Goal: Task Accomplishment & Management: Contribute content

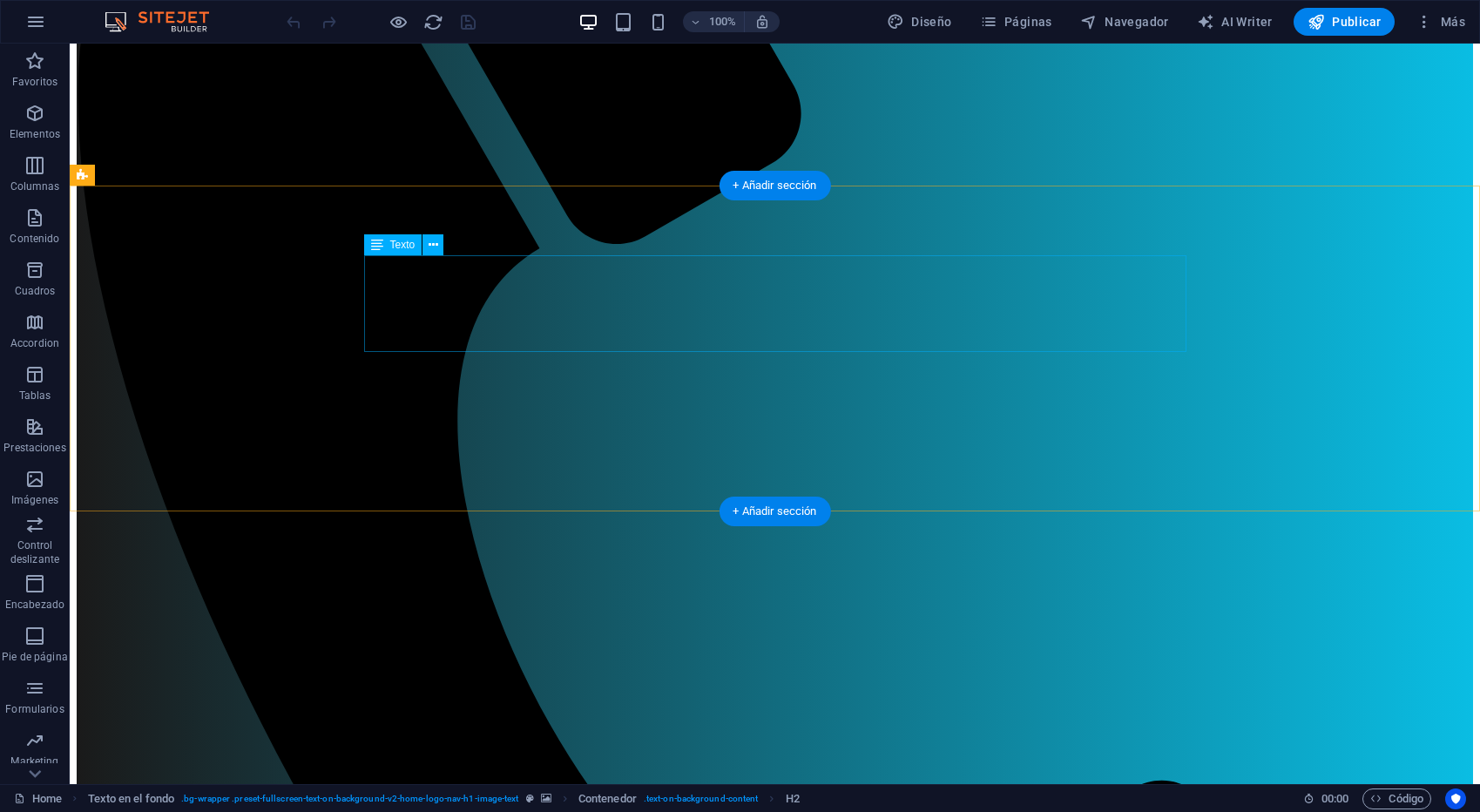
scroll to position [431, 0]
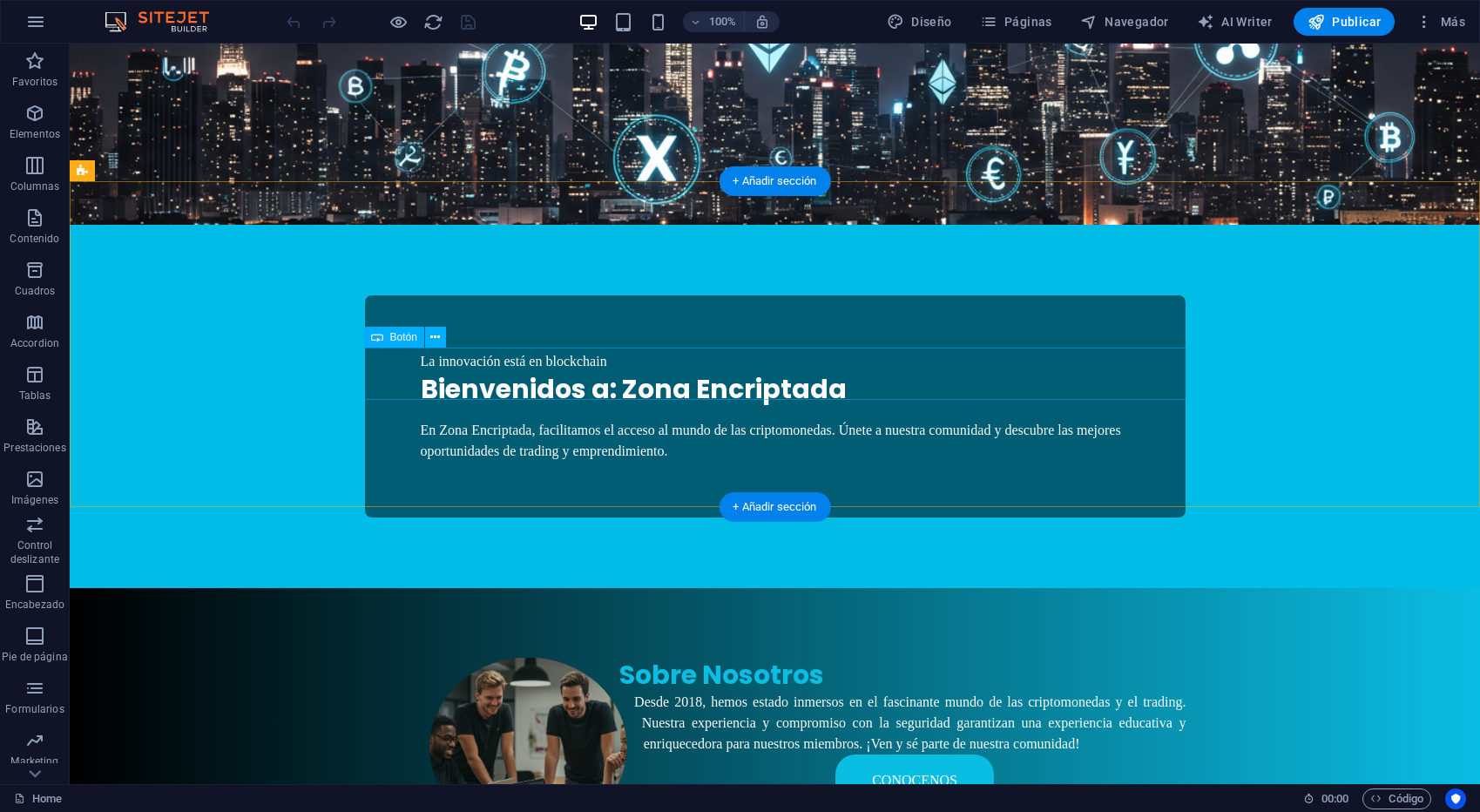
click at [924, 754] on div "Conocenos" at bounding box center [775, 779] width 823 height 52
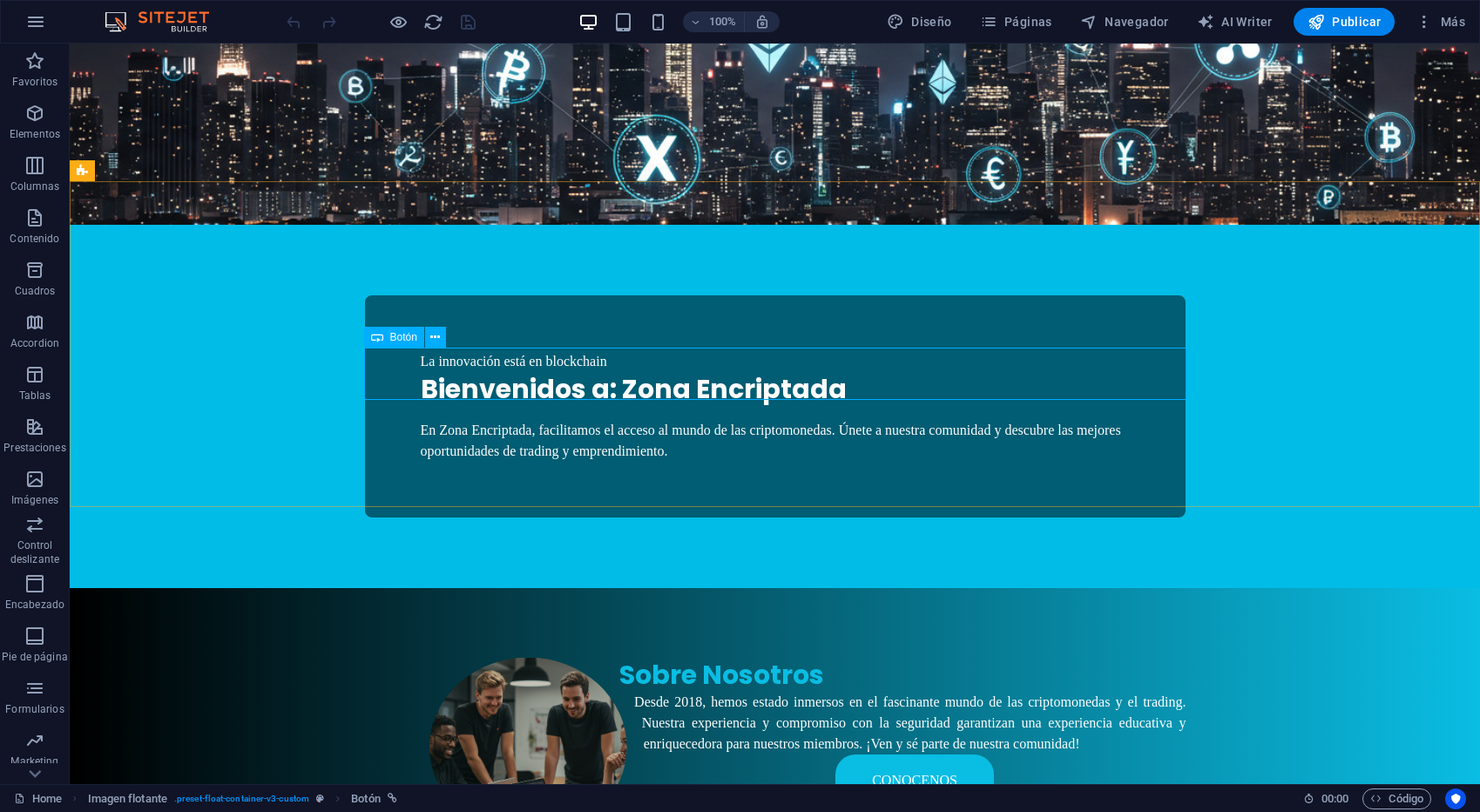
click at [395, 340] on span "Botón" at bounding box center [403, 337] width 27 height 11
select select "1"
select select
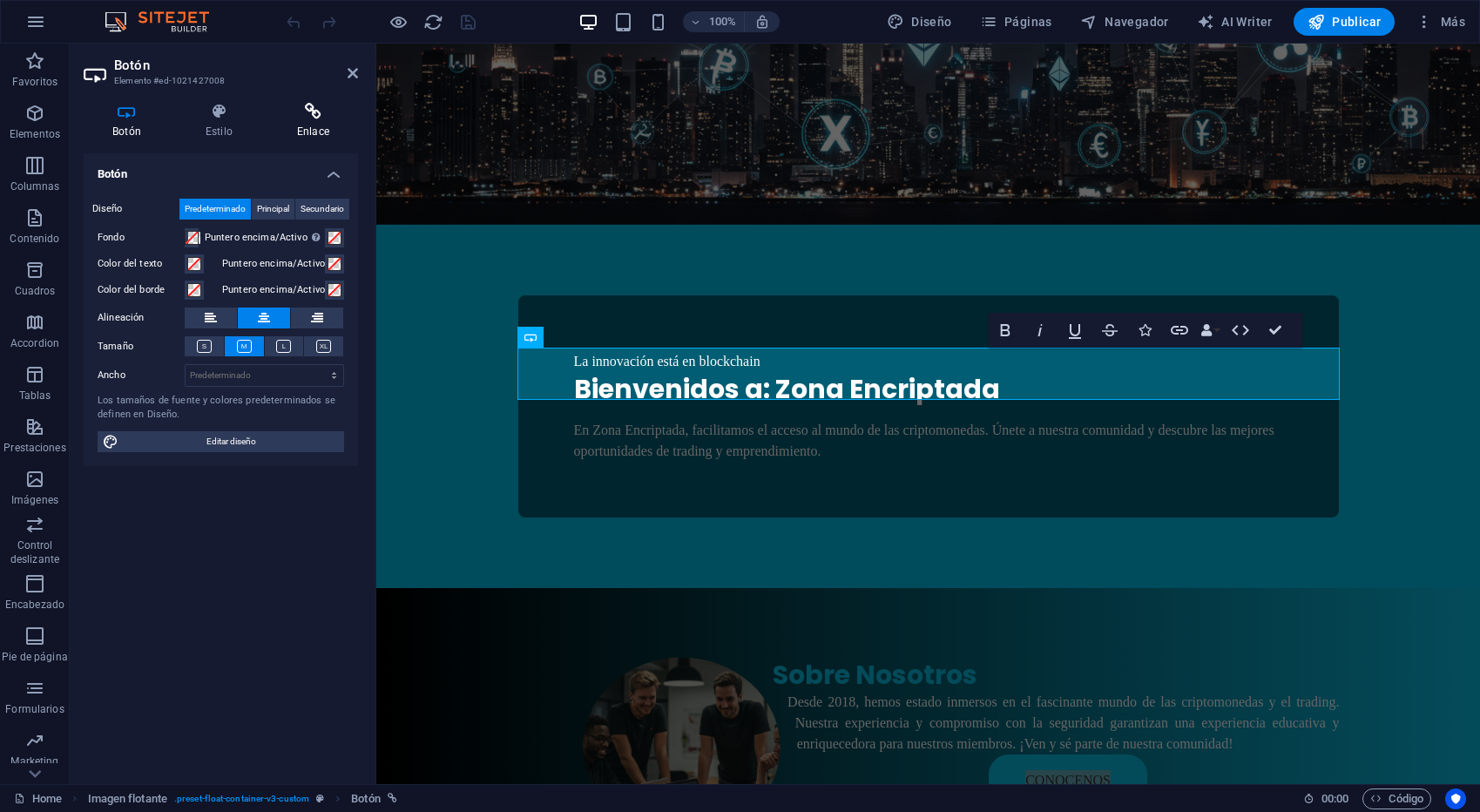
click at [296, 116] on icon at bounding box center [313, 112] width 90 height 18
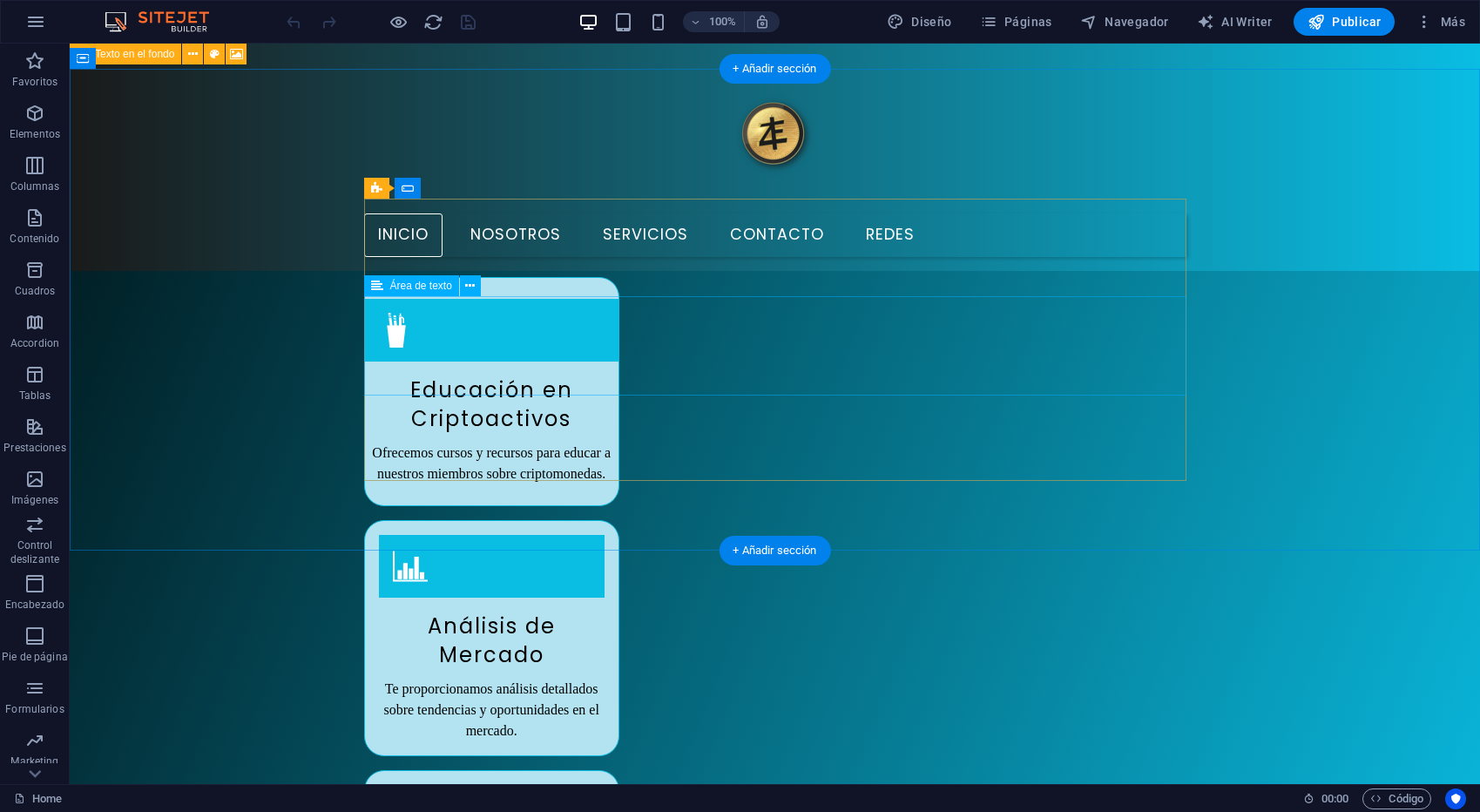
scroll to position [1839, 0]
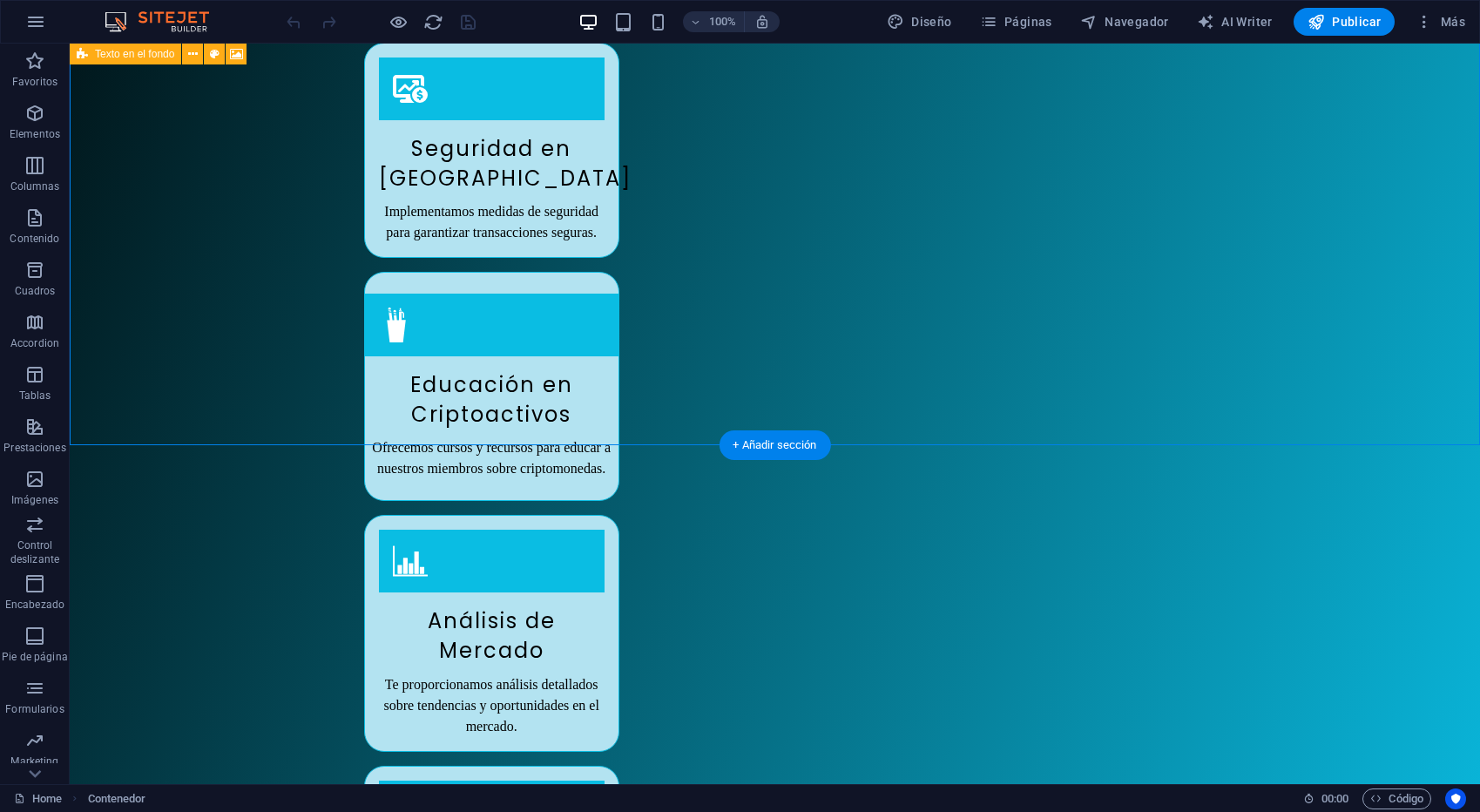
scroll to position [2073, 0]
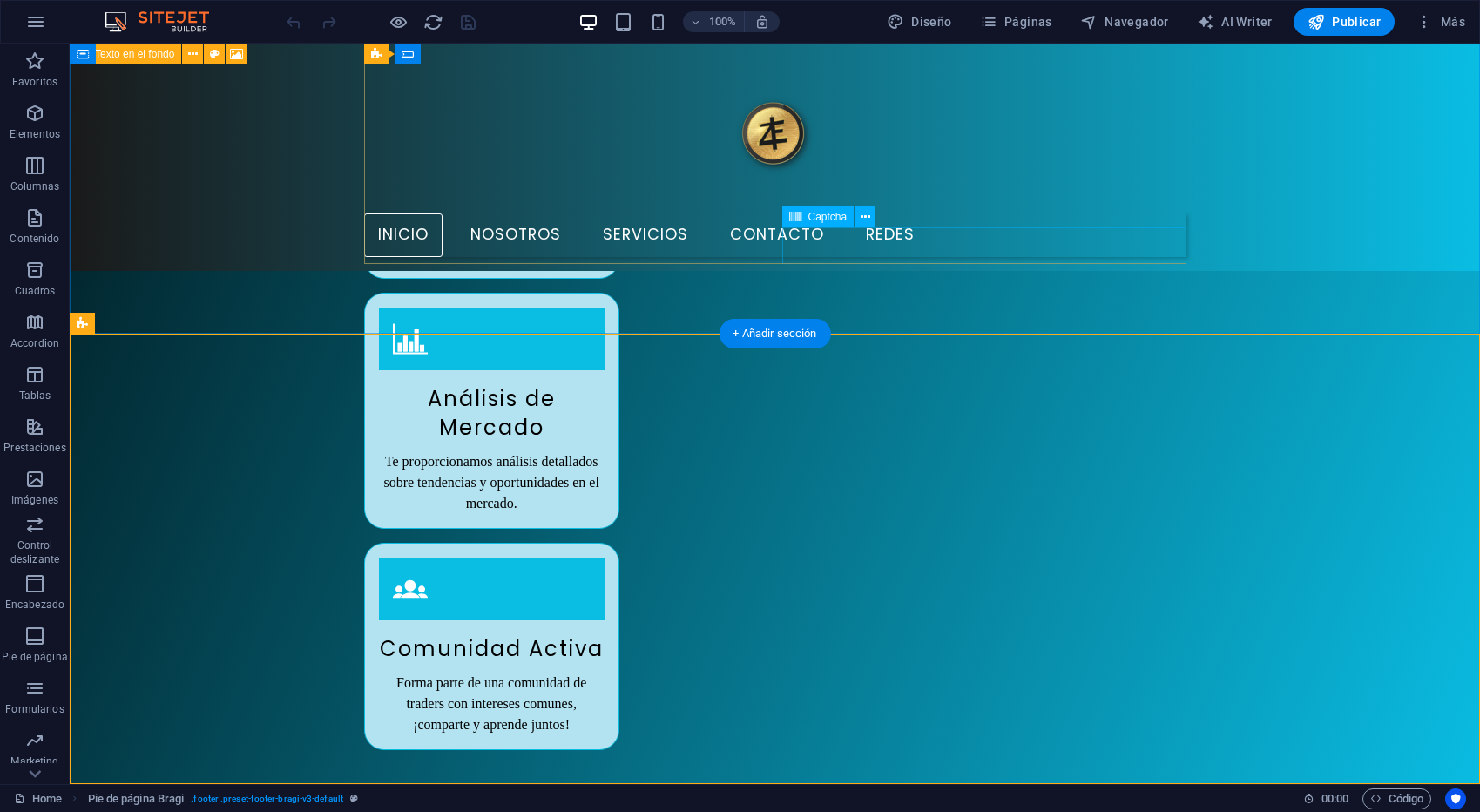
scroll to position [1093, 0]
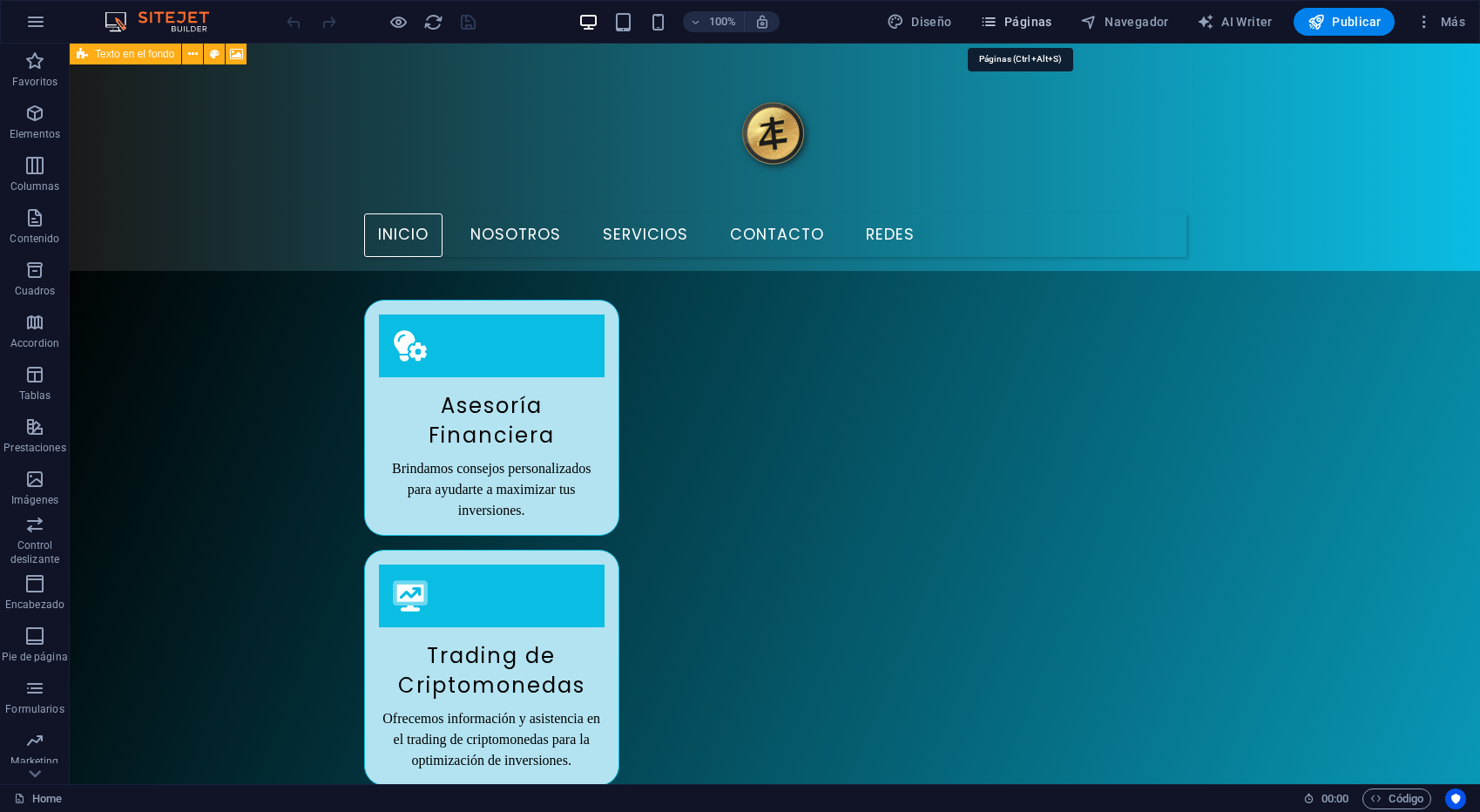
click at [1005, 21] on span "Páginas" at bounding box center [1016, 22] width 72 height 18
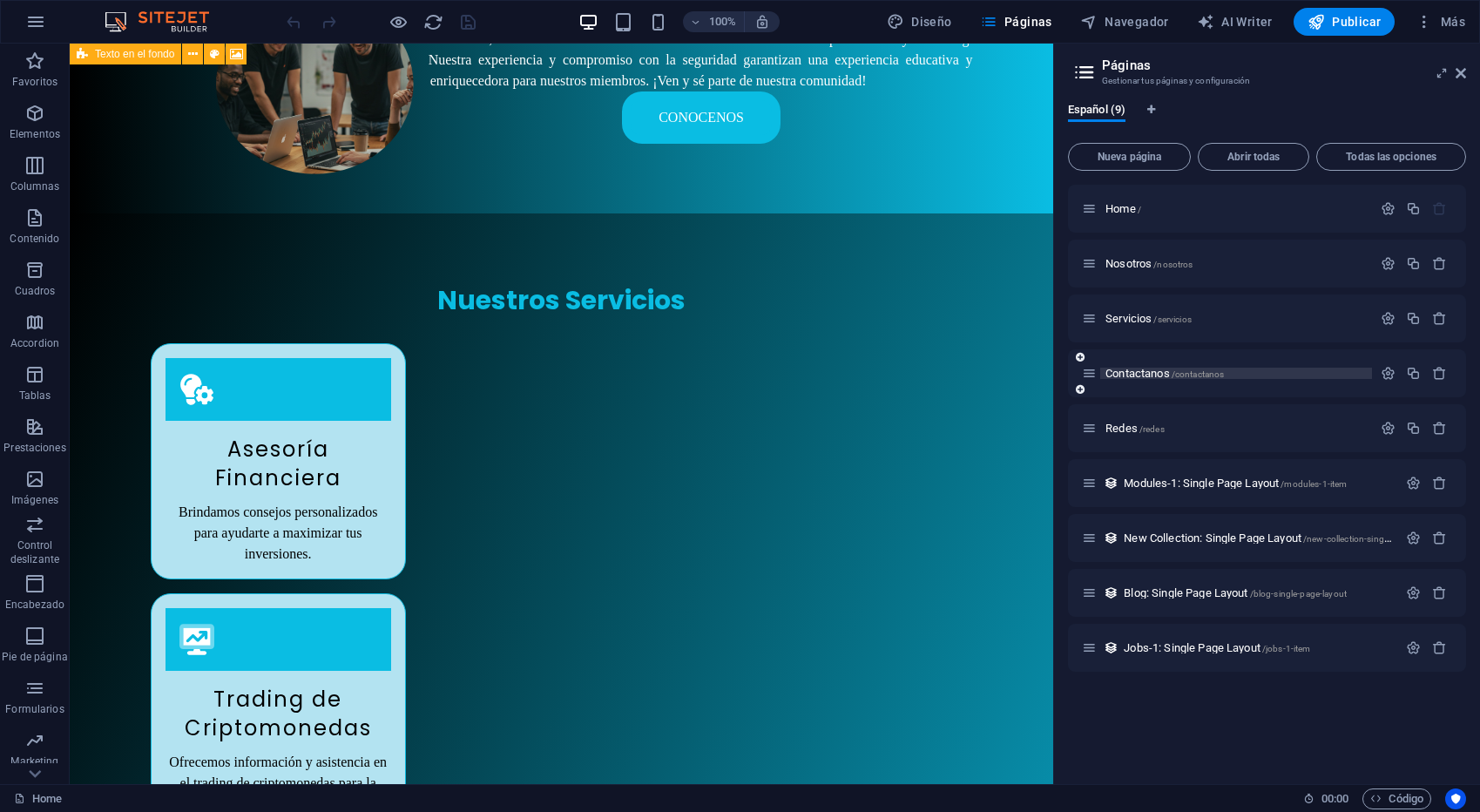
click at [1144, 378] on span "Contactanos /contactanos" at bounding box center [1164, 373] width 119 height 13
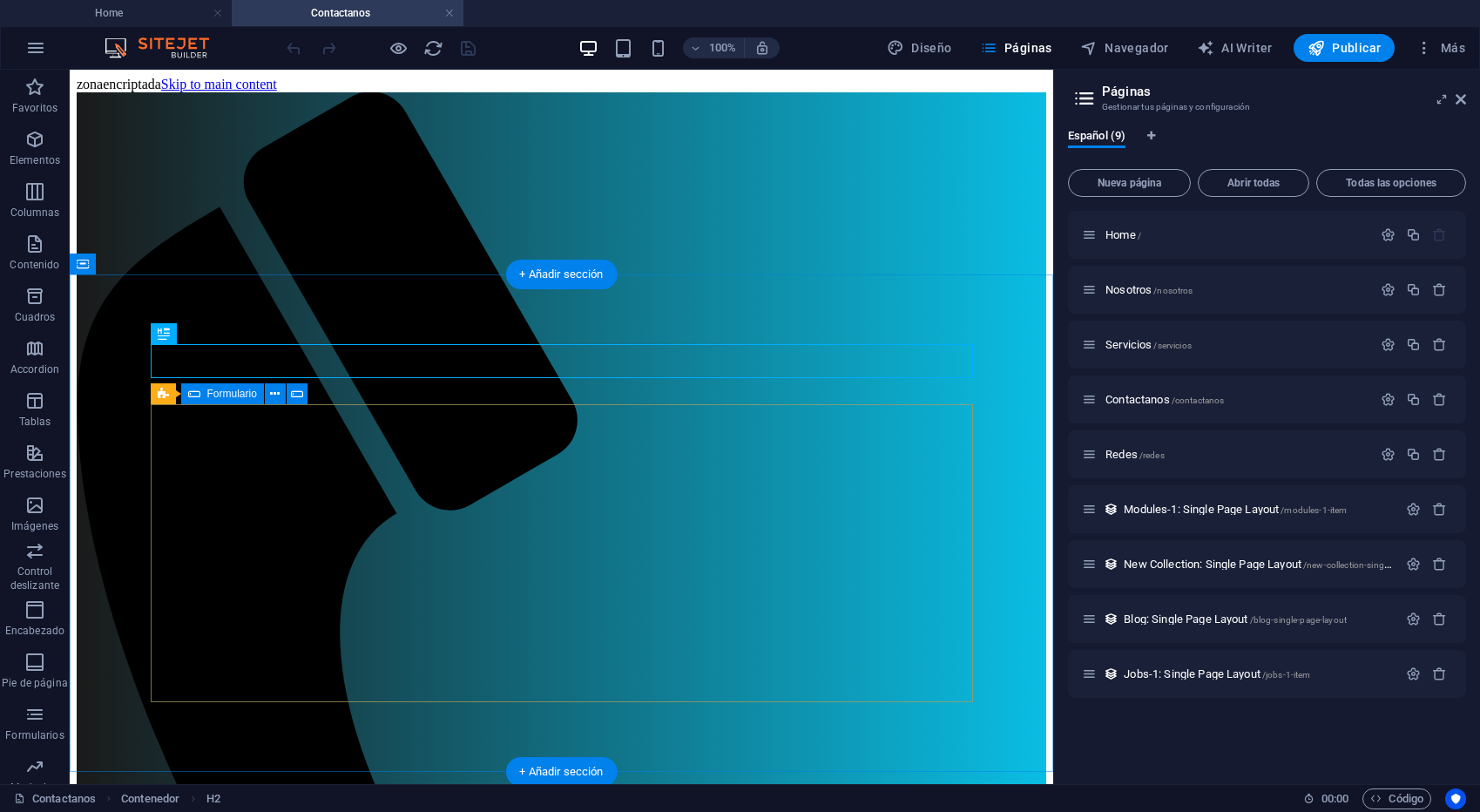
scroll to position [0, 0]
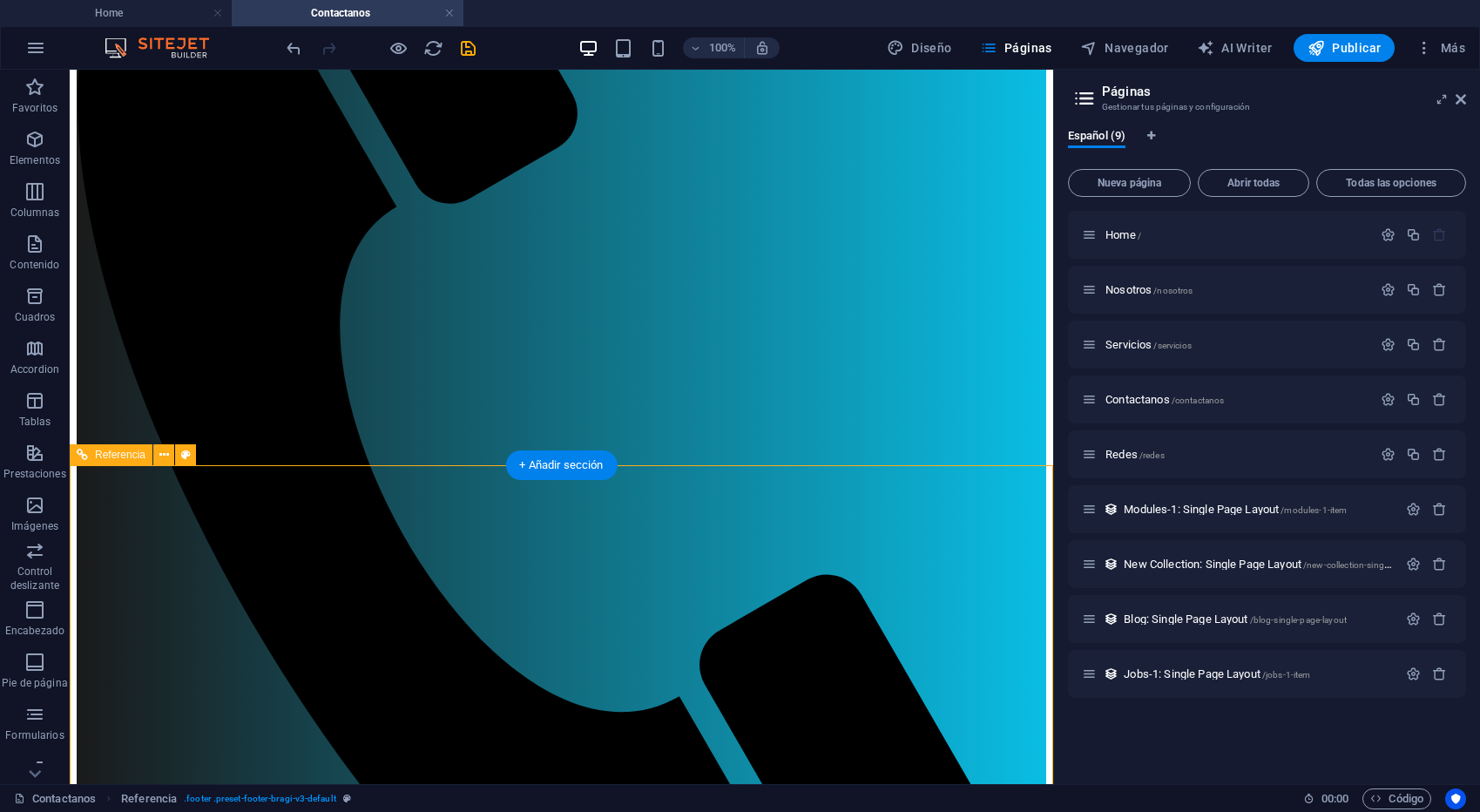
scroll to position [334, 0]
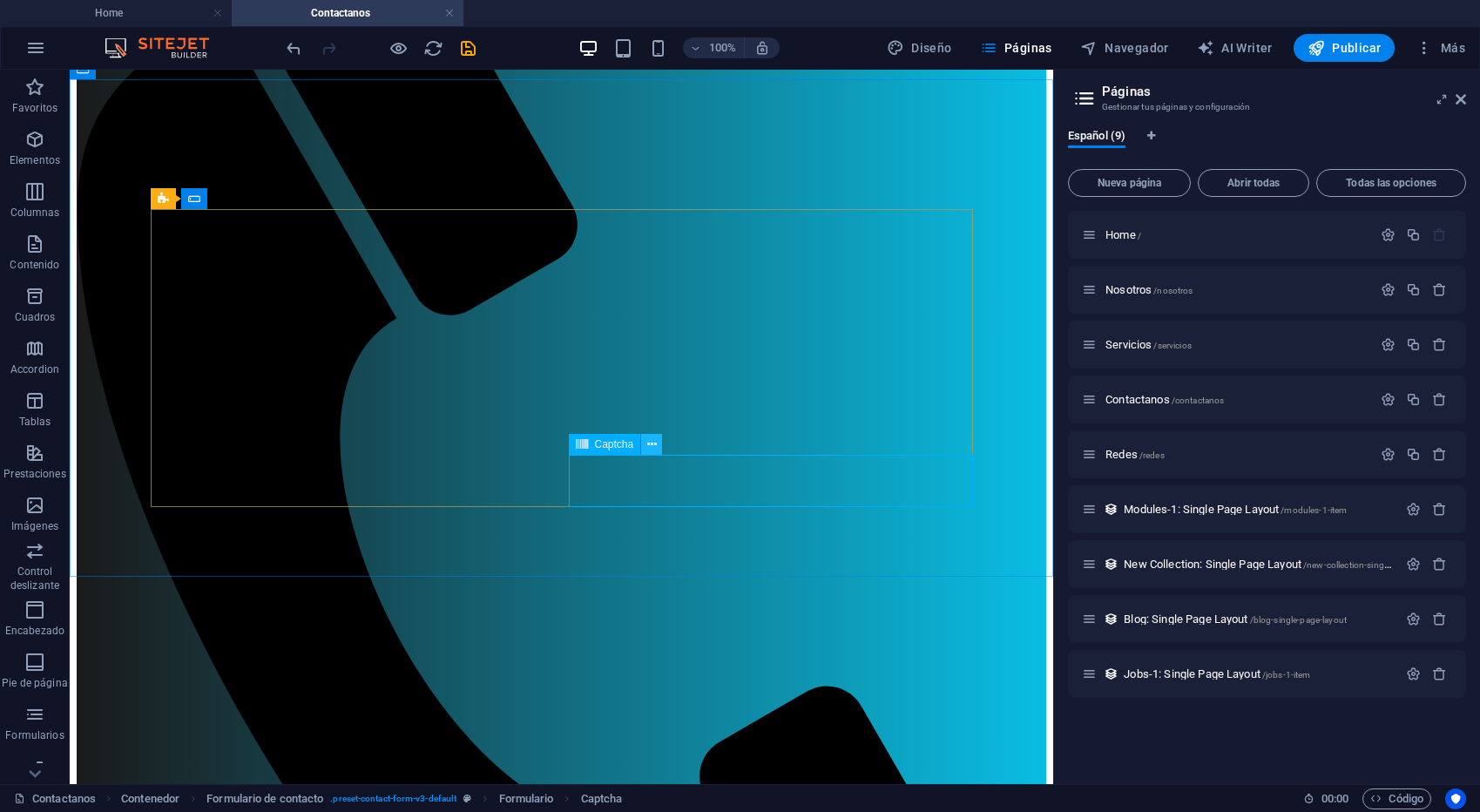
click at [653, 445] on icon at bounding box center [651, 445] width 10 height 18
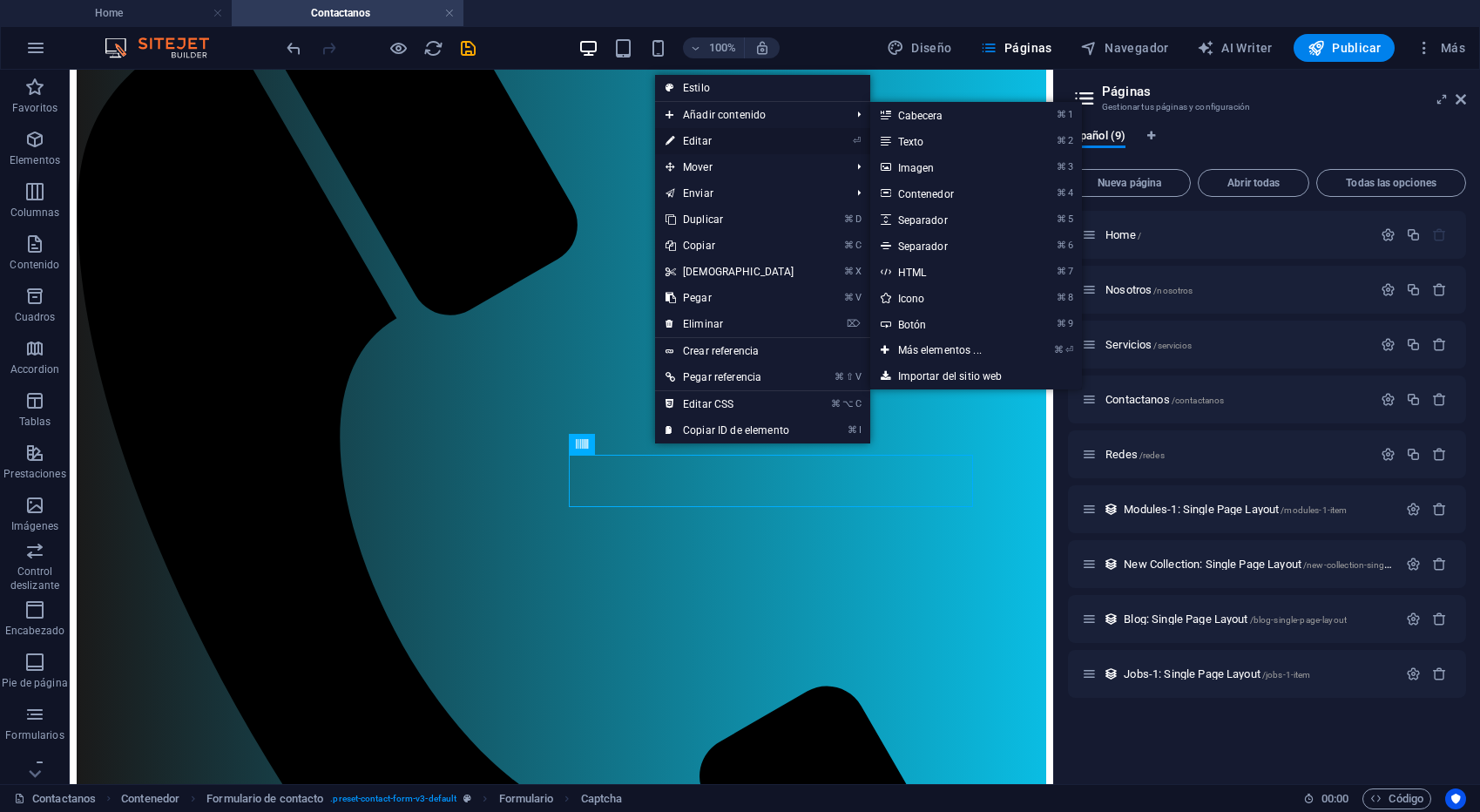
click at [714, 139] on link "⏎ Editar" at bounding box center [729, 141] width 149 height 26
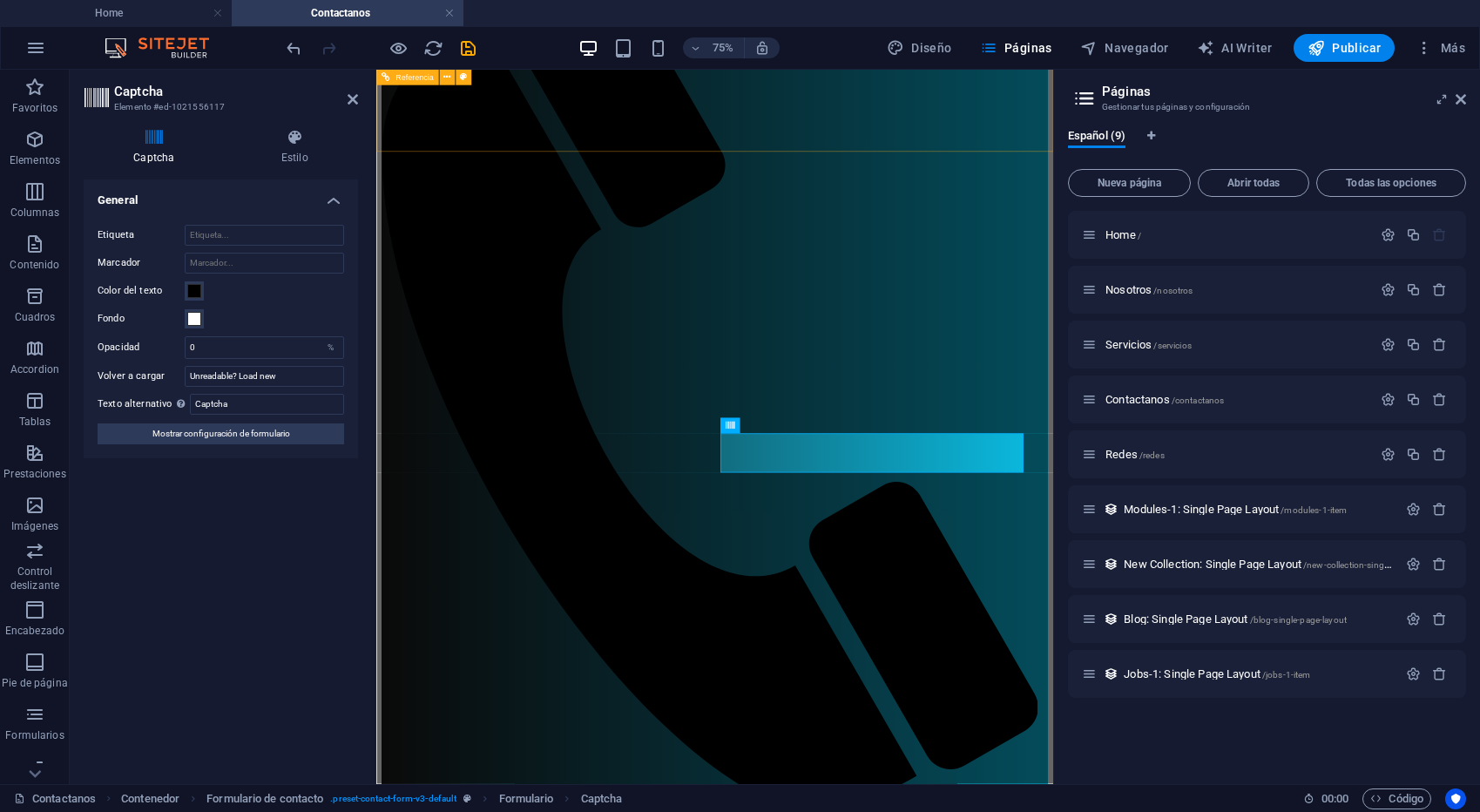
scroll to position [95, 0]
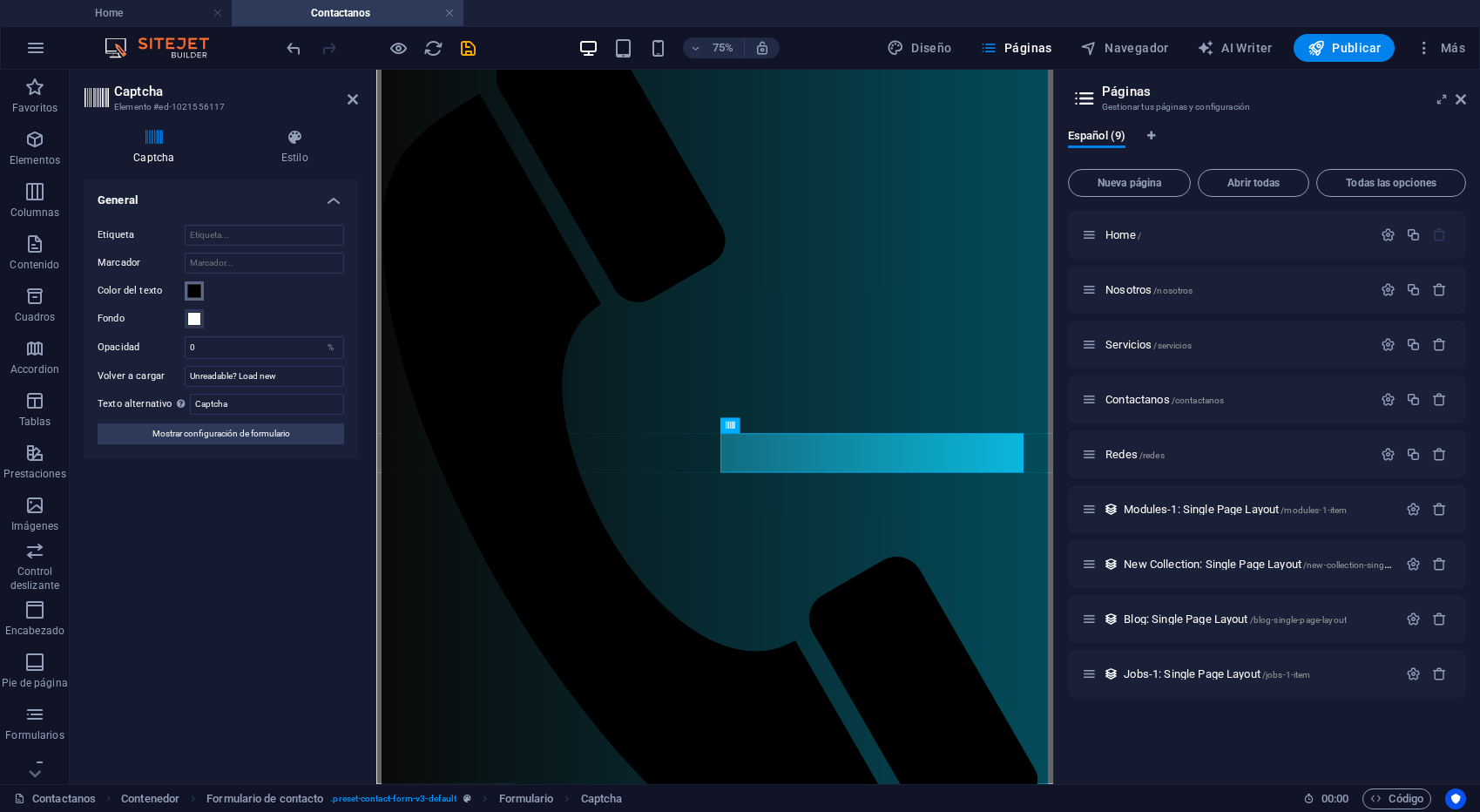
click at [194, 288] on span at bounding box center [194, 291] width 14 height 14
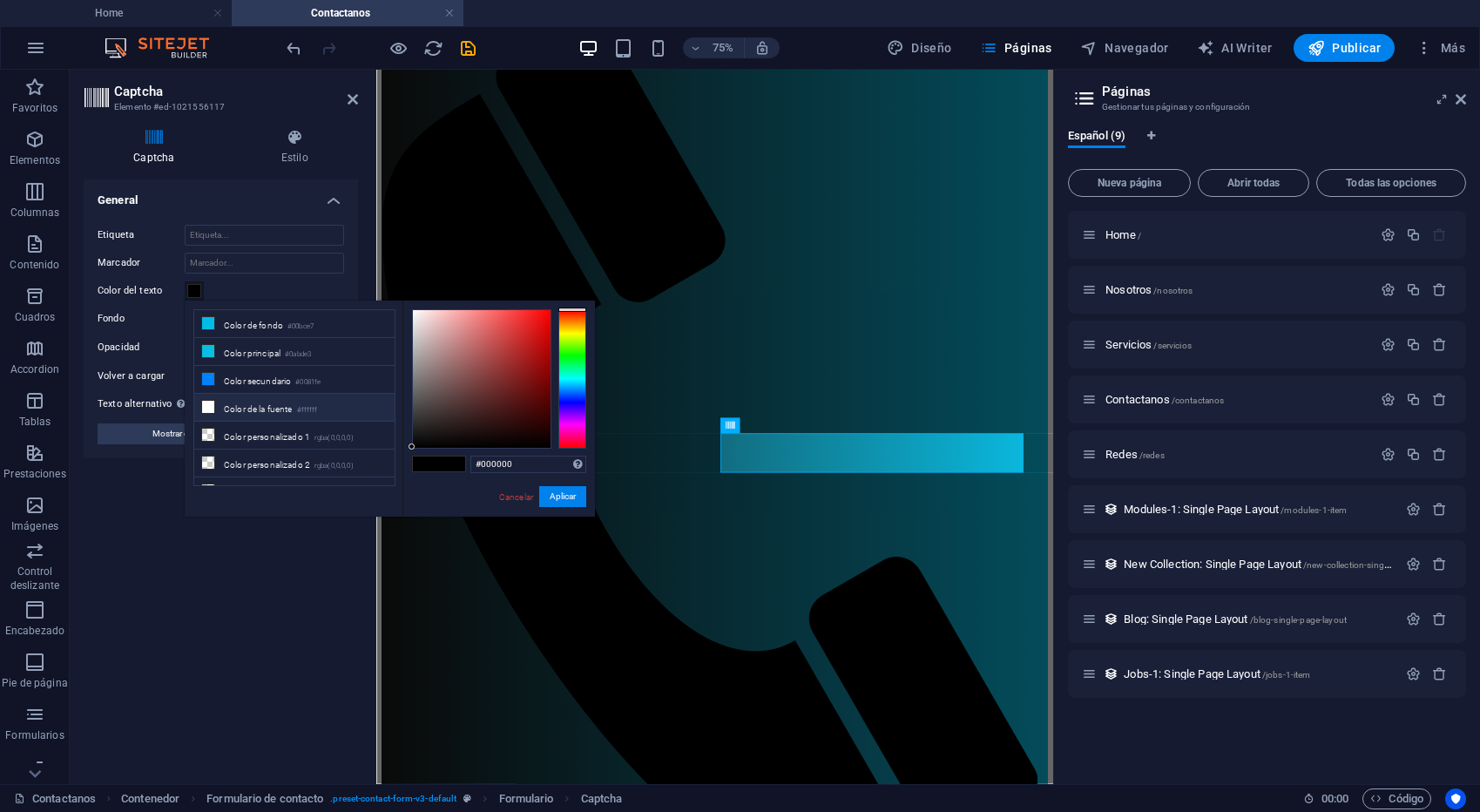
click at [208, 405] on icon at bounding box center [208, 407] width 12 height 12
type input "#ffffff"
click at [561, 496] on button "Aplicar" at bounding box center [562, 497] width 47 height 21
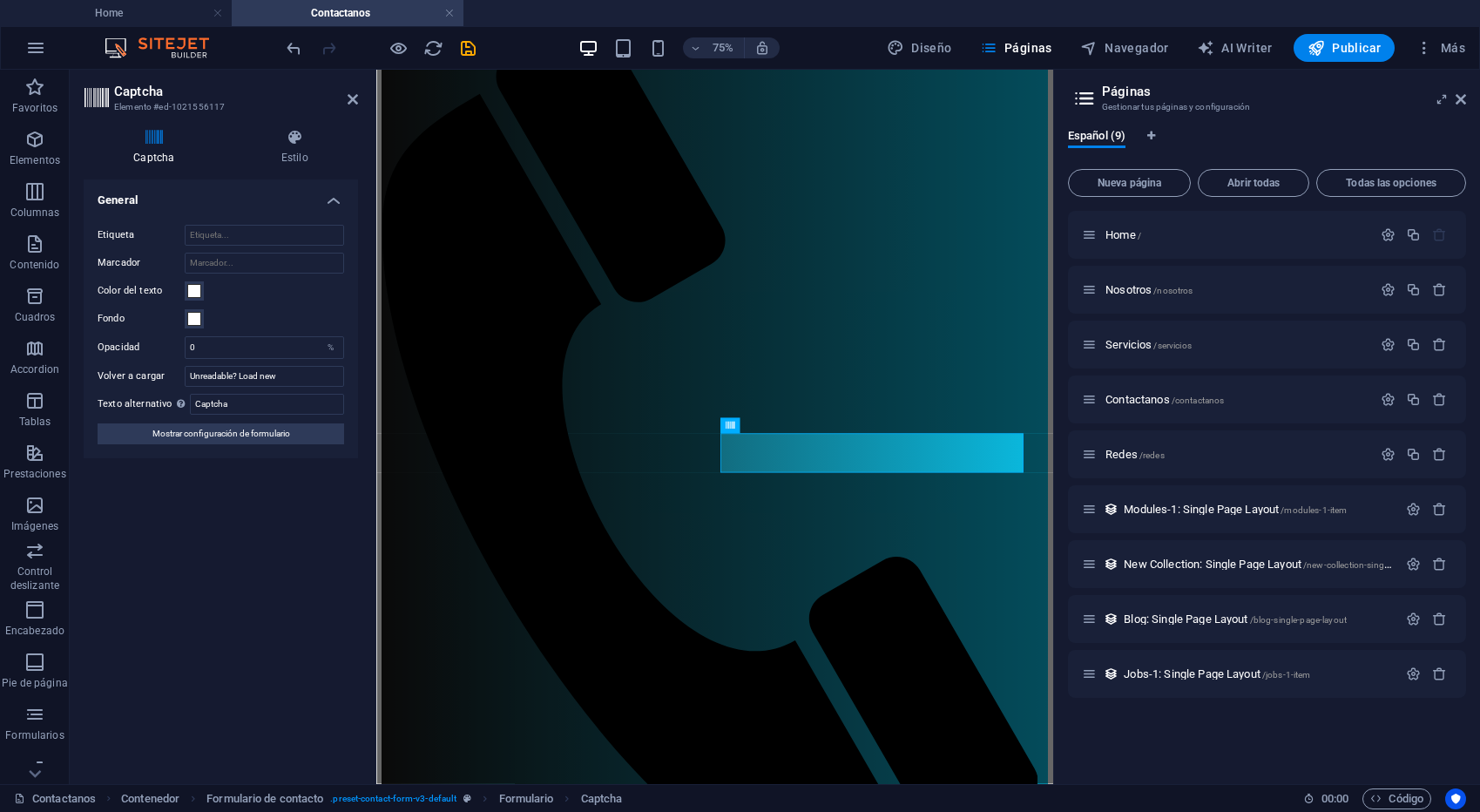
click at [344, 104] on header "Captcha Elemento #ed-1021556117" at bounding box center [221, 92] width 274 height 46
click at [352, 100] on icon at bounding box center [352, 99] width 11 height 14
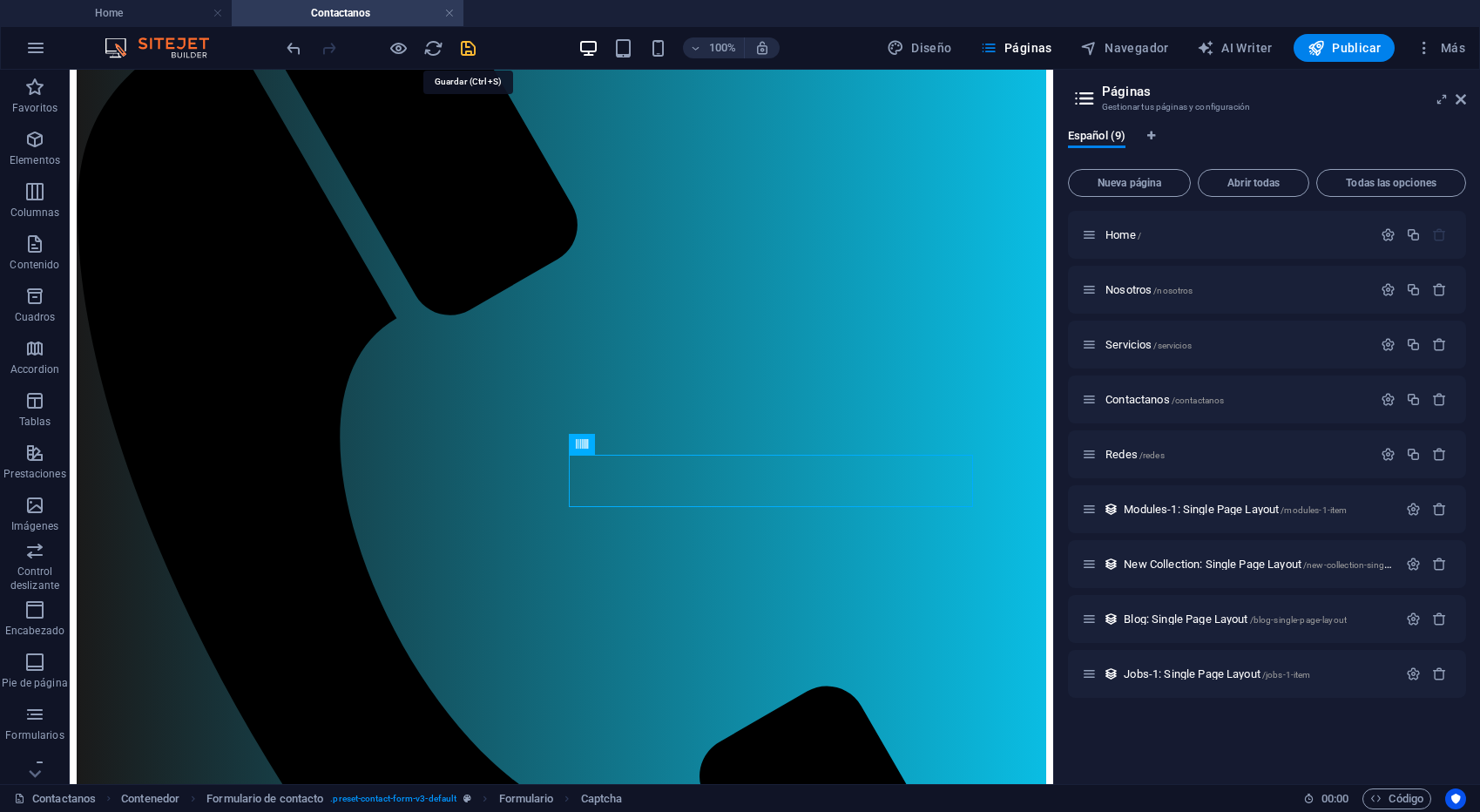
click at [462, 48] on icon "save" at bounding box center [468, 48] width 20 height 20
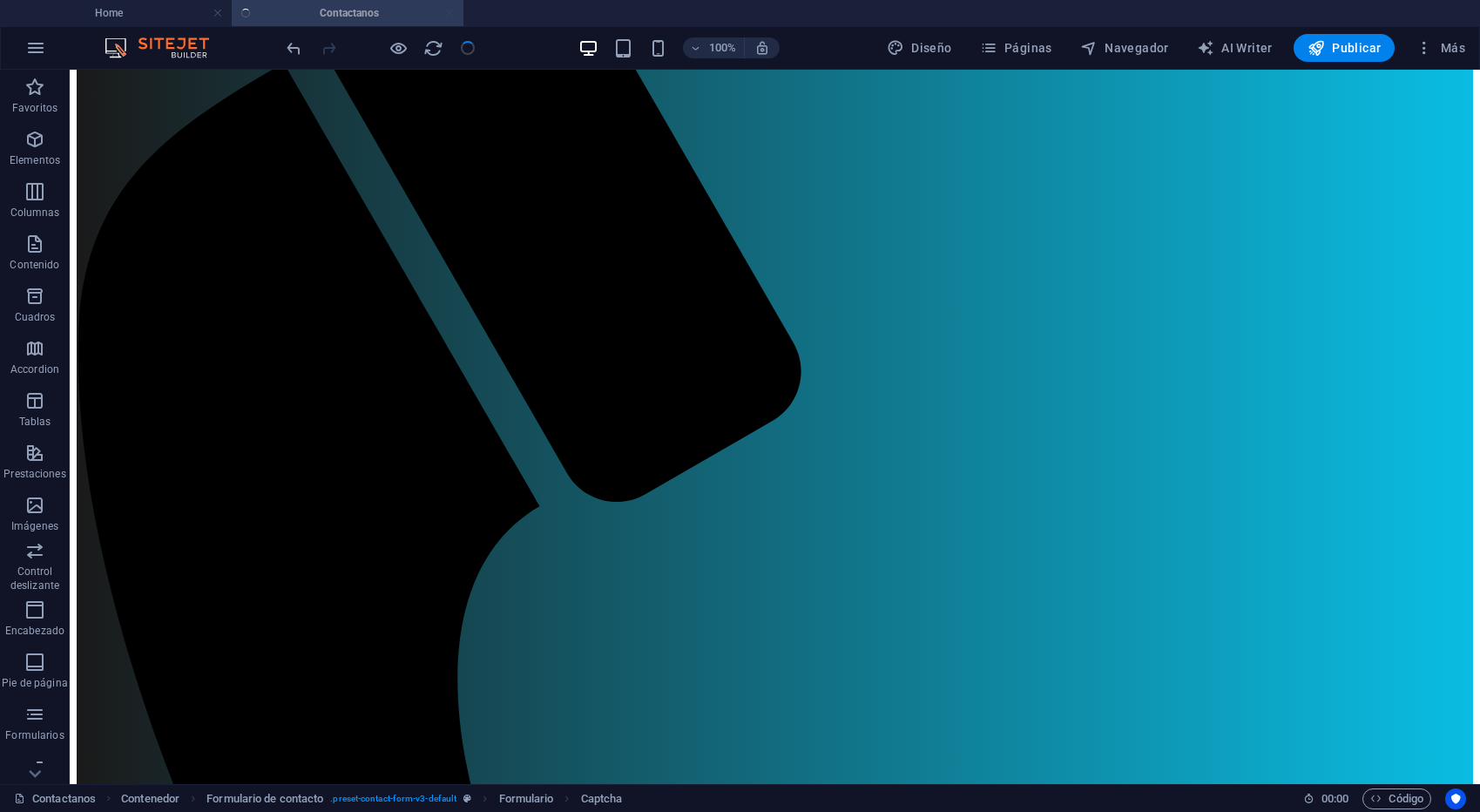
checkbox input "false"
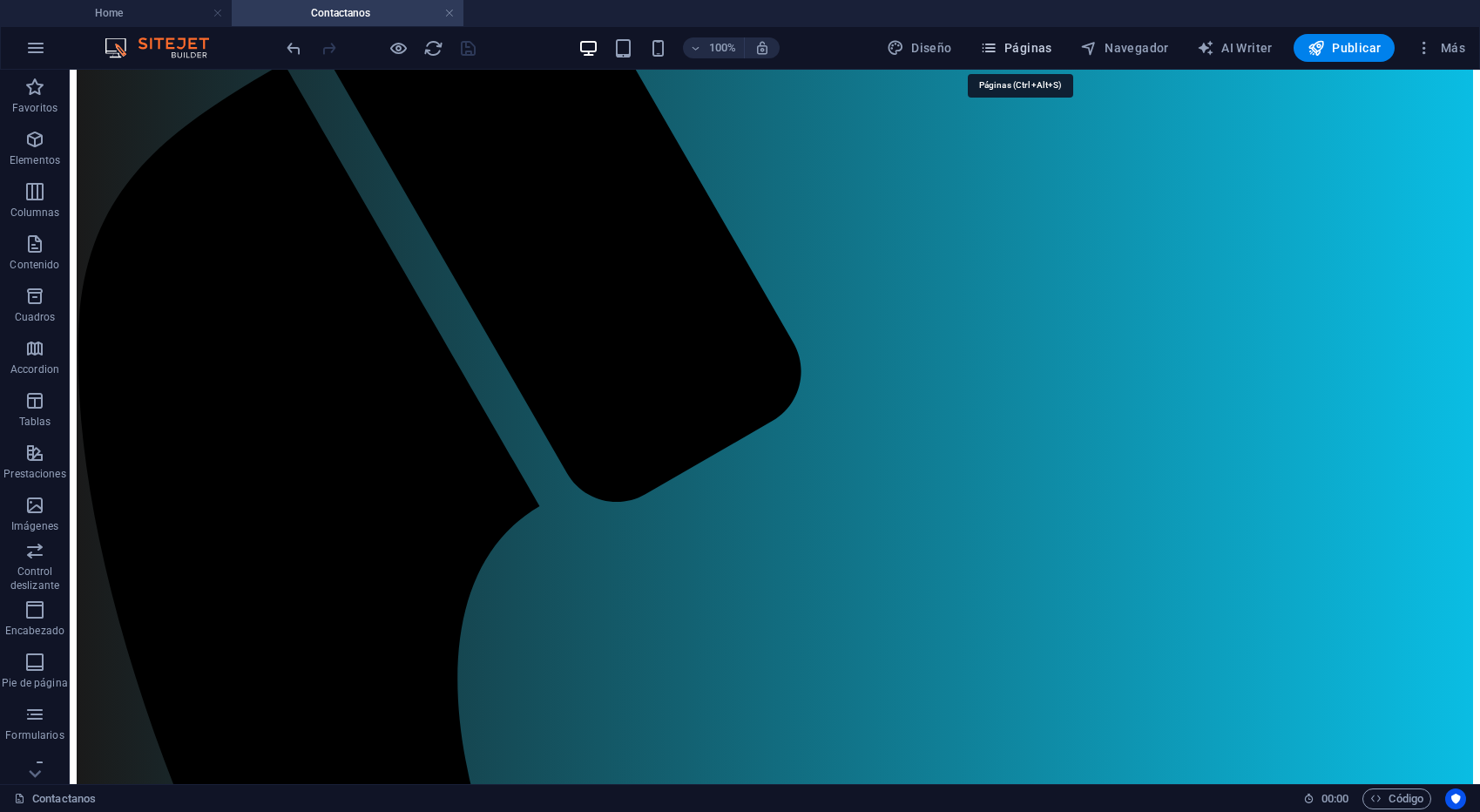
click at [1008, 49] on span "Páginas" at bounding box center [1016, 48] width 72 height 18
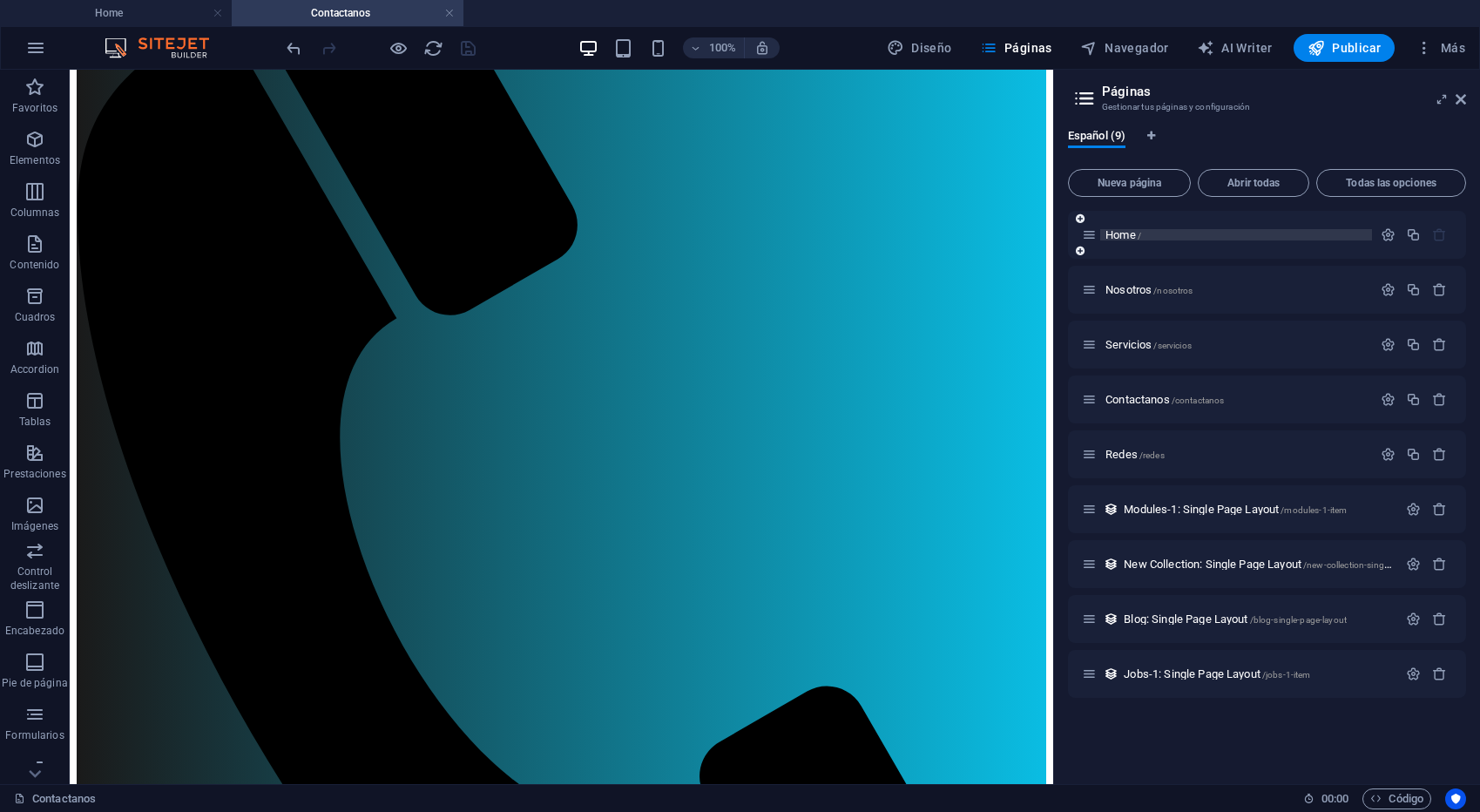
click at [1147, 230] on p "Home /" at bounding box center [1236, 235] width 261 height 11
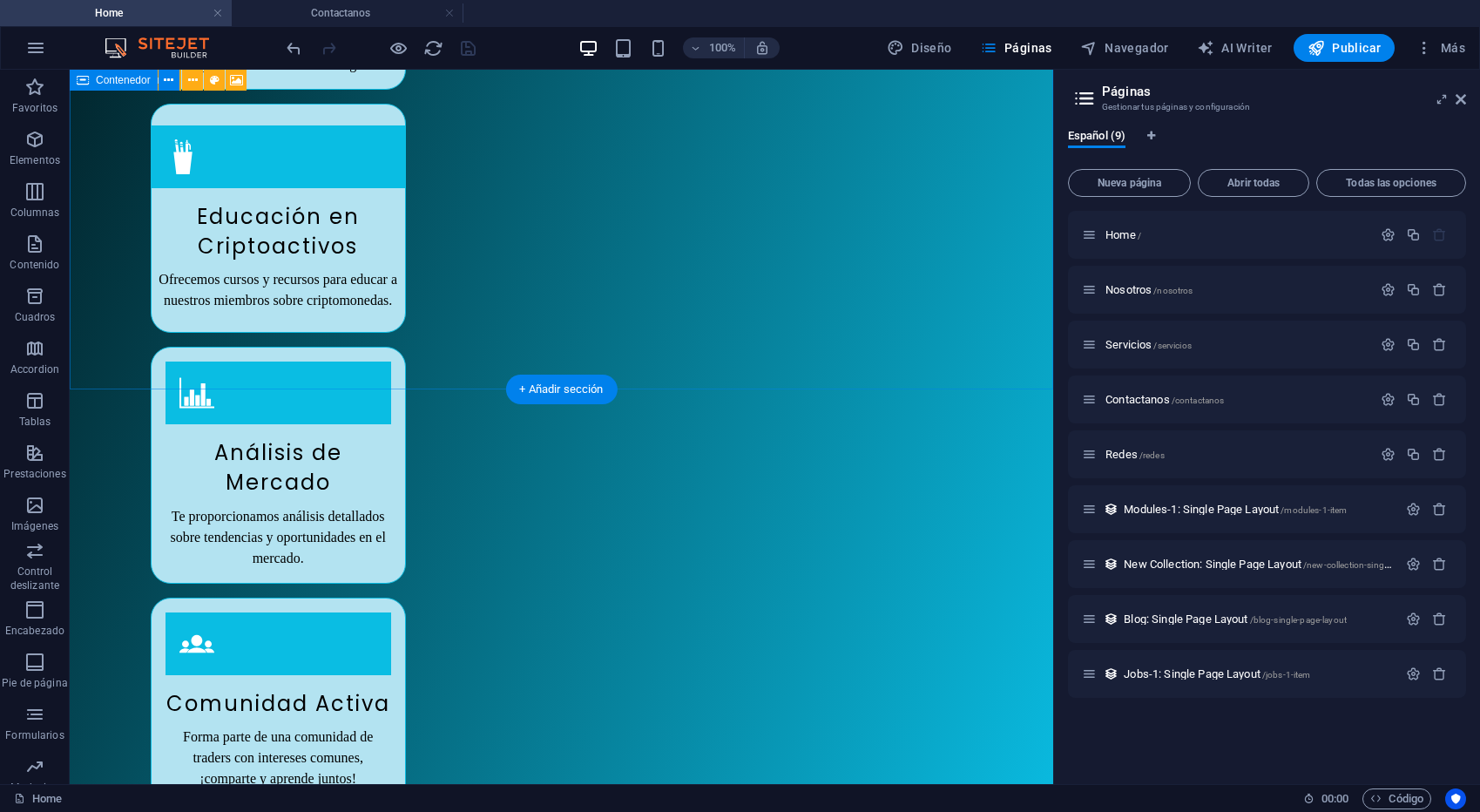
scroll to position [2099, 0]
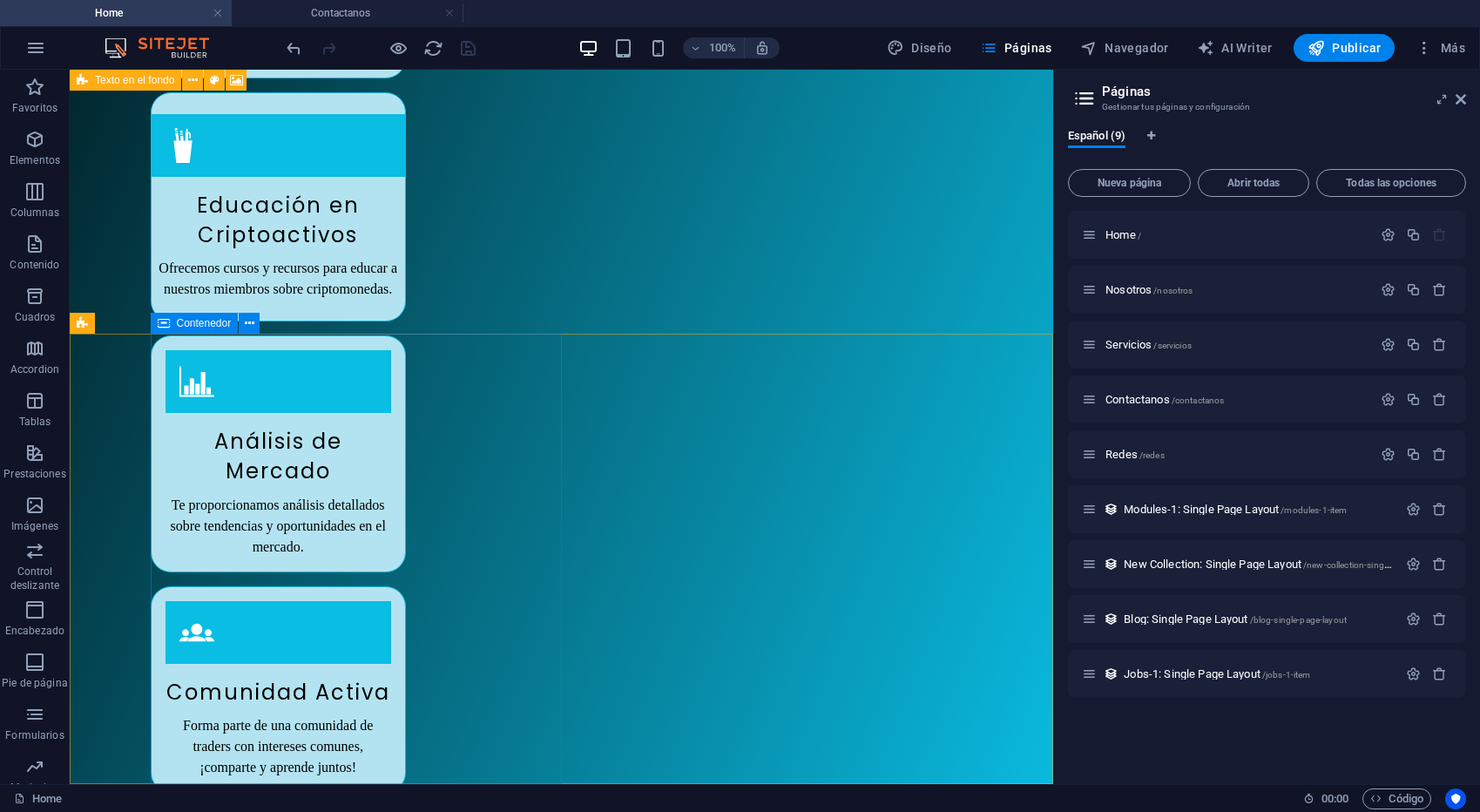
click at [185, 330] on div "Contenedor" at bounding box center [194, 323] width 88 height 21
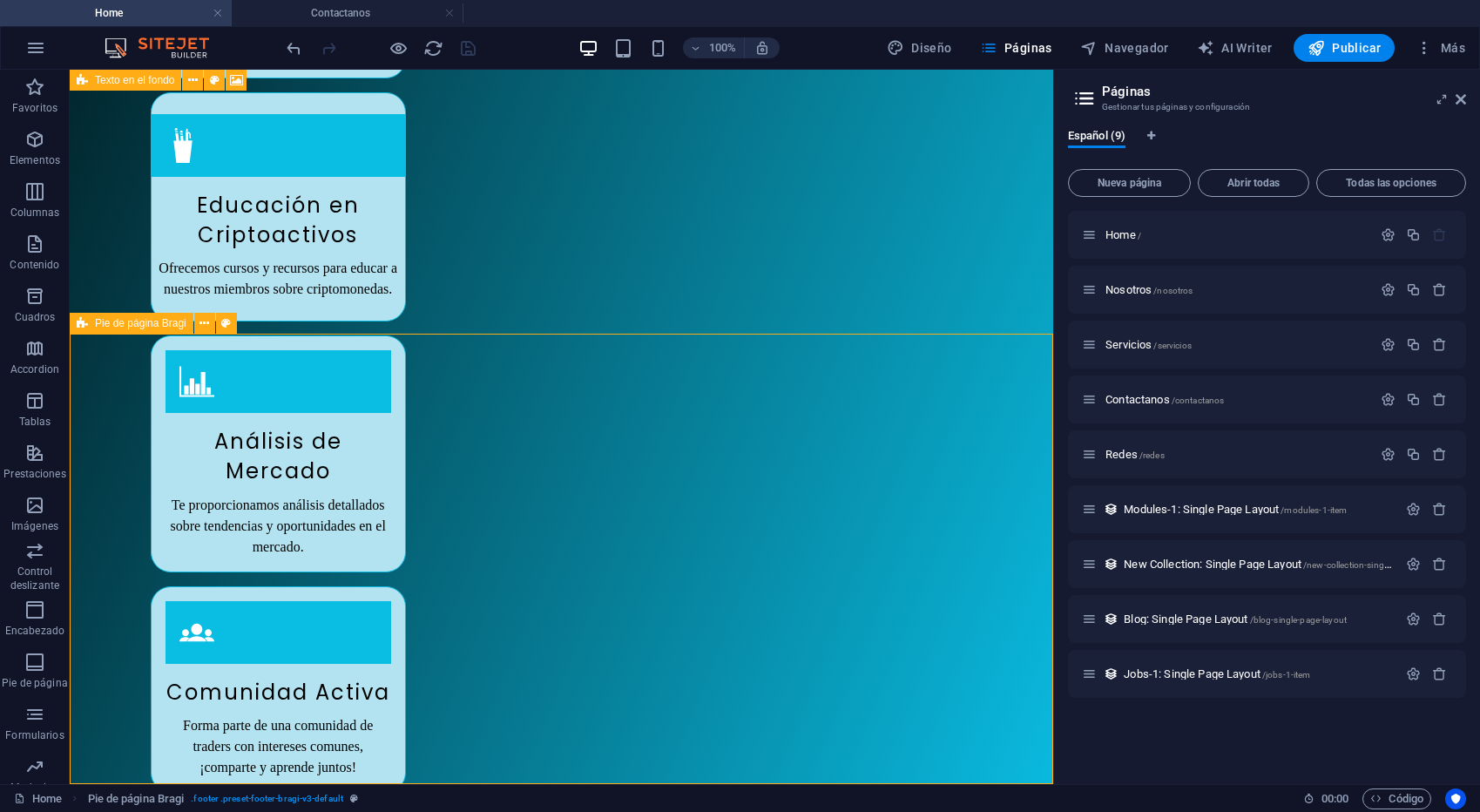
click at [120, 328] on span "Pie de página Bragi" at bounding box center [141, 323] width 91 height 11
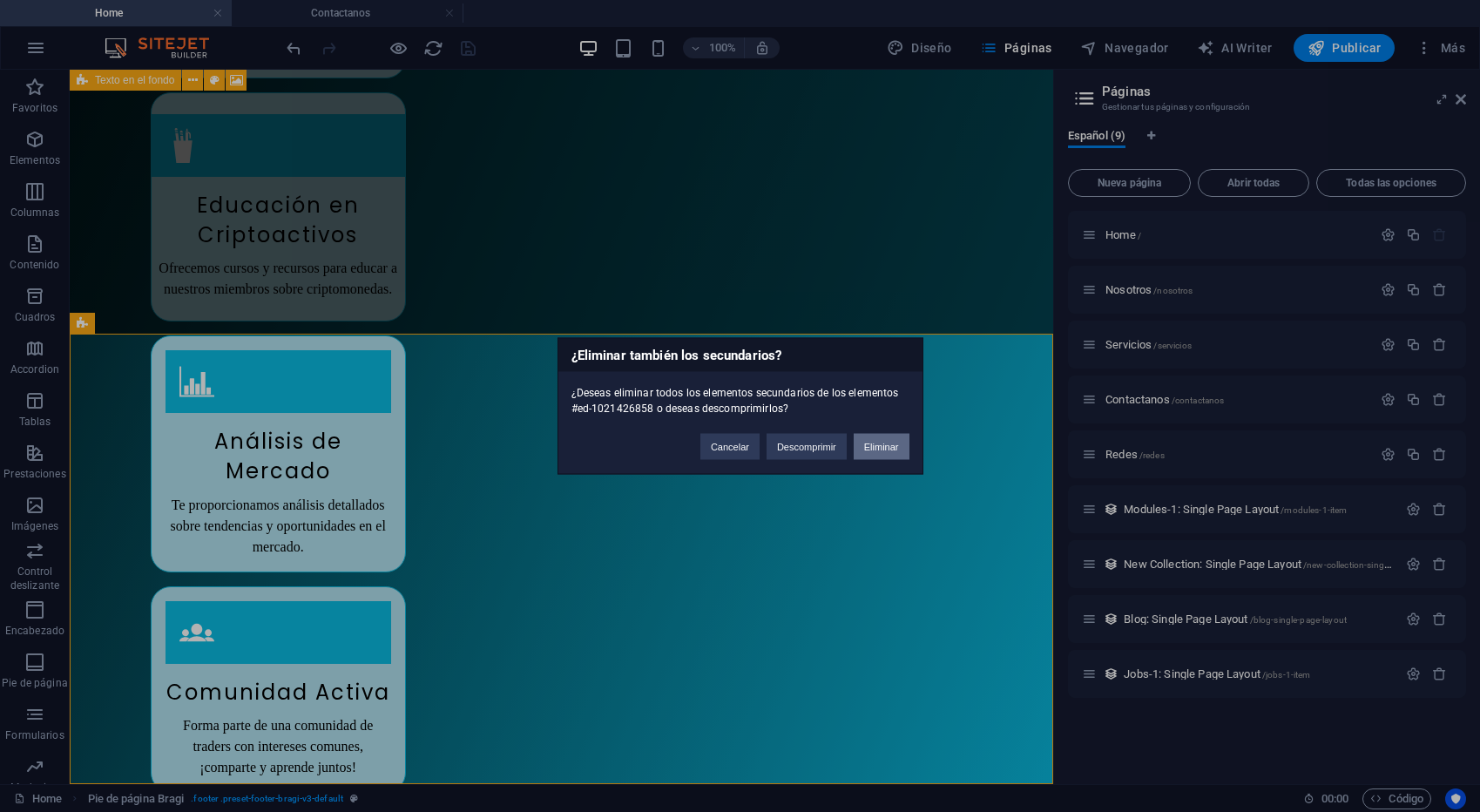
click at [860, 451] on button "Eliminar" at bounding box center [881, 447] width 55 height 26
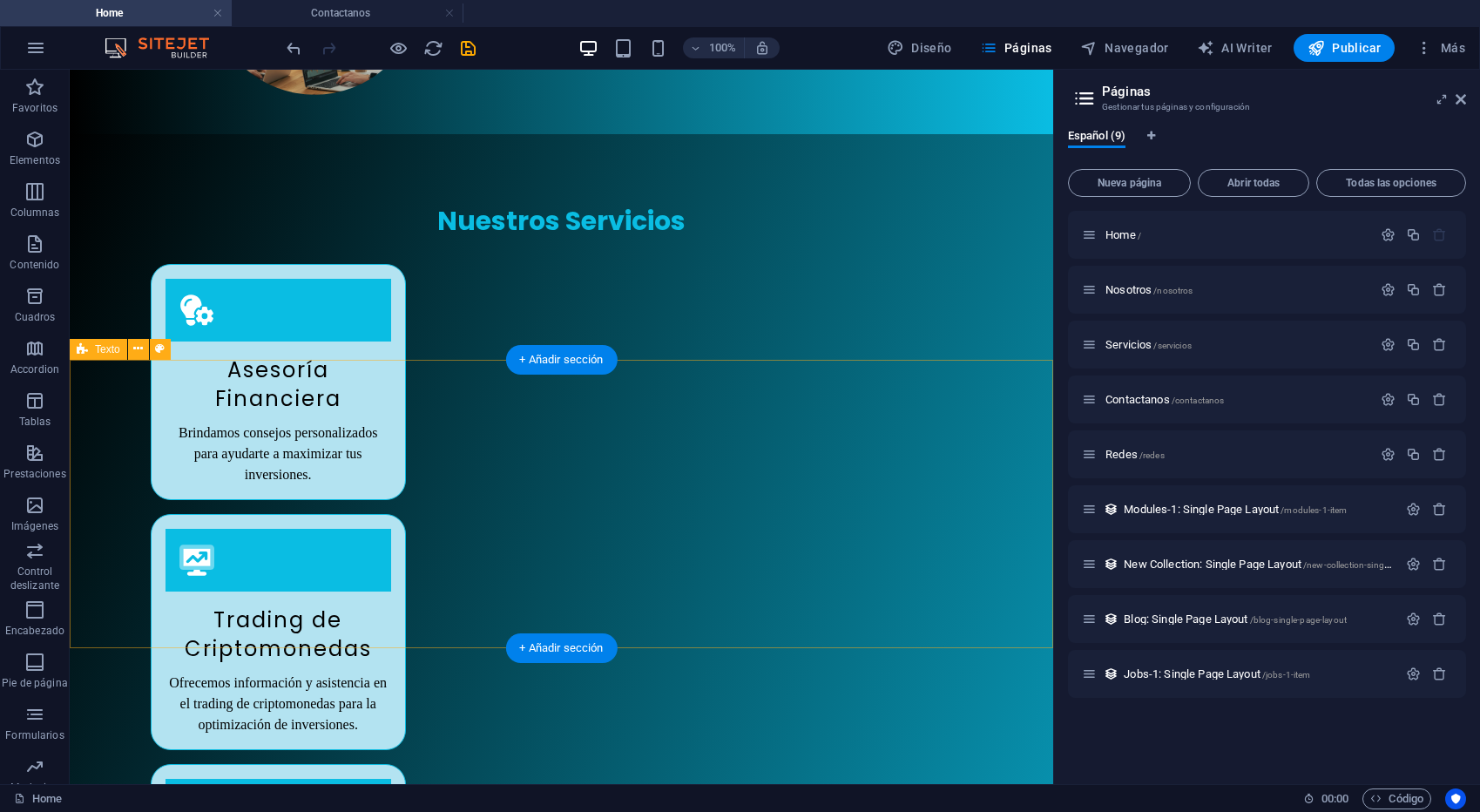
scroll to position [1649, 0]
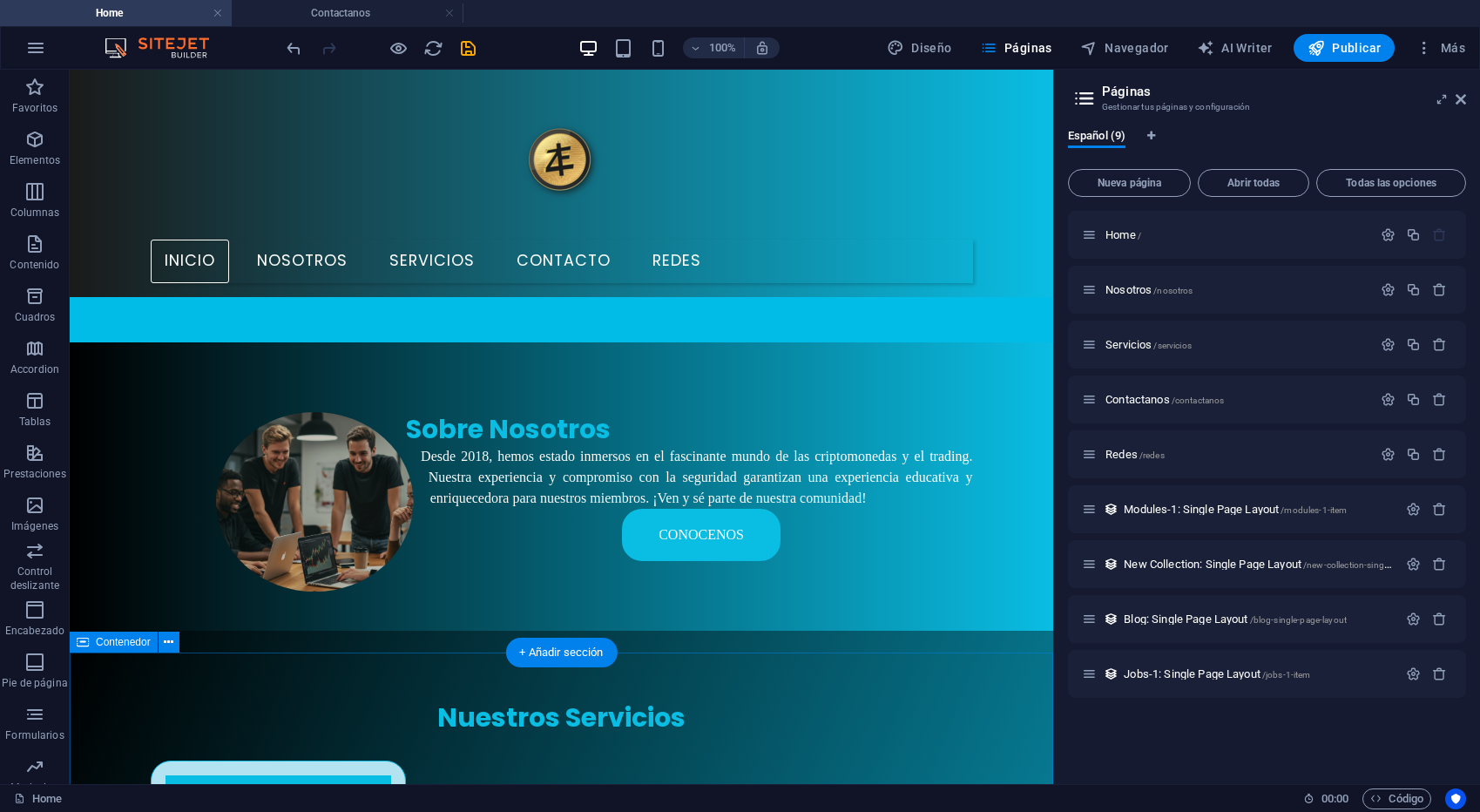
scroll to position [0, 0]
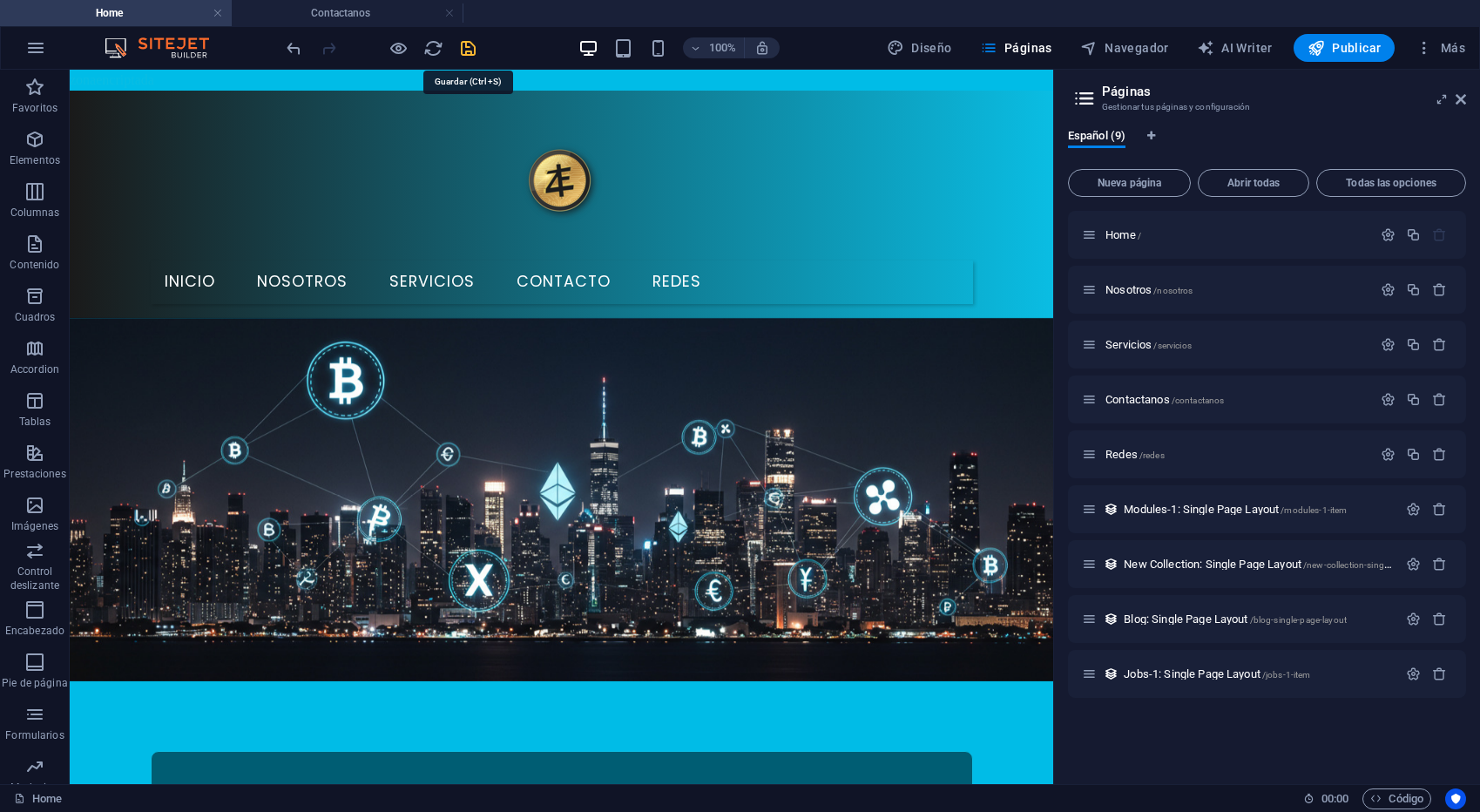
click at [465, 47] on icon "save" at bounding box center [468, 48] width 20 height 20
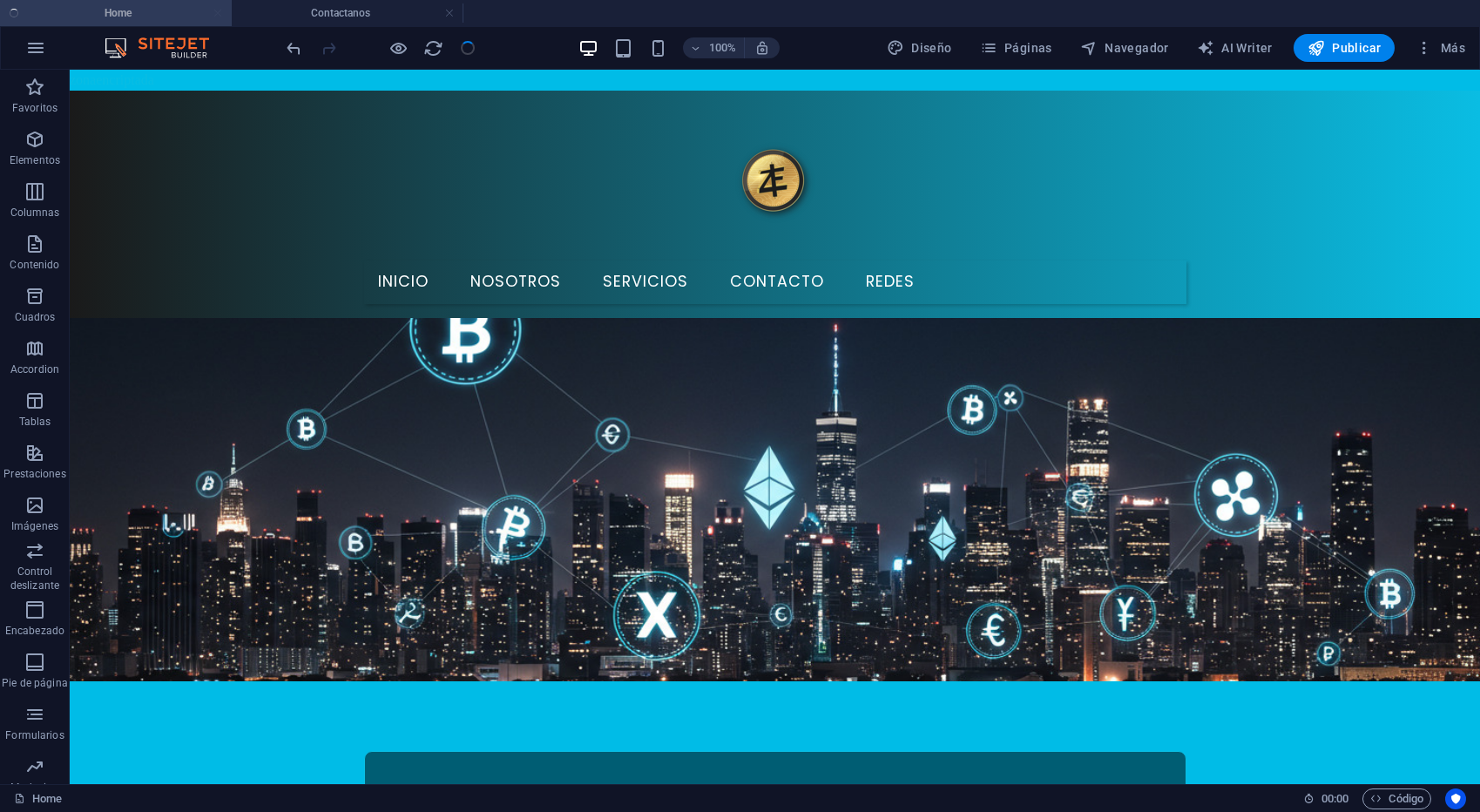
checkbox input "false"
click at [1354, 48] on span "Publicar" at bounding box center [1345, 48] width 74 height 18
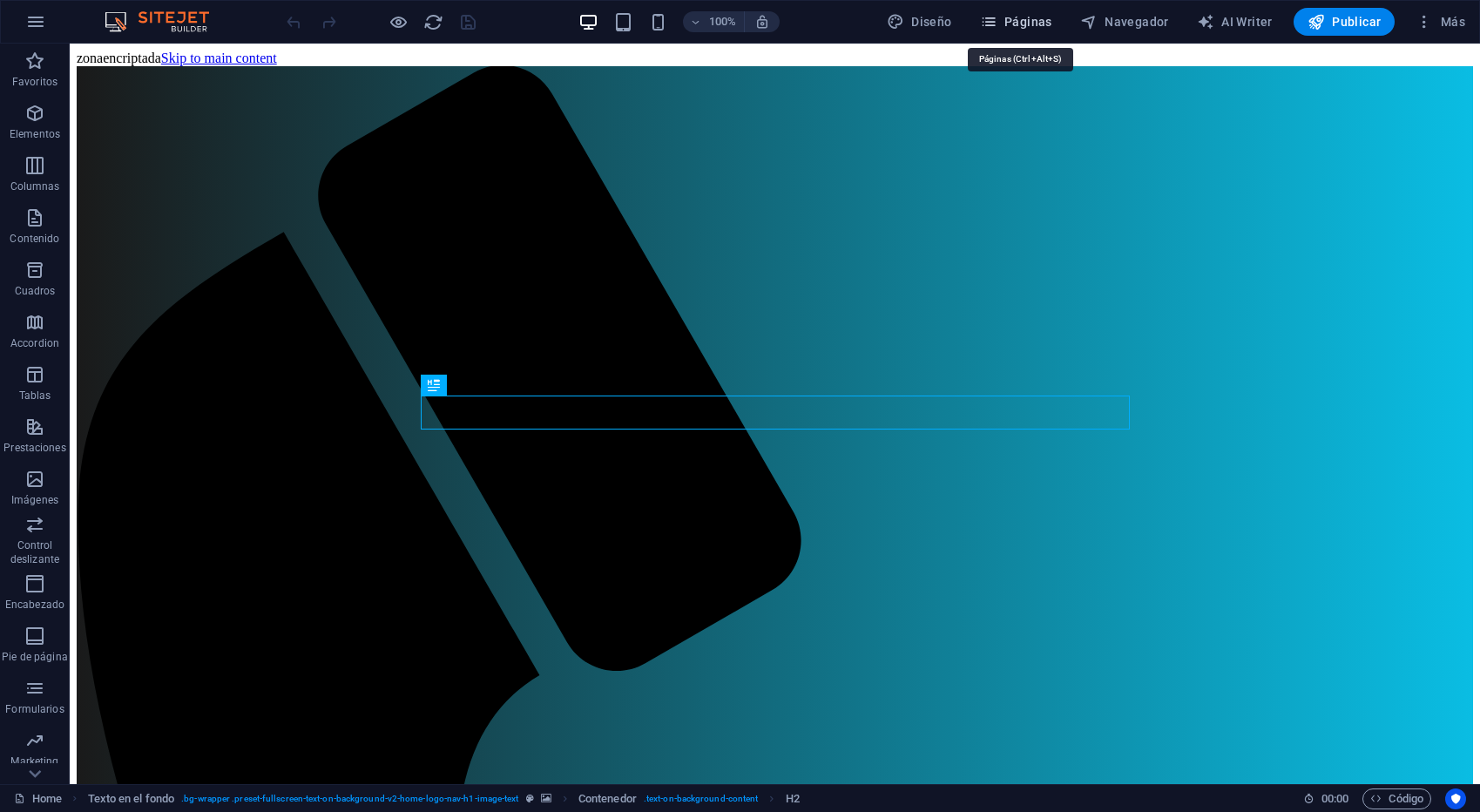
click at [1021, 18] on span "Páginas" at bounding box center [1016, 22] width 72 height 18
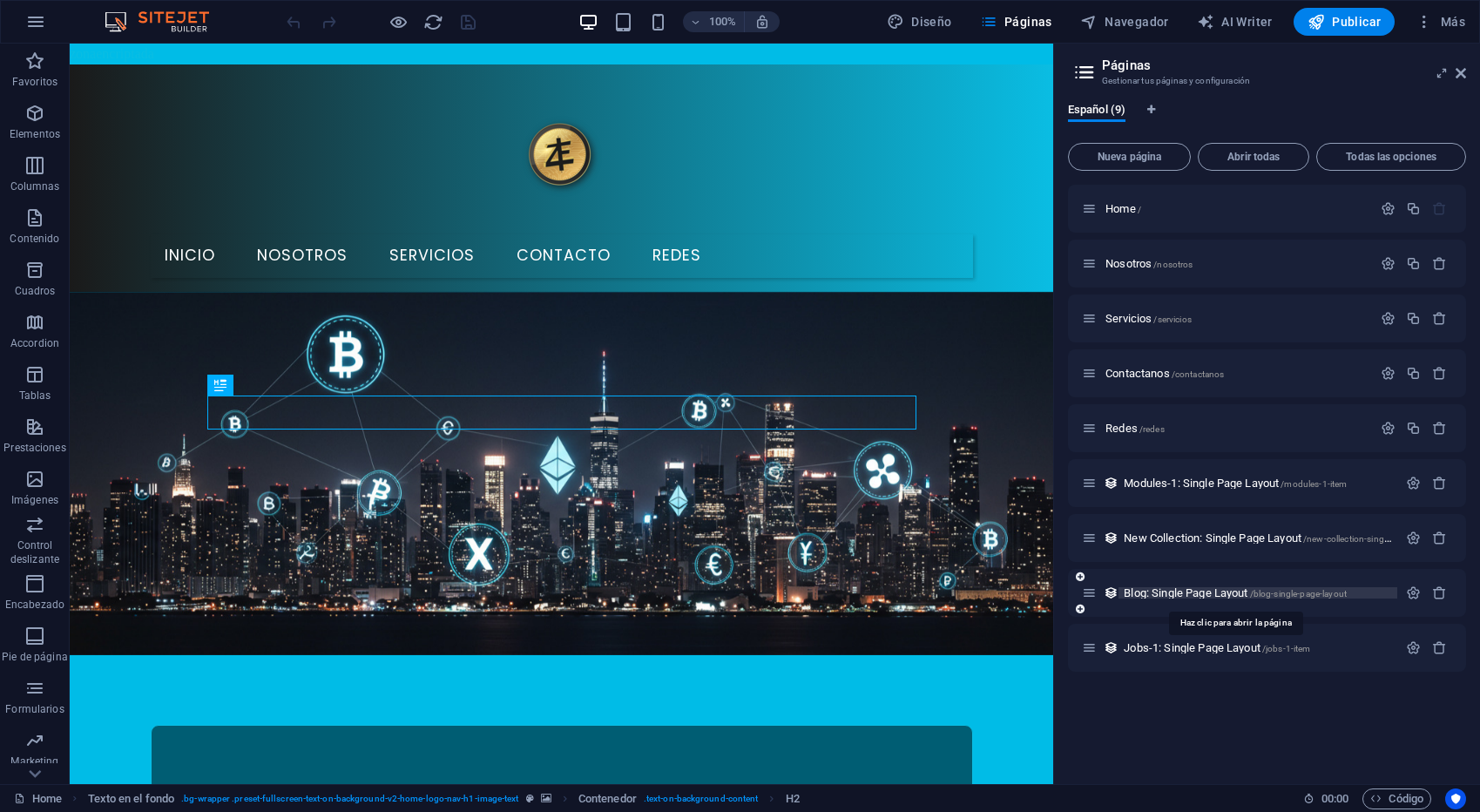
click at [1163, 593] on span "Blog: Single Page Layout /blog-single-page-layout" at bounding box center [1235, 592] width 223 height 13
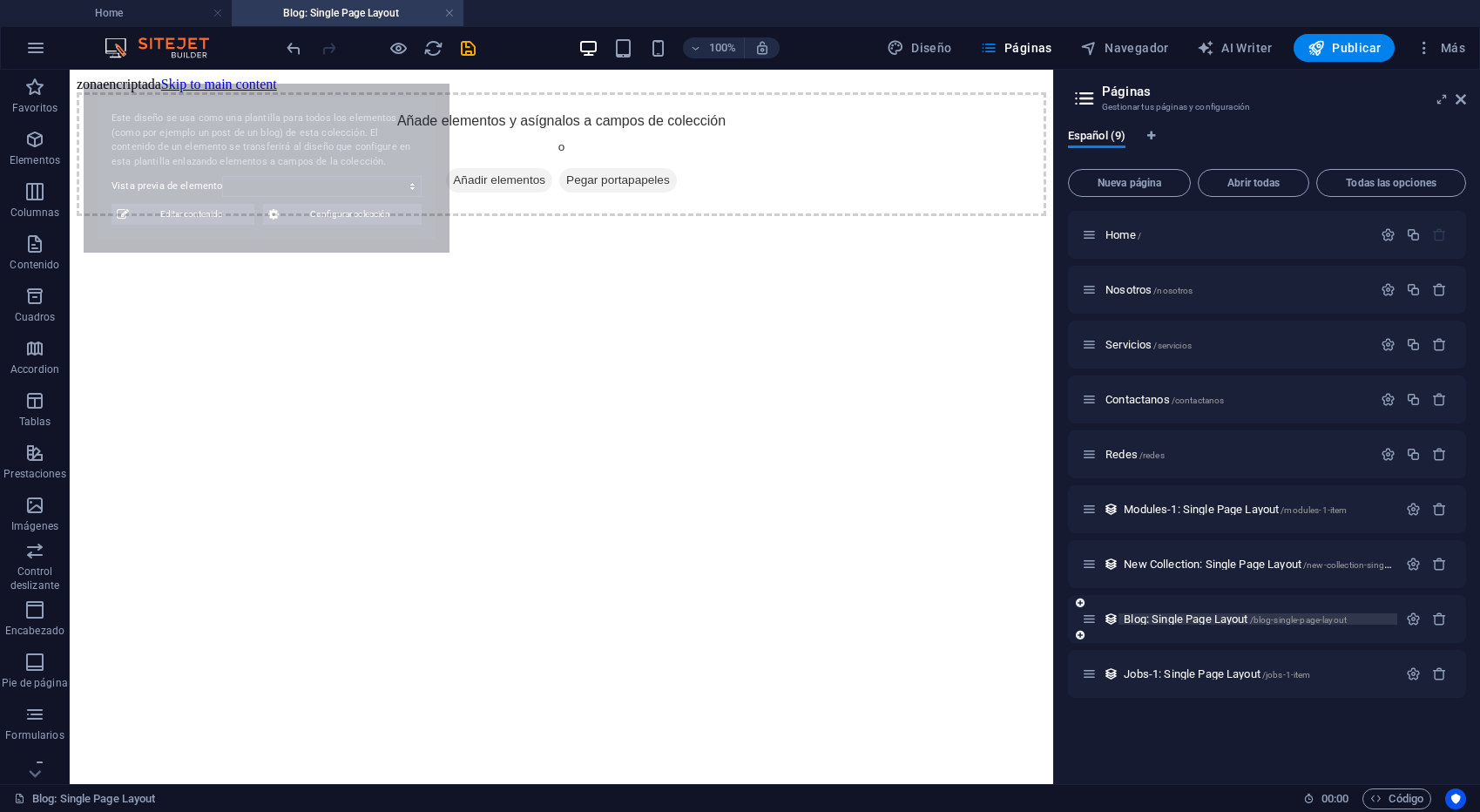
select select "68e44cd6106fe656ad089509"
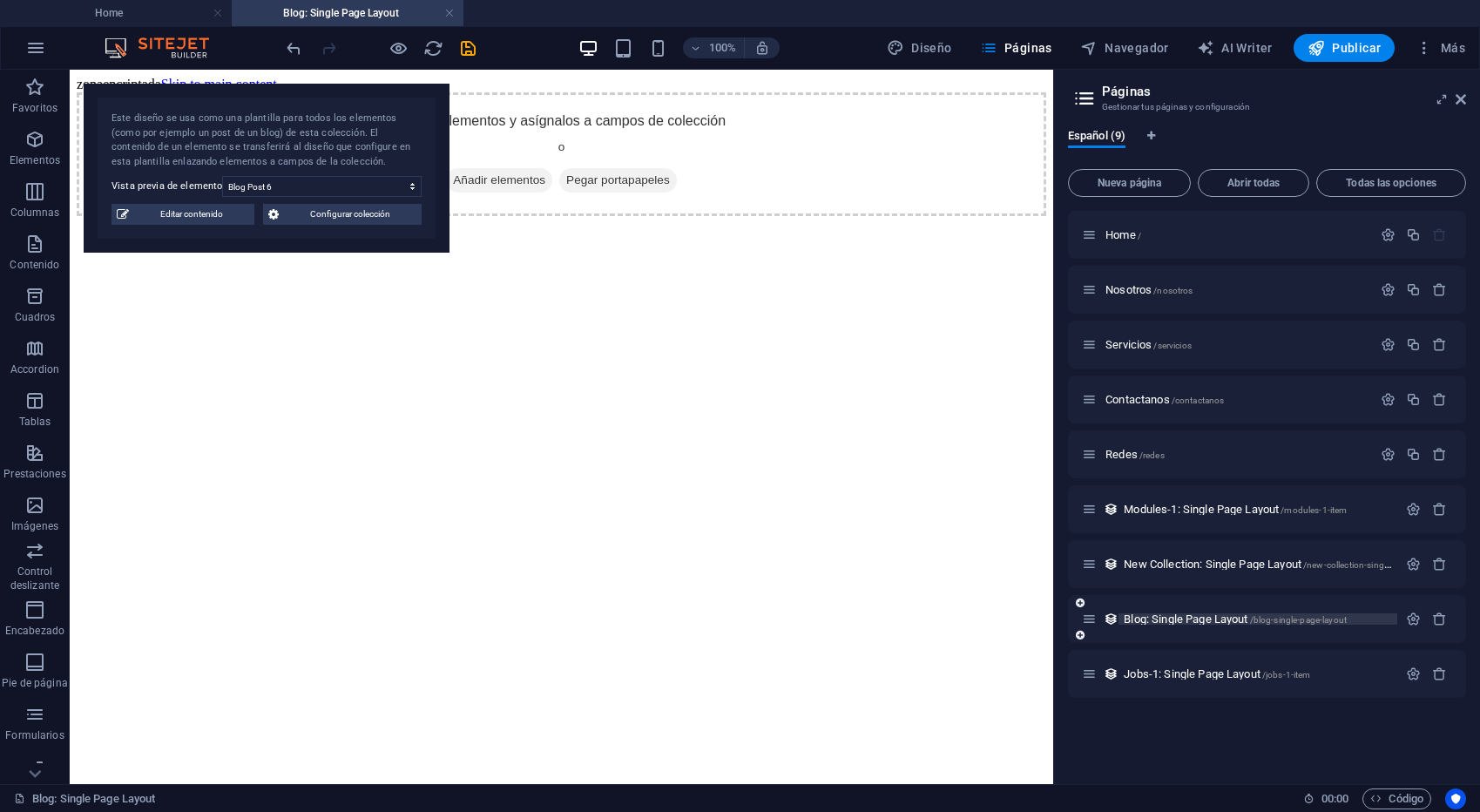
click at [1219, 624] on span "Blog: Single Page Layout /blog-single-page-layout" at bounding box center [1235, 619] width 223 height 13
click at [1435, 620] on icon "button" at bounding box center [1439, 619] width 15 height 15
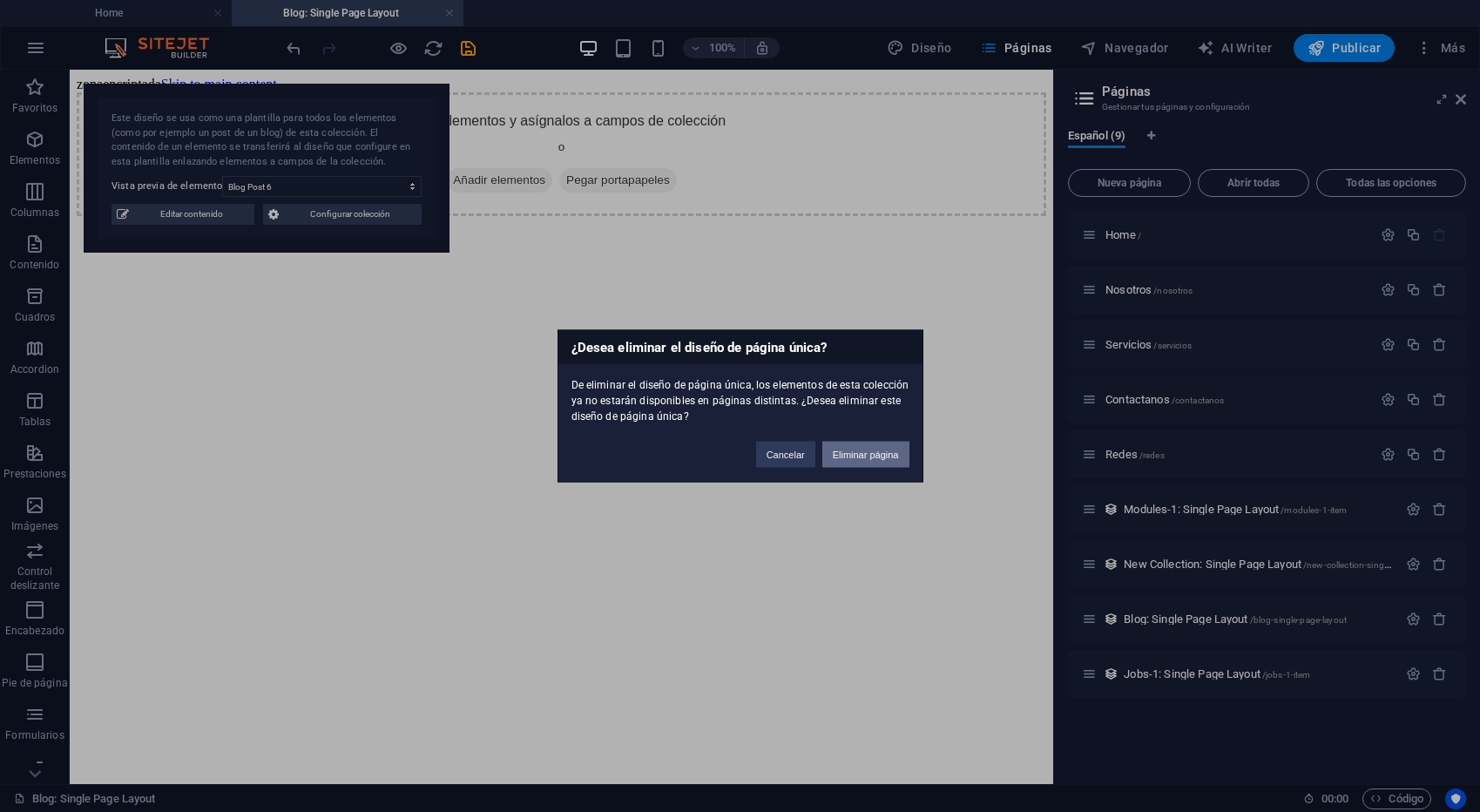
click at [905, 454] on button "Eliminar página" at bounding box center [866, 454] width 87 height 26
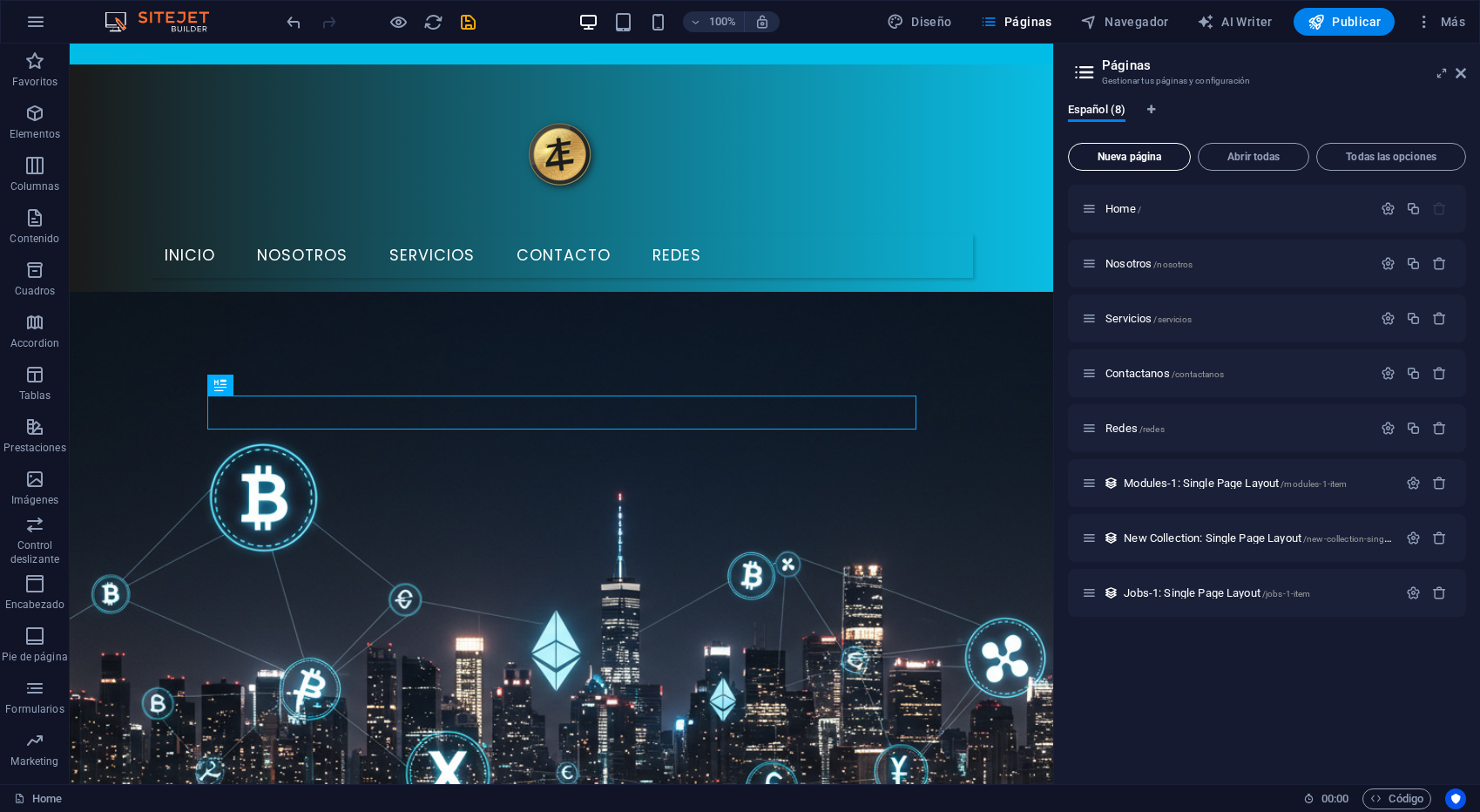
click at [1114, 163] on button "Nueva página" at bounding box center [1129, 157] width 123 height 28
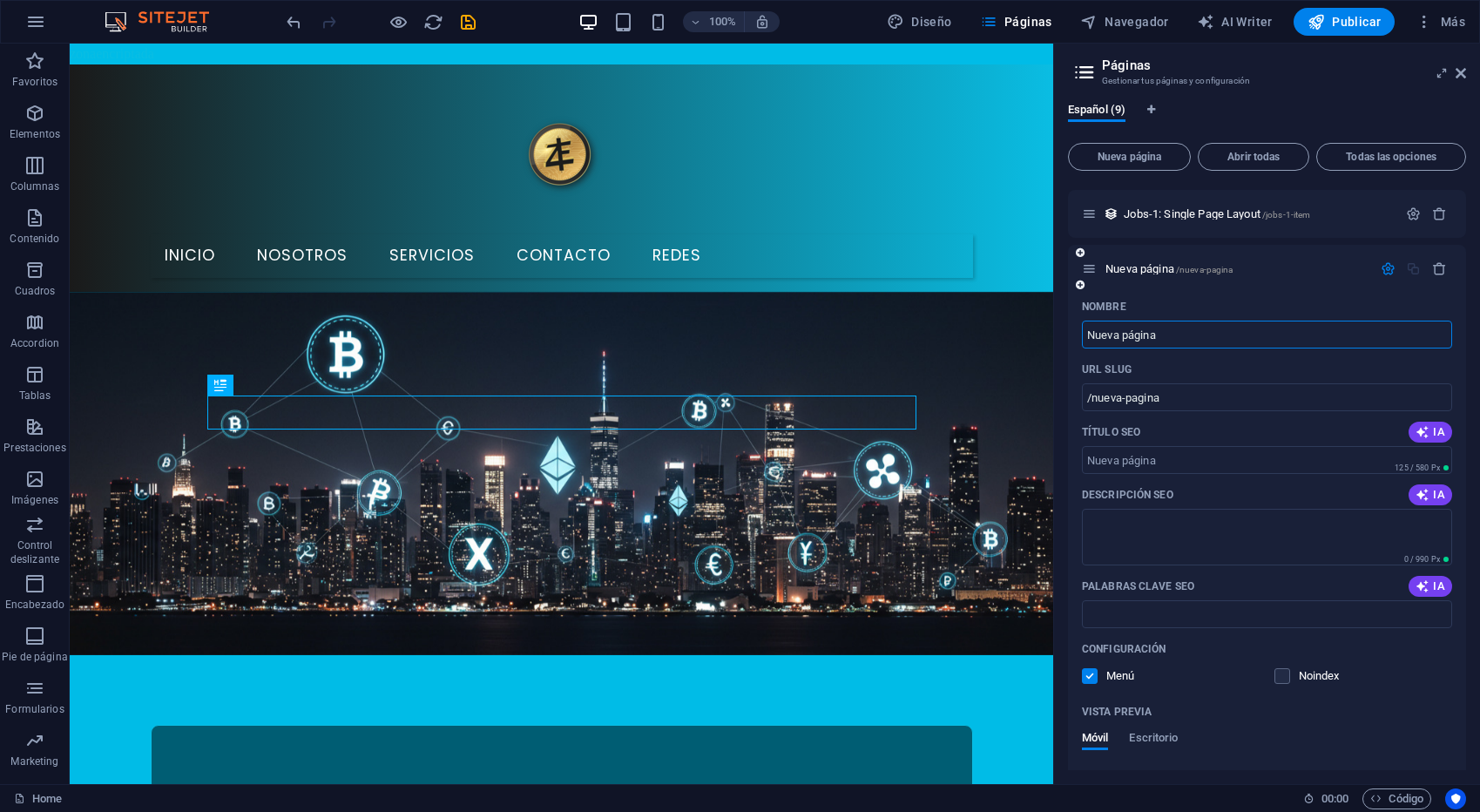
scroll to position [354, 0]
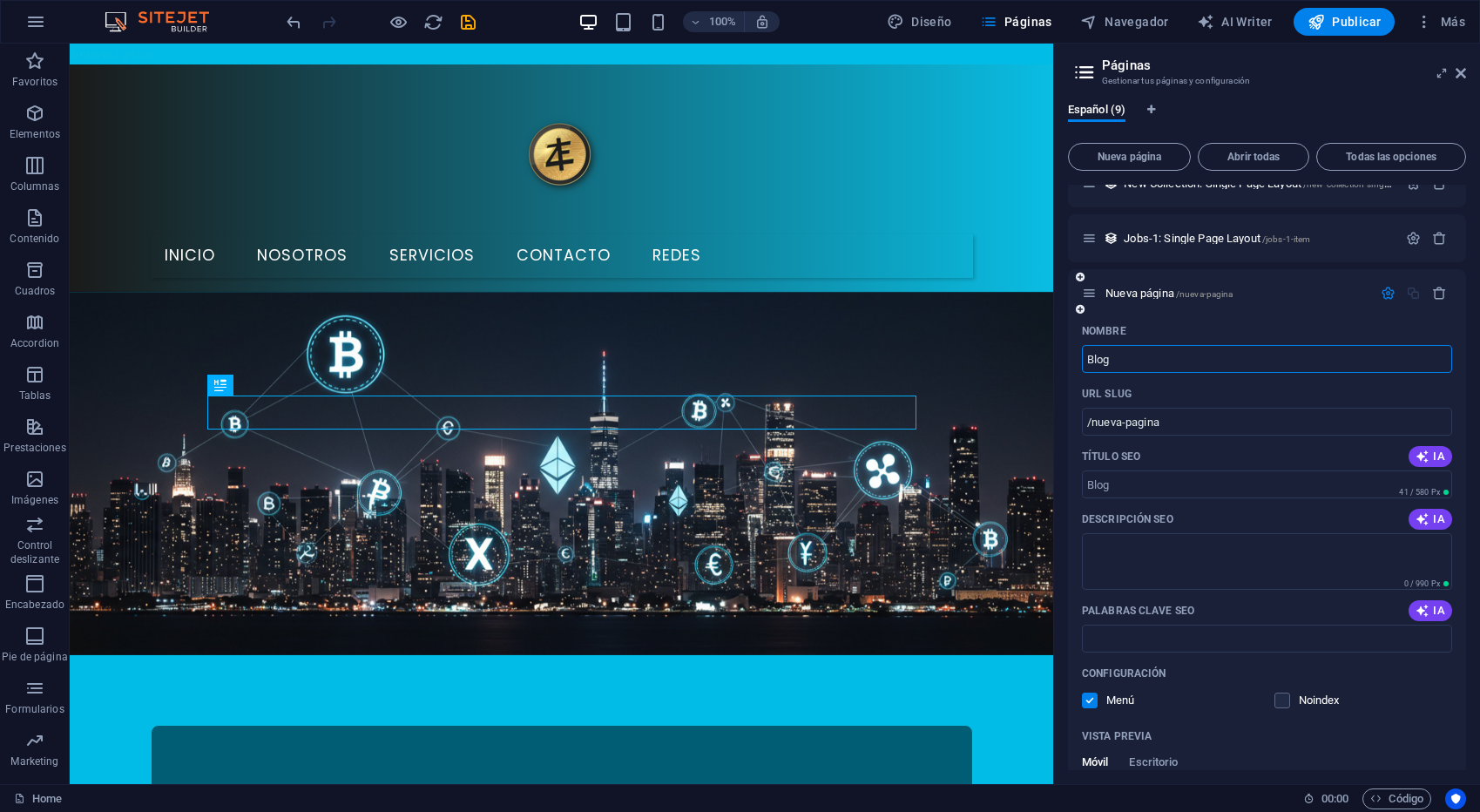
type input "Blog"
type input "/blog"
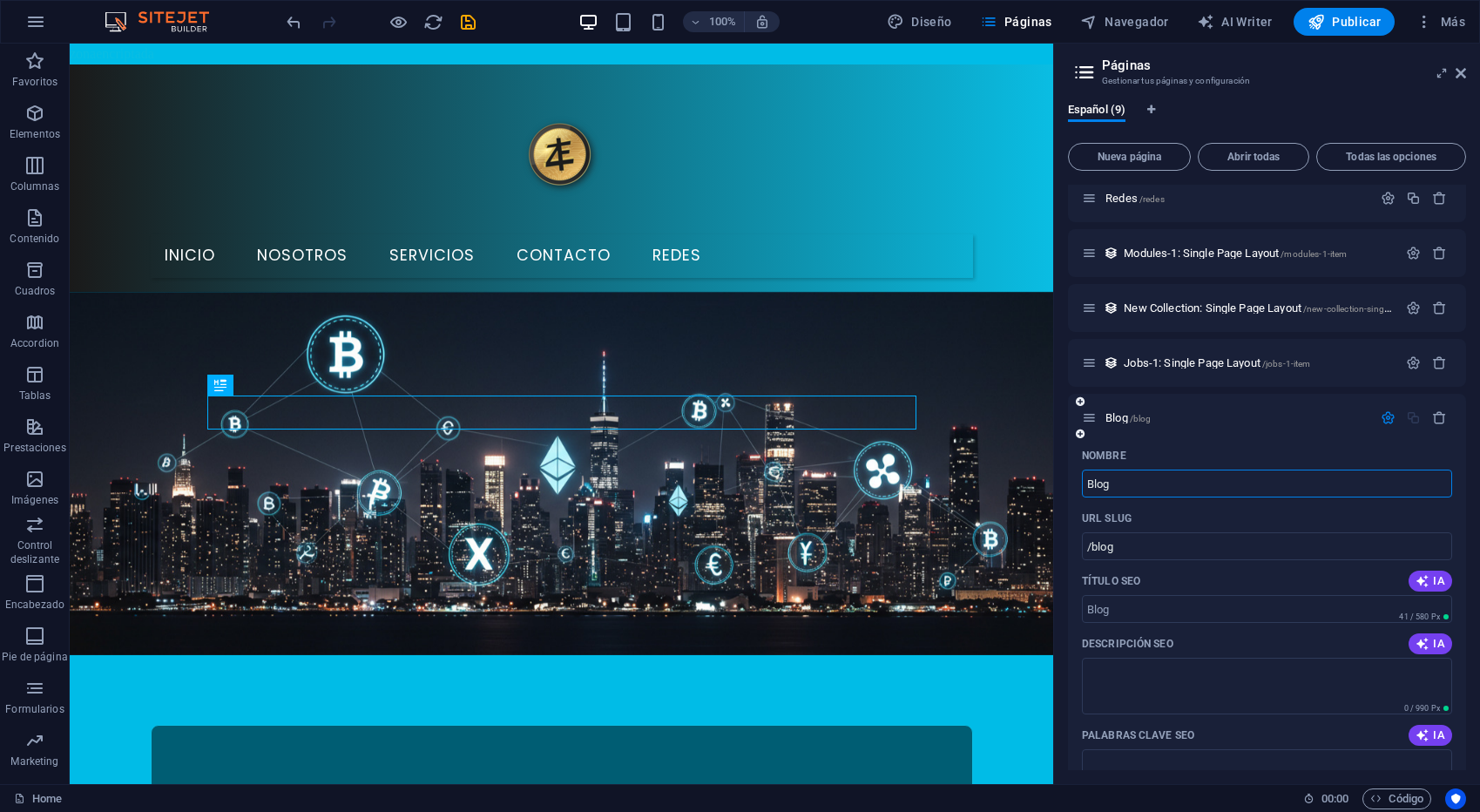
scroll to position [0, 0]
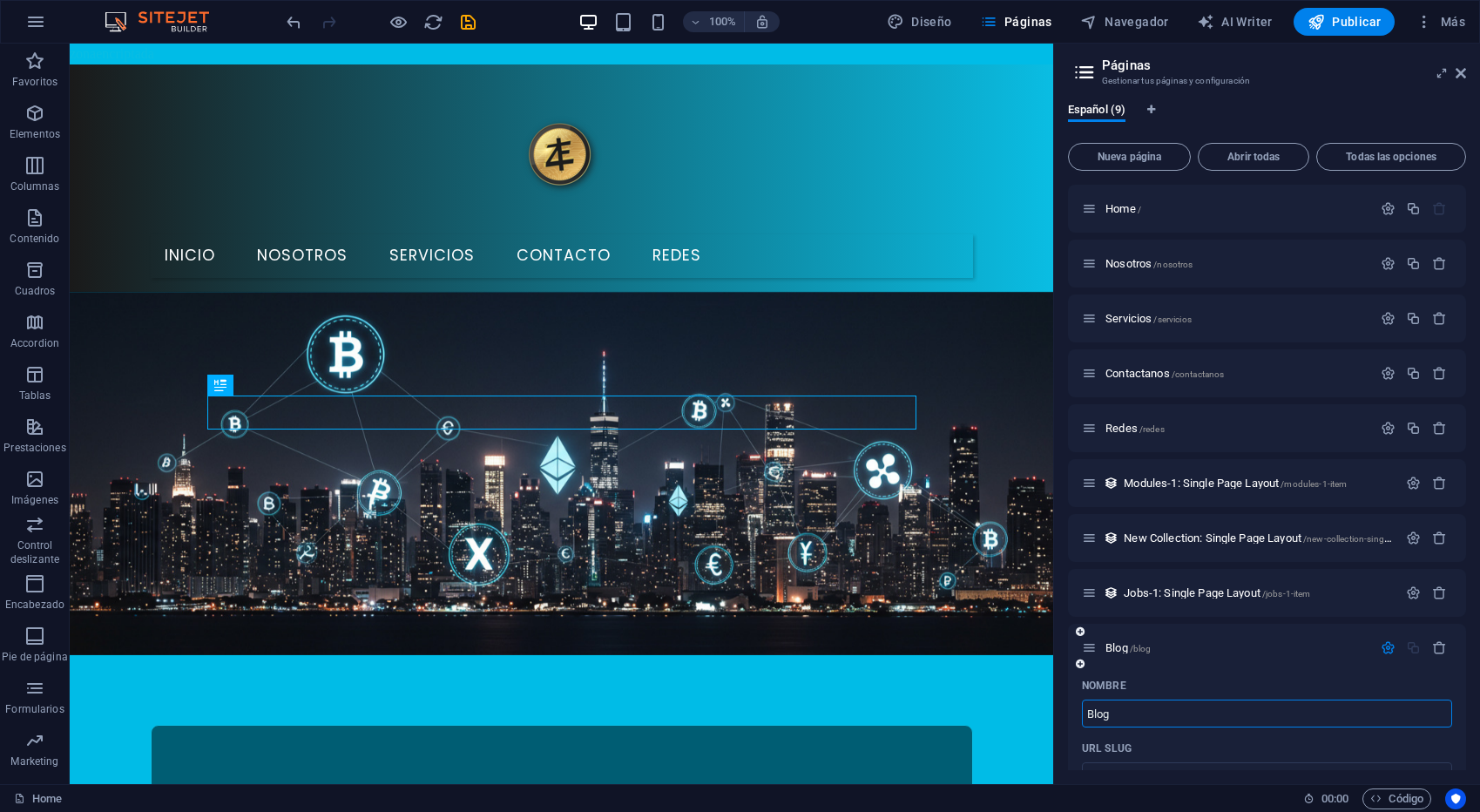
type input "Blog"
click at [1395, 647] on button "button" at bounding box center [1388, 647] width 25 height 15
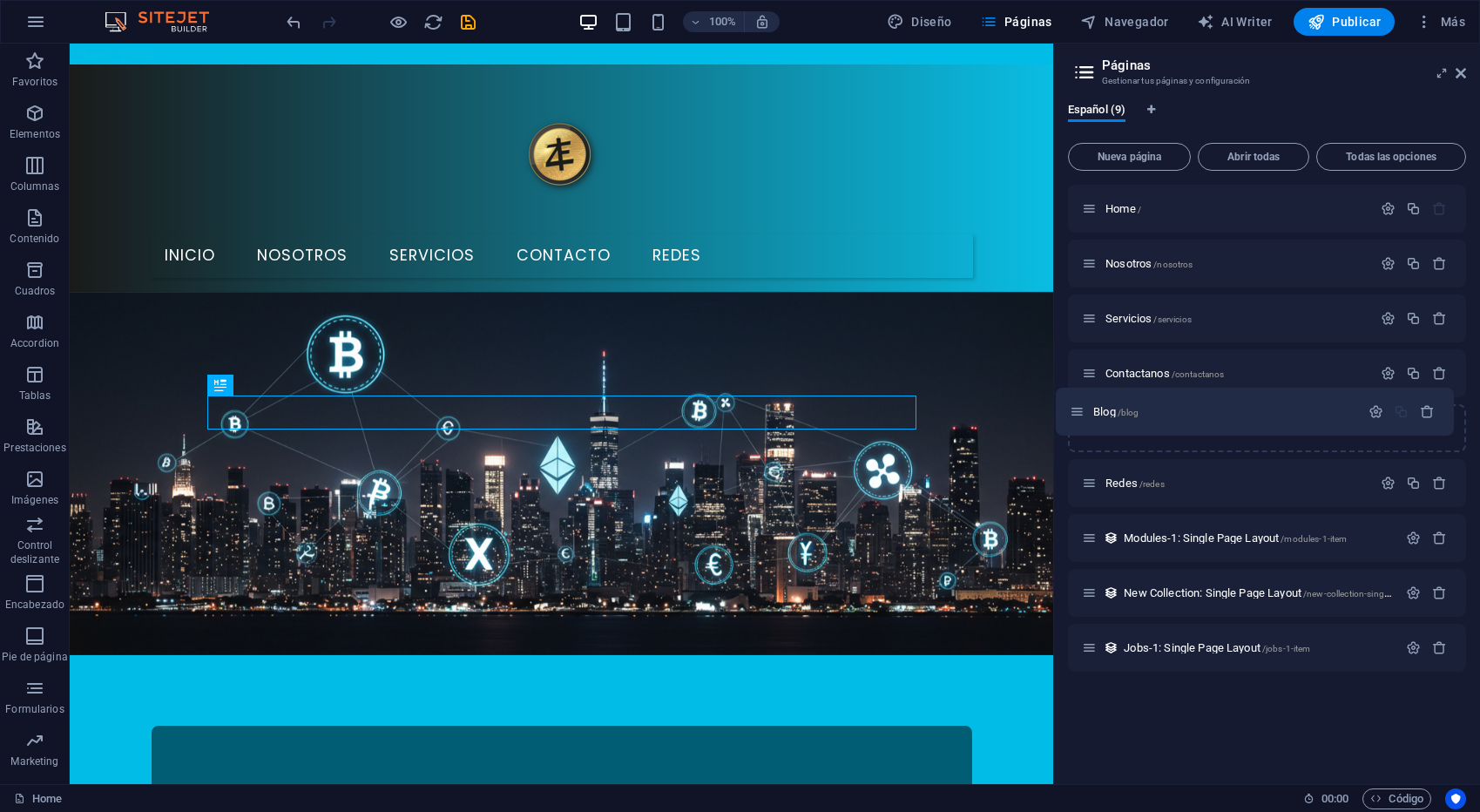
drag, startPoint x: 1094, startPoint y: 652, endPoint x: 1081, endPoint y: 411, distance: 241.4
click at [1081, 411] on div "Home / Nosotros /nosotros Servicios /servicios Contactanos /contactanos Redes /…" at bounding box center [1266, 428] width 398 height 487
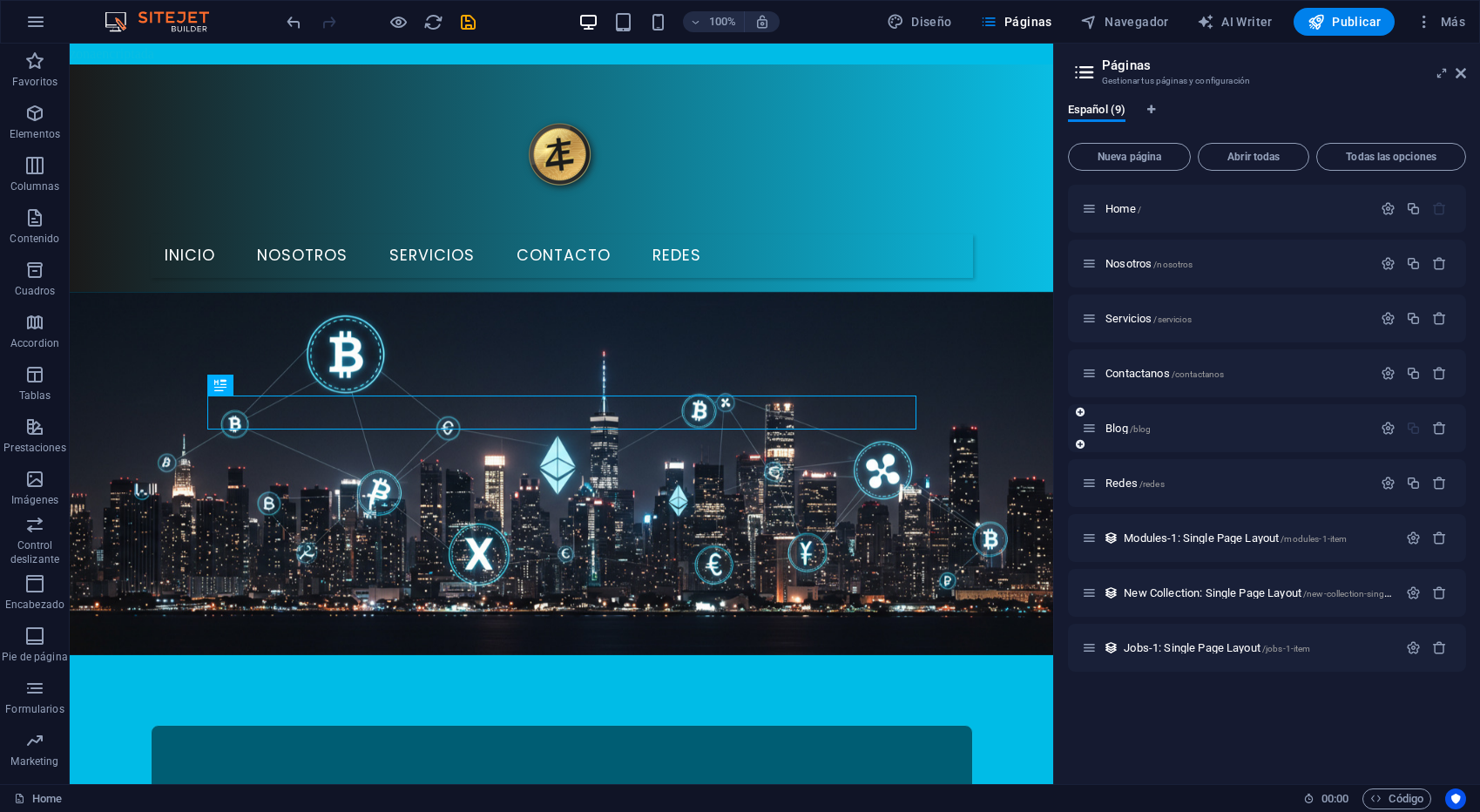
click at [1389, 436] on div at bounding box center [1413, 429] width 76 height 19
click at [1386, 433] on icon "button" at bounding box center [1388, 428] width 15 height 15
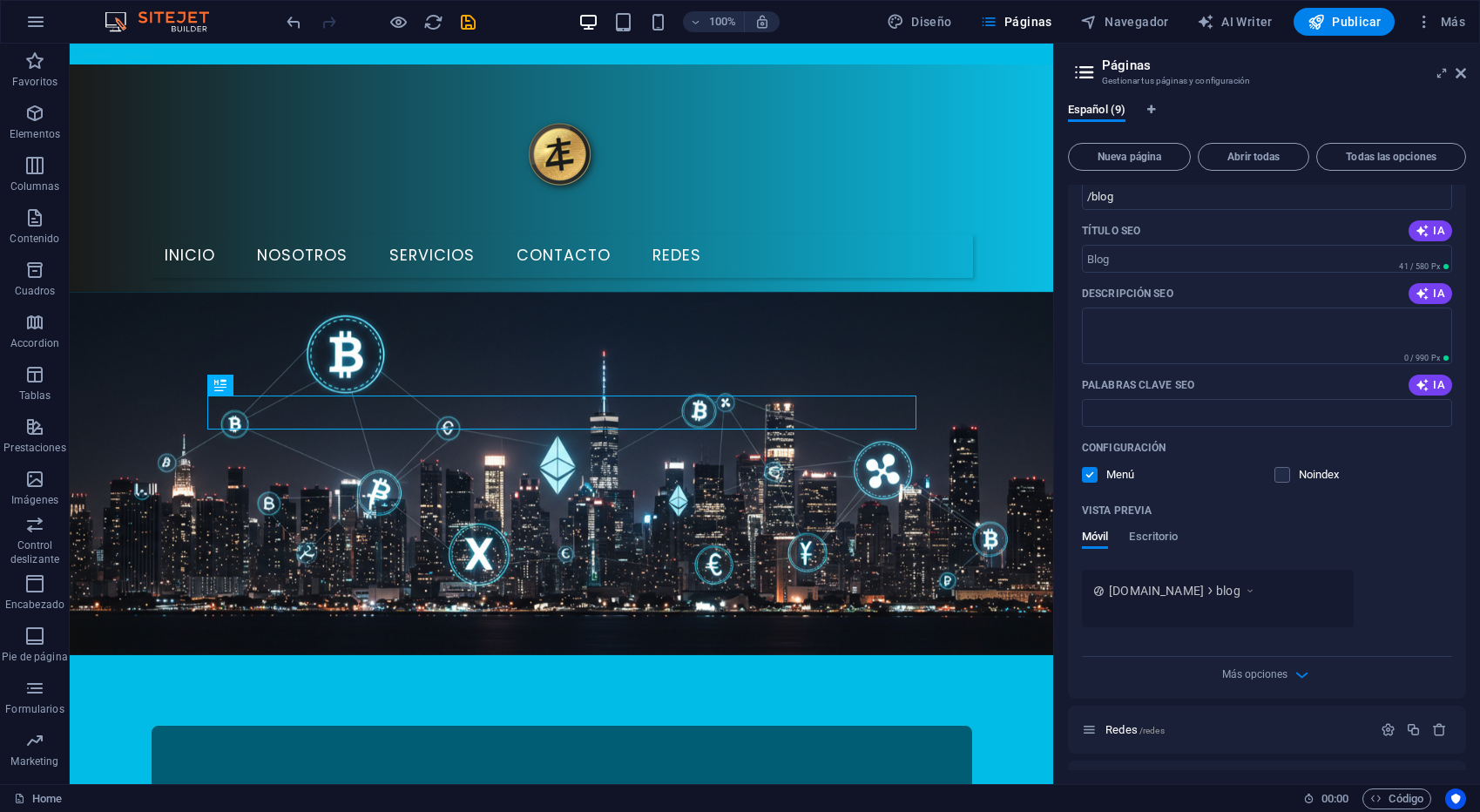
scroll to position [363, 0]
click at [1164, 533] on span "Escritorio" at bounding box center [1152, 536] width 48 height 25
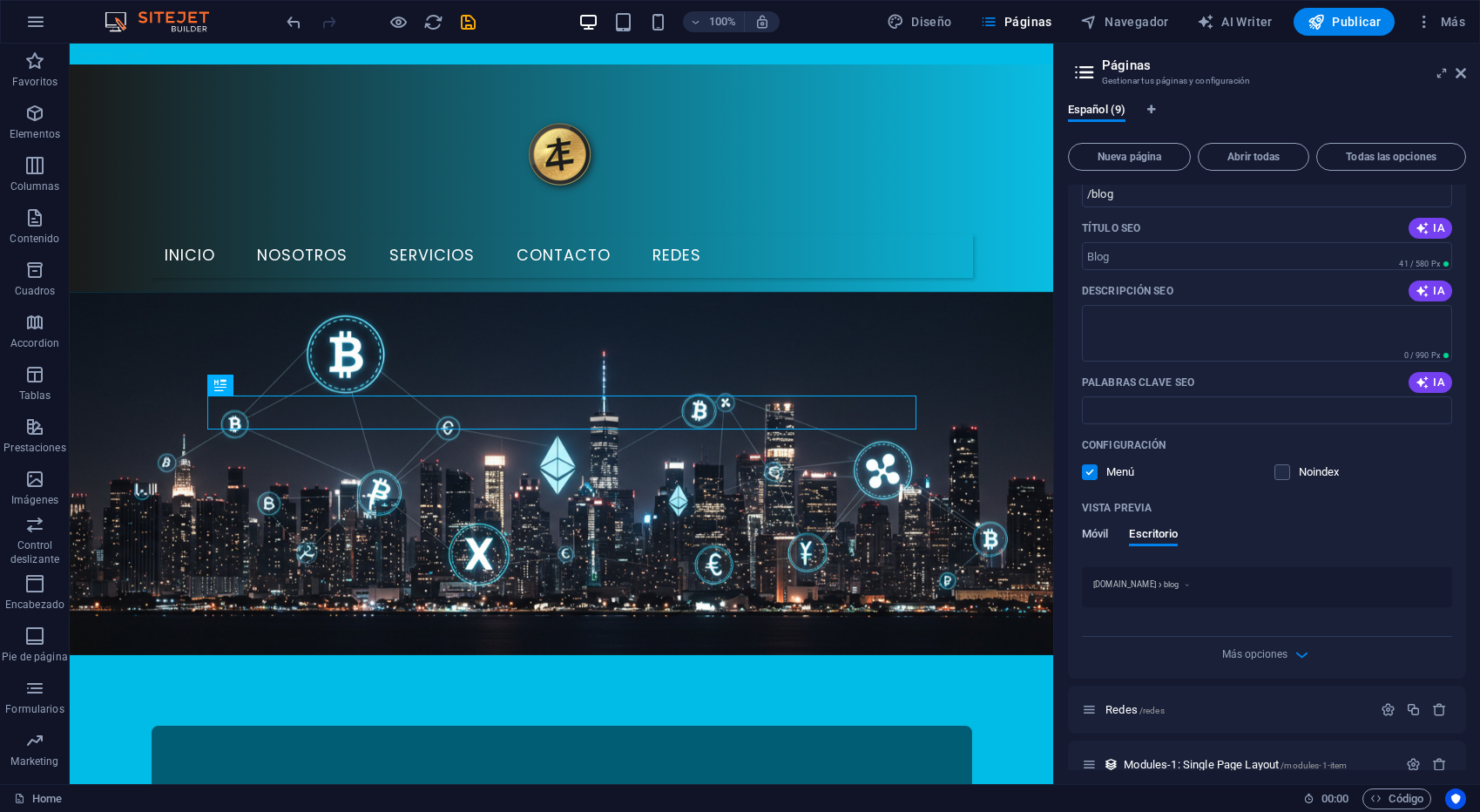
click at [1095, 533] on span "Móvil" at bounding box center [1095, 536] width 26 height 25
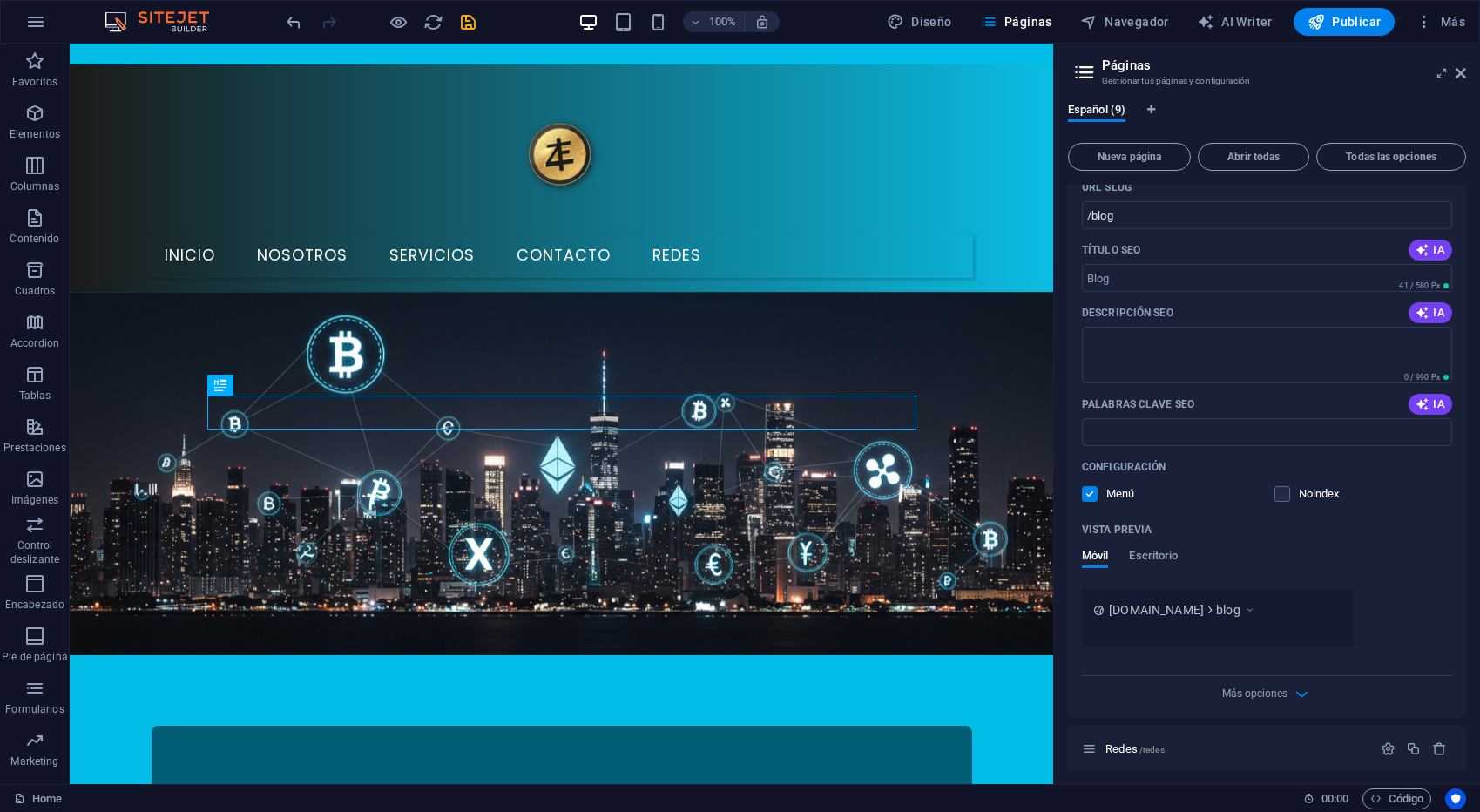
scroll to position [339, 0]
click at [1290, 496] on span at bounding box center [1295, 496] width 9 height 9
click at [1282, 497] on label at bounding box center [1282, 496] width 16 height 16
click at [0, 0] on input "checkbox" at bounding box center [0, 0] width 0 height 0
click at [1282, 497] on label at bounding box center [1282, 496] width 16 height 16
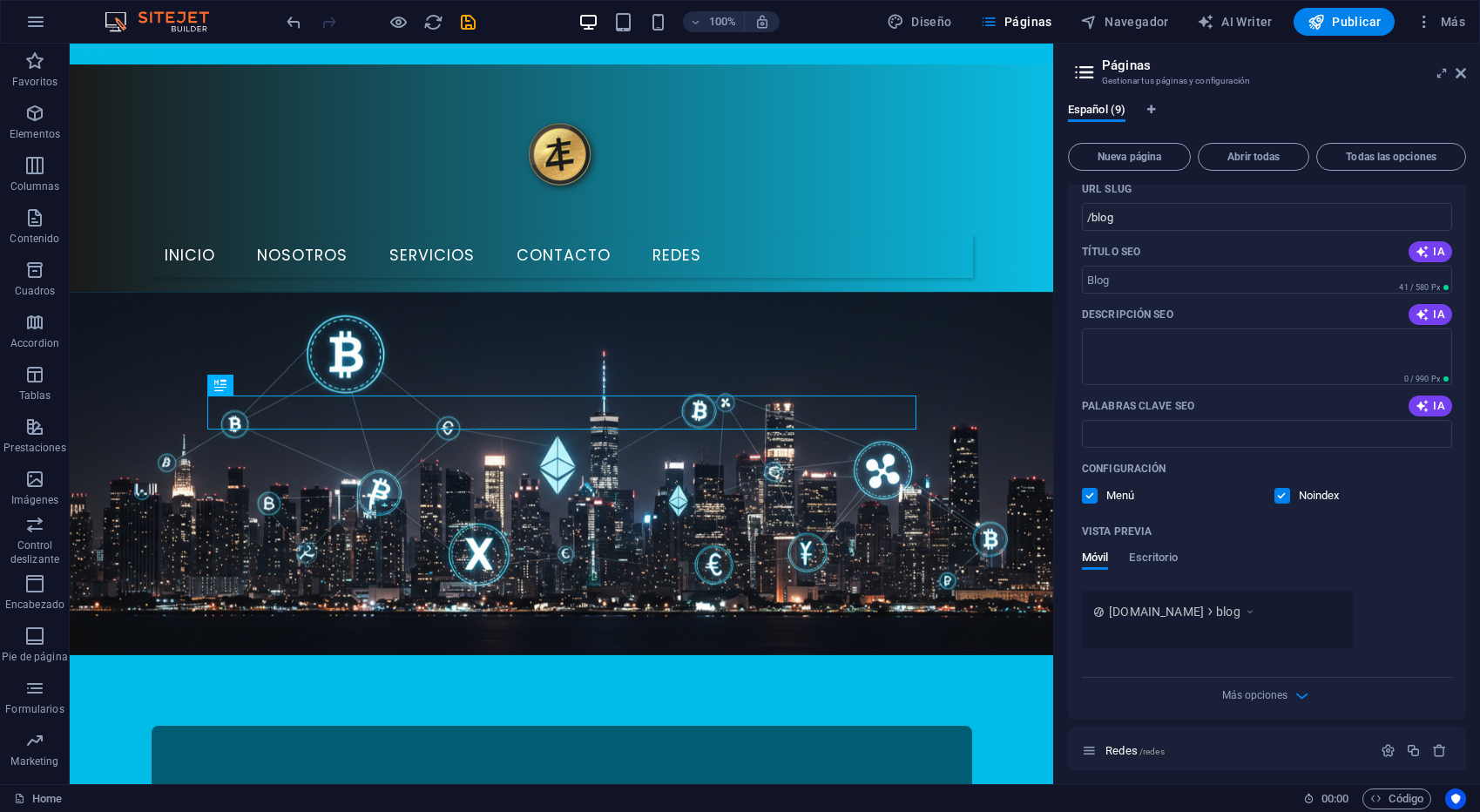
click at [0, 0] on input "checkbox" at bounding box center [0, 0] width 0 height 0
click at [1091, 497] on label at bounding box center [1090, 496] width 16 height 16
click at [0, 0] on input "checkbox" at bounding box center [0, 0] width 0 height 0
click at [1091, 497] on label at bounding box center [1090, 496] width 16 height 16
click at [0, 0] on input "checkbox" at bounding box center [0, 0] width 0 height 0
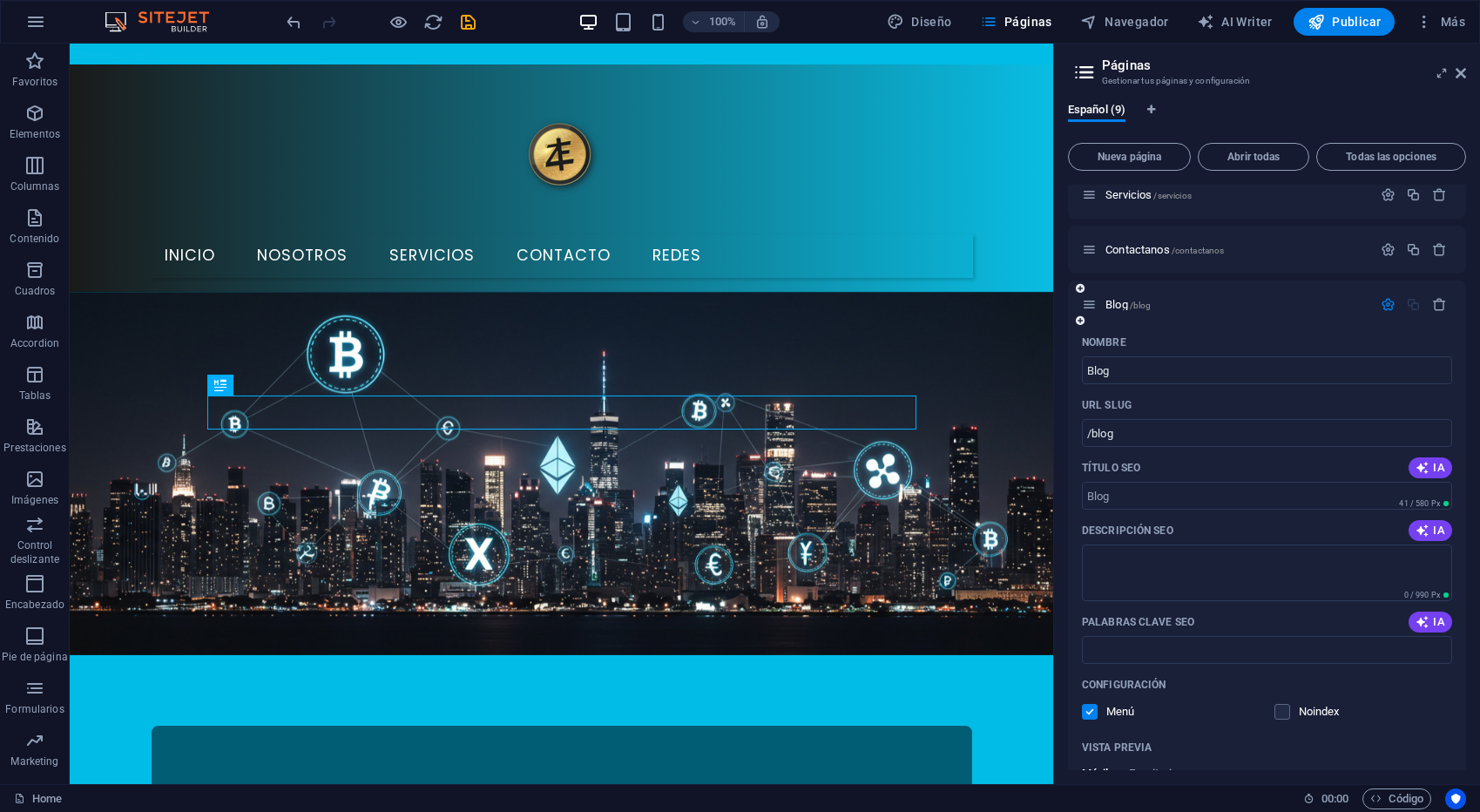
scroll to position [0, 0]
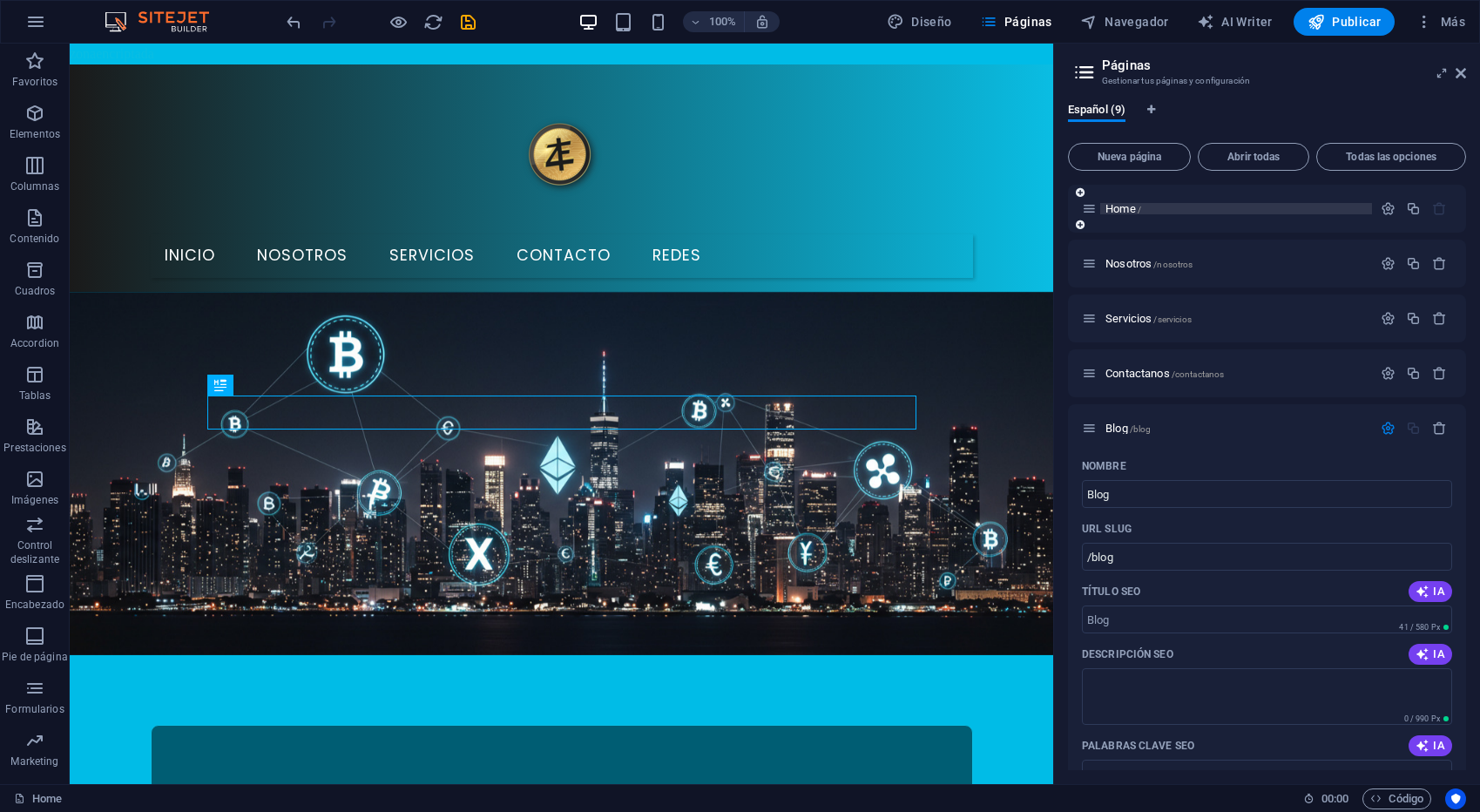
click at [1131, 207] on span "Home /" at bounding box center [1123, 208] width 36 height 13
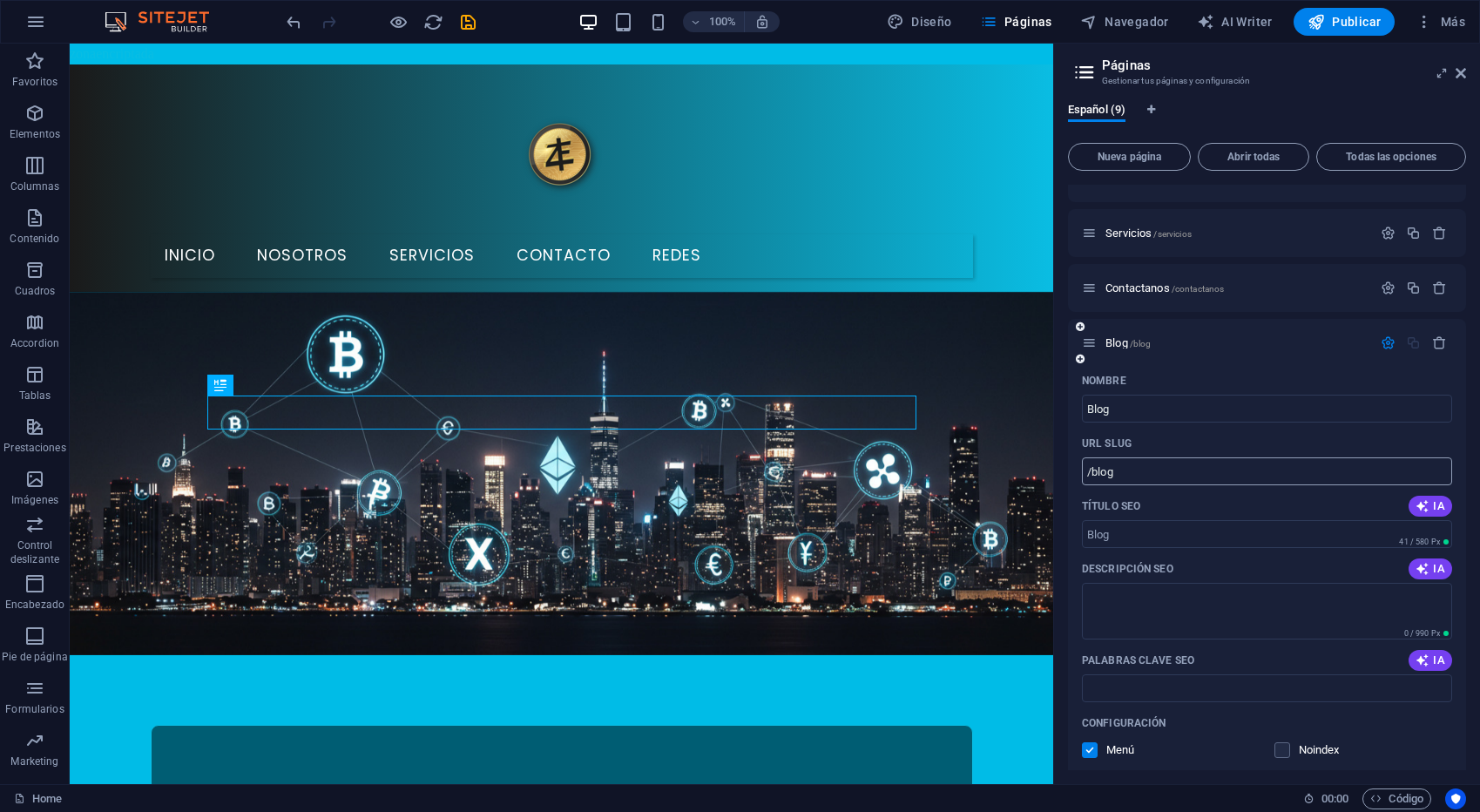
scroll to position [99, 0]
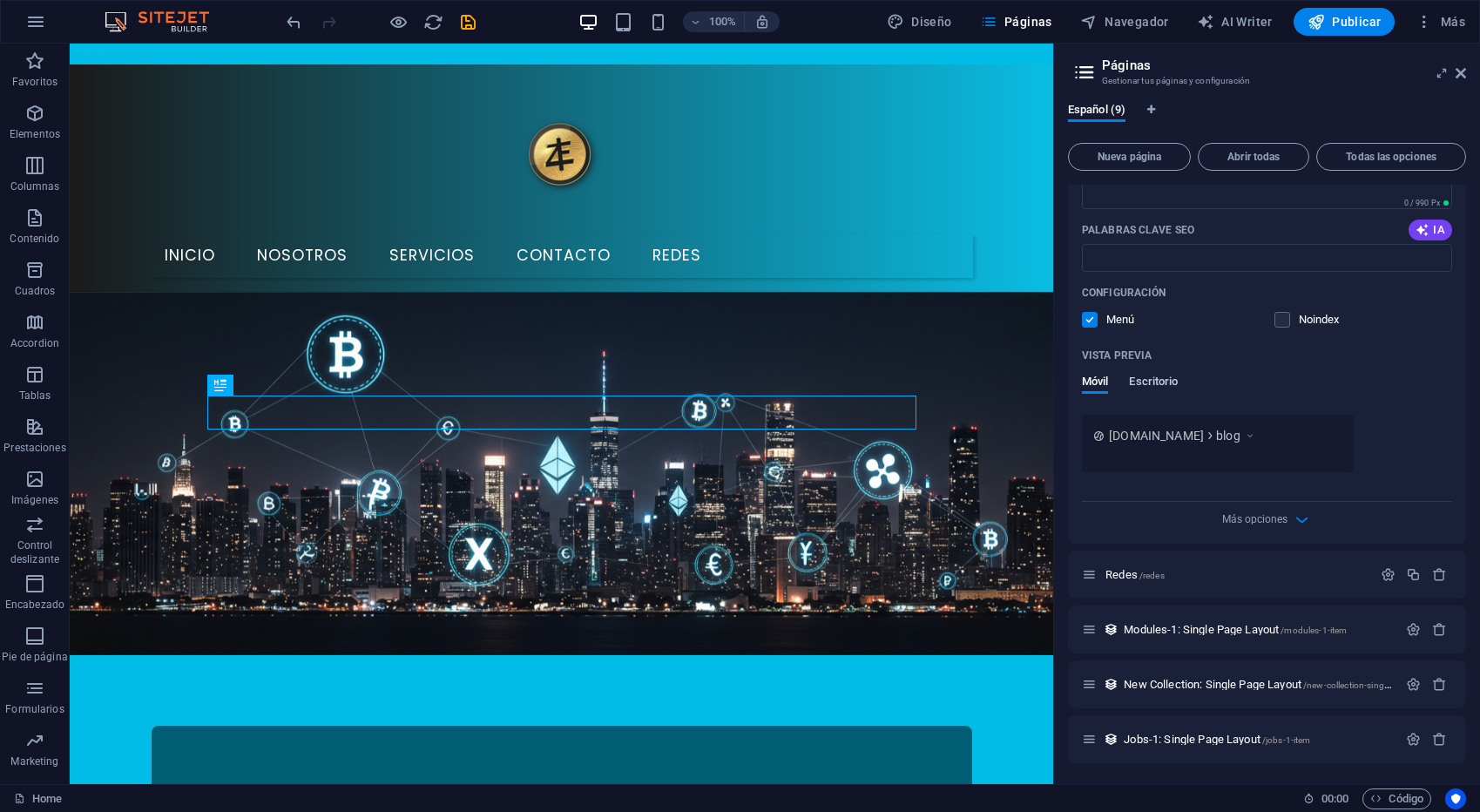
click at [1160, 383] on span "Escritorio" at bounding box center [1152, 383] width 48 height 25
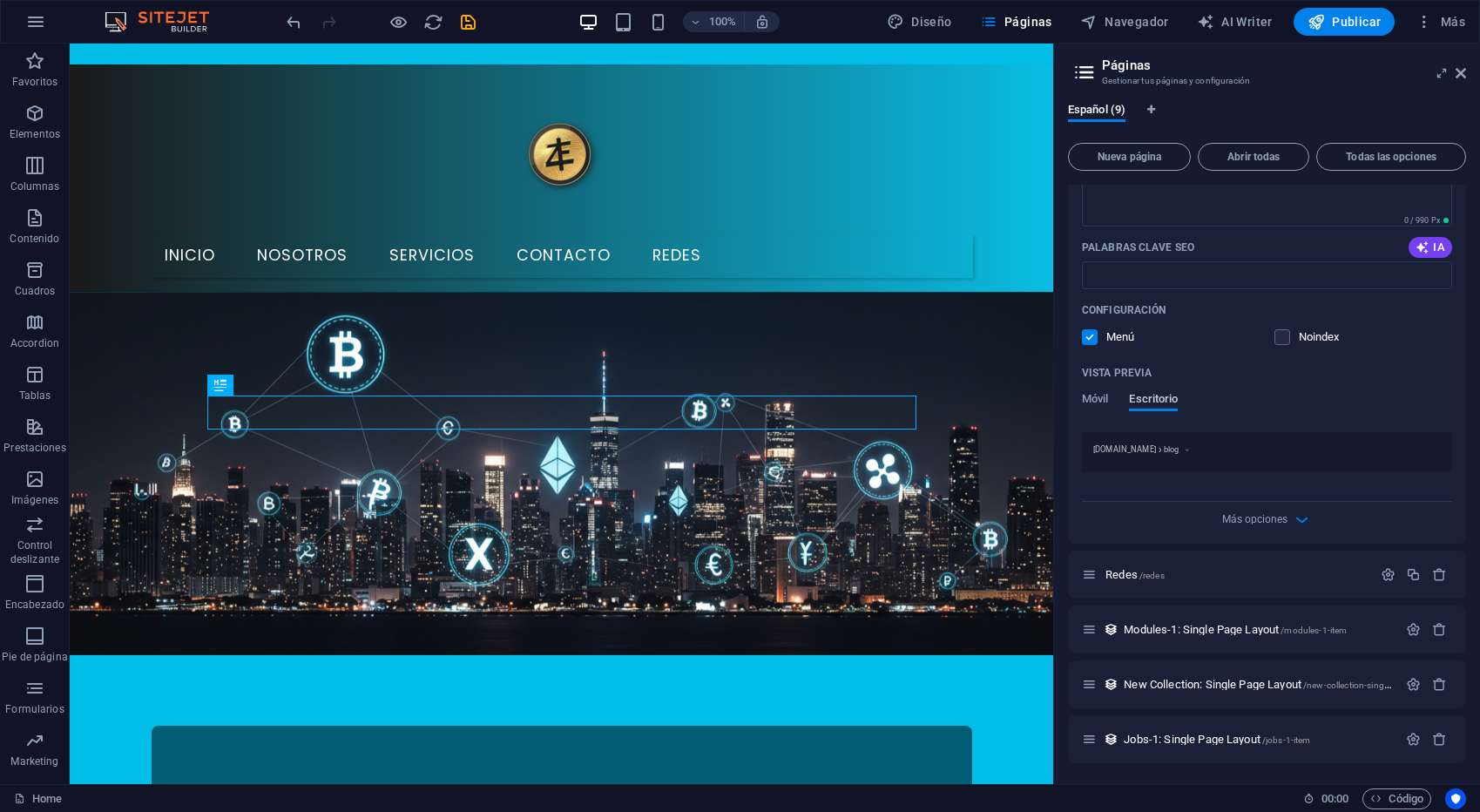
scroll to position [498, 0]
click at [1260, 524] on span "Más opciones" at bounding box center [1254, 519] width 65 height 12
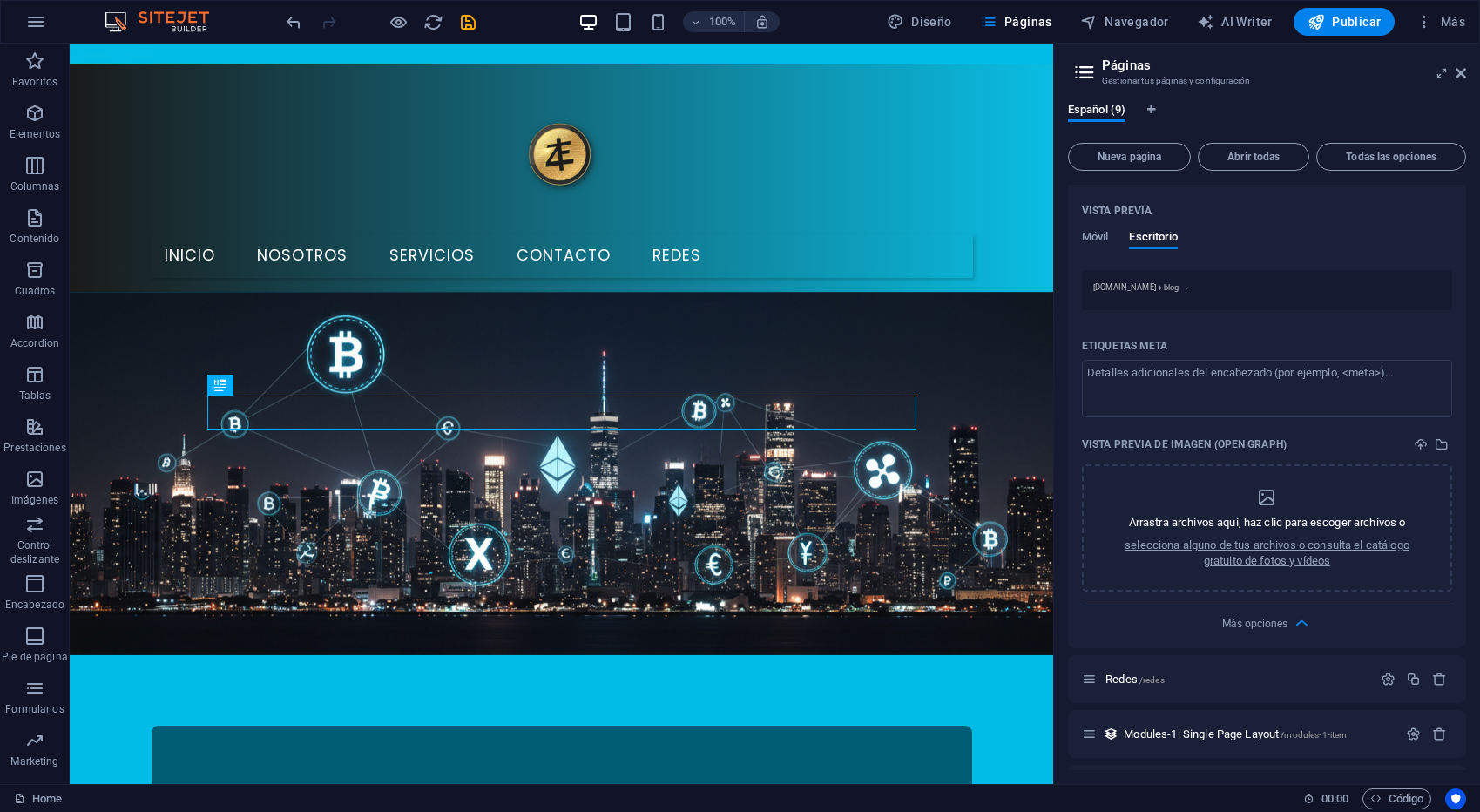
scroll to position [663, 0]
click at [1283, 621] on span "Más opciones" at bounding box center [1254, 621] width 65 height 12
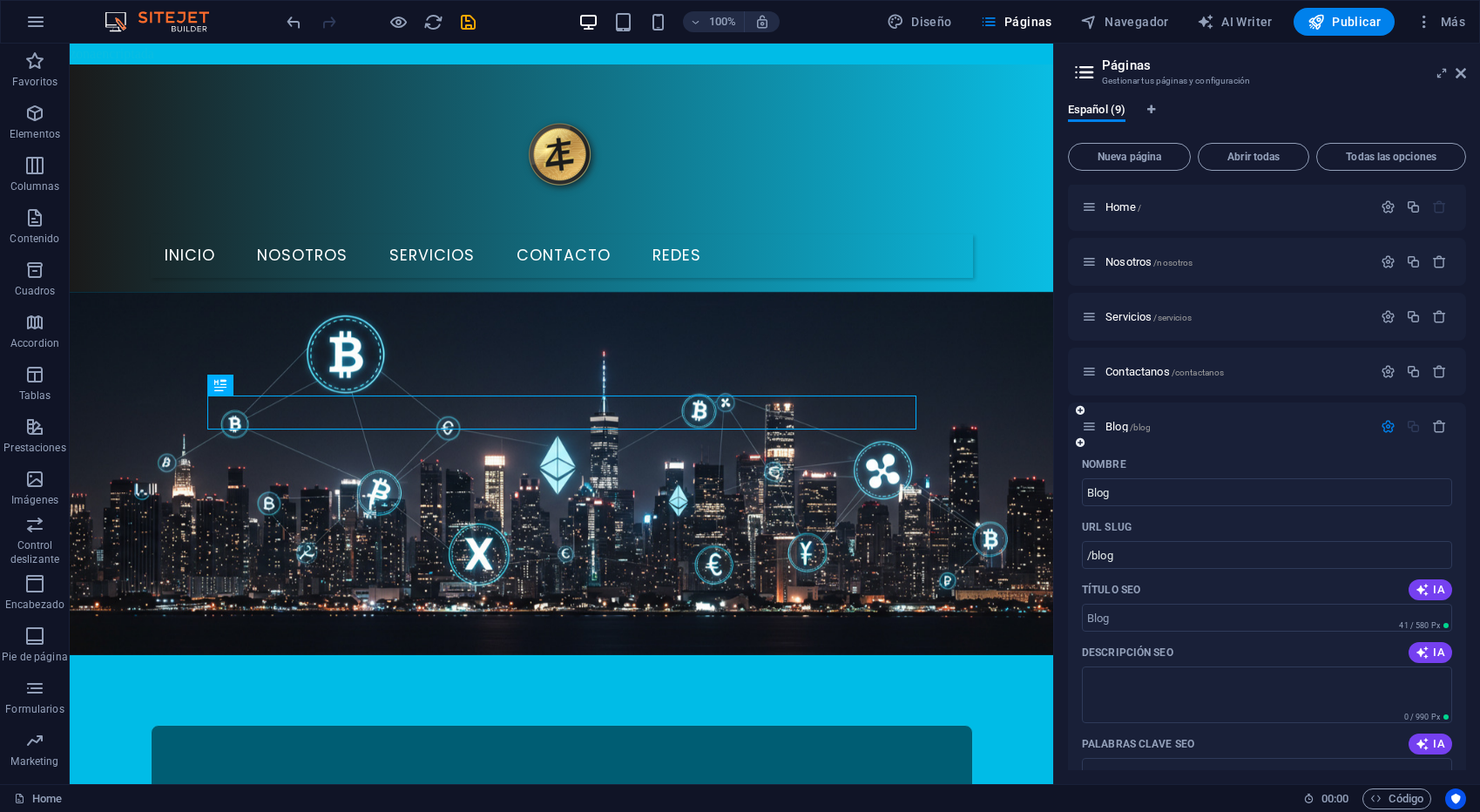
scroll to position [0, 0]
click at [308, 127] on span "Menú" at bounding box center [314, 125] width 26 height 11
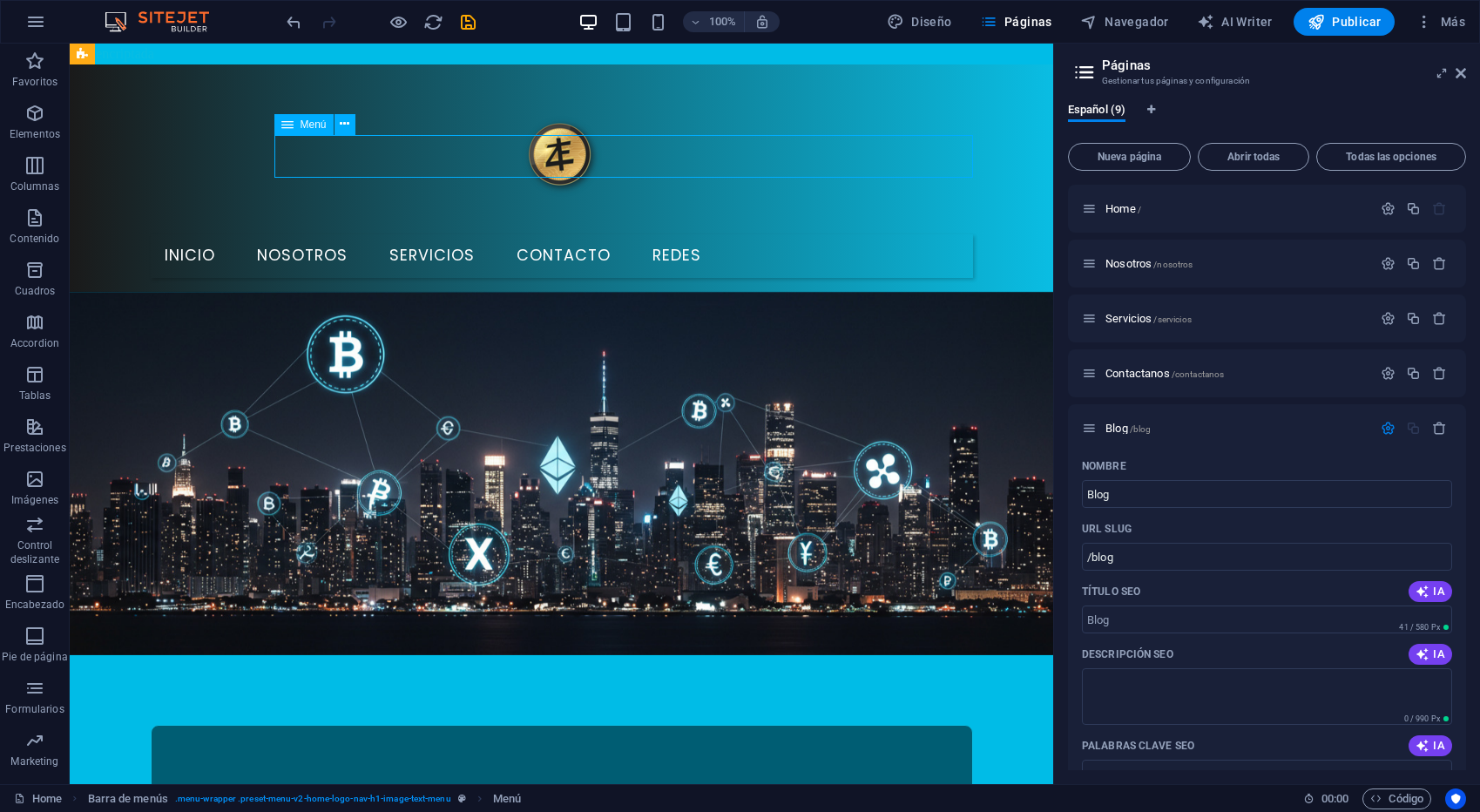
click at [308, 127] on span "Menú" at bounding box center [314, 125] width 26 height 11
select select
select select "1"
select select
select select "2"
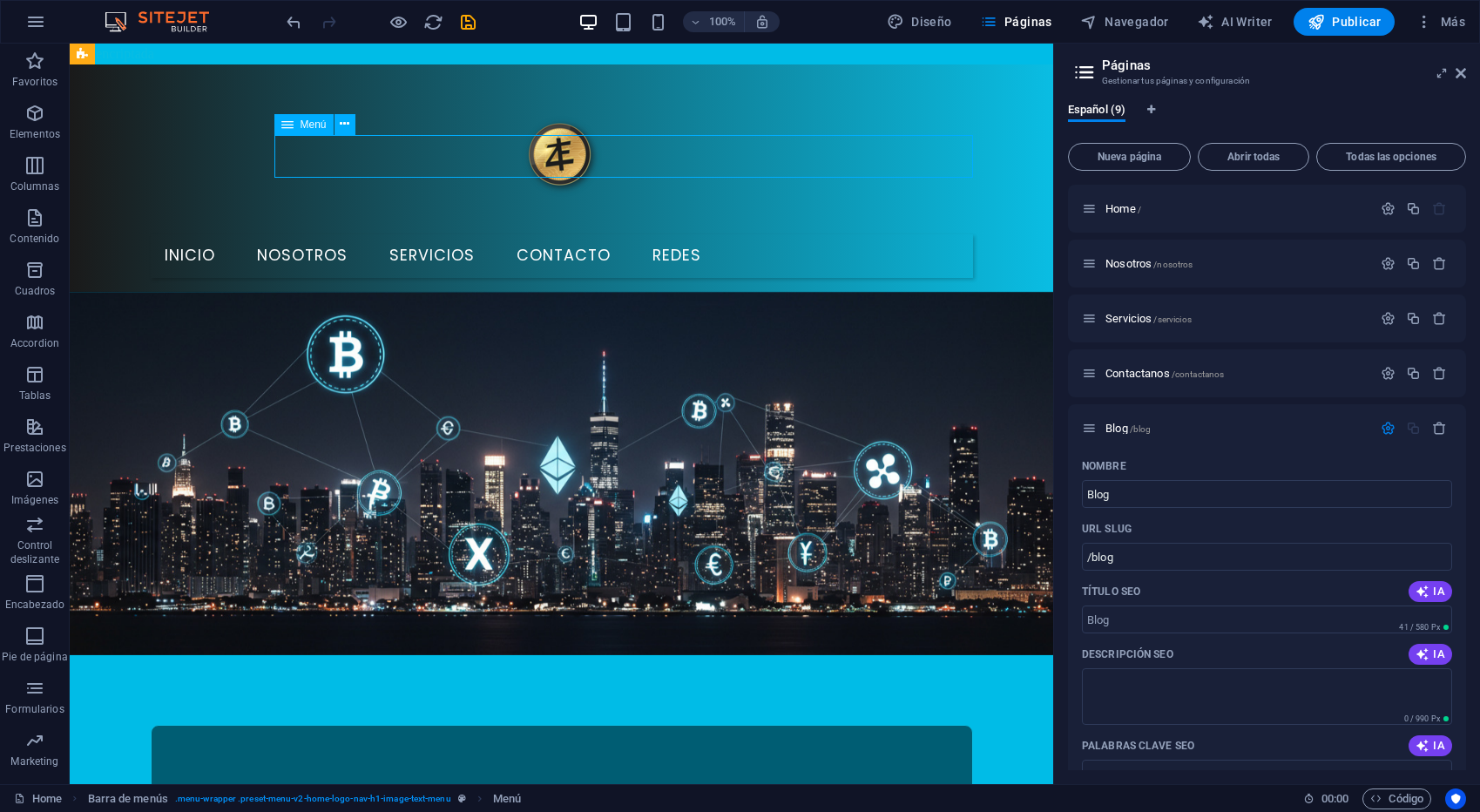
select select
select select "3"
select select
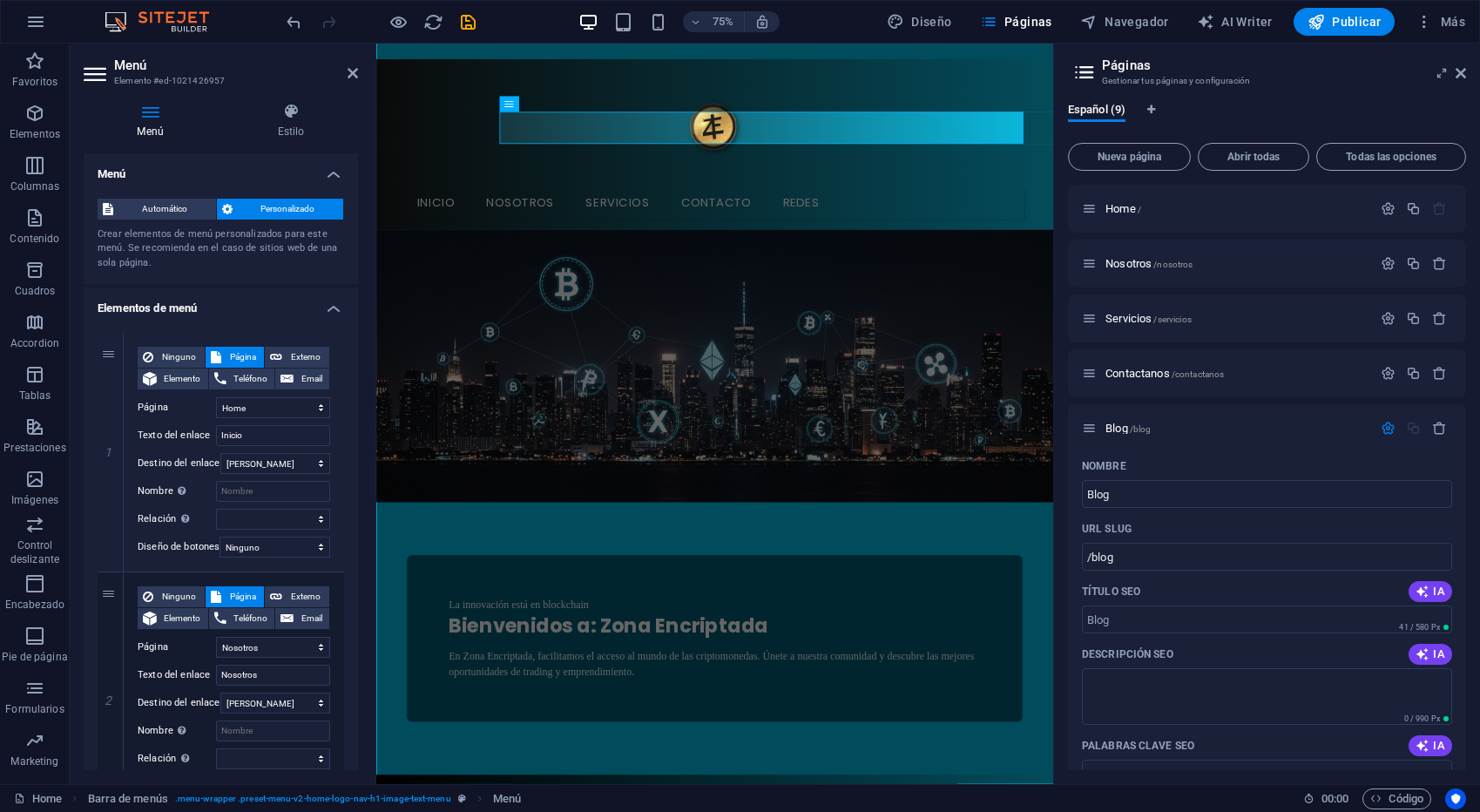
scroll to position [820, 0]
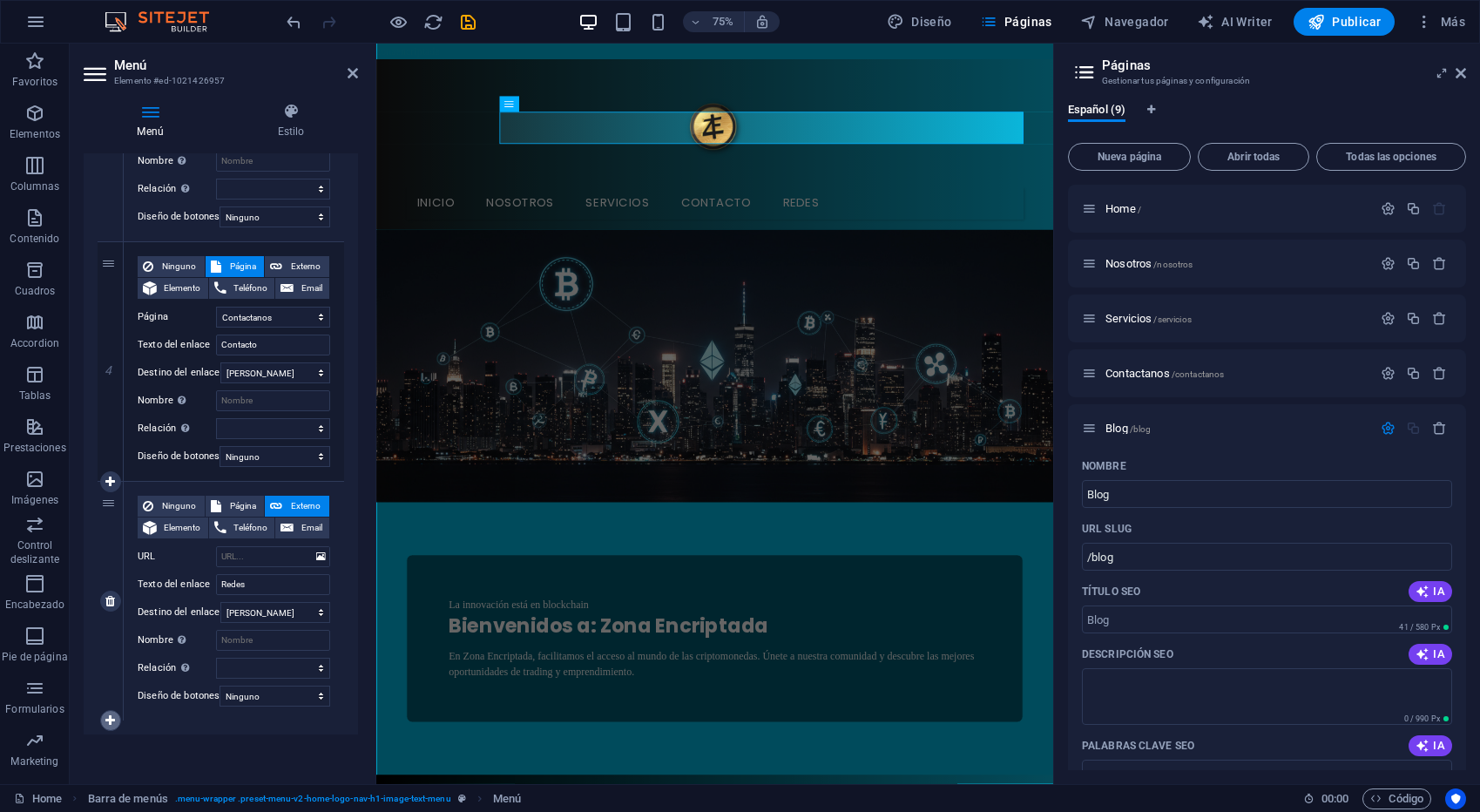
click at [103, 710] on link at bounding box center [111, 721] width 21 height 21
select select
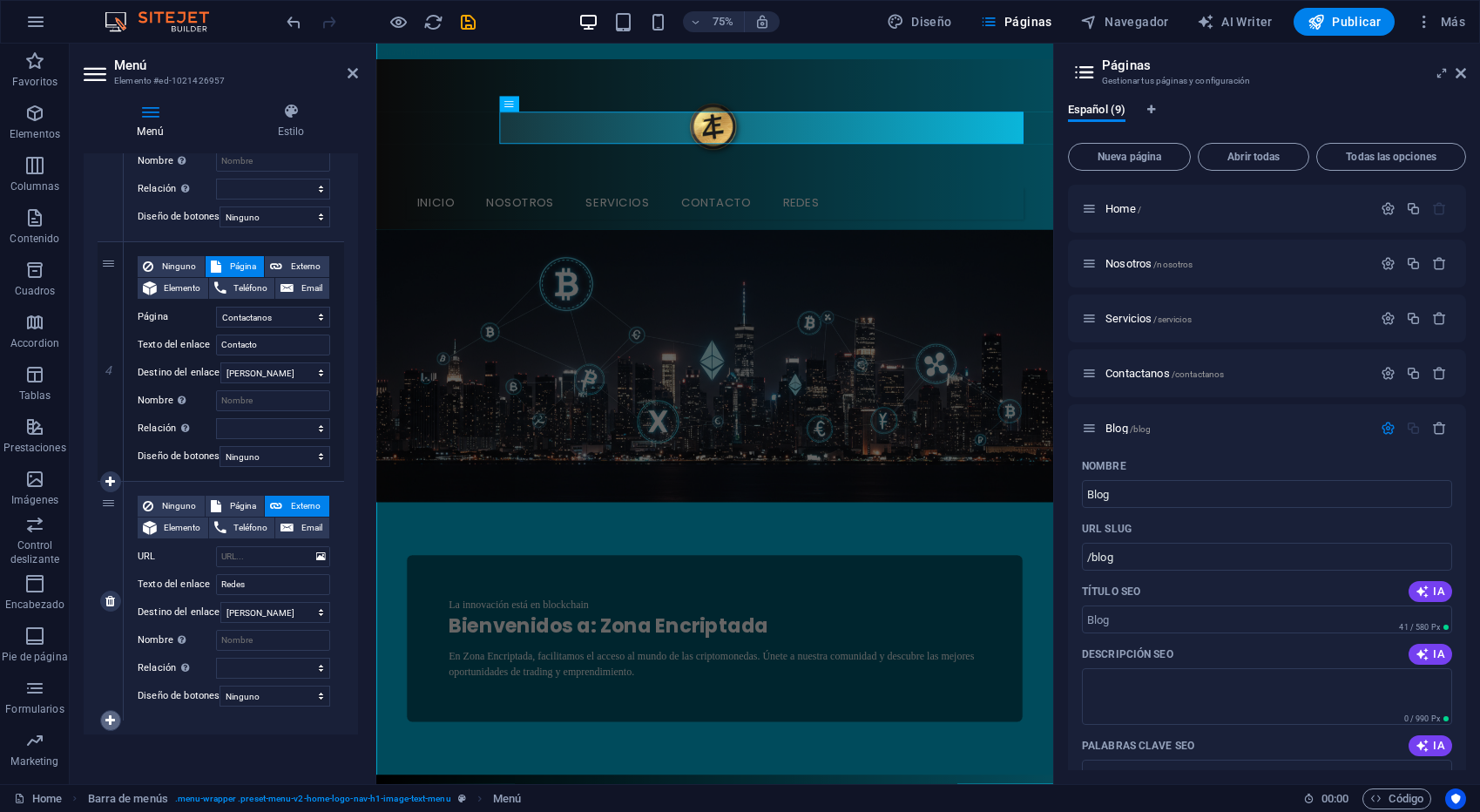
select select
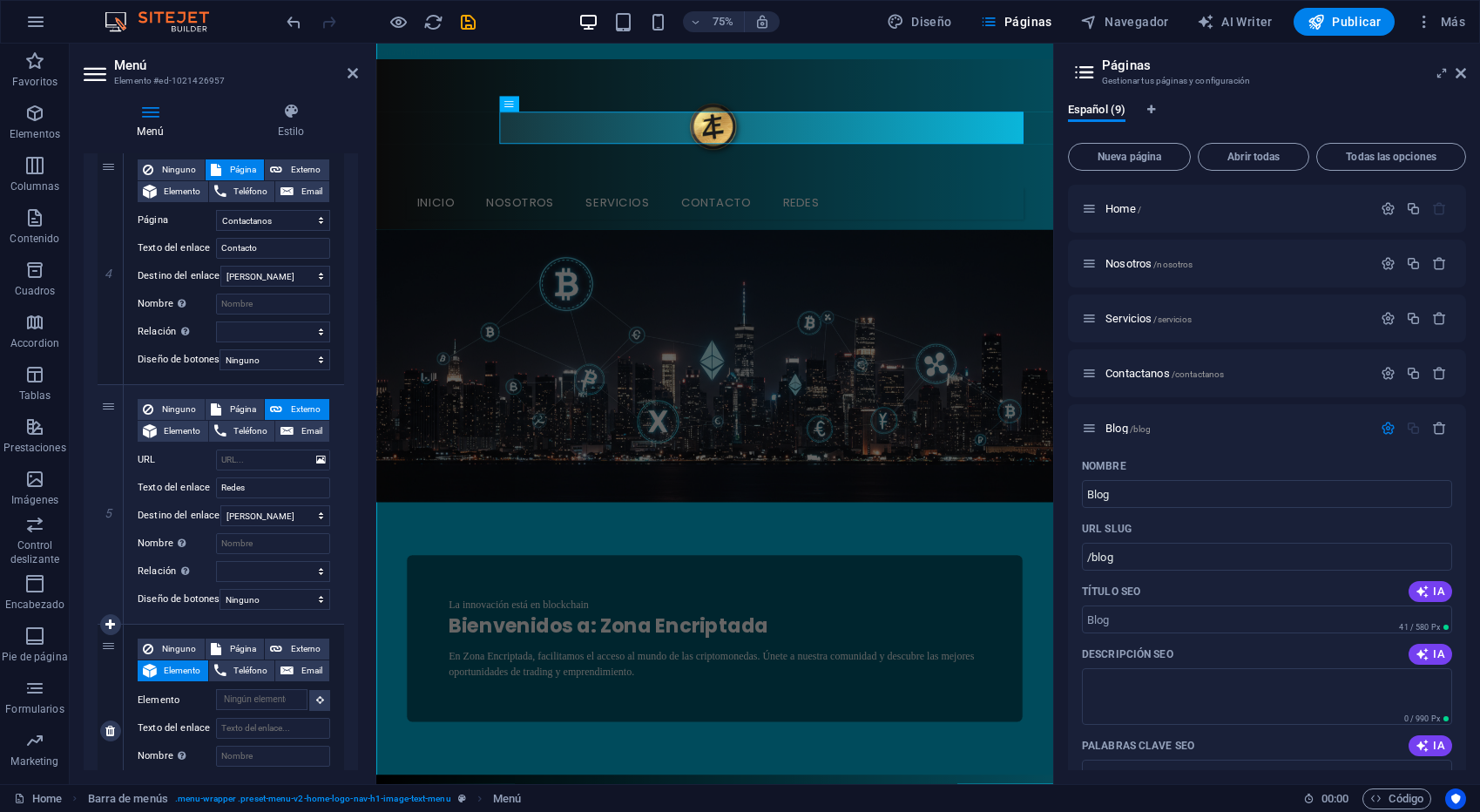
scroll to position [918, 0]
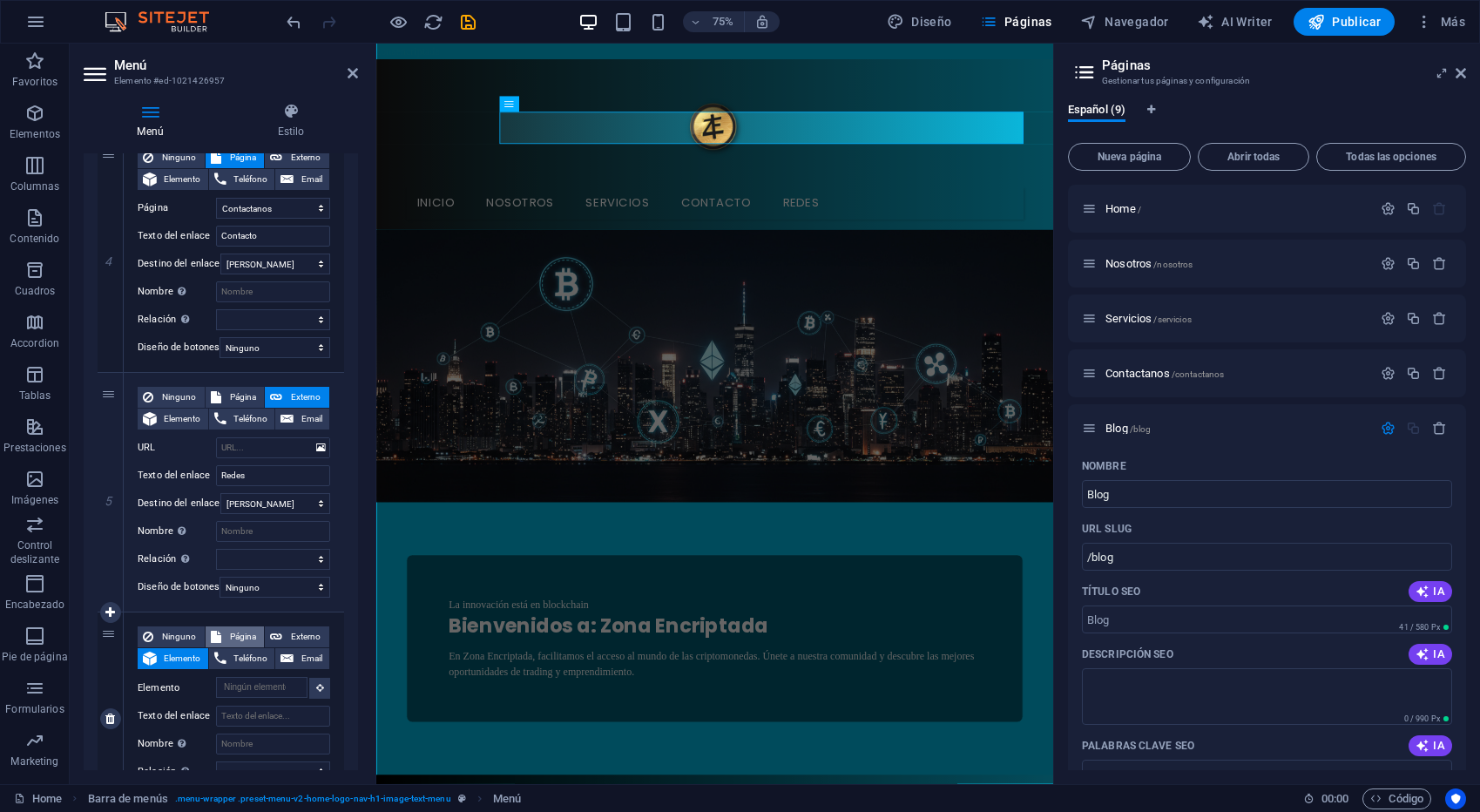
click at [231, 634] on span "Página" at bounding box center [243, 637] width 33 height 21
select select
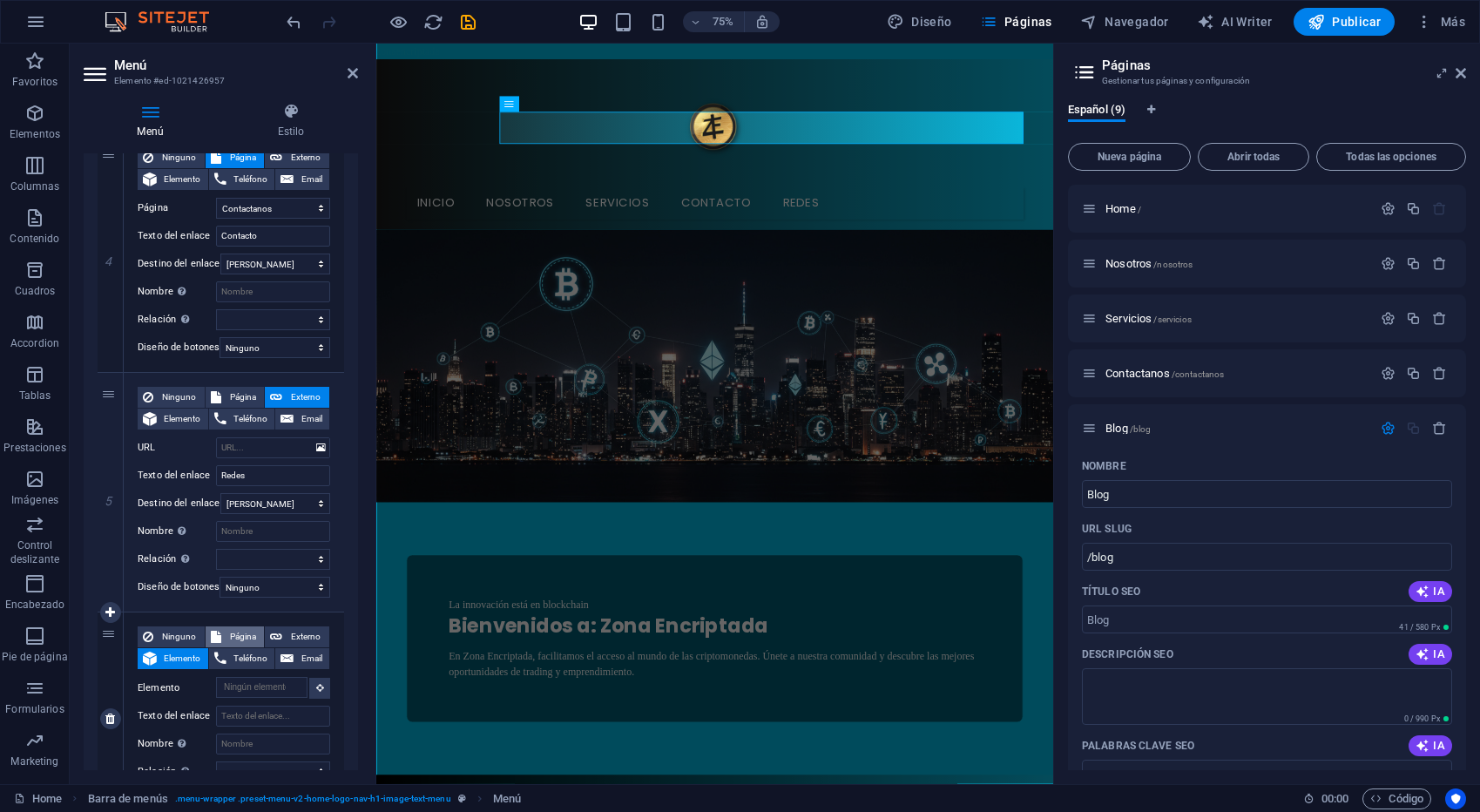
select select
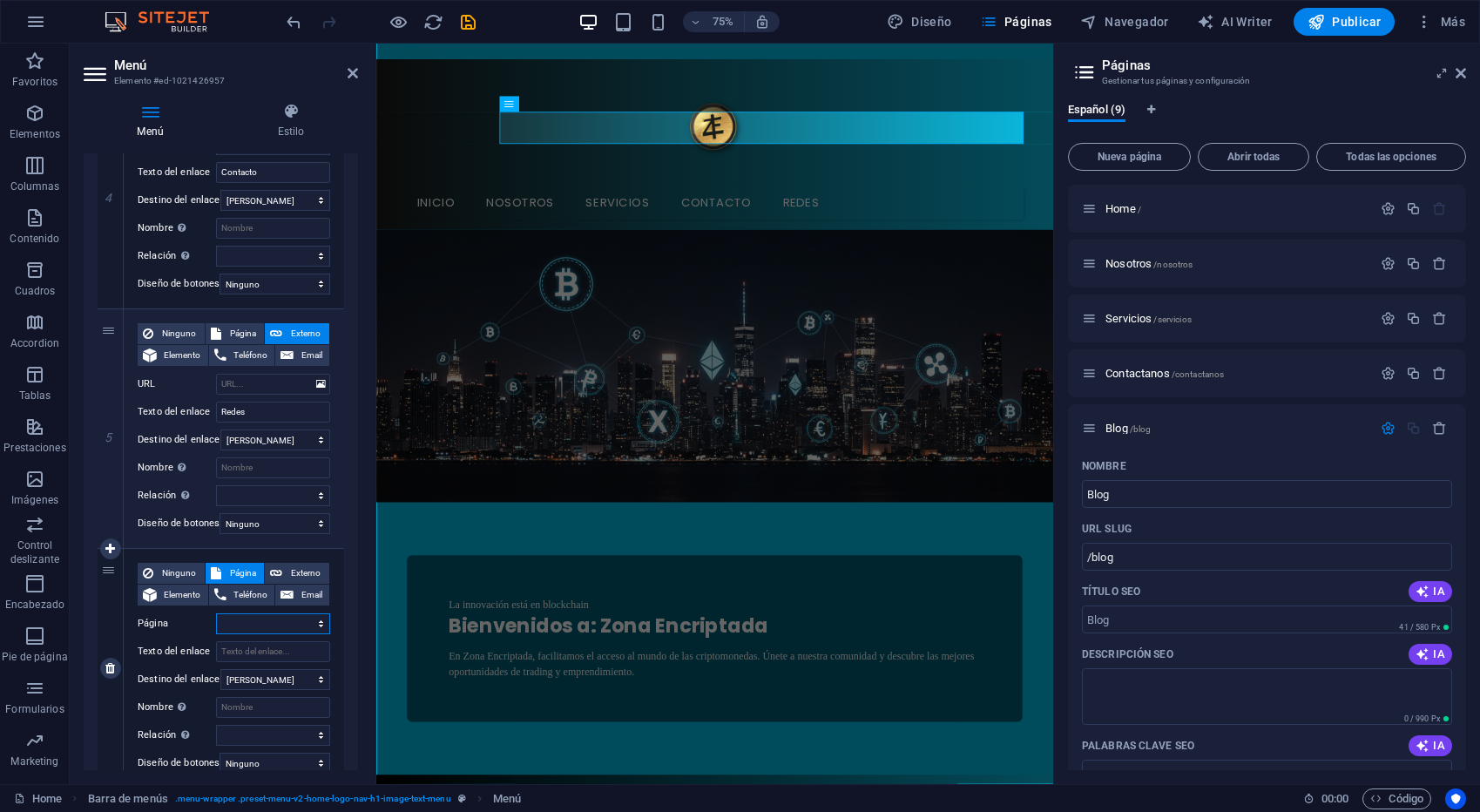
scroll to position [992, 0]
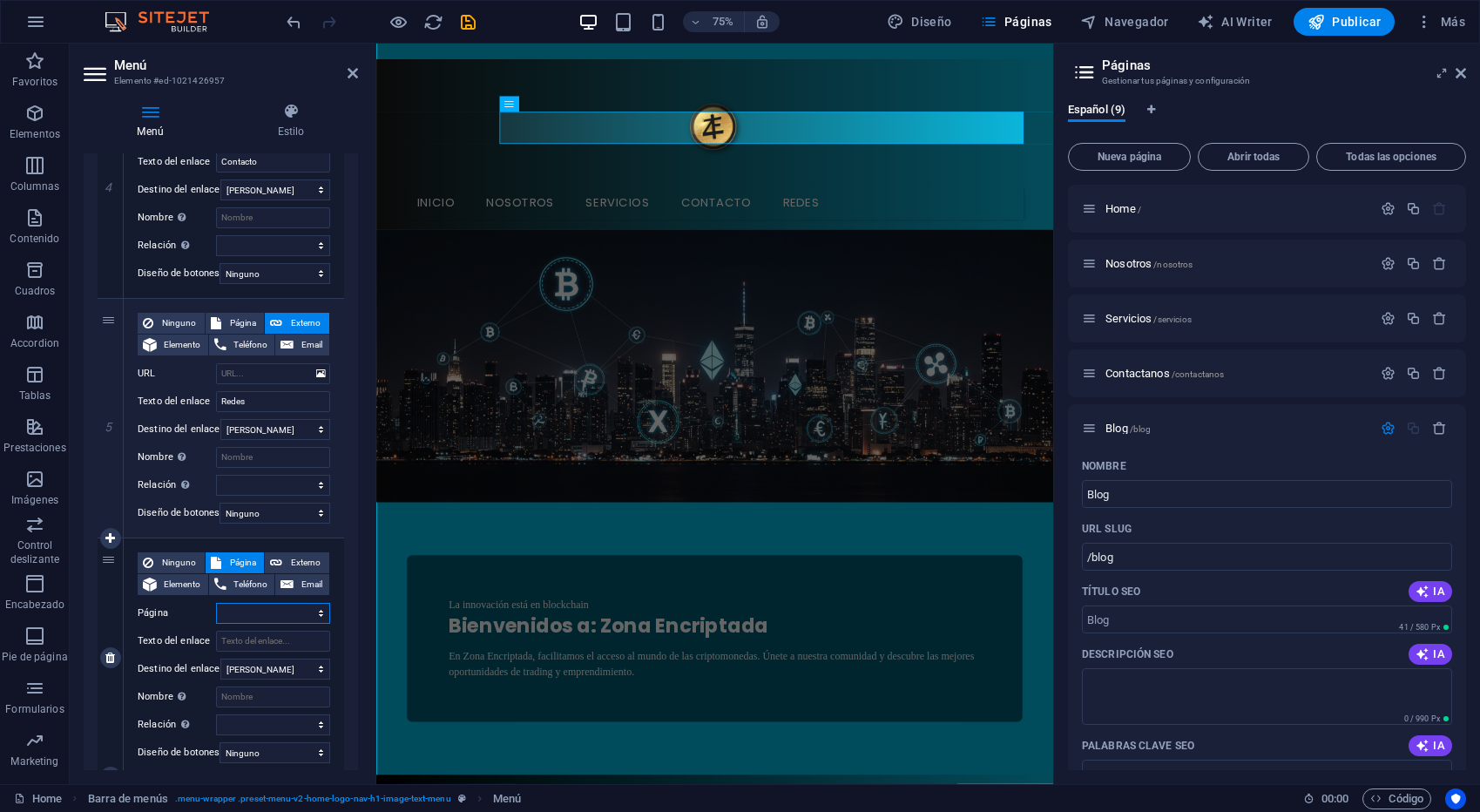
click at [306, 615] on select "Home Nosotros Servicios Contactanos Blog Redes" at bounding box center [273, 613] width 114 height 21
select select "4"
click at [216, 603] on select "Home Nosotros Servicios Contactanos Blog Redes" at bounding box center [273, 613] width 114 height 21
select select
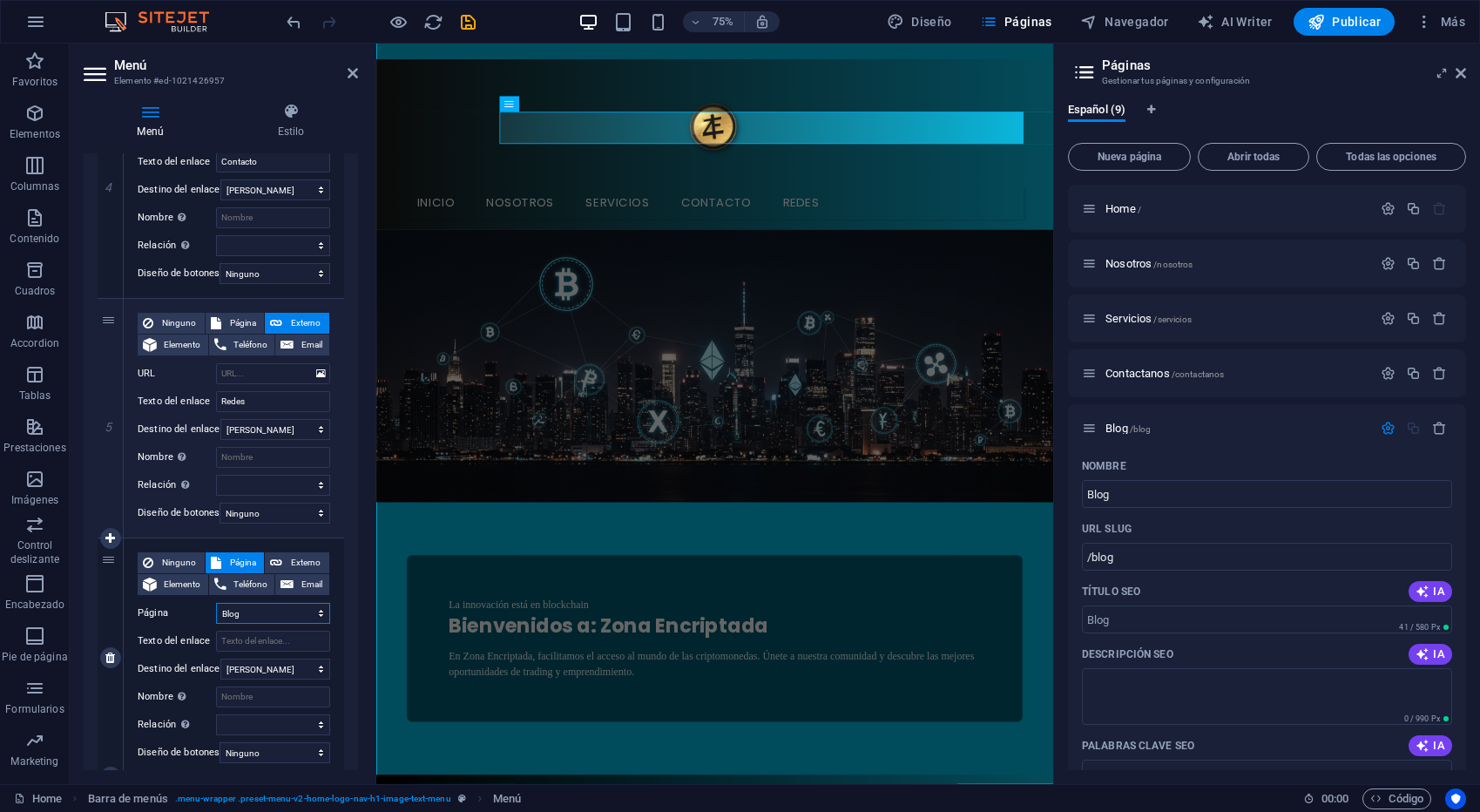
select select
click at [279, 640] on input "Texto del enlace" at bounding box center [273, 641] width 114 height 21
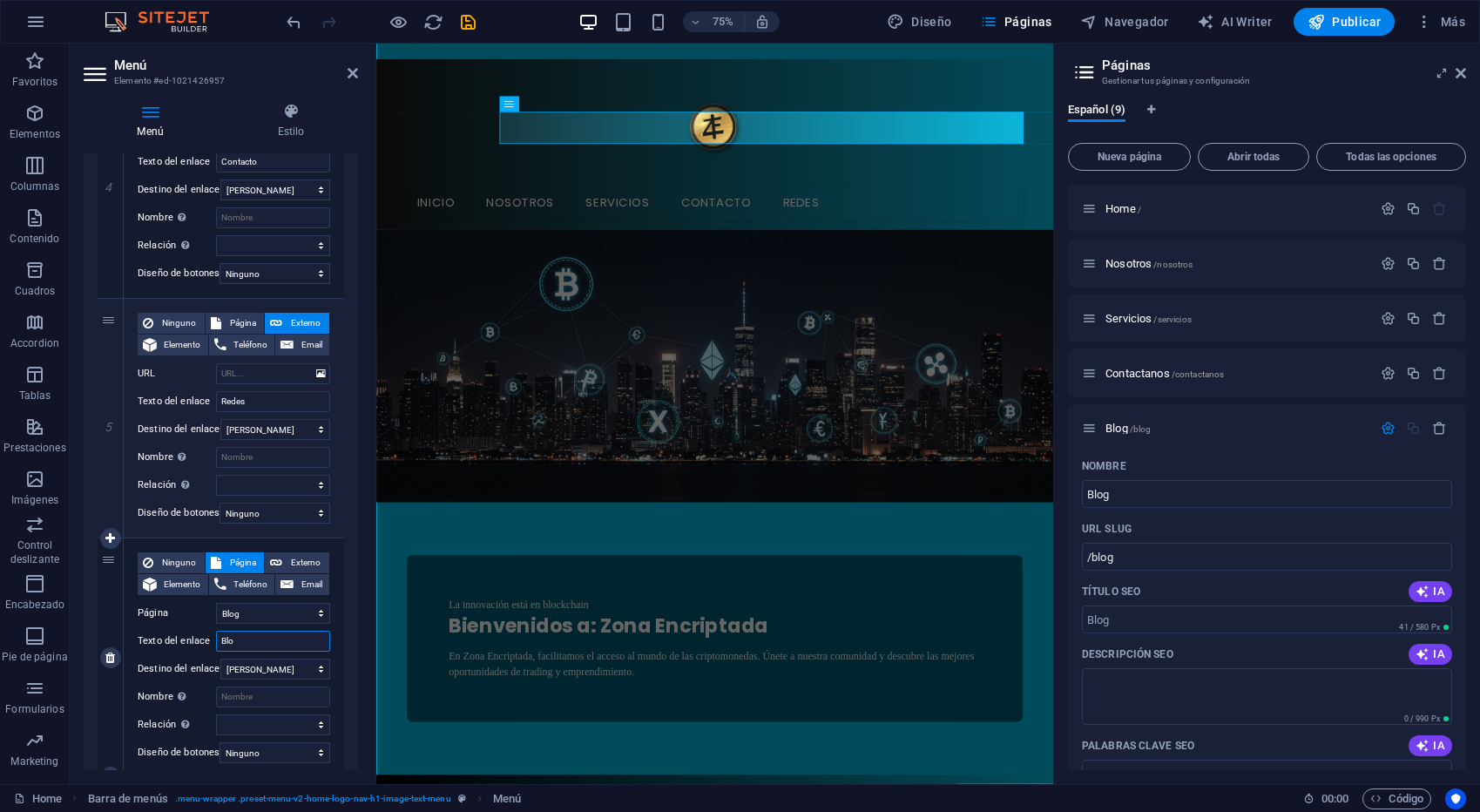
type input "Blog"
select select
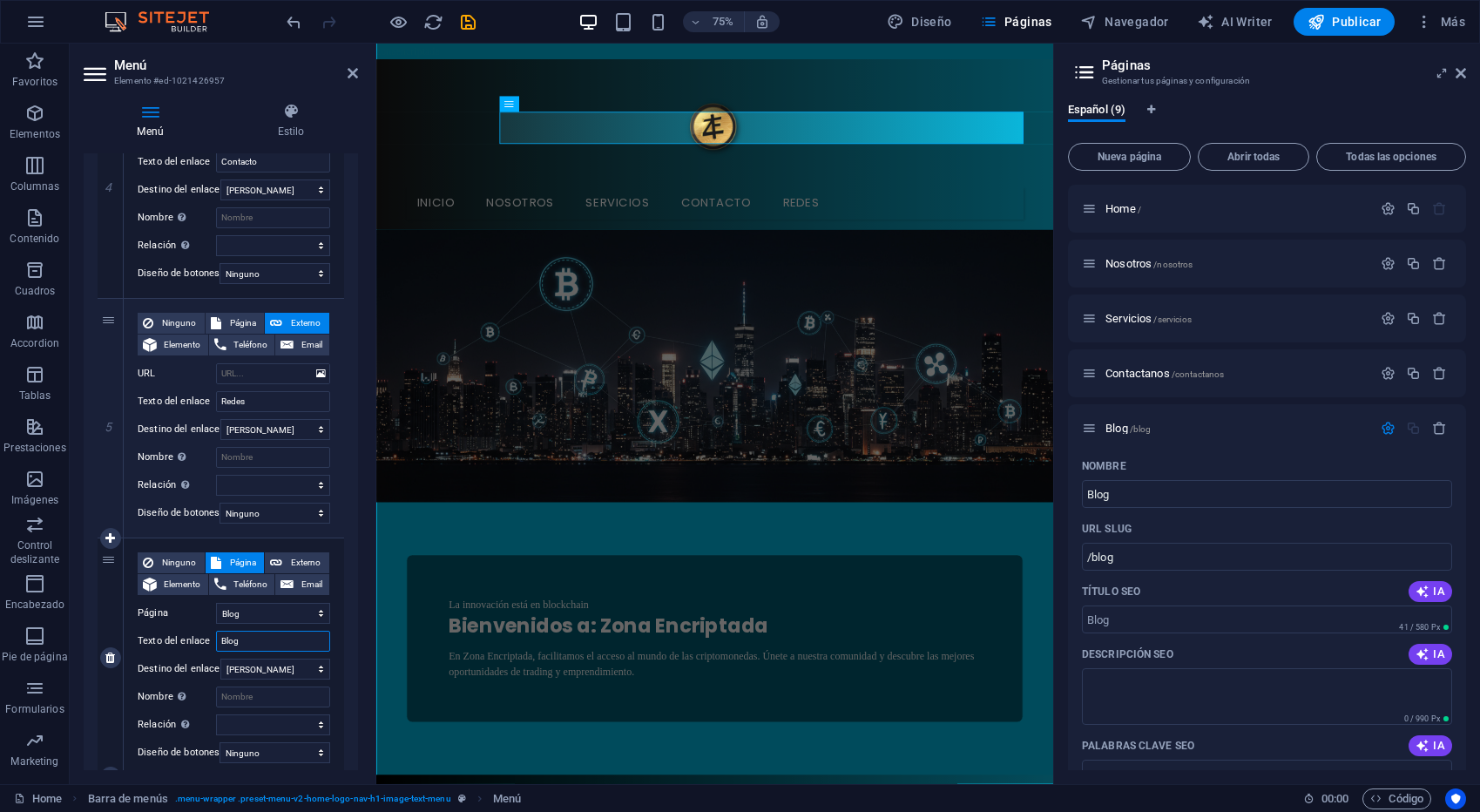
select select
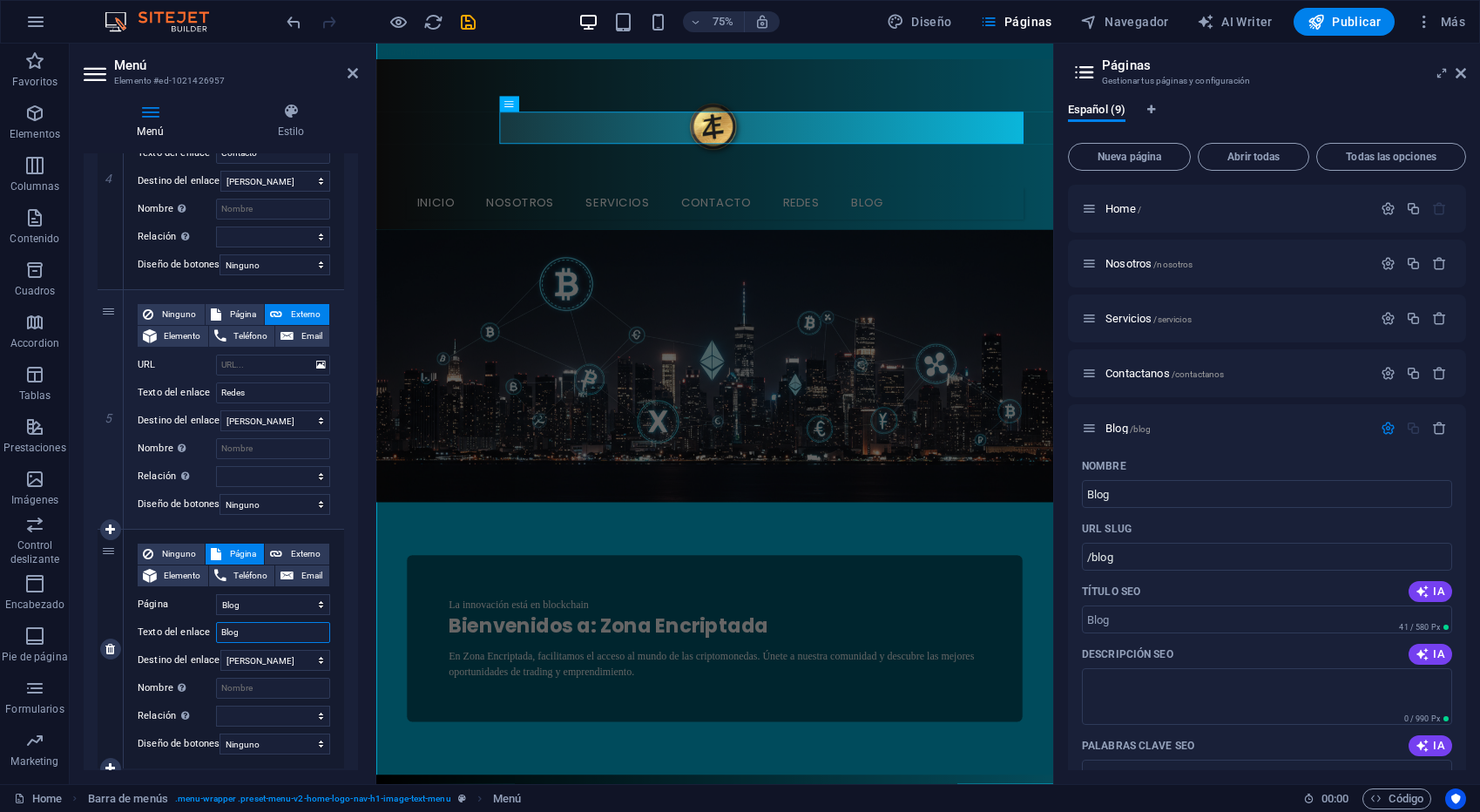
type input "Blog"
click at [337, 659] on div "Ninguno Página Externo Elemento Teléfono Email Página Home Nosotros Servicios C…" at bounding box center [234, 649] width 221 height 239
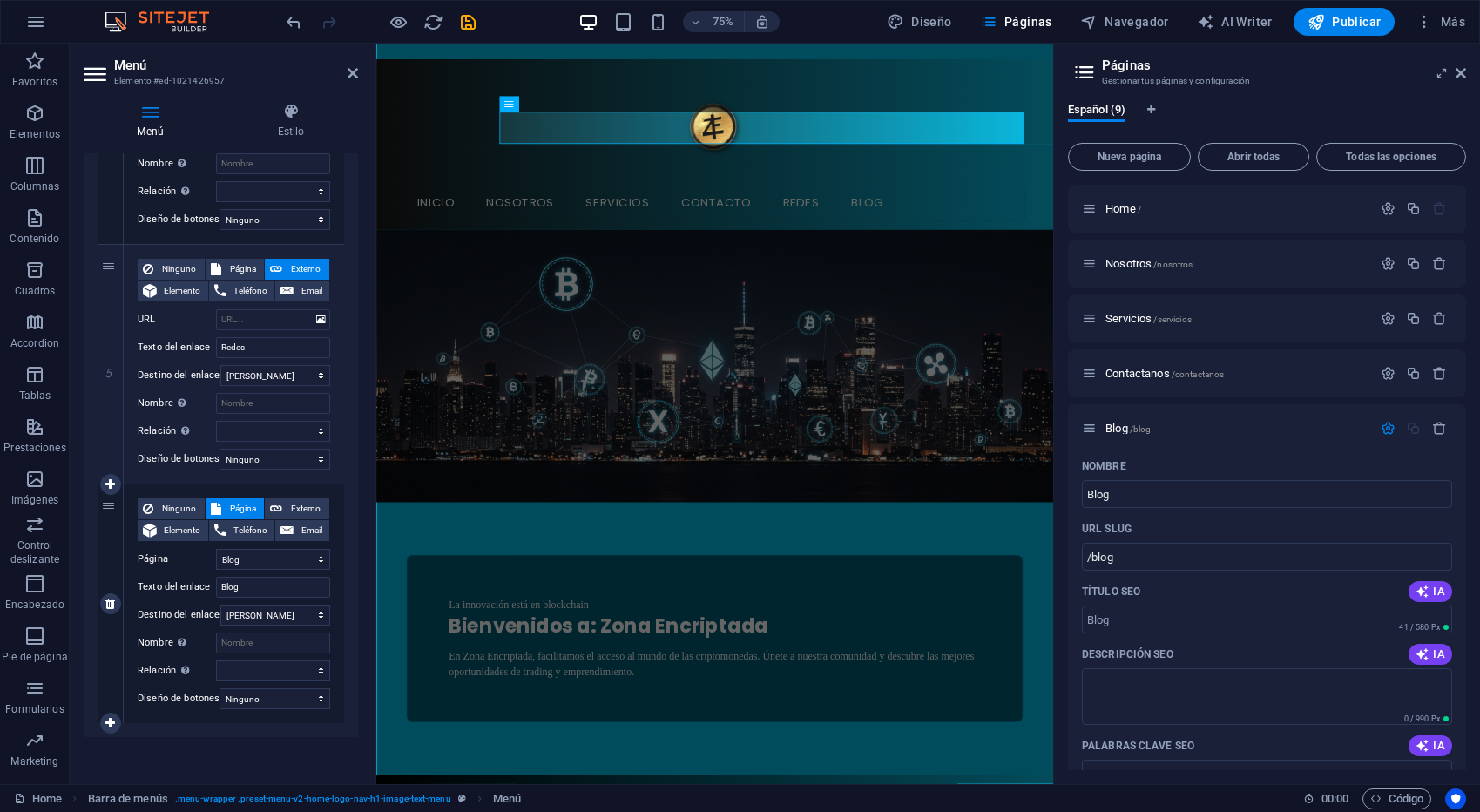
scroll to position [1059, 0]
click at [355, 77] on icon at bounding box center [352, 73] width 11 height 14
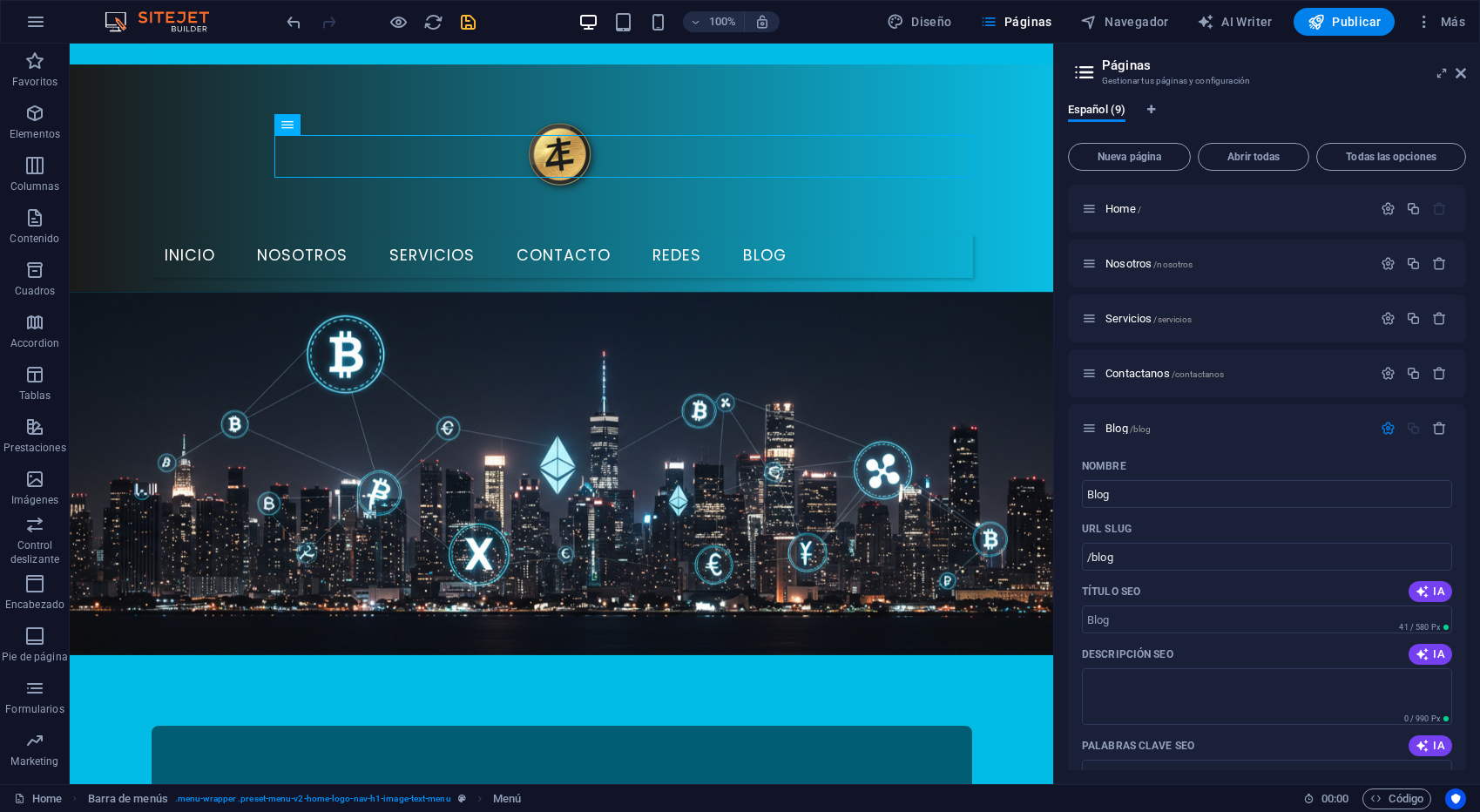
click at [467, 30] on icon "save" at bounding box center [468, 22] width 20 height 20
checkbox input "false"
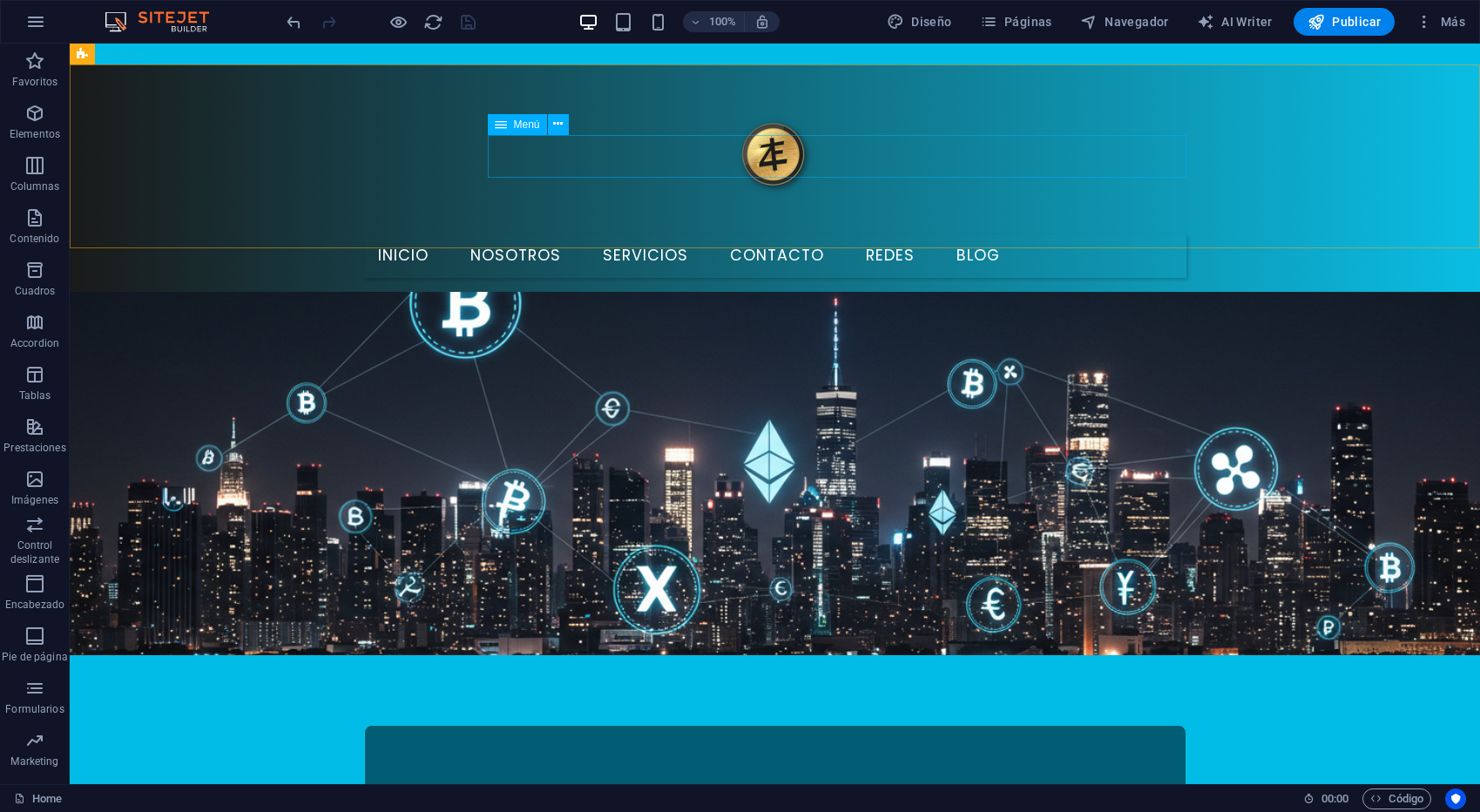
click at [515, 129] on span "Menú" at bounding box center [527, 125] width 26 height 11
select select
select select "1"
select select
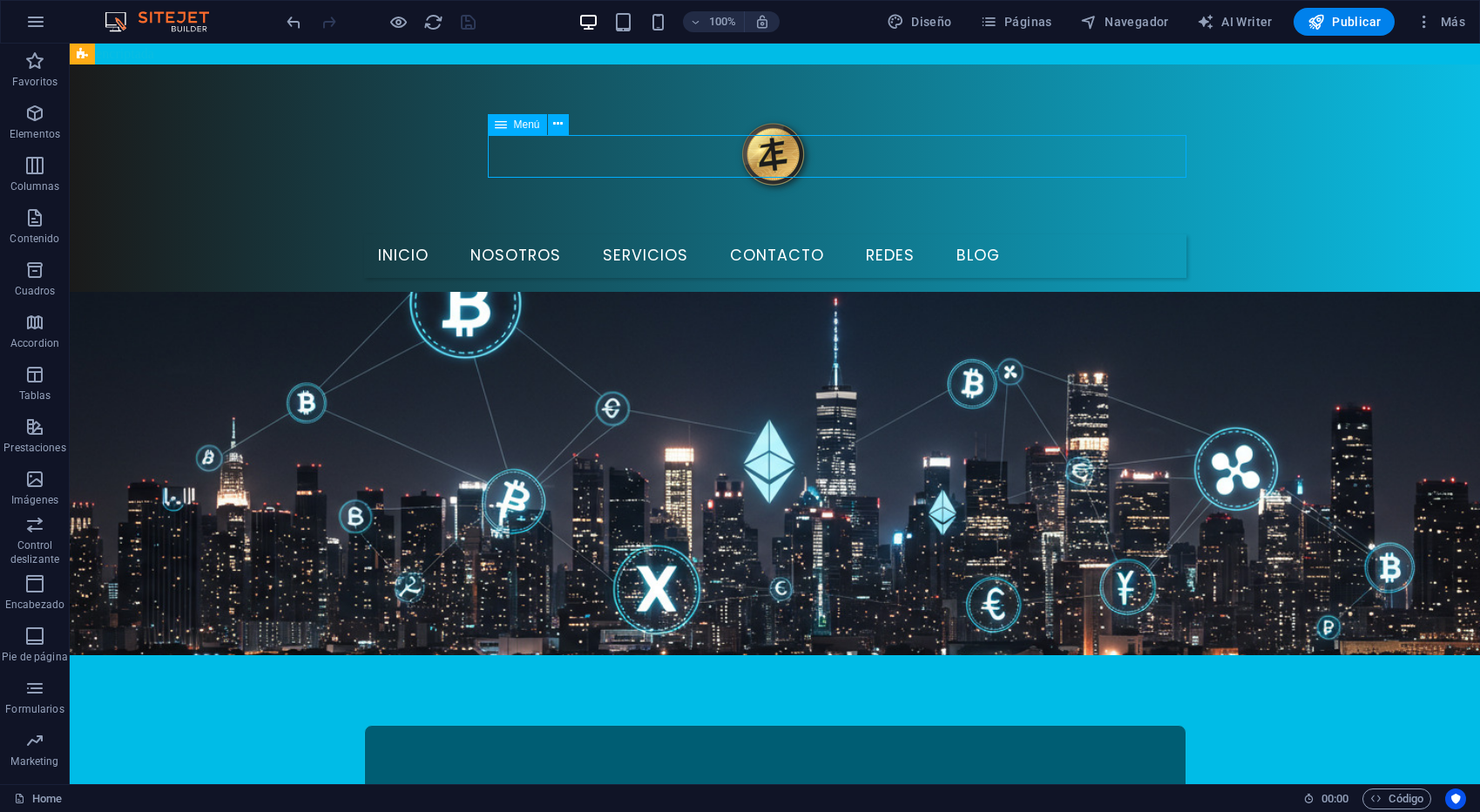
select select "2"
select select
select select "3"
select select
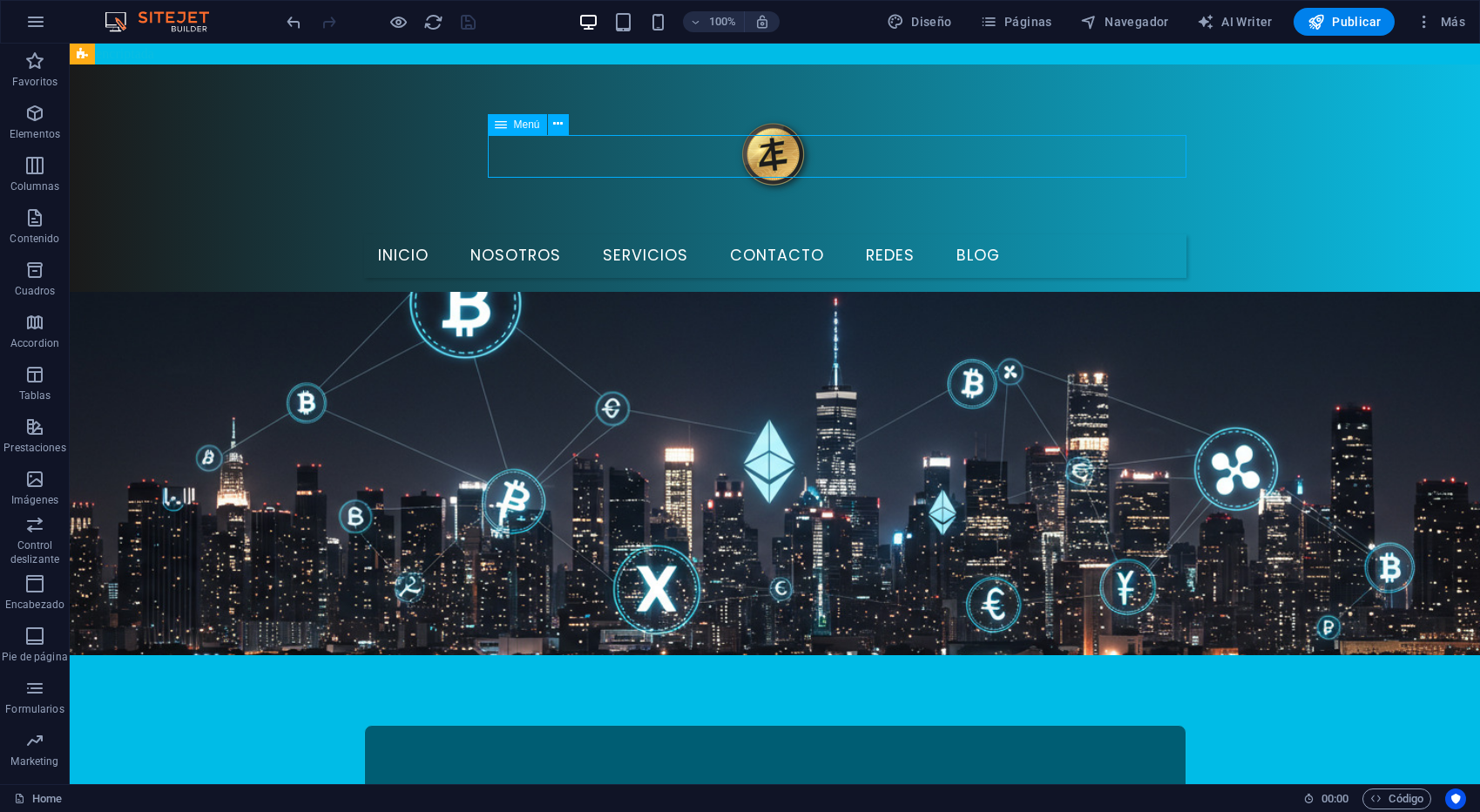
select select "4"
select select
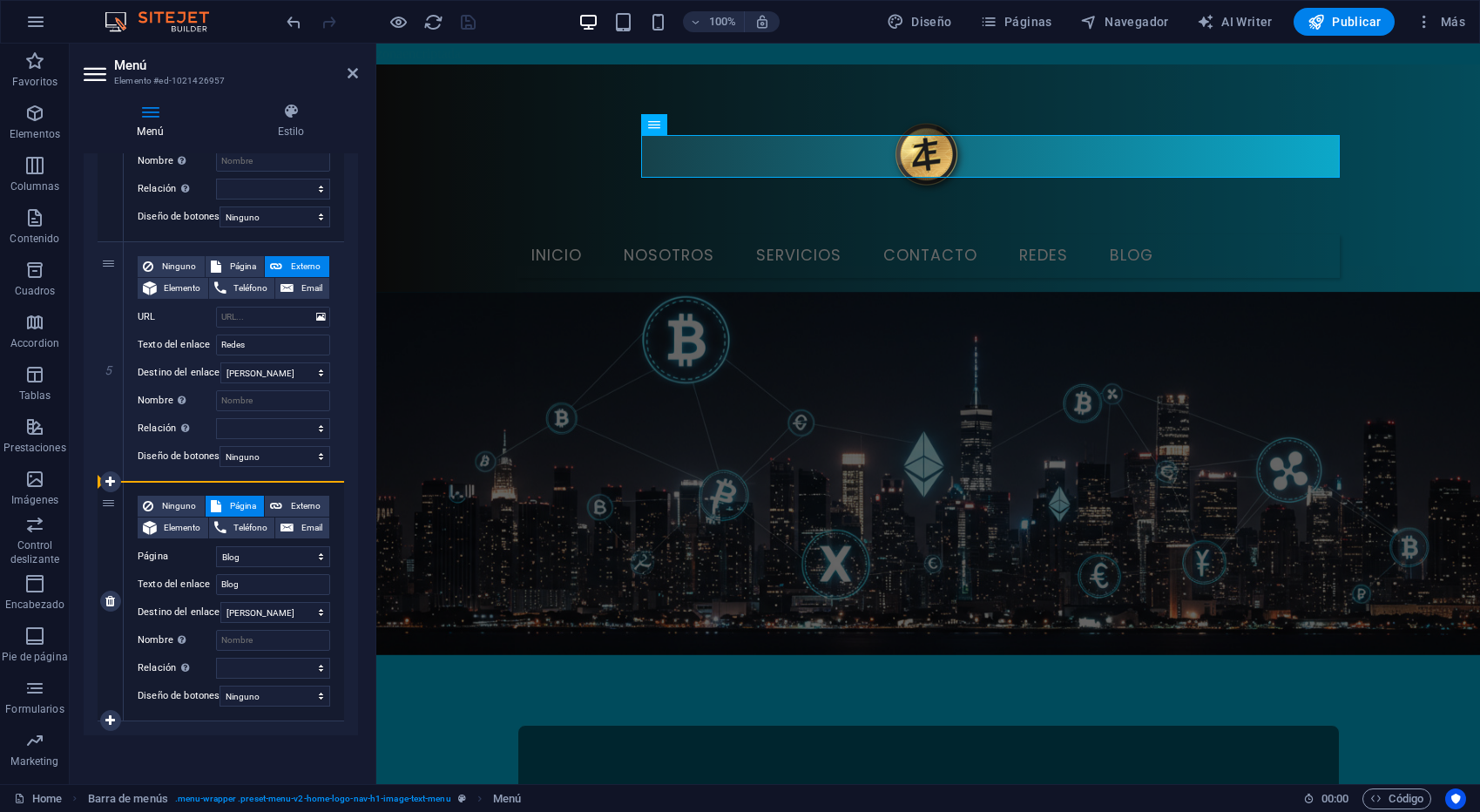
drag, startPoint x: 106, startPoint y: 256, endPoint x: 98, endPoint y: 550, distance: 294.1
click at [98, 550] on div "1 Ninguno Página Externo Elemento Teléfono Email Página Home Nosotros Servicios…" at bounding box center [221, 2] width 246 height 1437
select select
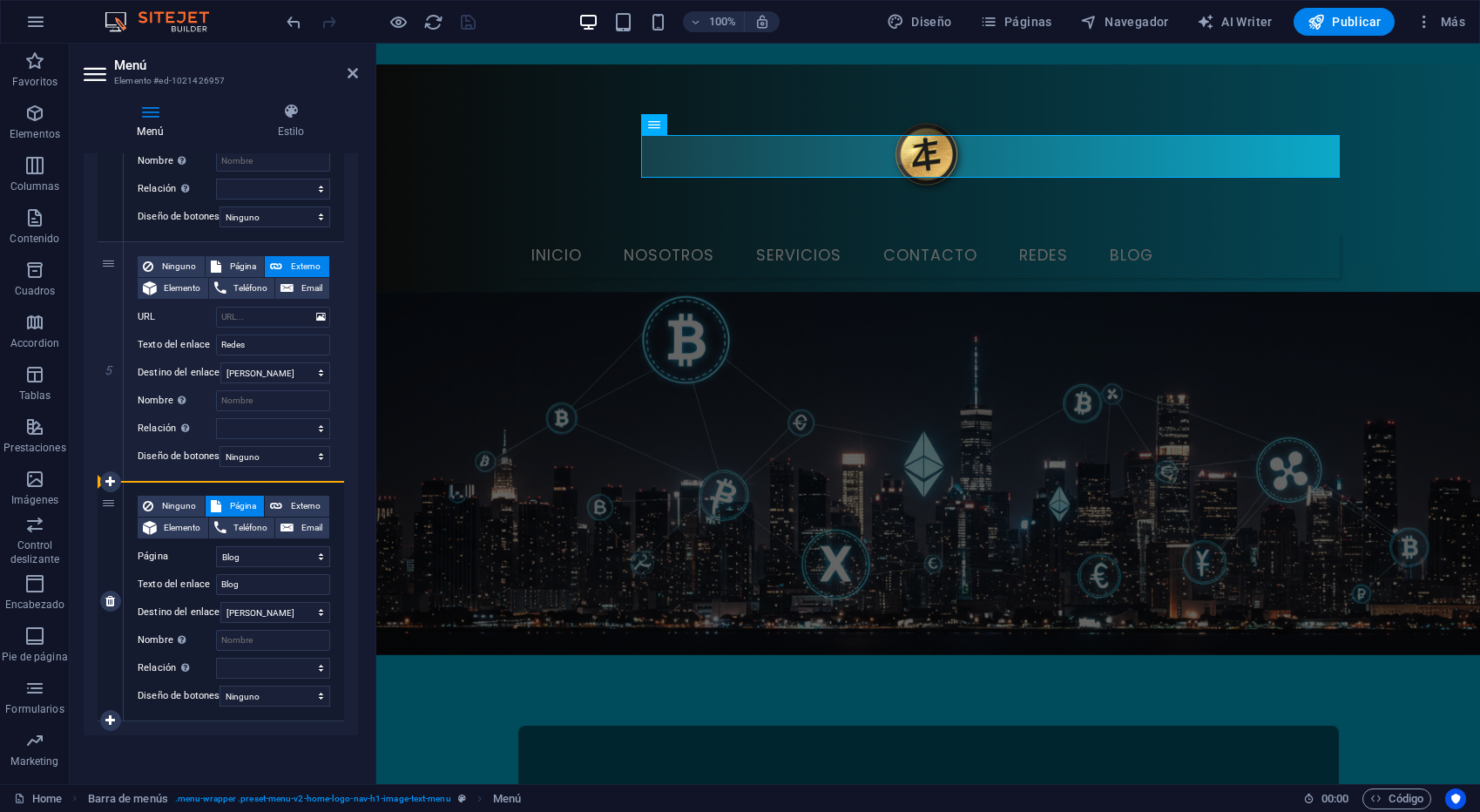
select select
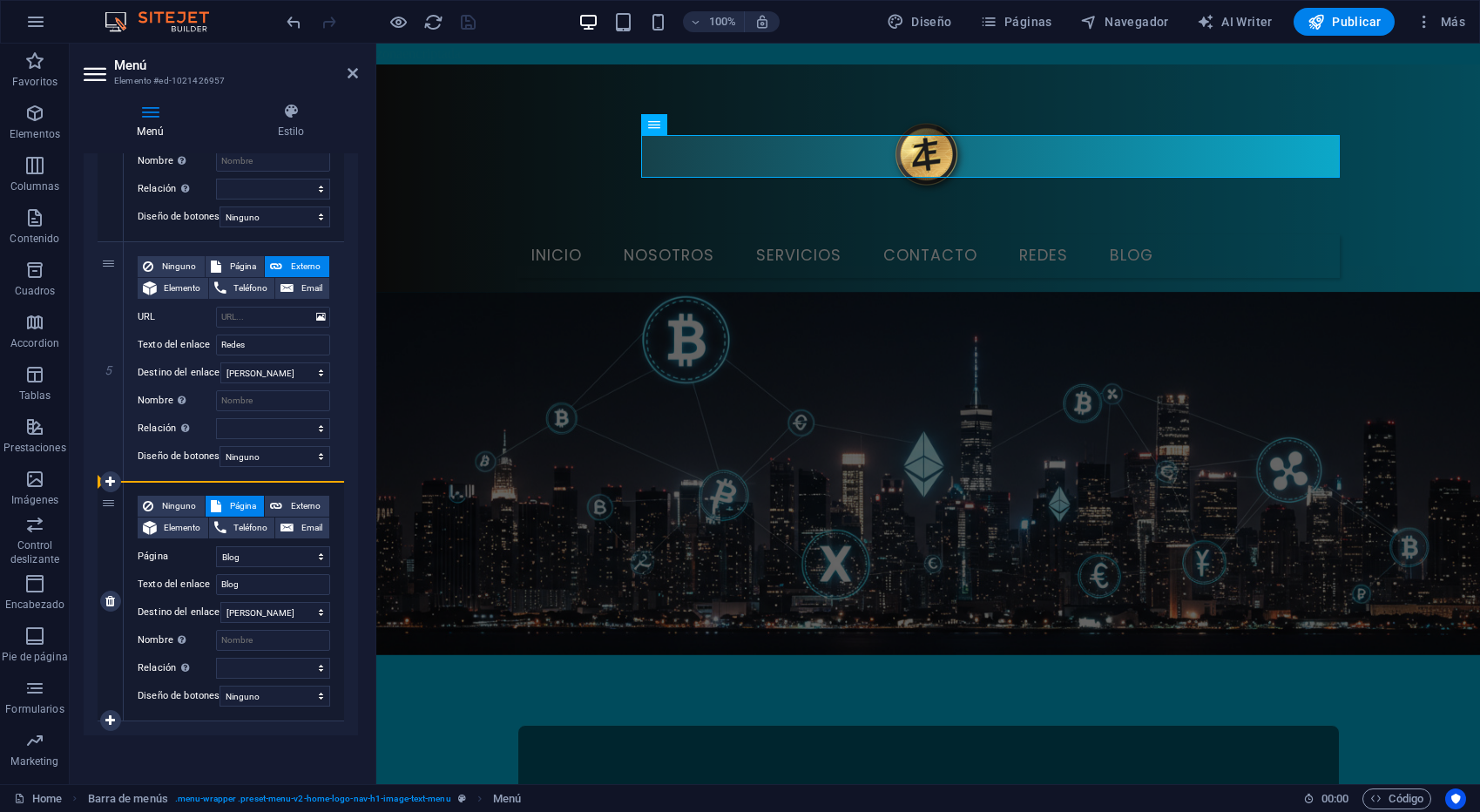
select select
drag, startPoint x: 110, startPoint y: 489, endPoint x: 111, endPoint y: 295, distance: 194.0
click at [111, 295] on div "1 Ninguno Página Externo Elemento Teléfono Email Página Home Nosotros Servicios…" at bounding box center [221, 2] width 246 height 1437
select select
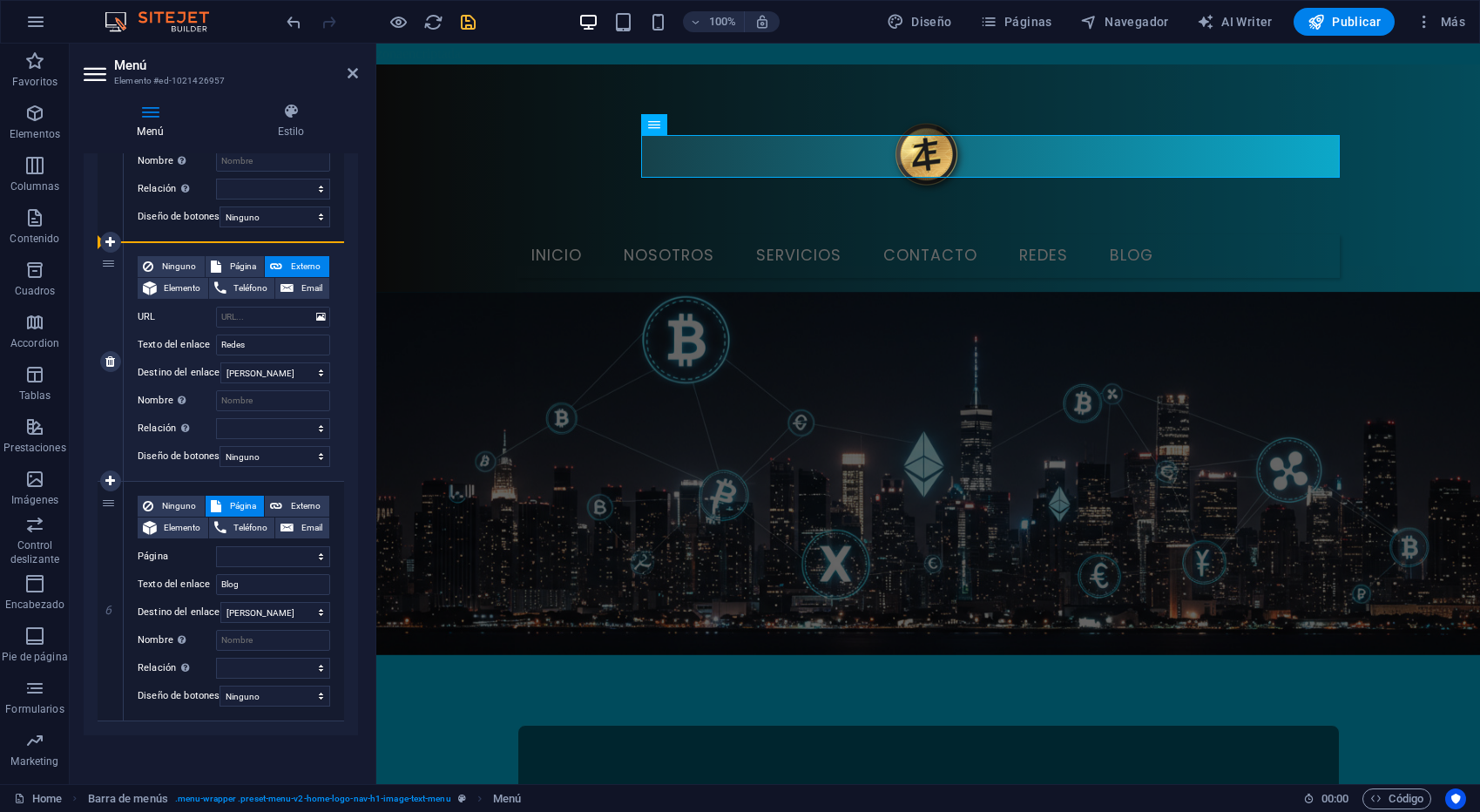
select select
type input "Blog"
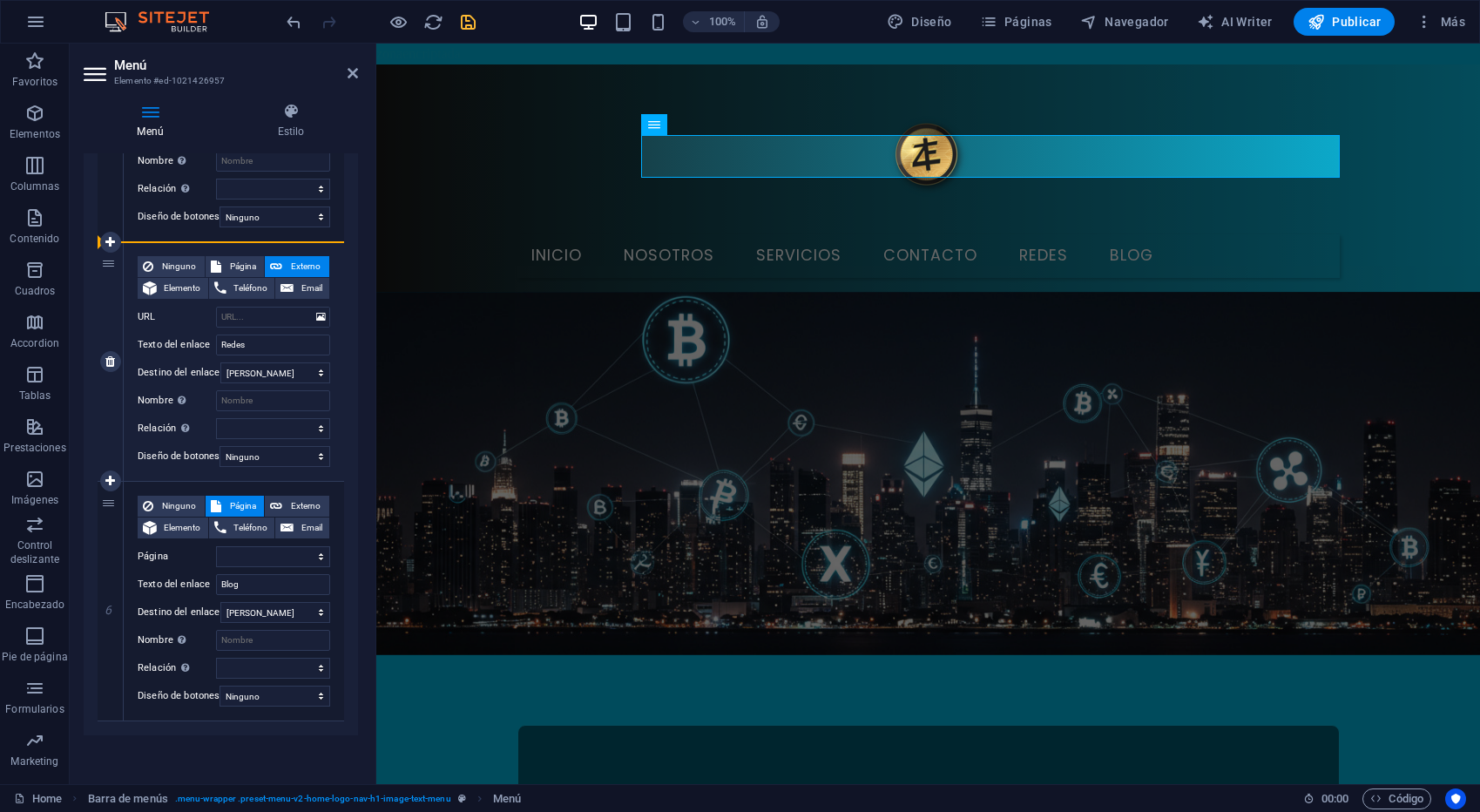
select select
type input "Redes"
select select
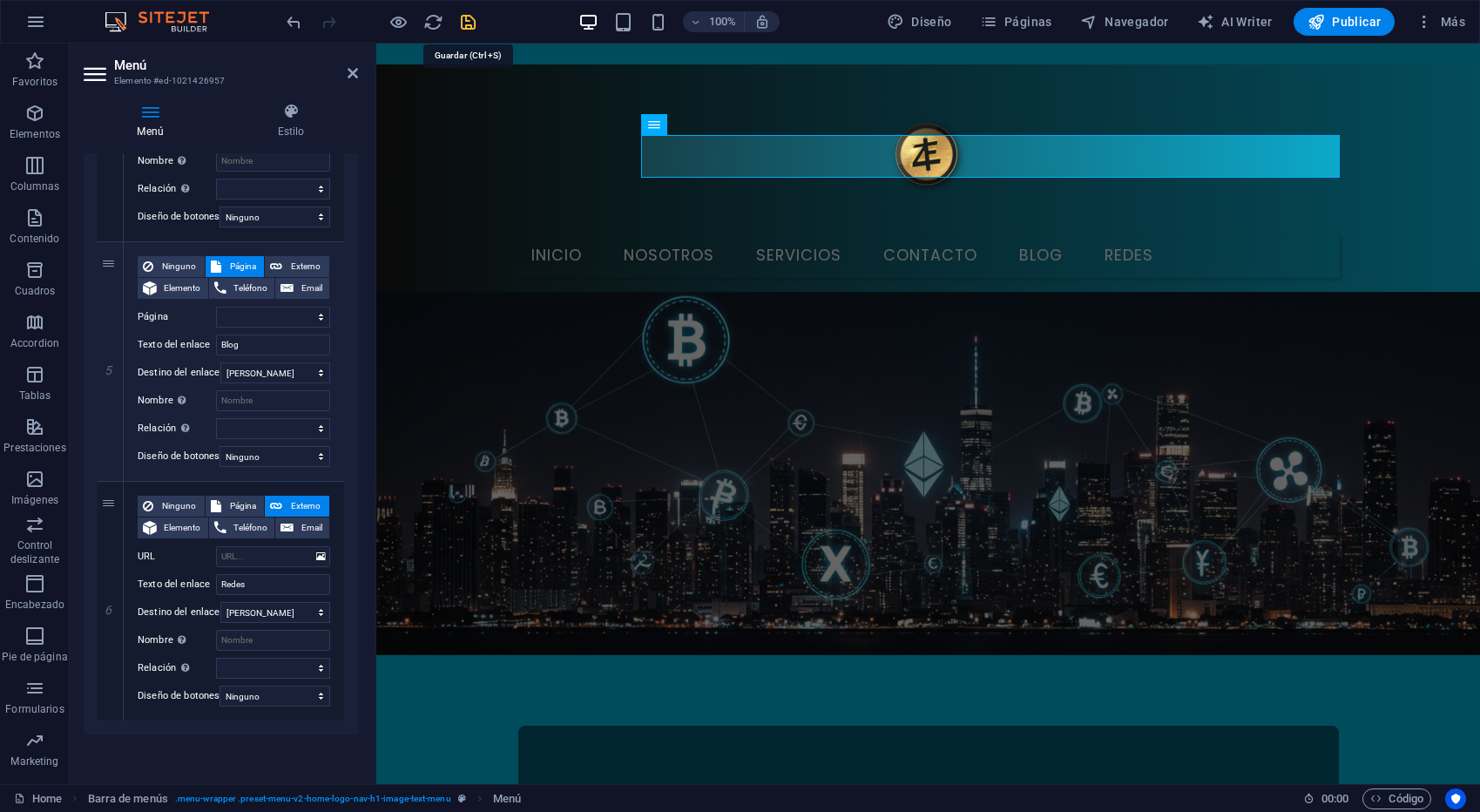
click at [461, 18] on icon "save" at bounding box center [468, 22] width 20 height 20
checkbox input "false"
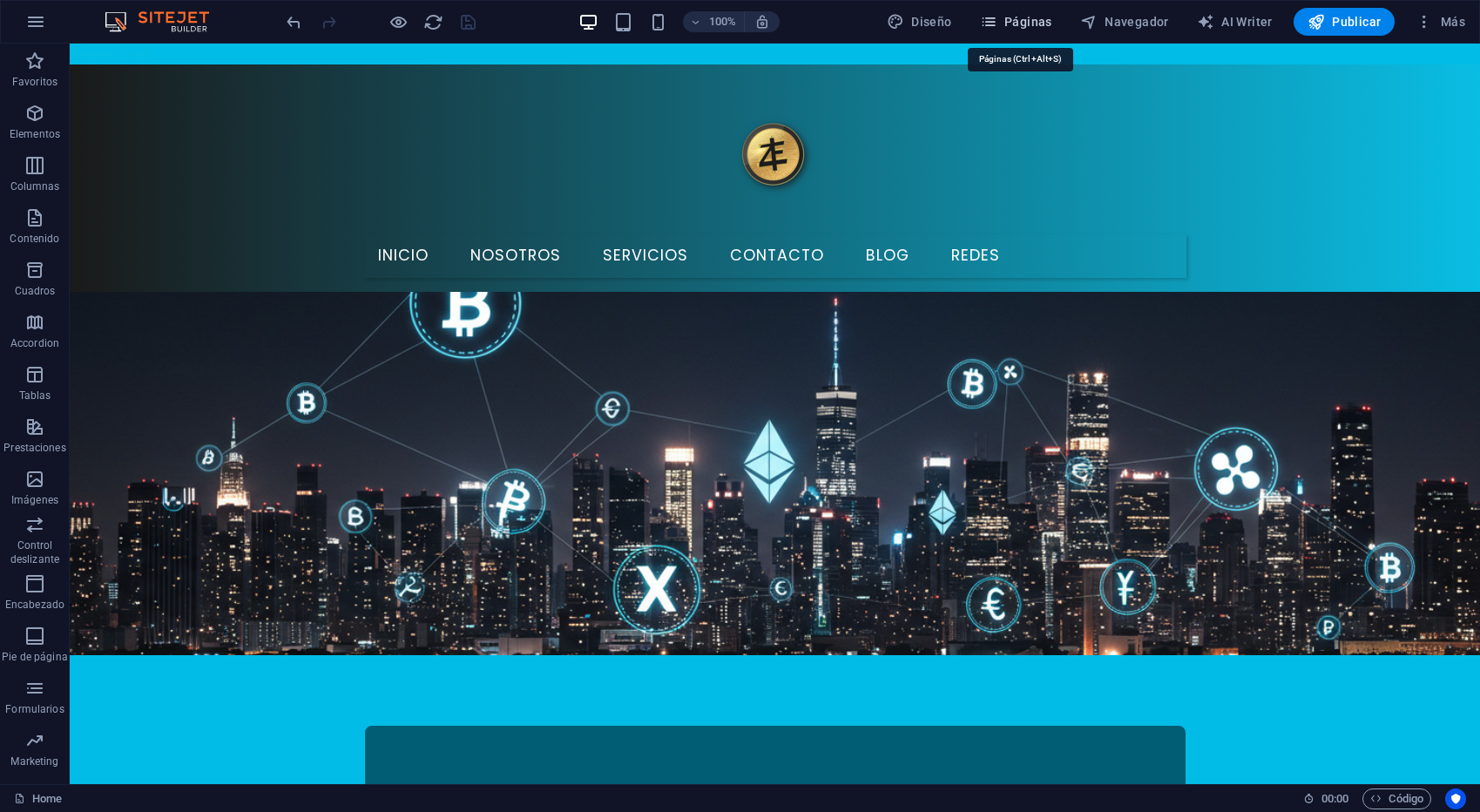
click at [1043, 19] on span "Páginas" at bounding box center [1016, 22] width 72 height 18
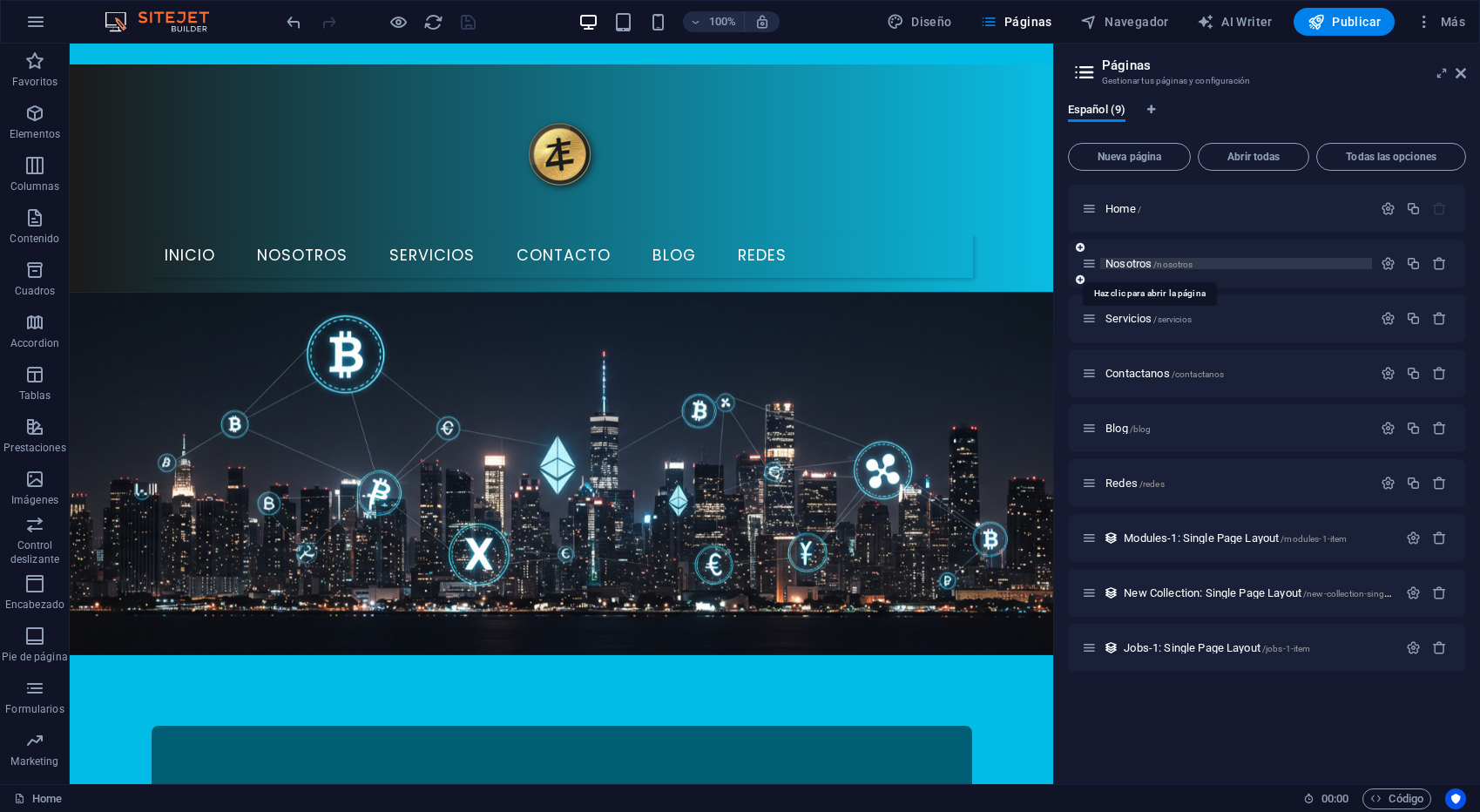
click at [1154, 259] on span "/nosotros" at bounding box center [1172, 264] width 40 height 10
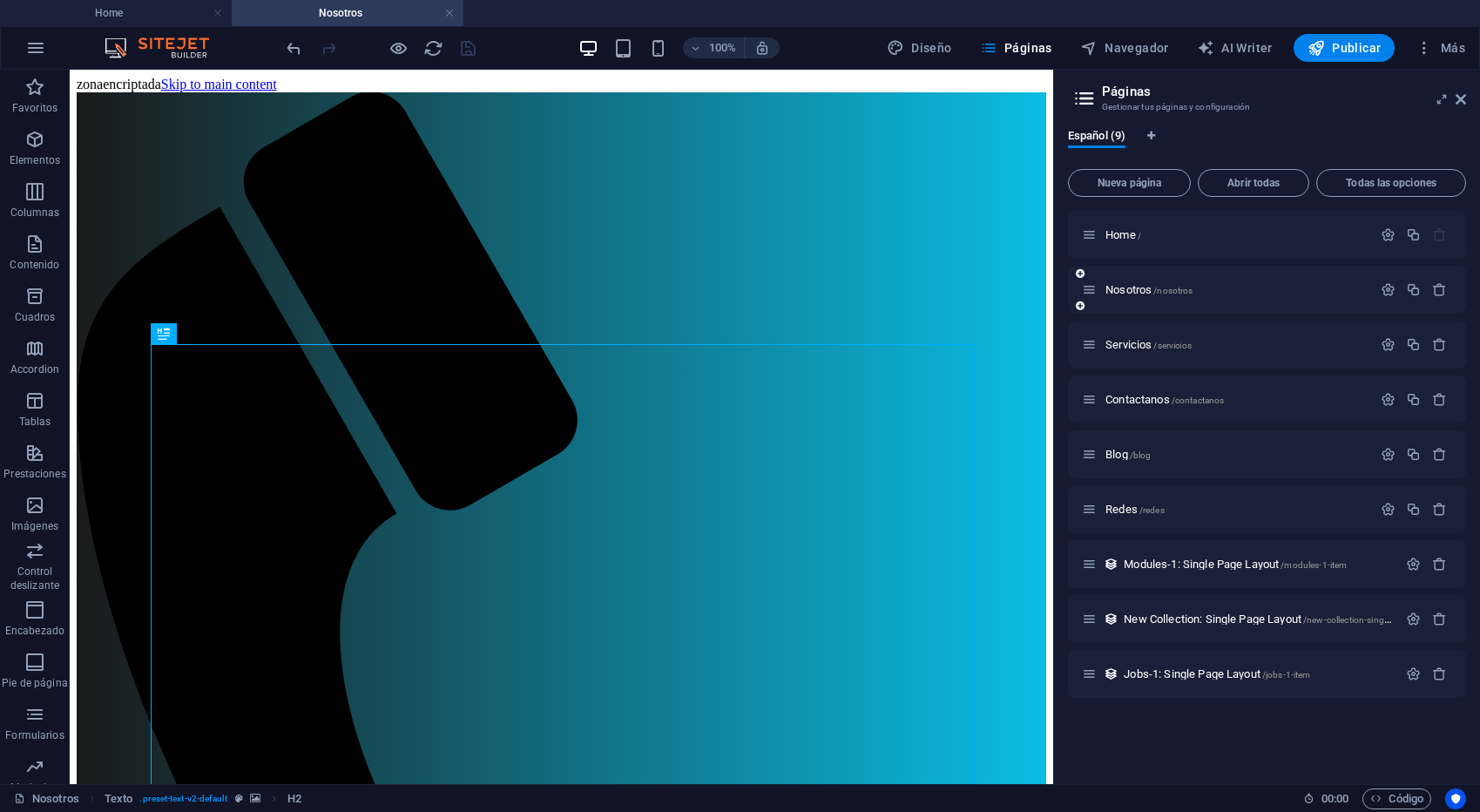
scroll to position [0, 0]
click at [1144, 341] on span "Servicios /servicios" at bounding box center [1149, 344] width 86 height 13
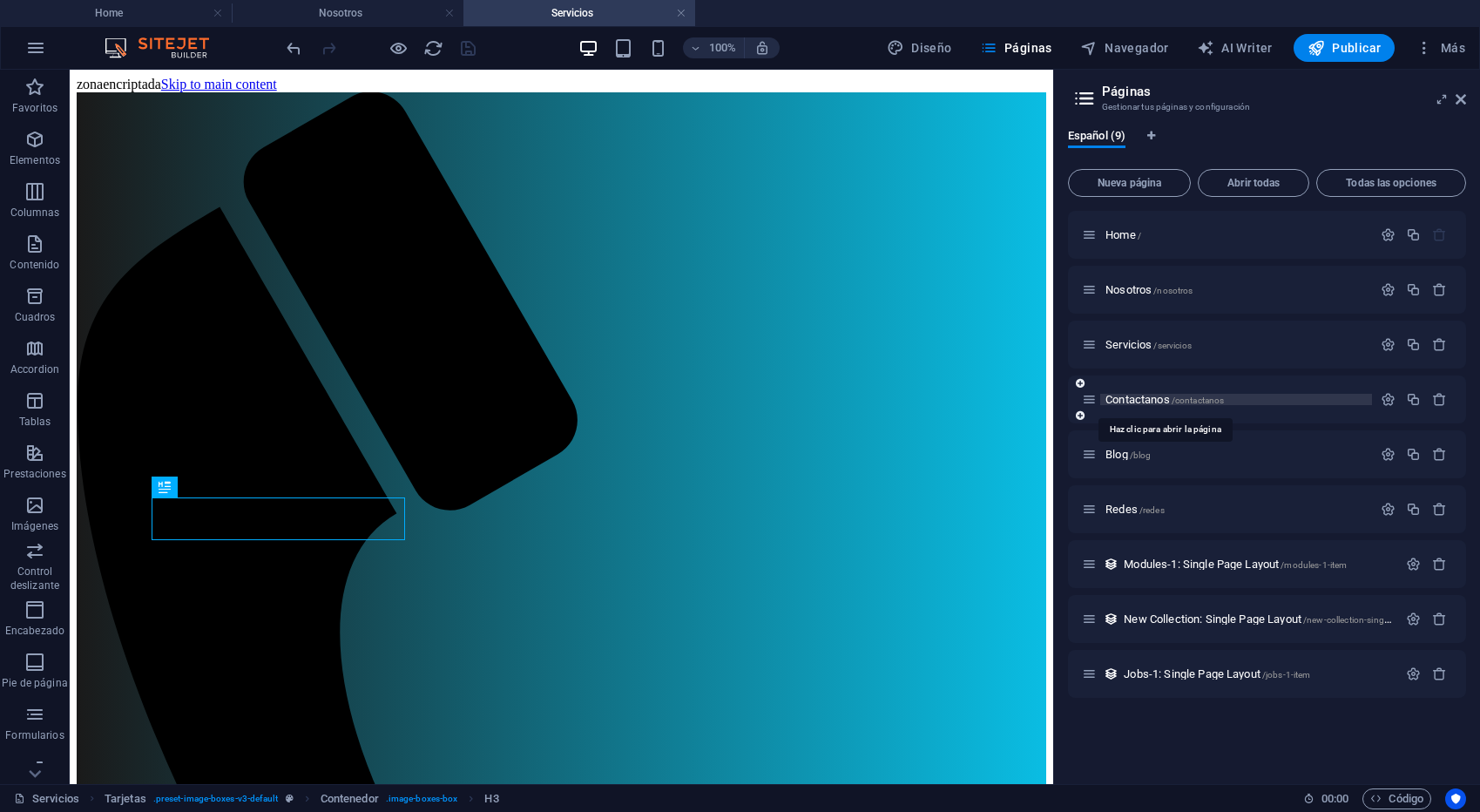
click at [1144, 399] on span "Contactanos /contactanos" at bounding box center [1164, 399] width 119 height 13
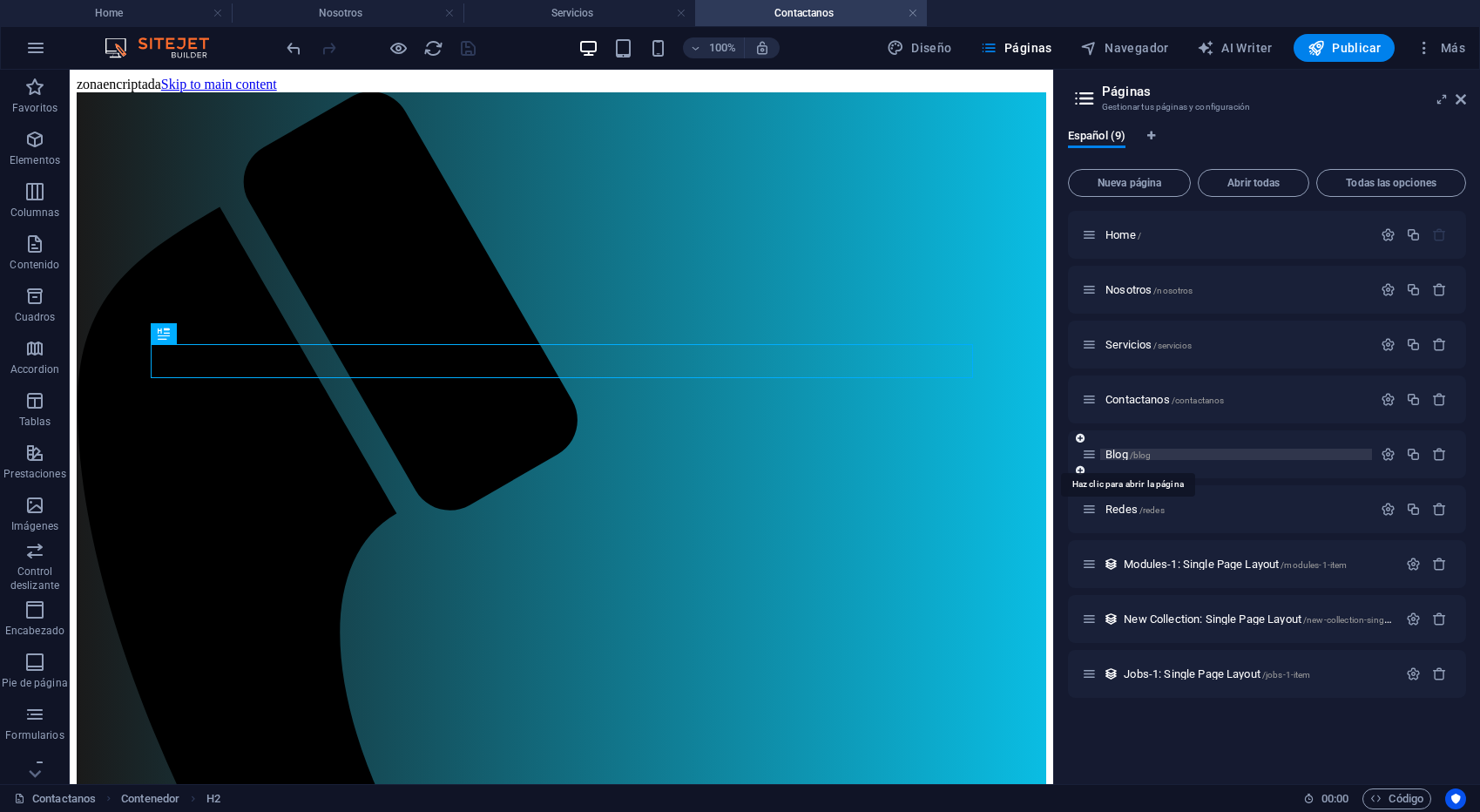
click at [1126, 454] on span "Blog /blog" at bounding box center [1128, 453] width 46 height 13
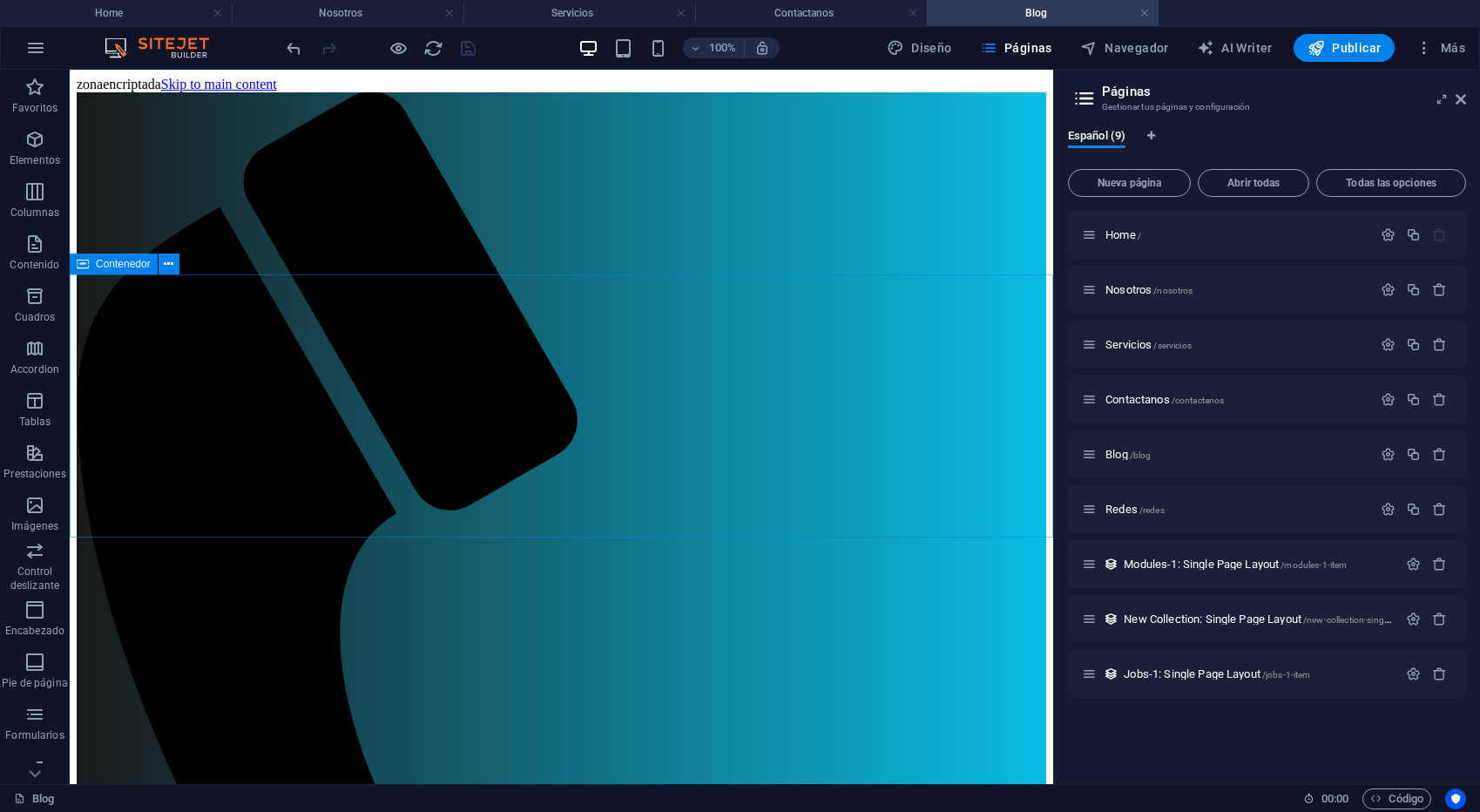
click at [117, 267] on span "Contenedor" at bounding box center [123, 264] width 54 height 11
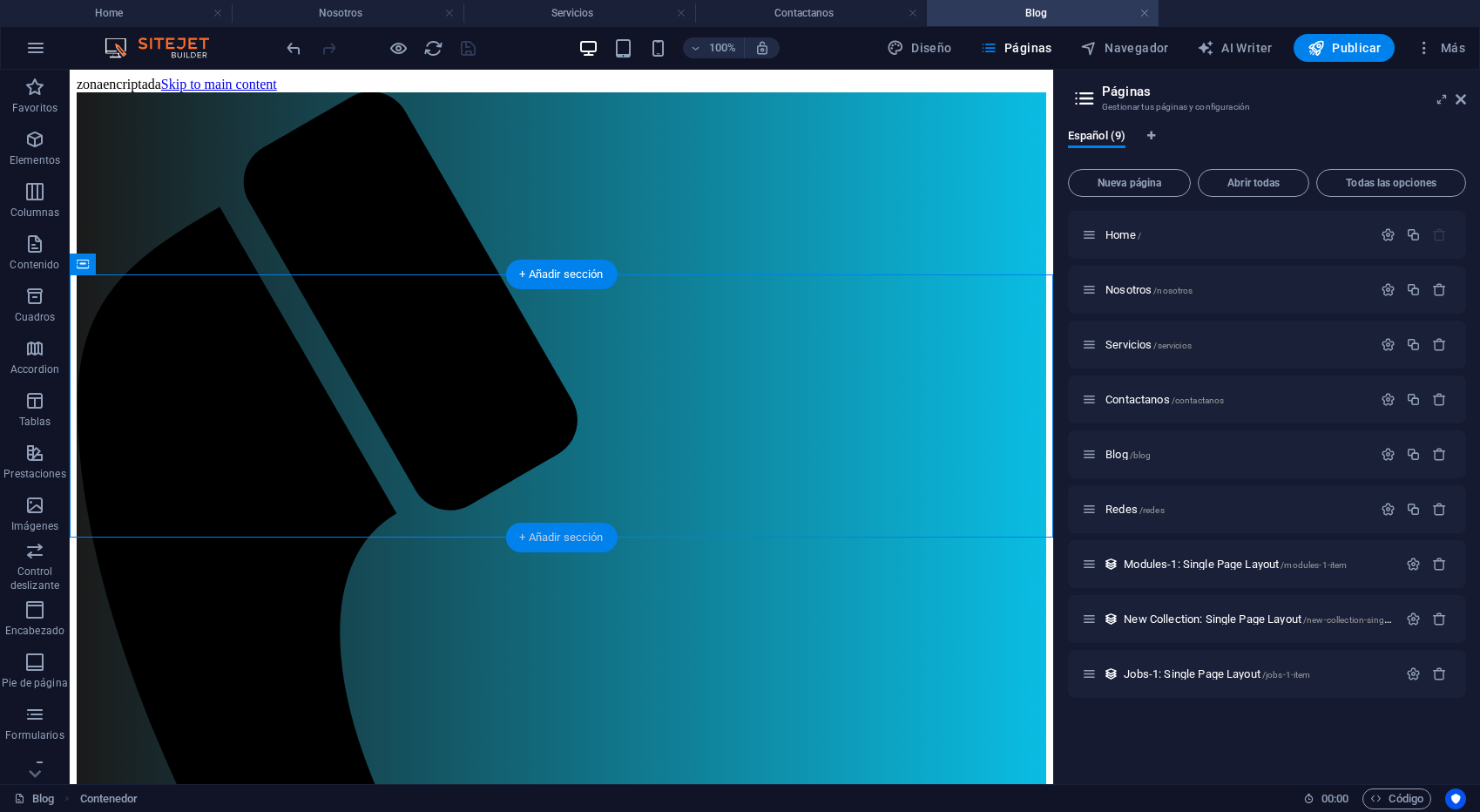
click at [587, 534] on div "+ Añadir sección" at bounding box center [561, 538] width 112 height 30
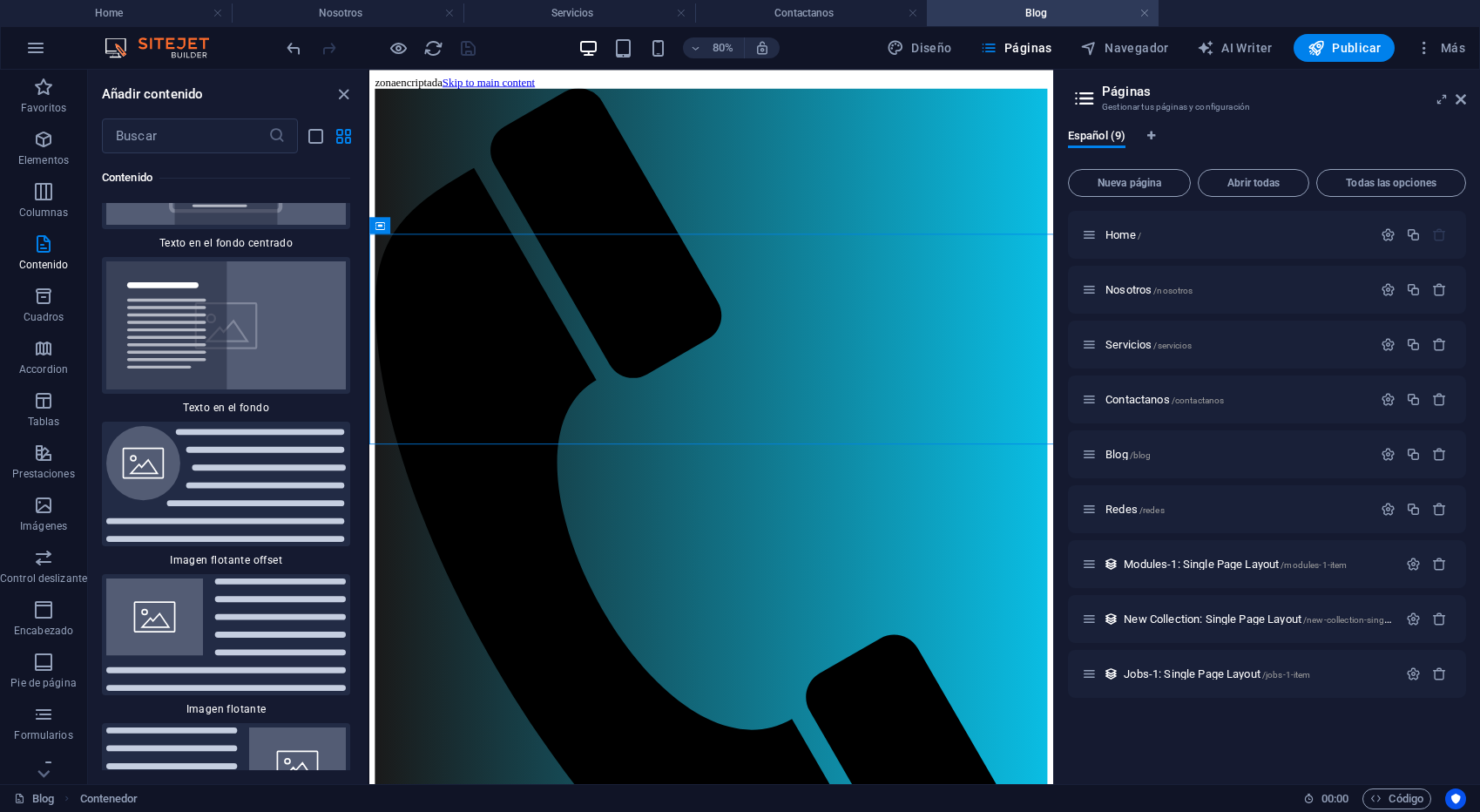
scroll to position [7212, 0]
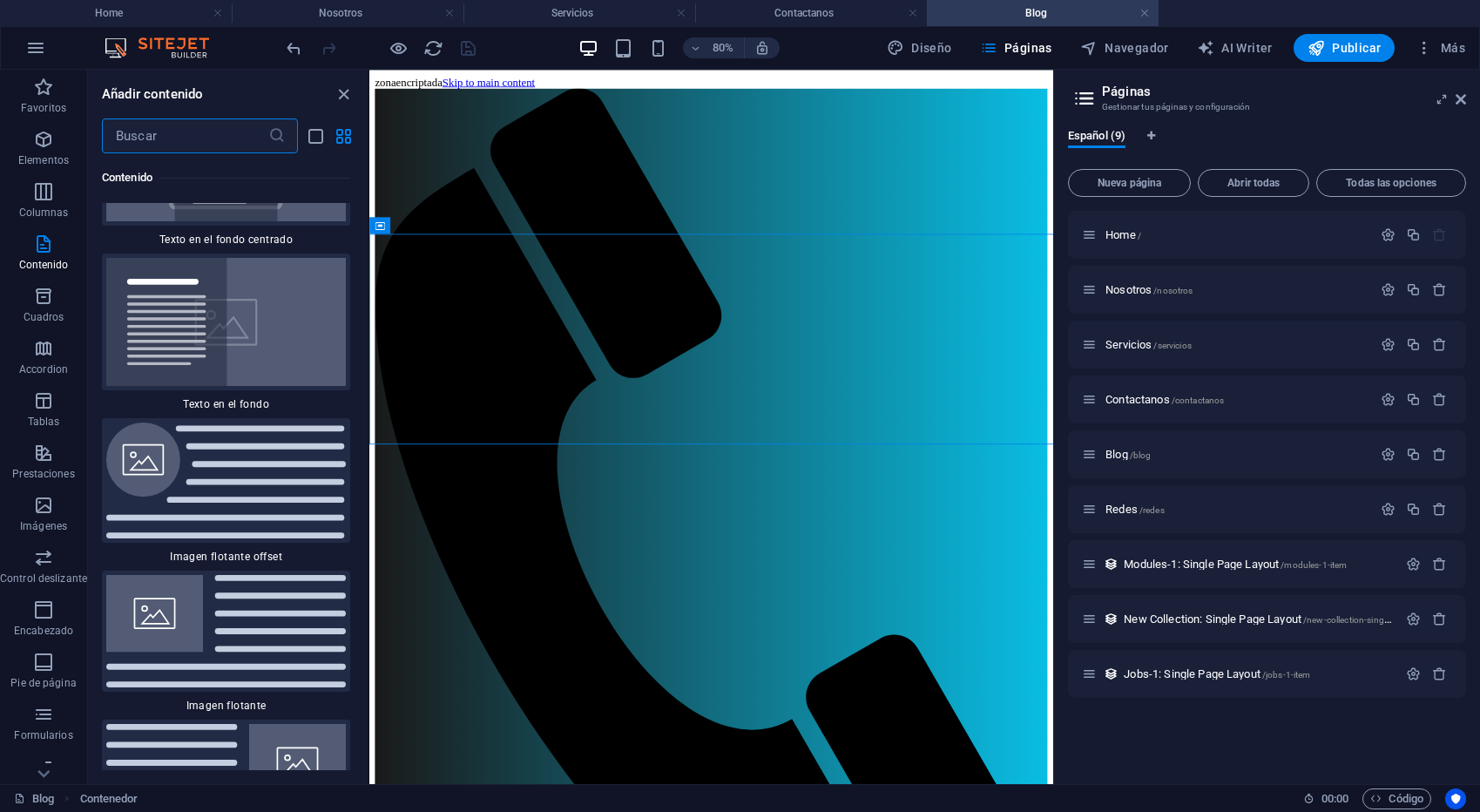
click at [159, 145] on input "text" at bounding box center [185, 136] width 166 height 35
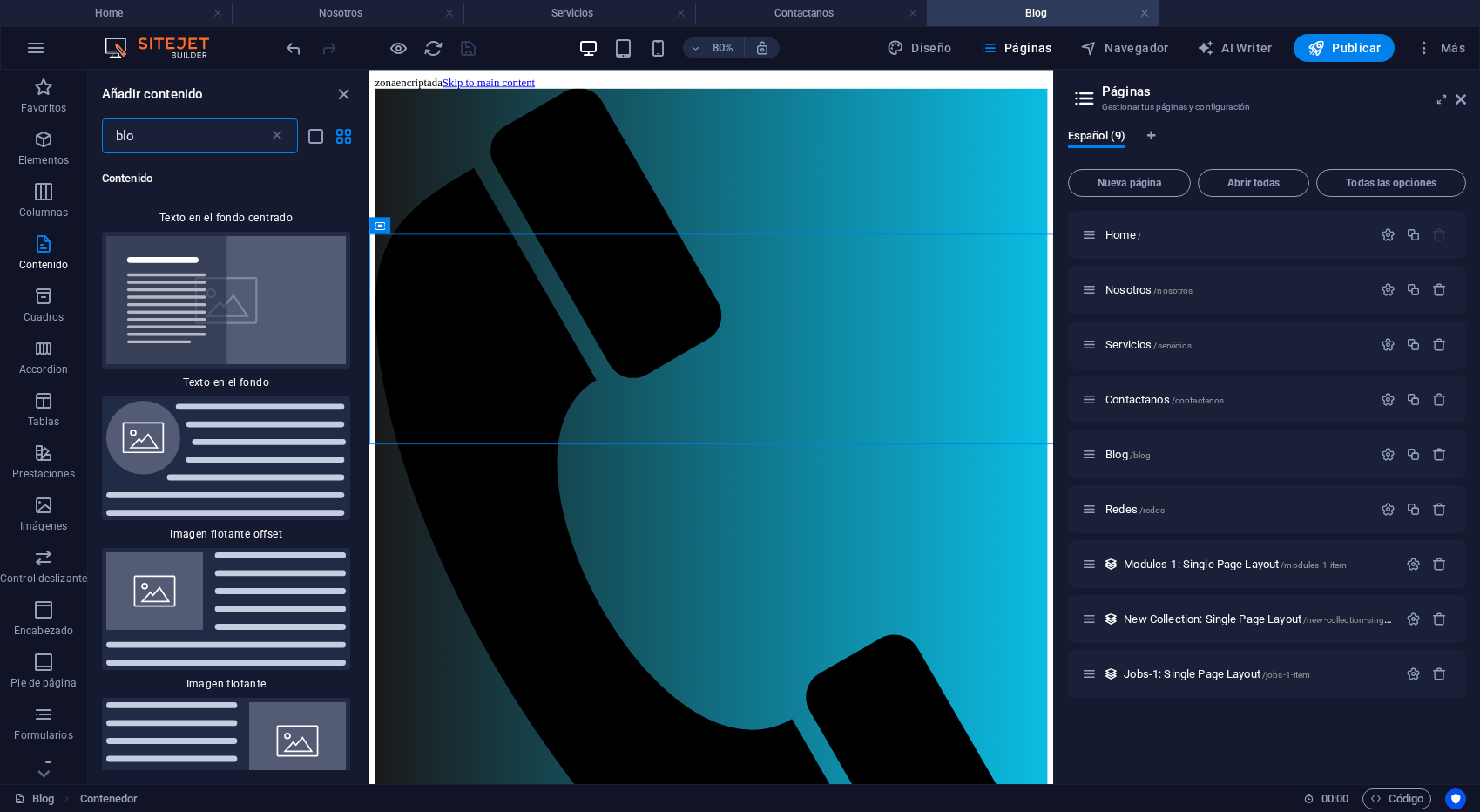
scroll to position [0, 0]
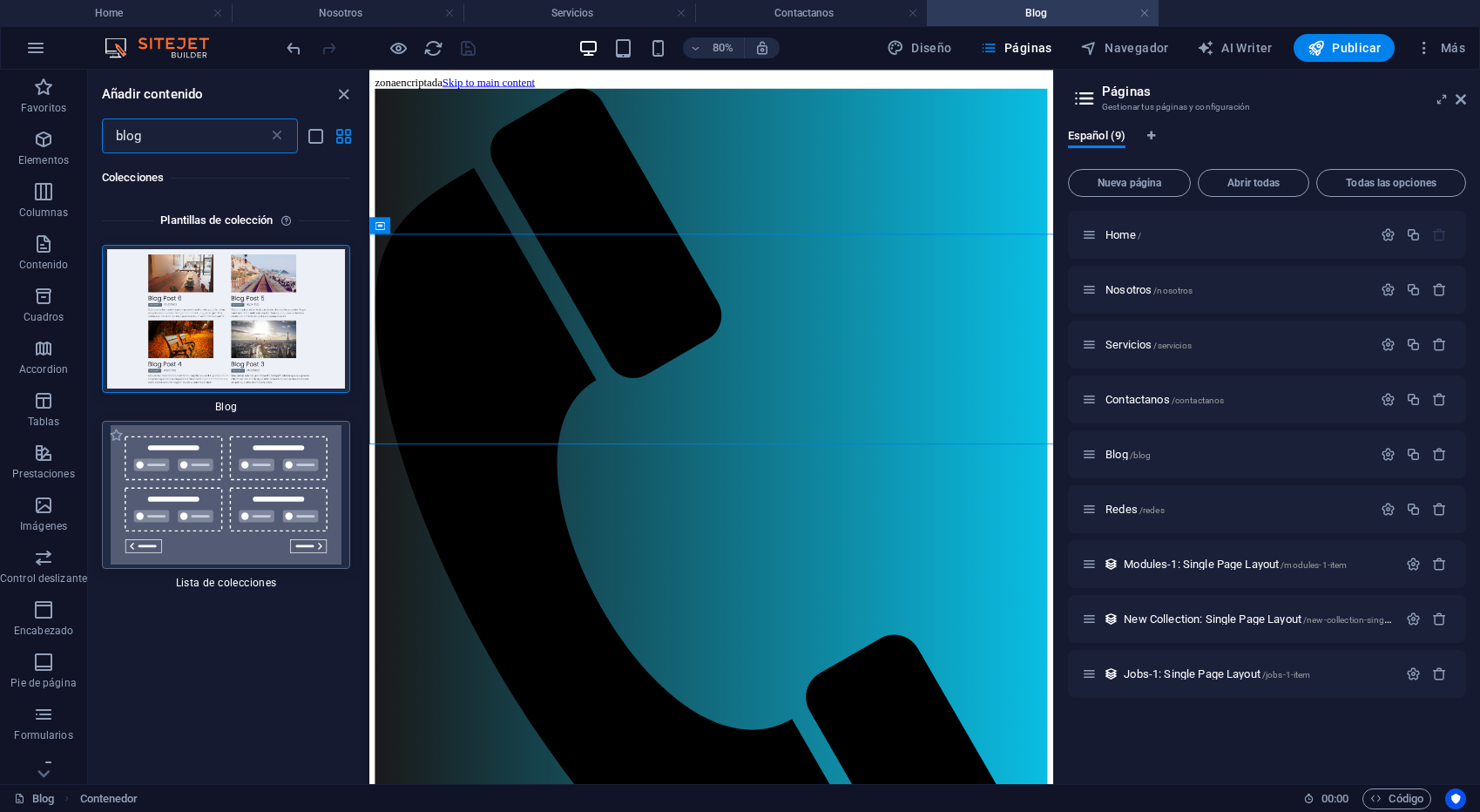
type input "blog"
click at [200, 469] on img at bounding box center [226, 495] width 240 height 140
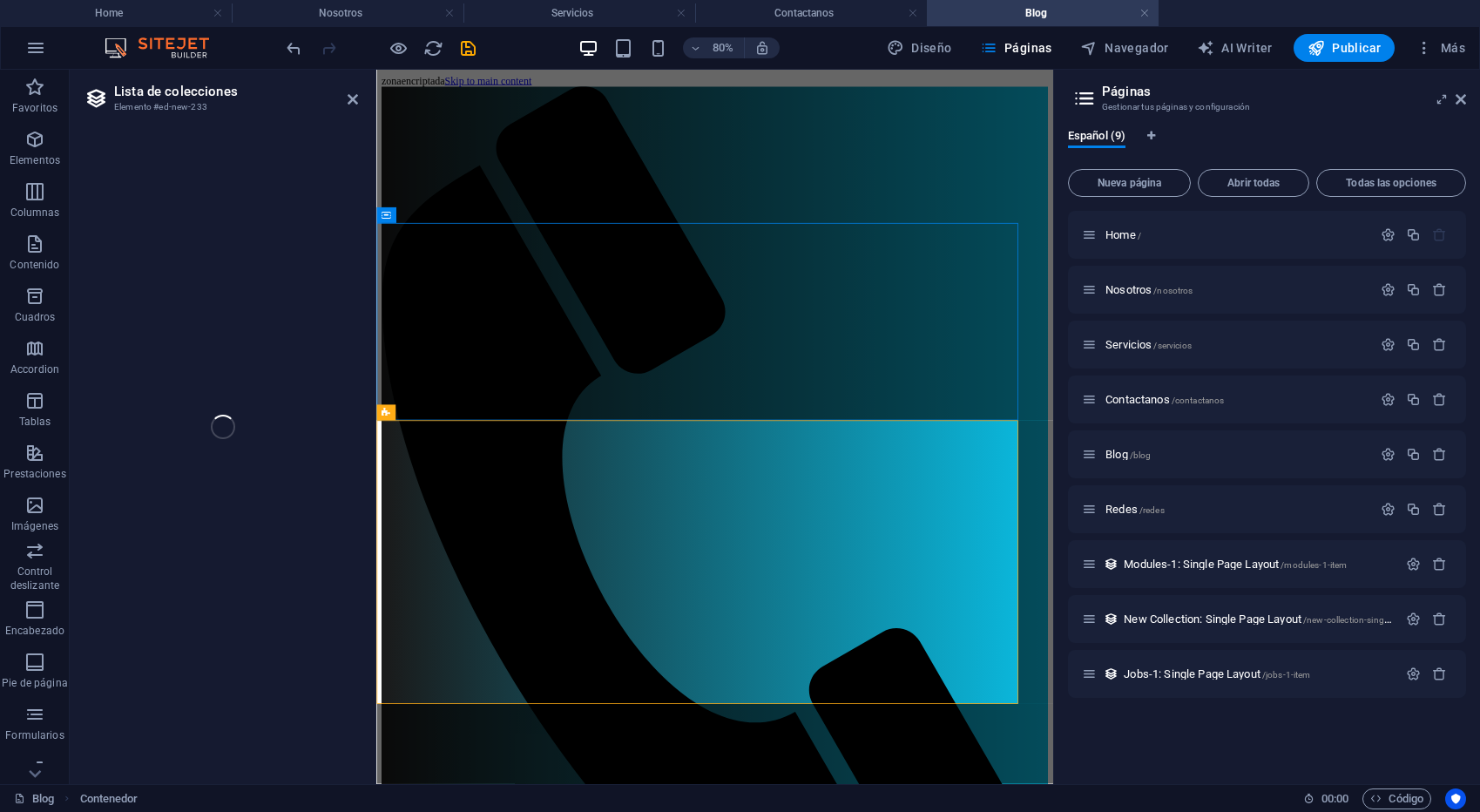
select select
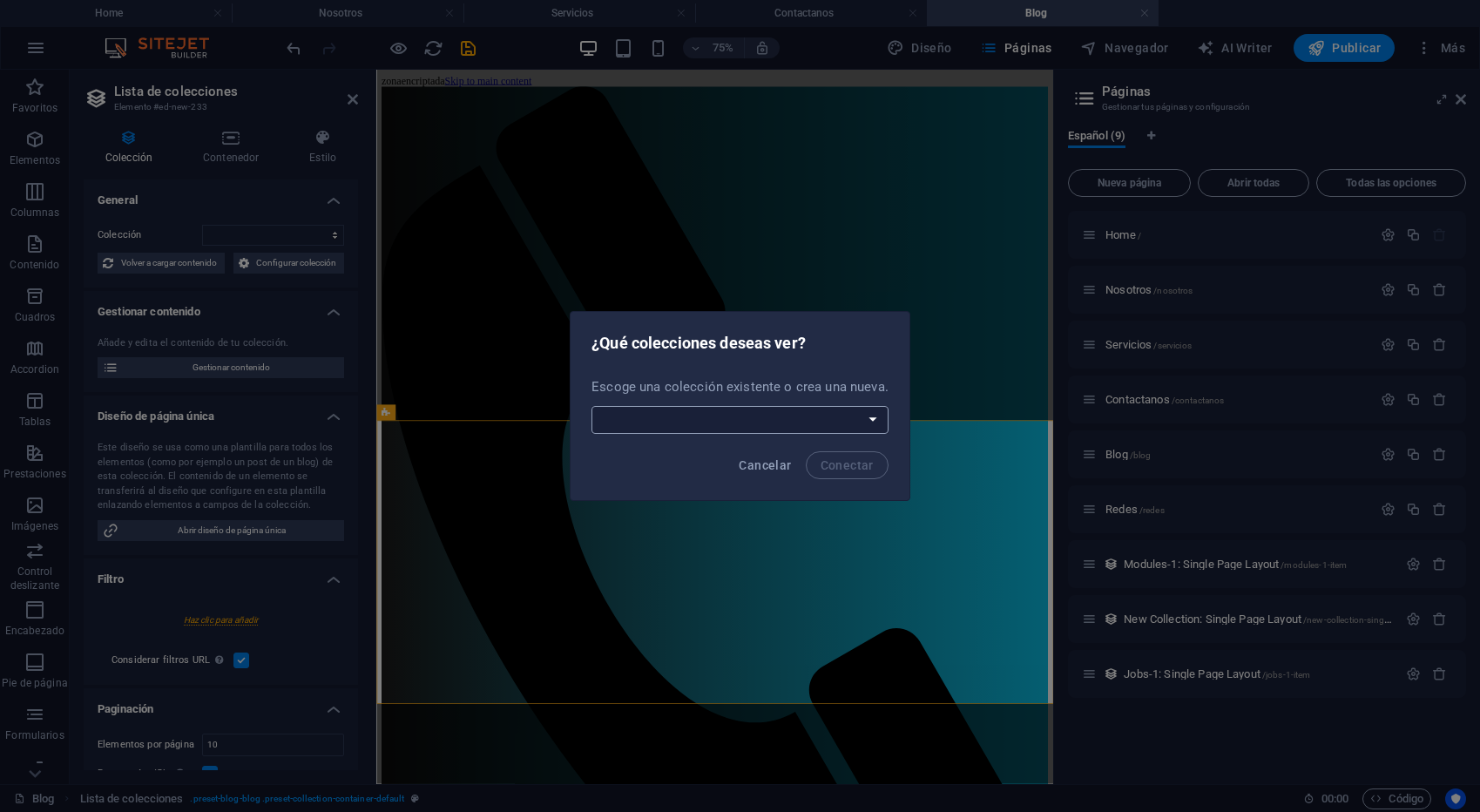
click at [869, 419] on select "Blog Jobs-1 Modules-1 New Collection Real Estate Crear una nueva colección" at bounding box center [740, 420] width 297 height 28
select select "--createNew--"
click at [592, 406] on select "Blog Jobs-1 Modules-1 New Collection Real Estate Crear una nueva colección" at bounding box center [740, 420] width 297 height 28
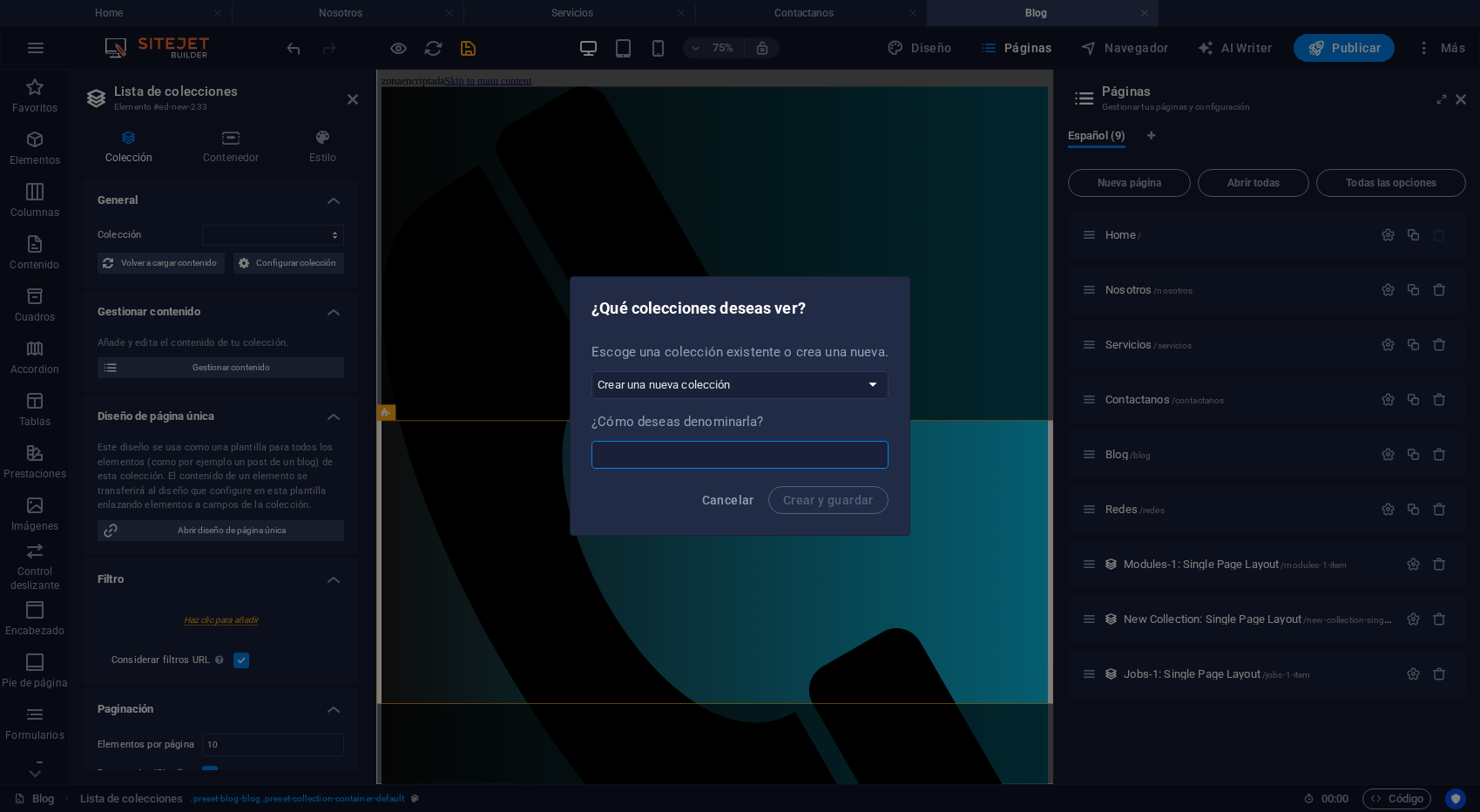
click at [652, 450] on input "text" at bounding box center [740, 454] width 297 height 28
type input "Minería"
click at [831, 498] on span "Crear y guardar" at bounding box center [828, 500] width 91 height 14
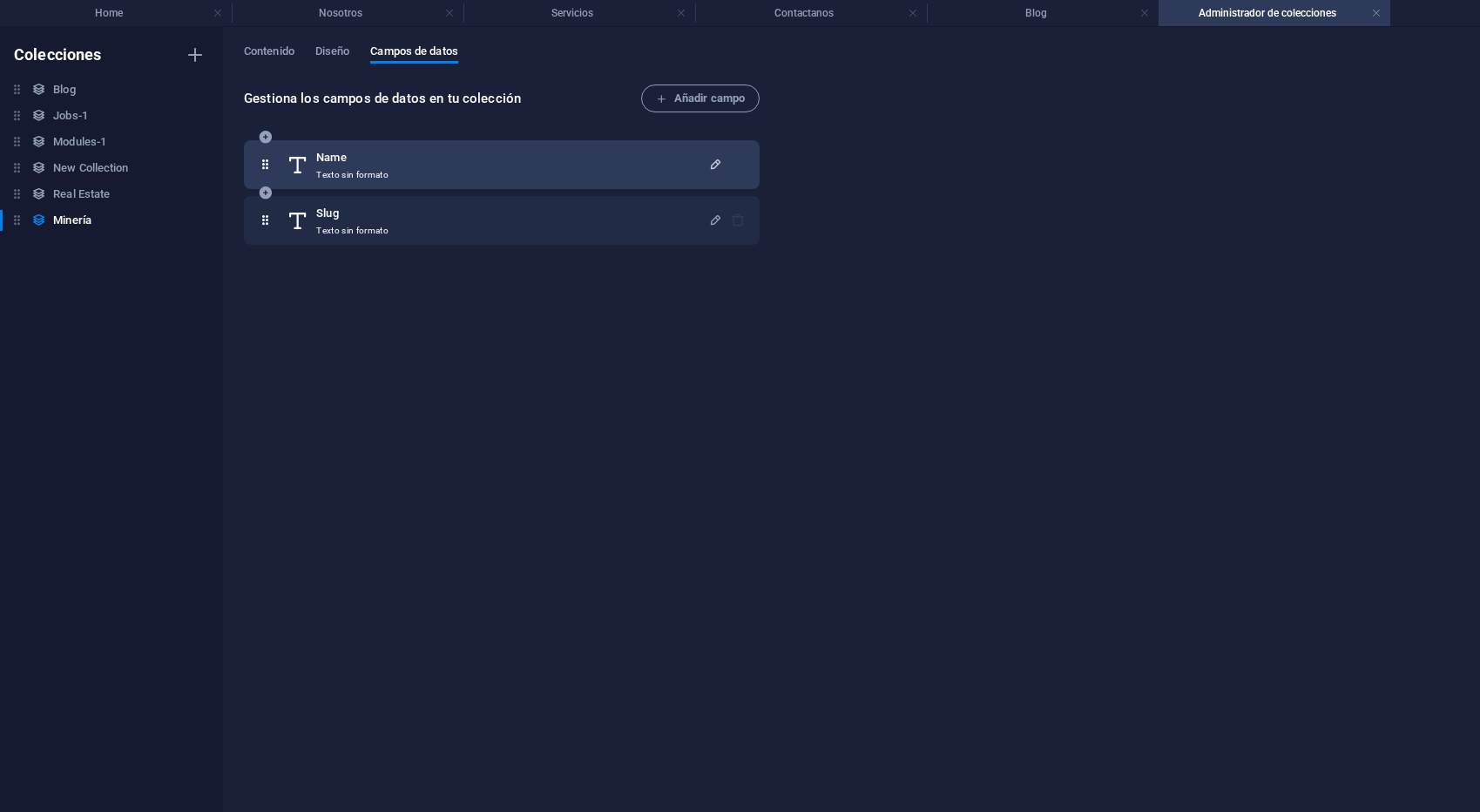
click at [714, 170] on icon "button" at bounding box center [715, 163] width 15 height 15
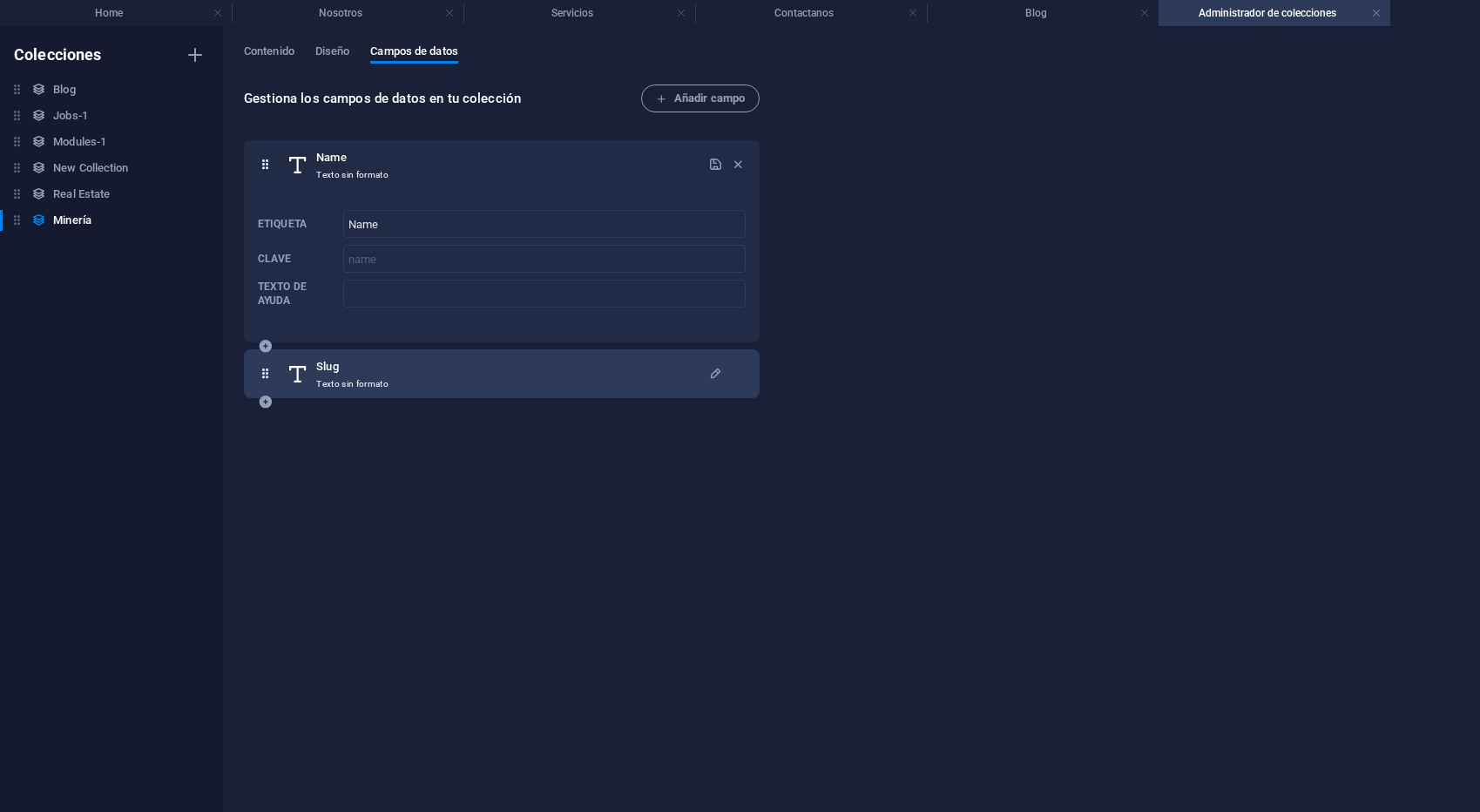
click at [636, 376] on div "Slug Texto sin formato" at bounding box center [497, 373] width 422 height 35
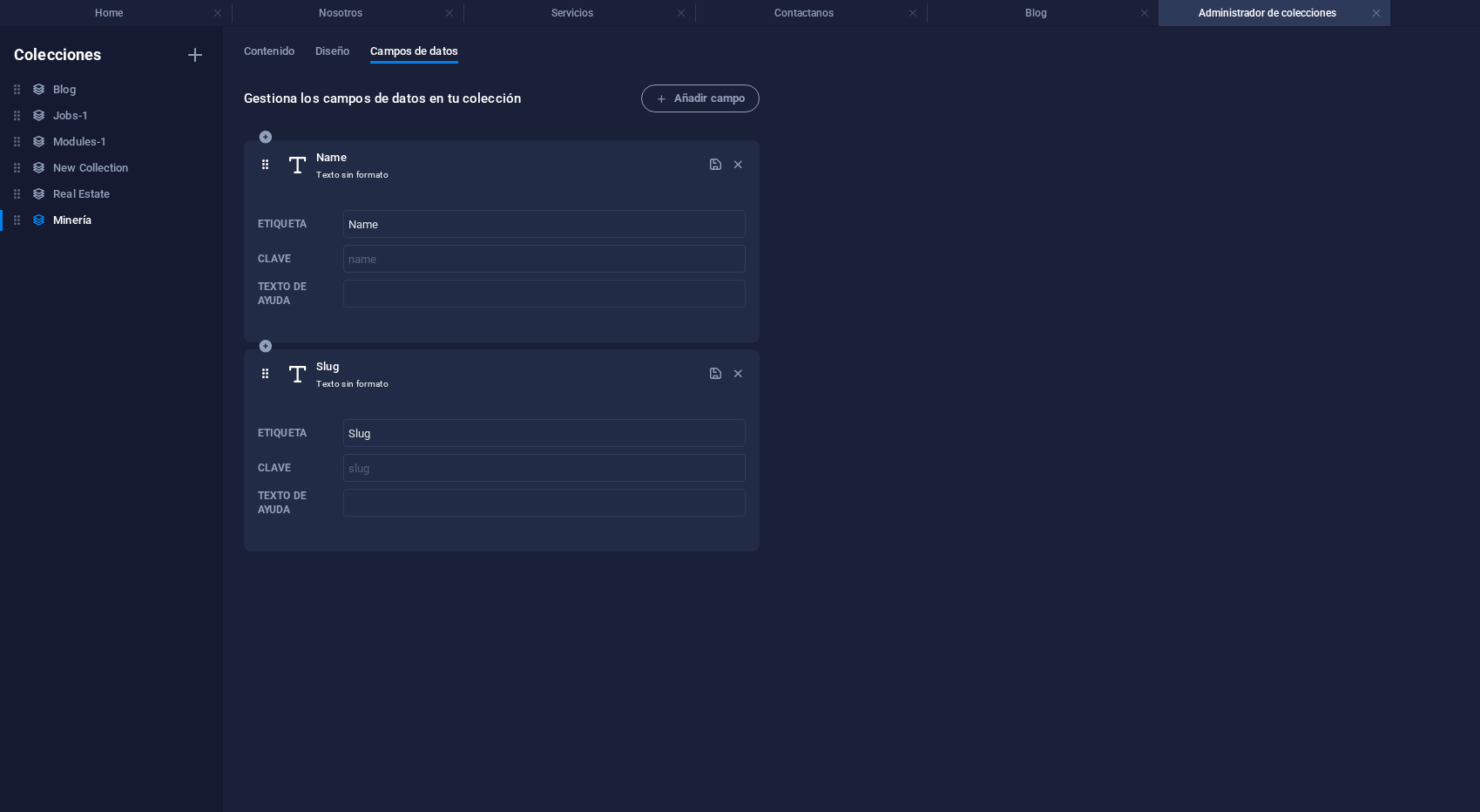
click at [588, 177] on div "Name Texto sin formato" at bounding box center [497, 164] width 422 height 35
click at [332, 50] on span "Diseño" at bounding box center [333, 54] width 35 height 25
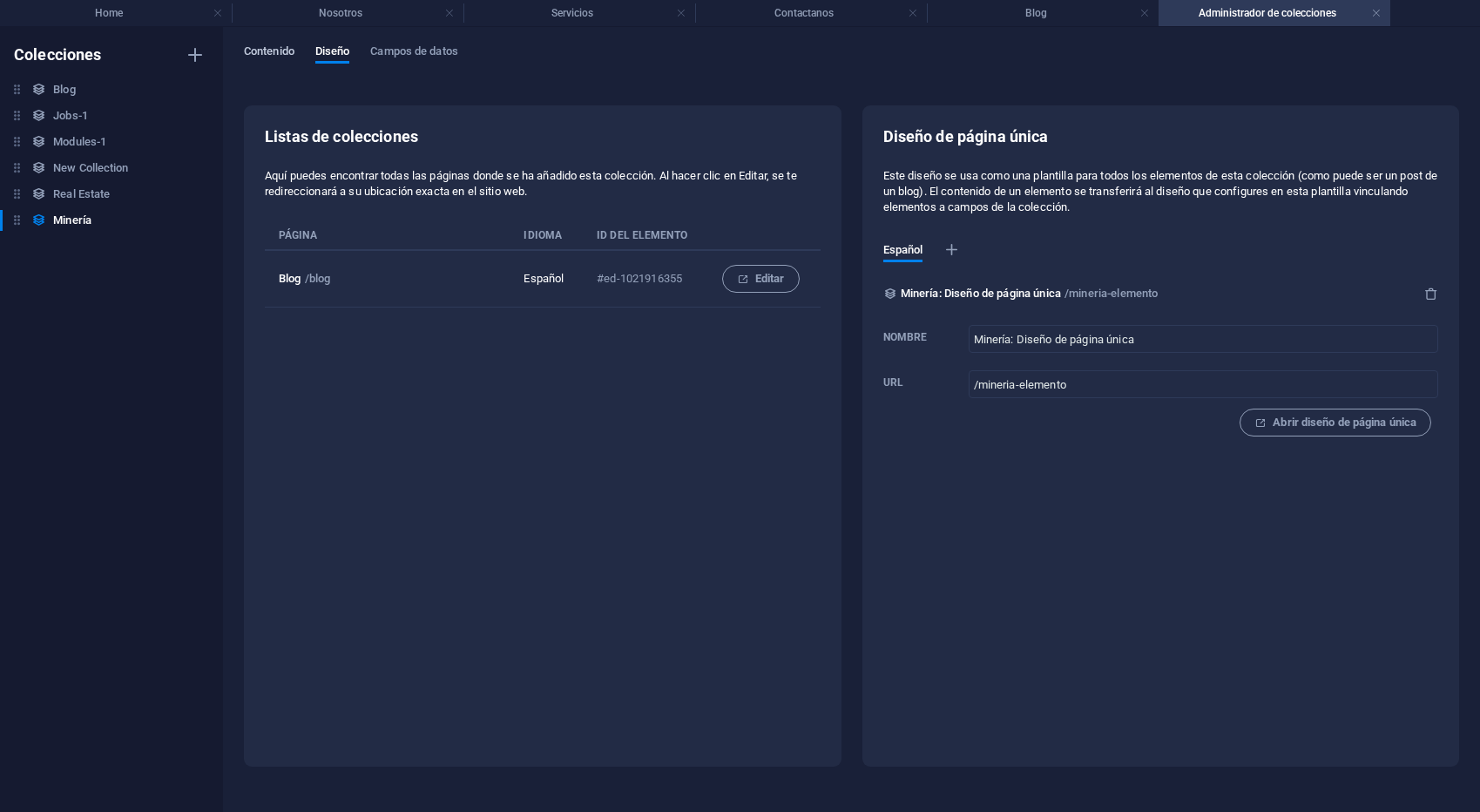
click at [289, 55] on span "Contenido" at bounding box center [268, 54] width 50 height 25
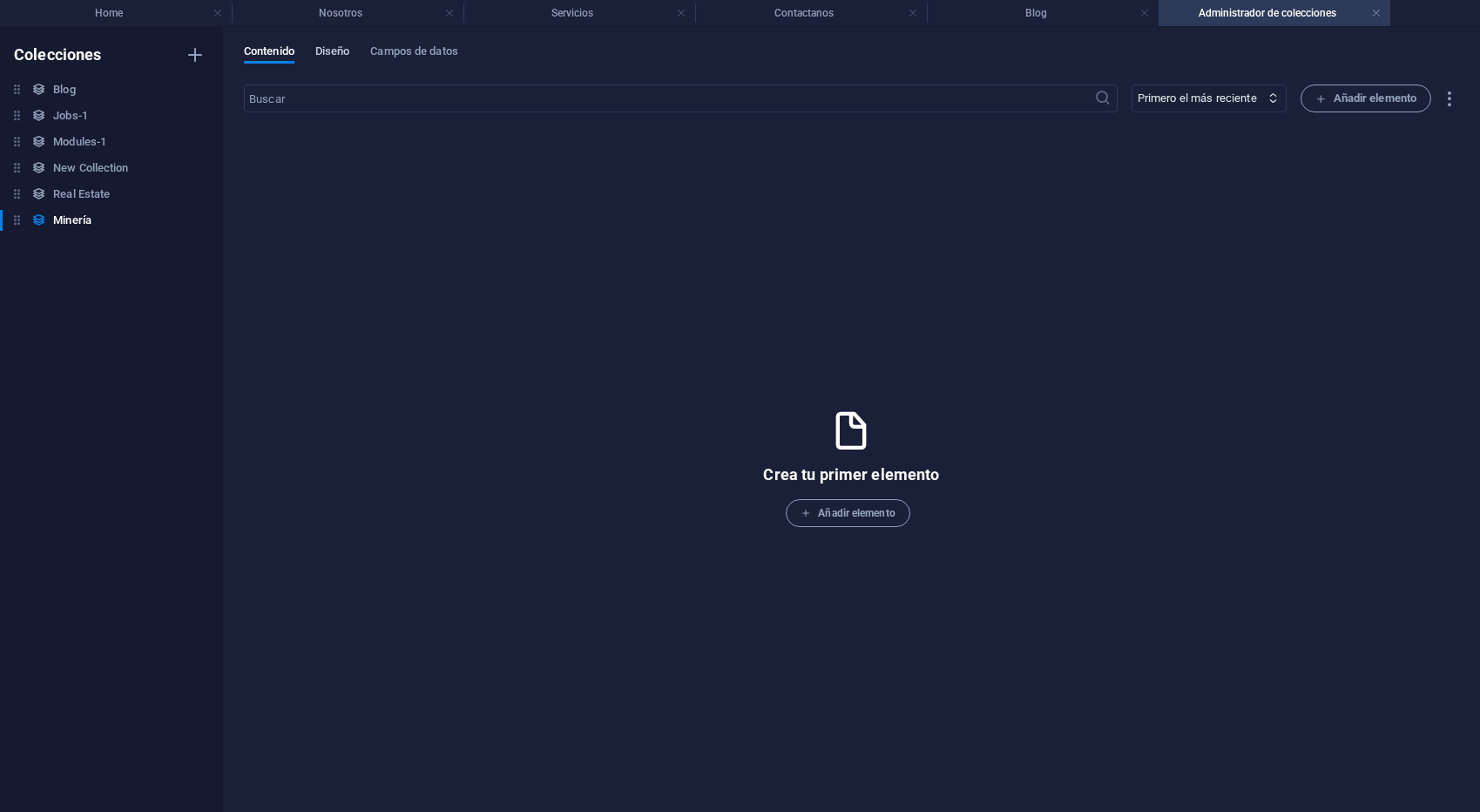
click at [332, 54] on span "Diseño" at bounding box center [333, 54] width 35 height 25
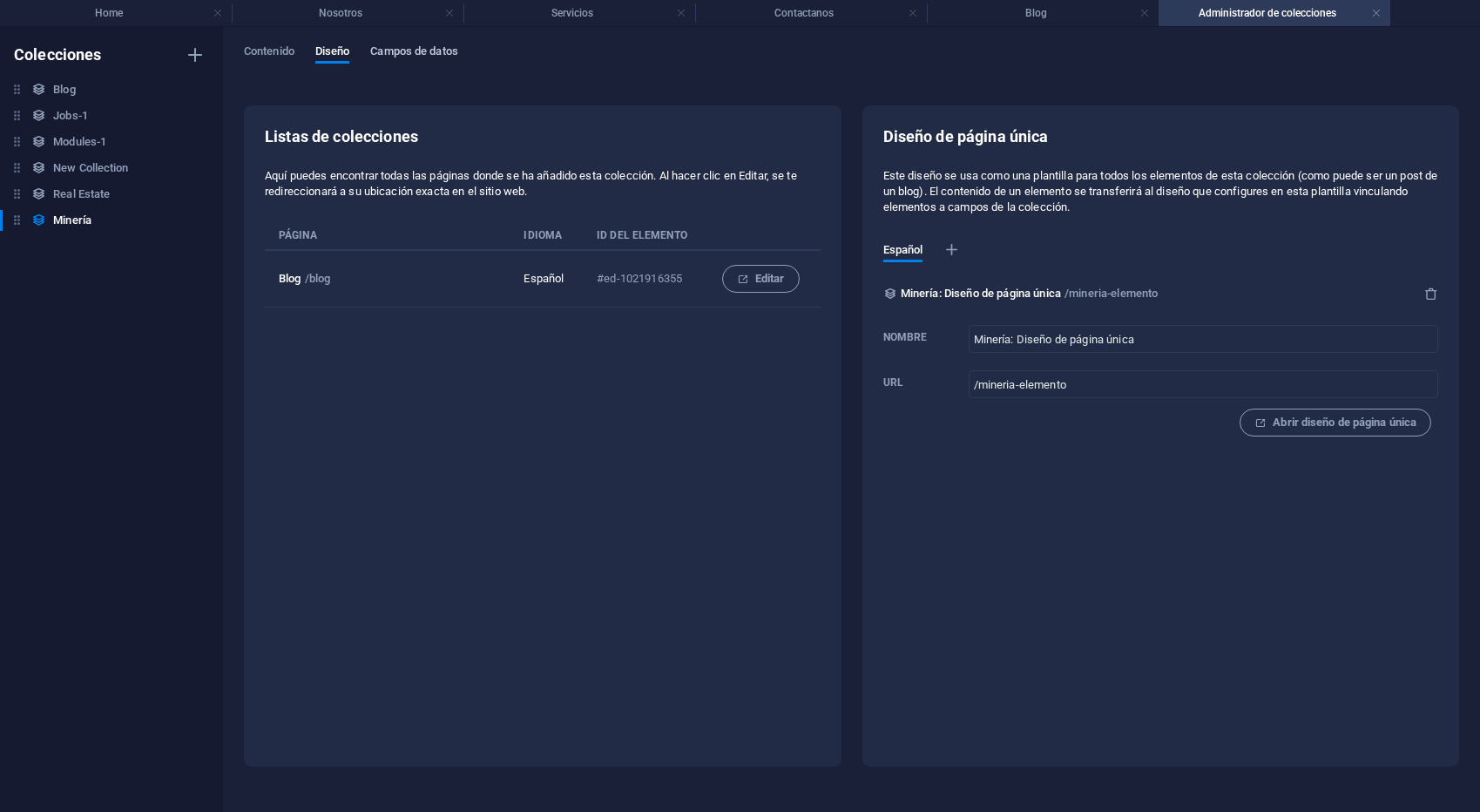
click at [407, 54] on span "Campos de datos" at bounding box center [413, 54] width 87 height 25
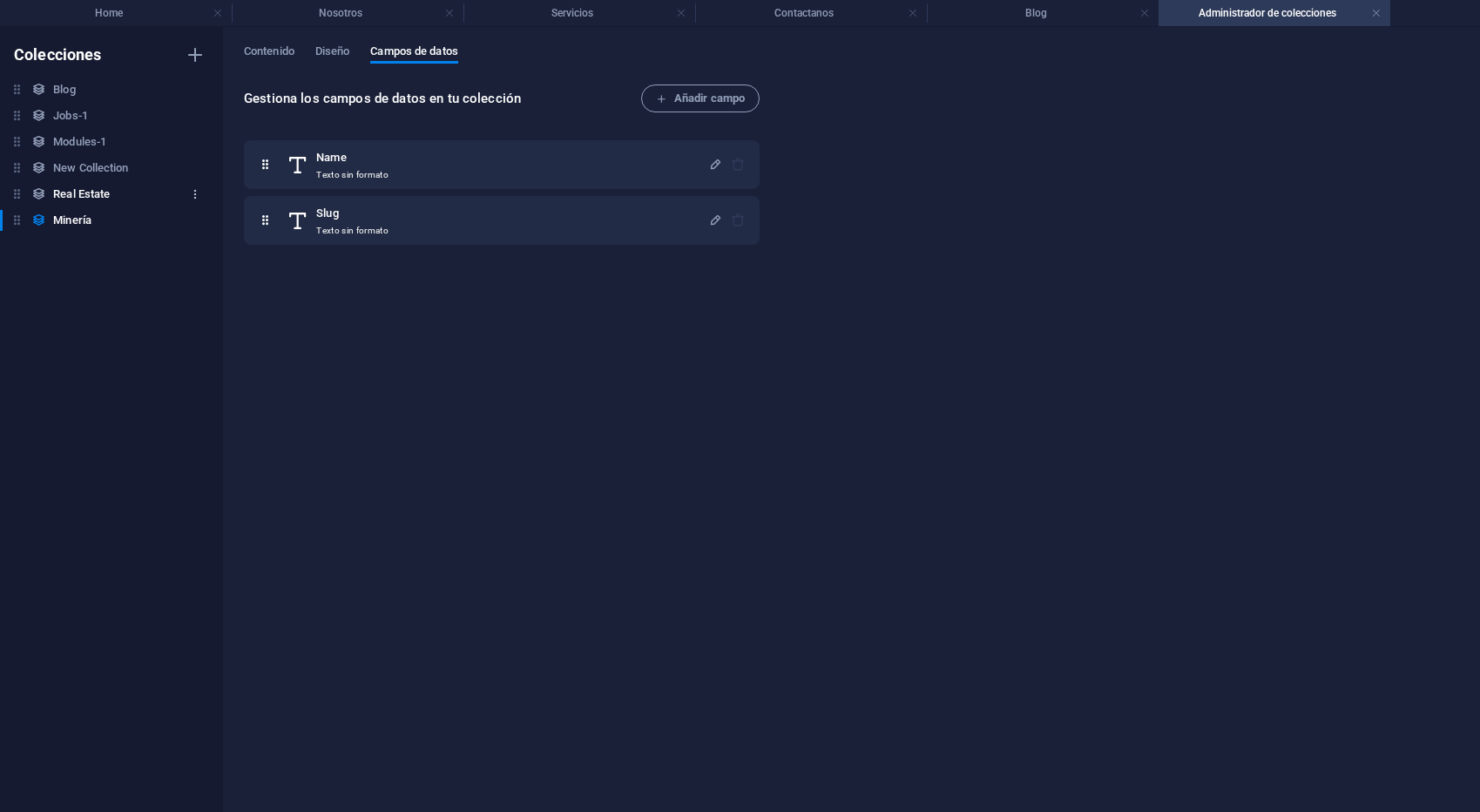
click at [191, 191] on icon "button" at bounding box center [195, 194] width 12 height 12
click at [185, 316] on h6 "Eliminar" at bounding box center [209, 313] width 83 height 21
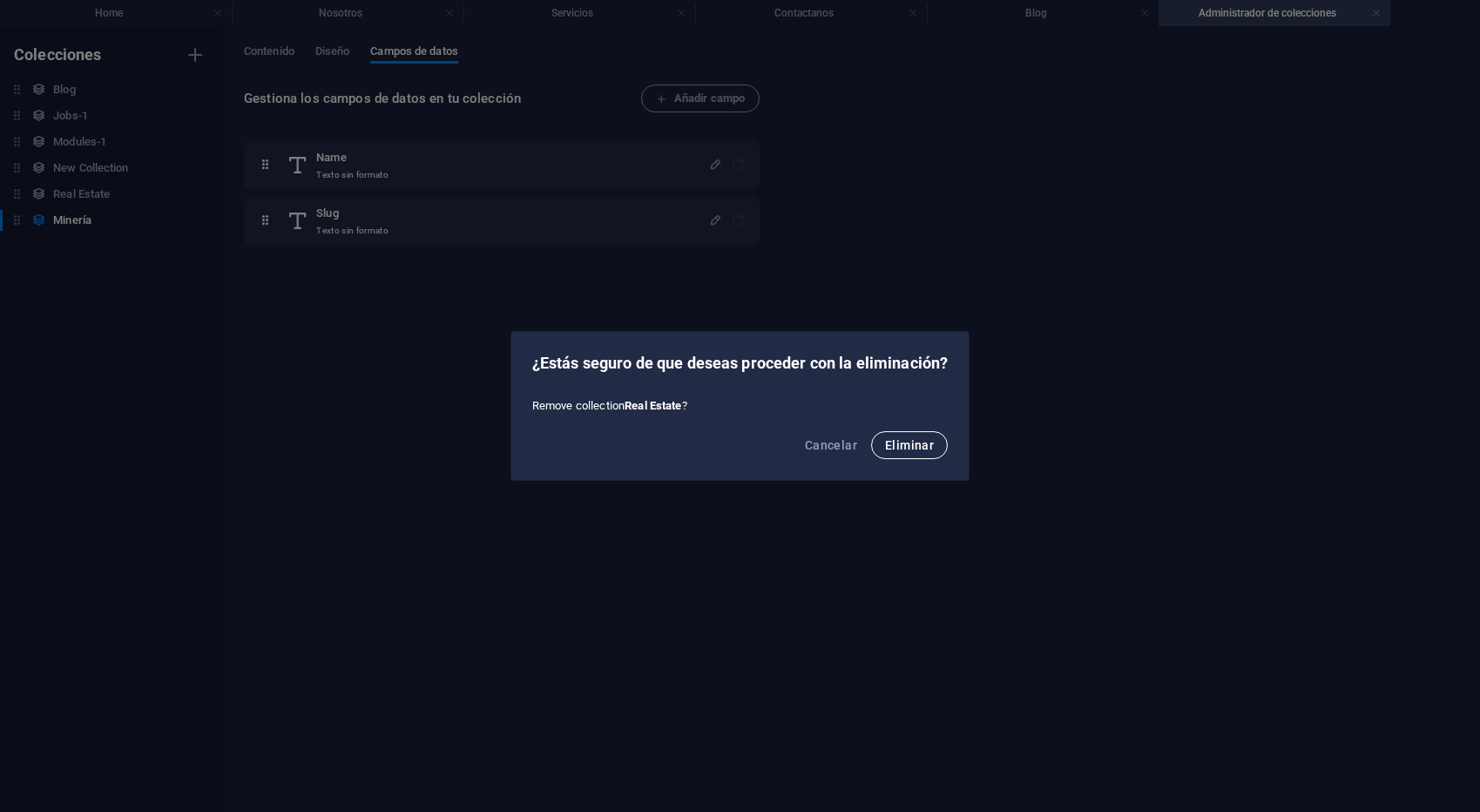
click at [896, 446] on span "Eliminar" at bounding box center [909, 445] width 48 height 14
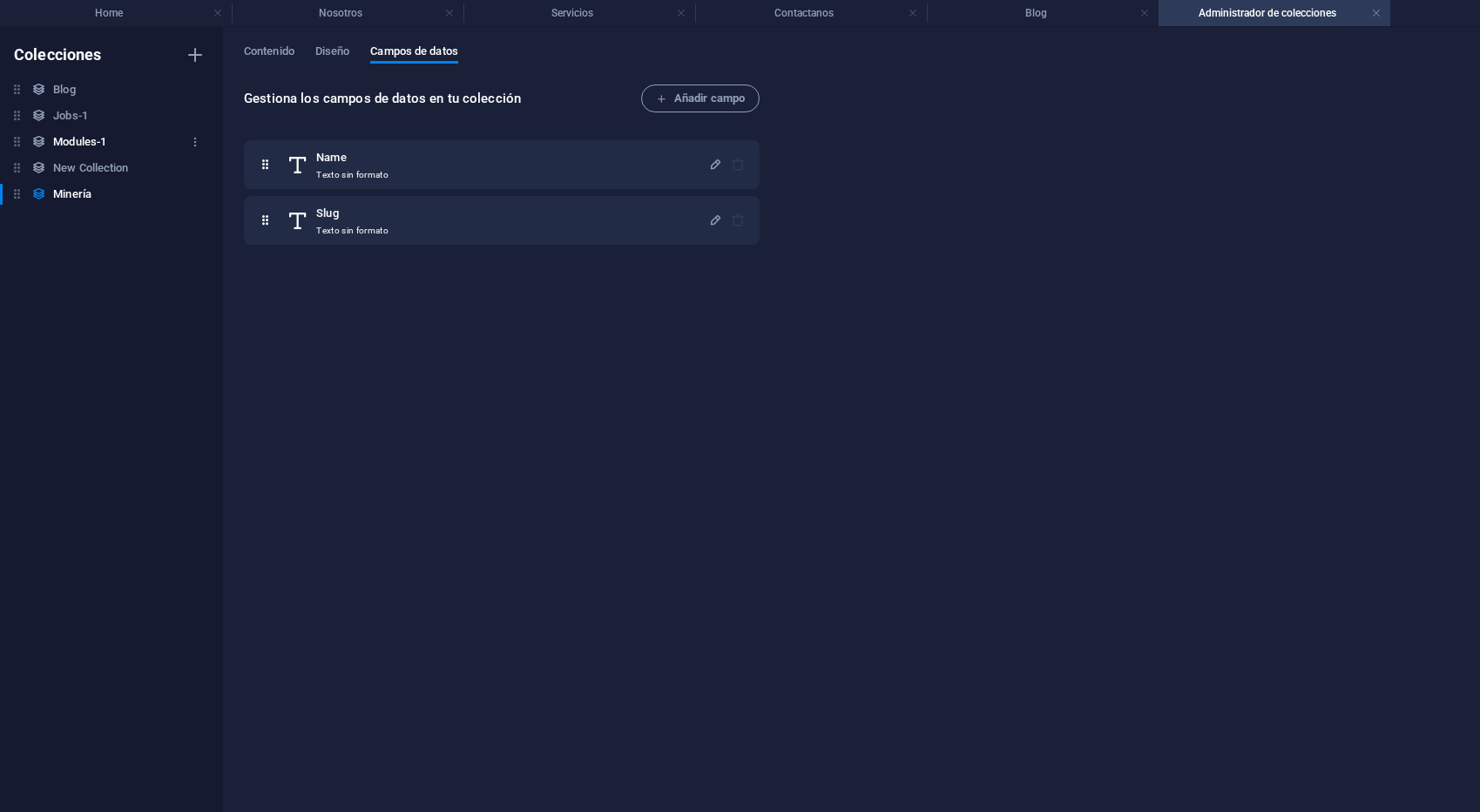
click at [130, 141] on div "Modules-1 Modules-1" at bounding box center [103, 142] width 206 height 21
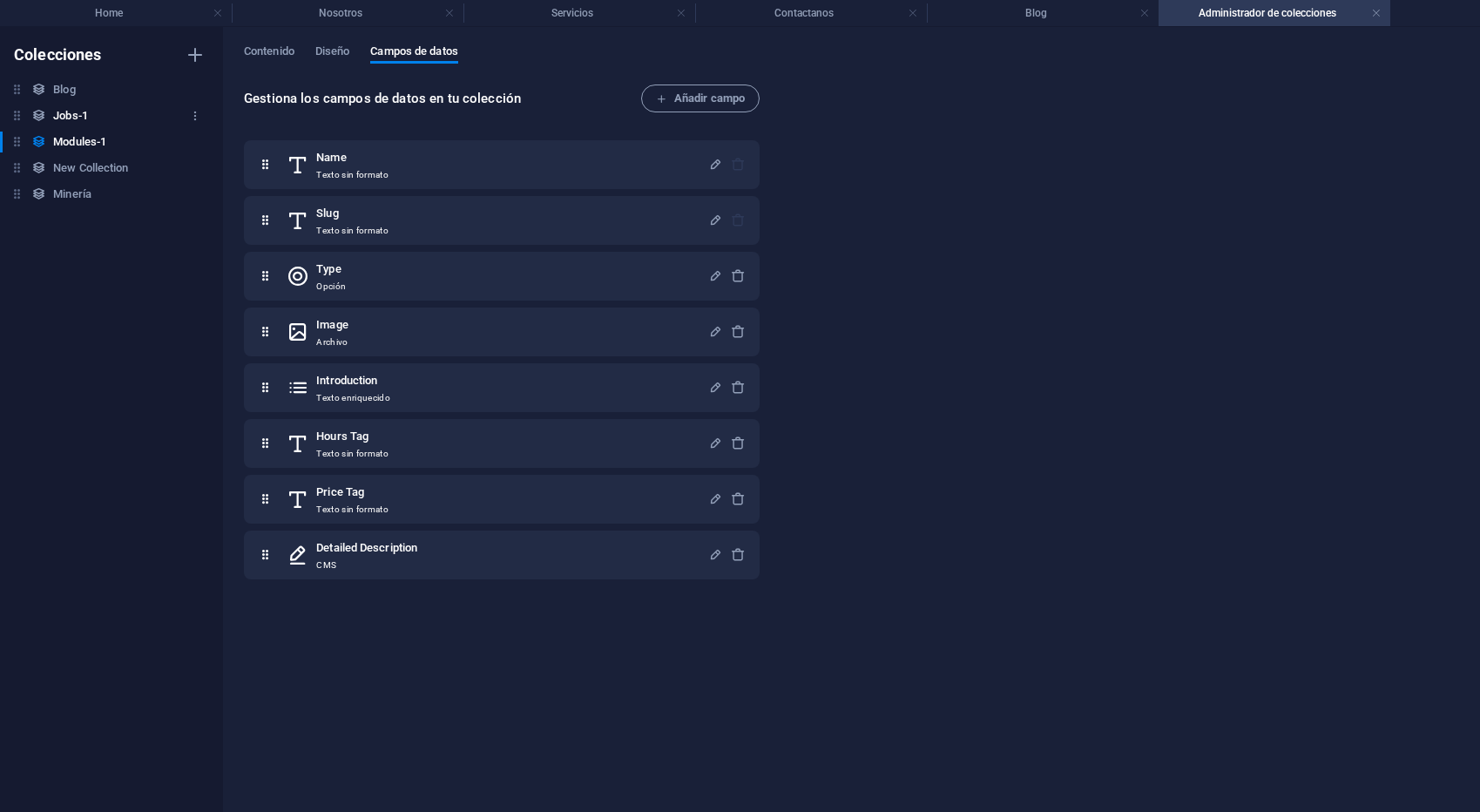
click at [90, 114] on div "Jobs-1 Jobs-1" at bounding box center [103, 116] width 206 height 21
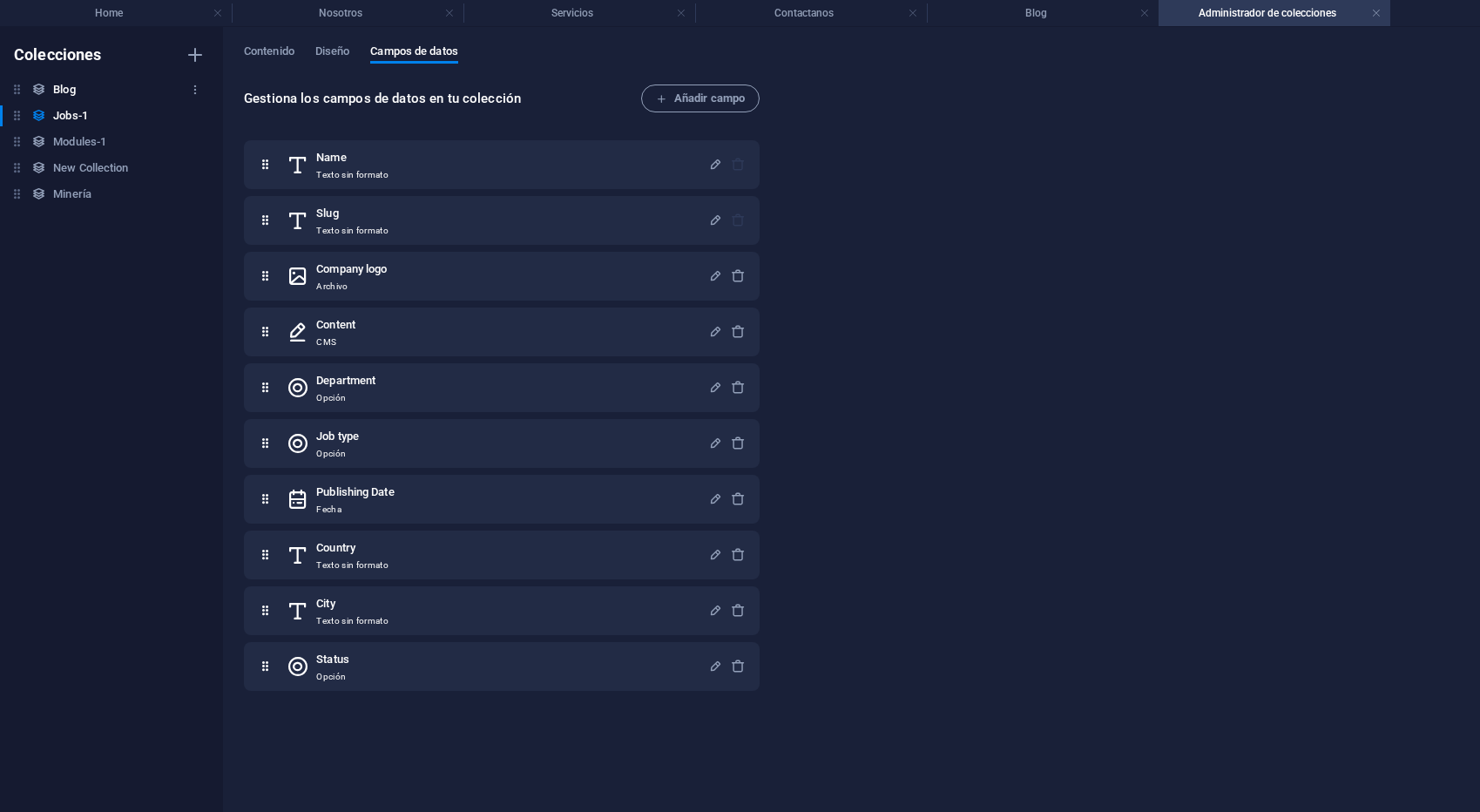
click at [73, 96] on h6 "Blog" at bounding box center [63, 90] width 22 height 21
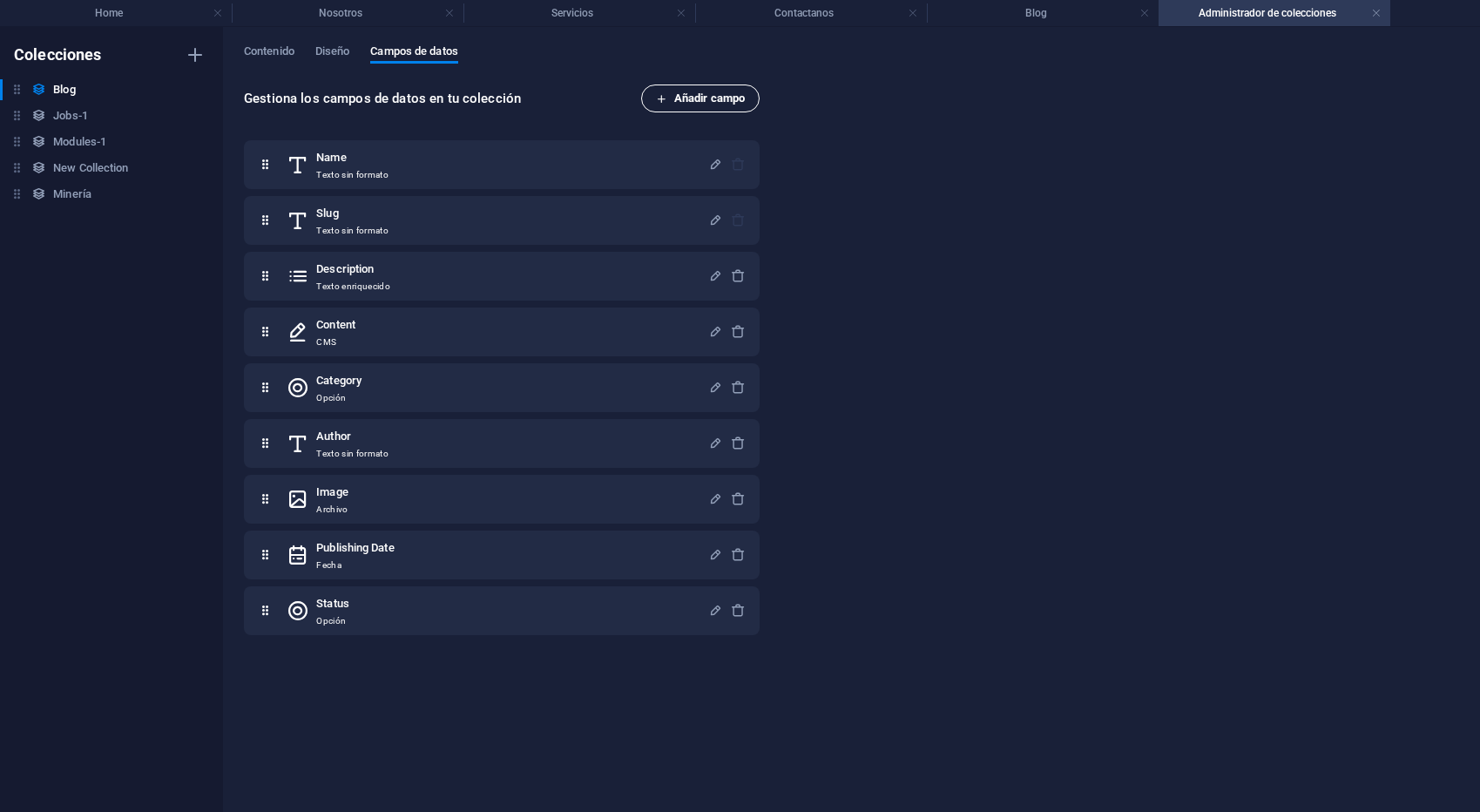
click at [701, 98] on span "Añadir campo" at bounding box center [700, 98] width 89 height 21
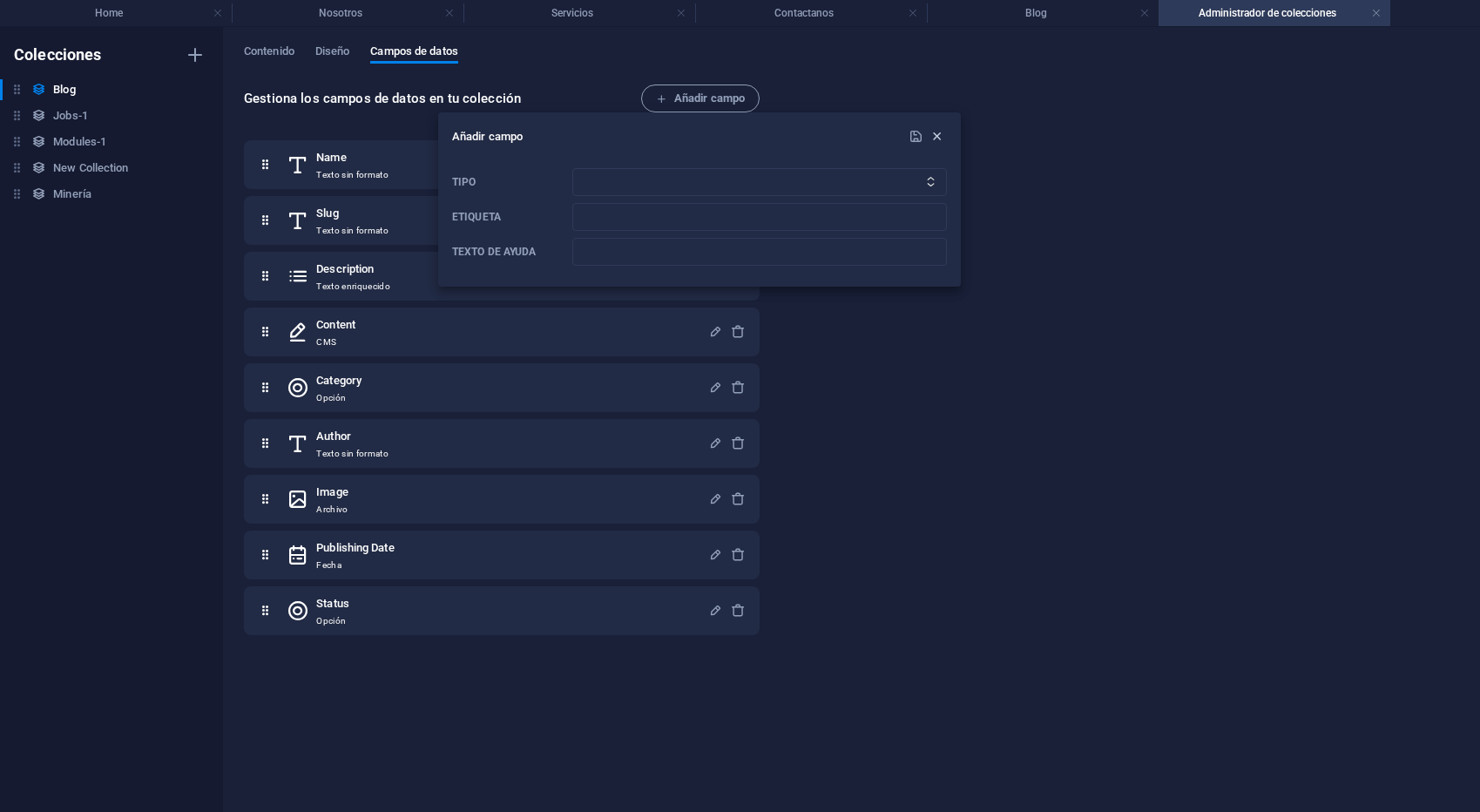
click at [932, 140] on icon "button" at bounding box center [936, 136] width 15 height 15
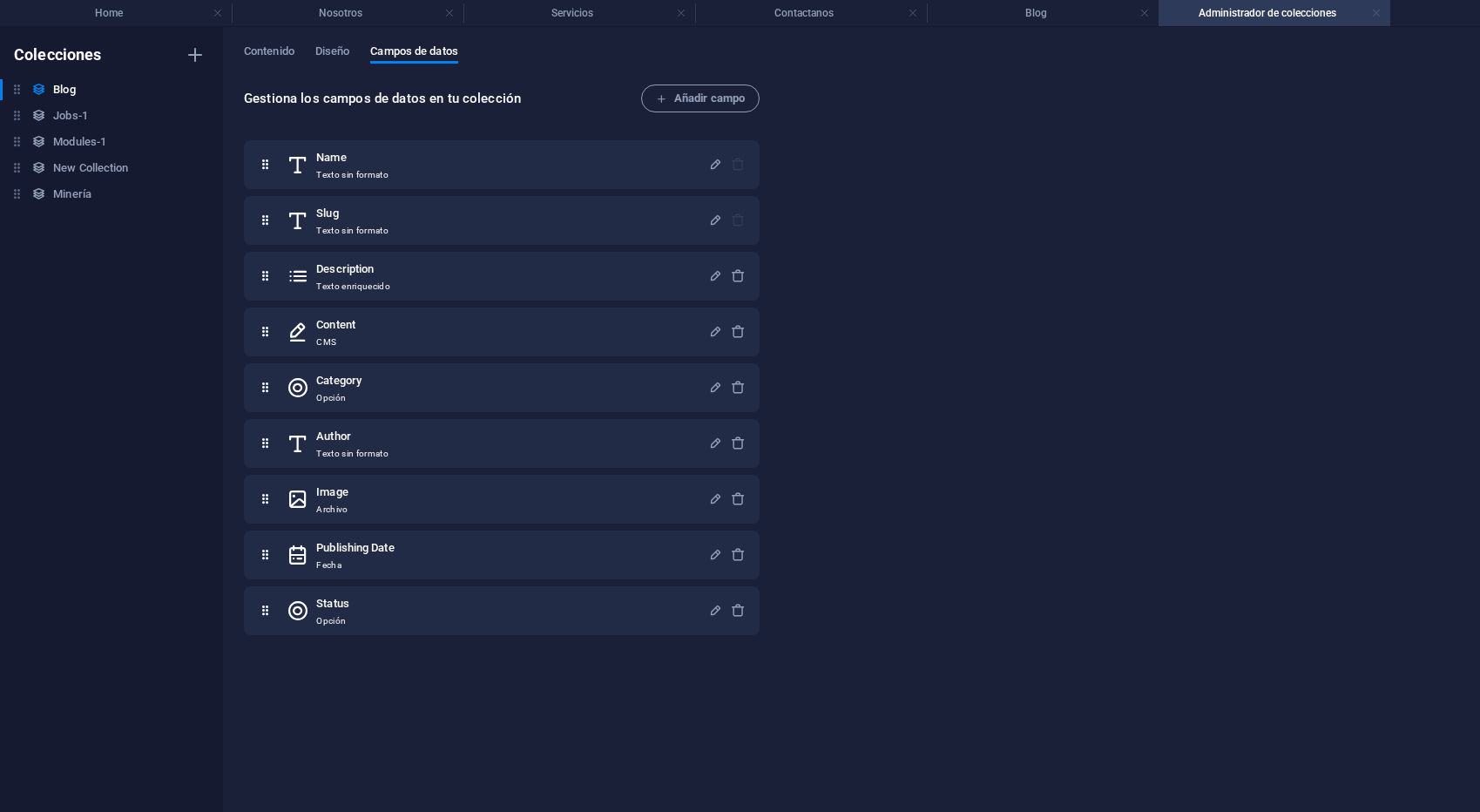
click at [1379, 19] on link at bounding box center [1376, 13] width 11 height 17
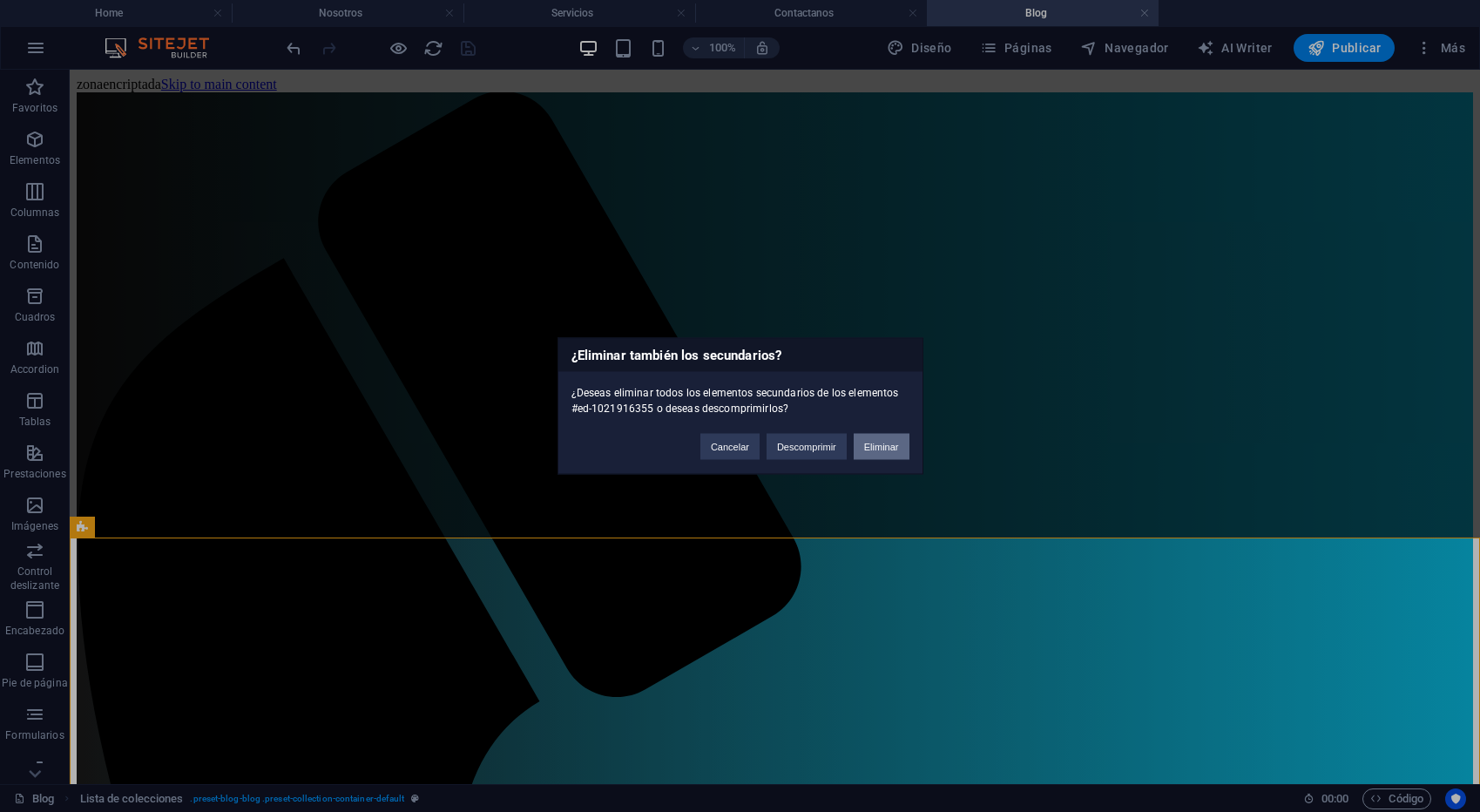
click at [897, 446] on button "Eliminar" at bounding box center [881, 447] width 55 height 26
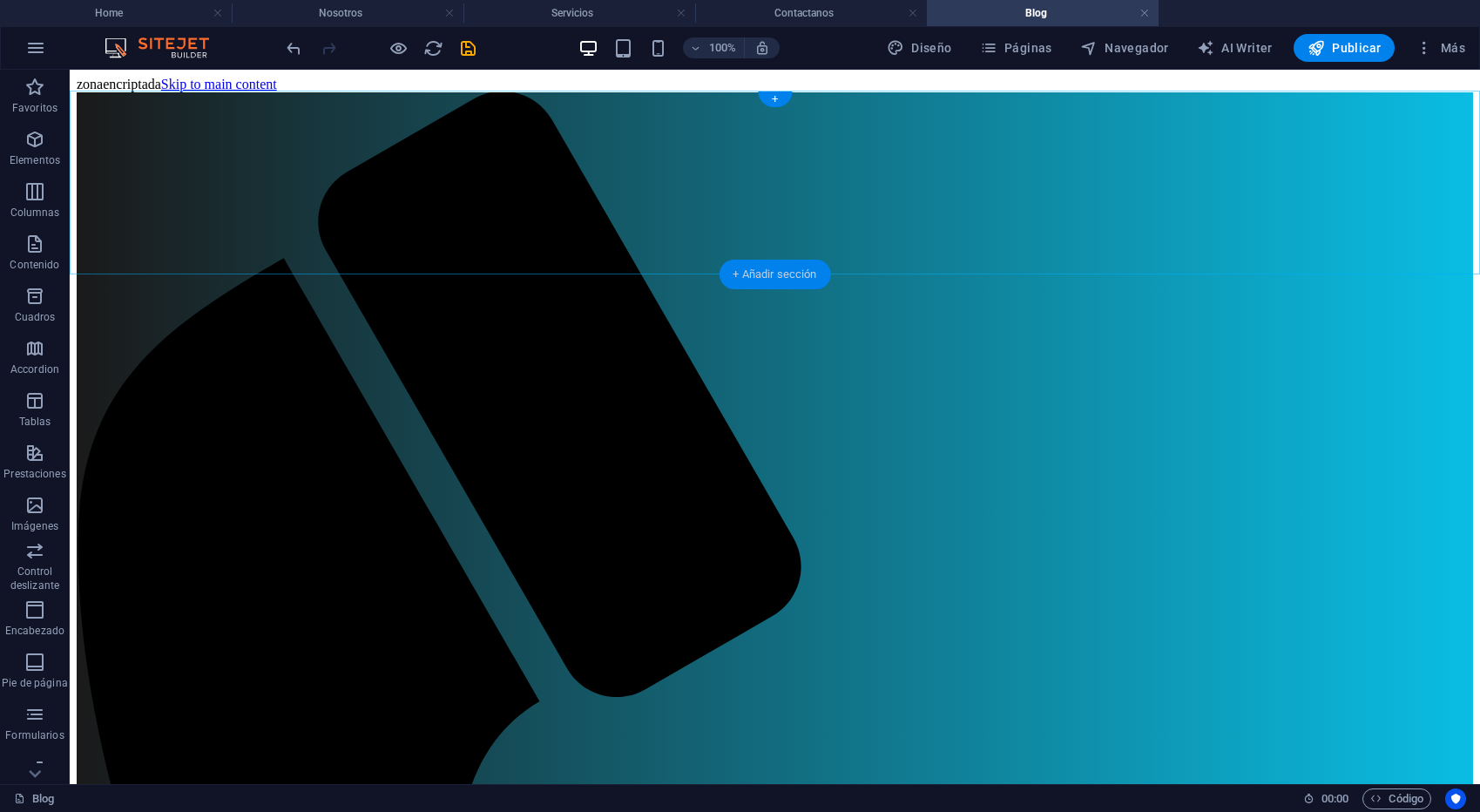
click at [773, 273] on div "+ Añadir sección" at bounding box center [774, 274] width 112 height 30
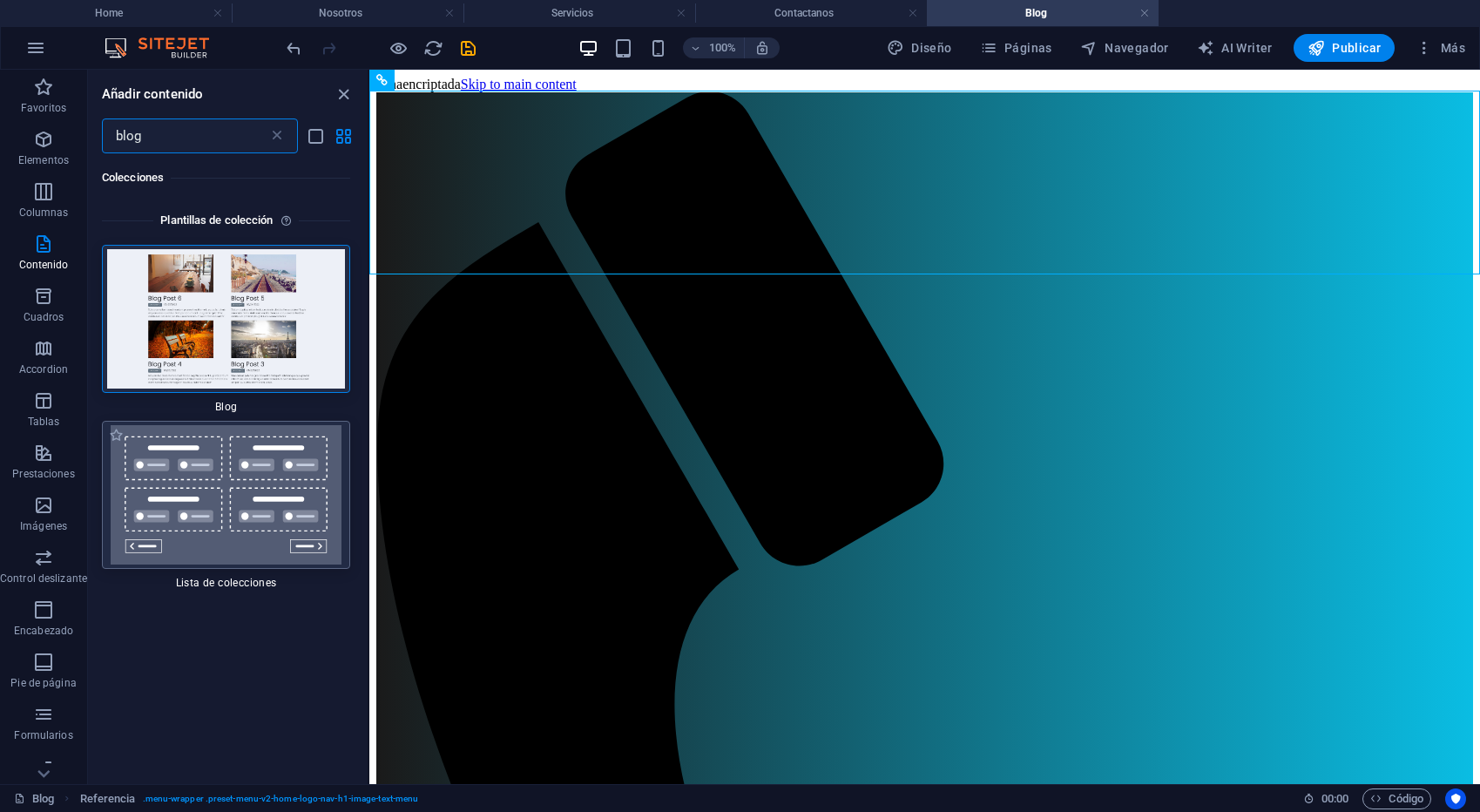
click at [178, 470] on img at bounding box center [226, 495] width 240 height 140
select select
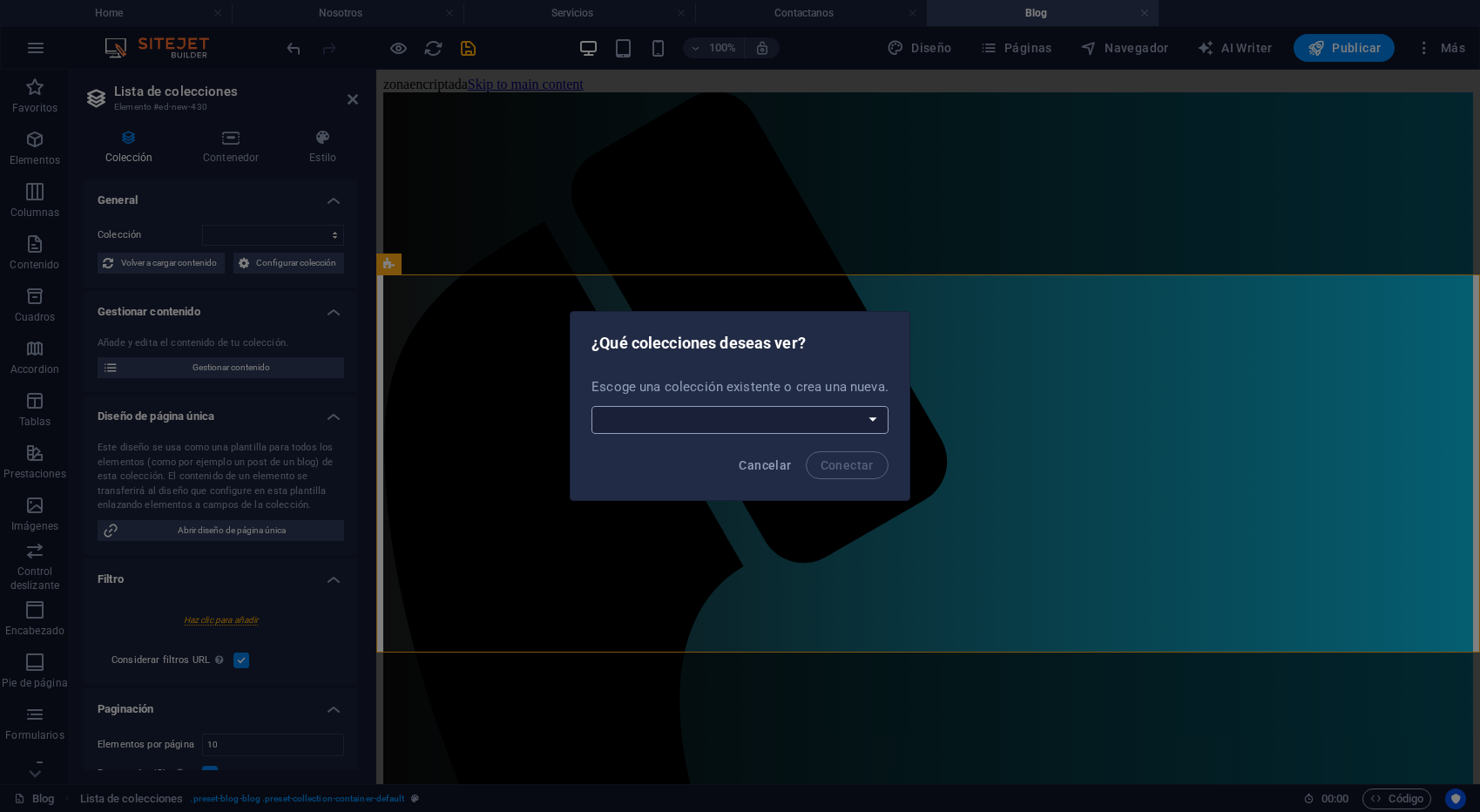
click at [727, 419] on select "Blog Jobs-1 Minería Modules-1 New Collection Crear una nueva colección" at bounding box center [740, 420] width 297 height 28
select select "68e44cd6106fe656ad089503"
click at [592, 406] on select "Blog Jobs-1 Minería Modules-1 New Collection Crear una nueva colección" at bounding box center [740, 420] width 297 height 28
click at [826, 461] on span "Conectar" at bounding box center [847, 465] width 53 height 14
select select "68e44cd6106fe656ad089503"
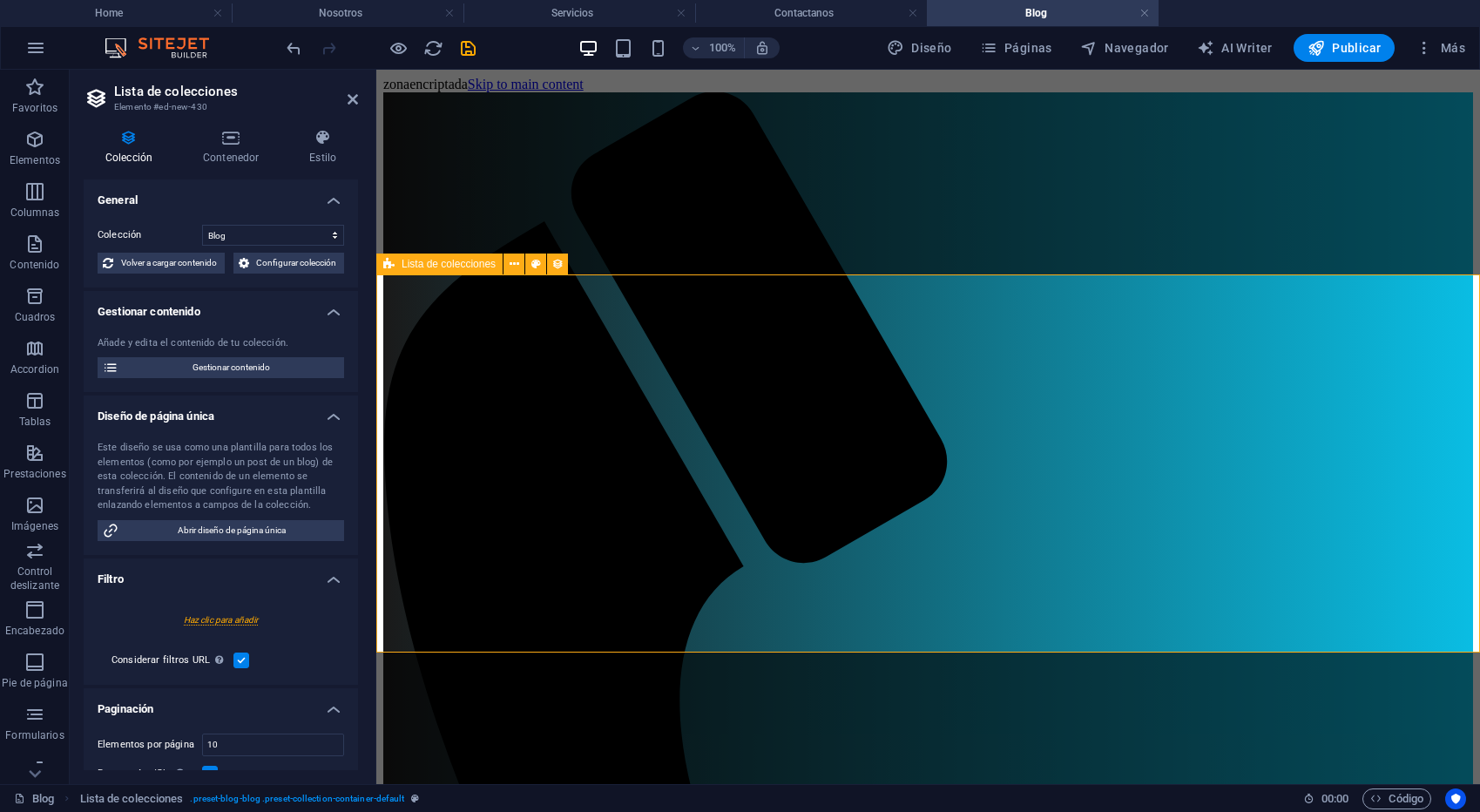
select select "createdAt_DESC"
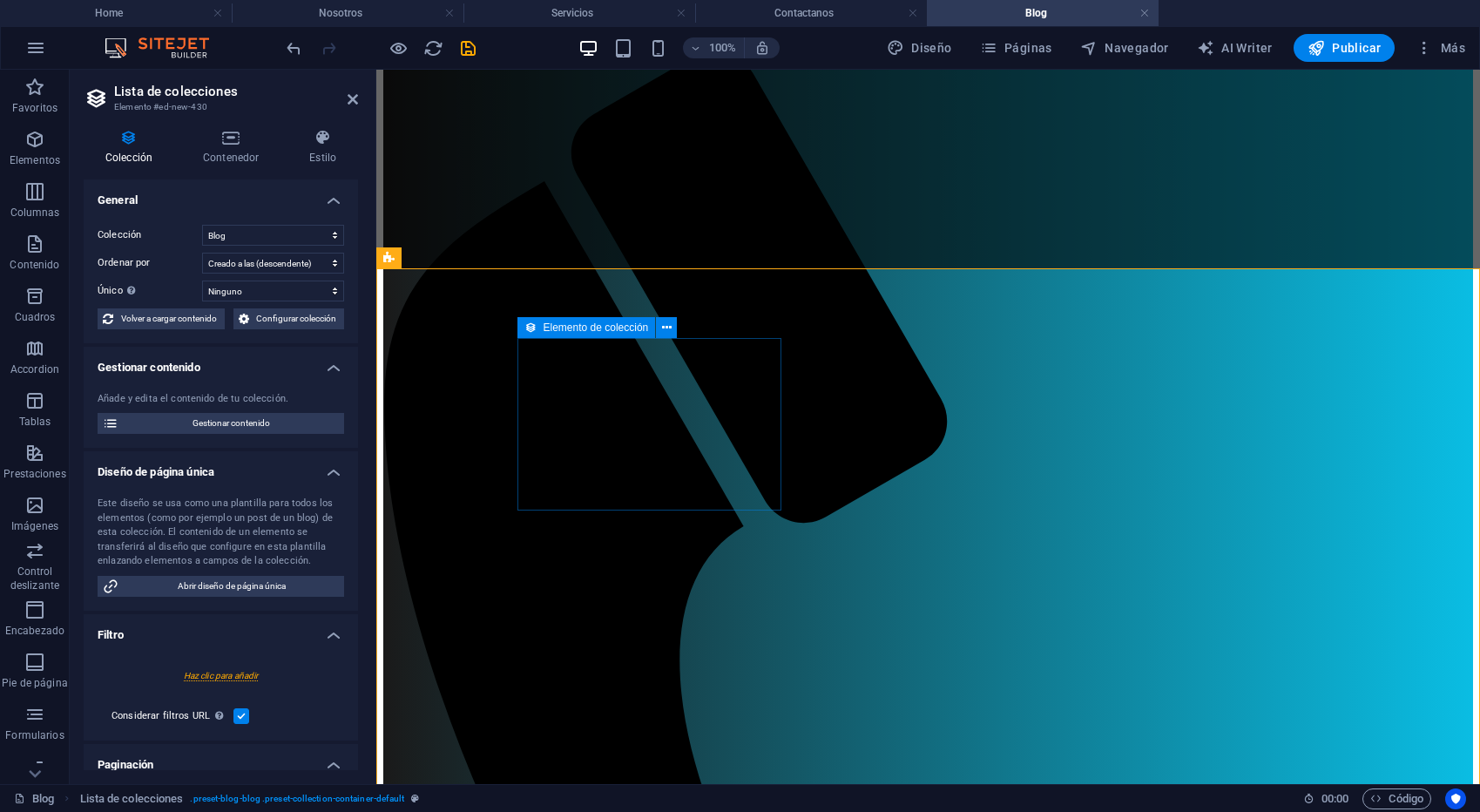
scroll to position [54, 0]
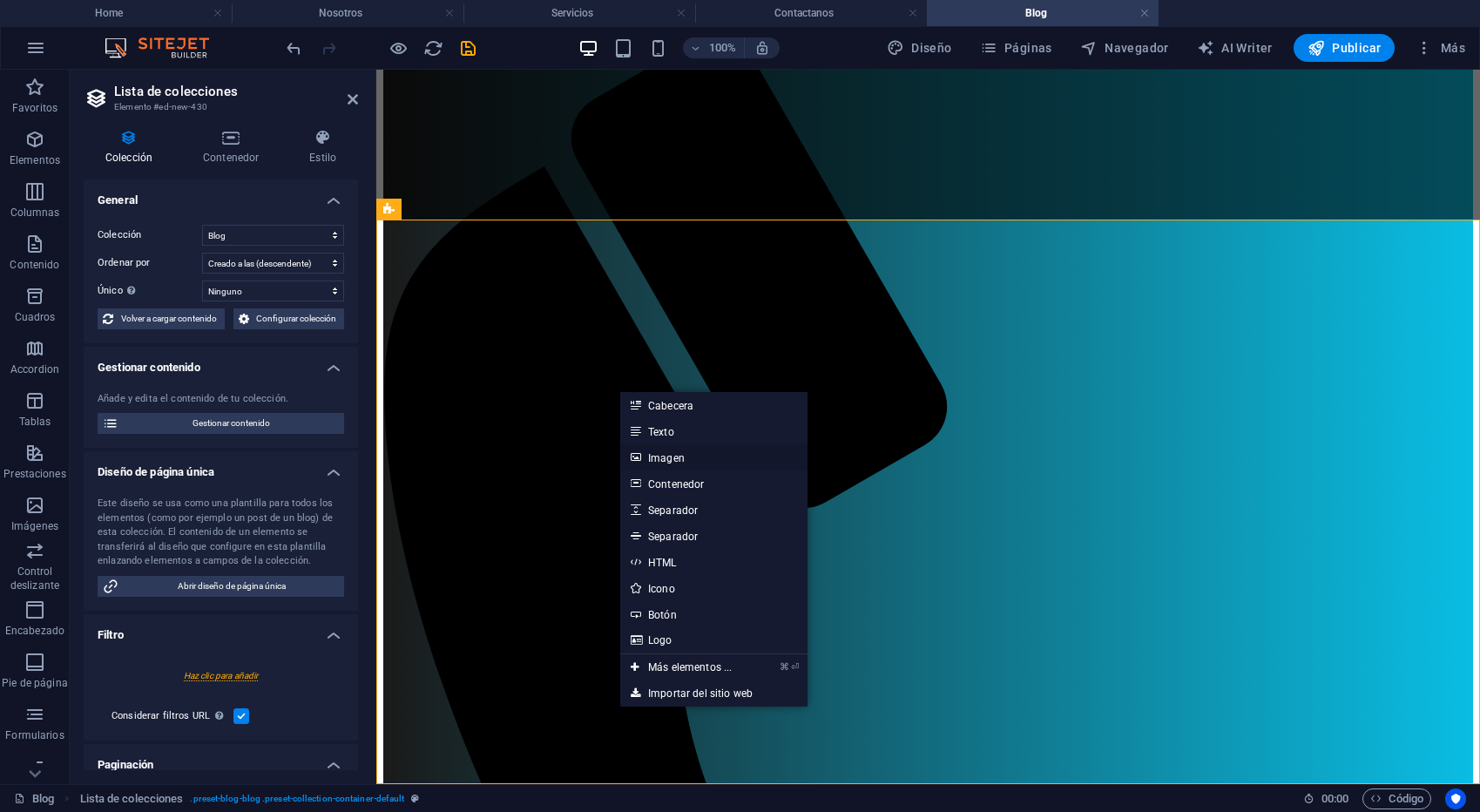
click at [659, 455] on link "Imagen" at bounding box center [714, 457] width 187 height 26
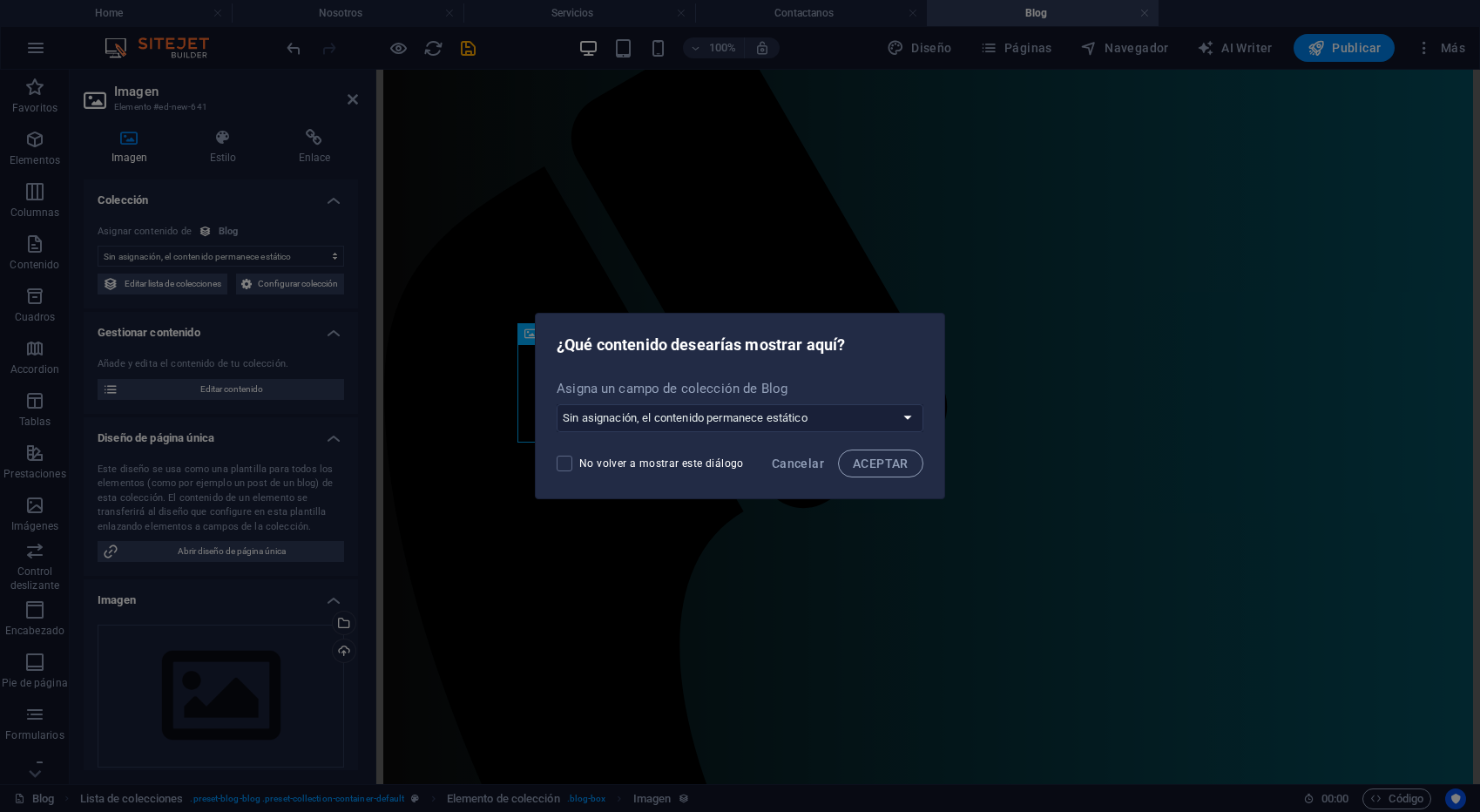
scroll to position [0, 0]
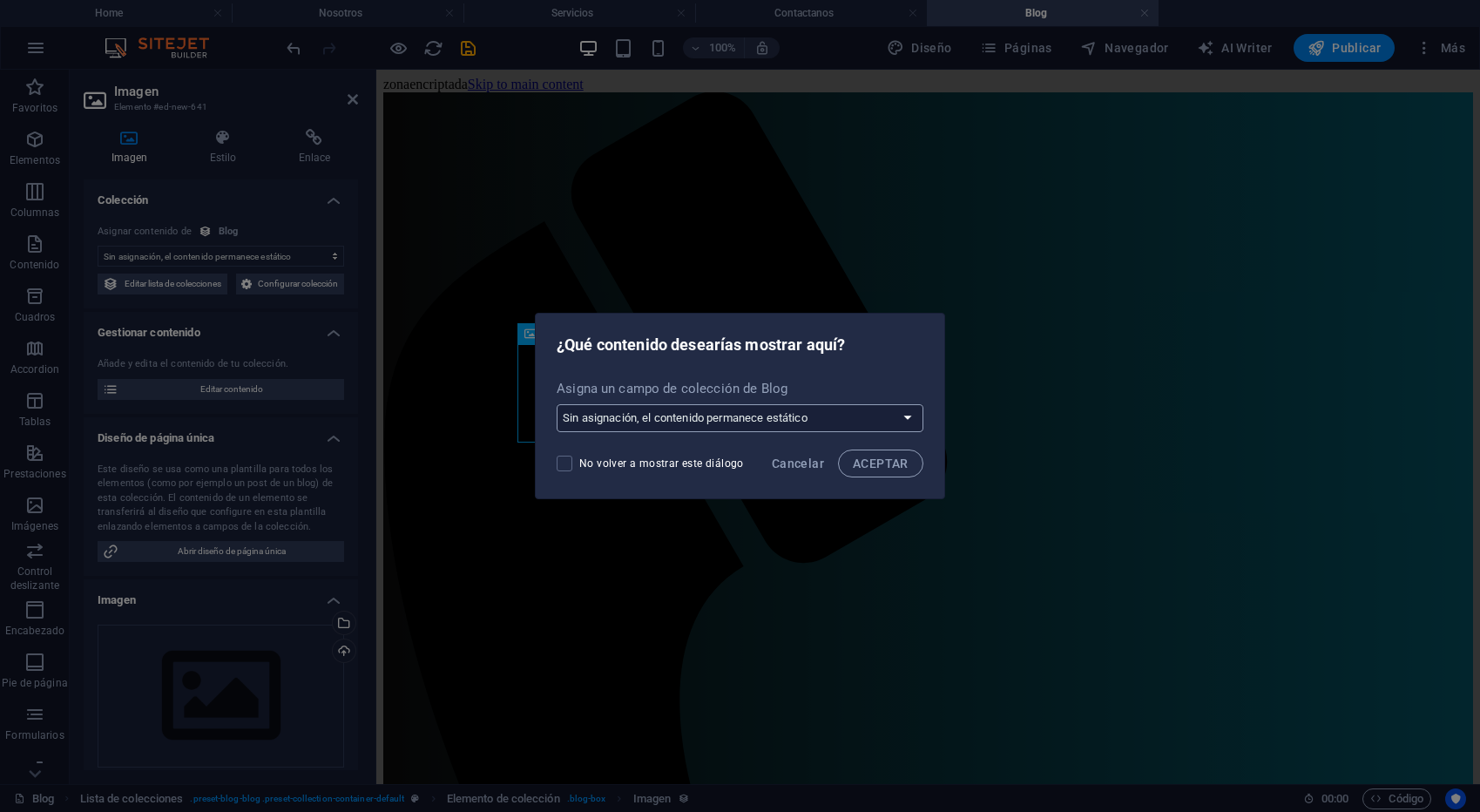
click at [815, 426] on select "Sin asignación, el contenido permanece estático Crear un campo nuevo Creado a l…" at bounding box center [739, 418] width 366 height 28
select select "image"
click at [558, 404] on select "Sin asignación, el contenido permanece estático Crear un campo nuevo Creado a l…" at bounding box center [739, 418] width 366 height 28
click at [877, 464] on span "ACEPTAR" at bounding box center [880, 463] width 55 height 14
select select "image"
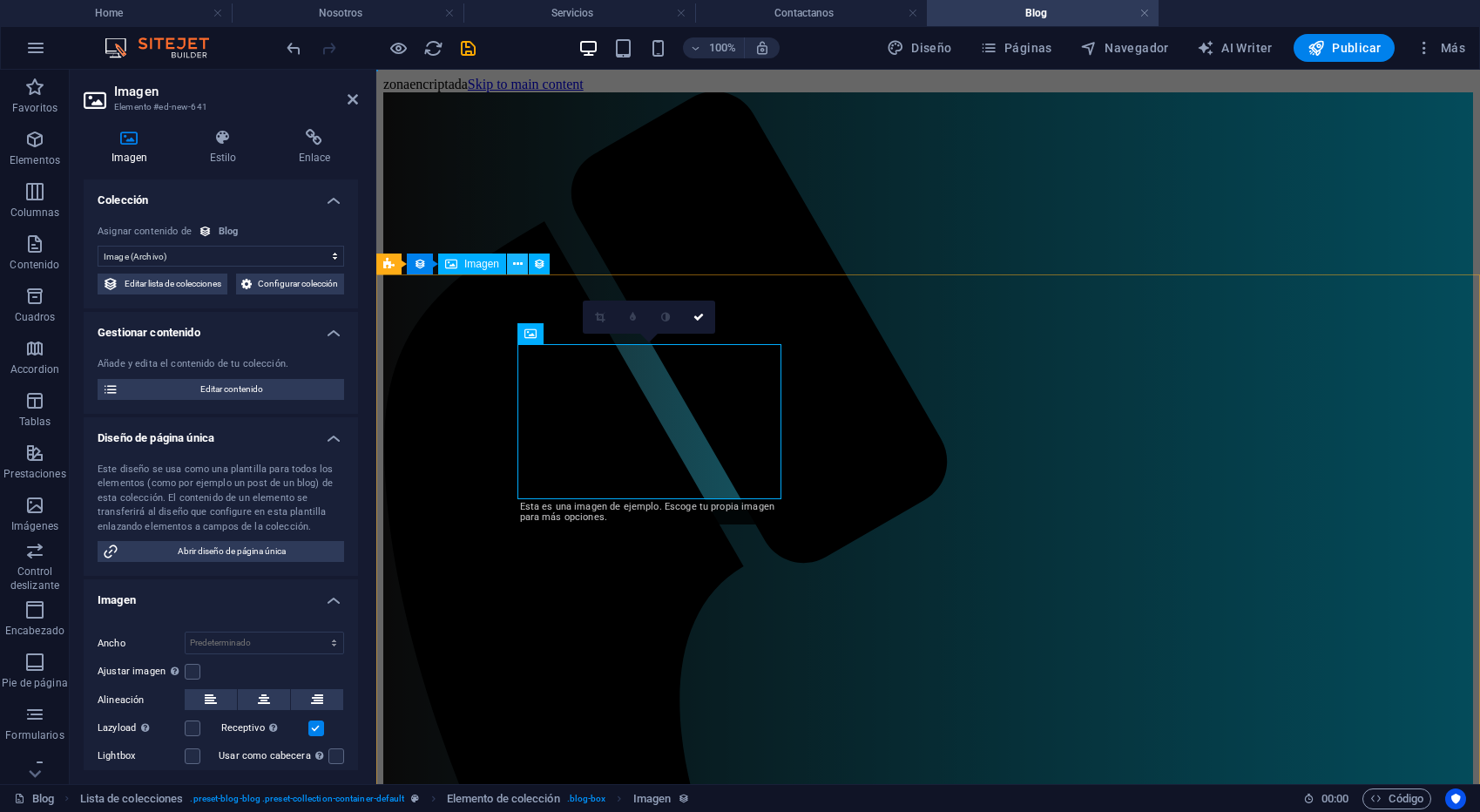
click at [519, 263] on icon at bounding box center [518, 264] width 10 height 18
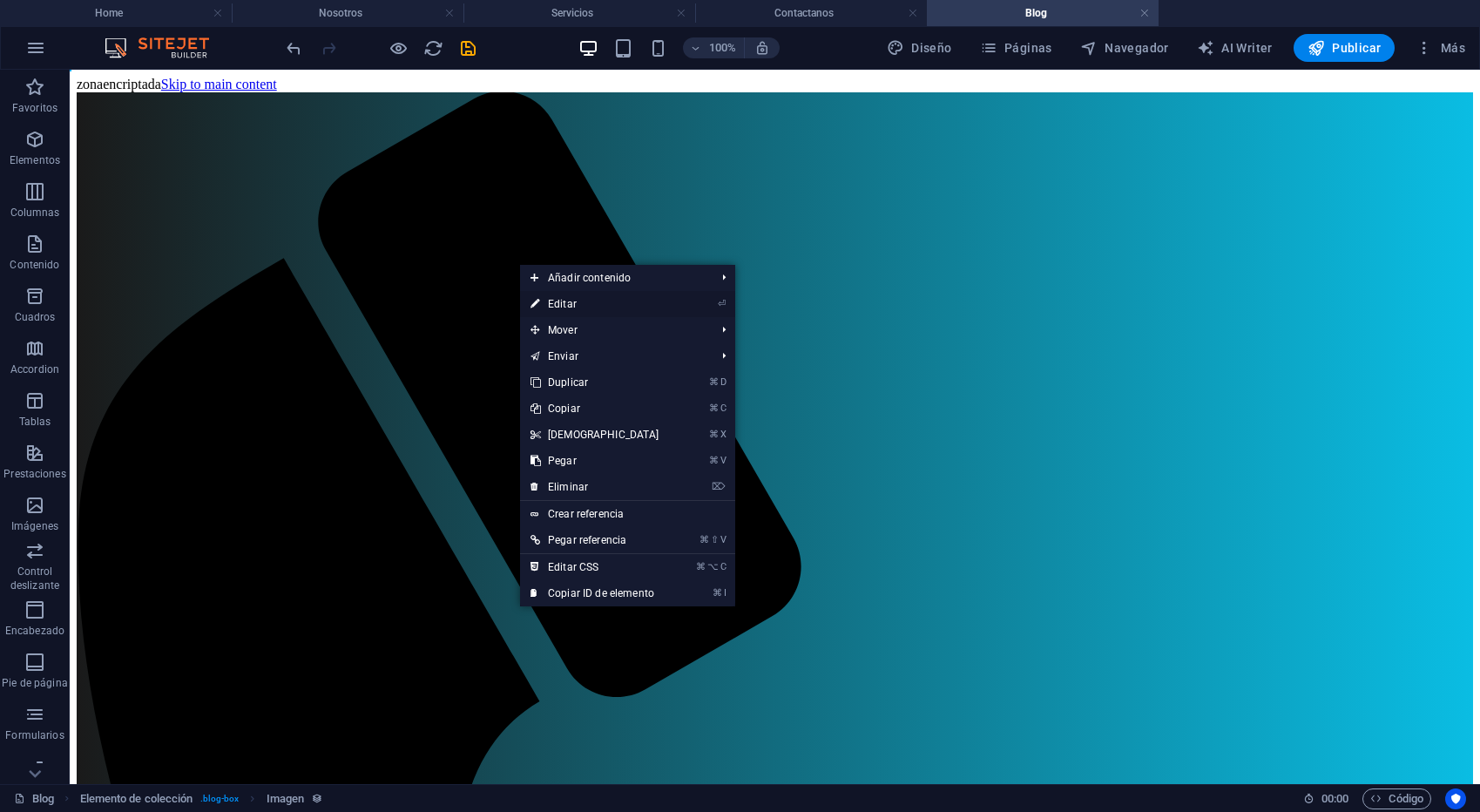
click at [590, 305] on link "⏎ Editar" at bounding box center [595, 304] width 149 height 26
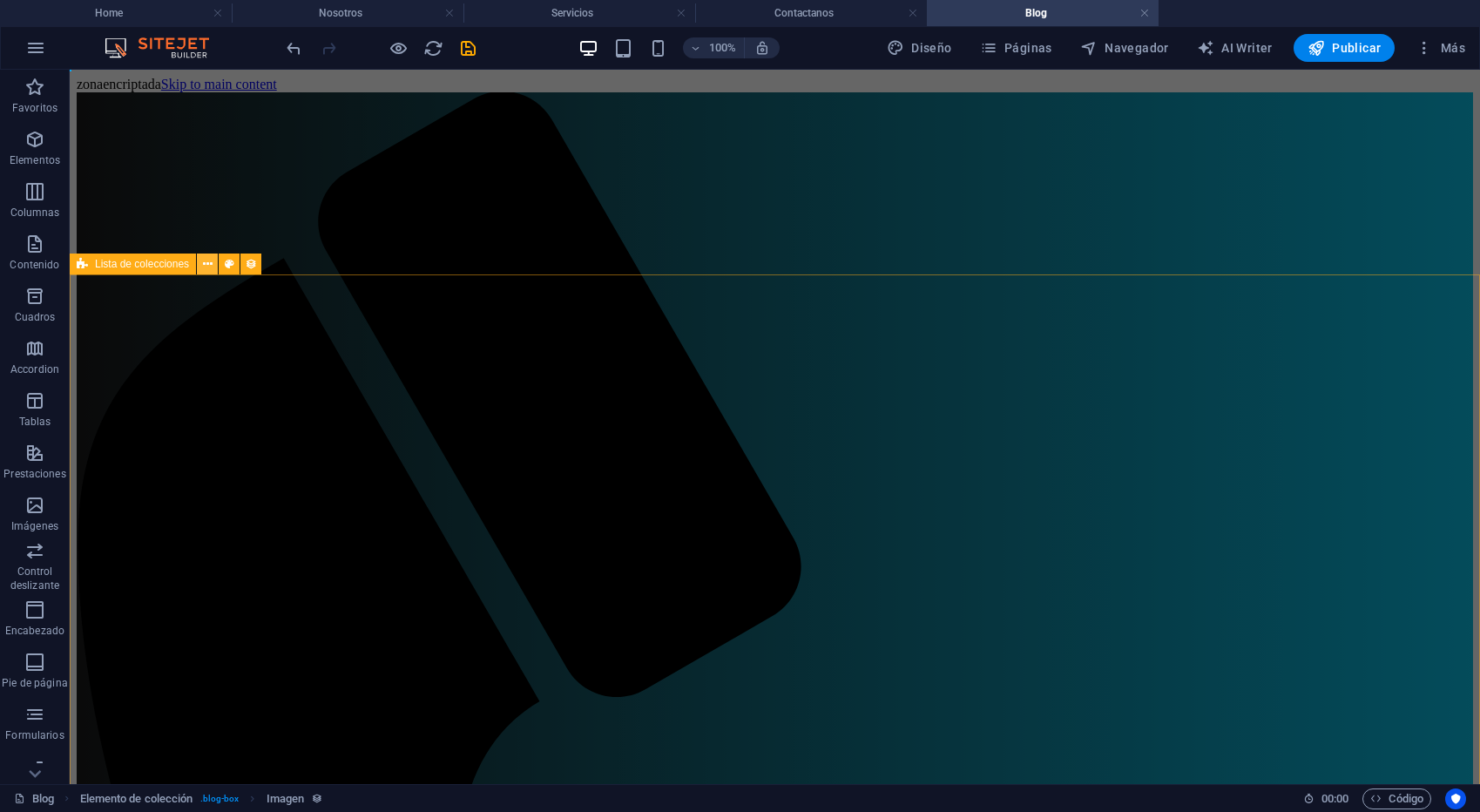
click at [208, 262] on icon at bounding box center [207, 264] width 10 height 18
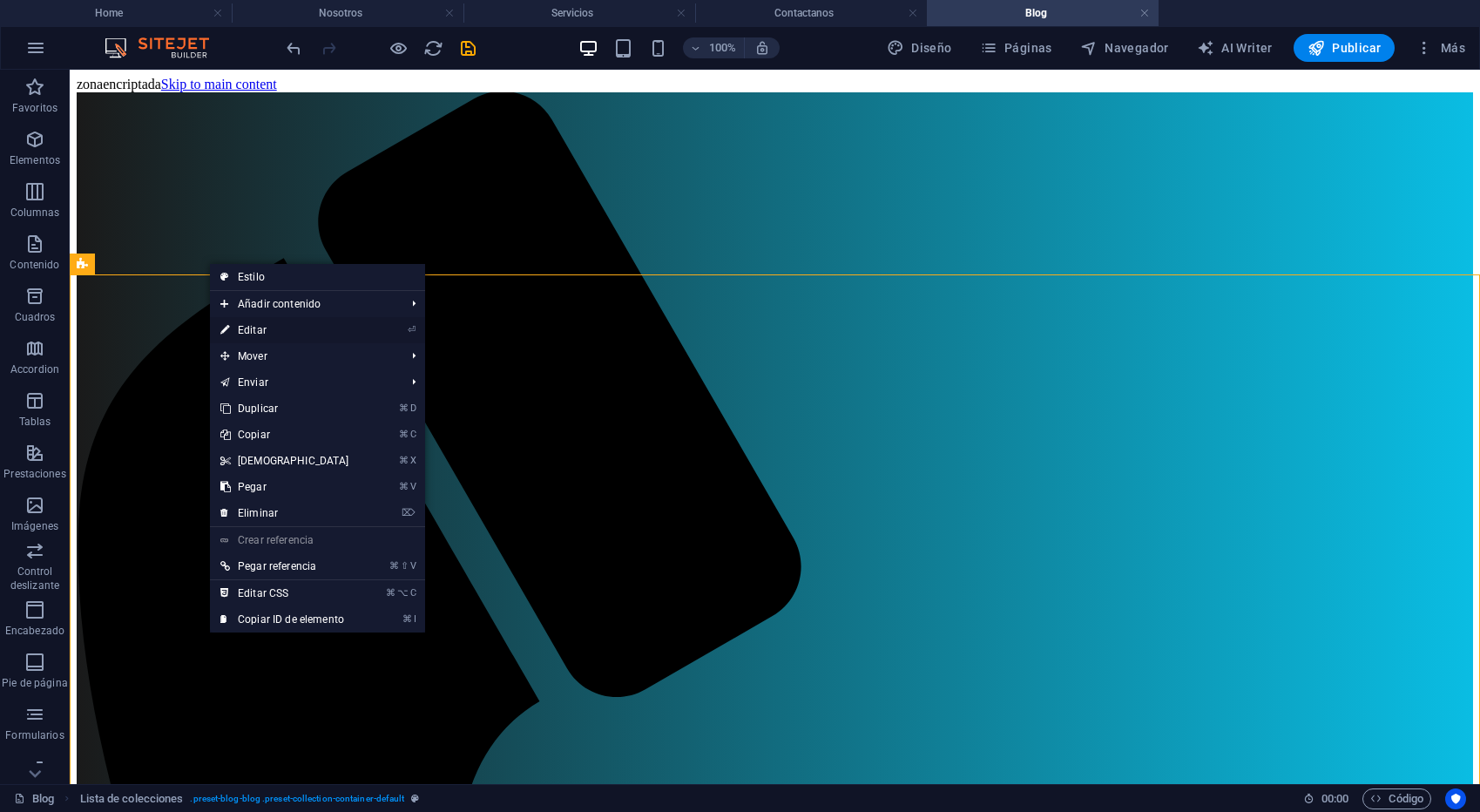
click at [268, 330] on link "⏎ Editar" at bounding box center [285, 330] width 149 height 26
select select "createdAt_DESC"
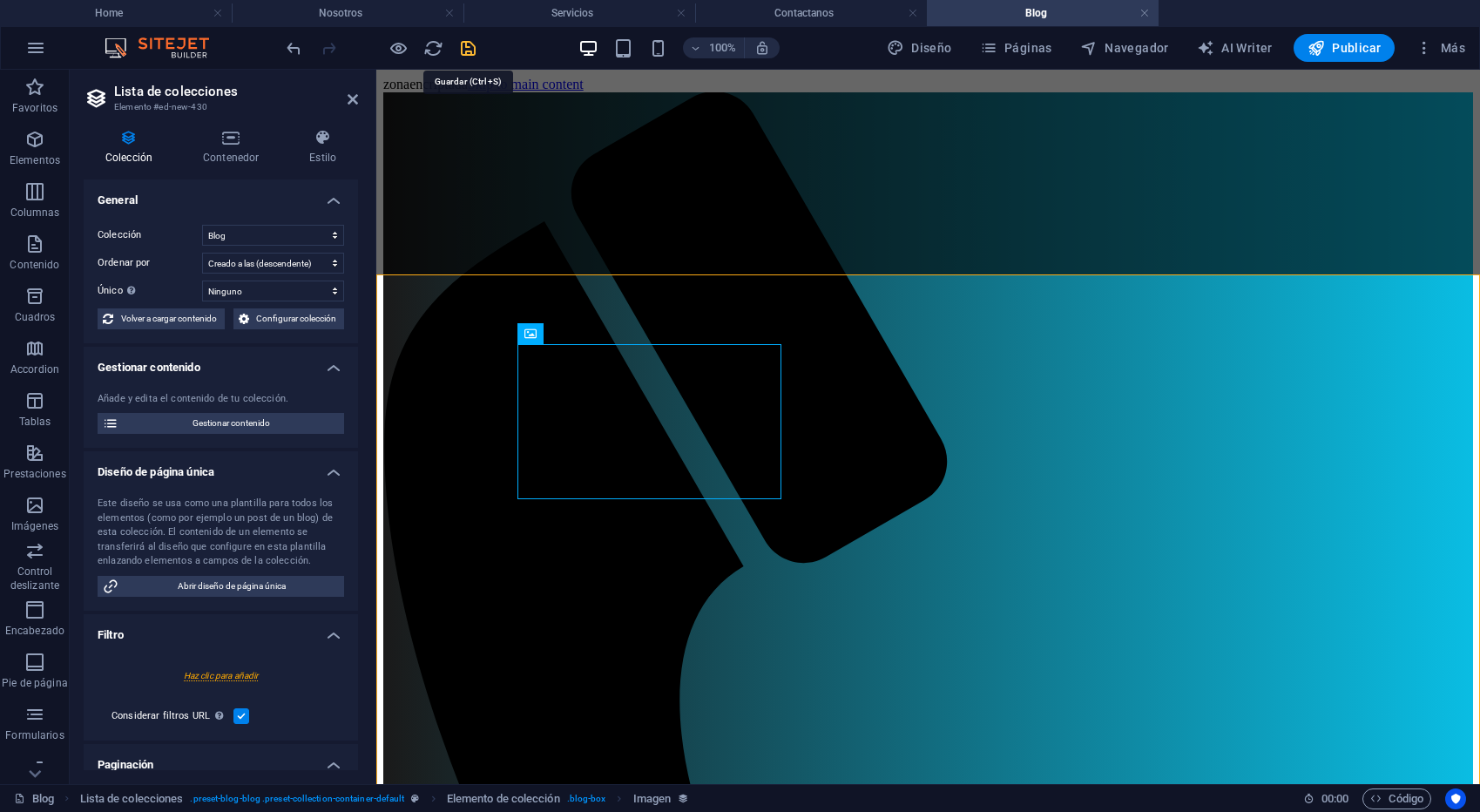
click at [466, 50] on icon "save" at bounding box center [468, 48] width 20 height 20
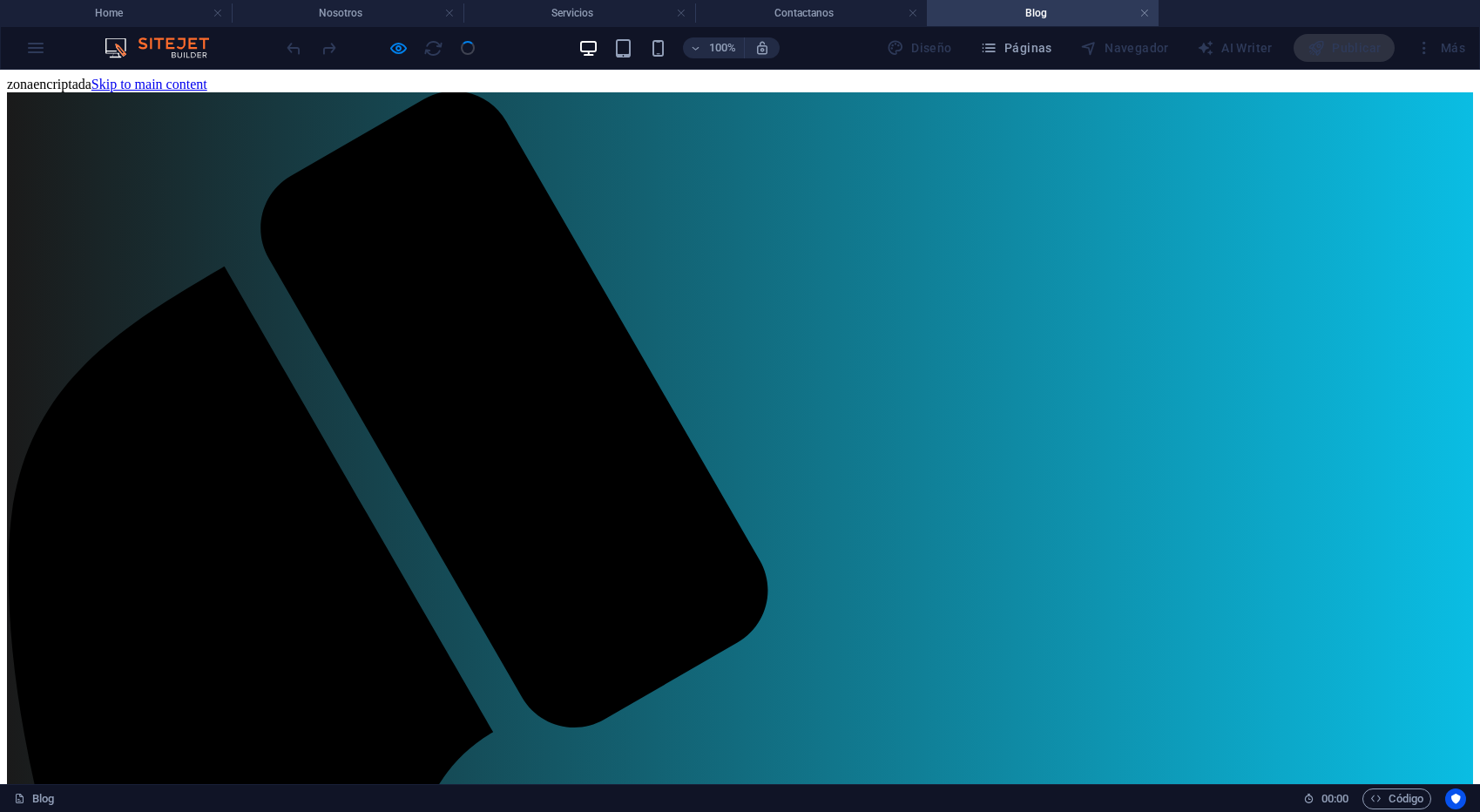
drag, startPoint x: 936, startPoint y: 445, endPoint x: 891, endPoint y: 467, distance: 50.1
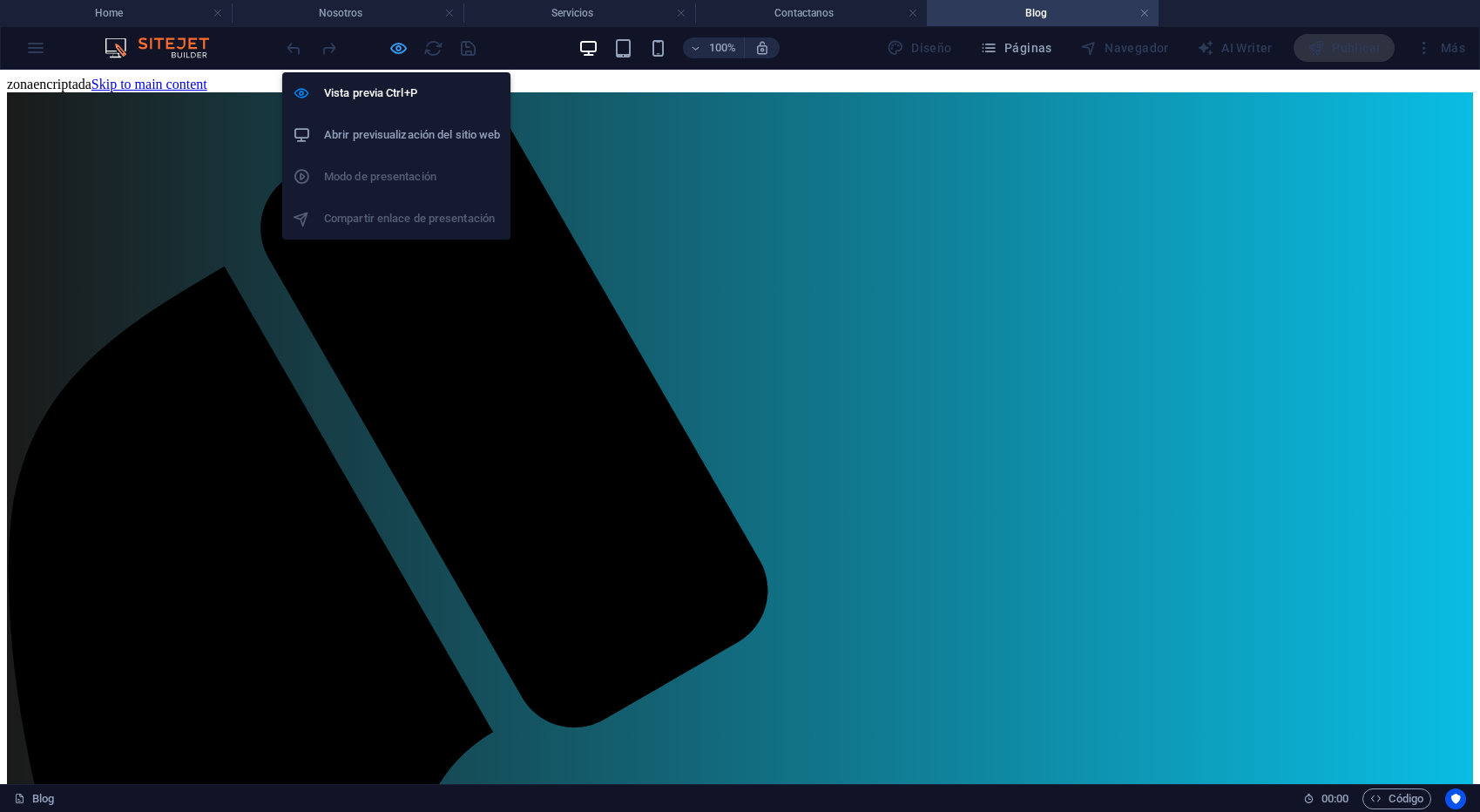
click at [389, 46] on icon "button" at bounding box center [398, 48] width 20 height 20
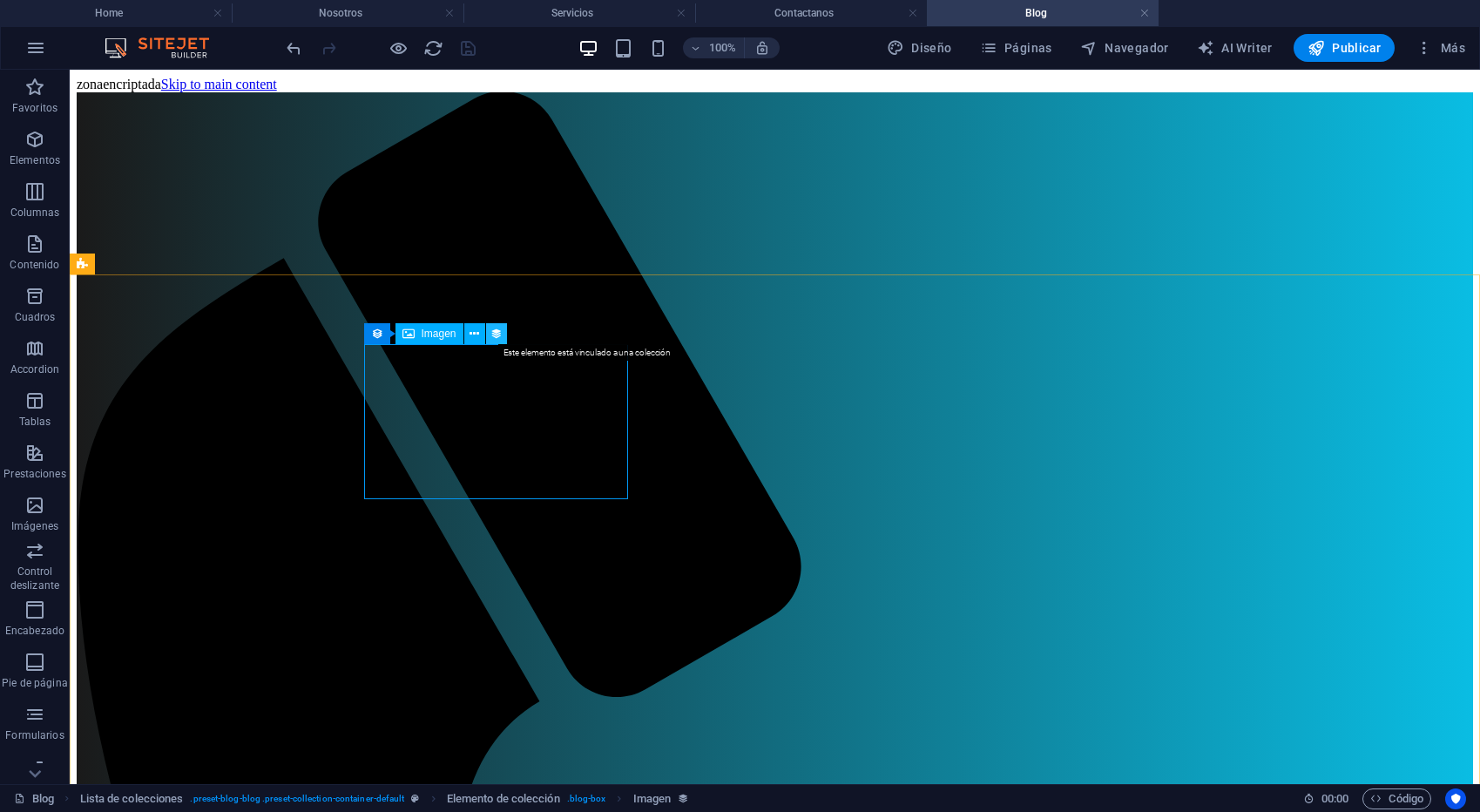
click at [493, 330] on icon at bounding box center [497, 334] width 12 height 18
select select "image"
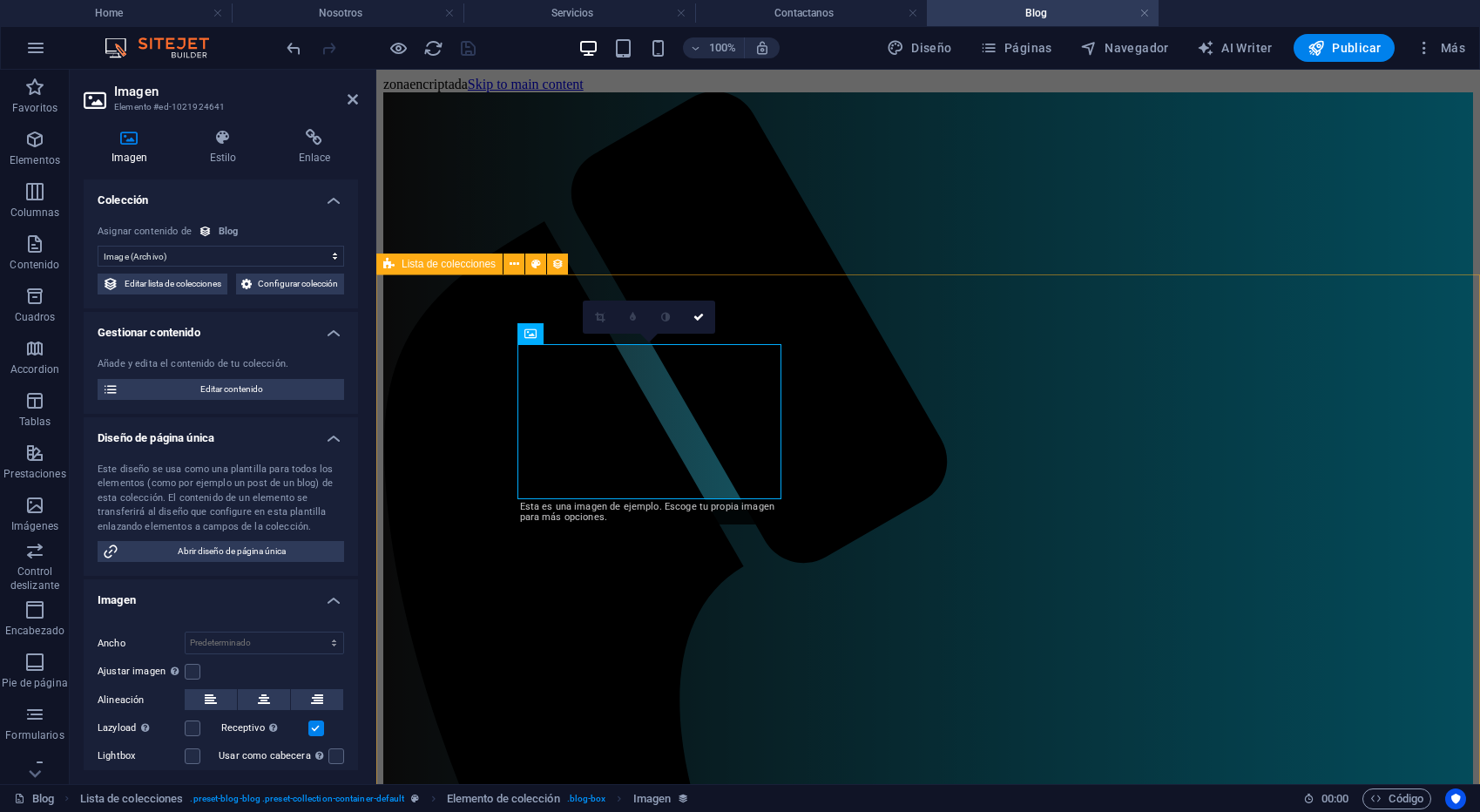
scroll to position [1, 0]
click at [559, 511] on icon at bounding box center [562, 502] width 12 height 21
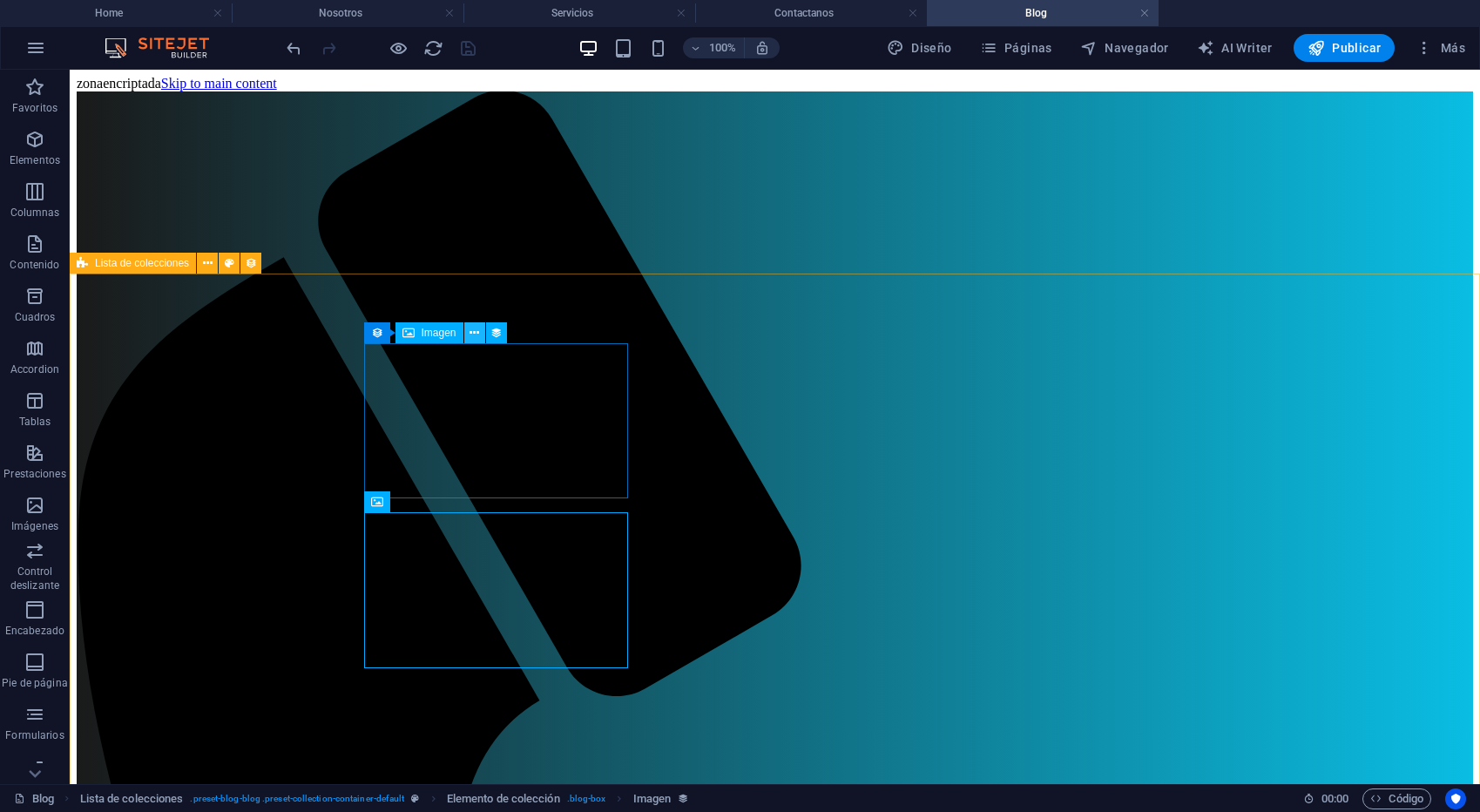
click at [477, 333] on icon at bounding box center [474, 333] width 10 height 18
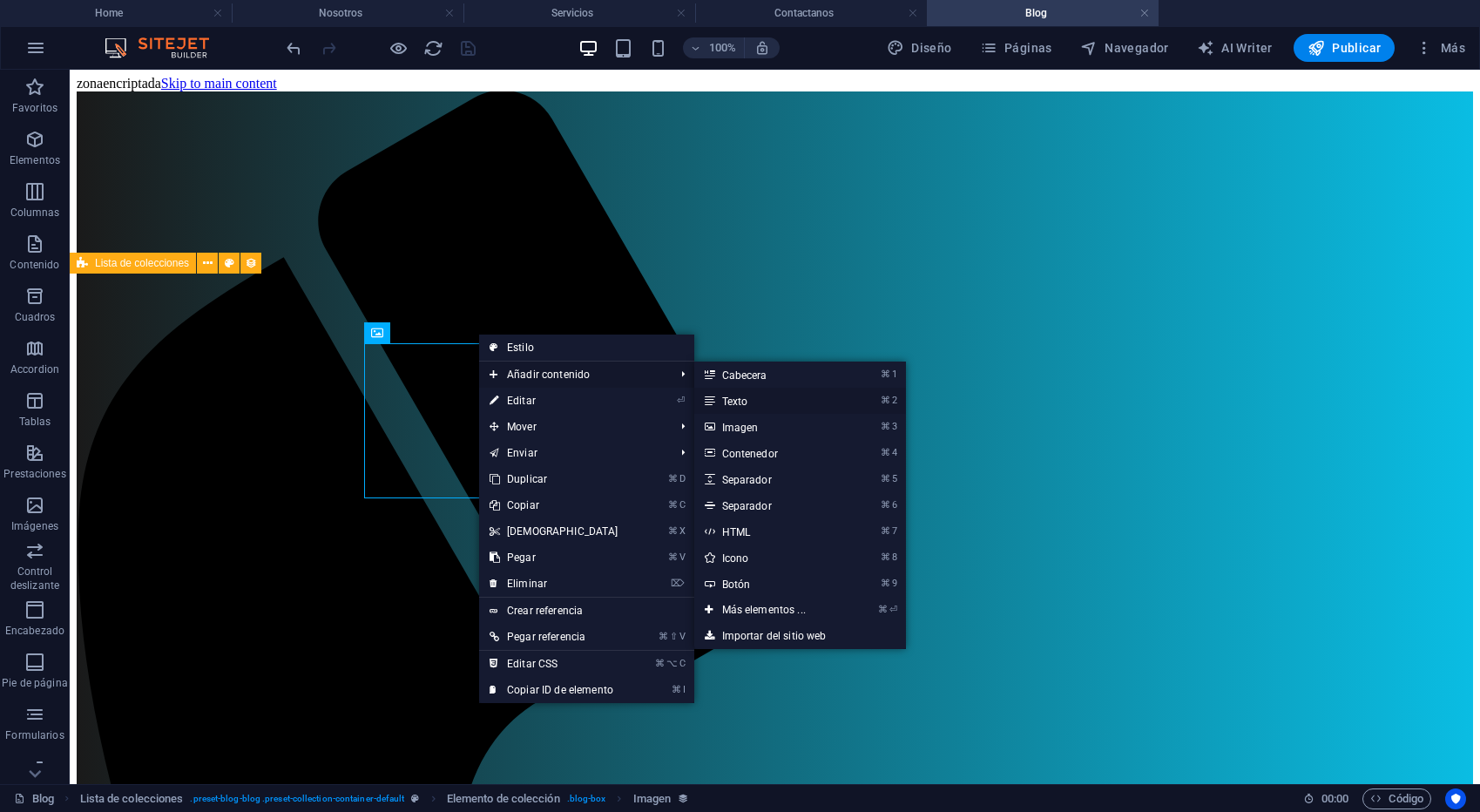
click at [745, 404] on link "⌘ 2 Texto" at bounding box center [767, 401] width 146 height 26
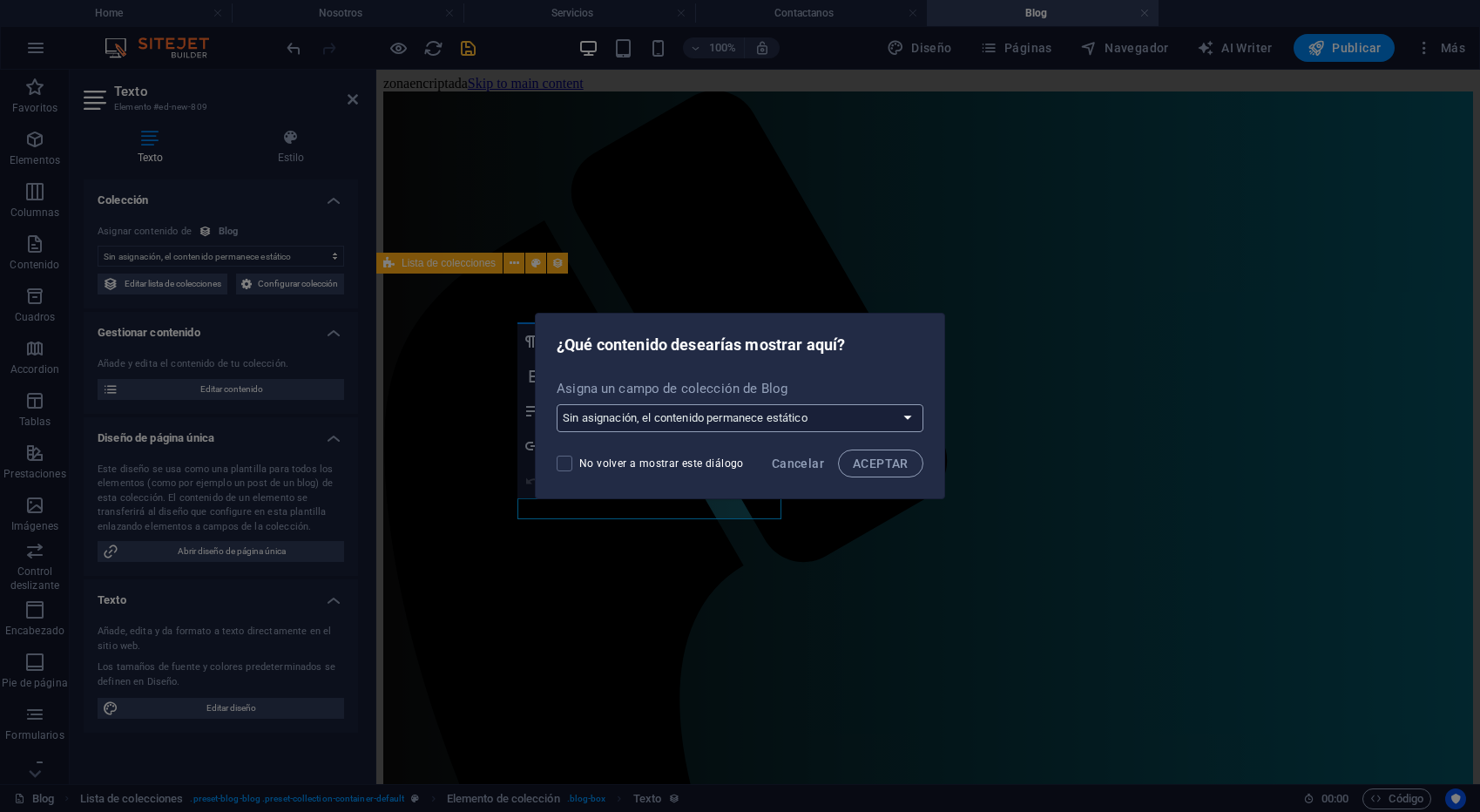
click at [898, 420] on select "Sin asignación, el contenido permanece estático Crear un campo nuevo Creado a l…" at bounding box center [739, 418] width 366 height 28
select select "description"
click at [558, 404] on select "Sin asignación, el contenido permanece estático Crear un campo nuevo Creado a l…" at bounding box center [739, 418] width 366 height 28
drag, startPoint x: 880, startPoint y: 456, endPoint x: 504, endPoint y: 387, distance: 382.3
click at [880, 456] on span "ACEPTAR" at bounding box center [880, 463] width 55 height 14
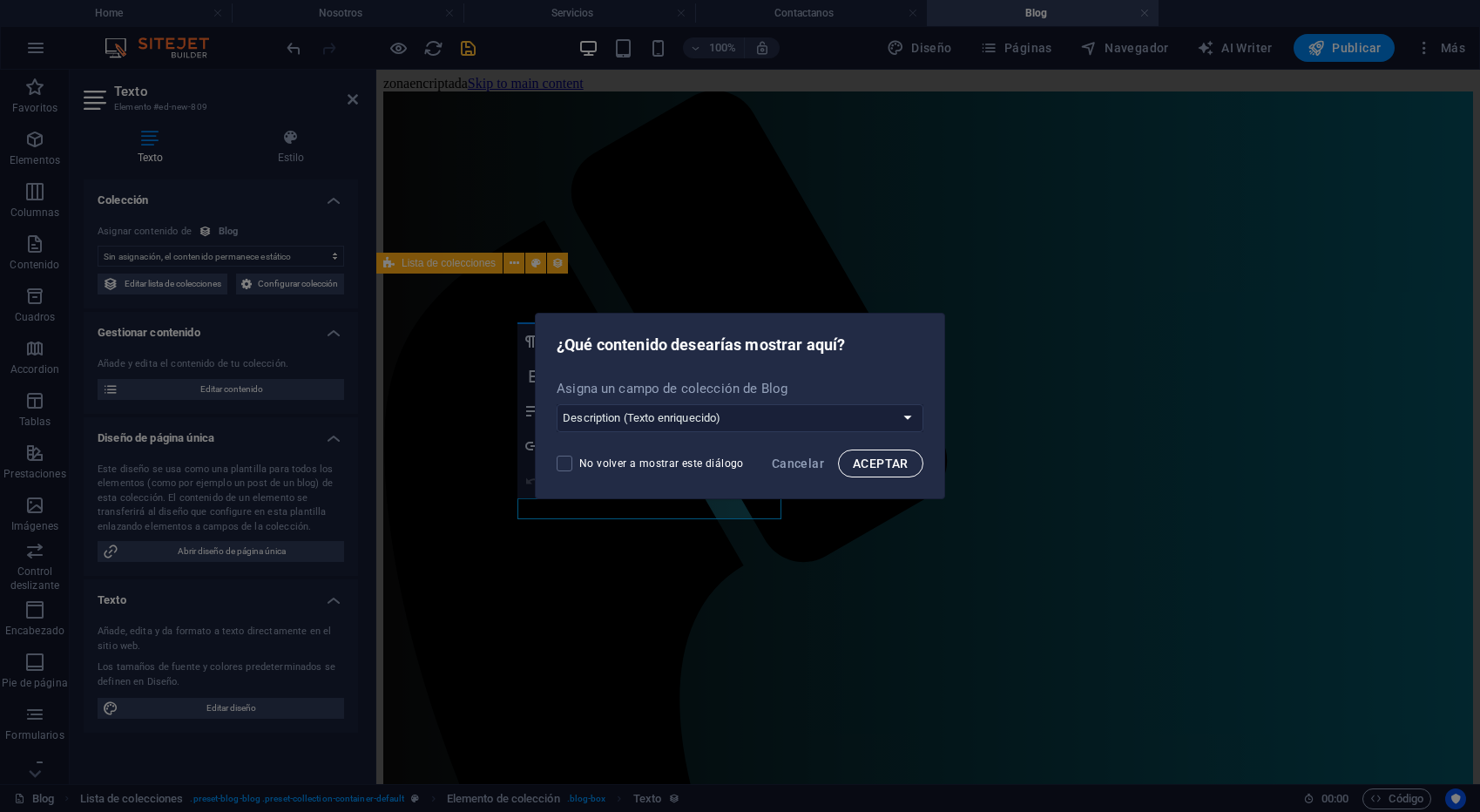
select select "description"
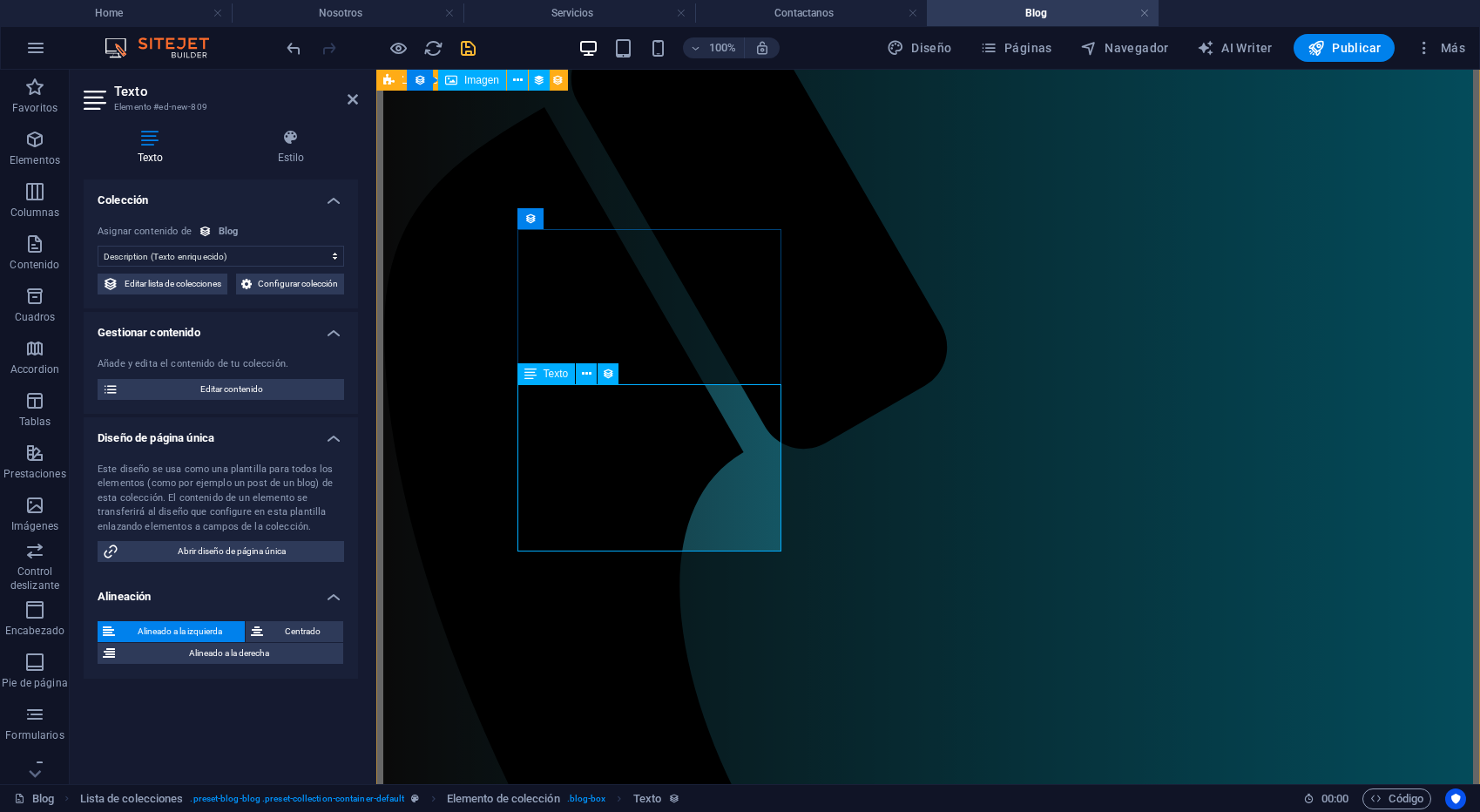
scroll to position [110, 0]
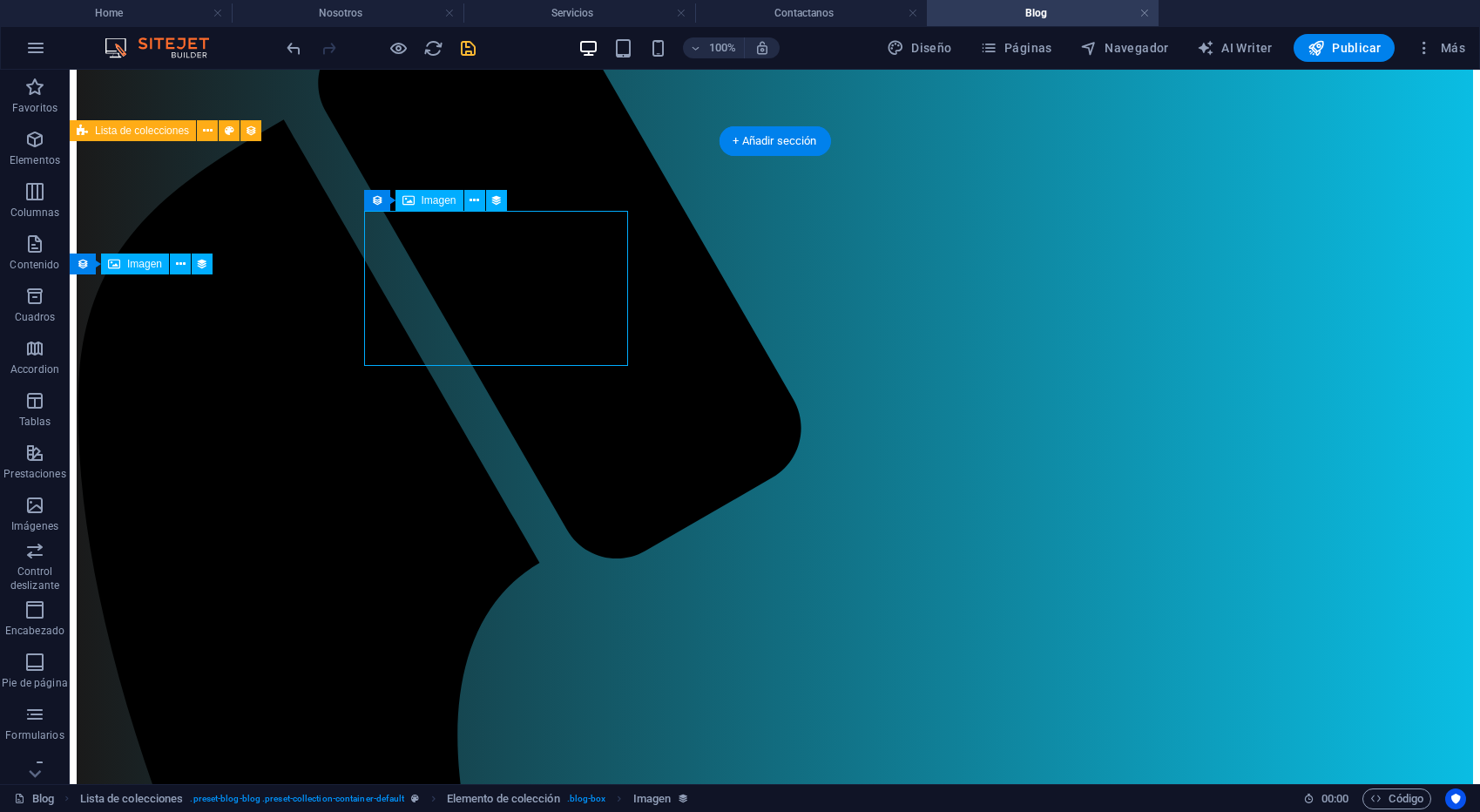
scroll to position [144, 0]
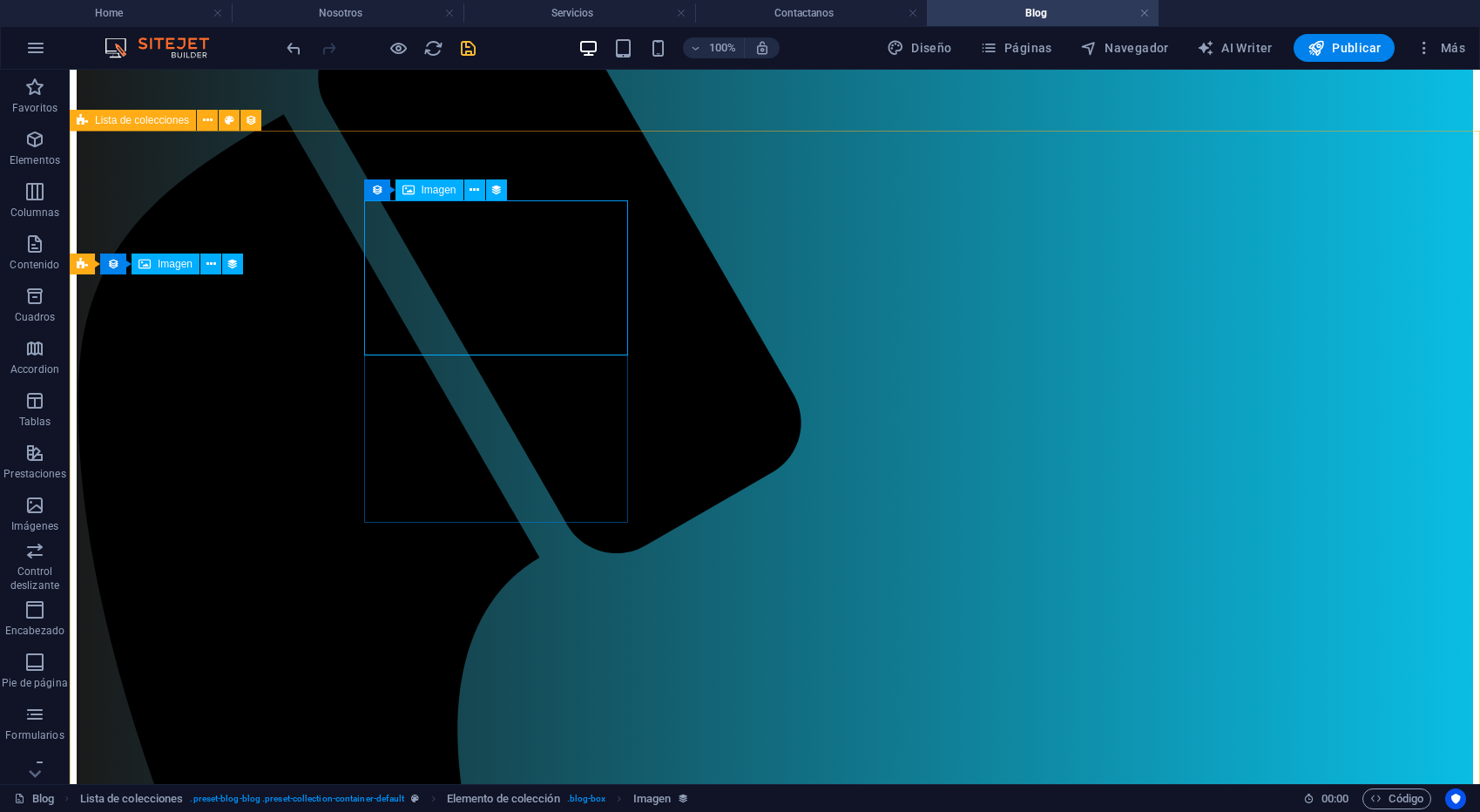
click at [439, 189] on span "Imagen" at bounding box center [439, 190] width 35 height 11
click at [424, 192] on span "Imagen" at bounding box center [439, 190] width 35 height 11
select select "image"
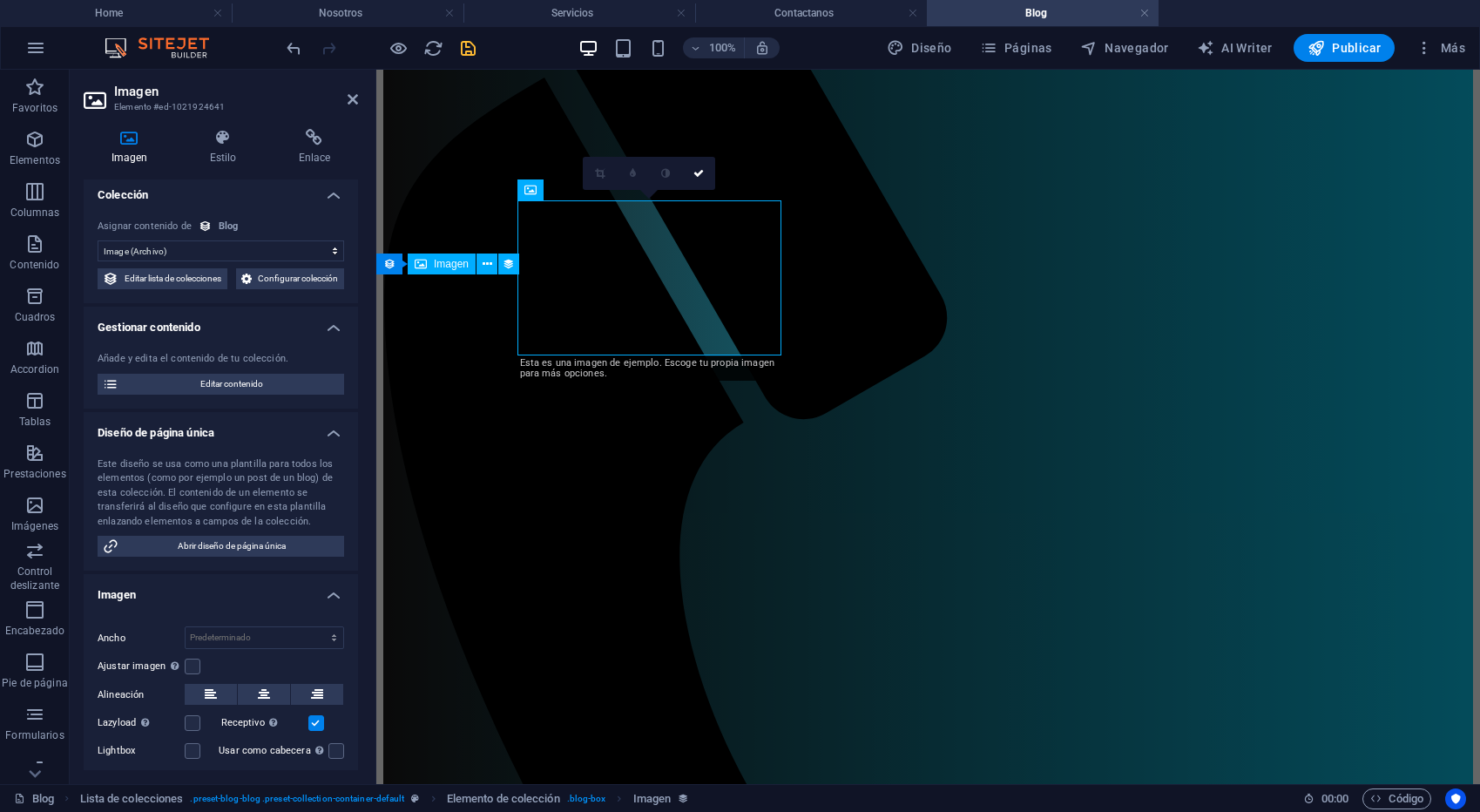
scroll to position [0, 0]
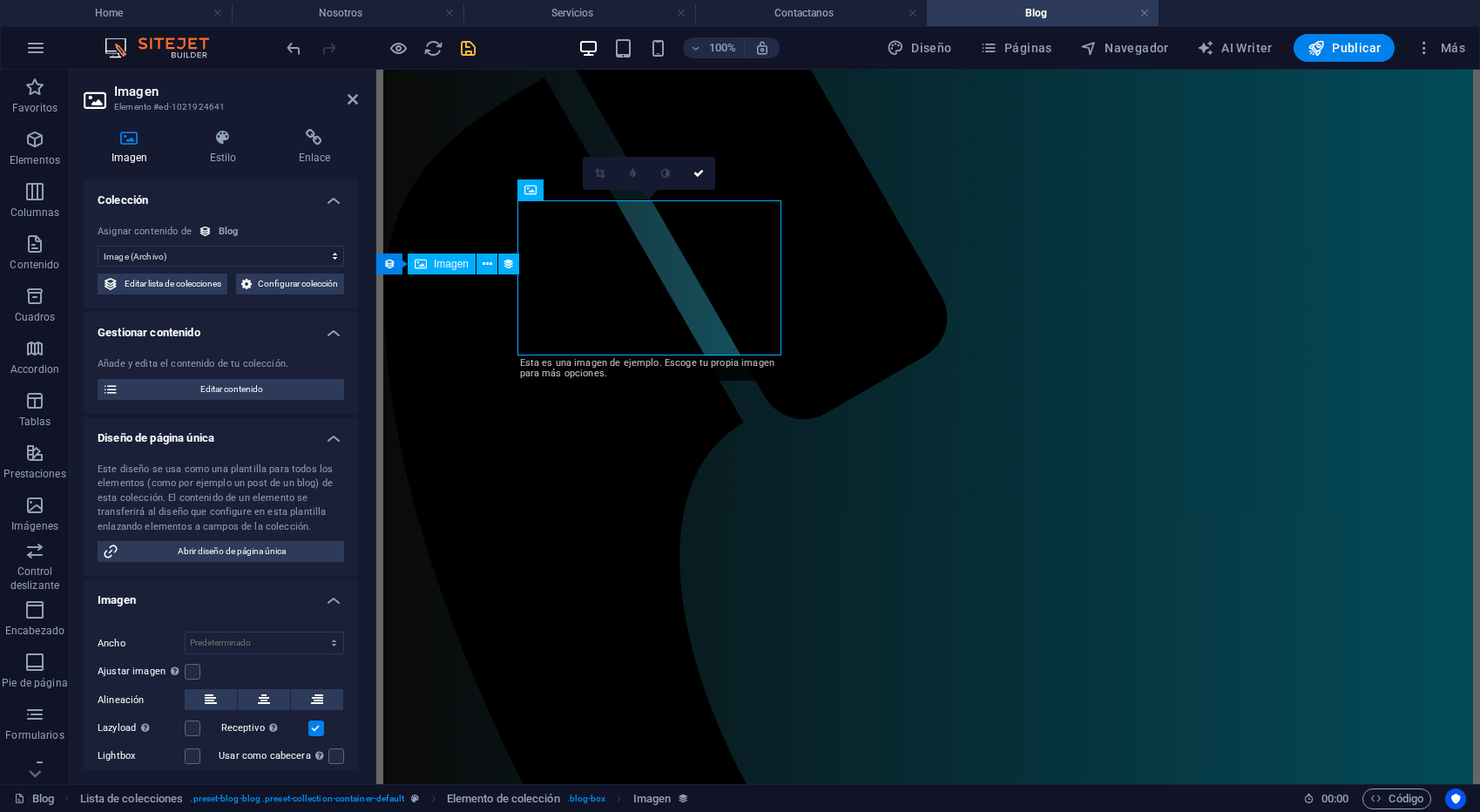
click at [140, 147] on h4 "Imagen" at bounding box center [133, 148] width 98 height 37
click at [529, 188] on icon at bounding box center [531, 190] width 12 height 21
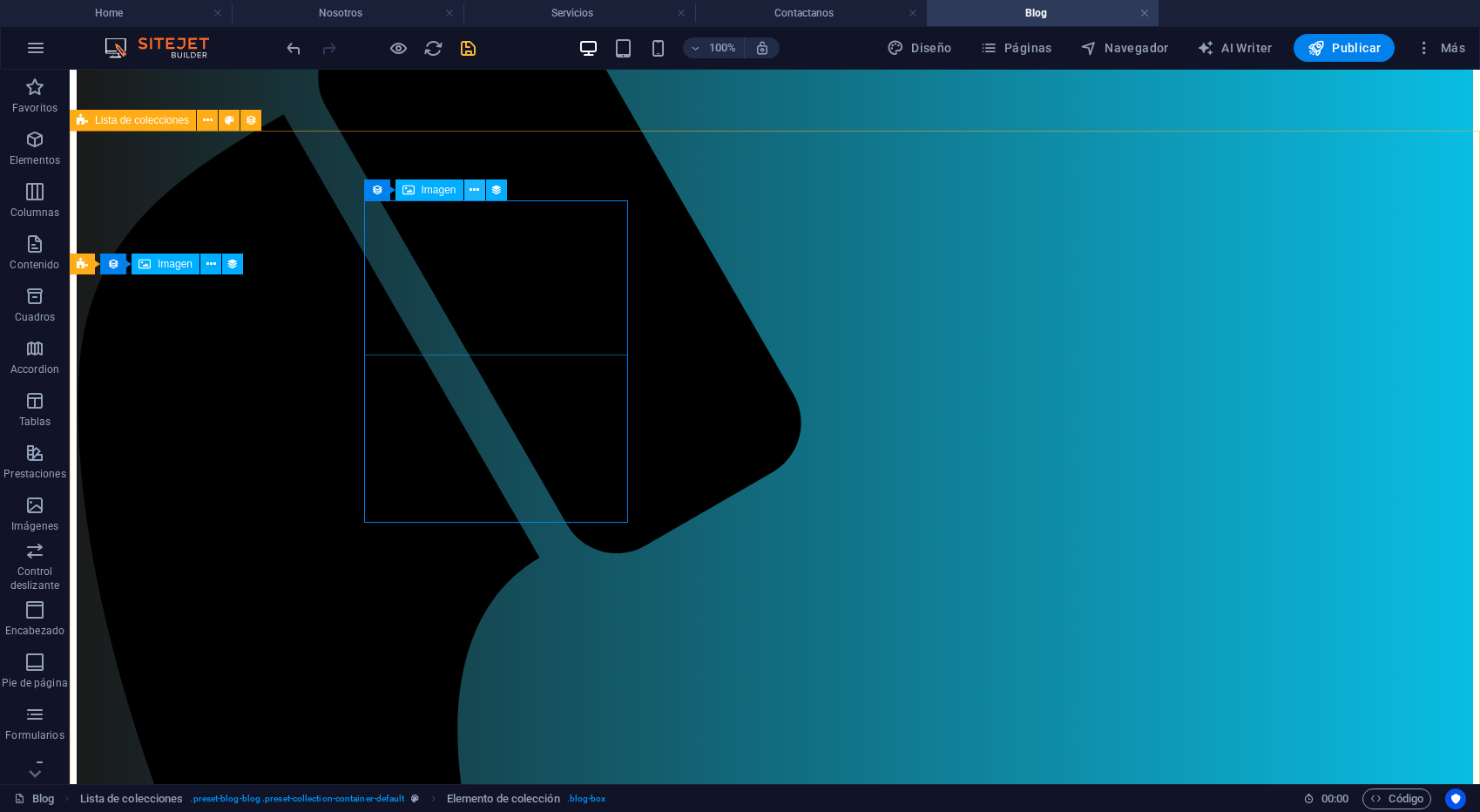
click at [471, 187] on icon at bounding box center [474, 190] width 10 height 18
select select "image"
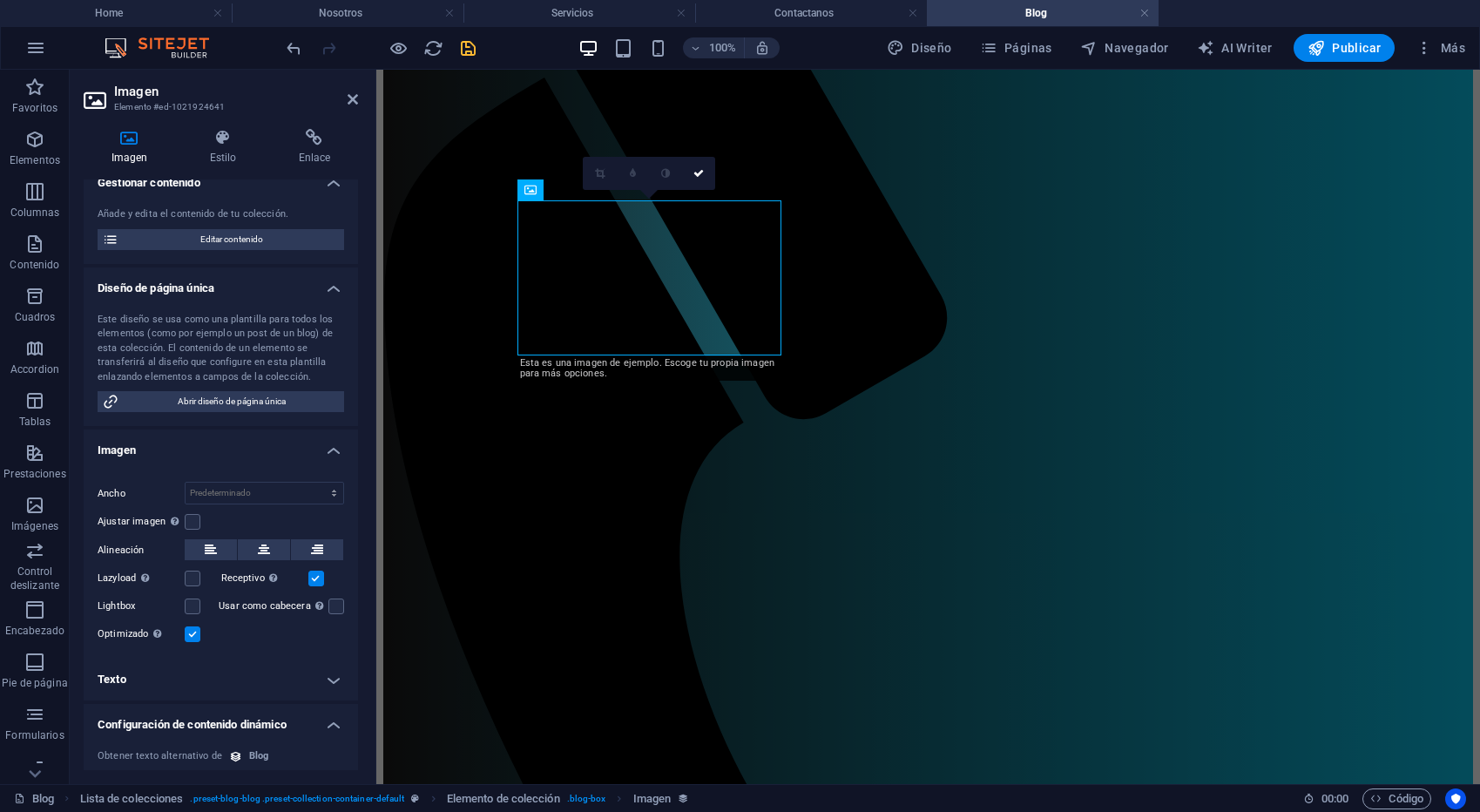
scroll to position [134, 0]
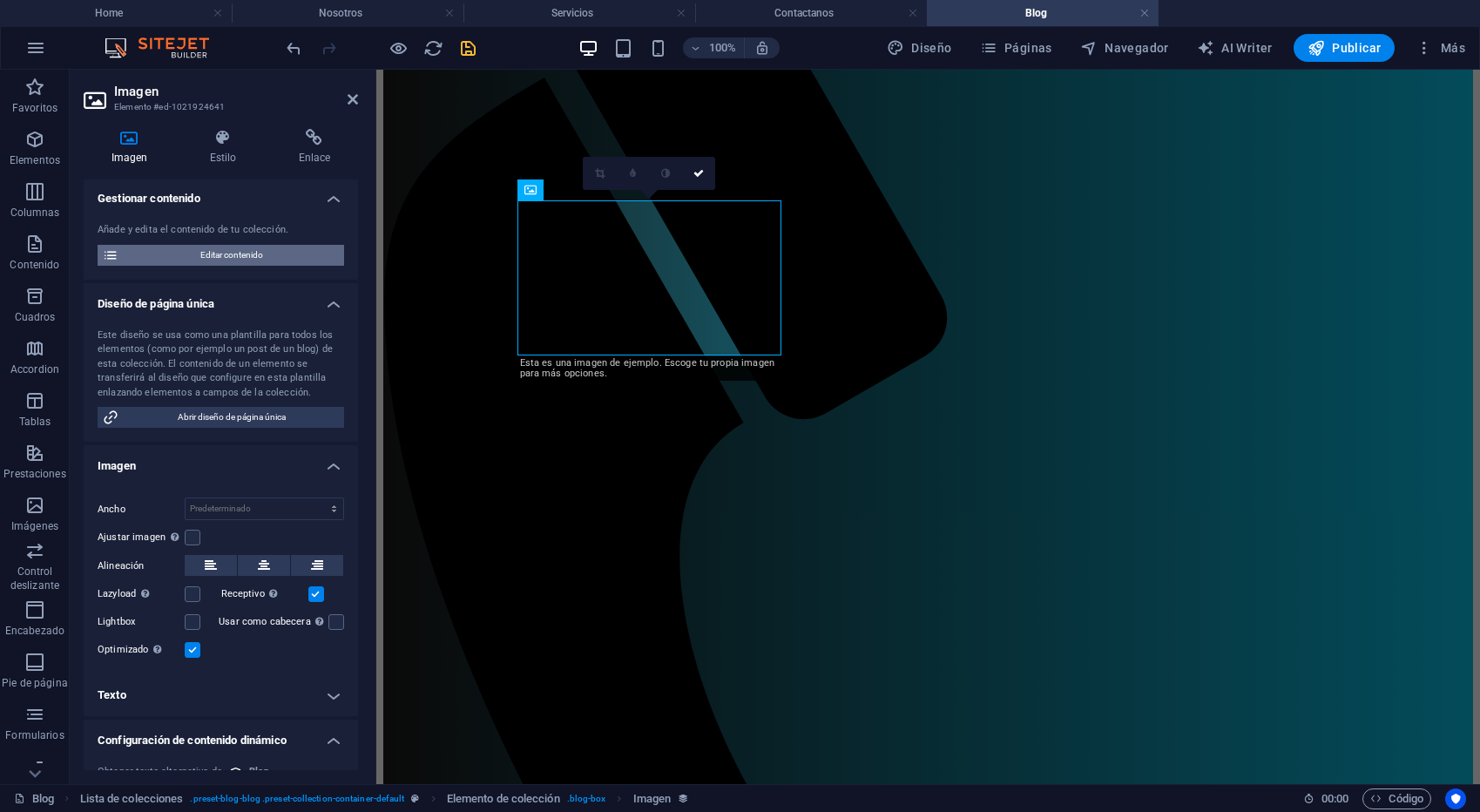
click at [228, 265] on span "Editar contenido" at bounding box center [231, 255] width 215 height 21
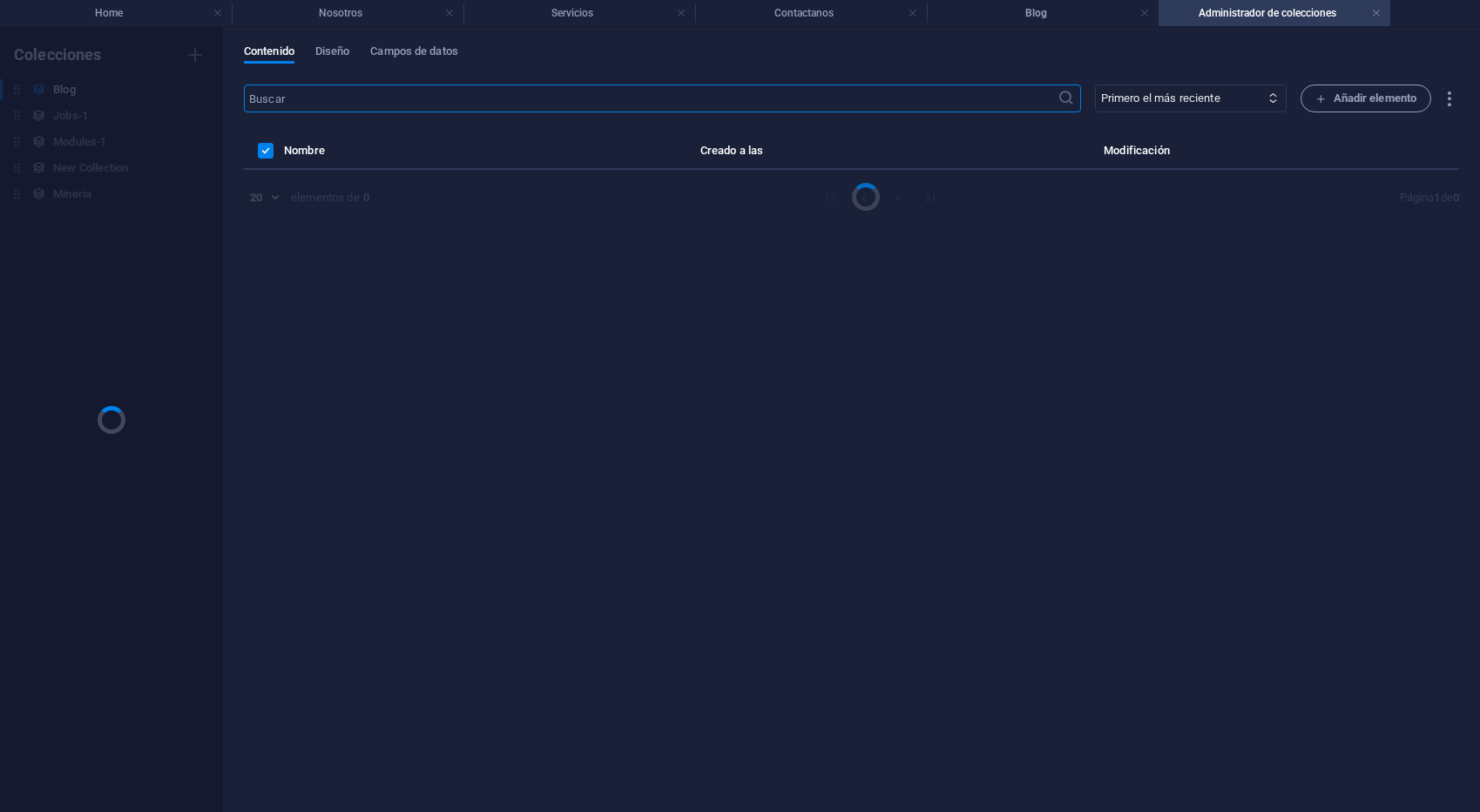
scroll to position [0, 0]
select select "Category 2"
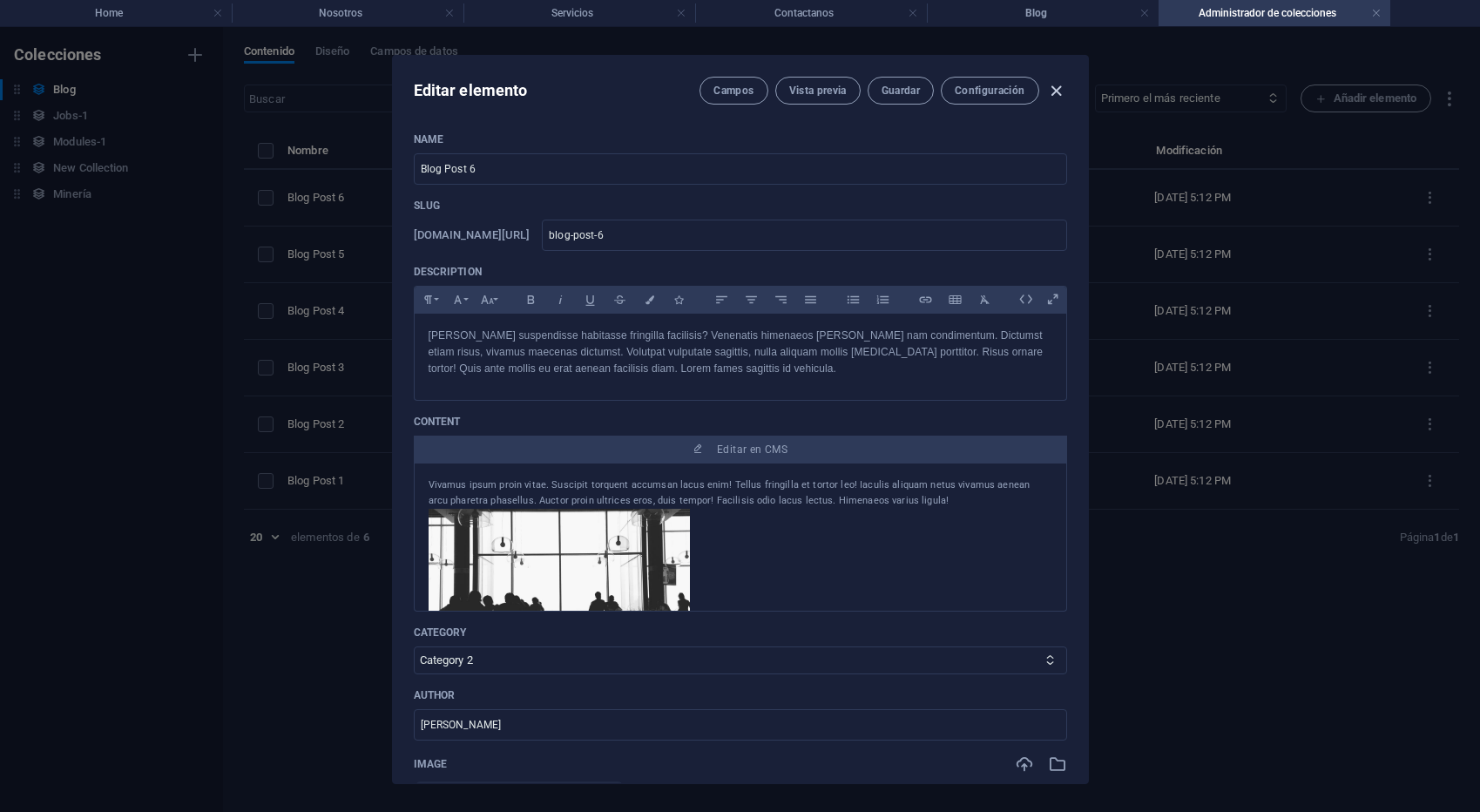
click at [1063, 92] on icon "button" at bounding box center [1056, 91] width 20 height 20
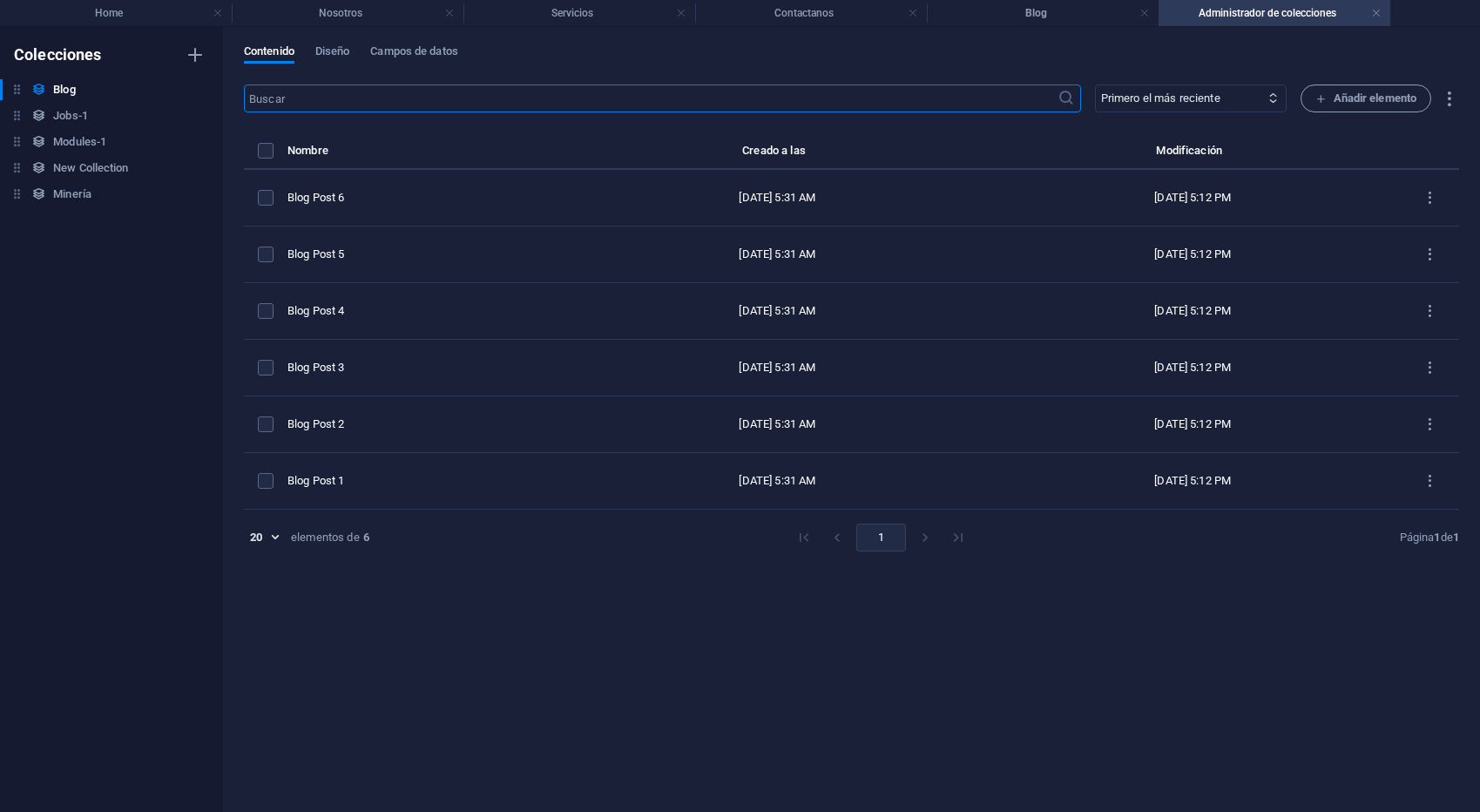
type input "2025-10-06"
type input "blog-post-6"
click at [337, 48] on span "Diseño" at bounding box center [333, 54] width 35 height 25
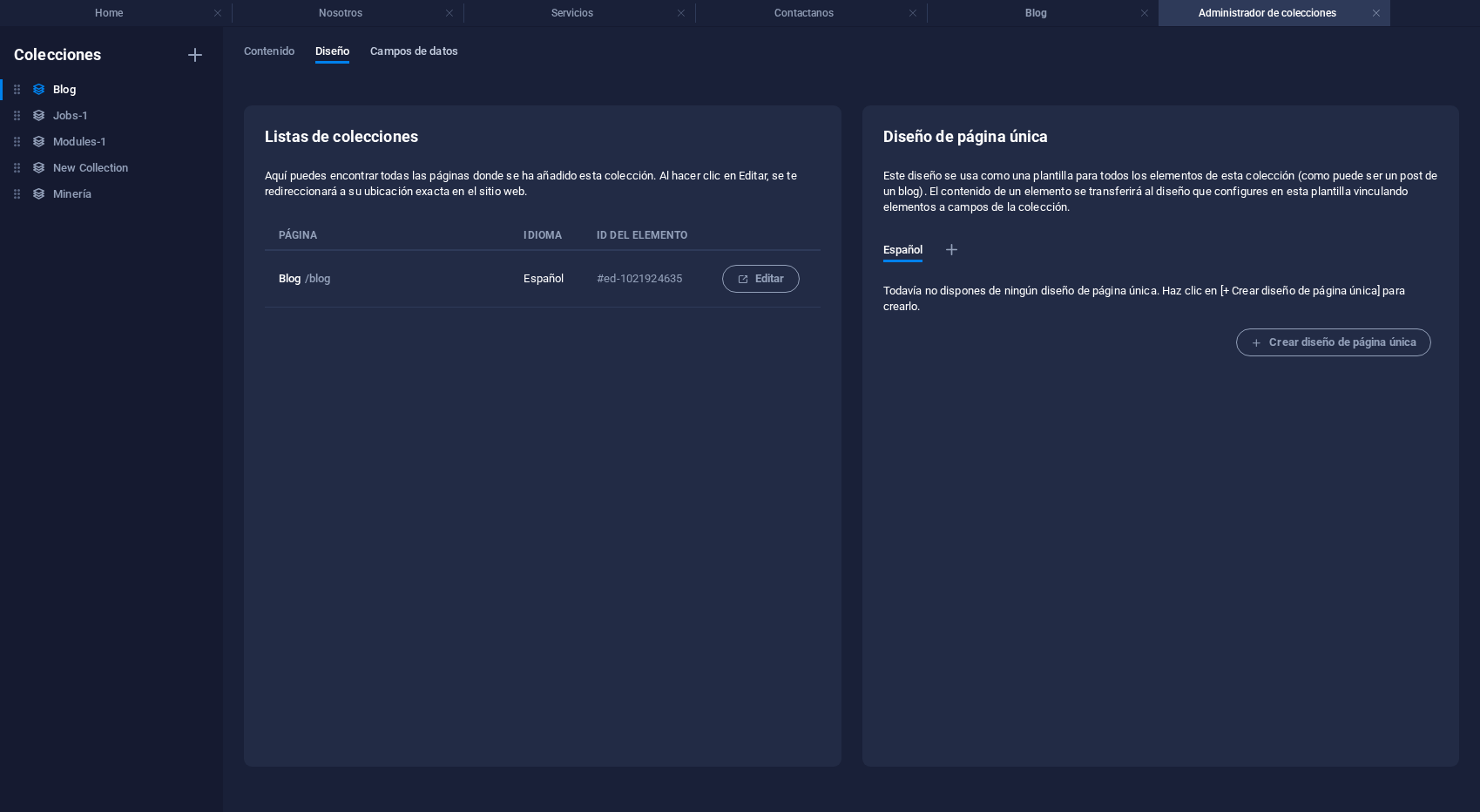
click at [441, 49] on span "Campos de datos" at bounding box center [413, 54] width 87 height 25
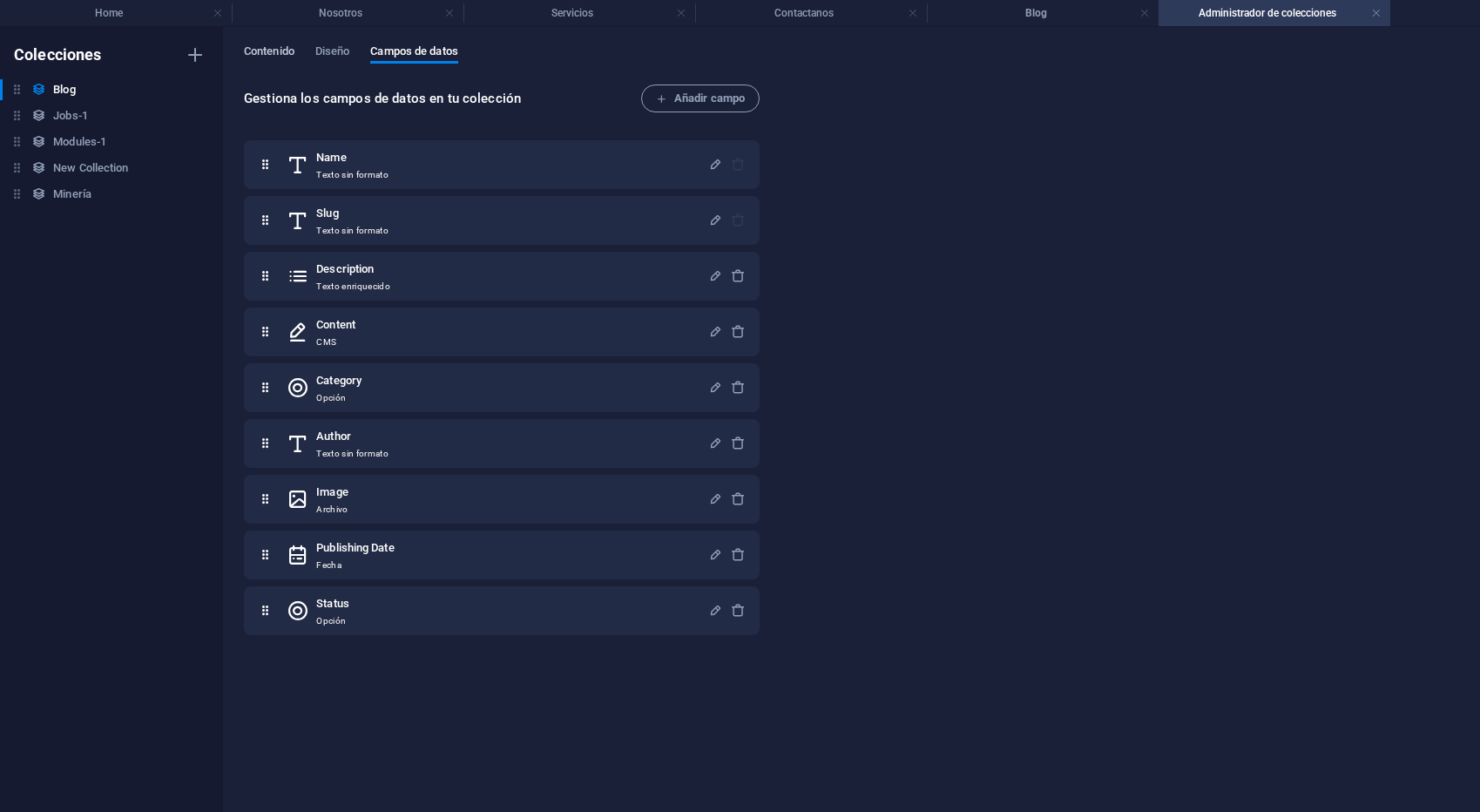
click at [257, 50] on span "Contenido" at bounding box center [268, 54] width 50 height 25
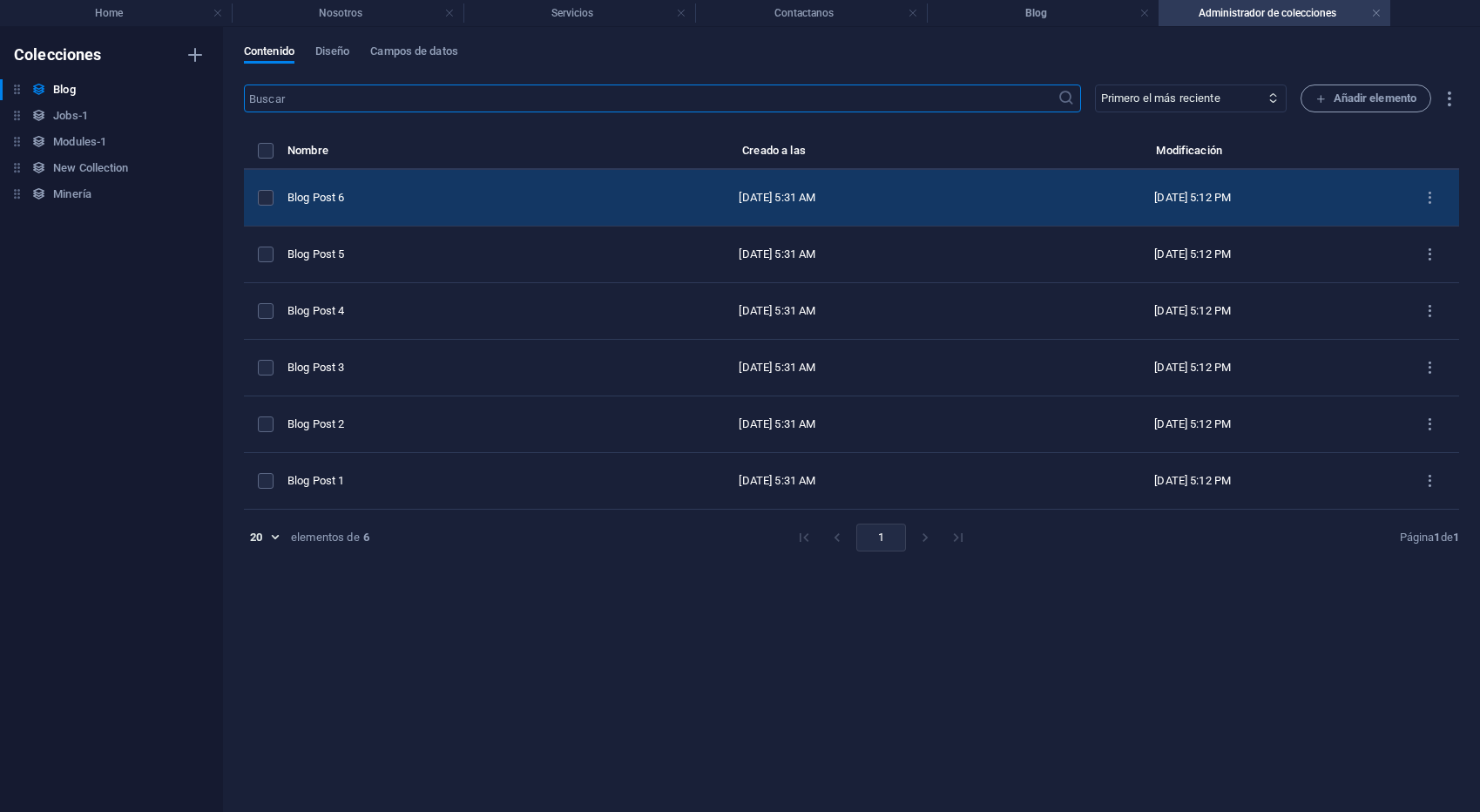
click at [389, 198] on div "Blog Post 6" at bounding box center [421, 198] width 268 height 16
select select "Category 2"
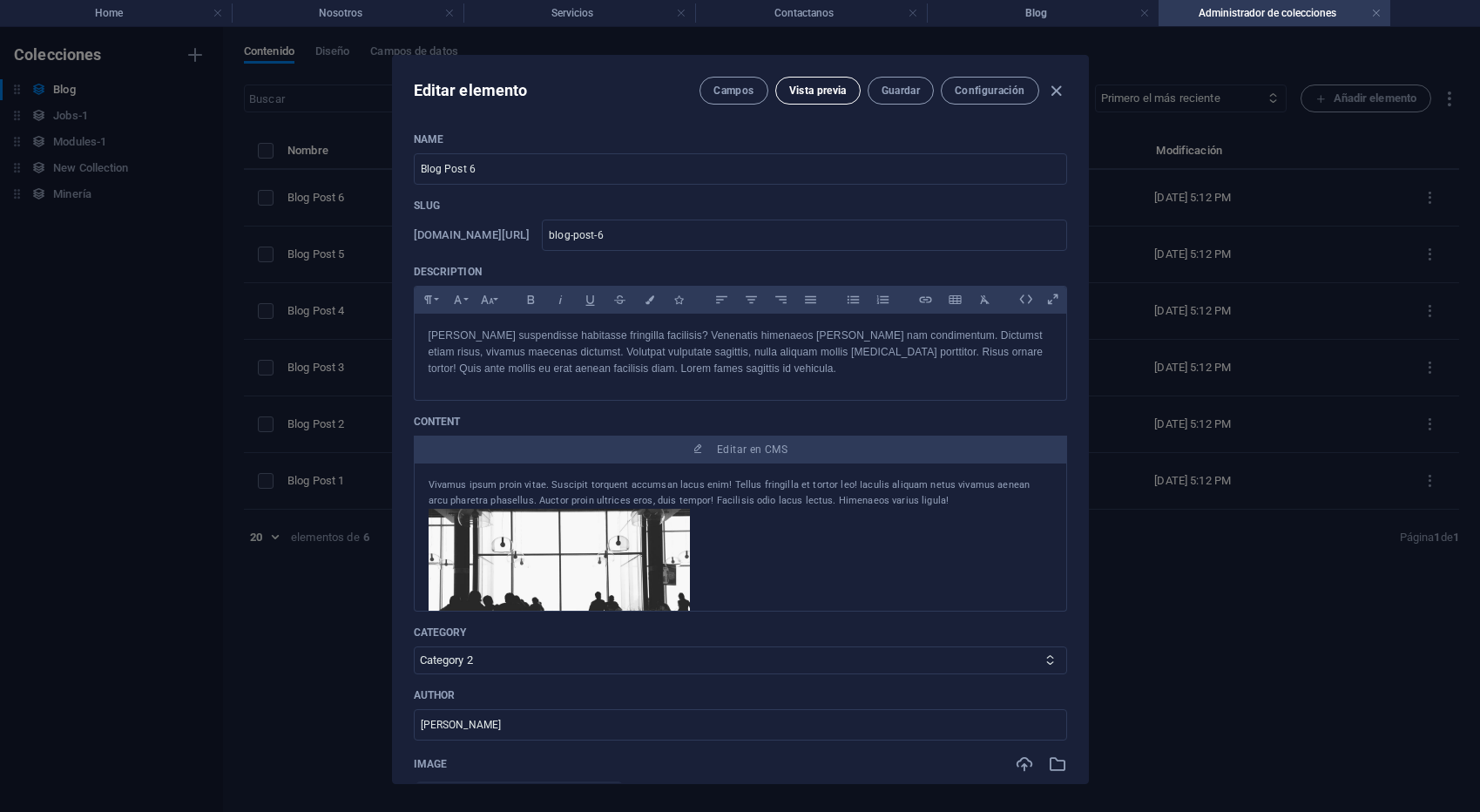
click at [806, 86] on span "Vista previa" at bounding box center [817, 91] width 57 height 14
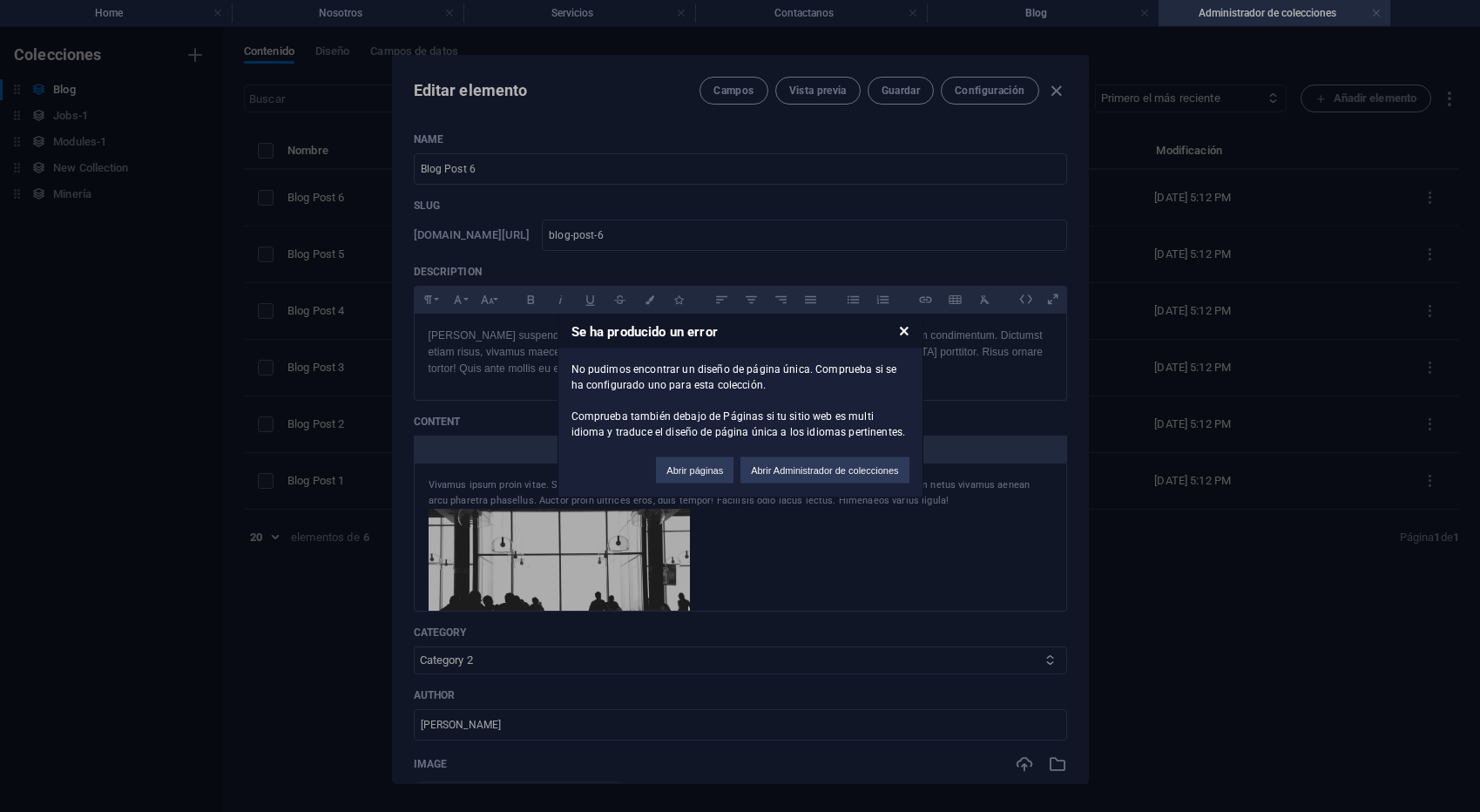
click at [910, 338] on h3 "Se ha producido un error" at bounding box center [740, 332] width 364 height 33
click at [907, 333] on icon at bounding box center [904, 331] width 9 height 11
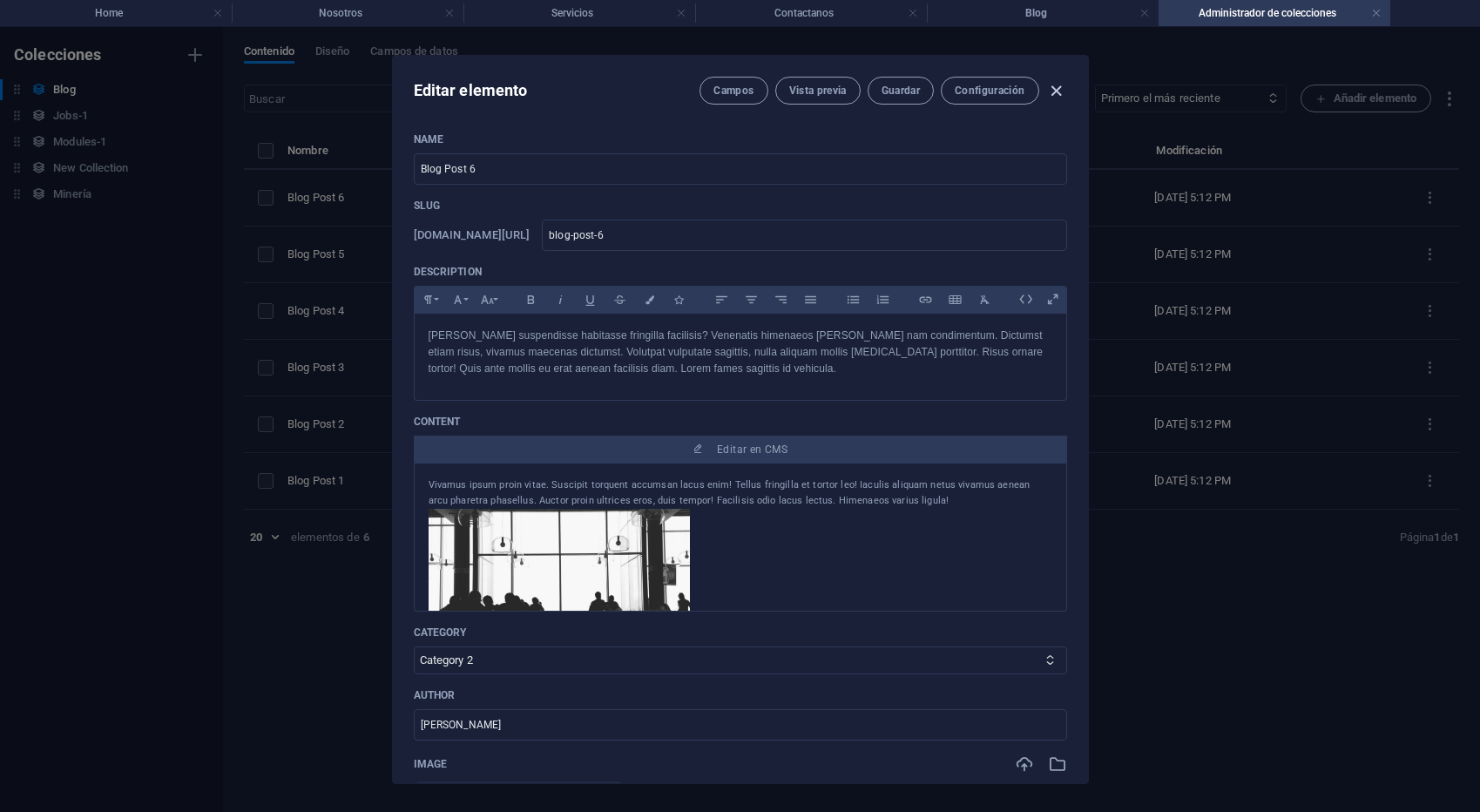
click at [1059, 84] on icon "button" at bounding box center [1056, 91] width 20 height 20
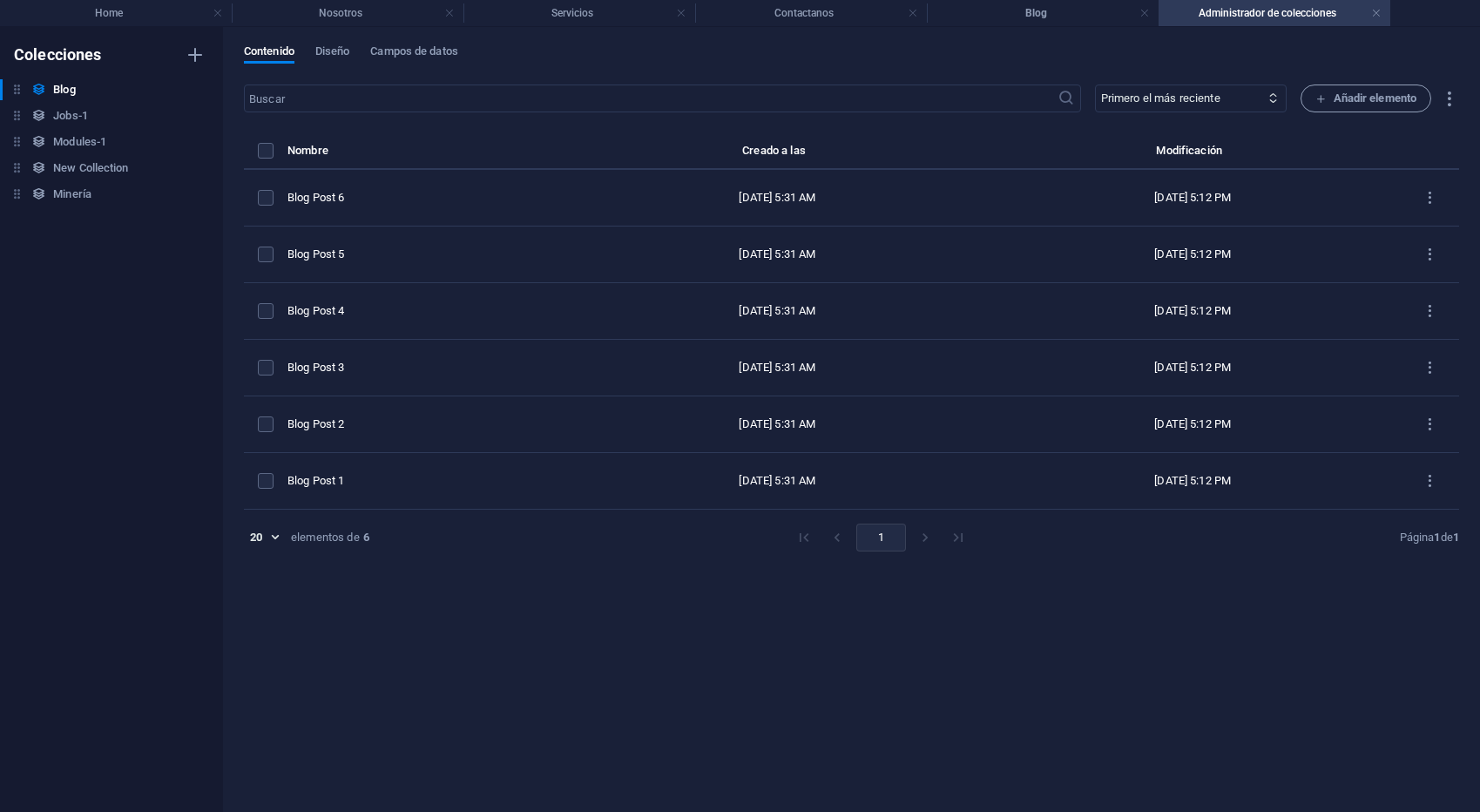
type input "2025-10-06"
type input "blog-post-6"
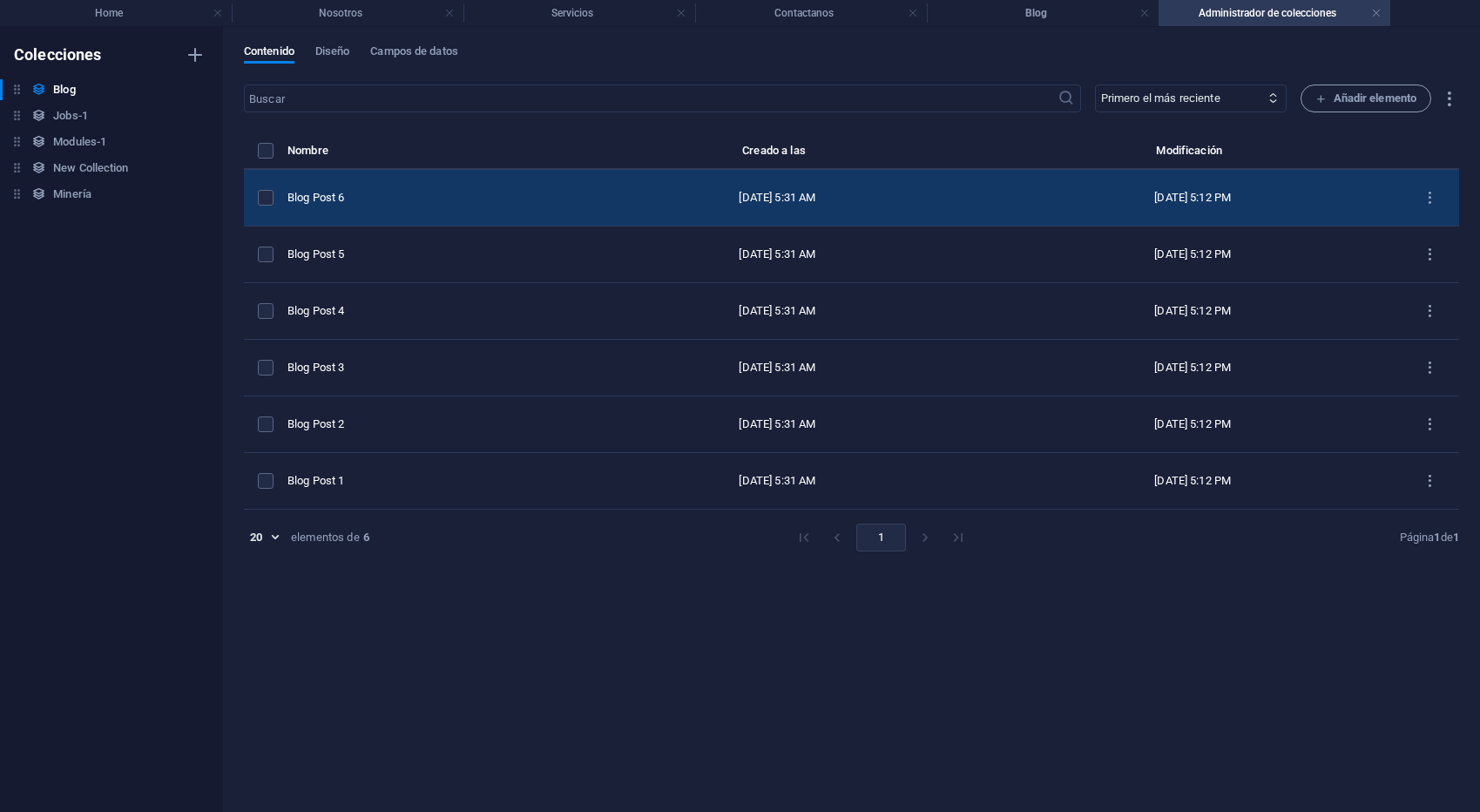
click at [375, 193] on div "Blog Post 6" at bounding box center [421, 198] width 268 height 16
select select "Category 2"
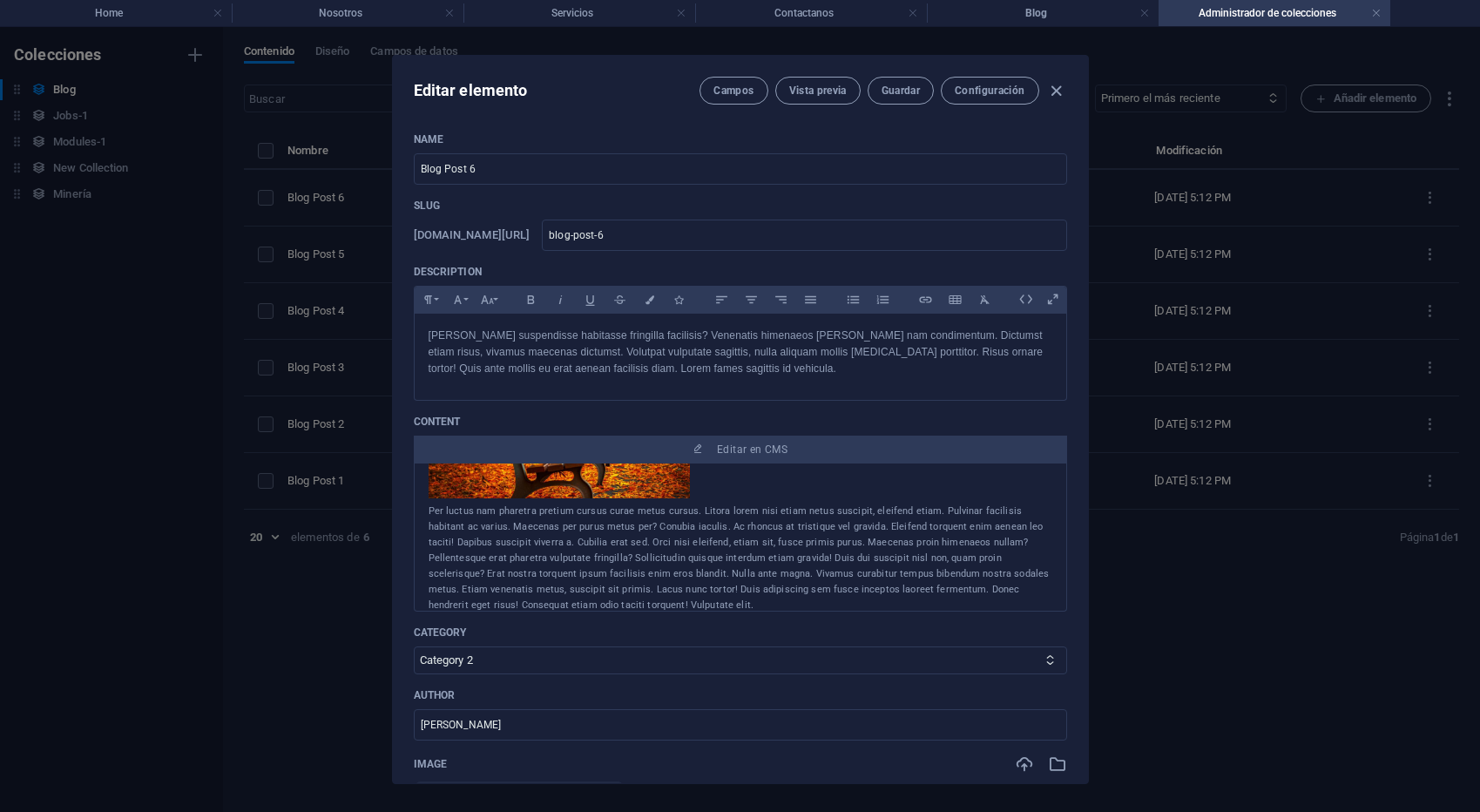
click at [1237, 676] on div "Editar elemento Campos Vista previa Guardar Configuración Name Blog Post 6 ​ Sl…" at bounding box center [740, 419] width 1480 height 785
type input "2025-10-06"
type input "blog-post-6"
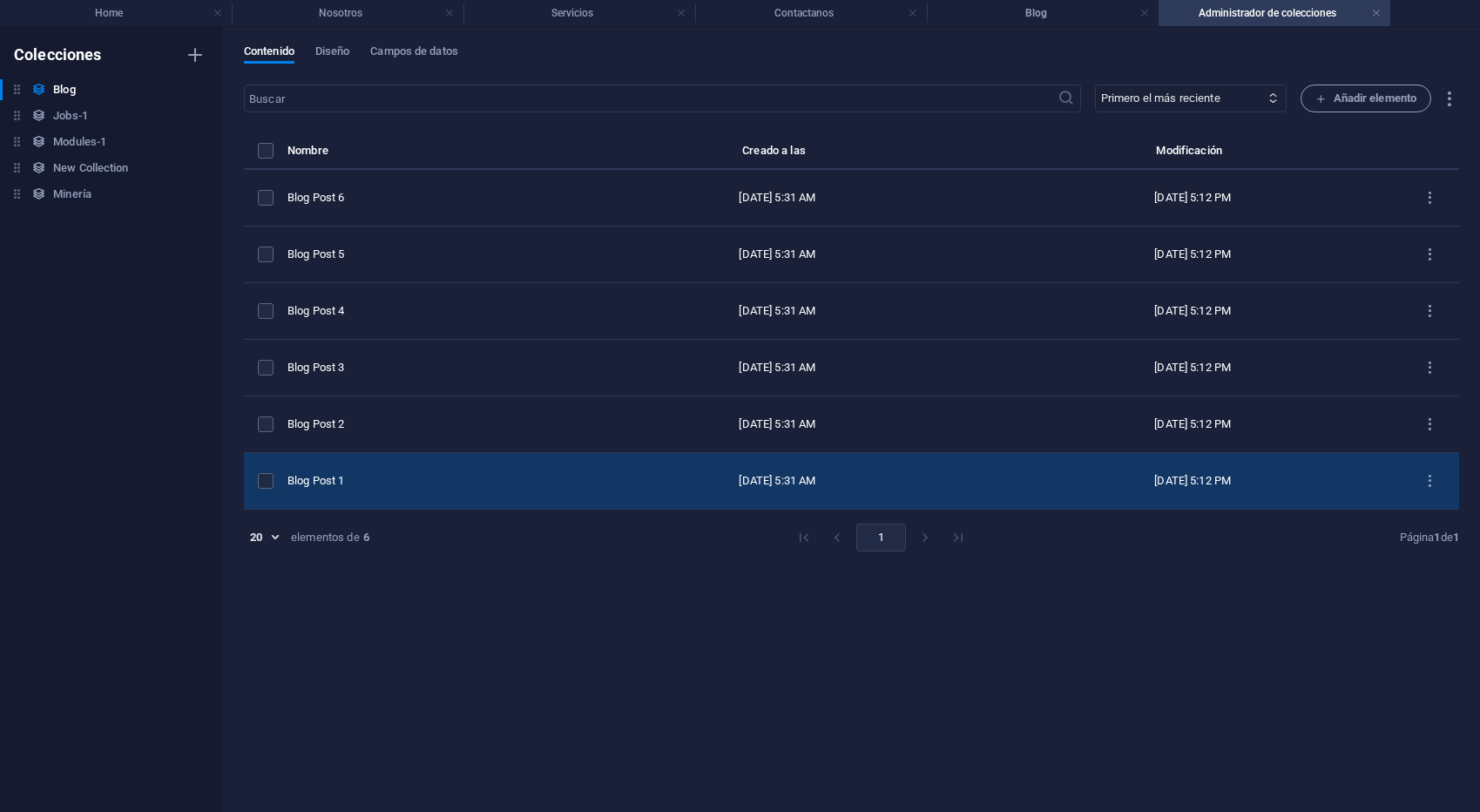
click at [411, 481] on div "Blog Post 1" at bounding box center [421, 481] width 268 height 16
select select "Category 1"
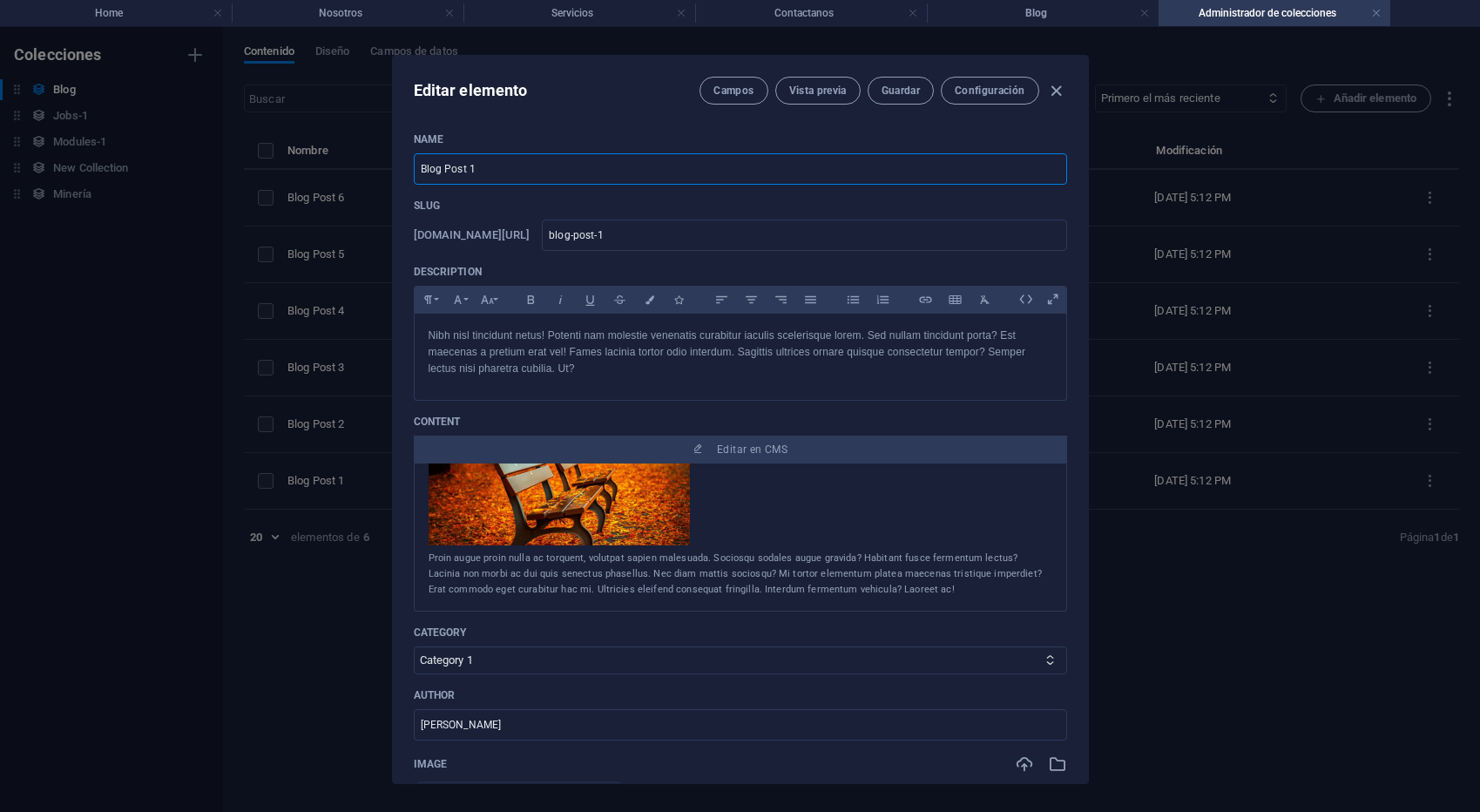
drag, startPoint x: 493, startPoint y: 168, endPoint x: 351, endPoint y: 166, distance: 142.0
click at [351, 166] on div "Editar elemento Campos Vista previa Guardar Configuración Name Blog Post 1 ​ Sl…" at bounding box center [740, 419] width 1480 height 785
type input "M"
type input "m"
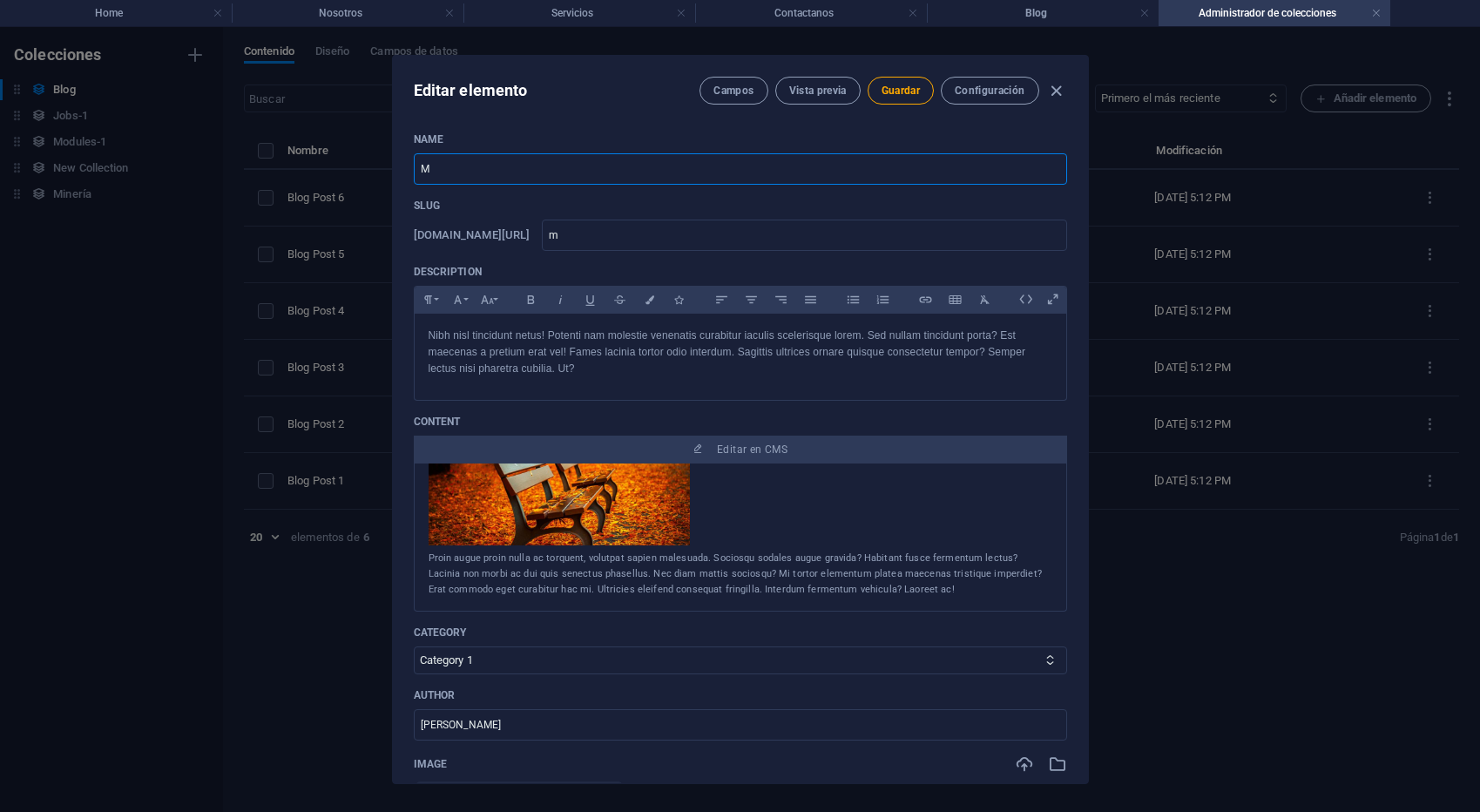
type input "Mi"
type input "mi"
type input "Min"
type input "min"
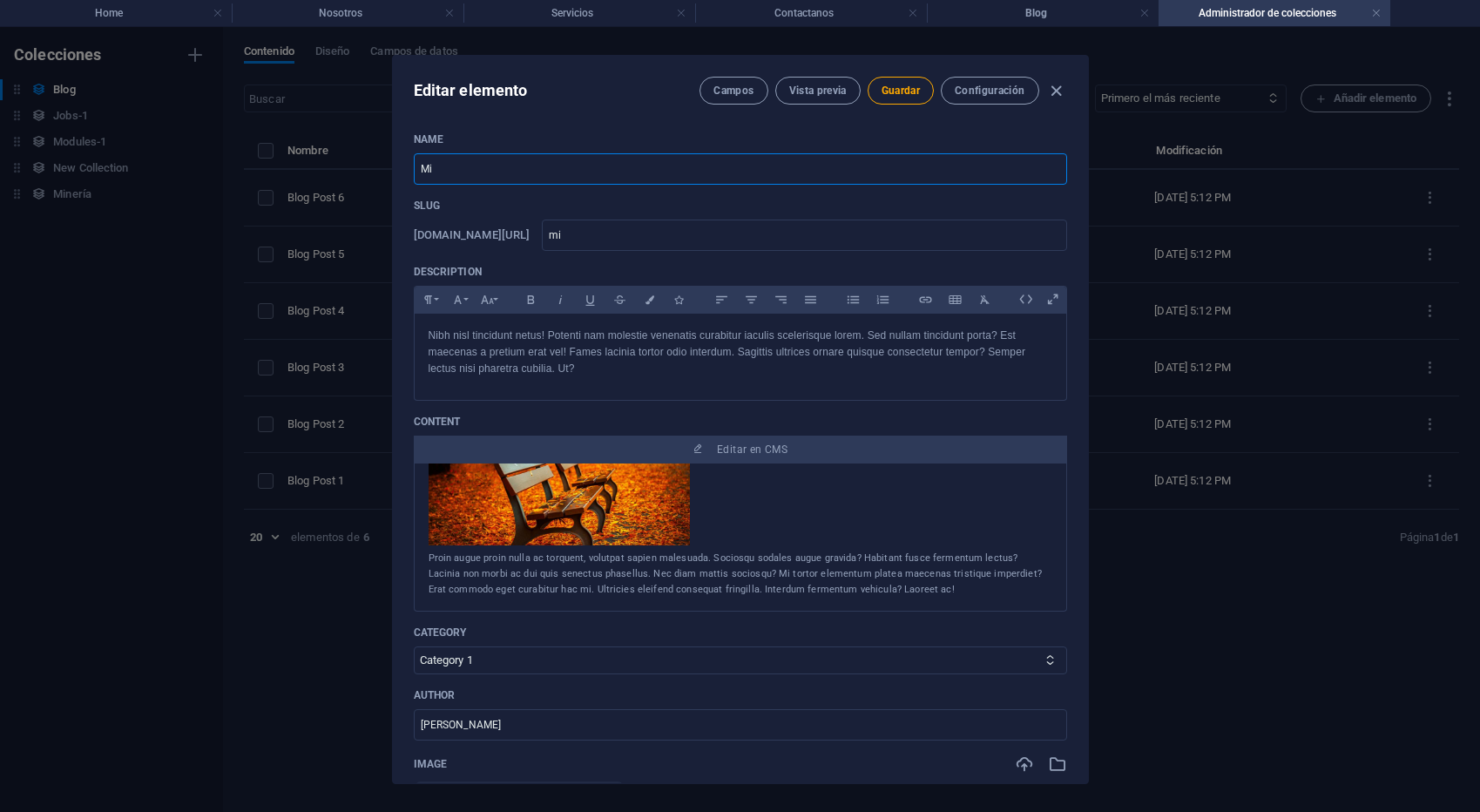
type input "min"
type input "Mine"
type input "mine"
type input "Miner"
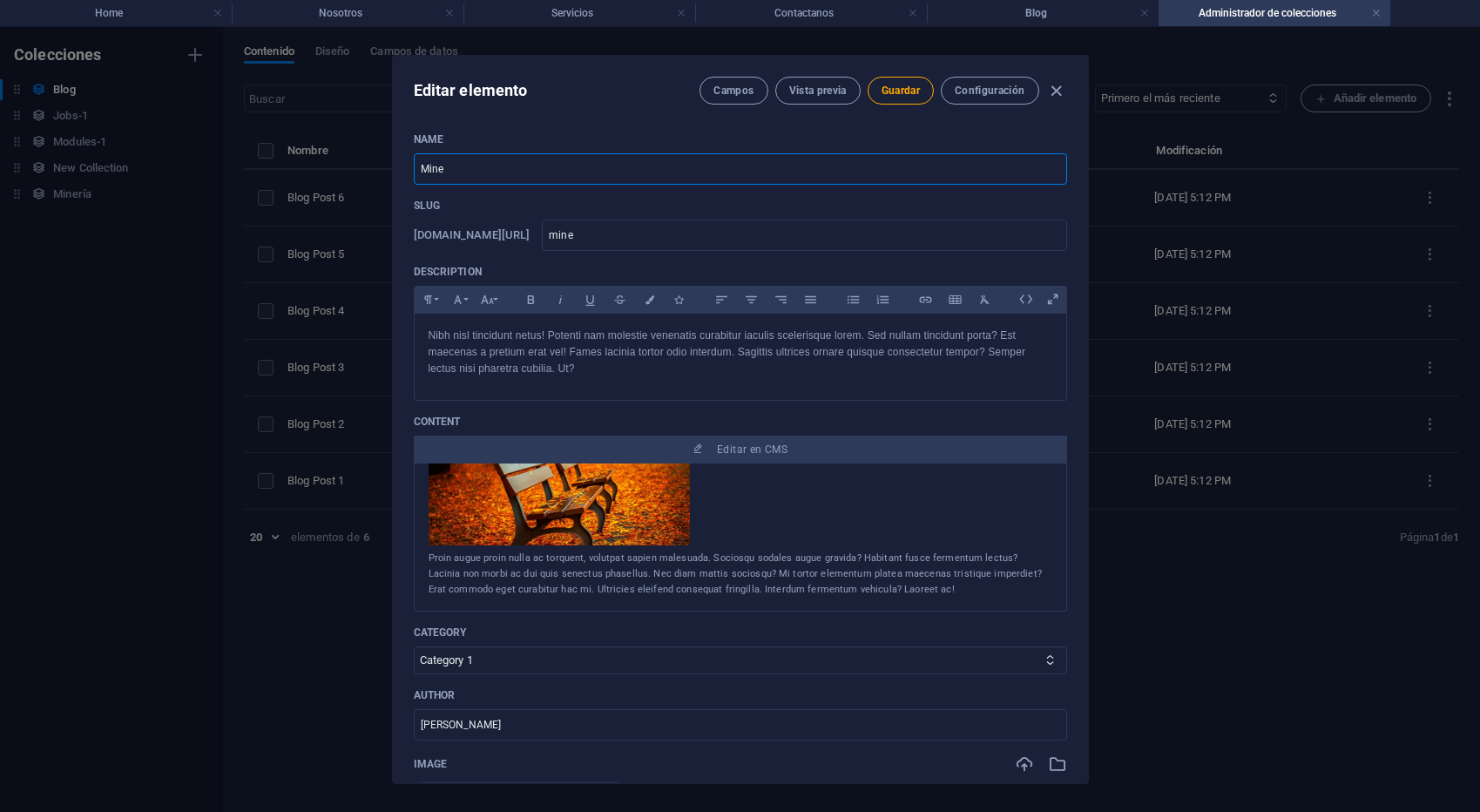
type input "miner"
type input "Minerí"
type input "mineri"
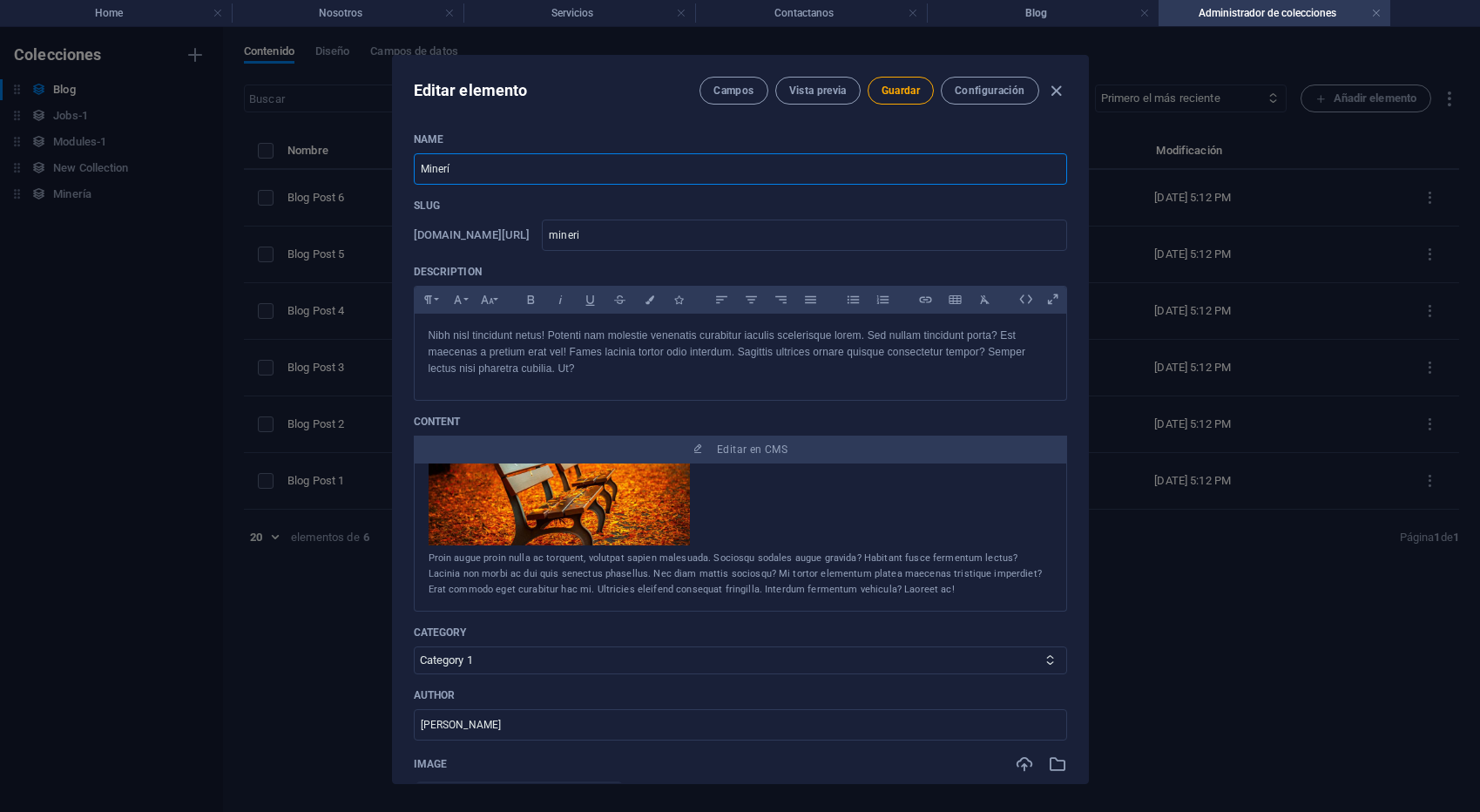
type input "Minería"
type input "mineria"
type input "Minería d"
type input "mineria-d"
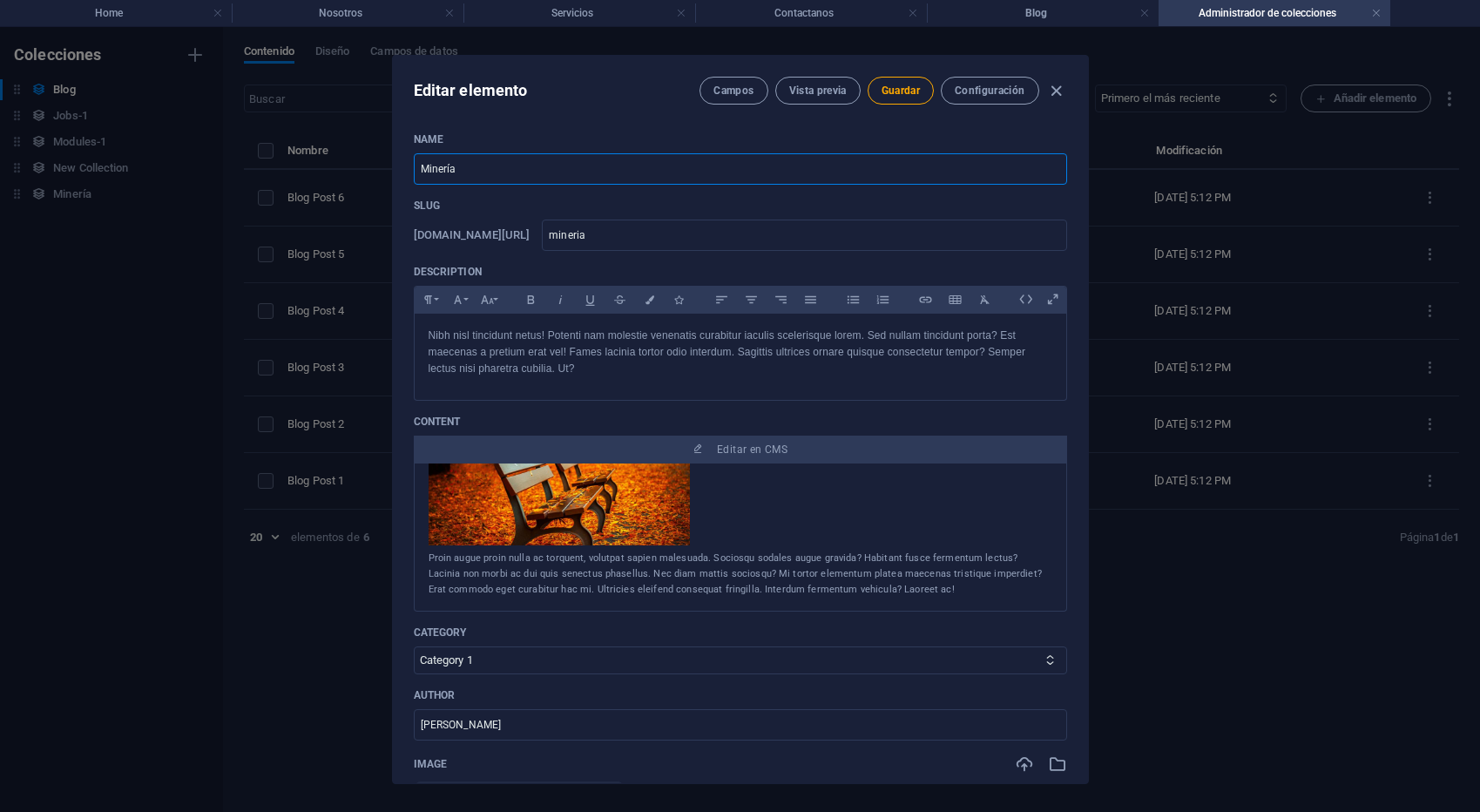
type input "mineria-d"
type input "Minería de"
type input "mineria-de"
type input "Minería de c"
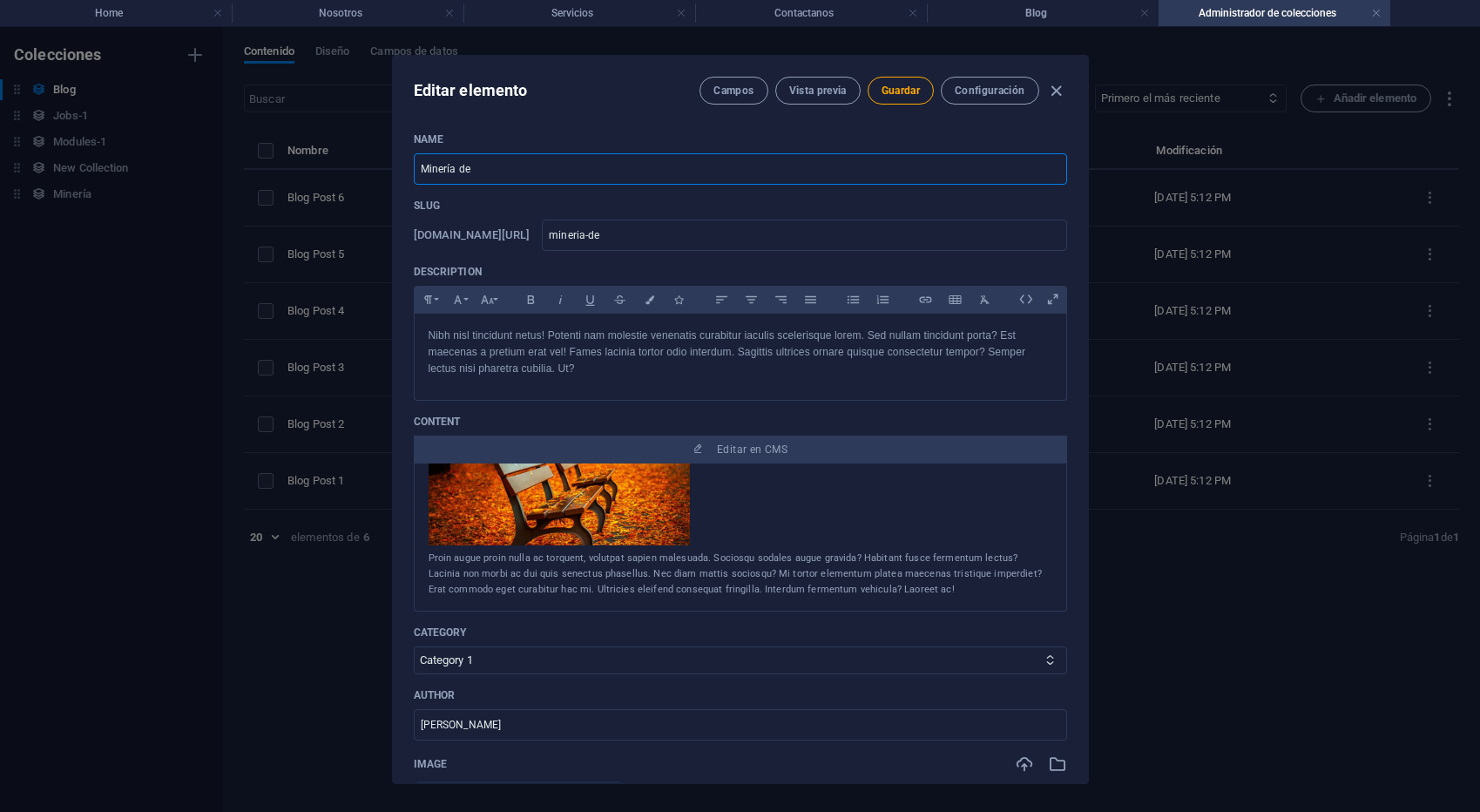
type input "mineria-de-c"
type input "Minería de cr"
type input "mineria-de-cr"
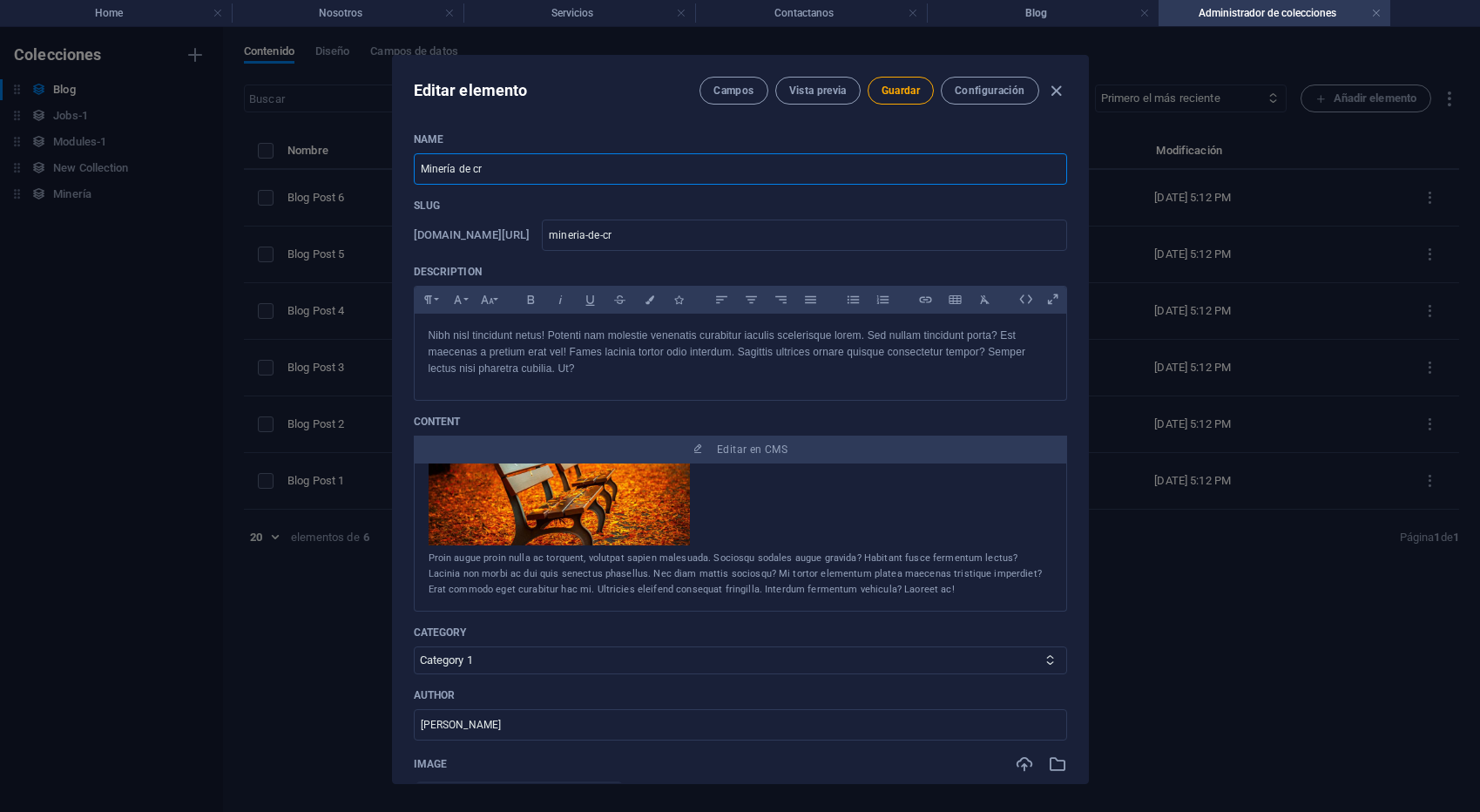
type input "Minería de cri"
type input "mineria-de-cri"
type input "Minería de crip"
type input "mineria-de-crip"
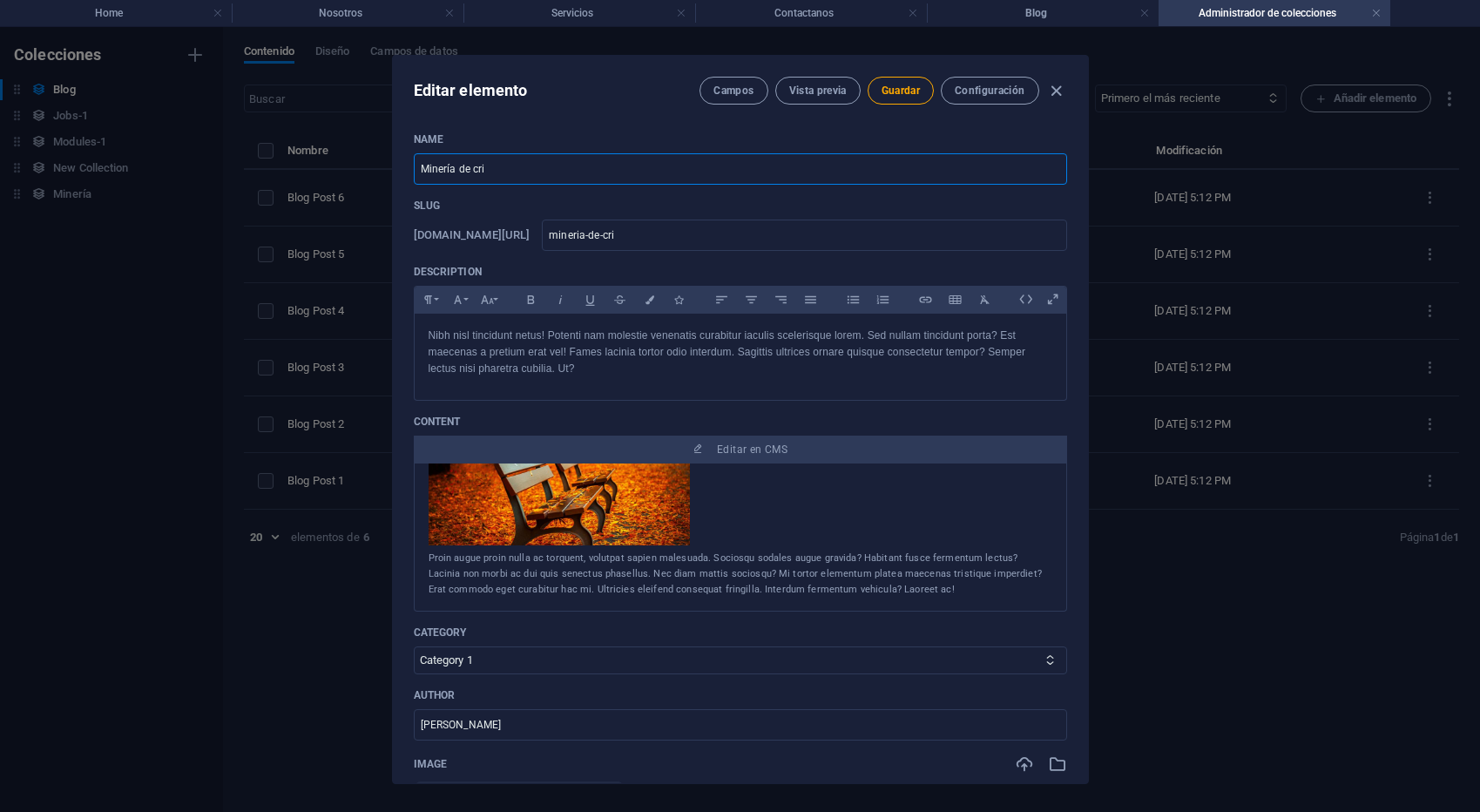
type input "mineria-de-crip"
type input "Minería de cript"
type input "mineria-de-cript"
type input "Minería de cripto"
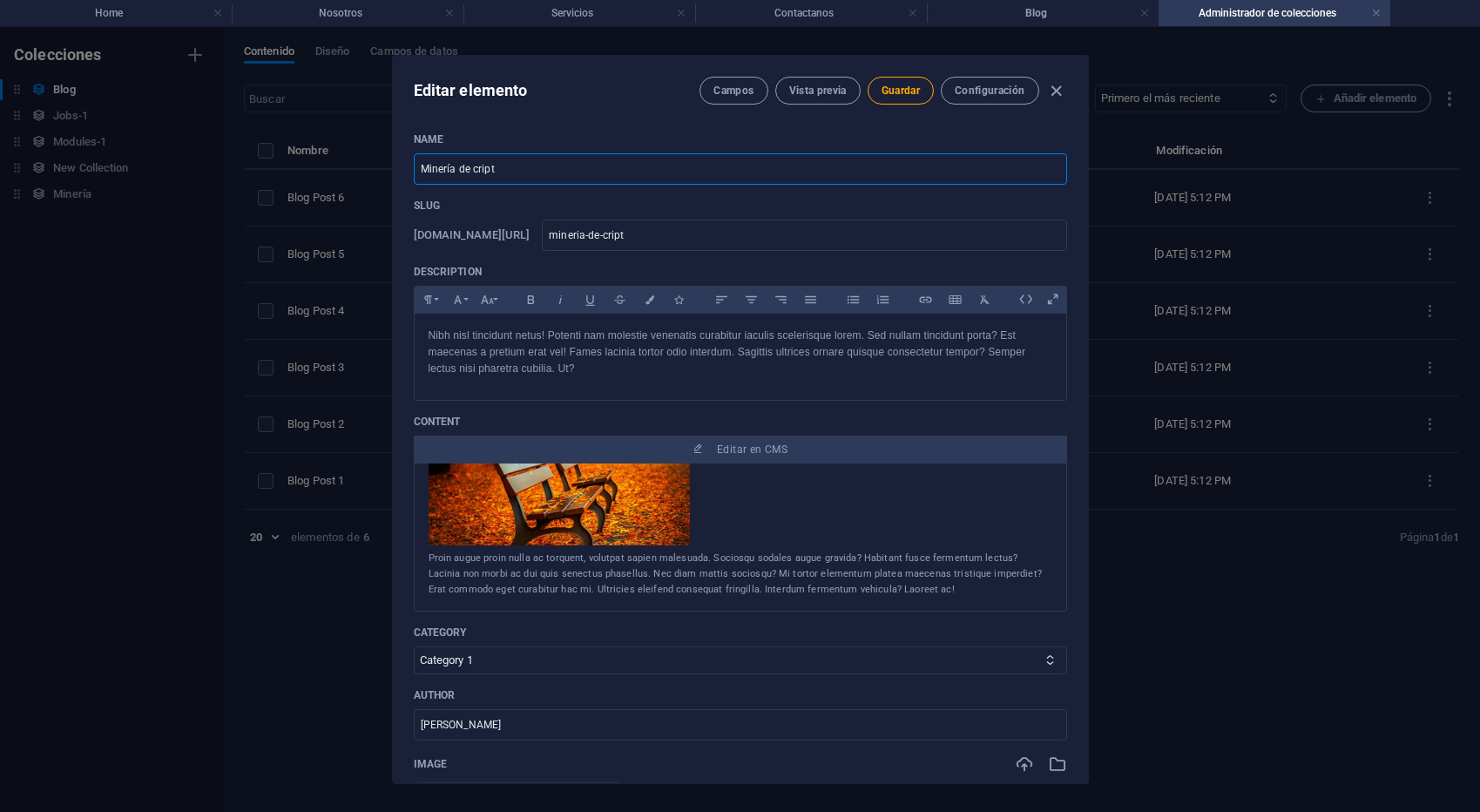
type input "mineria-de-cripto"
type input "Minería de criptom"
type input "mineria-de-criptom"
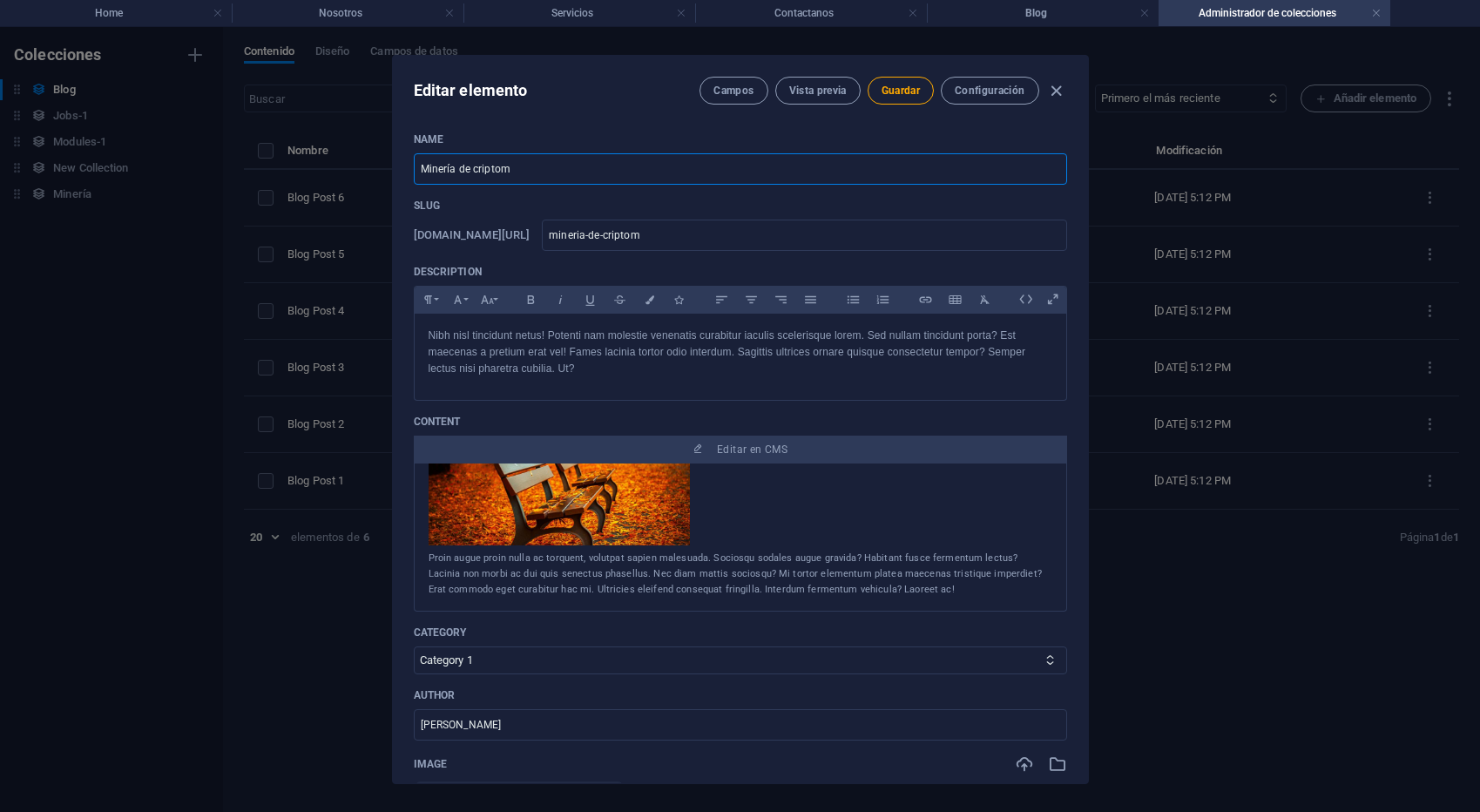
type input "Minería de criptomo"
type input "mineria-de-criptomo"
type input "Minería de criptomon"
type input "mineria-de-criptomon"
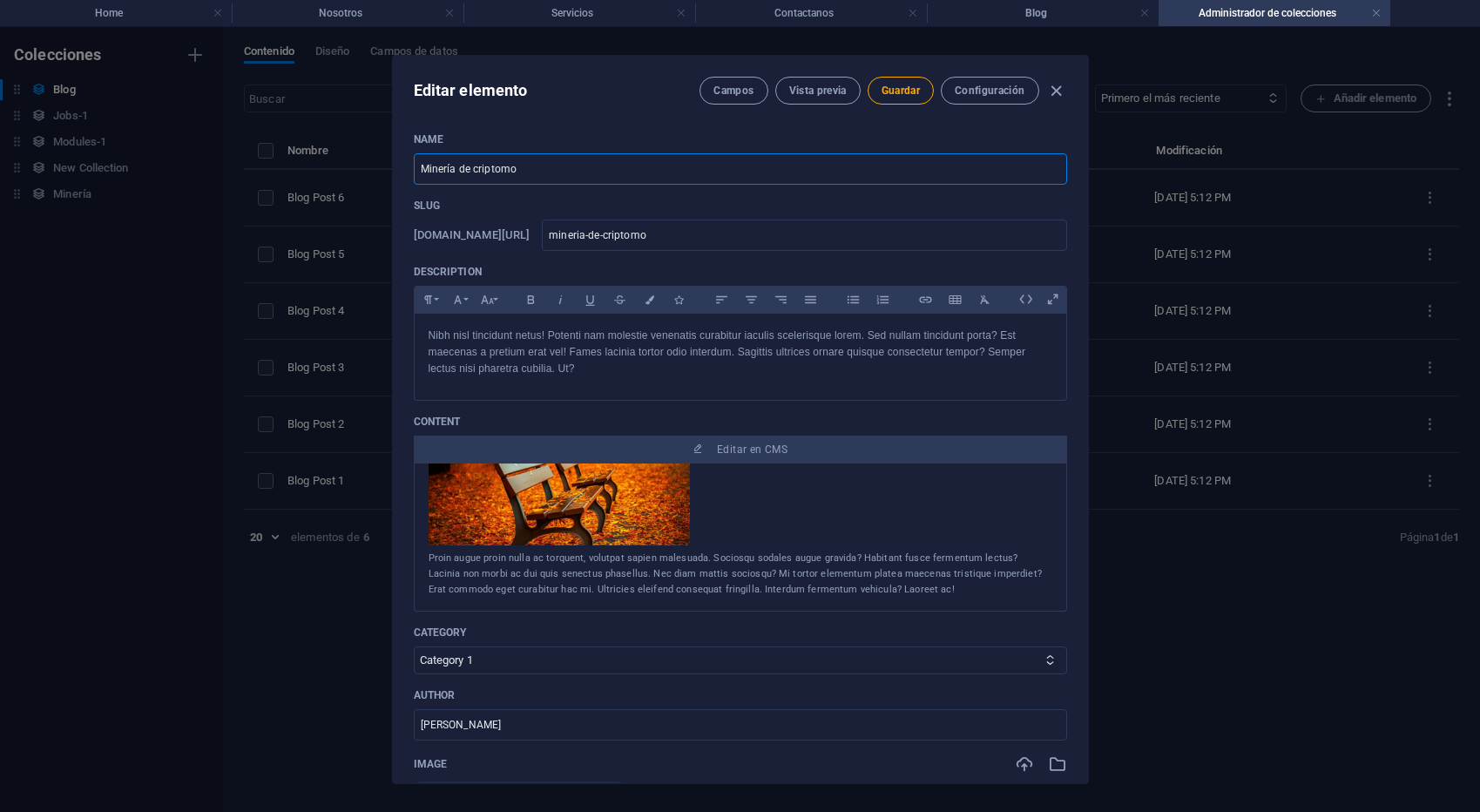
type input "mineria-de-criptomon"
type input "Minería de criptomone"
type input "mineria-de-criptomone"
type input "Minería de criptomoned"
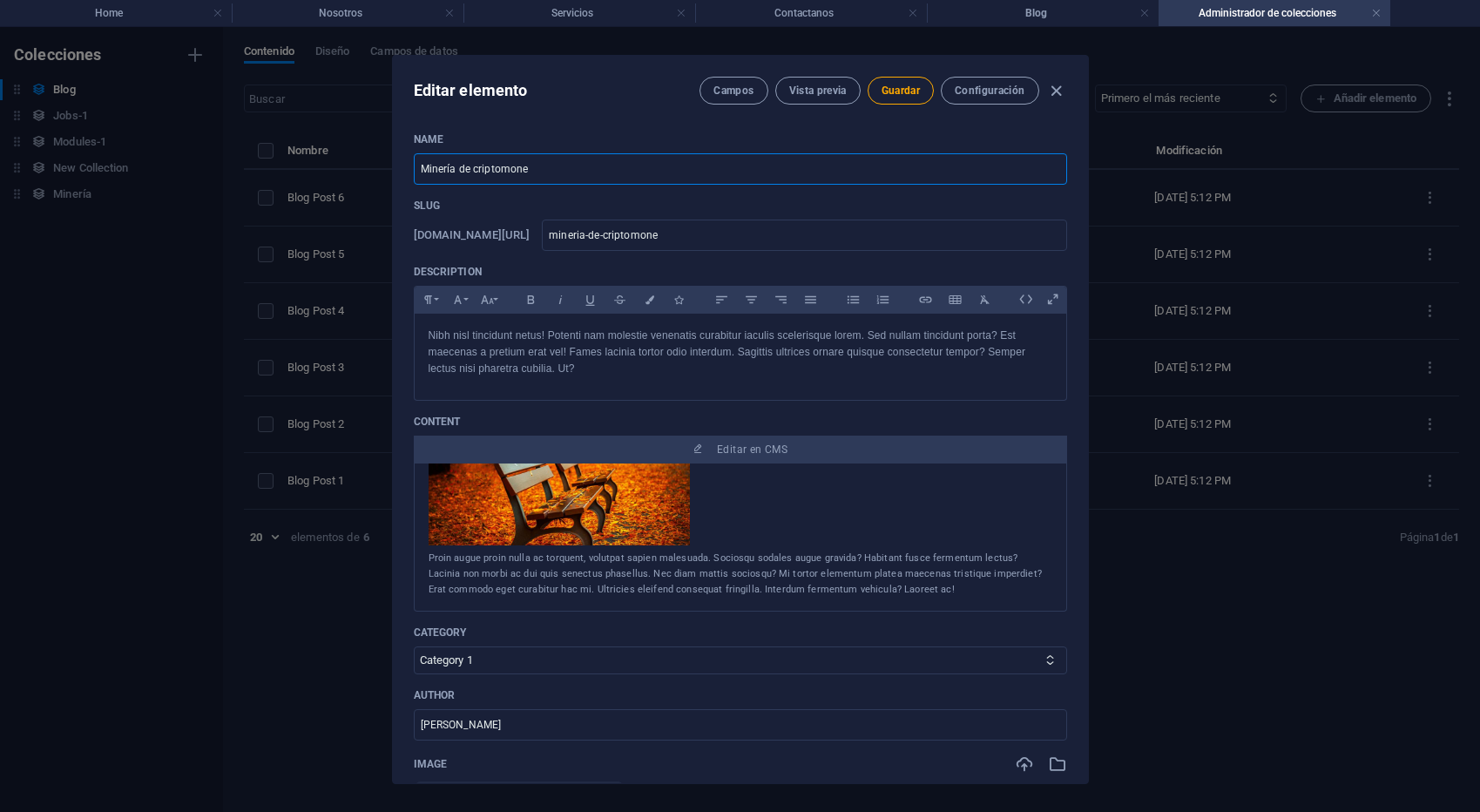
type input "mineria-de-criptomoned"
type input "Minería de criptomoneda"
type input "mineria-de-criptomoneda"
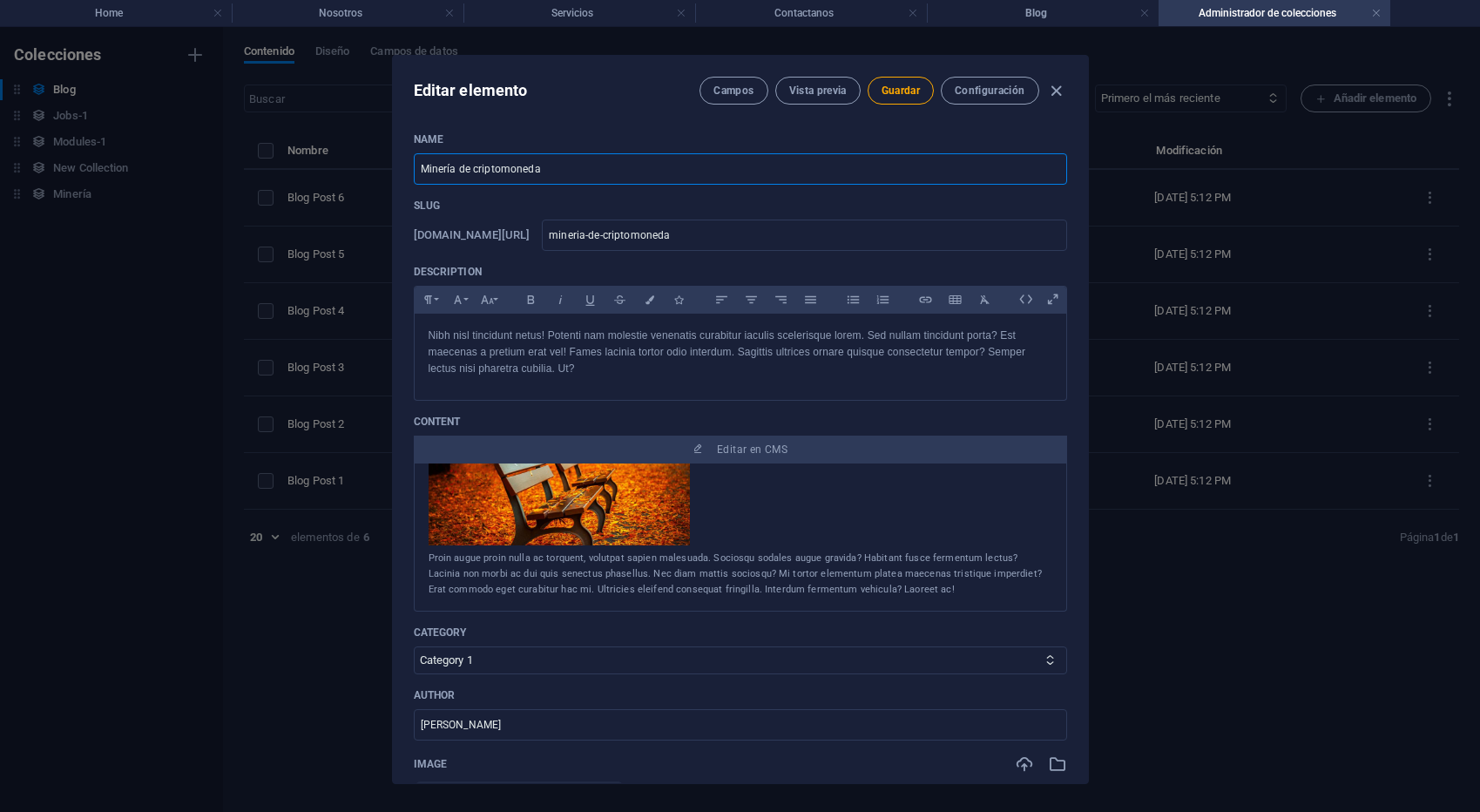
type input "Minería de criptomonedas"
type input "mineria-de-criptomonedas"
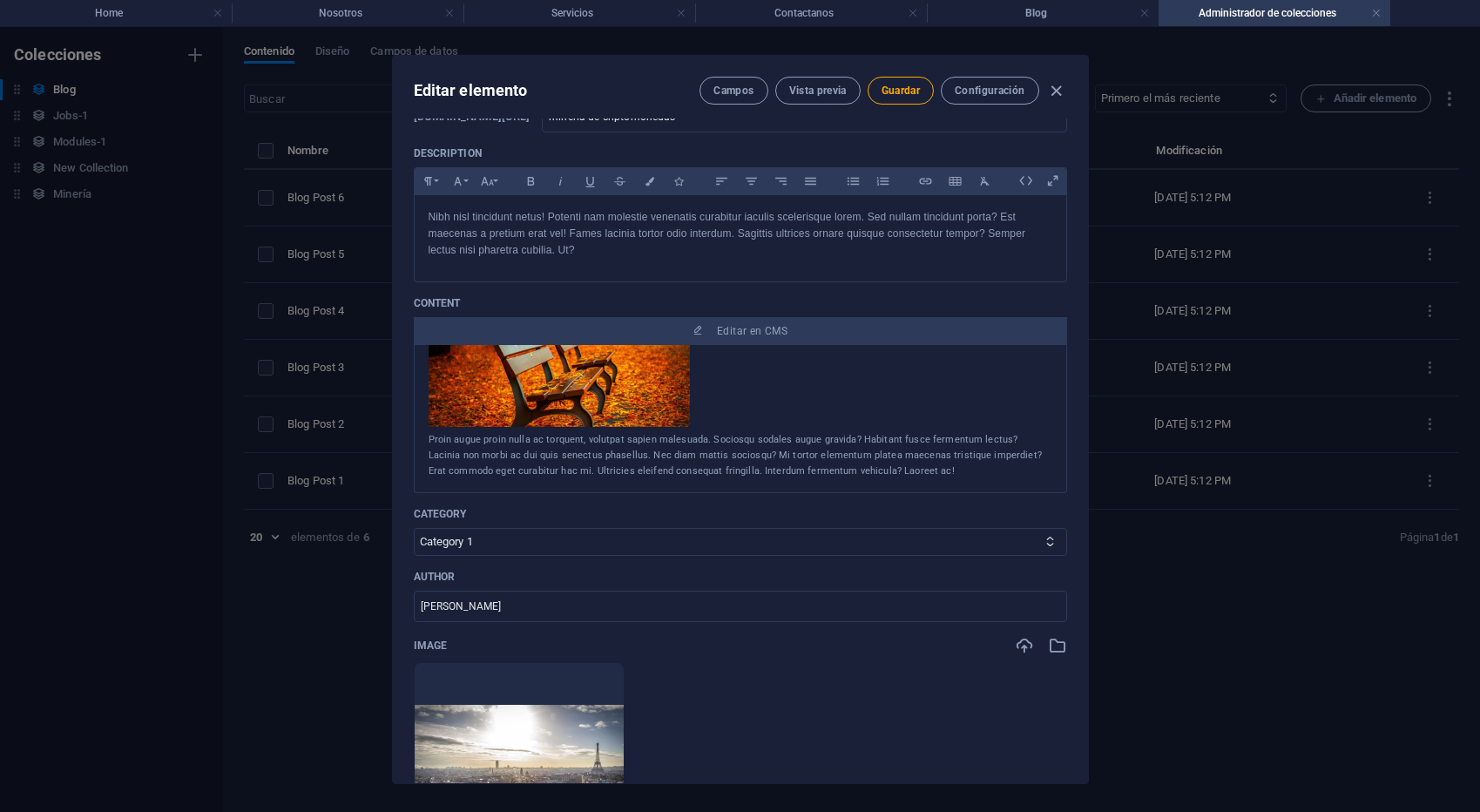
scroll to position [121, 0]
type input "Minería de criptomonedas"
click at [570, 369] on img at bounding box center [559, 347] width 261 height 153
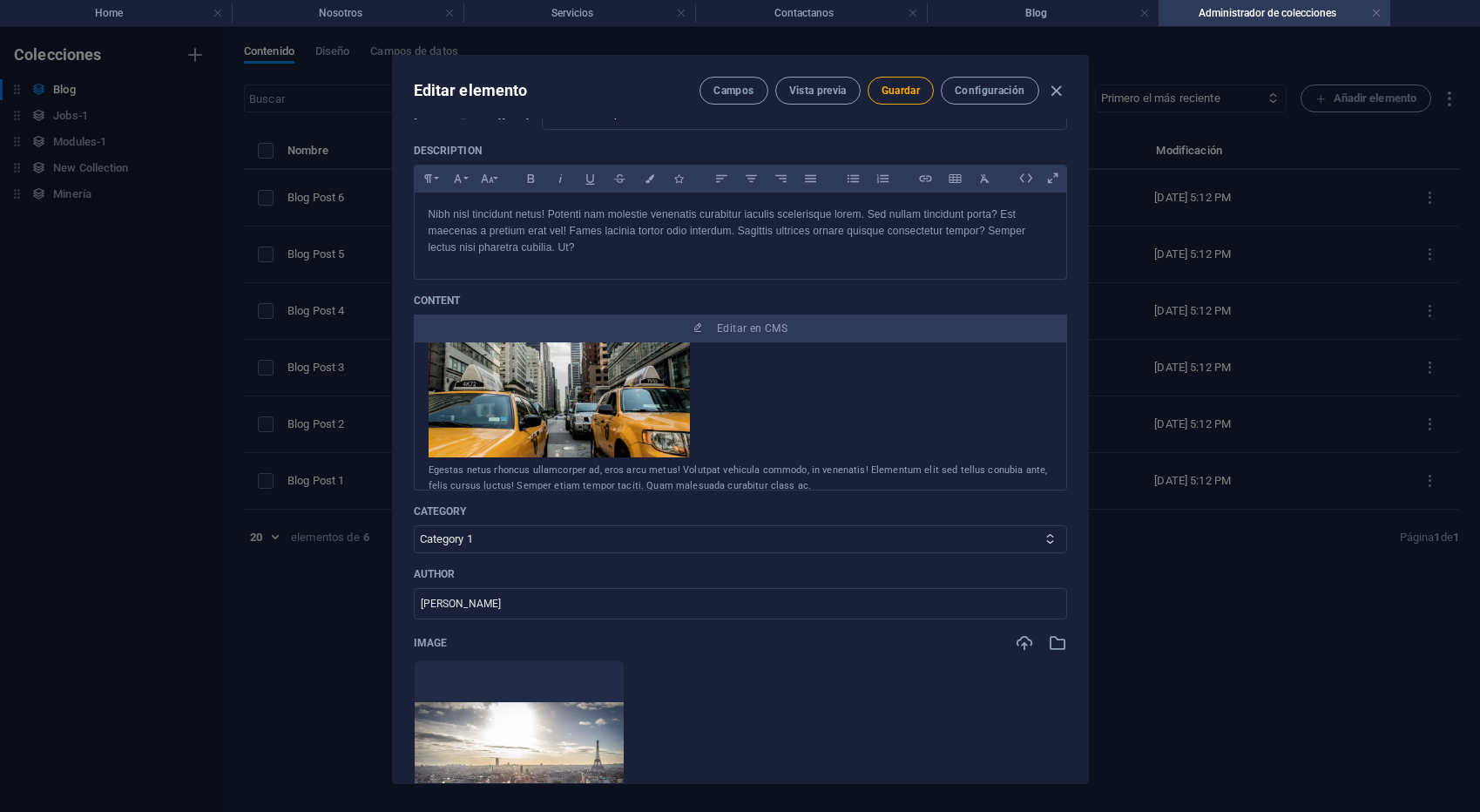
click at [578, 385] on img at bounding box center [559, 381] width 261 height 153
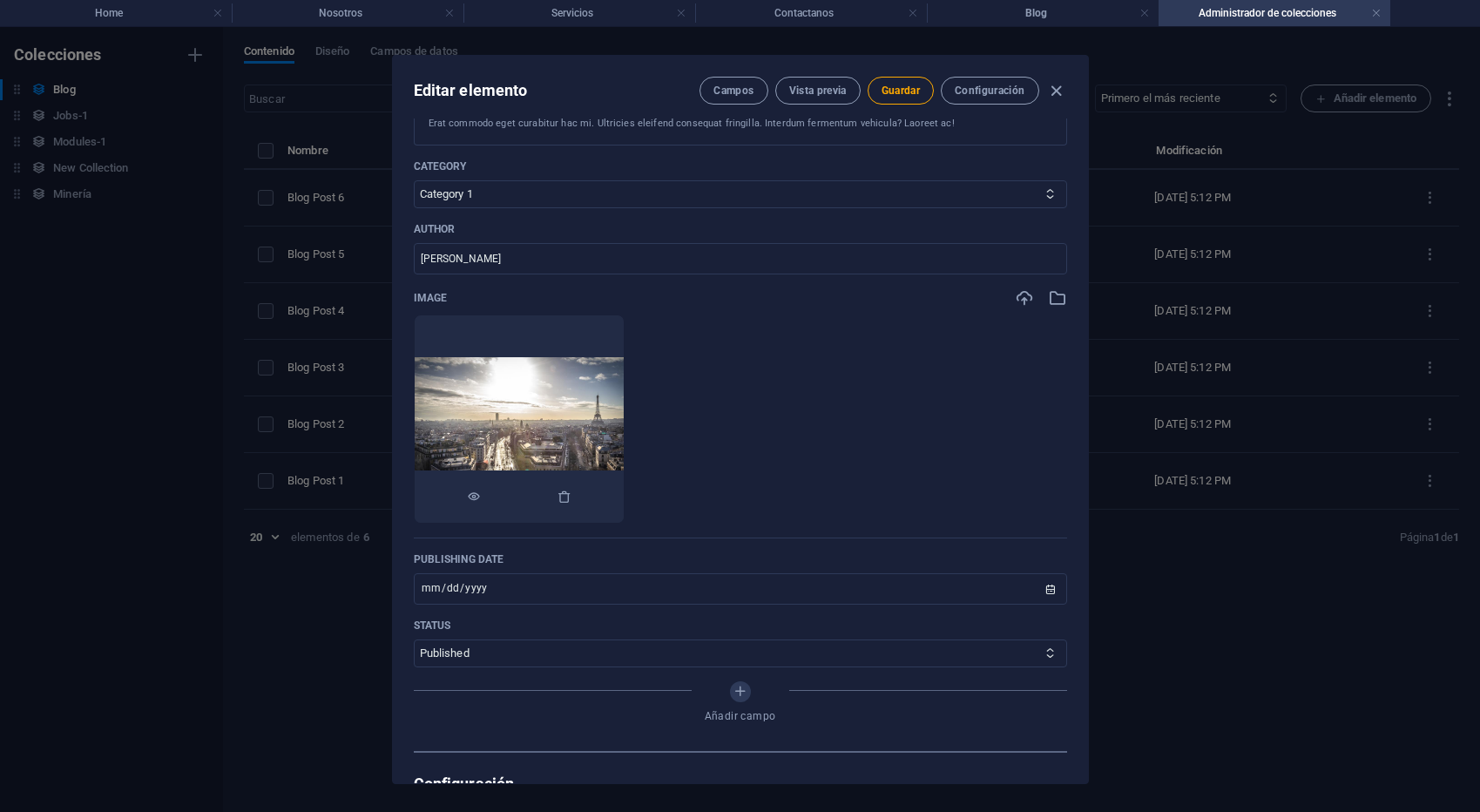
scroll to position [468, 0]
click at [583, 389] on img at bounding box center [519, 416] width 209 height 123
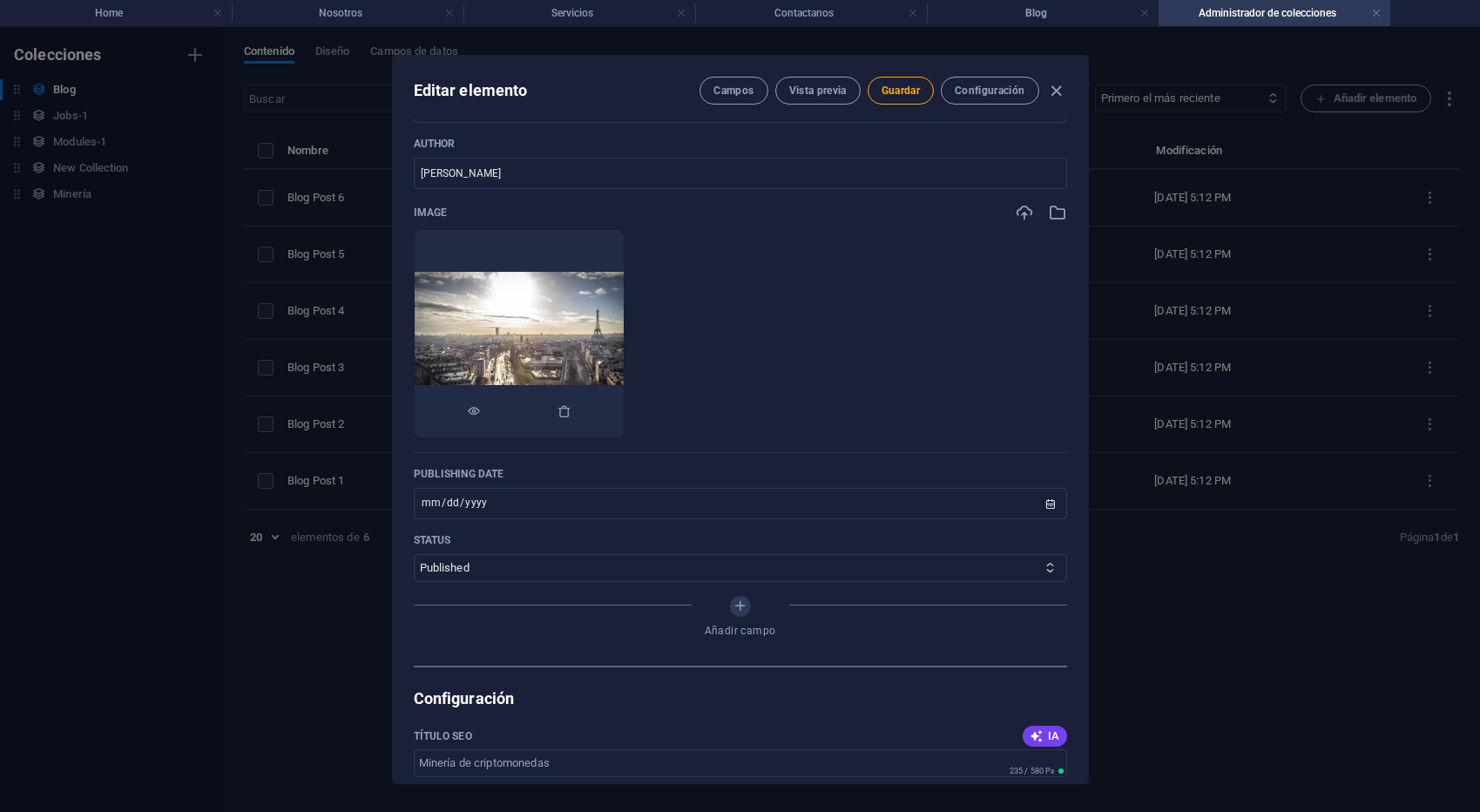
scroll to position [552, 0]
click at [573, 337] on img at bounding box center [519, 332] width 209 height 123
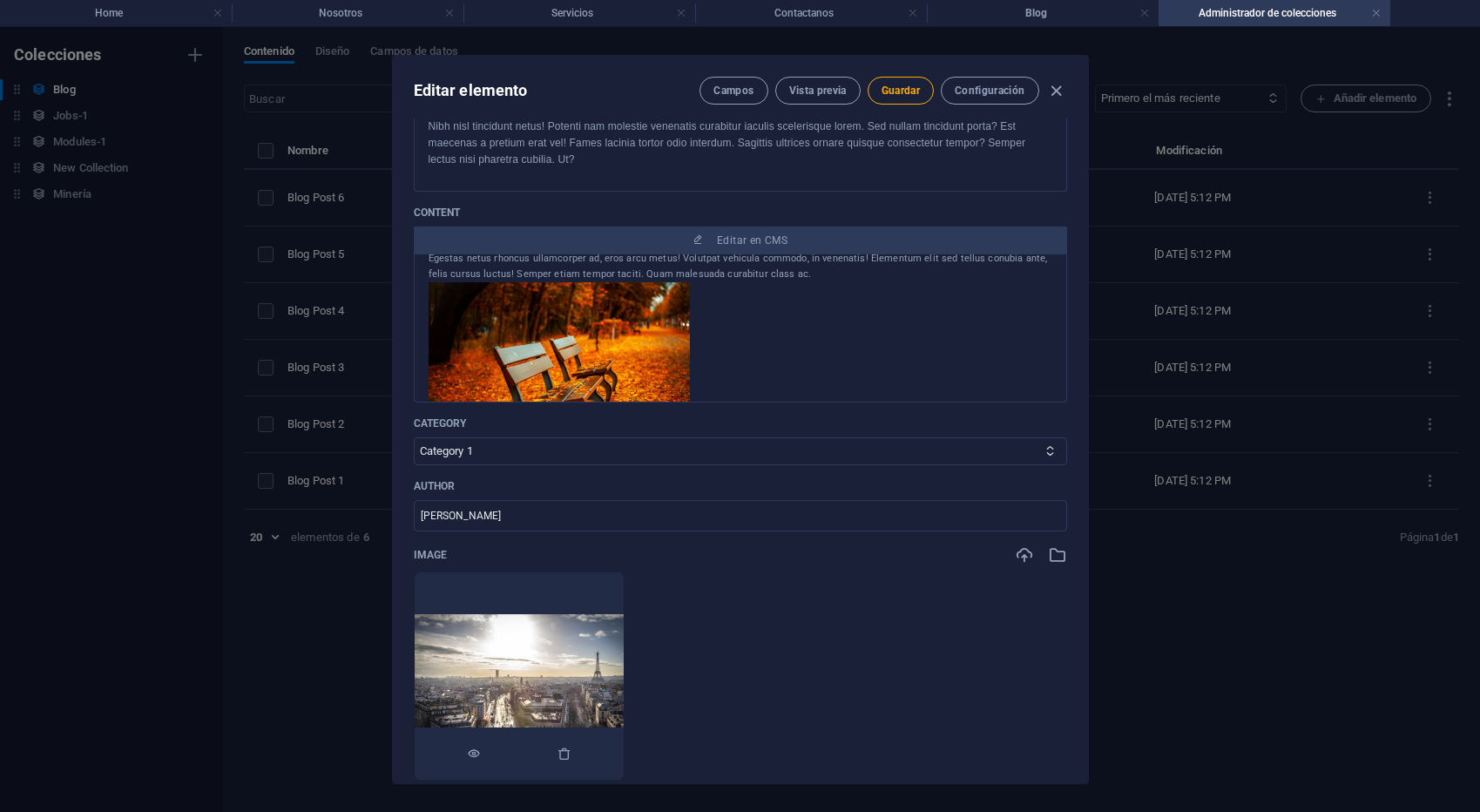
scroll to position [194, 0]
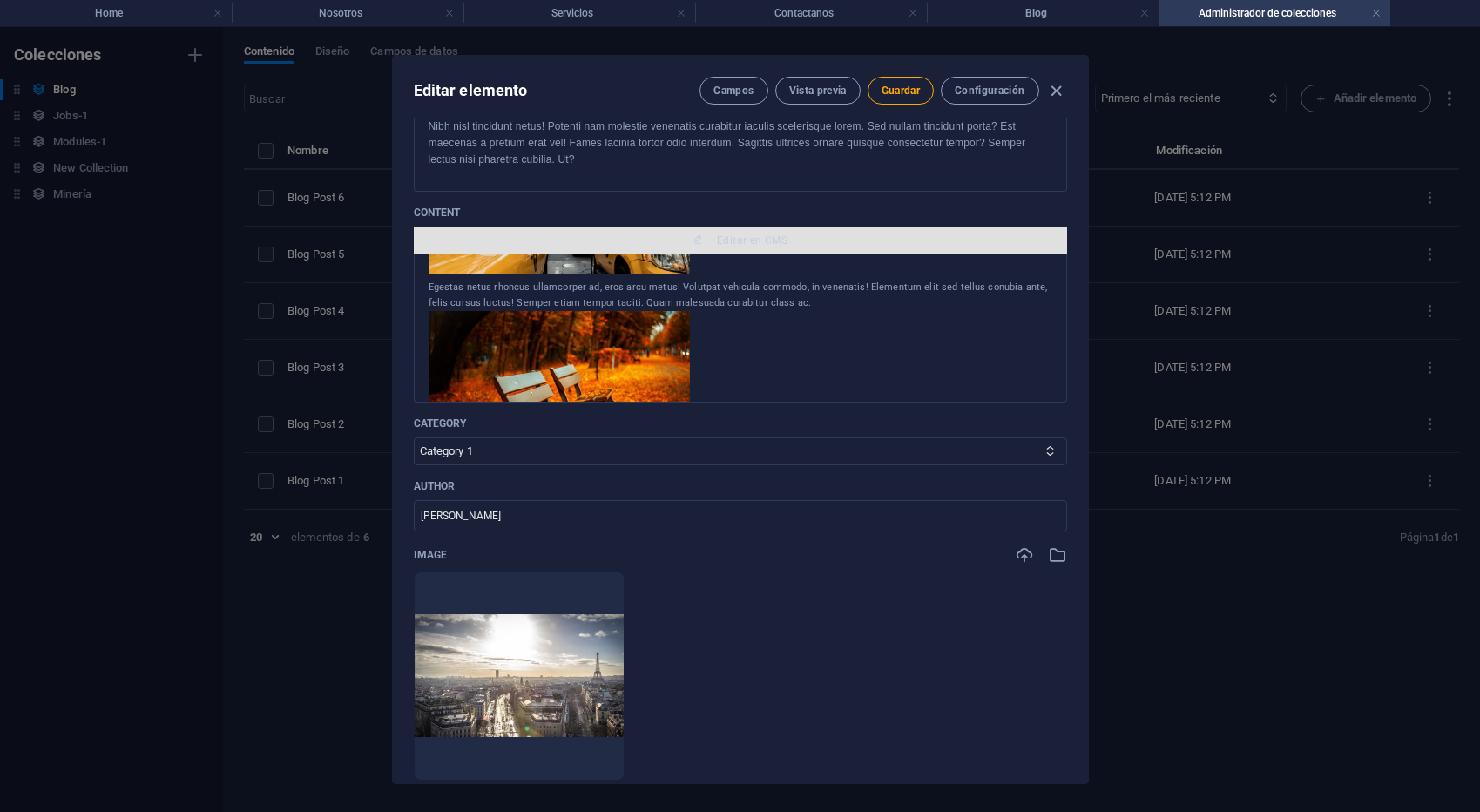
click at [717, 236] on span "Editar en CMS" at bounding box center [752, 241] width 70 height 14
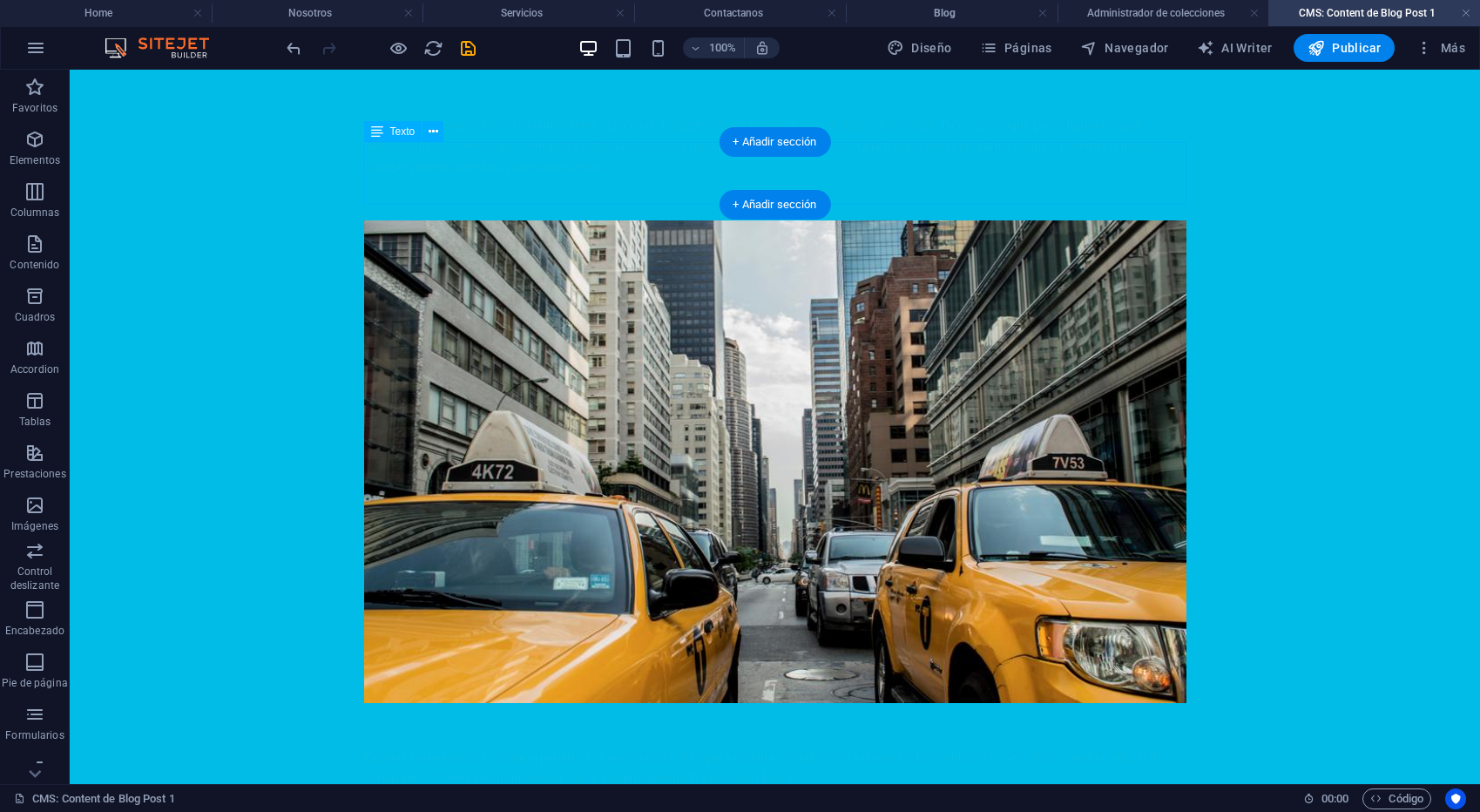
scroll to position [0, 0]
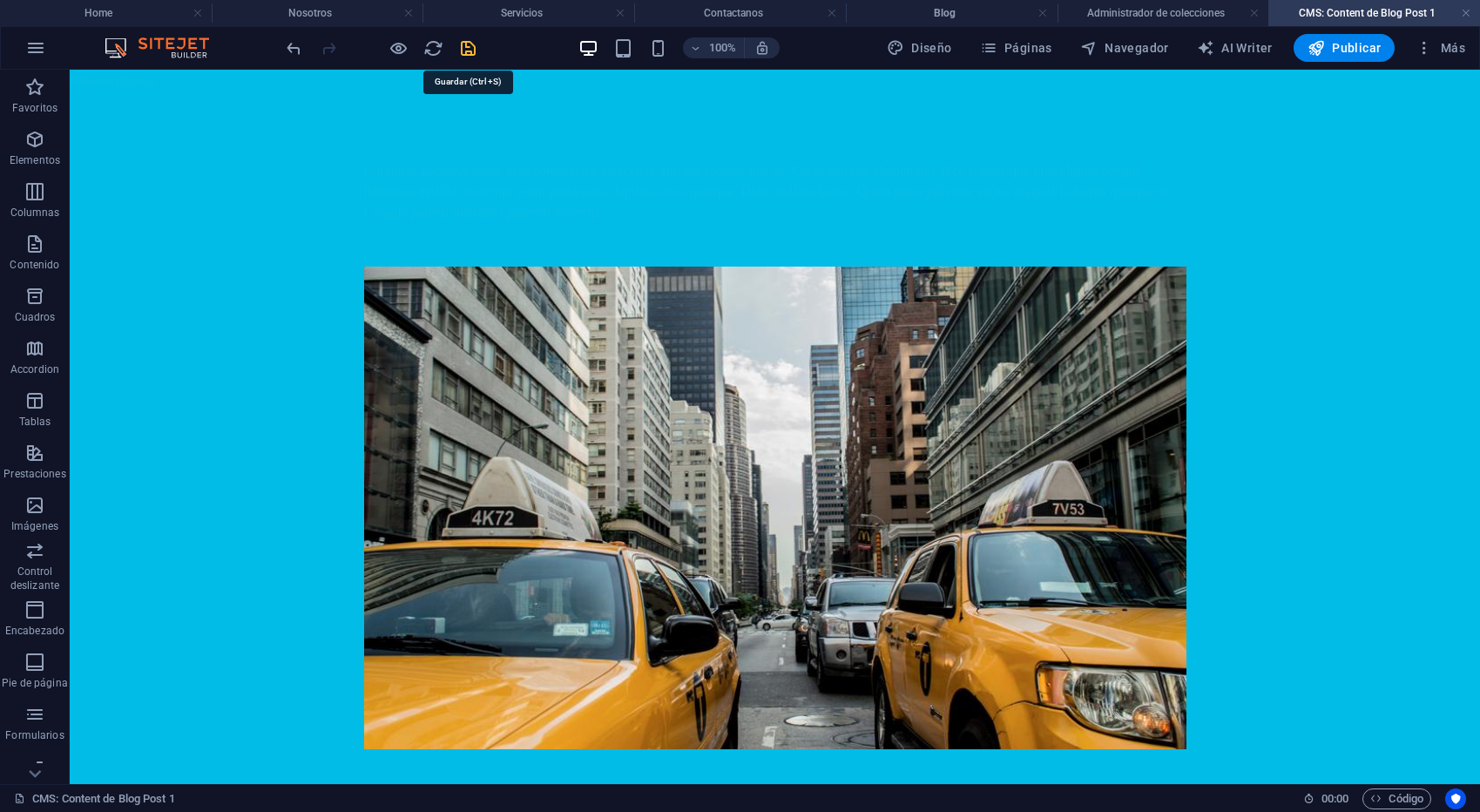
click at [473, 52] on icon "save" at bounding box center [468, 48] width 20 height 20
click at [1164, 14] on h4 "Administrador de colecciones" at bounding box center [1163, 13] width 212 height 19
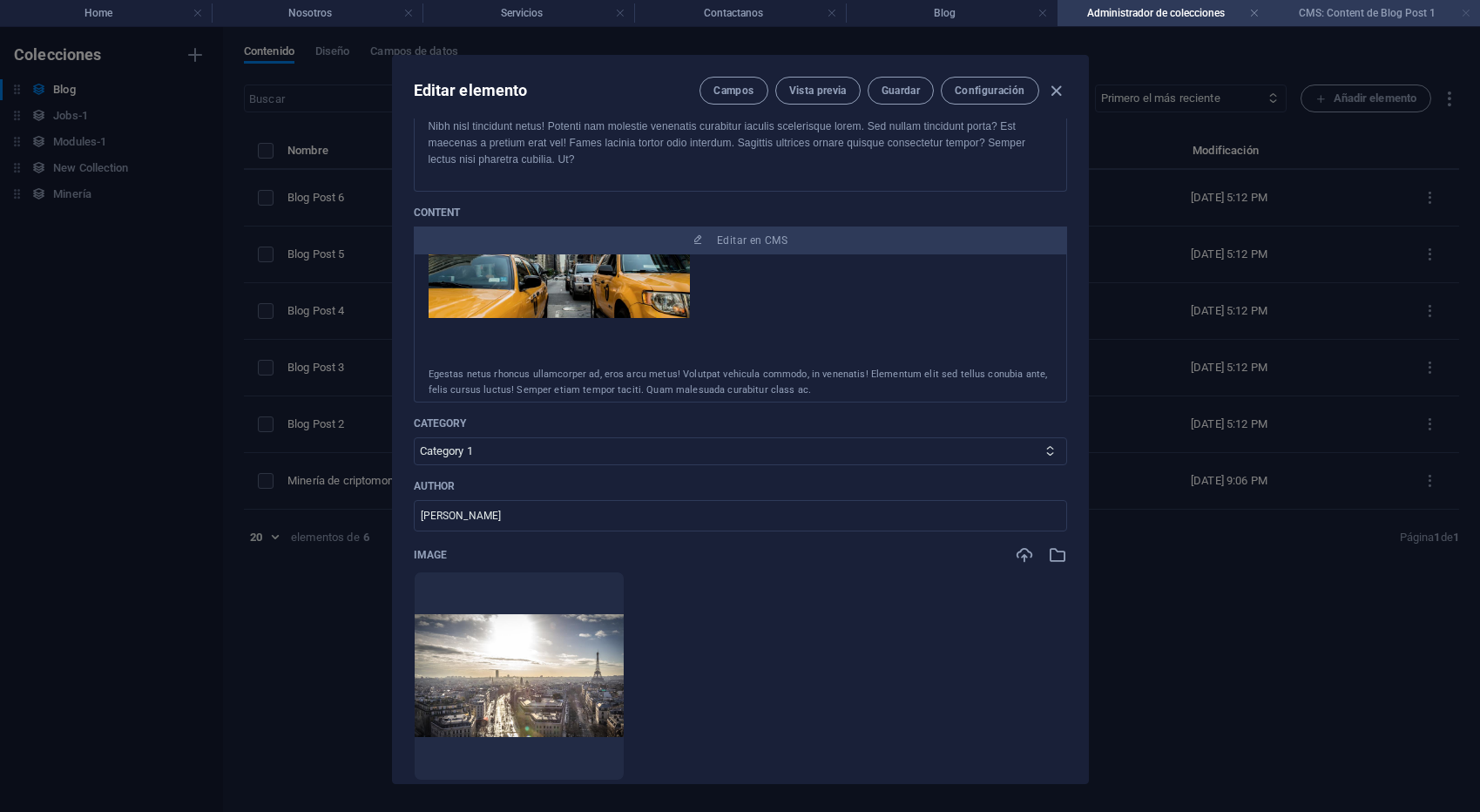
click at [1462, 12] on link at bounding box center [1466, 13] width 11 height 17
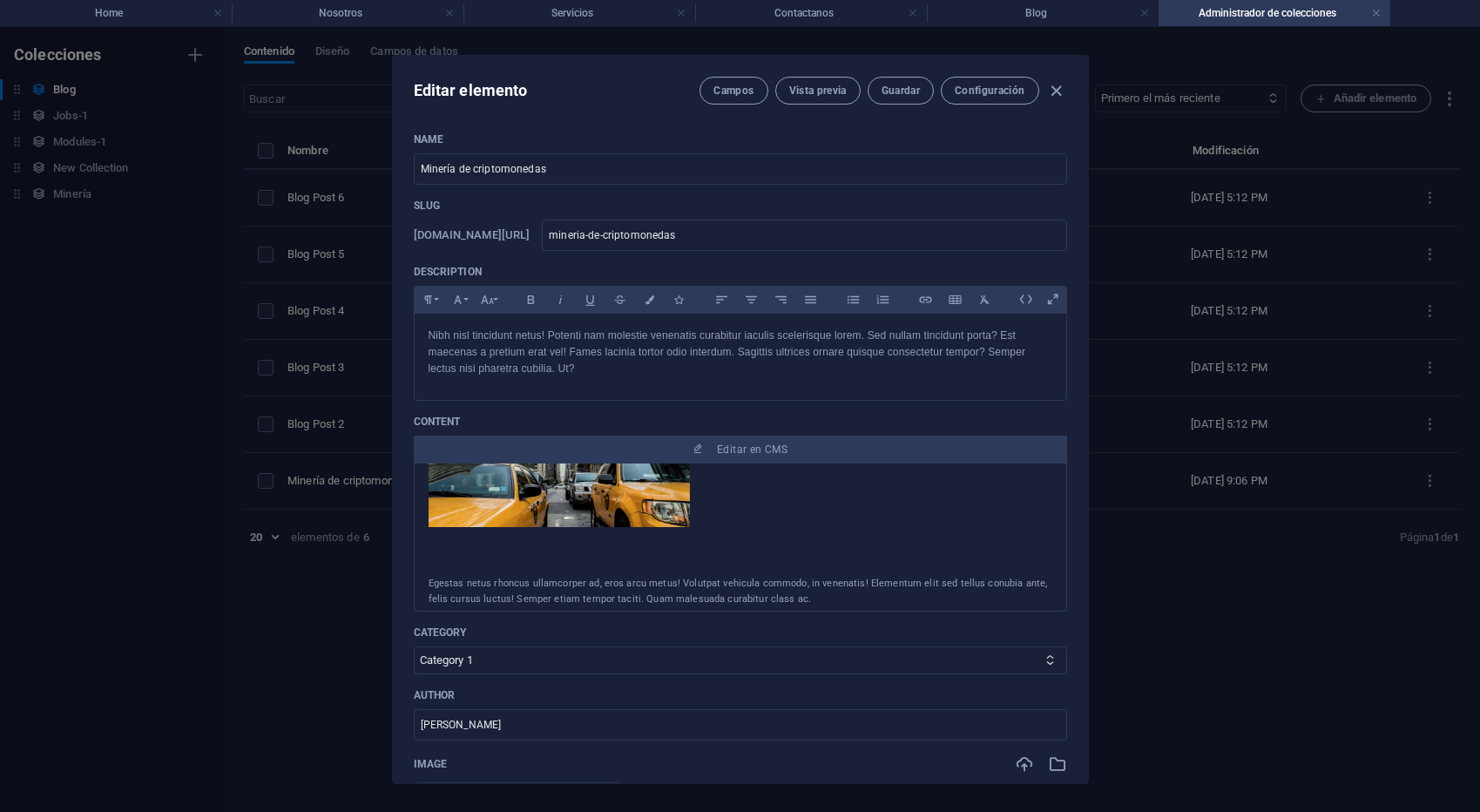
click at [787, 508] on div at bounding box center [741, 453] width 624 height 158
click at [780, 507] on div at bounding box center [741, 453] width 624 height 158
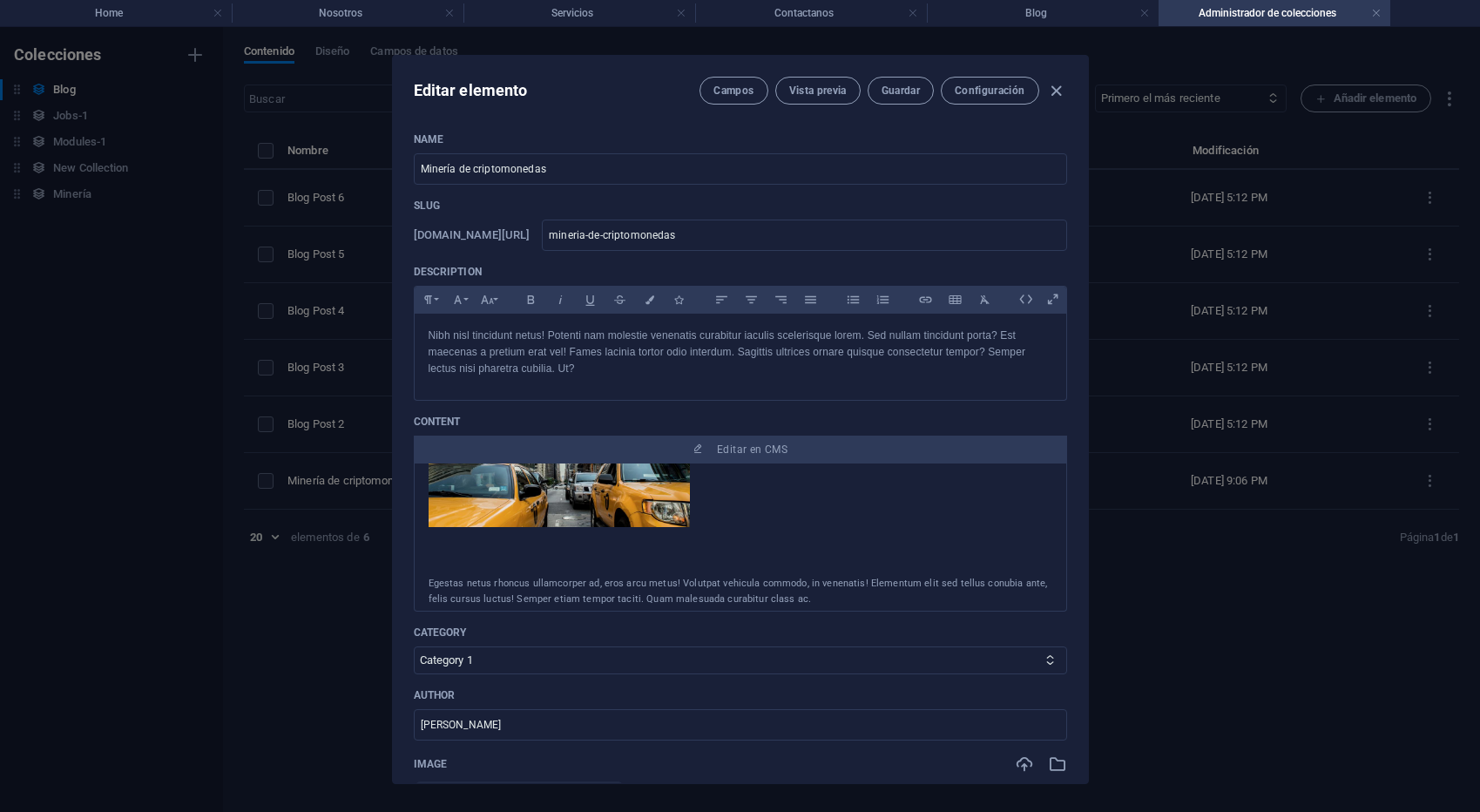
click at [780, 507] on div at bounding box center [741, 453] width 624 height 158
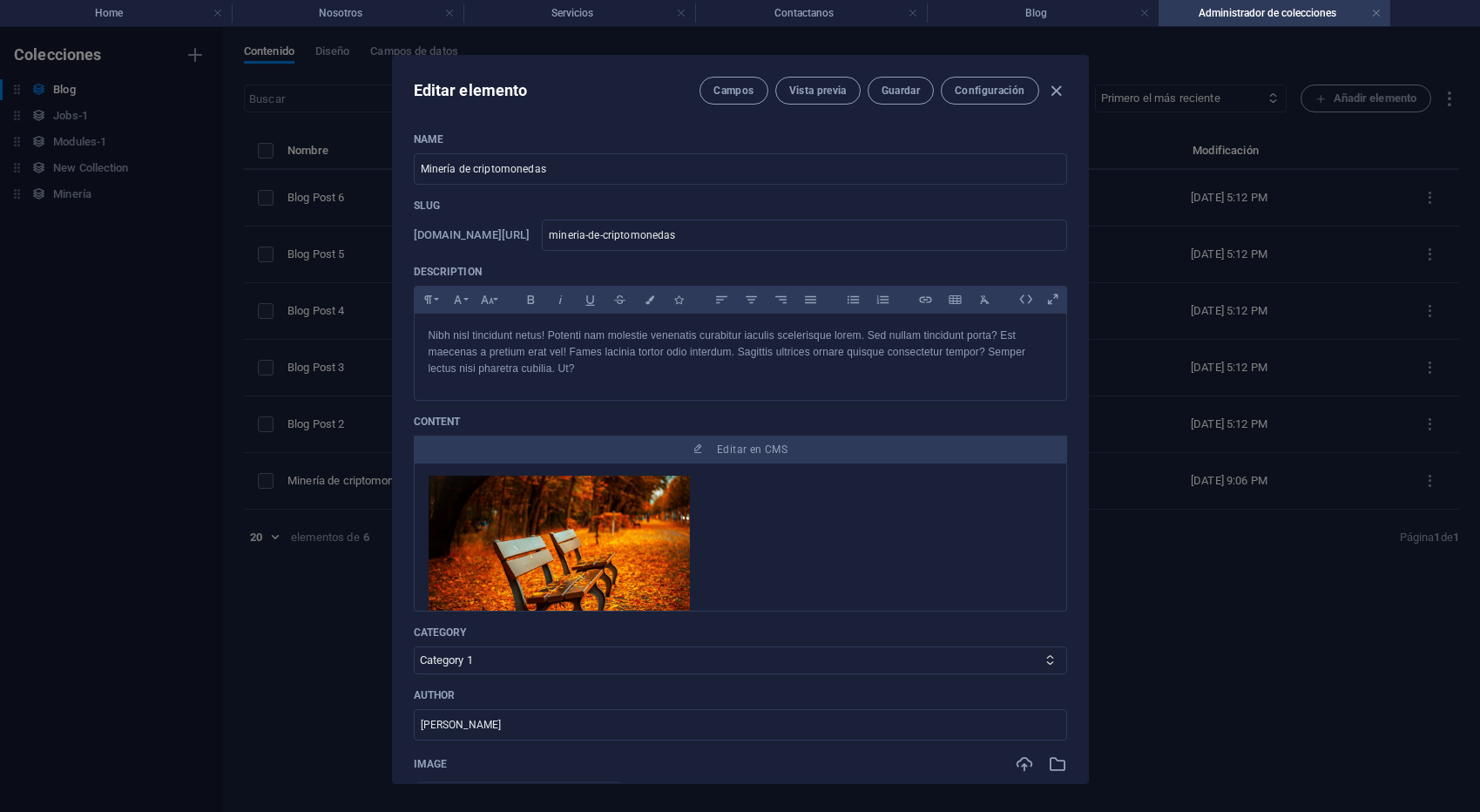
click at [811, 531] on div at bounding box center [741, 555] width 624 height 158
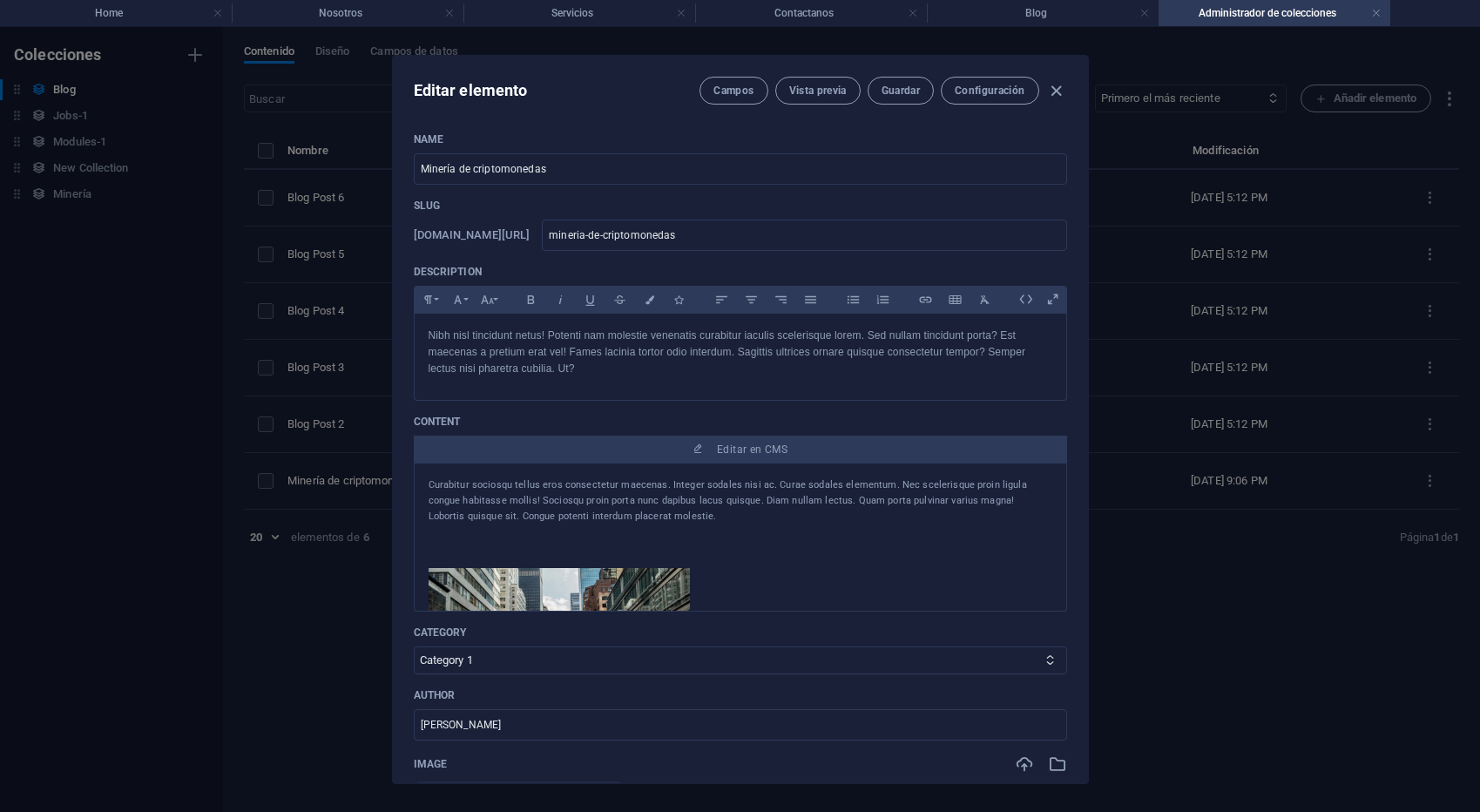
drag, startPoint x: 941, startPoint y: 605, endPoint x: 507, endPoint y: 466, distance: 455.7
click at [507, 463] on div "Curabitur sociosqu tellus eros consectetur maecenas. Integer sodales nisi ac. C…" at bounding box center [740, 537] width 653 height 148
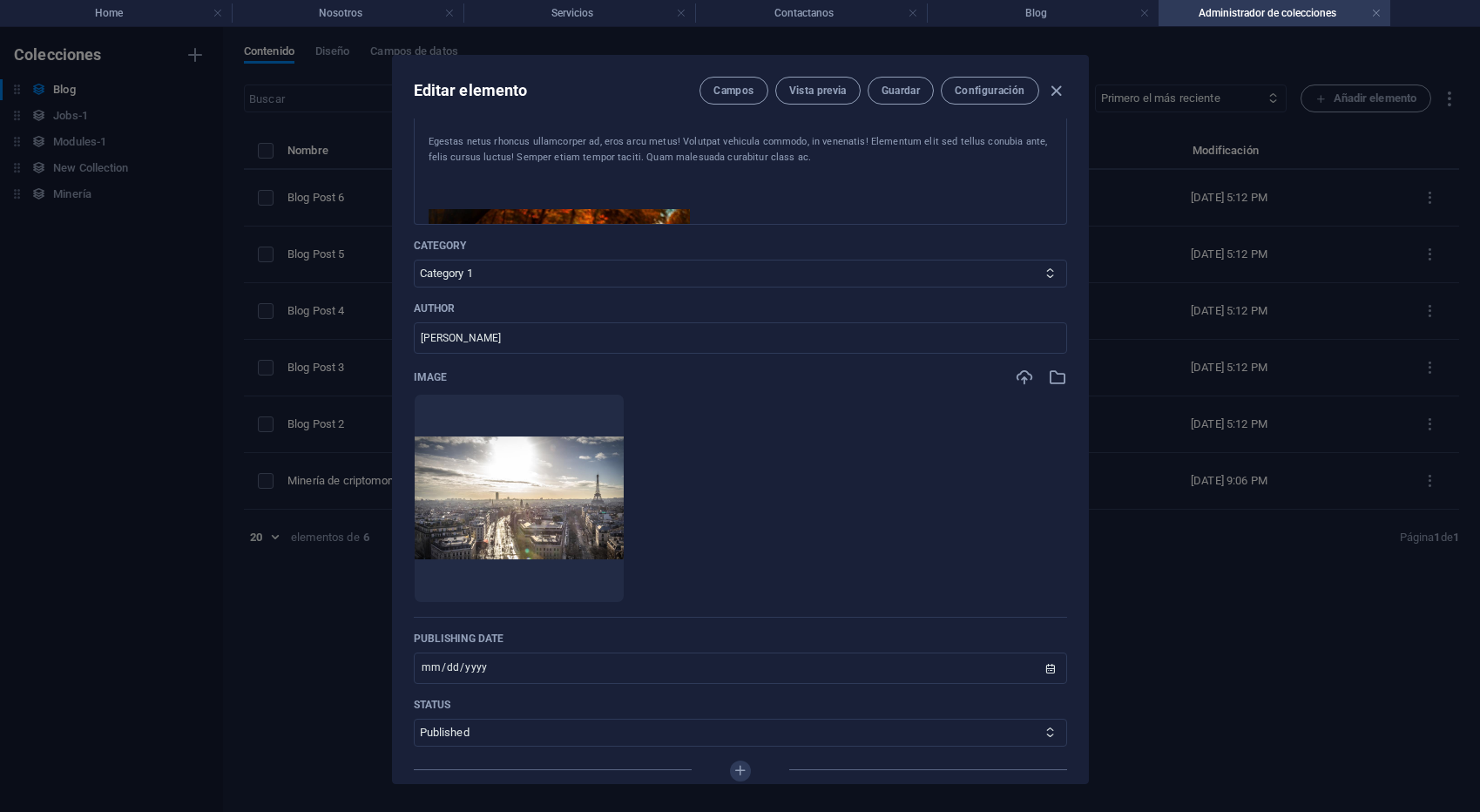
scroll to position [398, 0]
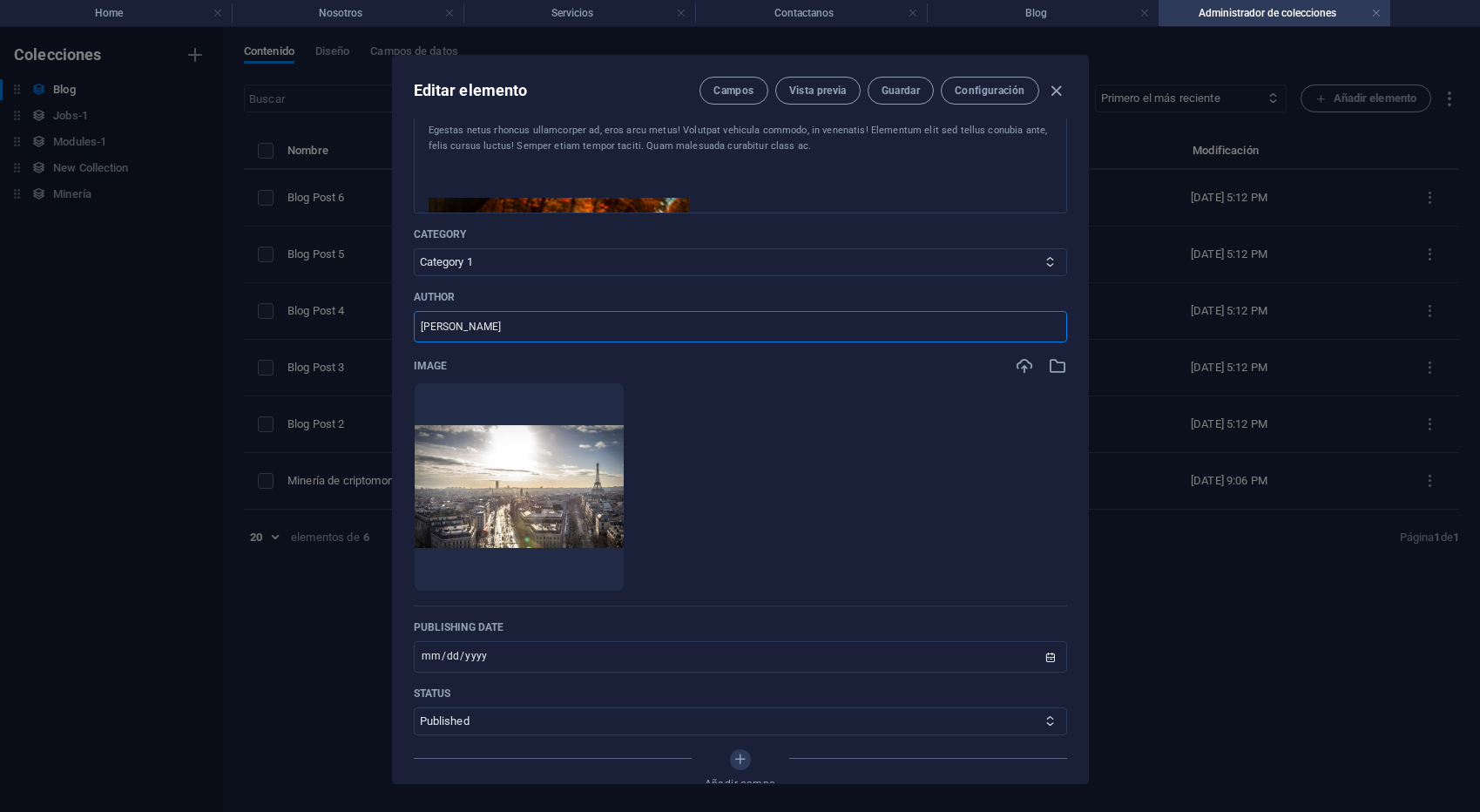
click at [799, 328] on input "Juan Pérez" at bounding box center [740, 327] width 653 height 32
drag, startPoint x: 774, startPoint y: 327, endPoint x: 418, endPoint y: 332, distance: 356.0
click at [414, 334] on input "Juan Pérez" at bounding box center [740, 327] width 653 height 32
click at [428, 330] on input "Juan Pérez" at bounding box center [740, 327] width 653 height 32
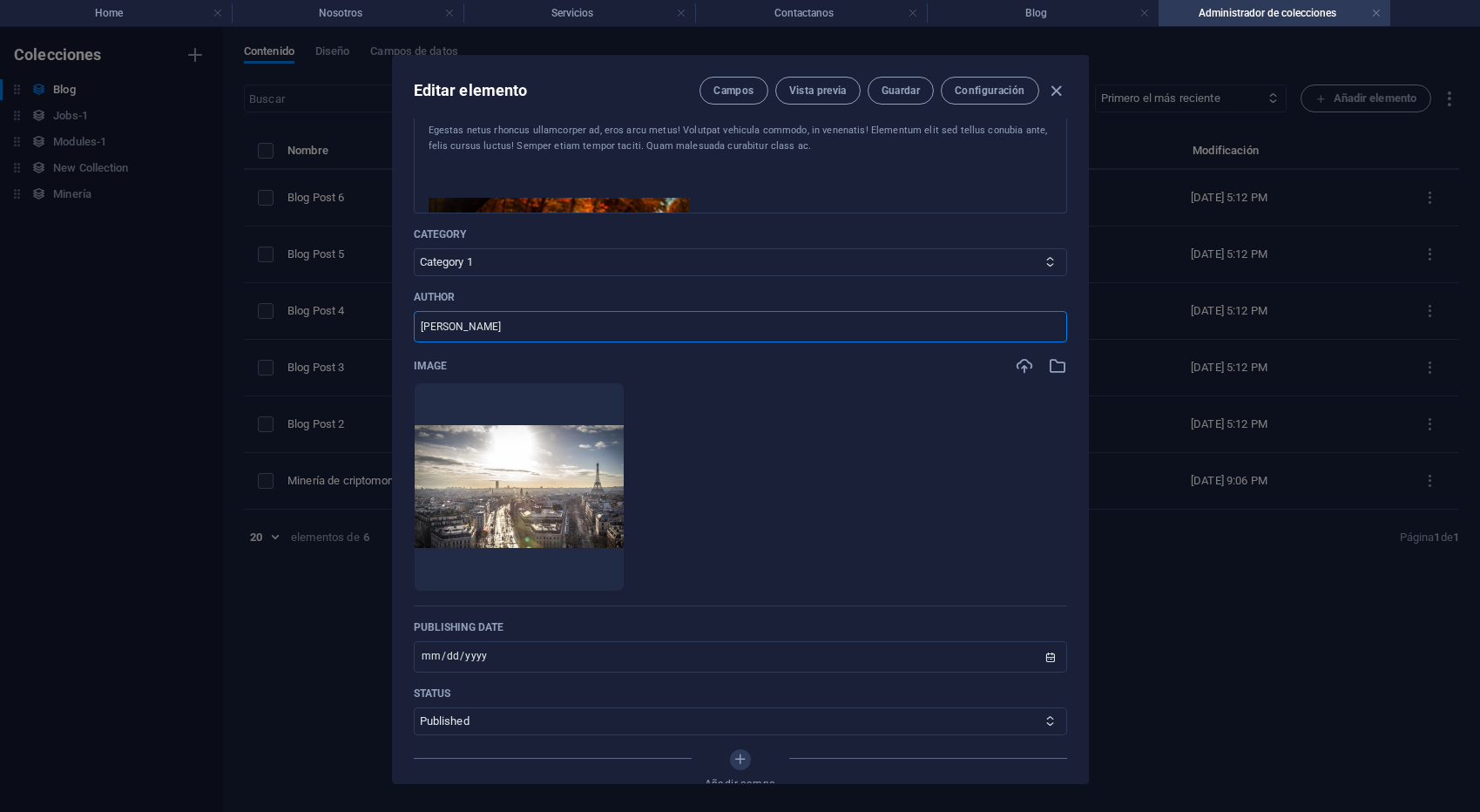
click at [428, 330] on input "Juan Pérez" at bounding box center [740, 327] width 653 height 32
type input "Carlos Villalobos"
click at [588, 291] on p "Author" at bounding box center [740, 297] width 653 height 14
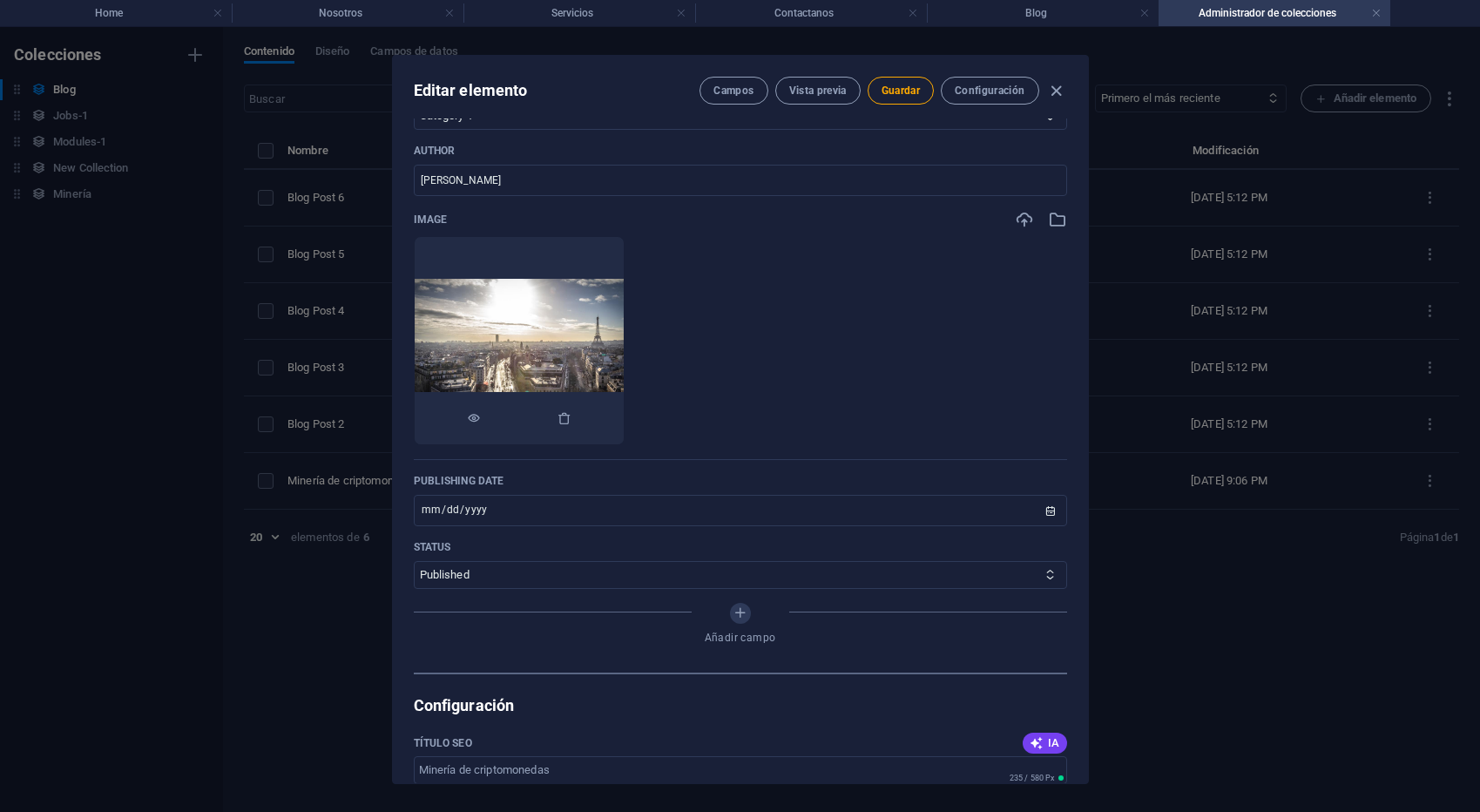
scroll to position [547, 0]
click at [571, 421] on icon "button" at bounding box center [564, 416] width 14 height 14
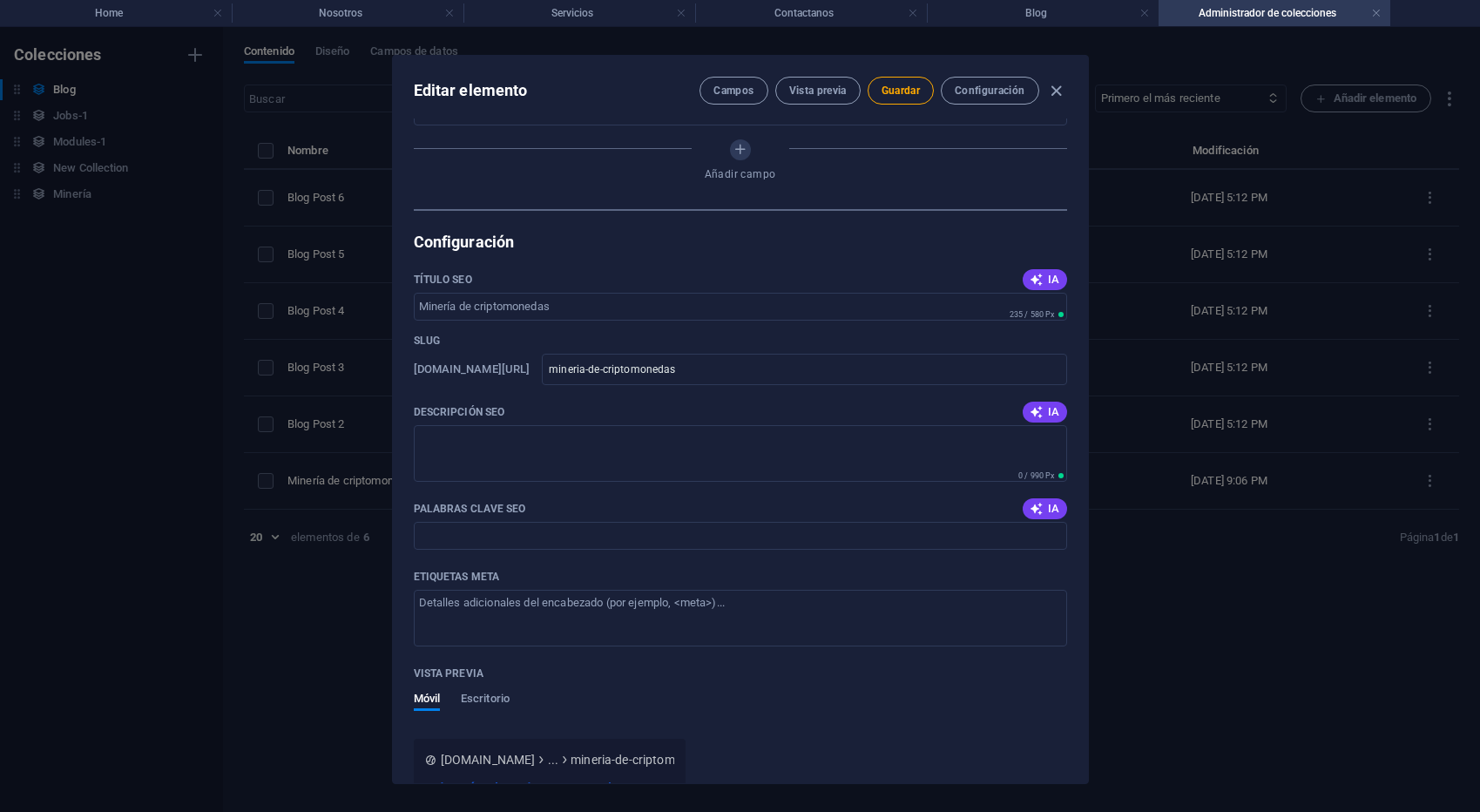
scroll to position [558, 0]
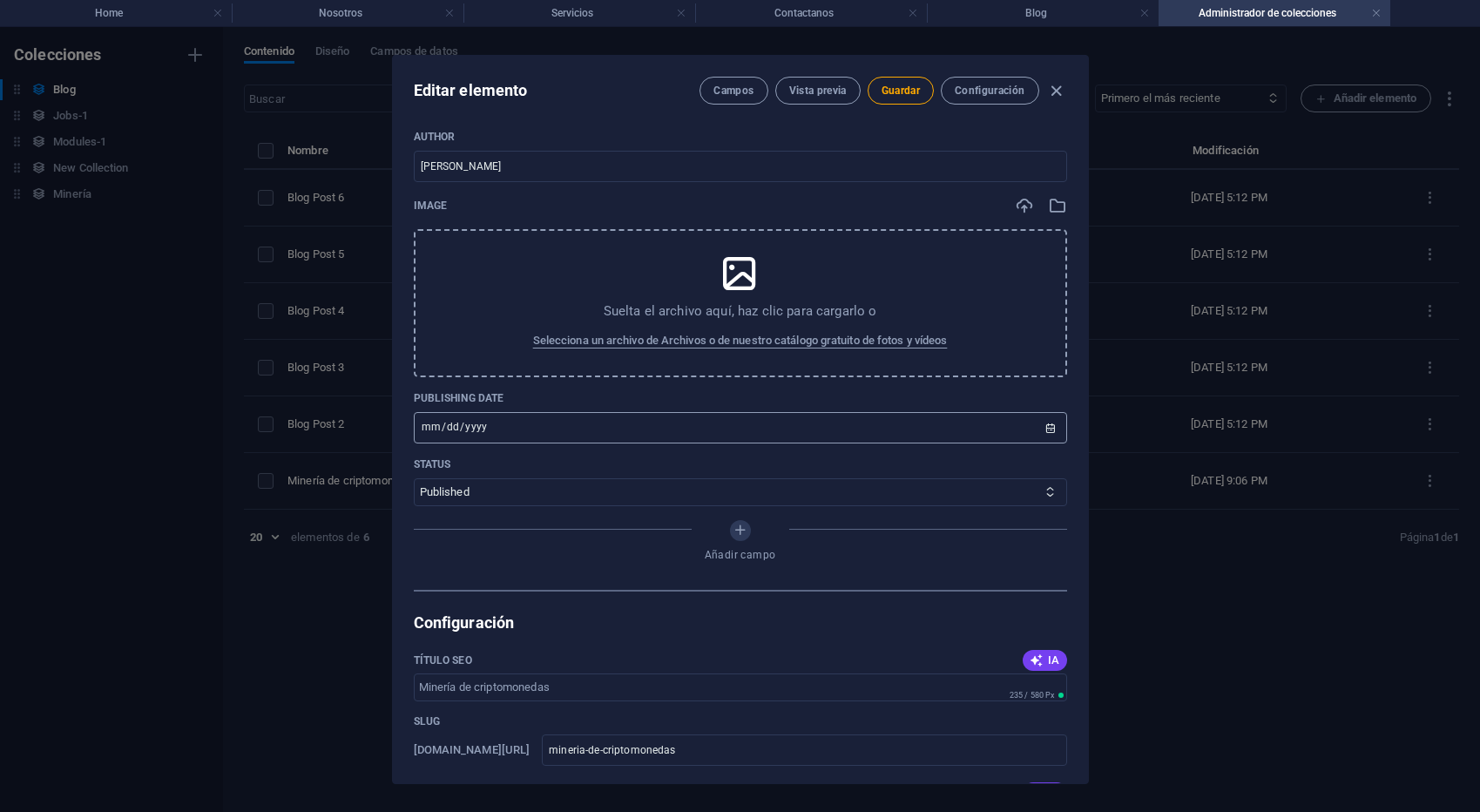
click at [722, 293] on icon at bounding box center [740, 273] width 44 height 44
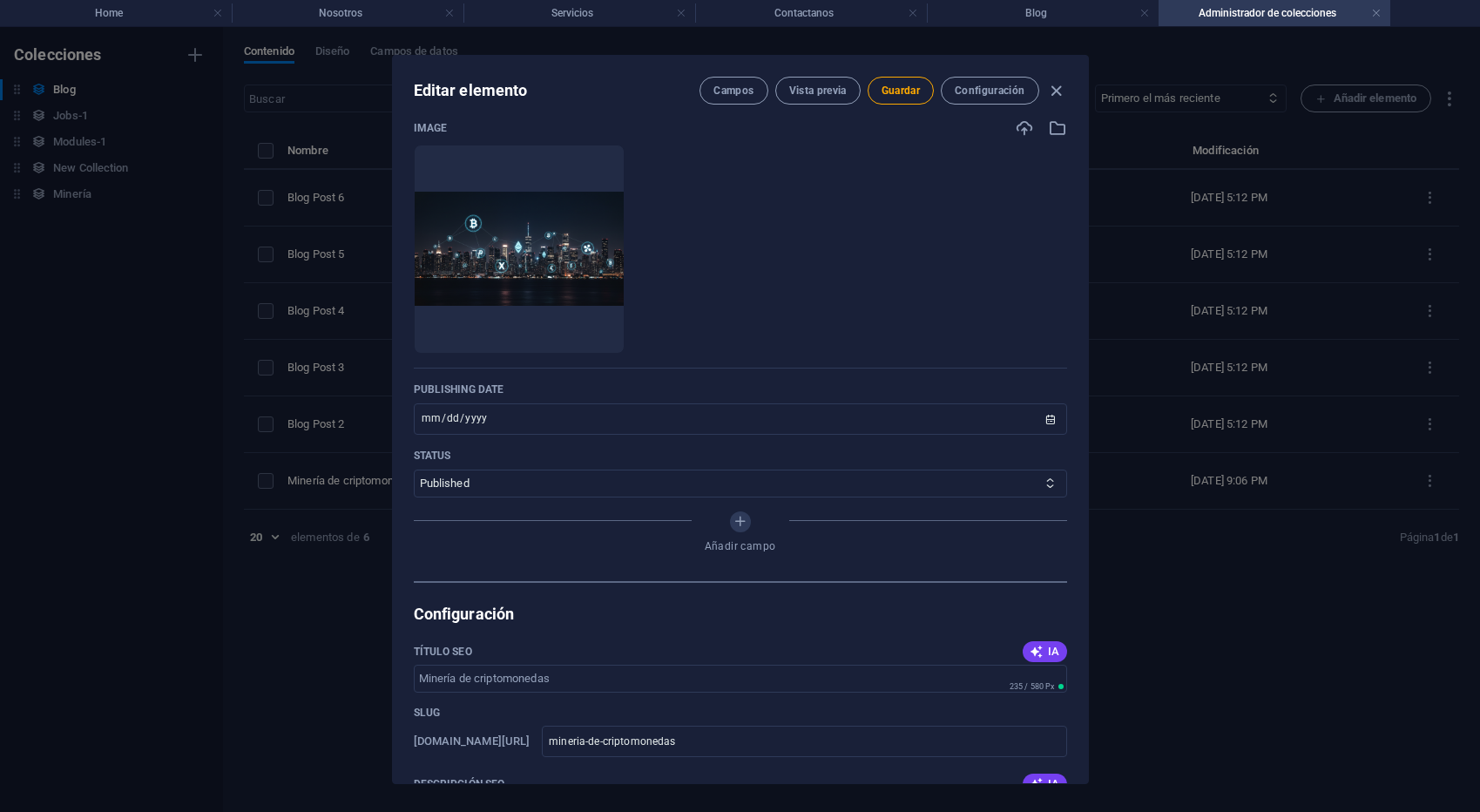
scroll to position [637, 0]
click at [897, 94] on span "Guardar" at bounding box center [901, 91] width 39 height 14
click at [1373, 14] on link at bounding box center [1376, 13] width 11 height 17
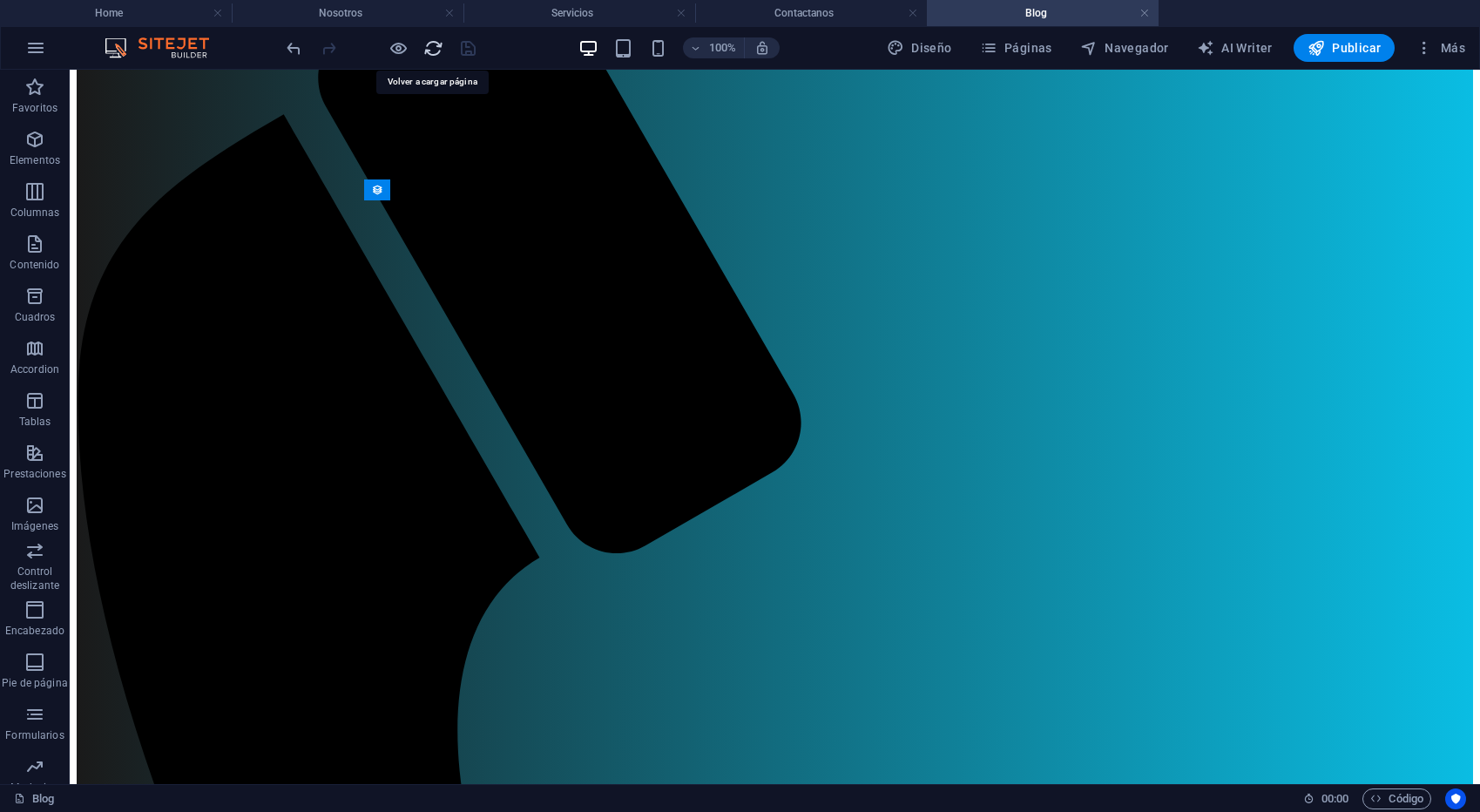
click at [436, 44] on icon "reload" at bounding box center [433, 48] width 20 height 20
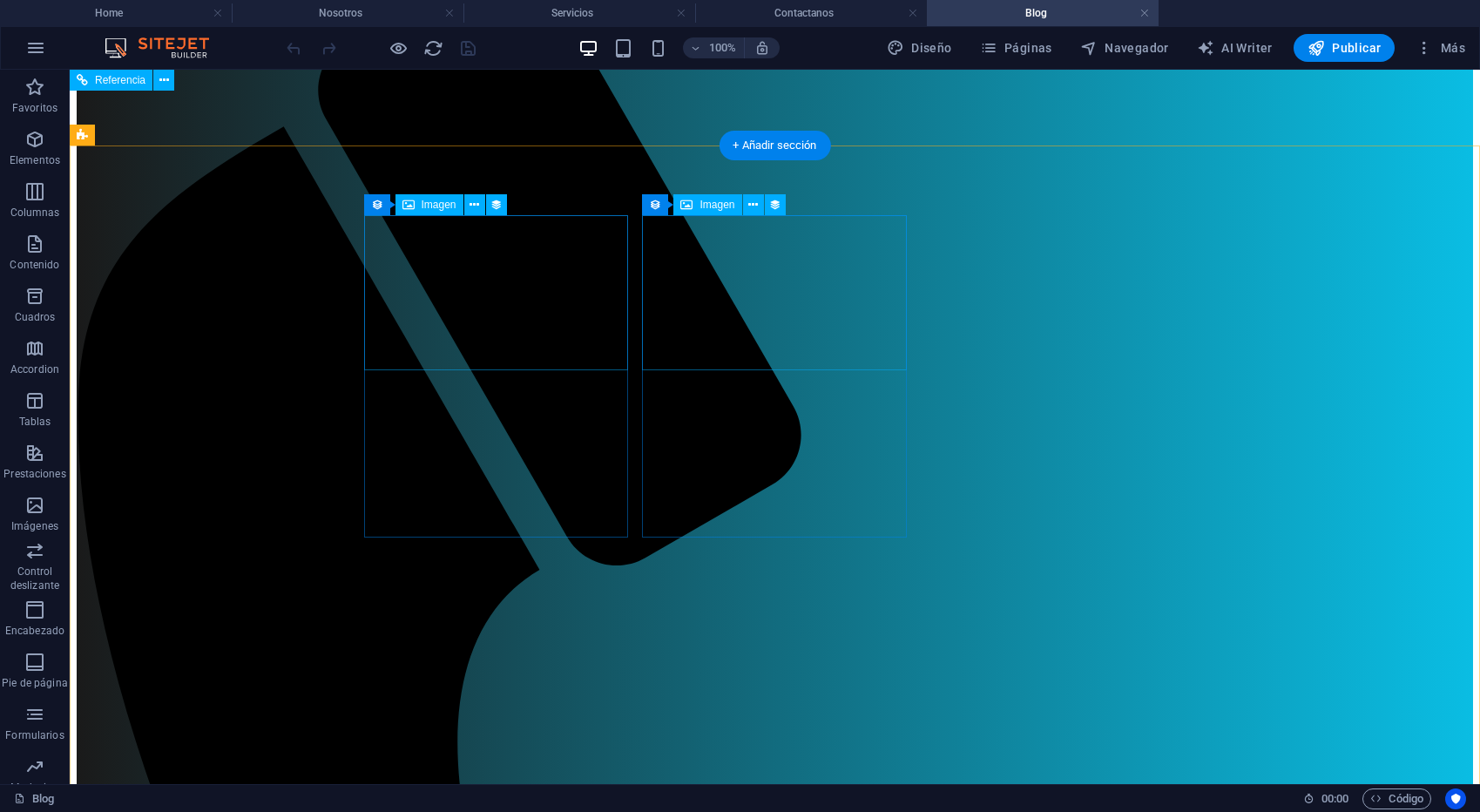
scroll to position [128, 0]
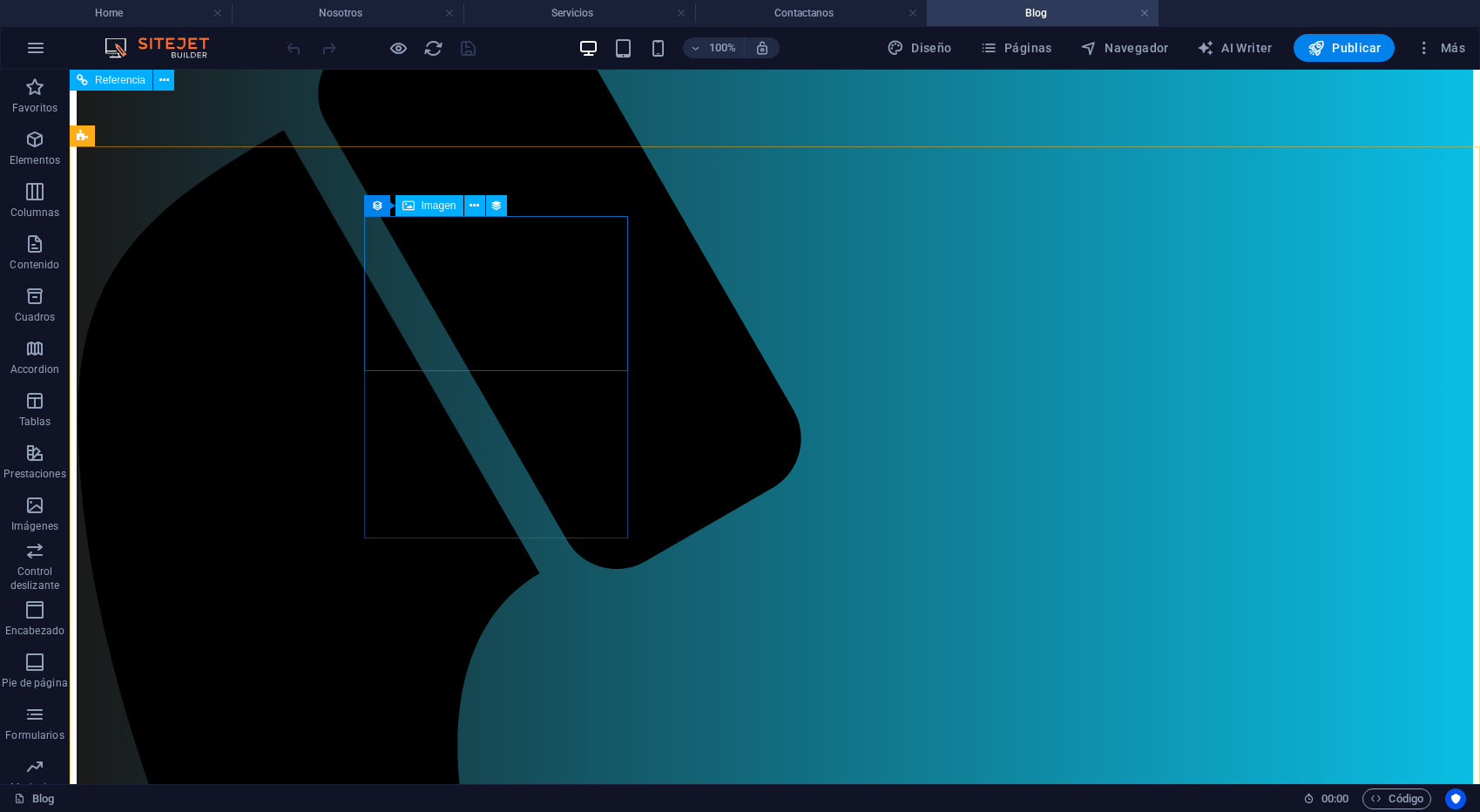
click at [415, 202] on div "Imagen" at bounding box center [429, 206] width 68 height 21
click at [422, 205] on span "Imagen" at bounding box center [439, 206] width 35 height 11
select select "image"
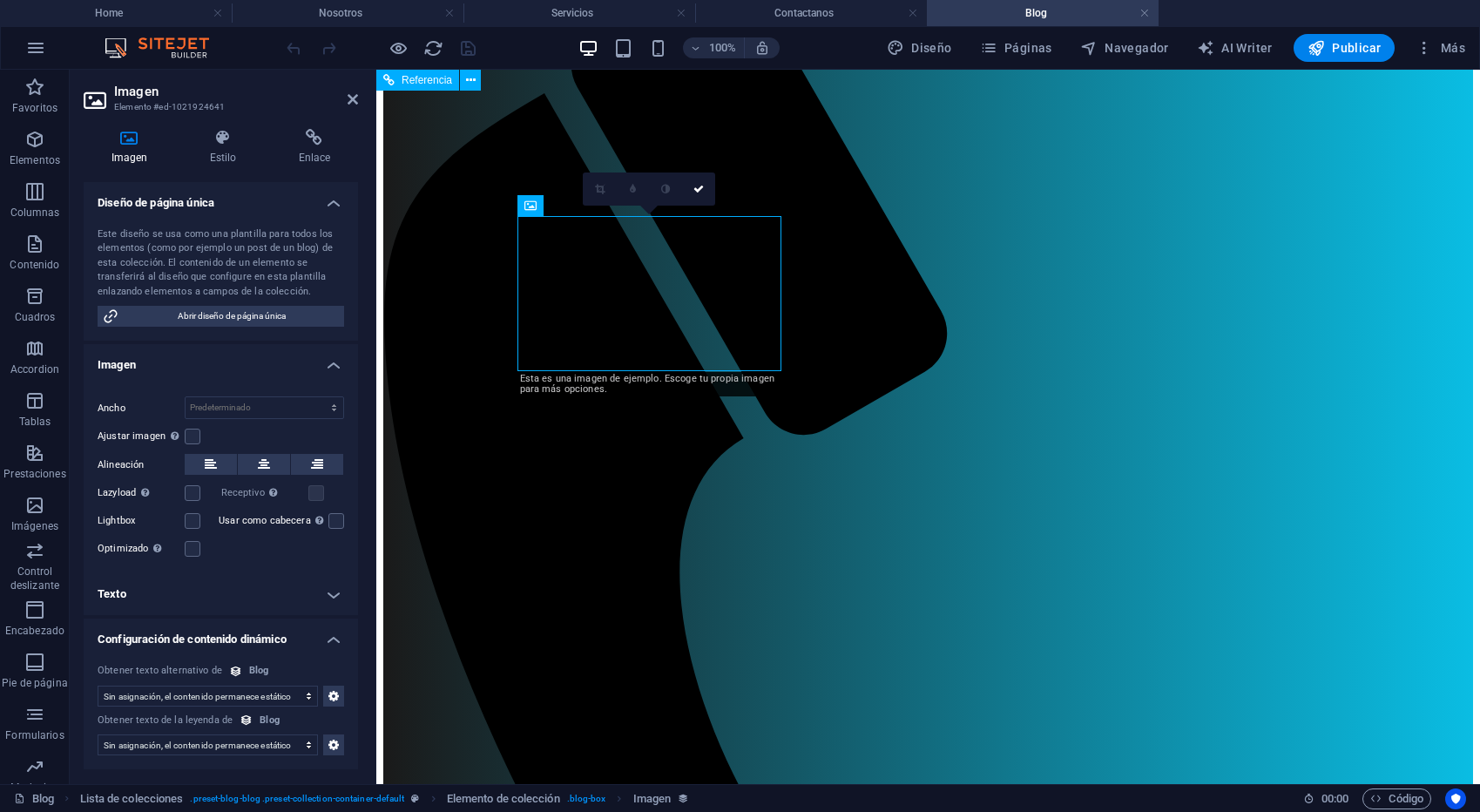
scroll to position [0, 0]
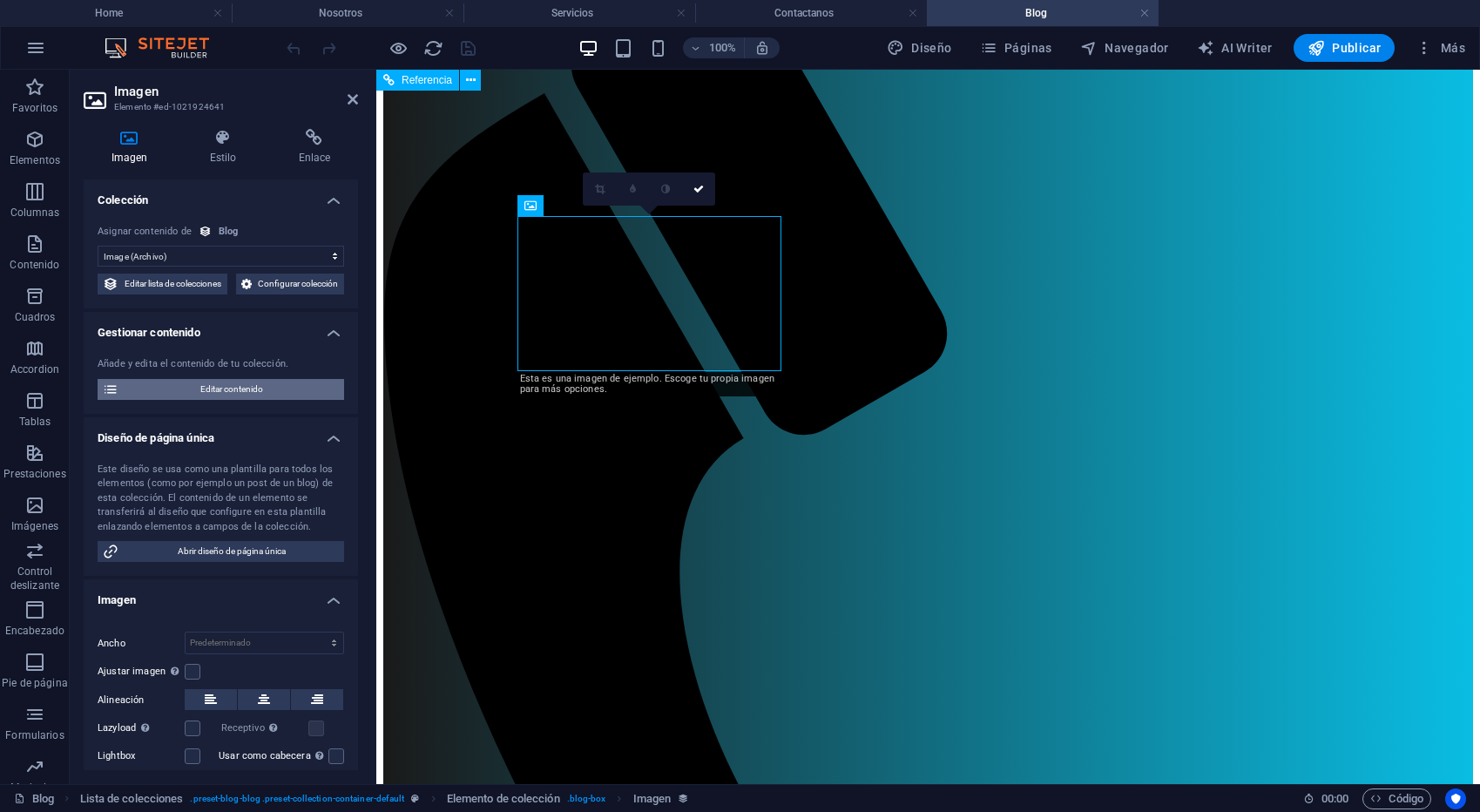
click at [216, 400] on span "Editar contenido" at bounding box center [231, 389] width 215 height 21
select select "Category 2"
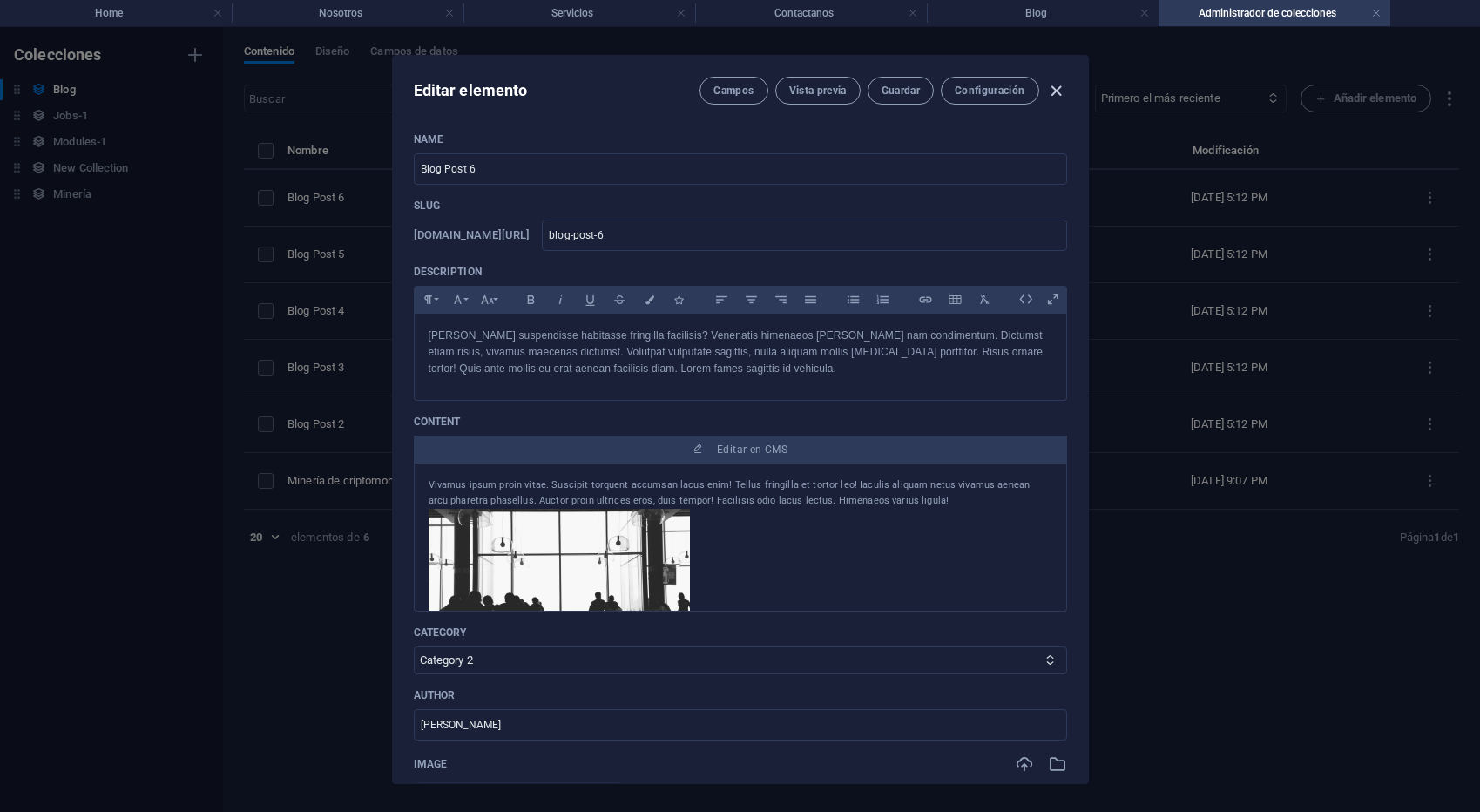
click at [1052, 85] on icon "button" at bounding box center [1056, 91] width 20 height 20
type input "2025-10-06"
type input "blog-post-6"
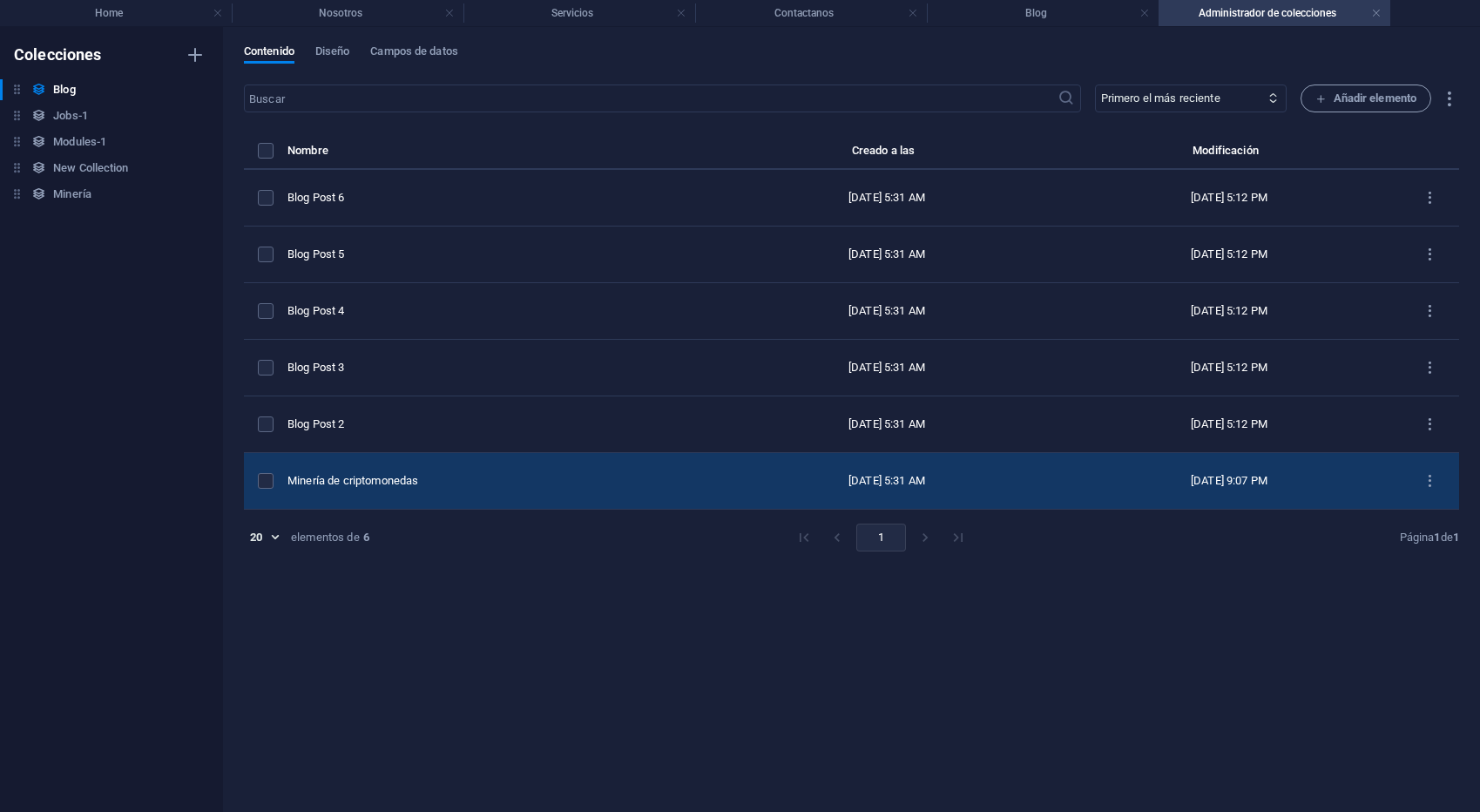
click at [470, 482] on div "Minería de criptomonedas" at bounding box center [495, 481] width 415 height 16
select select "Category 1"
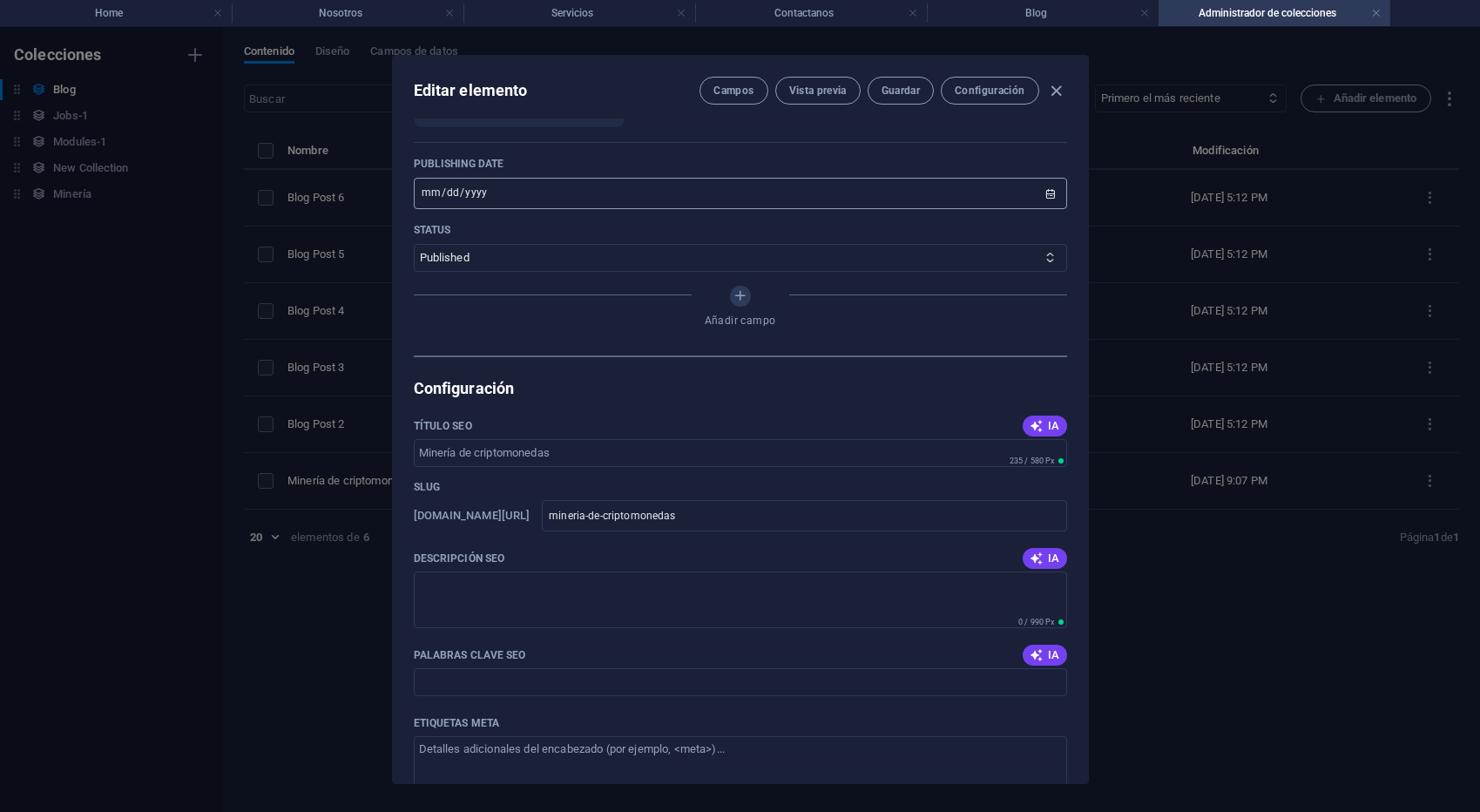
scroll to position [1414, 0]
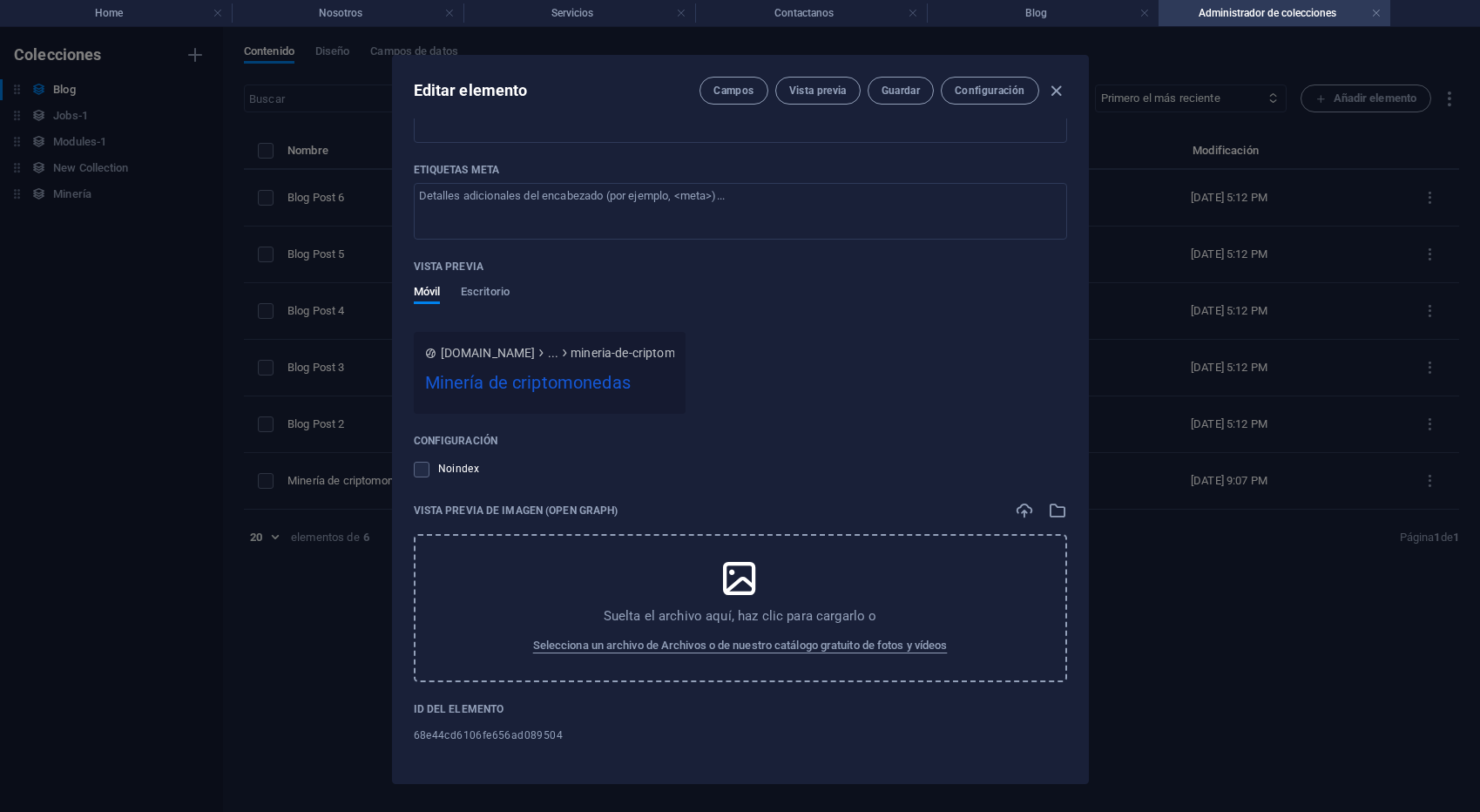
click at [727, 579] on icon at bounding box center [740, 578] width 44 height 44
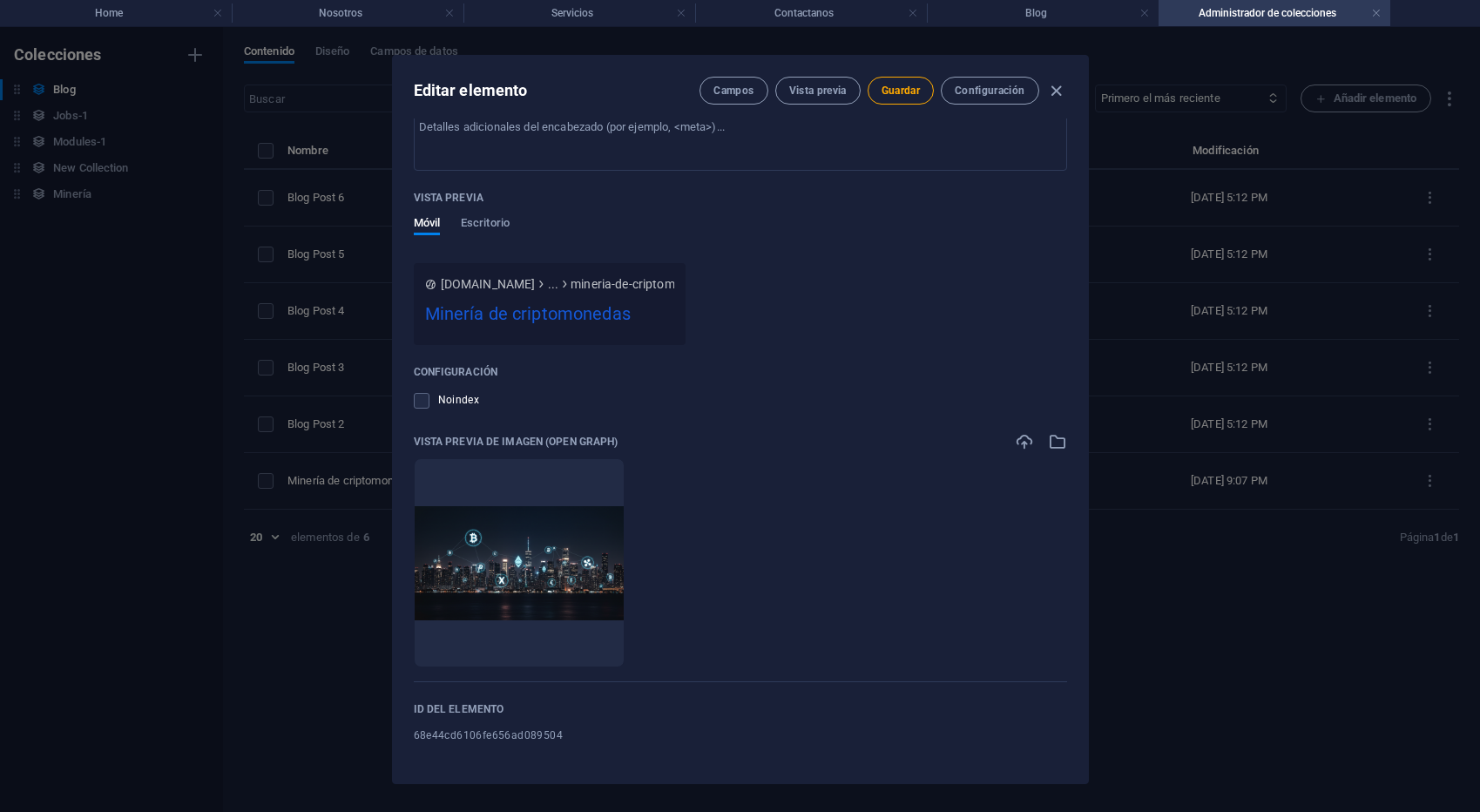
scroll to position [0, 0]
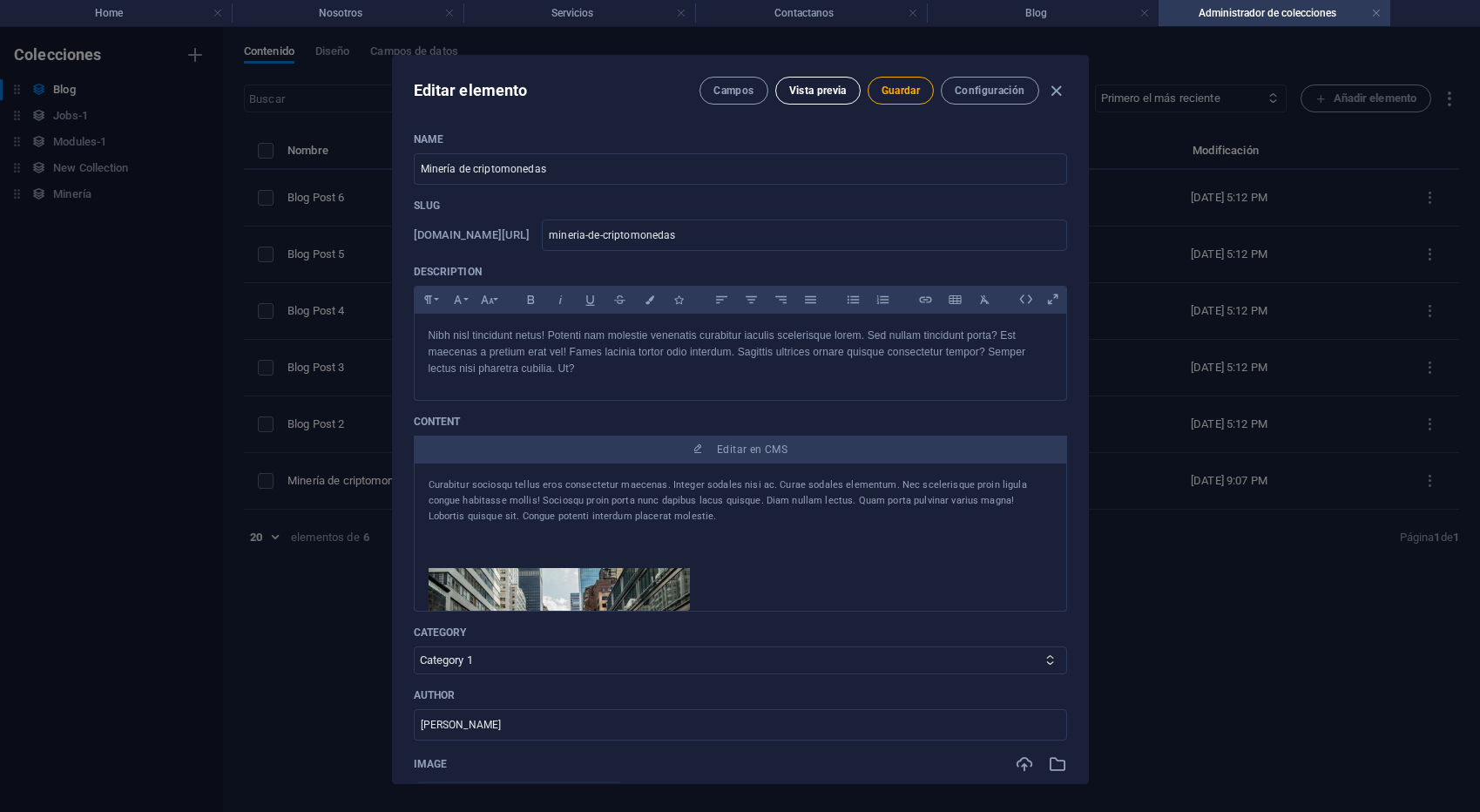
click at [809, 96] on span "Vista previa" at bounding box center [817, 91] width 57 height 14
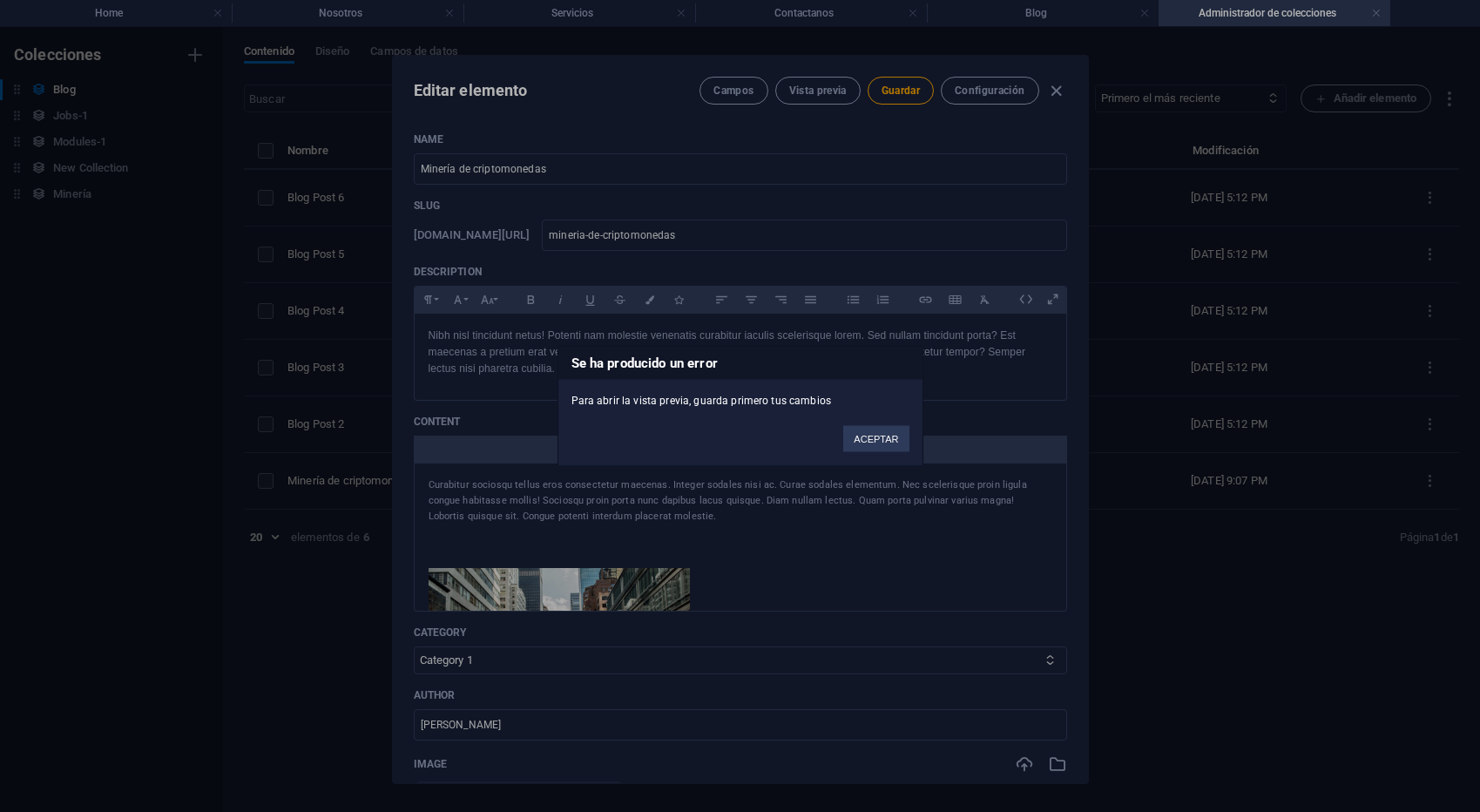
click at [1013, 291] on div "Se ha producido un error Para abrir la vista previa, guarda primero tus cambios…" at bounding box center [740, 406] width 1480 height 812
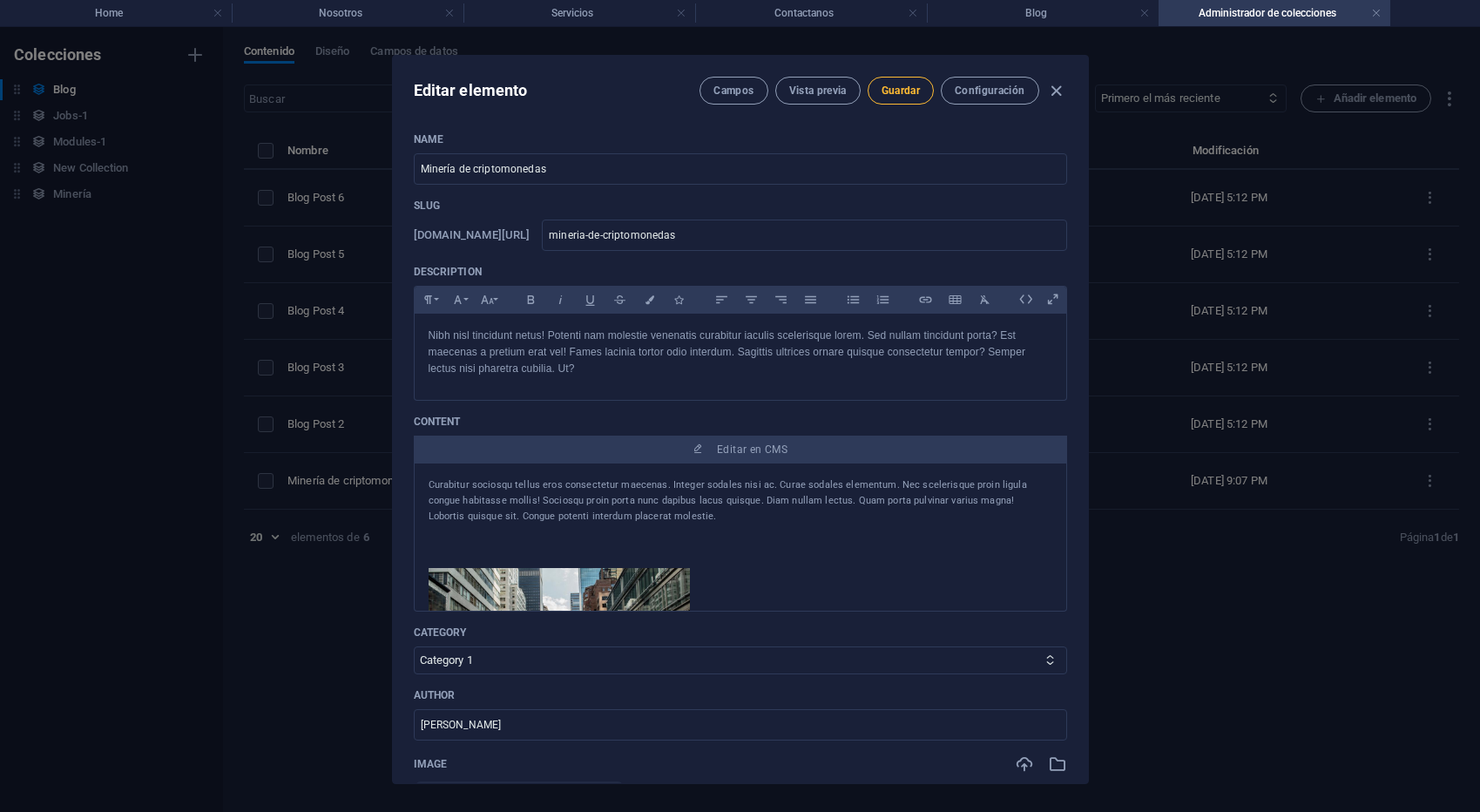
click at [914, 102] on button "Guardar" at bounding box center [900, 91] width 66 height 28
click at [1064, 93] on icon "button" at bounding box center [1056, 91] width 20 height 20
type input "2025-10-06"
type input "mineria-de-criptomonedas"
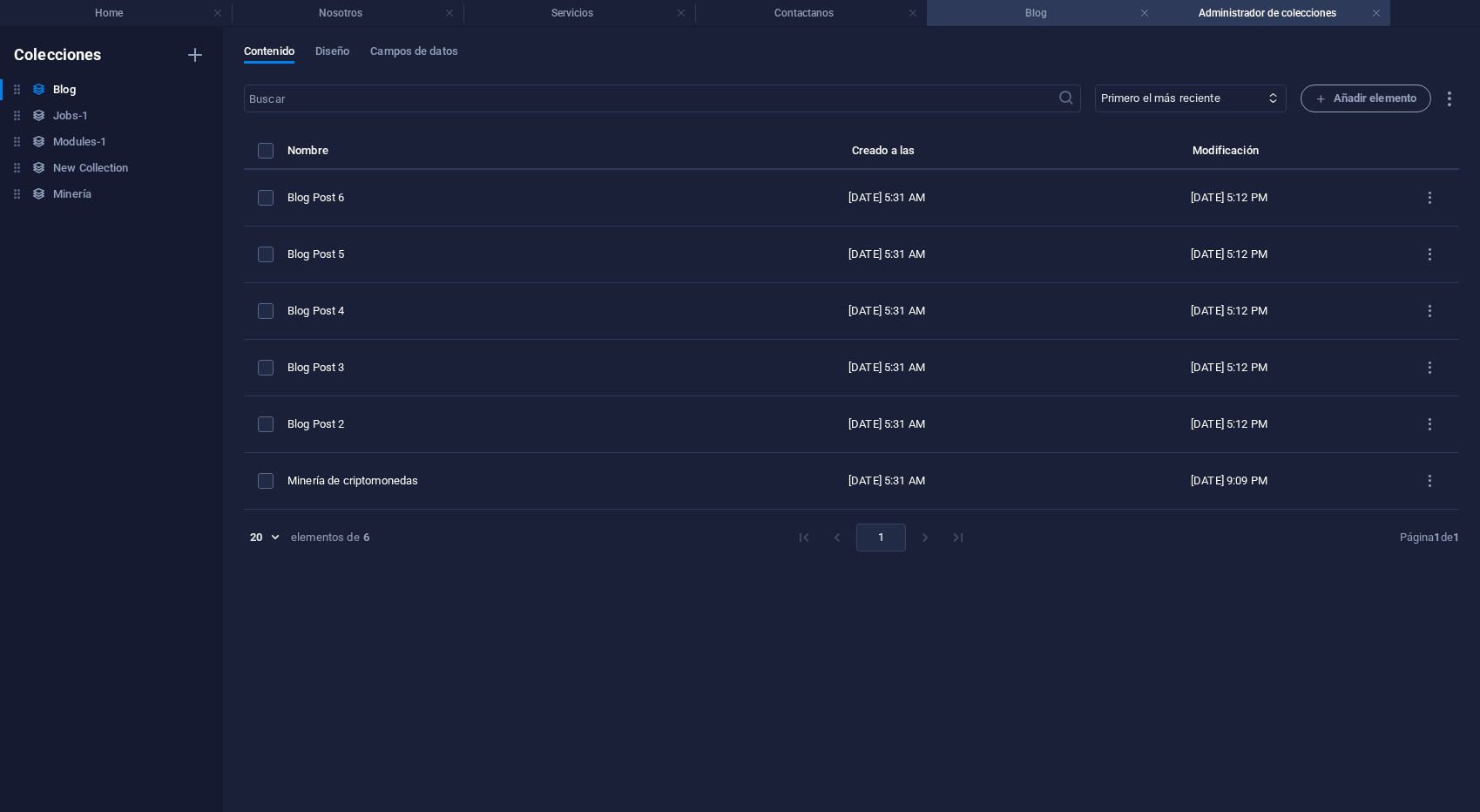
click at [1065, 22] on h4 "Blog" at bounding box center [1042, 13] width 232 height 19
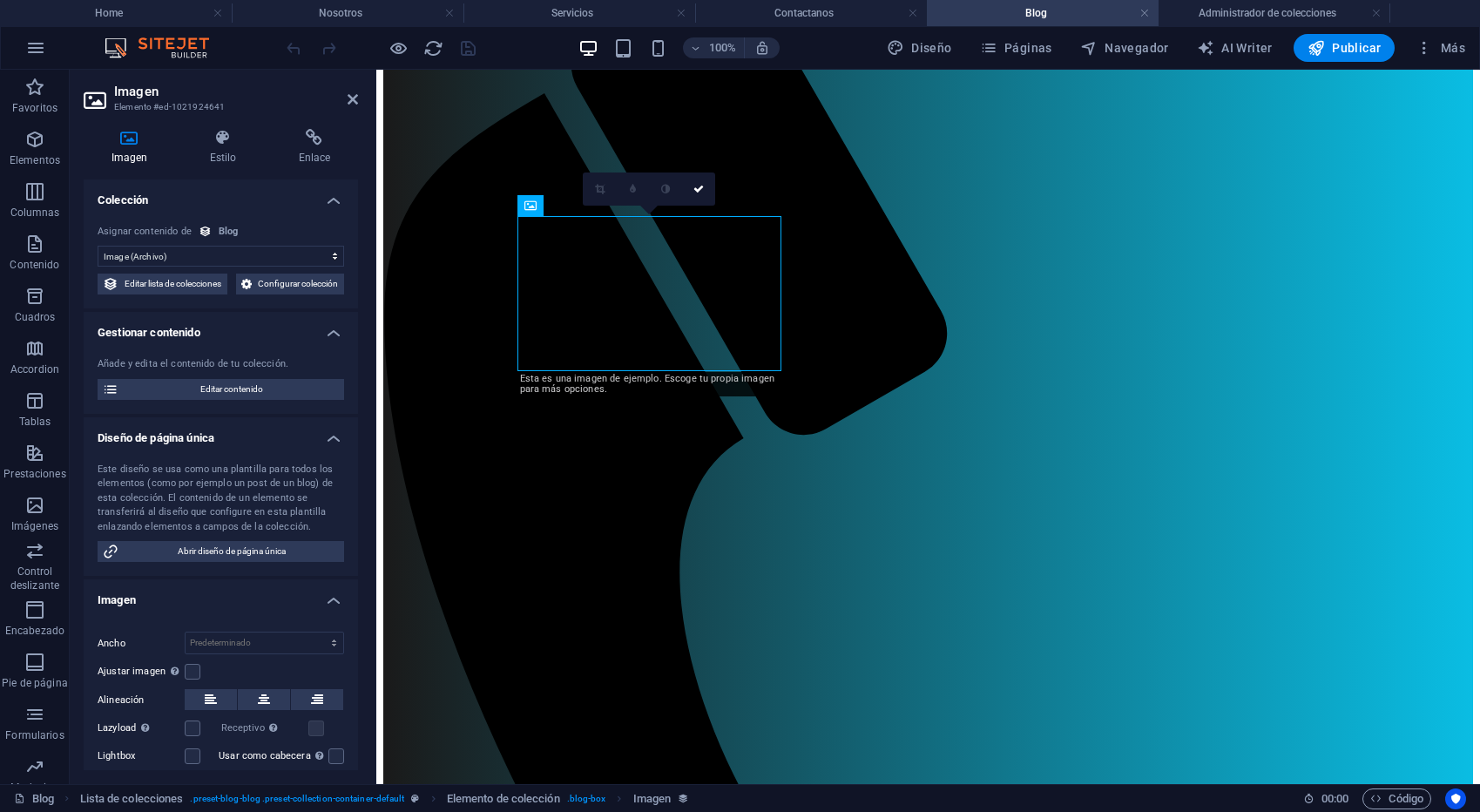
click at [441, 58] on div at bounding box center [381, 48] width 195 height 28
click at [429, 51] on icon "reload" at bounding box center [433, 48] width 20 height 20
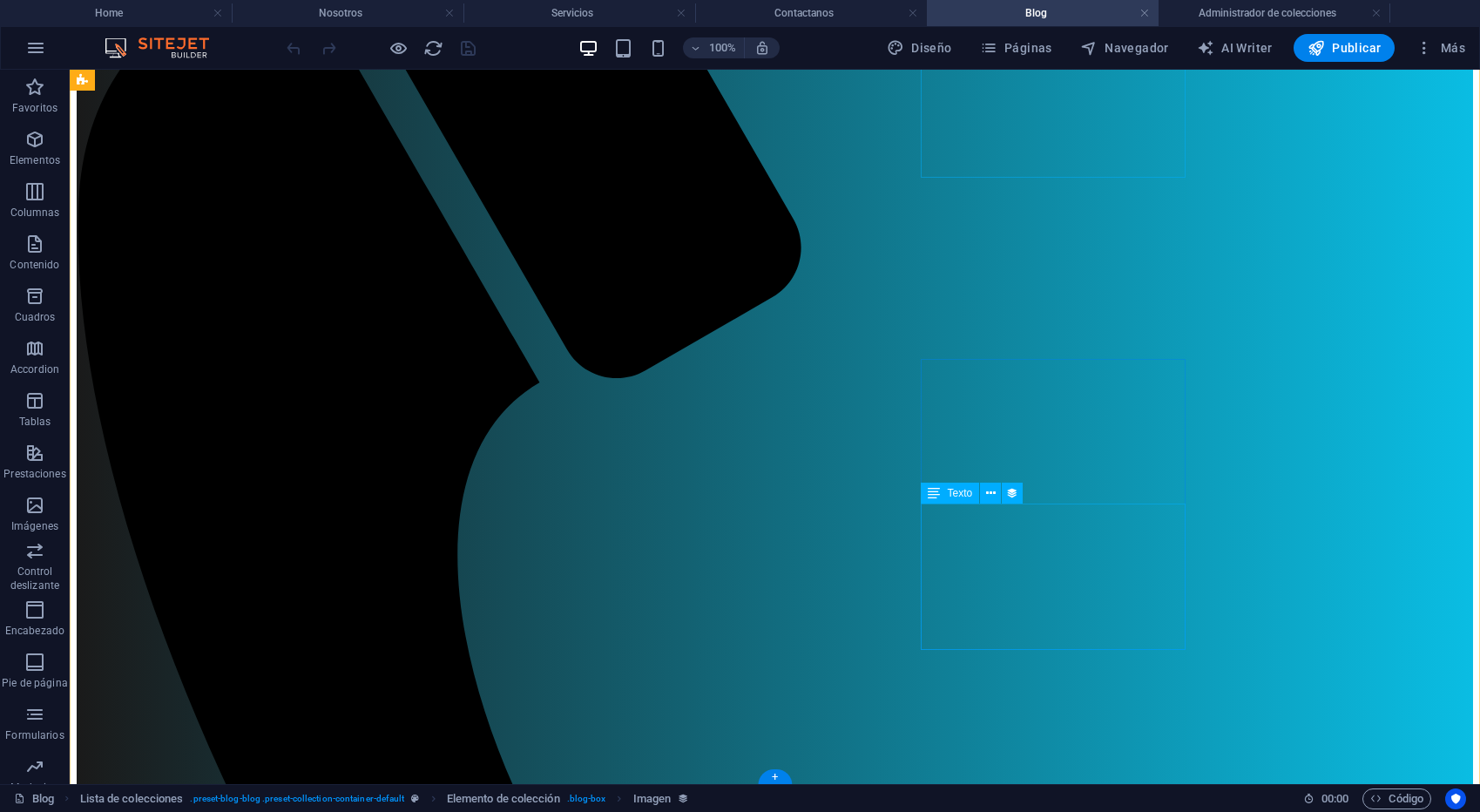
scroll to position [323, 0]
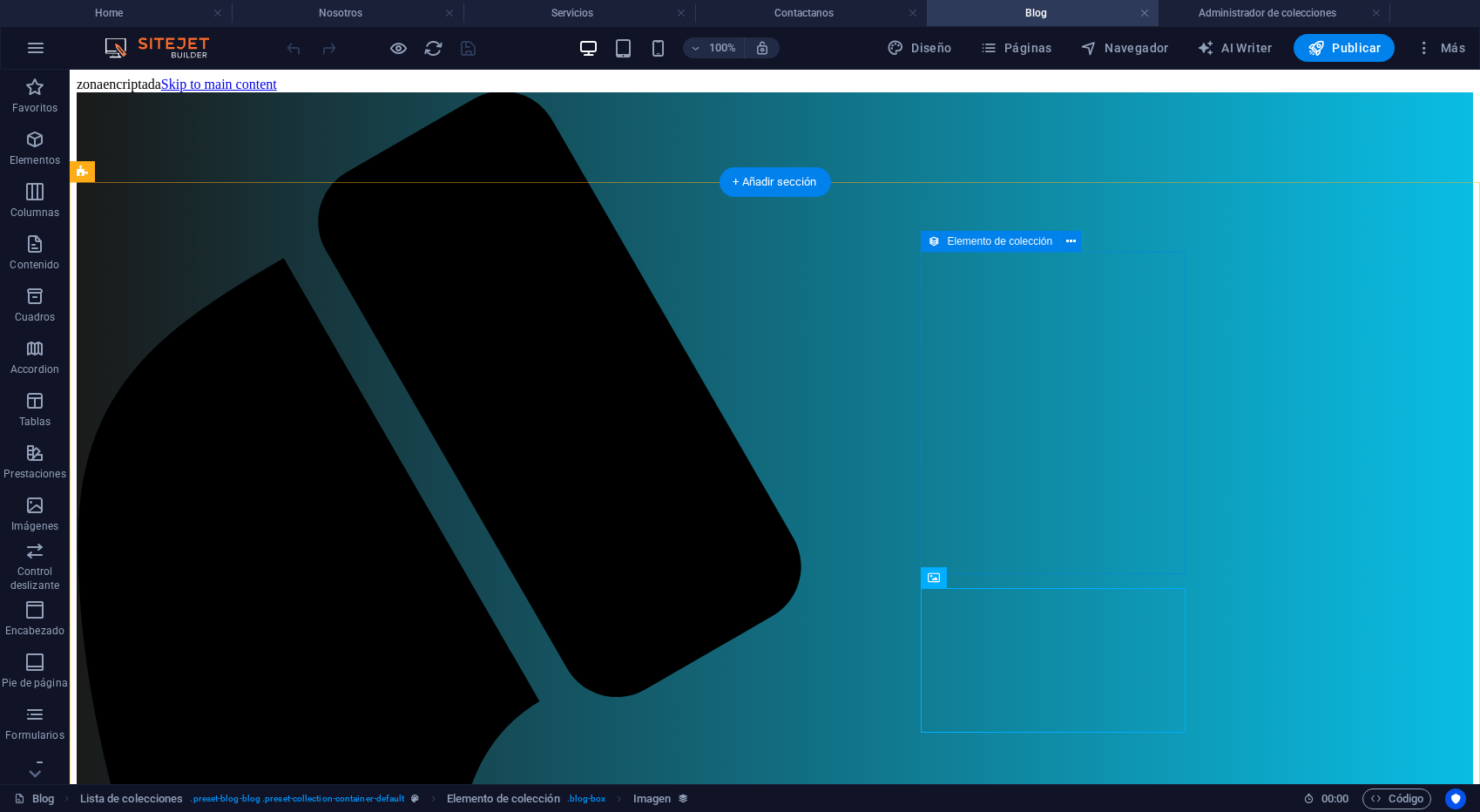
scroll to position [323, 0]
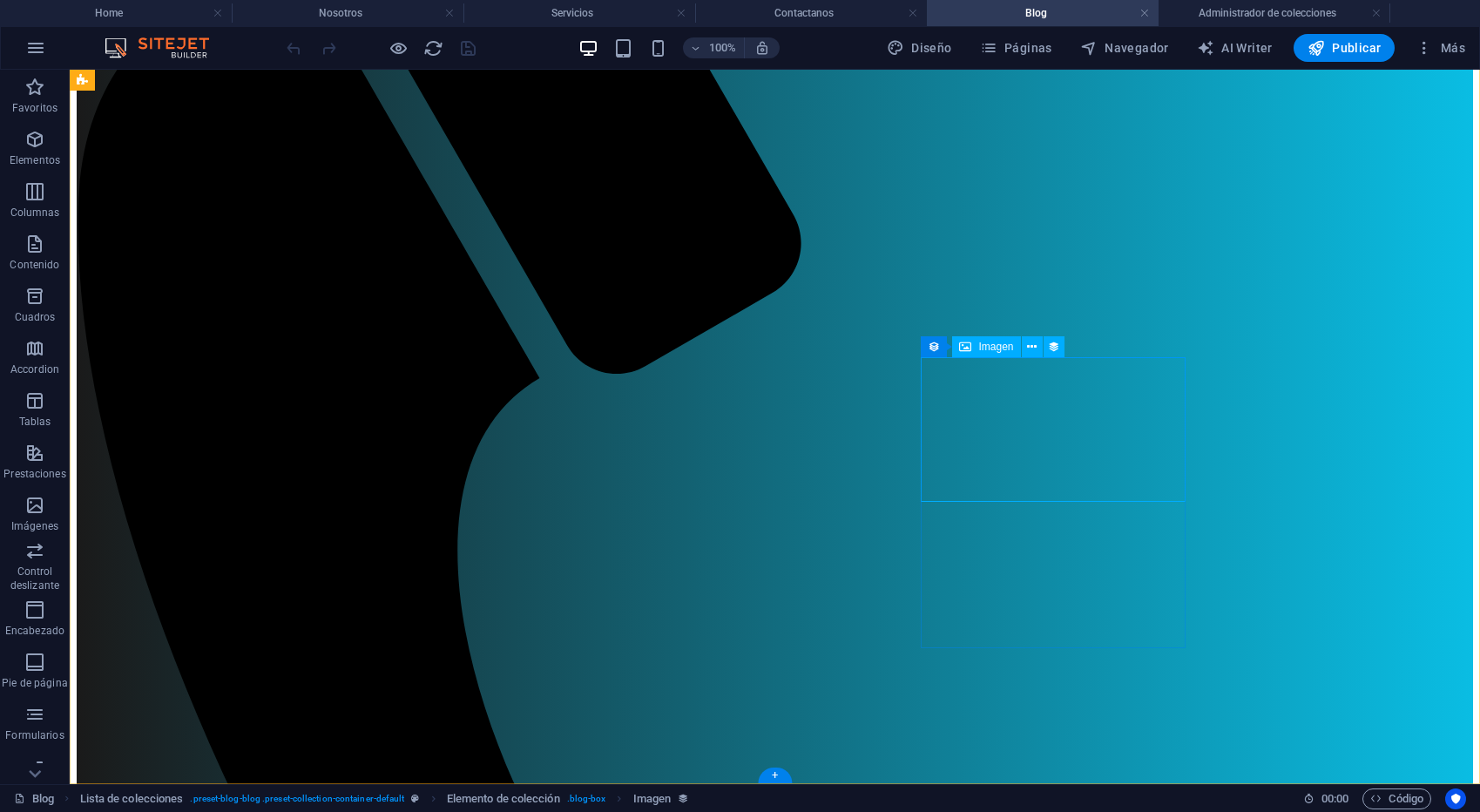
select select "image"
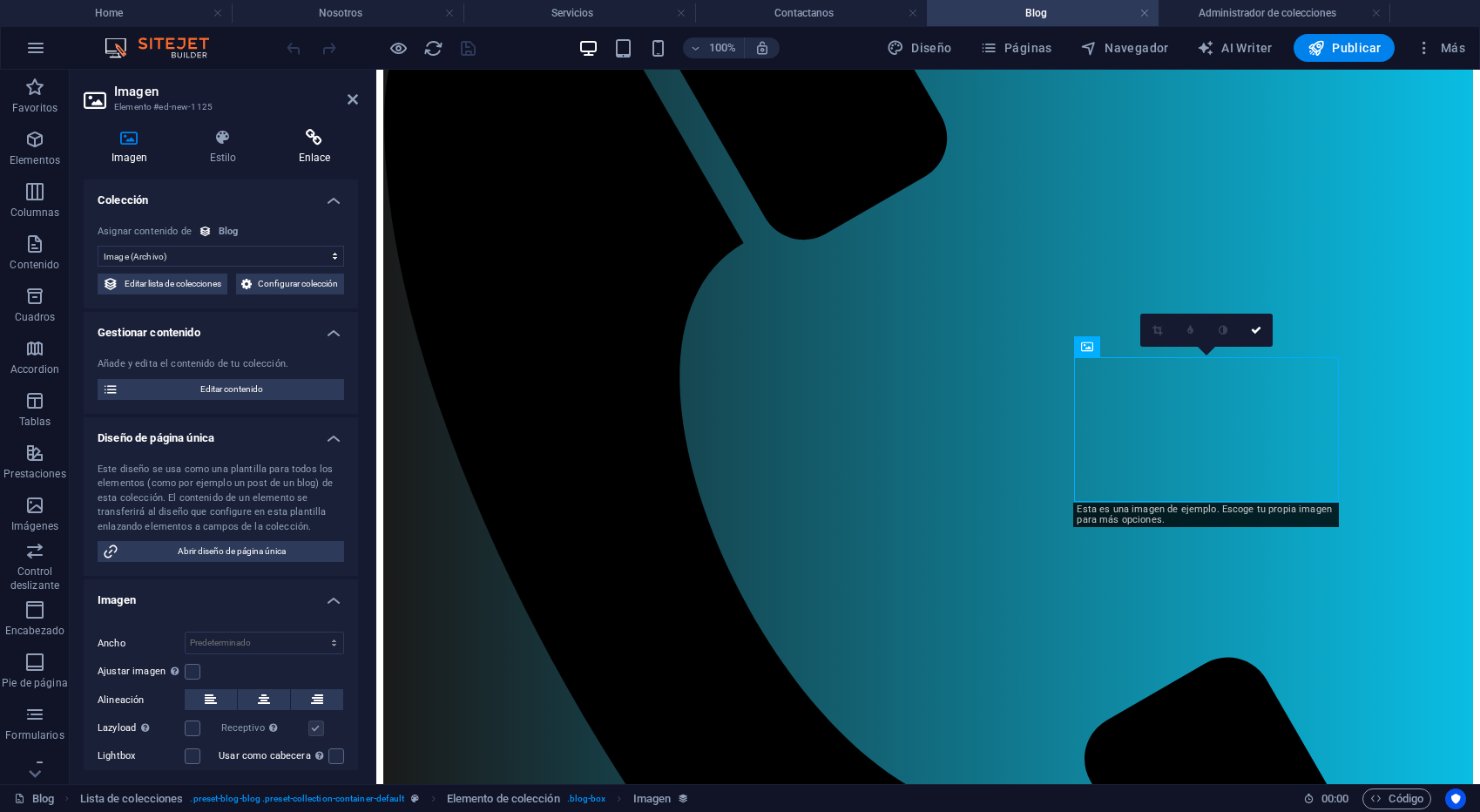
click at [298, 138] on icon at bounding box center [314, 138] width 87 height 18
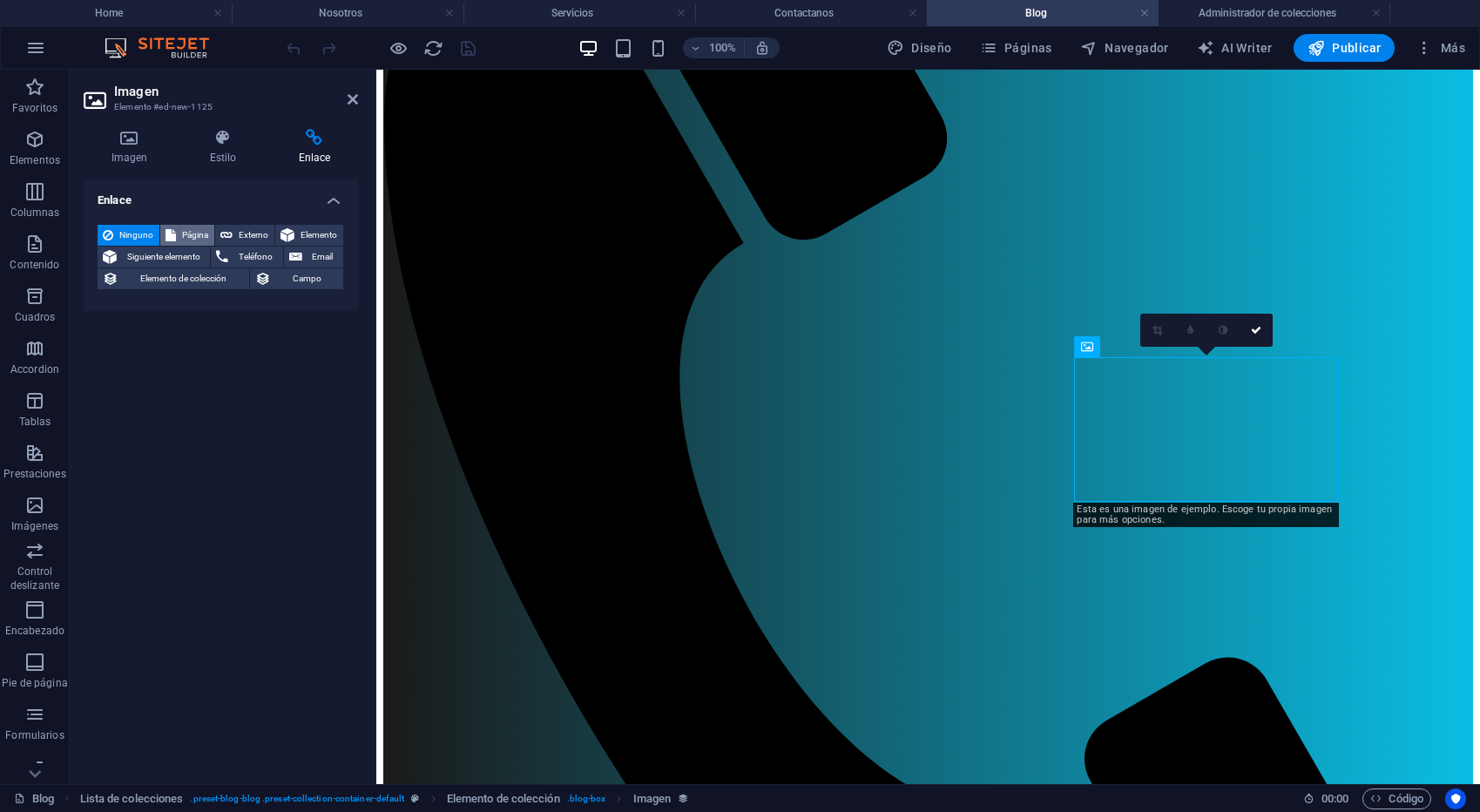
click at [183, 240] on span "Página" at bounding box center [195, 236] width 28 height 21
select select
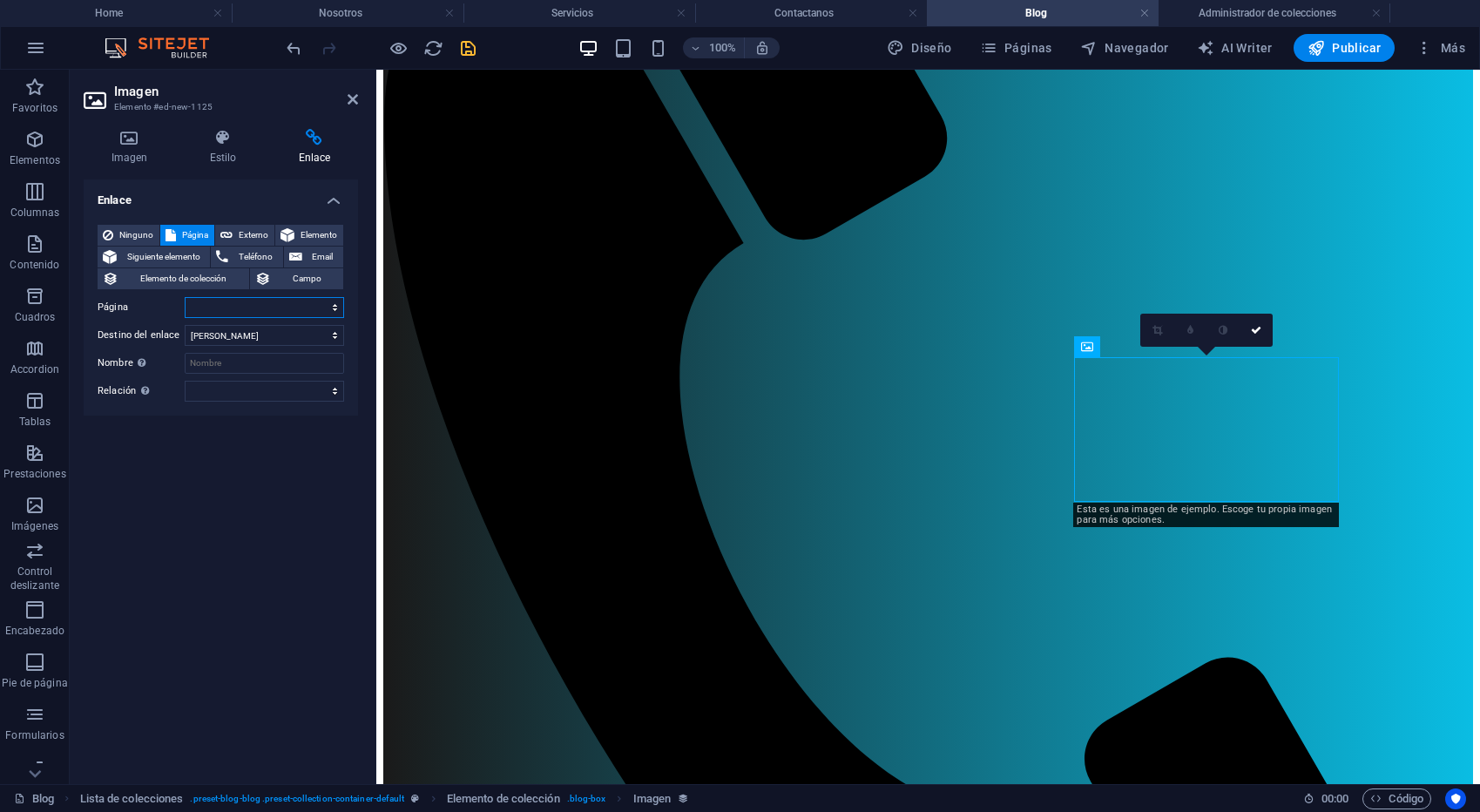
click at [333, 305] on select "Home Nosotros Servicios Contactanos Blog Redes" at bounding box center [264, 308] width 159 height 21
click at [279, 436] on div "Enlace Ninguno Página Externo Elemento Siguiente elemento Teléfono Email Elemen…" at bounding box center [221, 475] width 274 height 591
click at [350, 104] on icon at bounding box center [352, 99] width 11 height 14
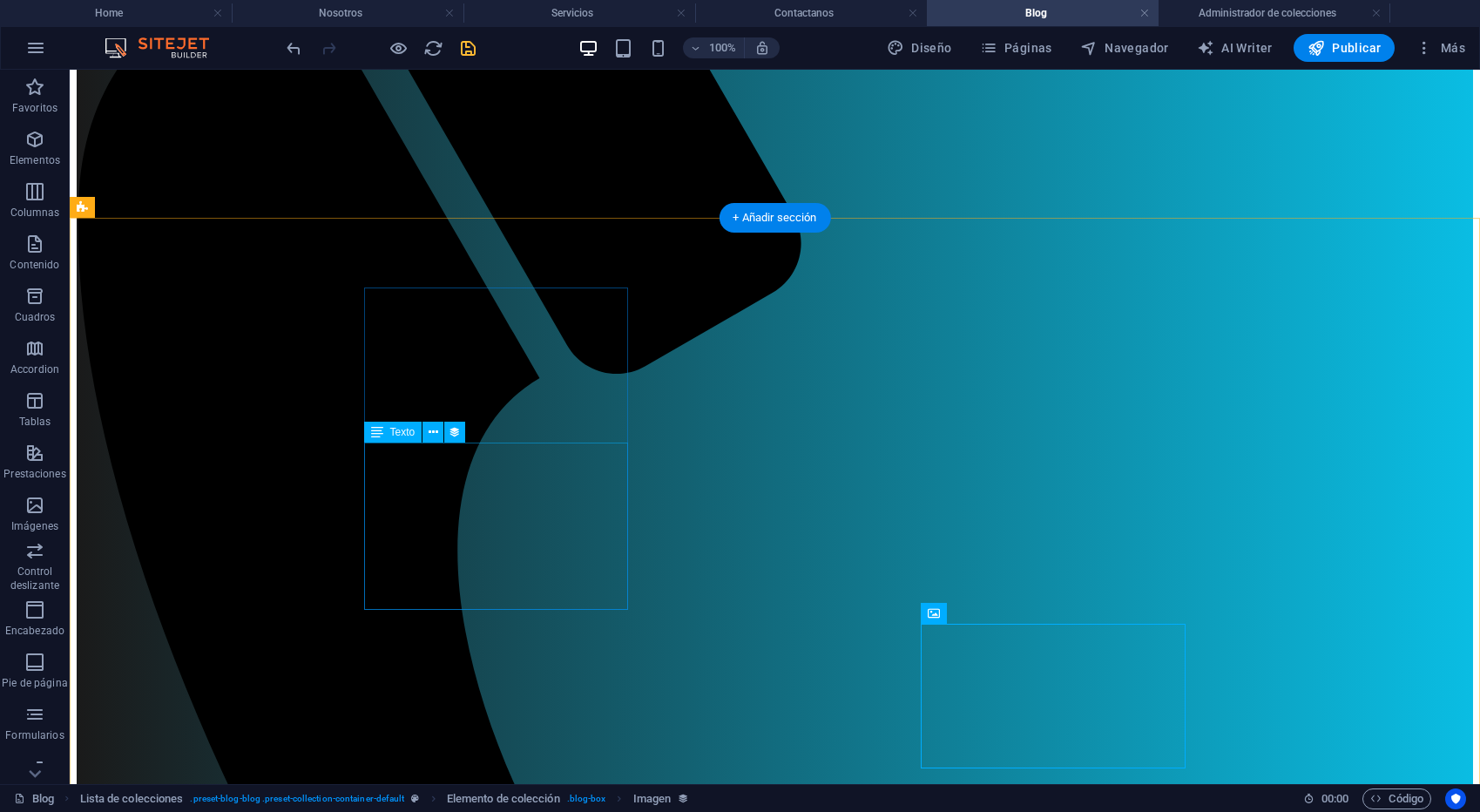
scroll to position [0, 0]
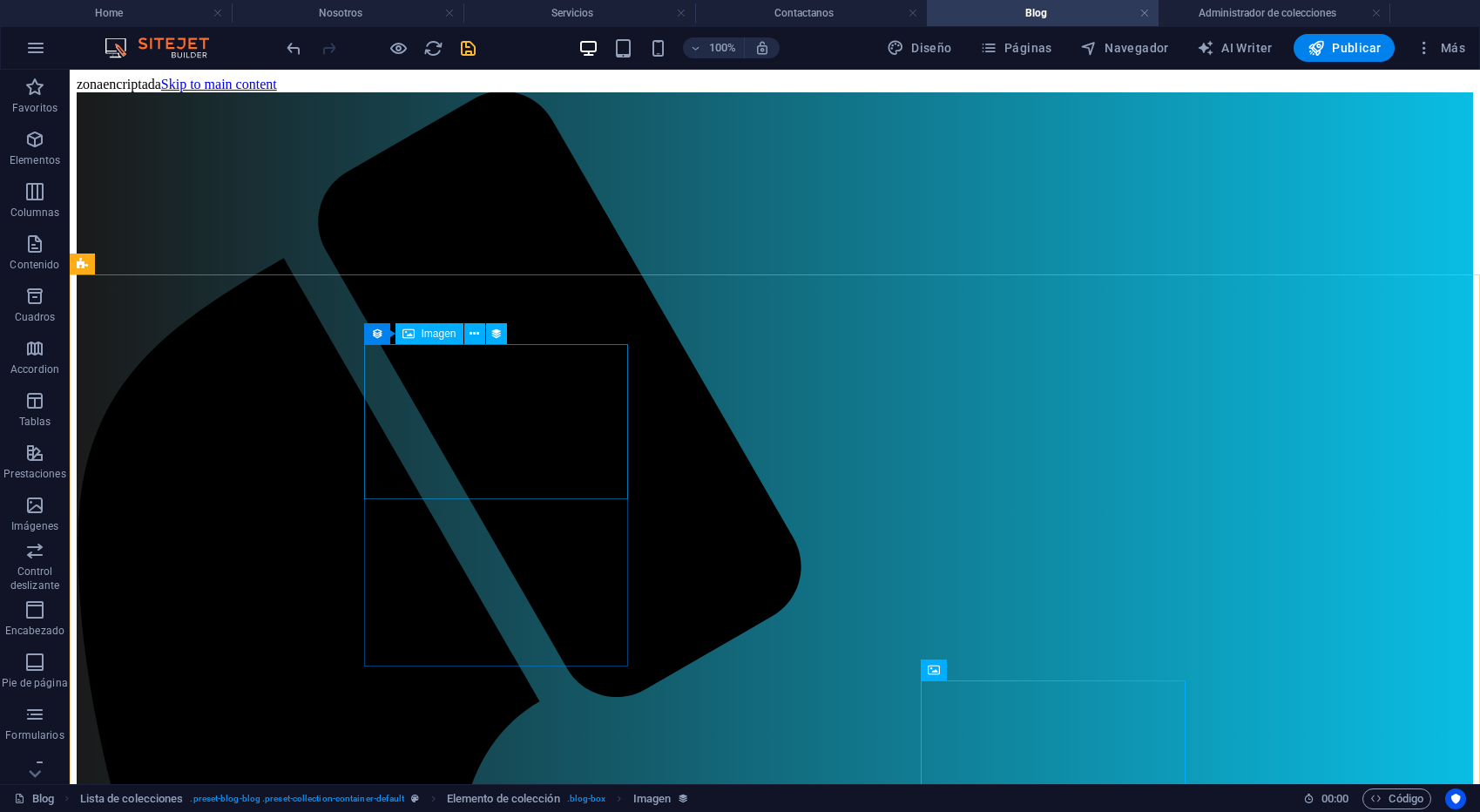
click at [419, 337] on div "Imagen" at bounding box center [429, 334] width 68 height 21
select select "image"
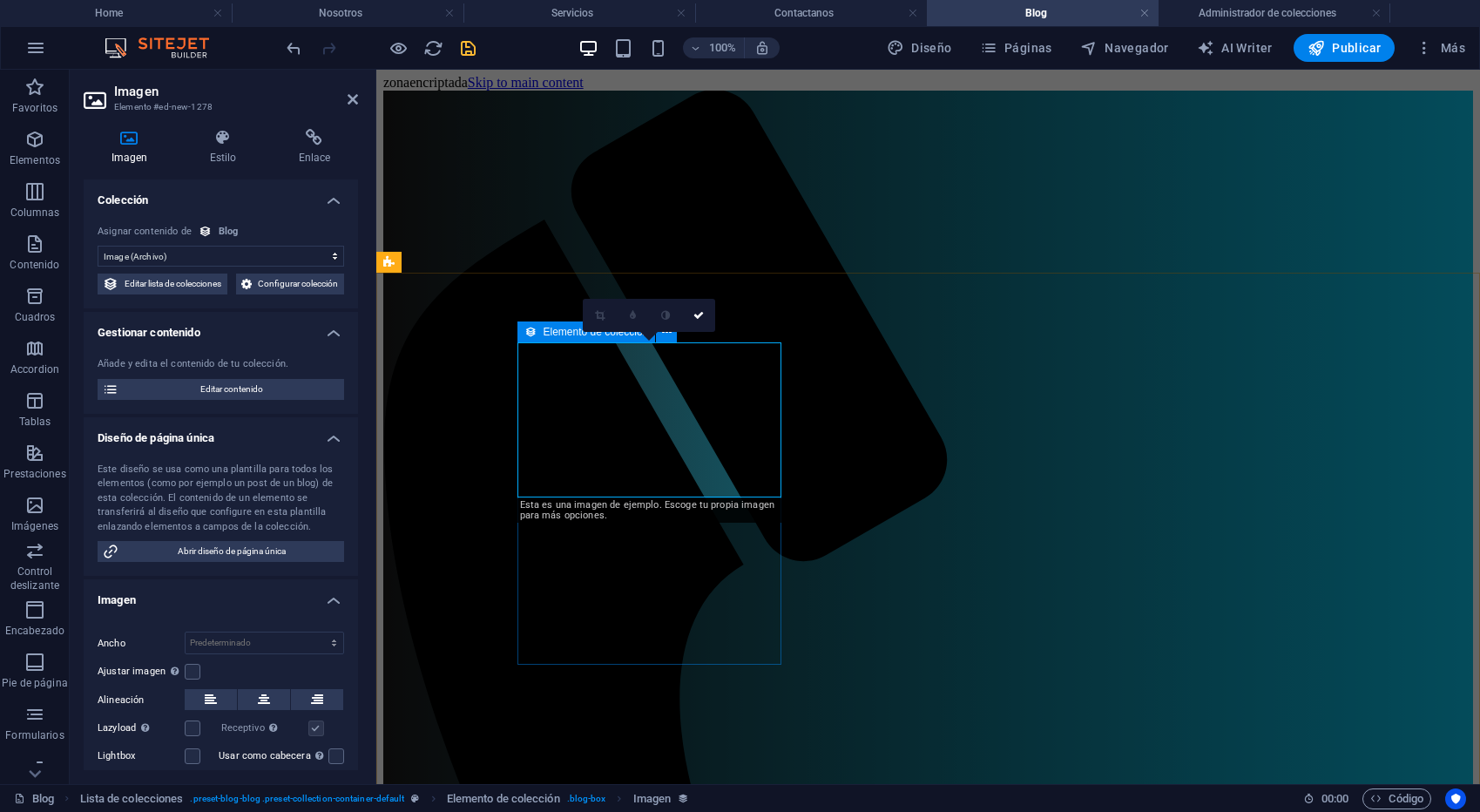
click at [567, 334] on span "Elemento de colección" at bounding box center [596, 332] width 105 height 11
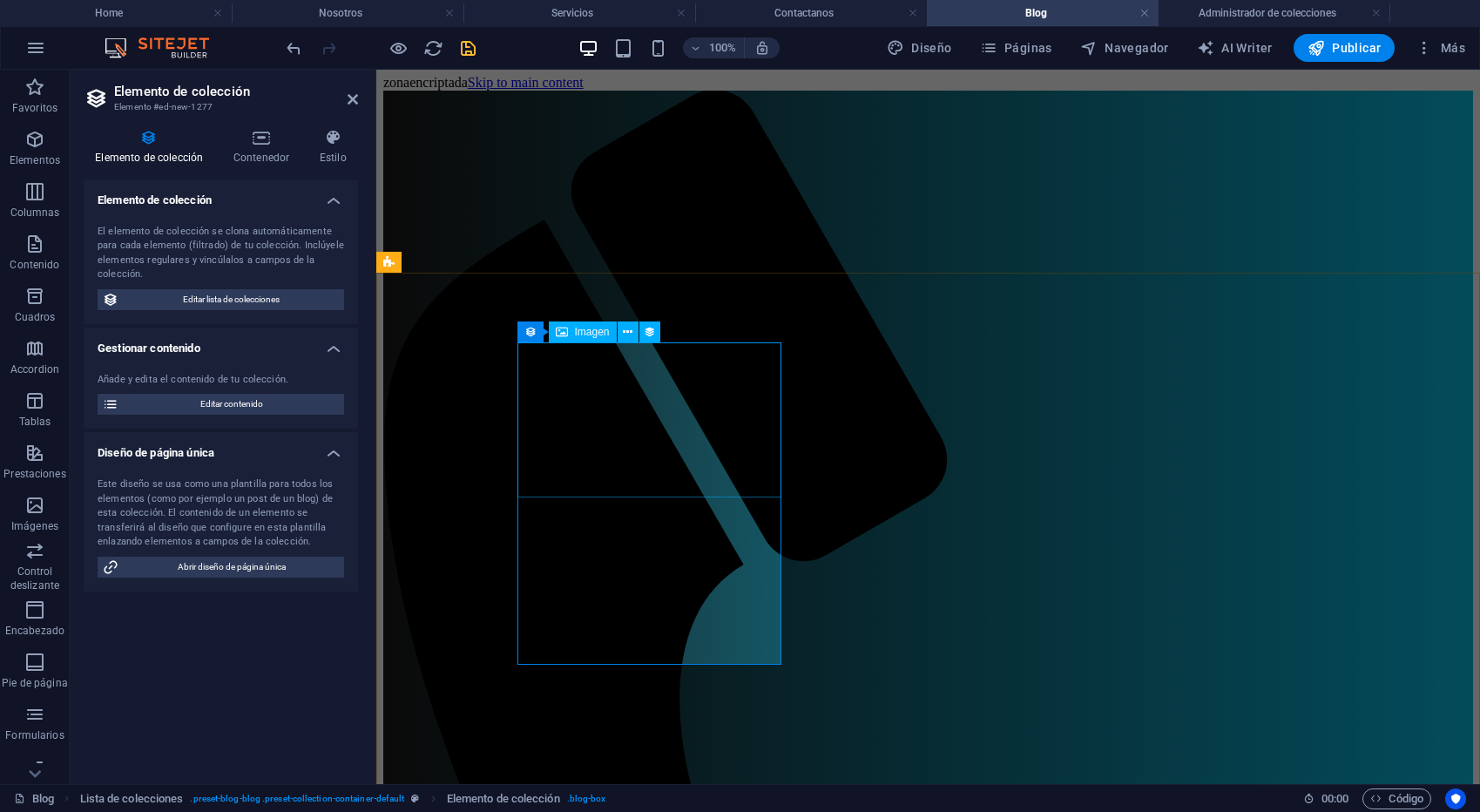
click at [630, 331] on icon at bounding box center [628, 332] width 10 height 18
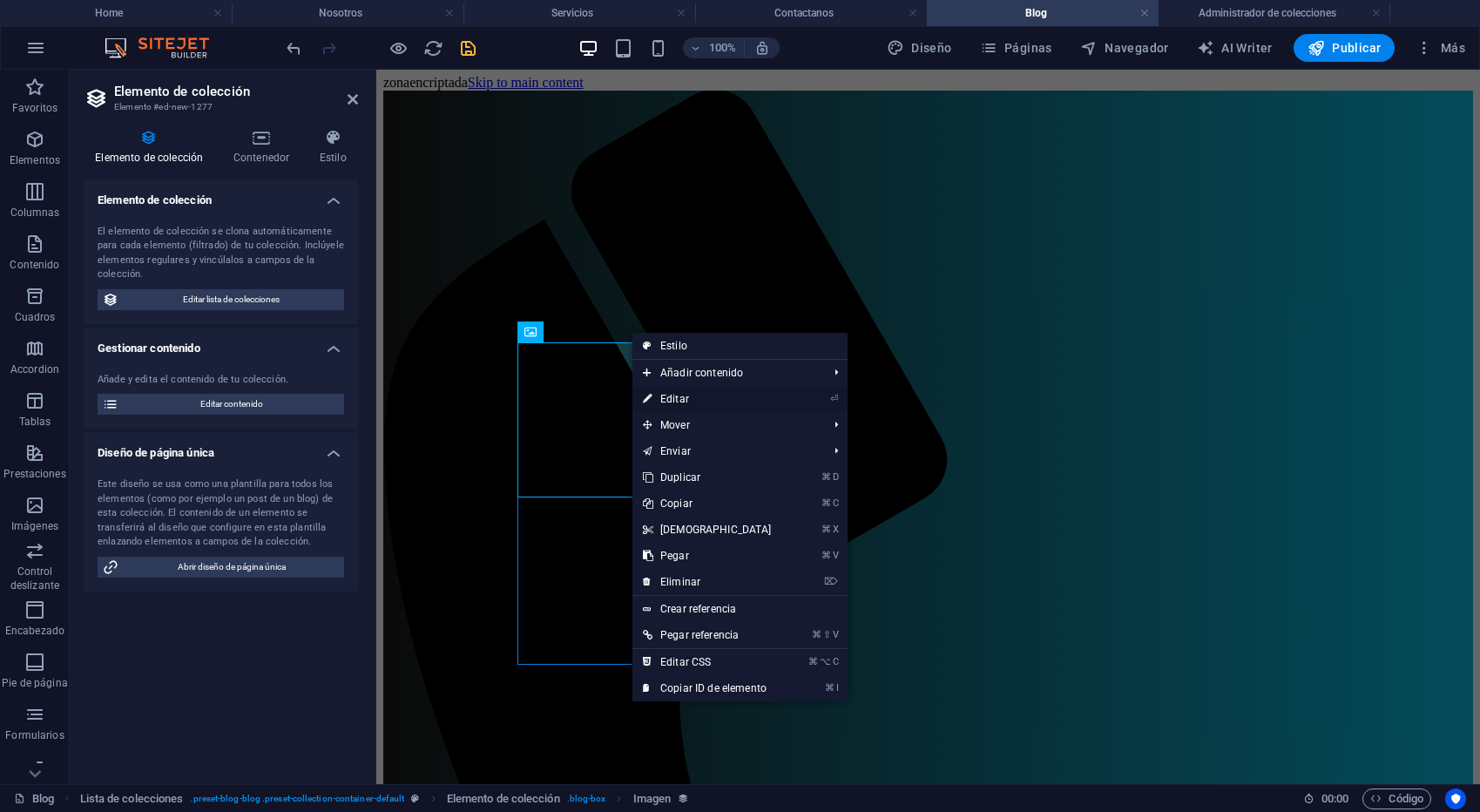
click at [736, 402] on link "⏎ Editar" at bounding box center [707, 399] width 149 height 26
select select "image"
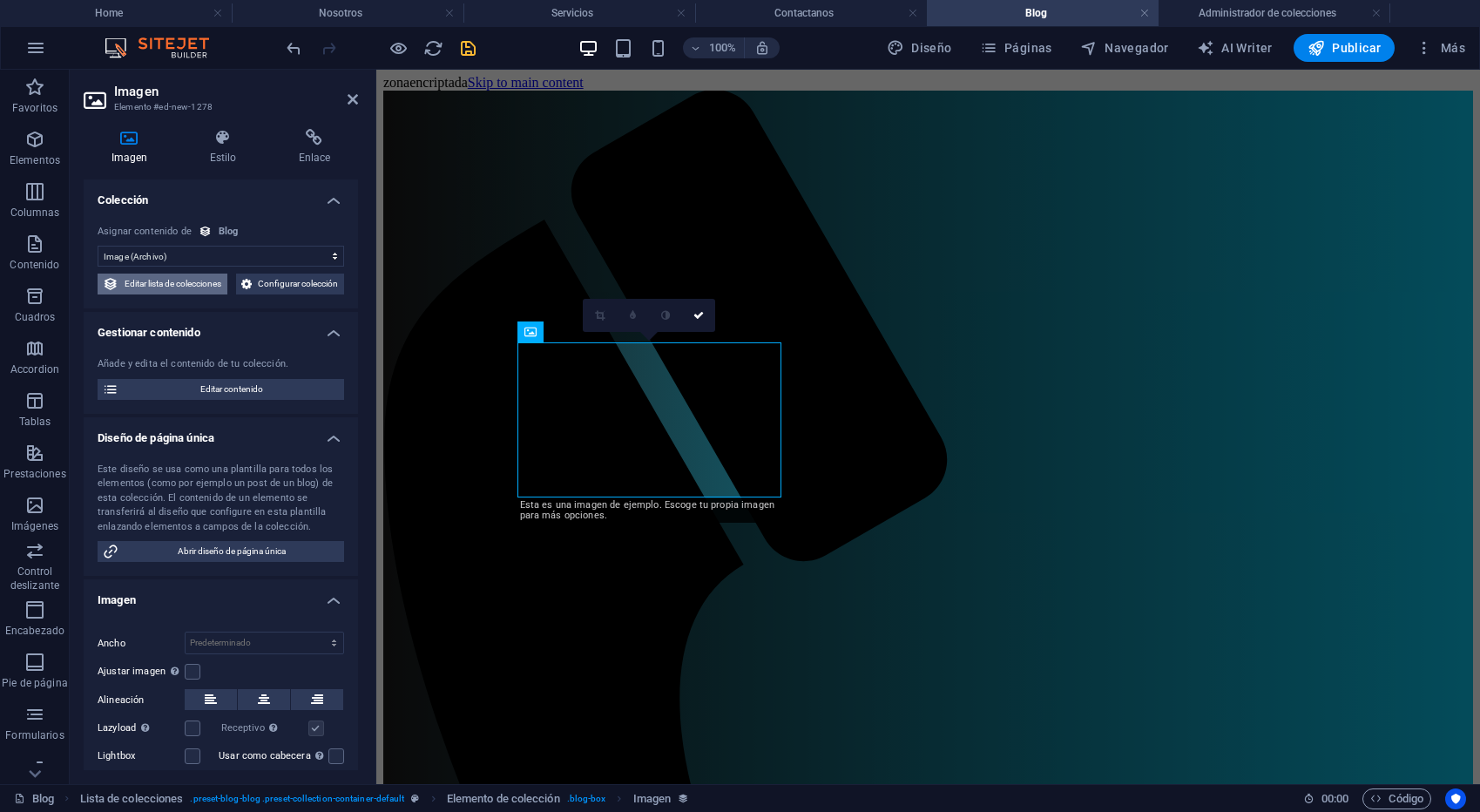
click at [222, 286] on span "Editar lista de colecciones" at bounding box center [173, 284] width 98 height 21
select select "createdAt_DESC"
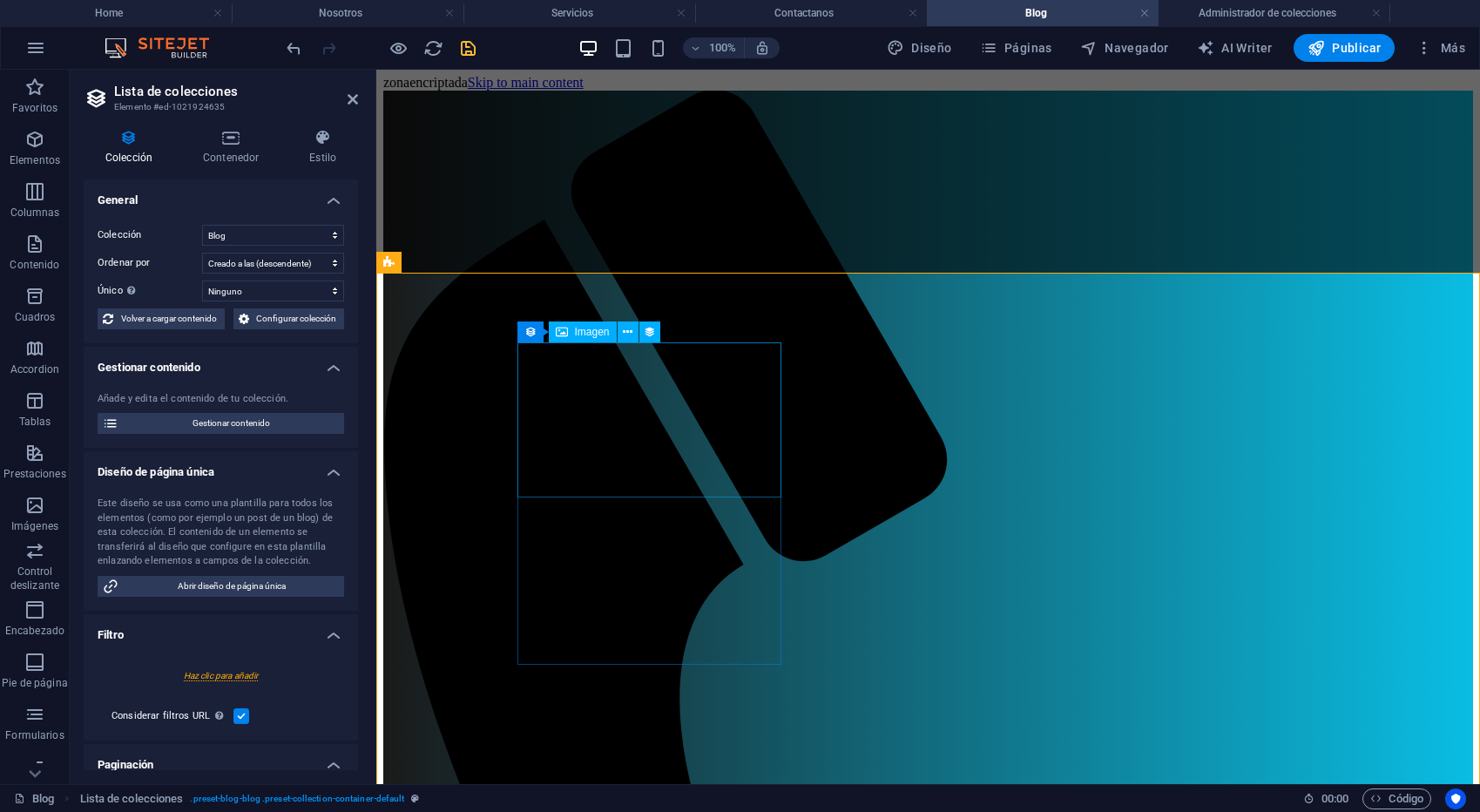
click at [566, 333] on icon at bounding box center [562, 332] width 12 height 21
select select "image"
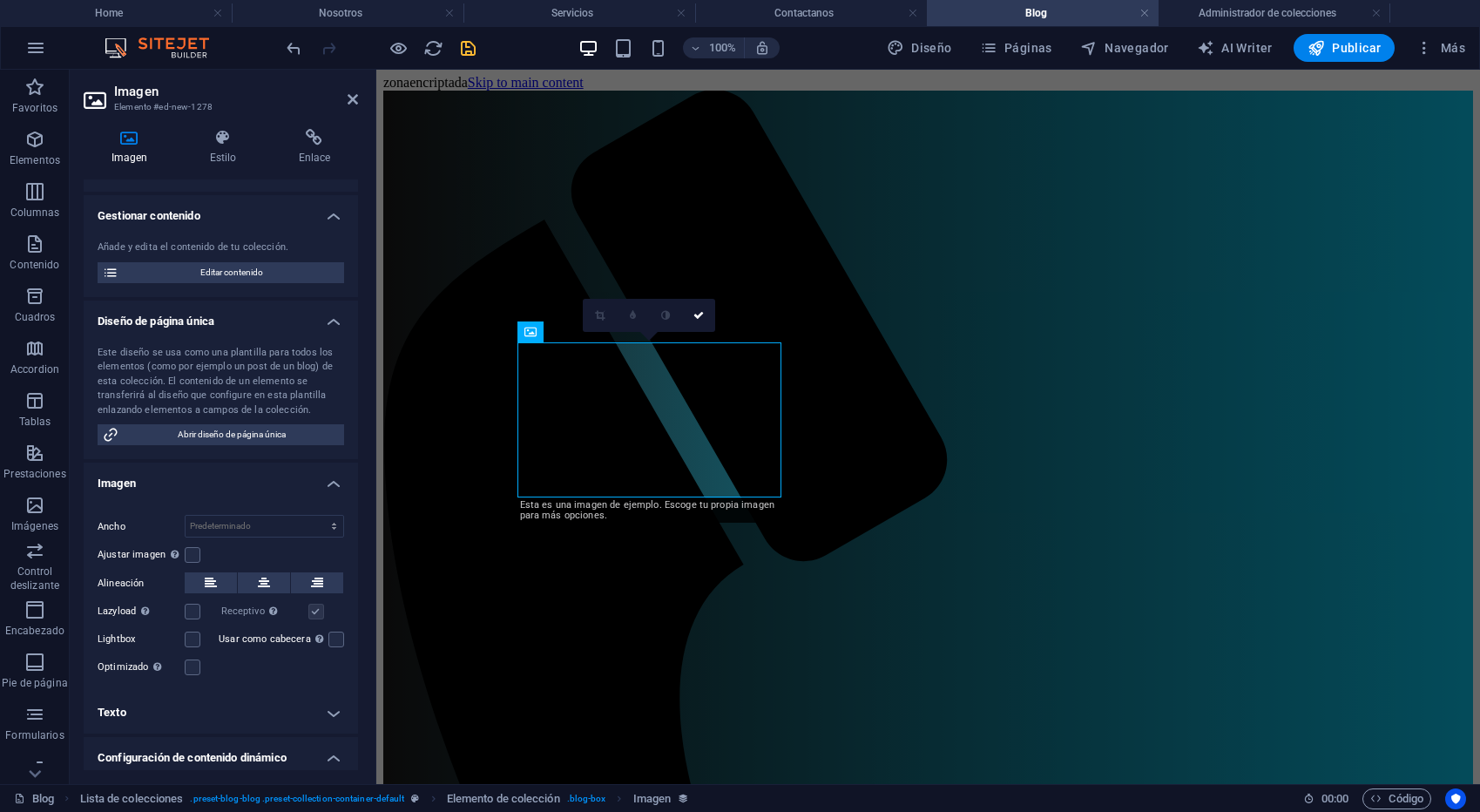
scroll to position [122, 0]
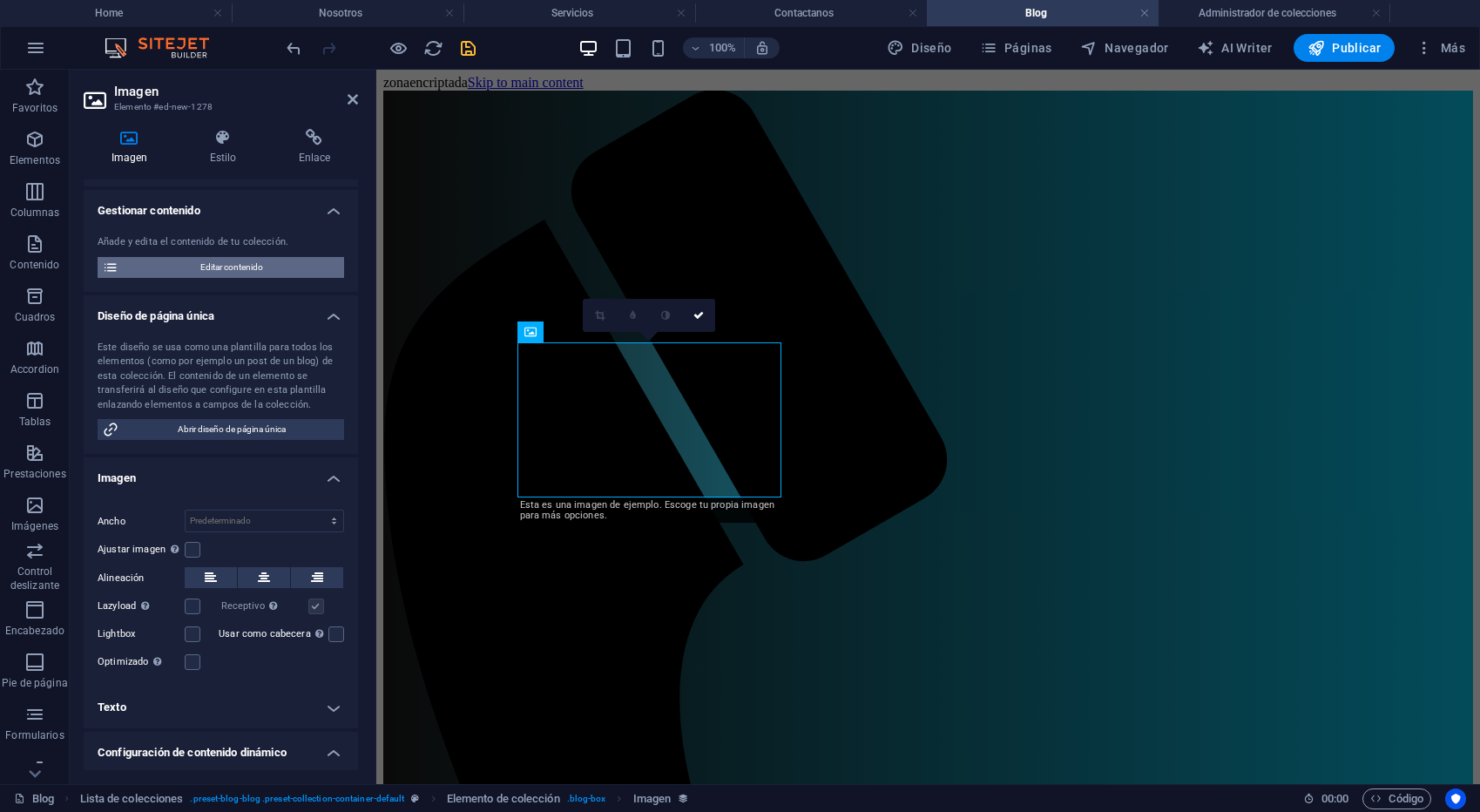
click at [180, 278] on span "Editar contenido" at bounding box center [231, 267] width 215 height 21
select select "Category 2"
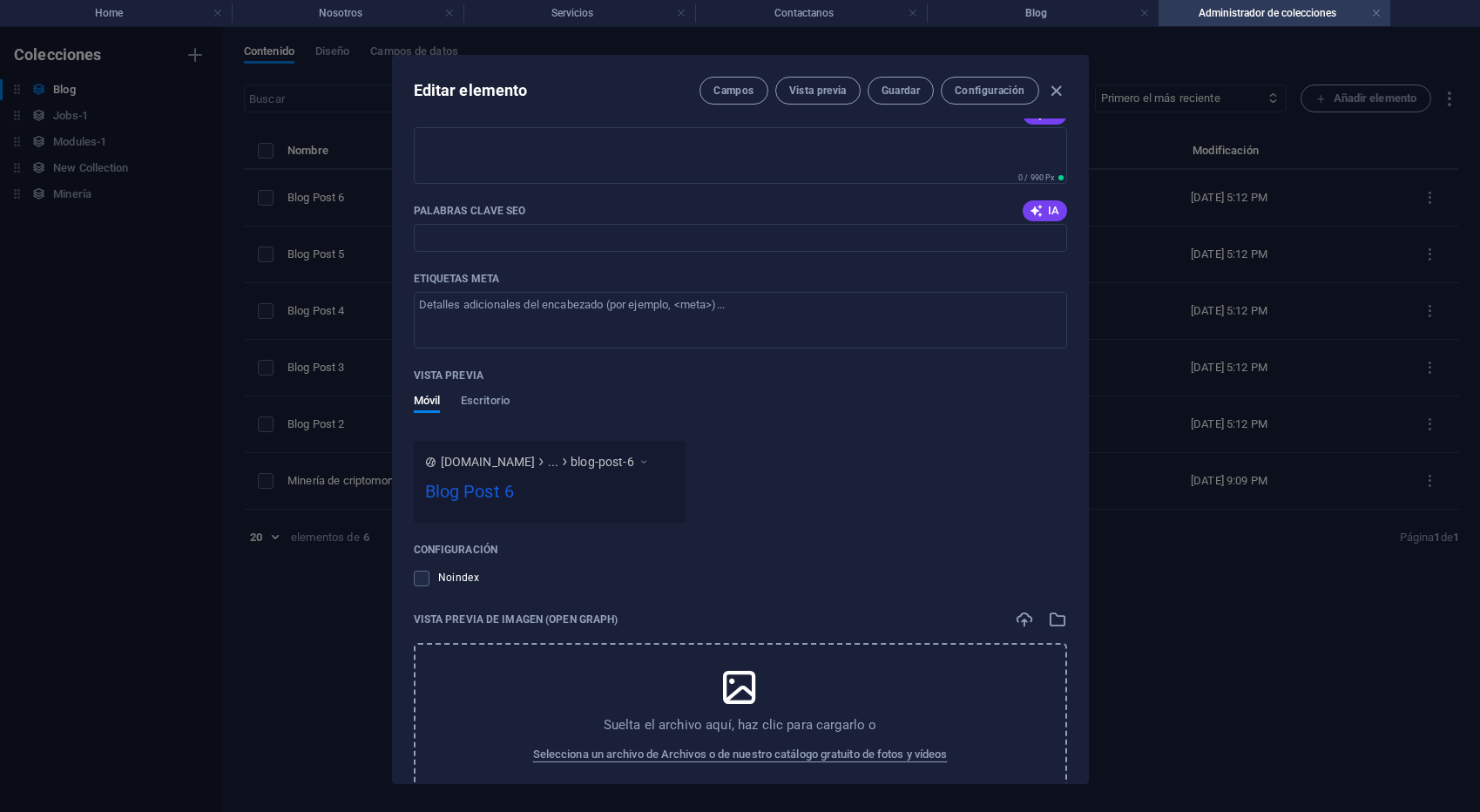
scroll to position [1414, 0]
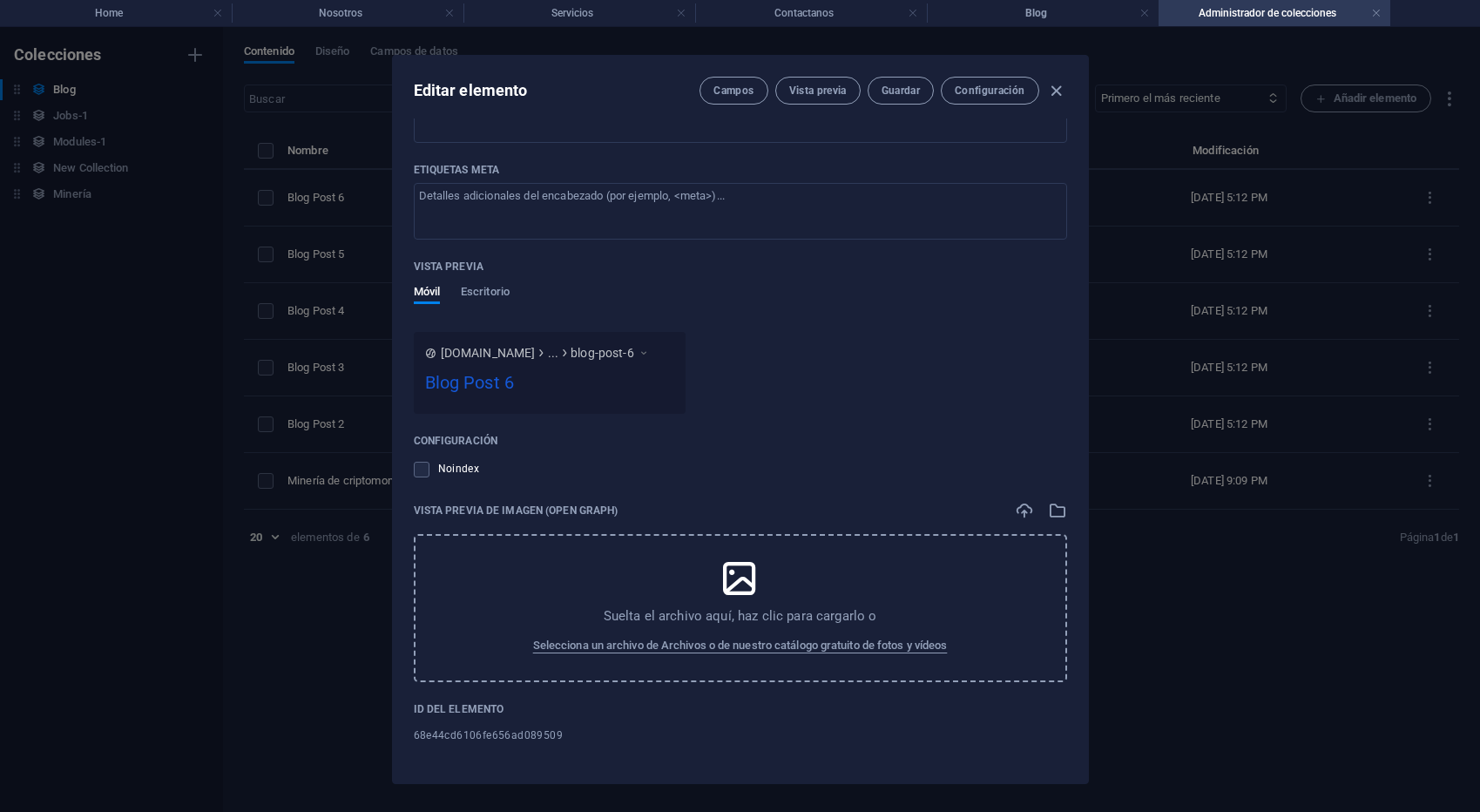
click at [697, 627] on div "Suelta el archivo aquí, haz clic para cargarlo o Selecciona un archivo de Archi…" at bounding box center [740, 607] width 653 height 148
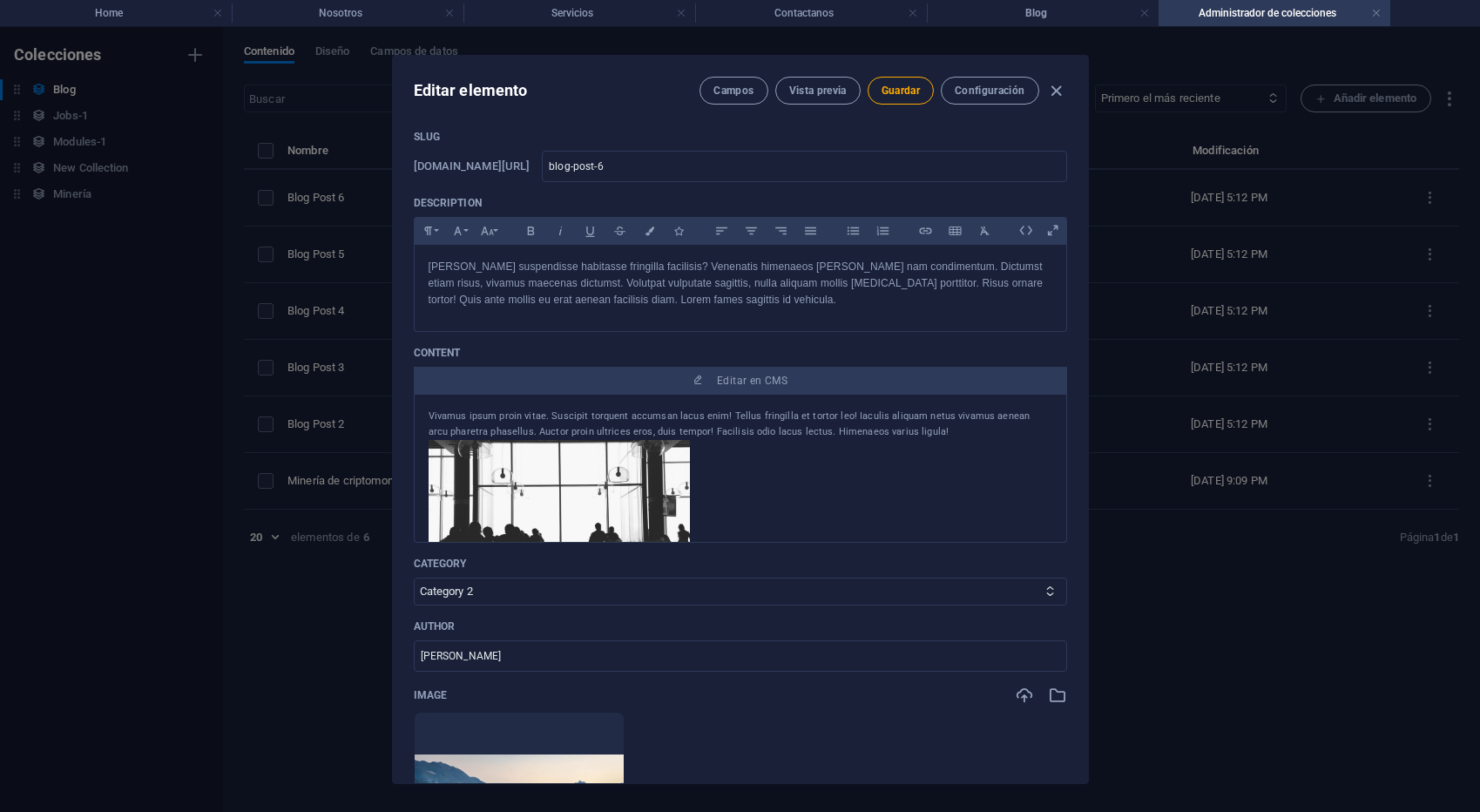
scroll to position [0, 0]
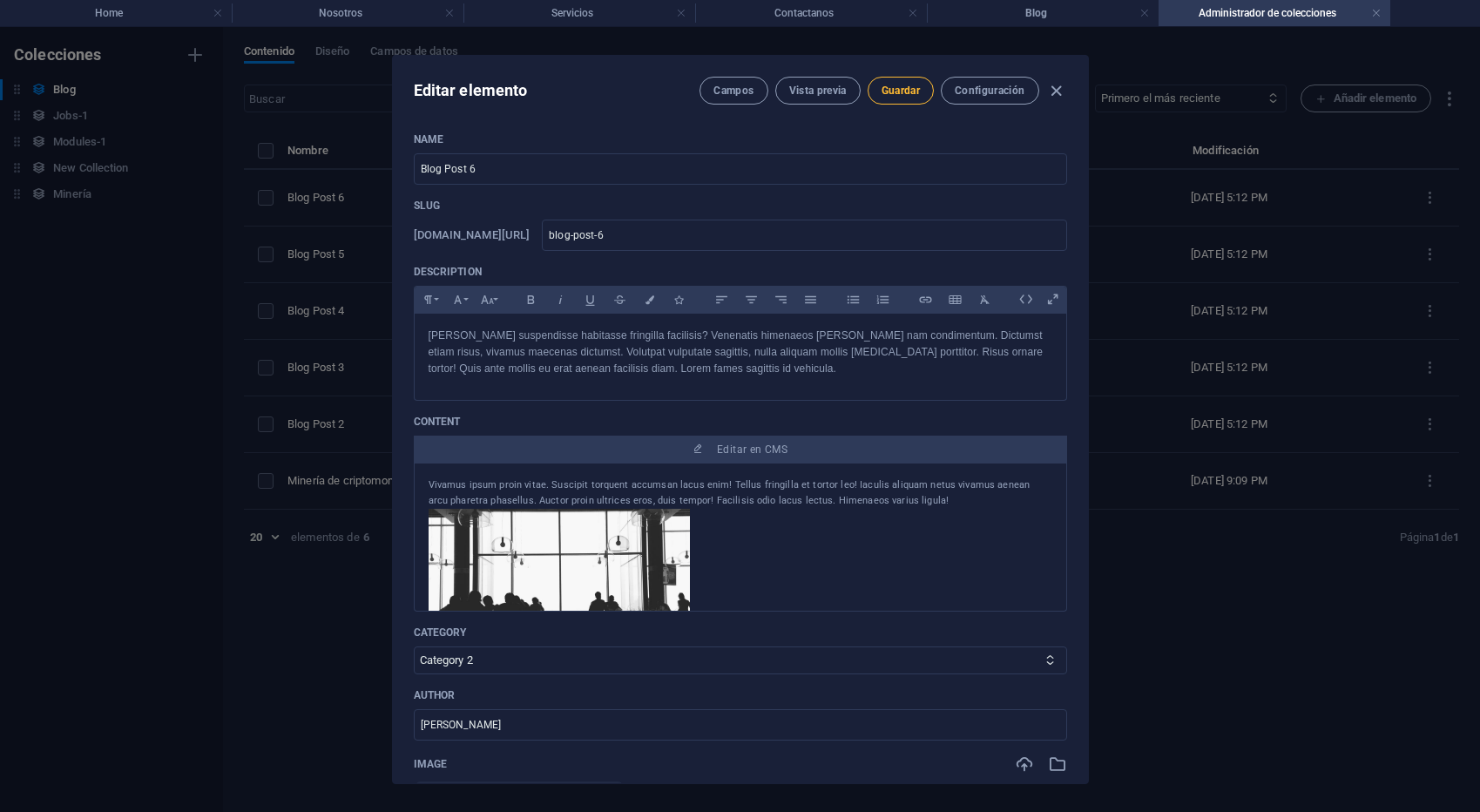
click at [914, 89] on span "Guardar" at bounding box center [901, 91] width 39 height 14
click at [1053, 93] on icon "button" at bounding box center [1056, 91] width 20 height 20
type input "2025-10-06"
type input "blog-post-6"
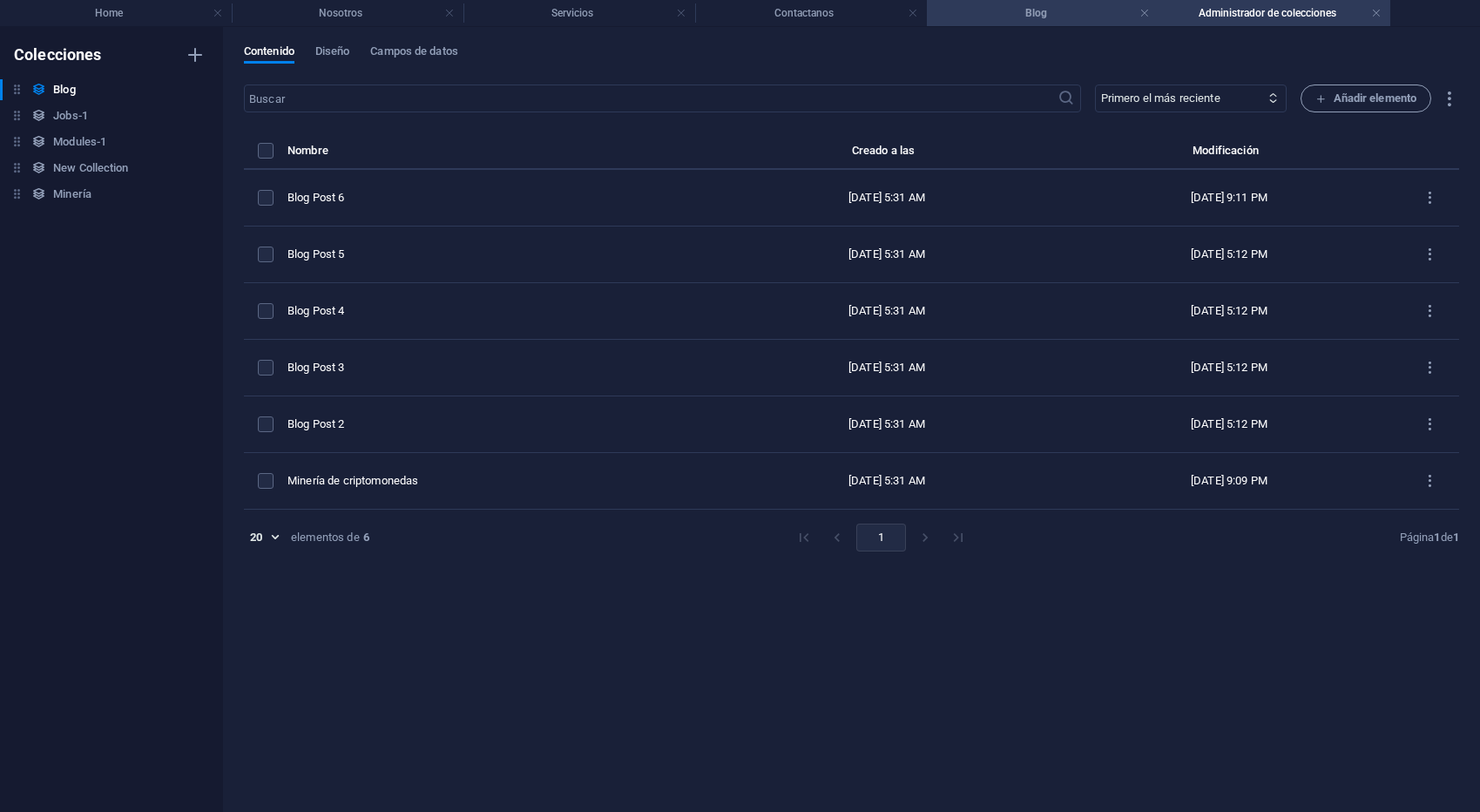
click at [1040, 20] on h4 "Blog" at bounding box center [1042, 13] width 232 height 19
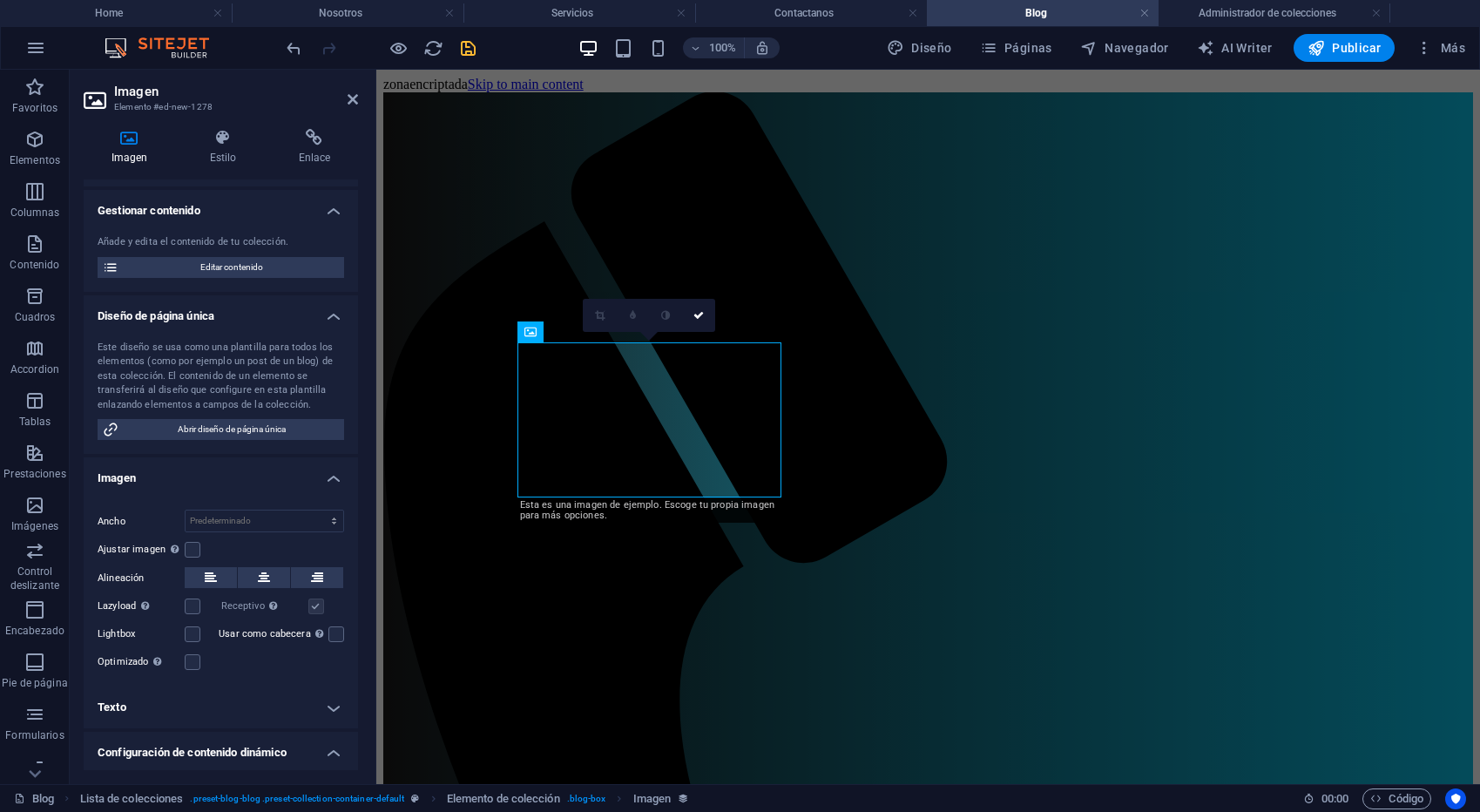
scroll to position [2, 0]
drag, startPoint x: 435, startPoint y: 46, endPoint x: 947, endPoint y: 243, distance: 548.6
click at [435, 46] on icon "reload" at bounding box center [433, 48] width 20 height 20
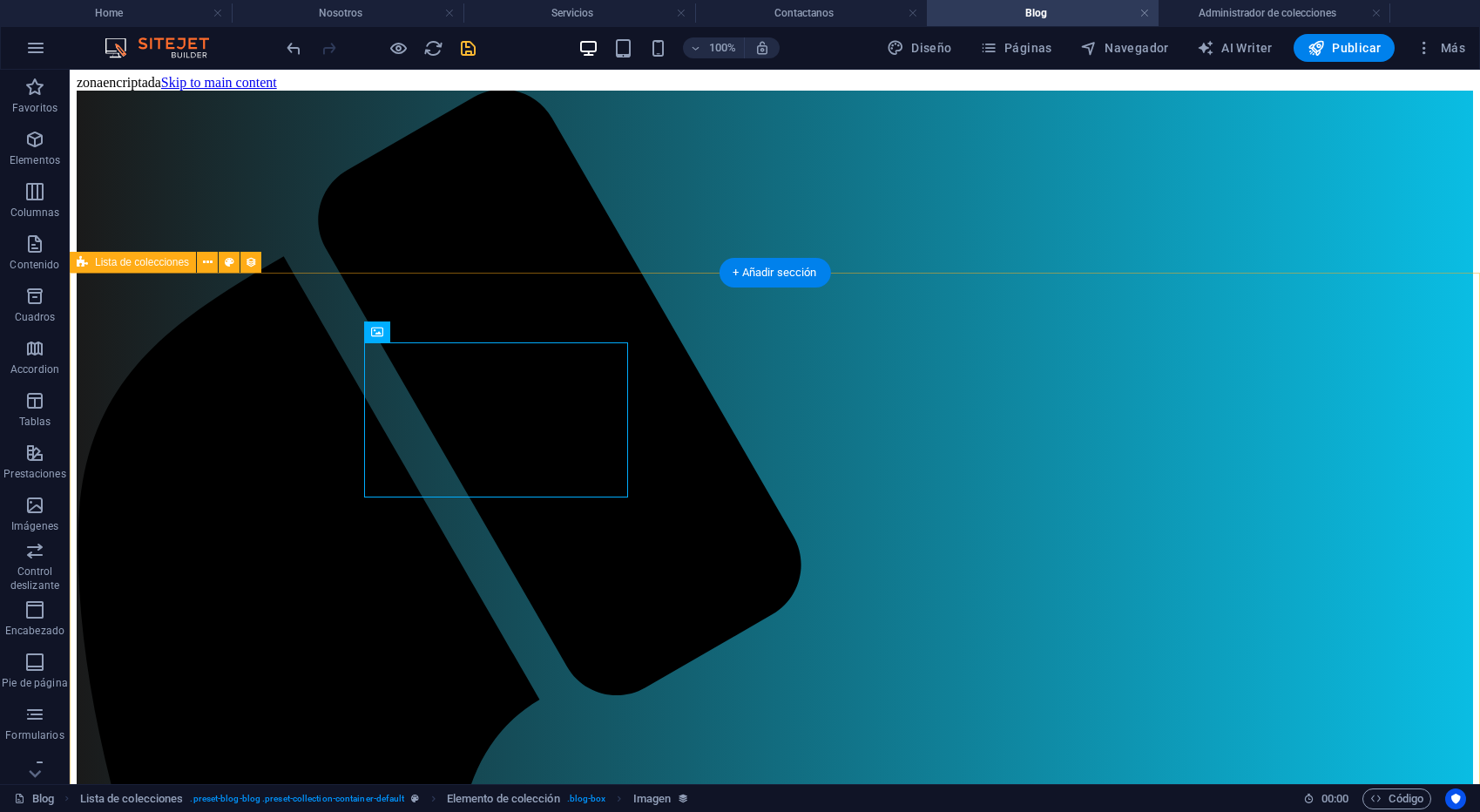
scroll to position [0, 0]
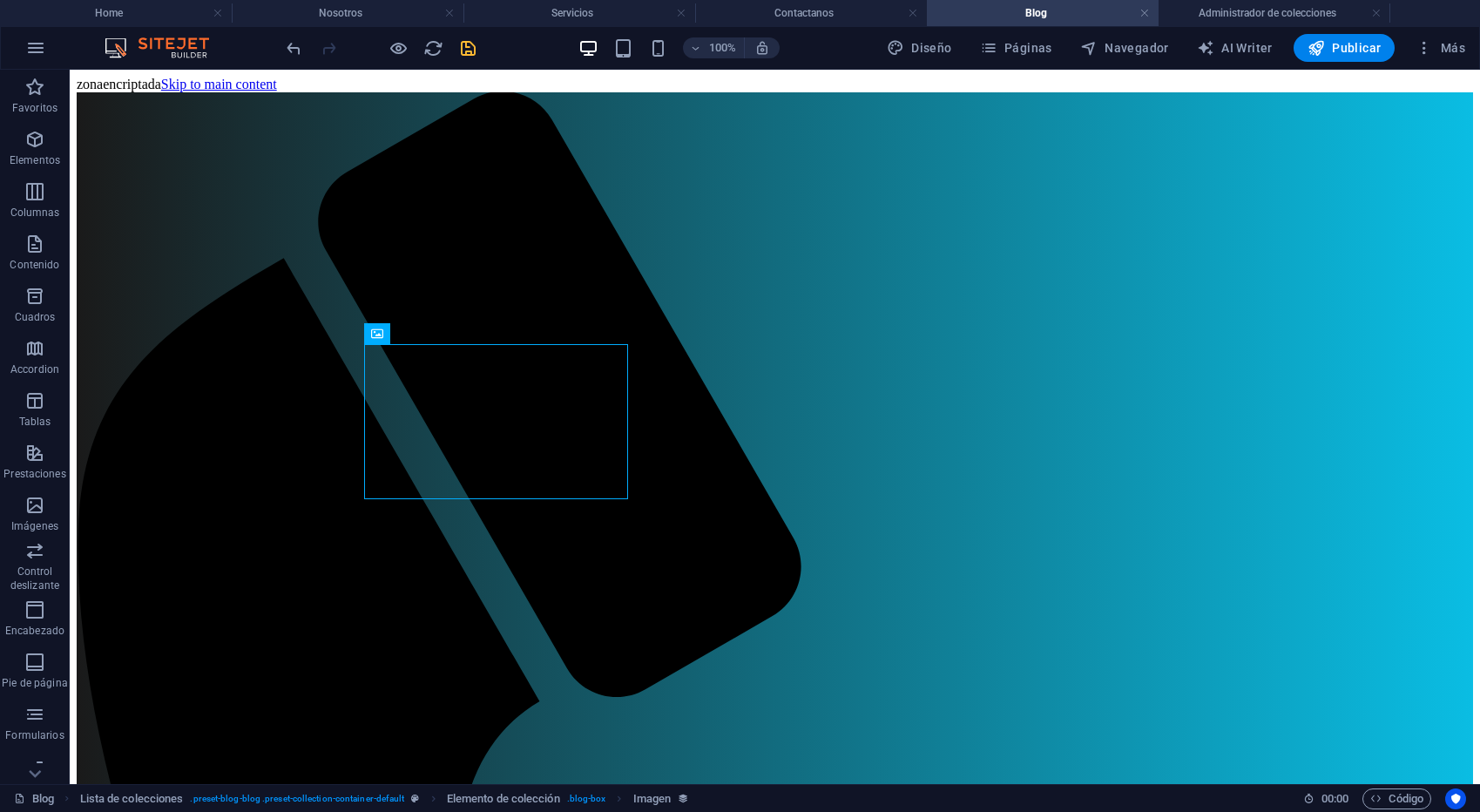
click at [470, 48] on icon "save" at bounding box center [468, 48] width 20 height 20
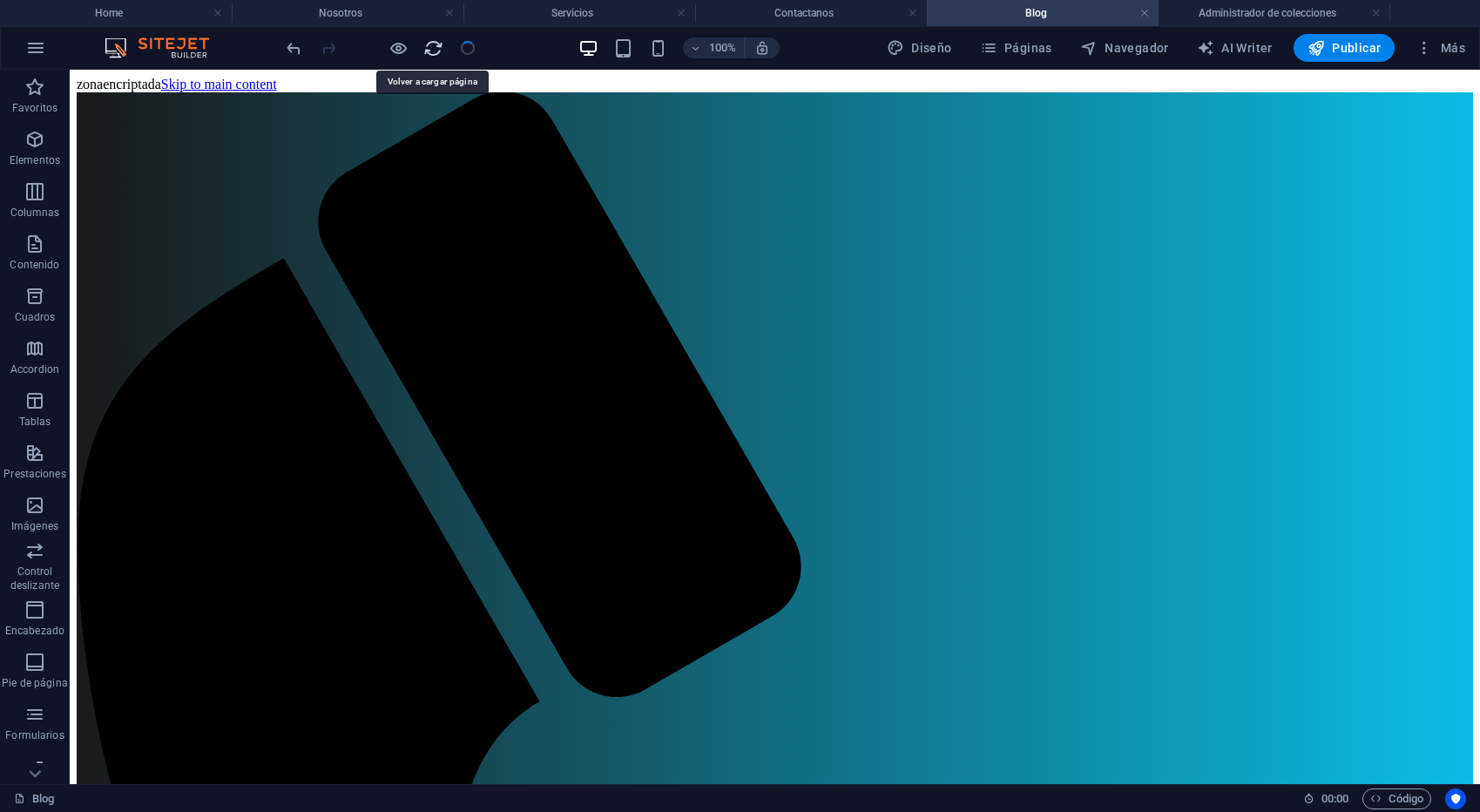
click at [436, 48] on icon "reload" at bounding box center [433, 48] width 20 height 20
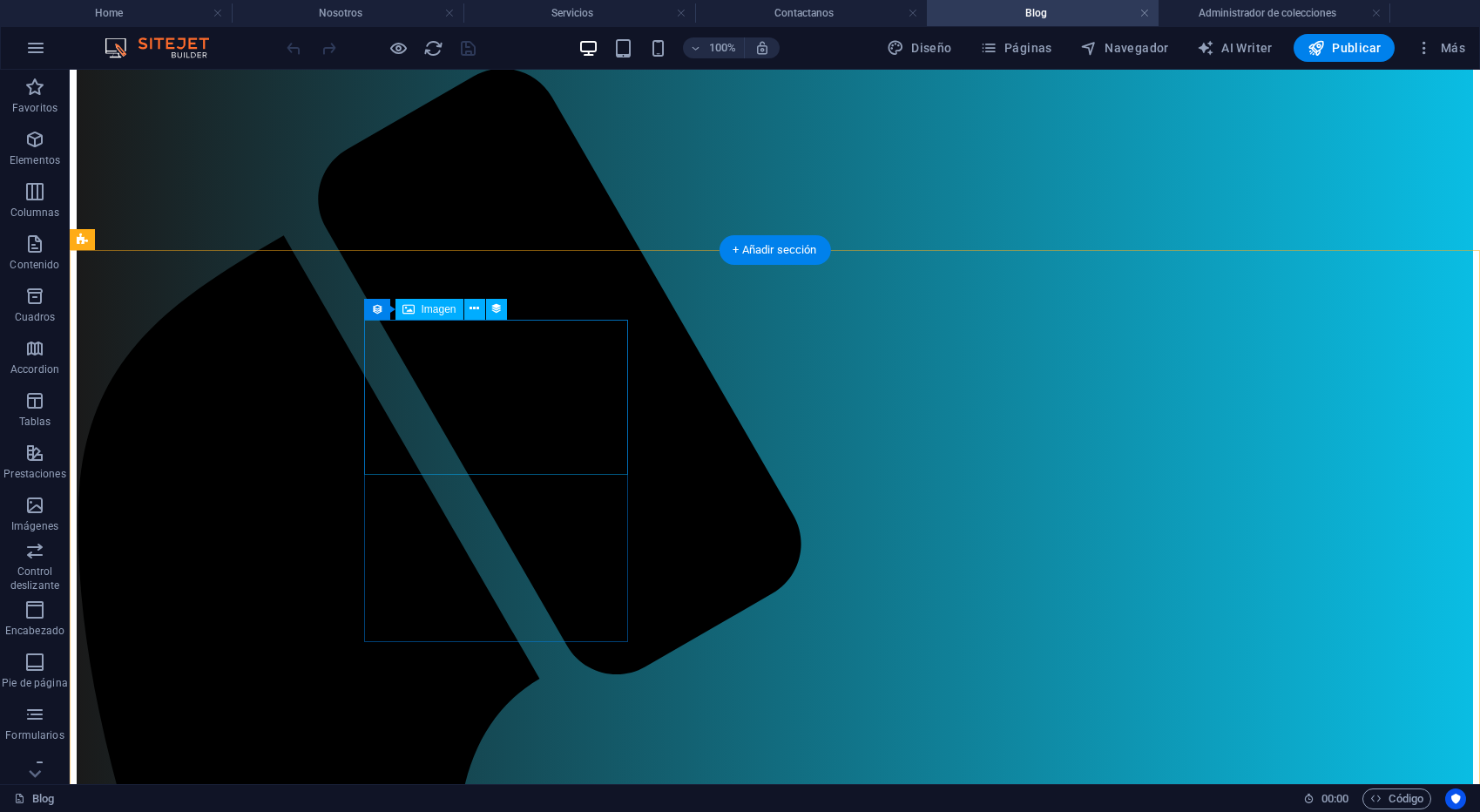
scroll to position [98, 0]
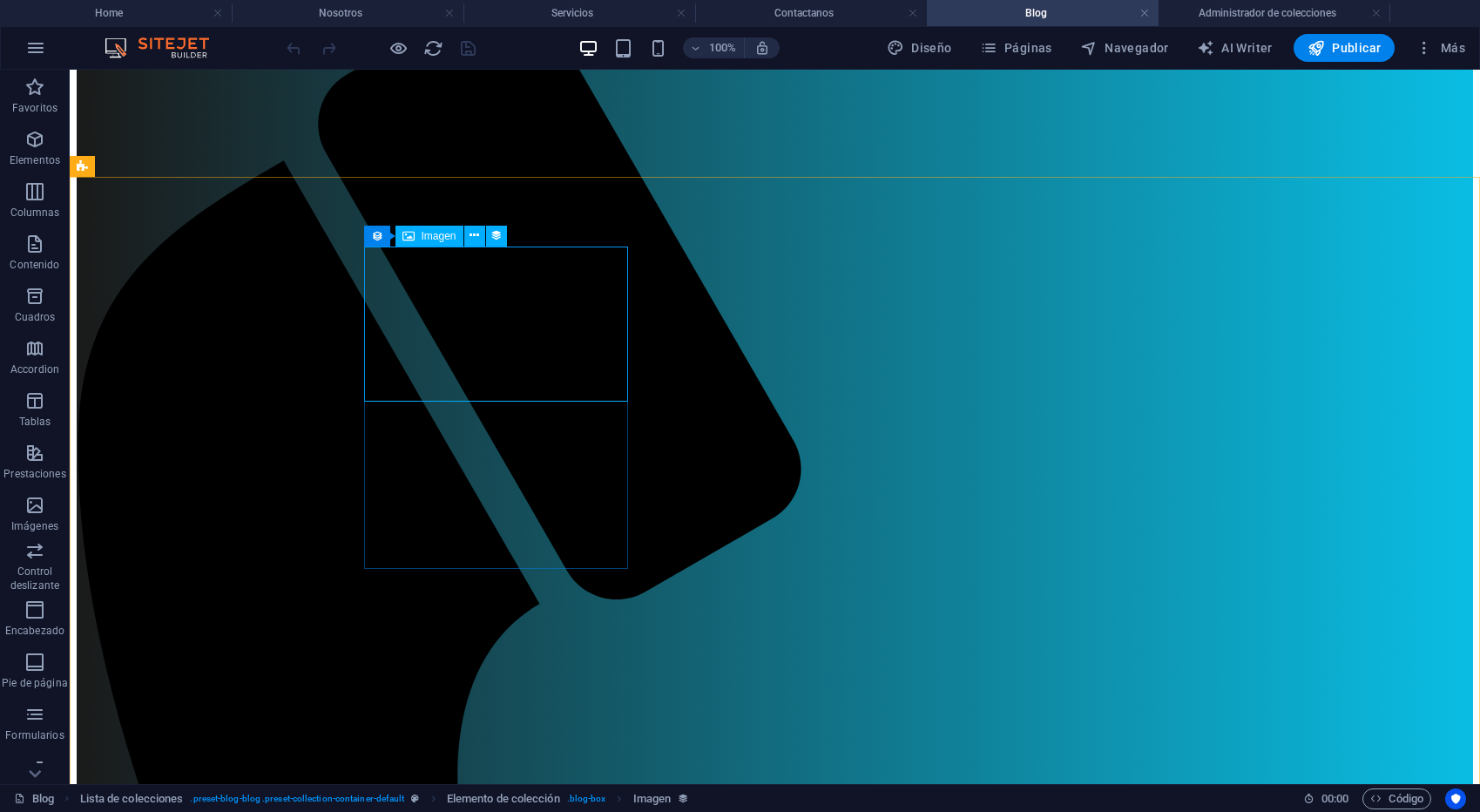
click at [434, 242] on div "Imagen" at bounding box center [429, 236] width 68 height 21
select select "image"
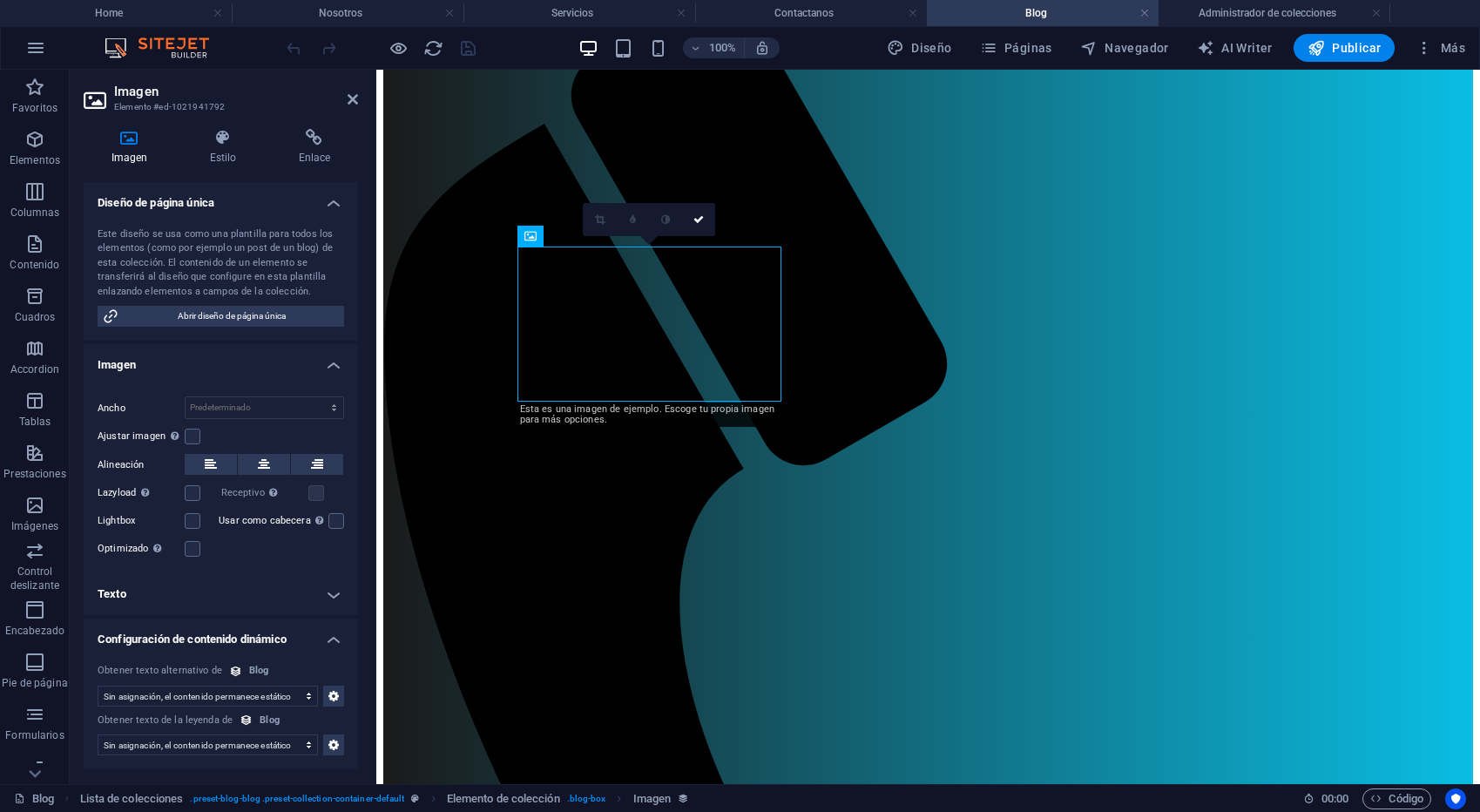
scroll to position [0, 0]
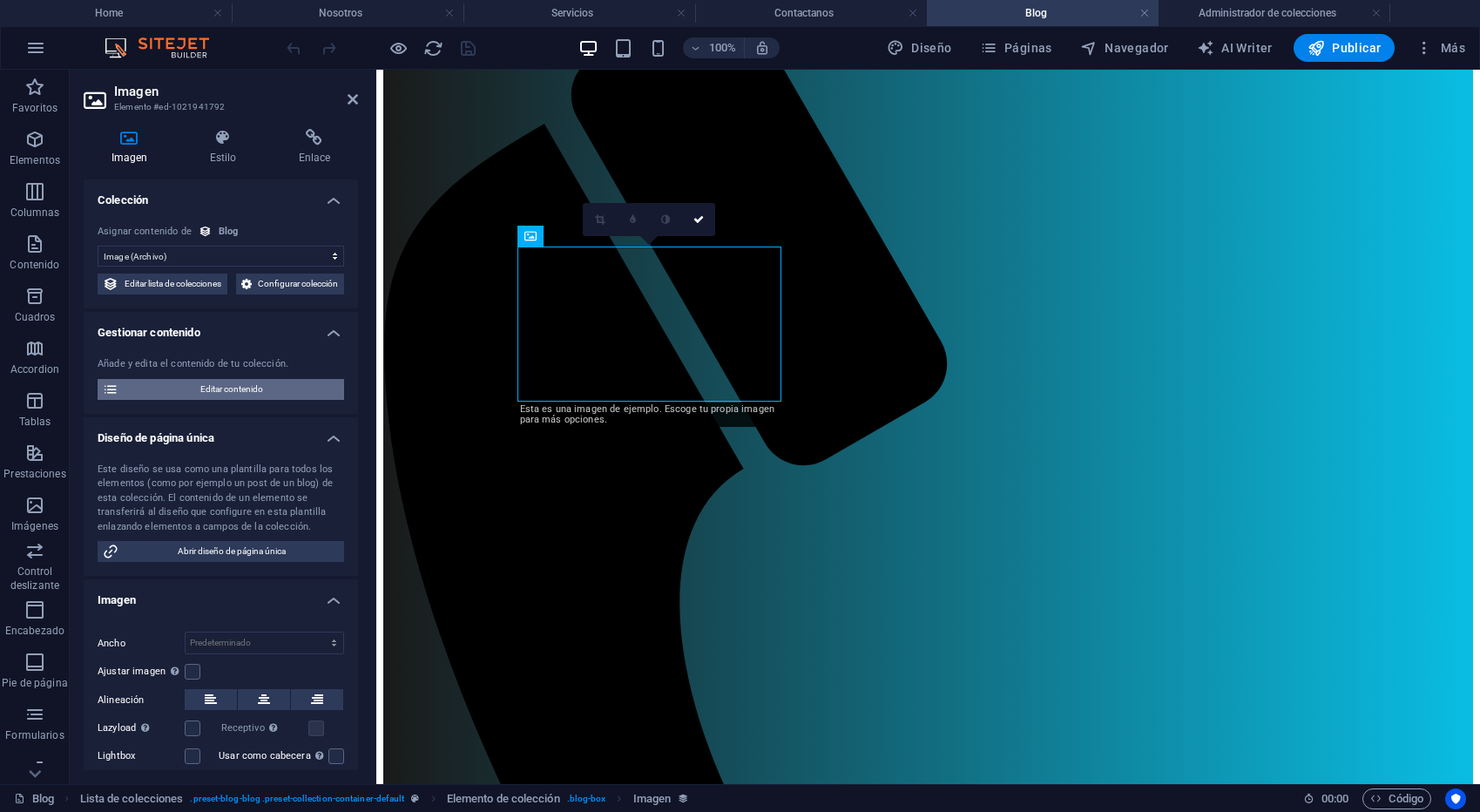
click at [243, 400] on span "Editar contenido" at bounding box center [231, 389] width 215 height 21
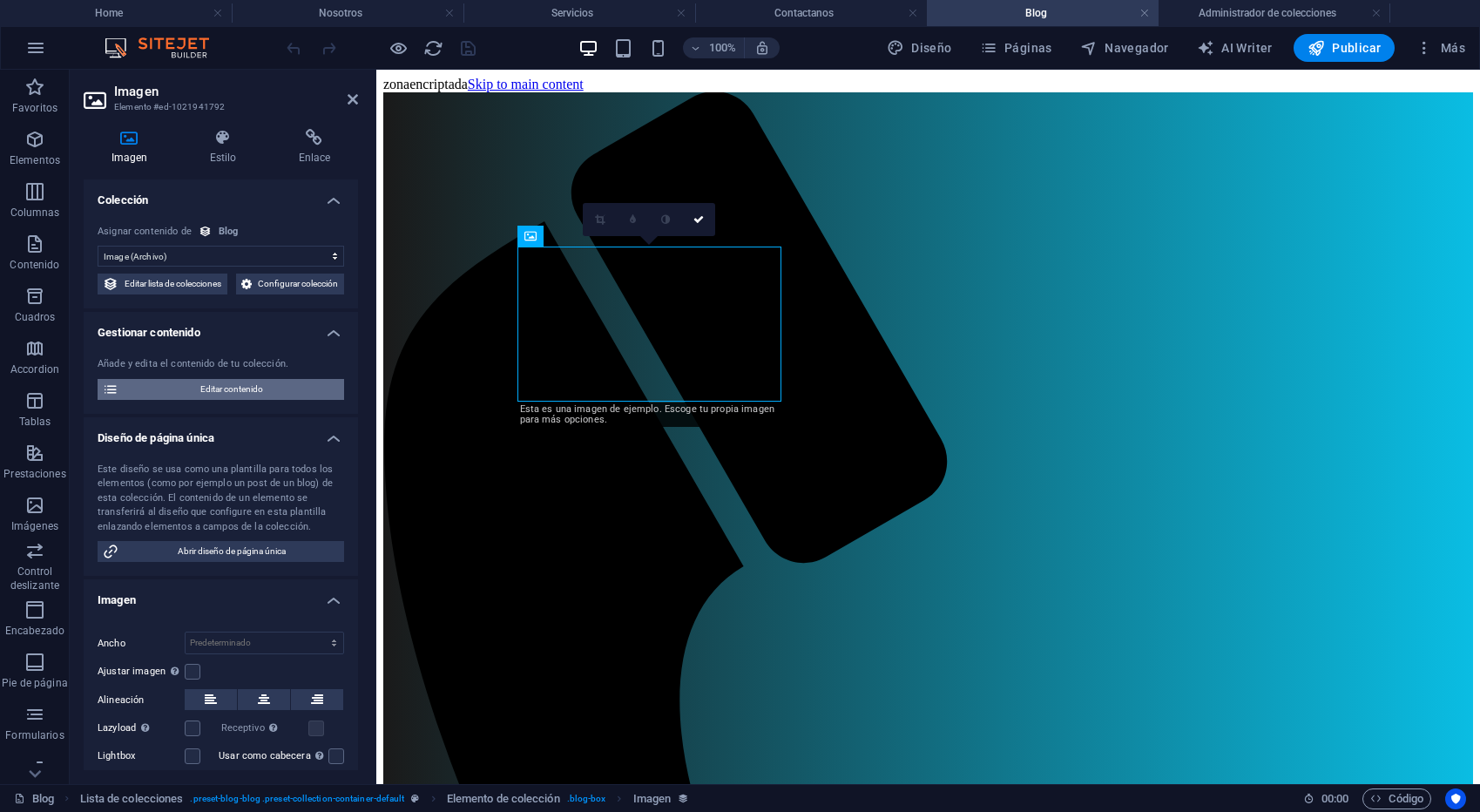
select select "Category 2"
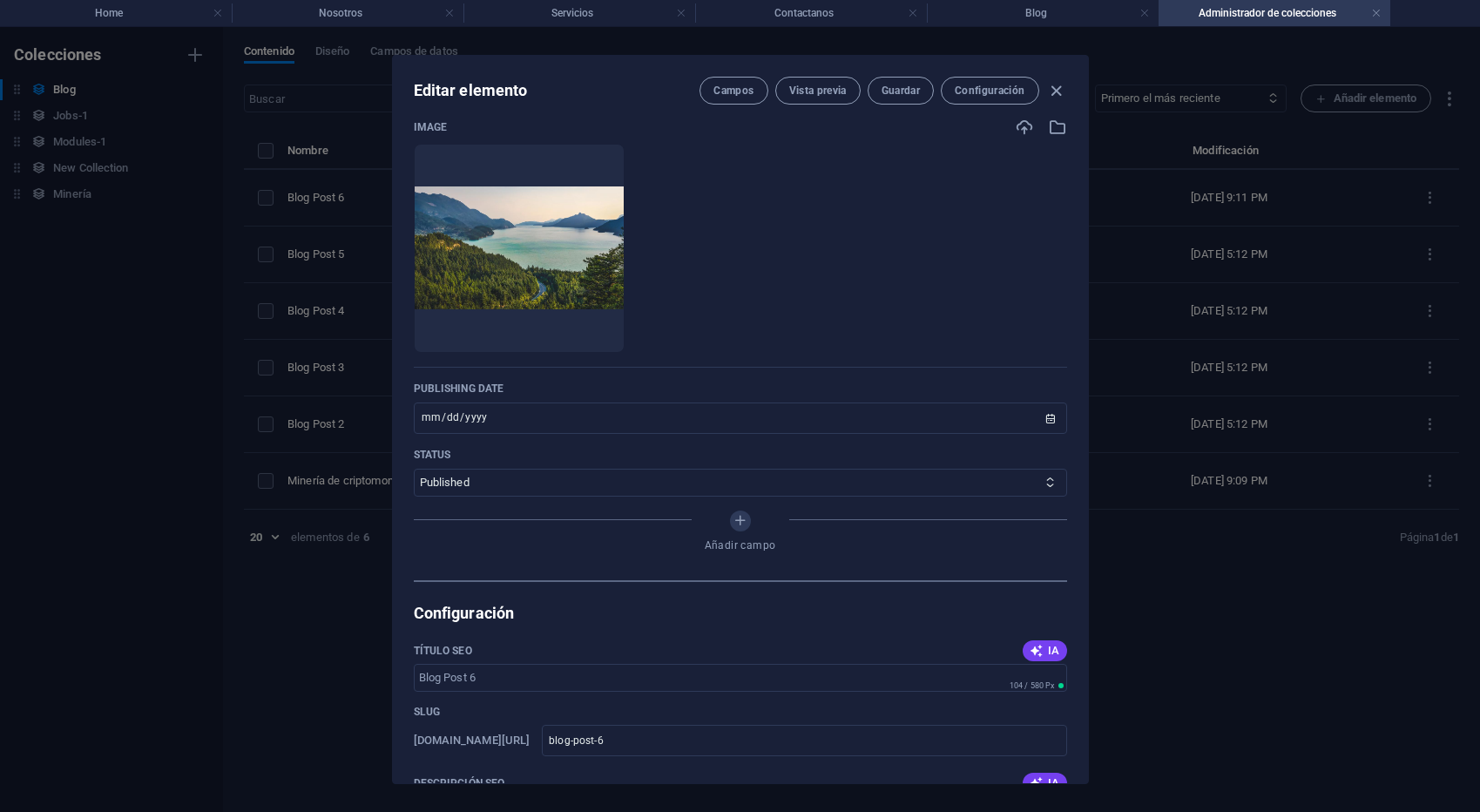
scroll to position [644, 0]
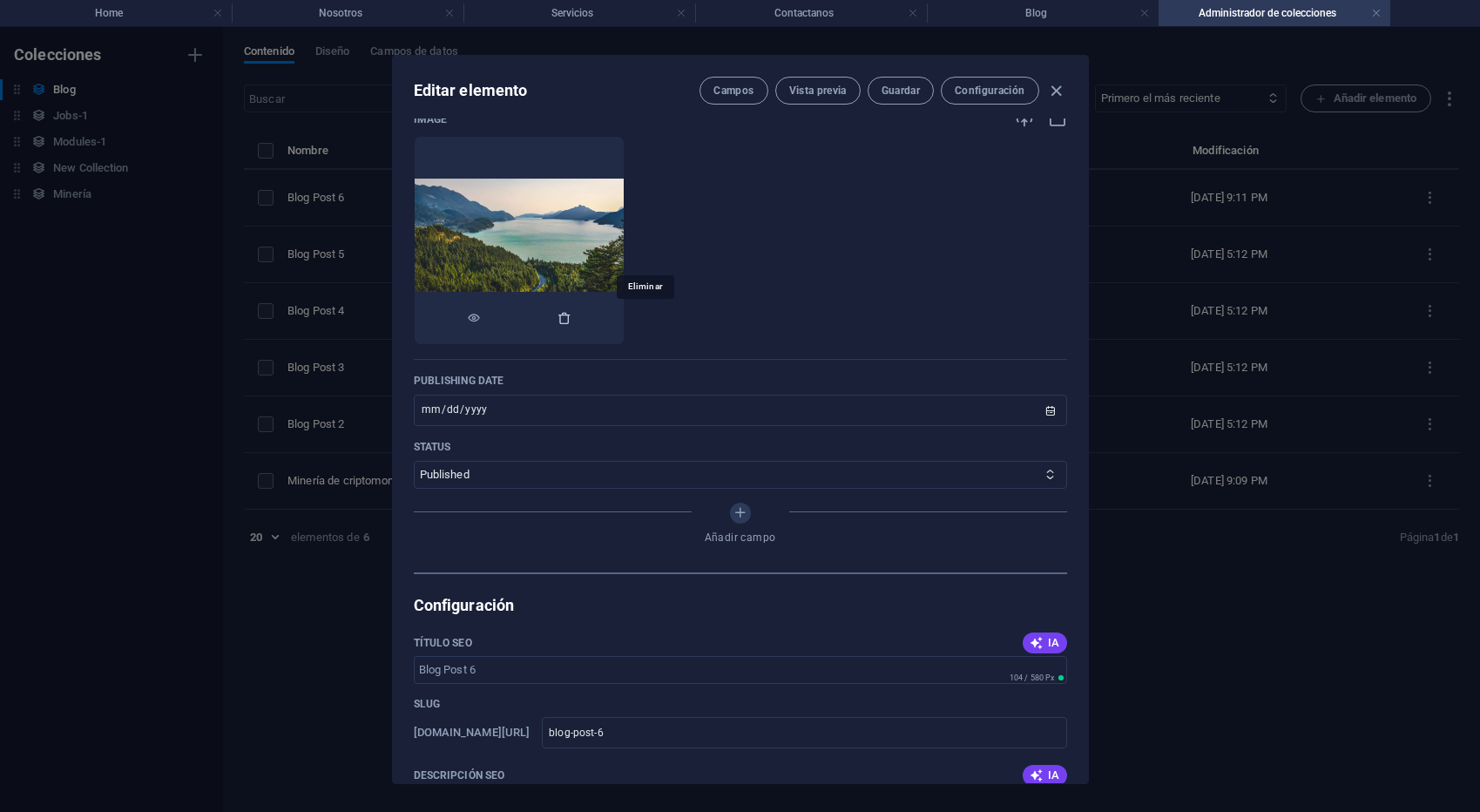
click at [571, 315] on icon "button" at bounding box center [564, 318] width 14 height 14
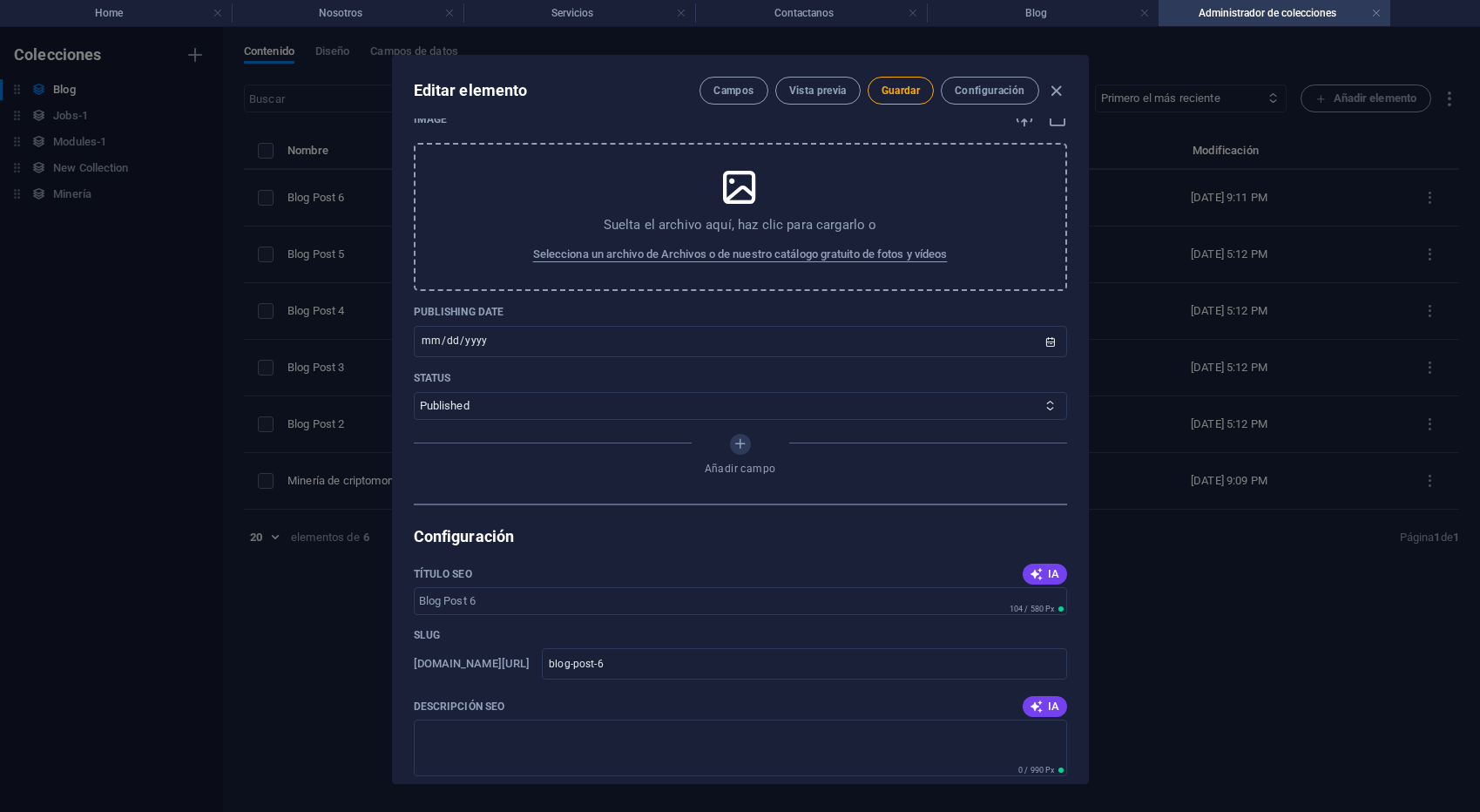
click at [668, 211] on div "Suelta el archivo aquí, haz clic para cargarlo o Selecciona un archivo de Archi…" at bounding box center [740, 217] width 653 height 148
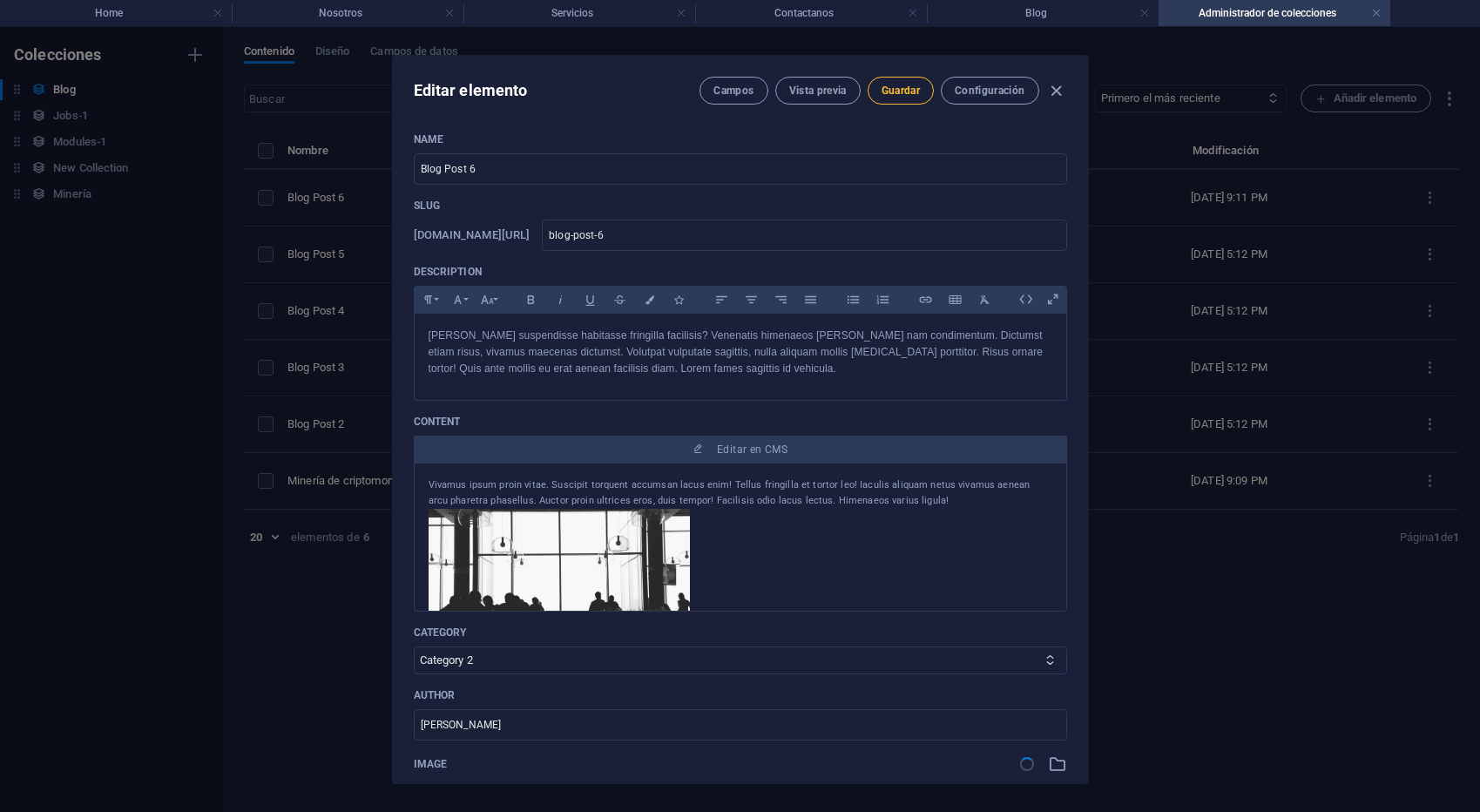
click at [891, 84] on span "Guardar" at bounding box center [901, 91] width 39 height 14
click at [1059, 92] on icon "button" at bounding box center [1056, 91] width 20 height 20
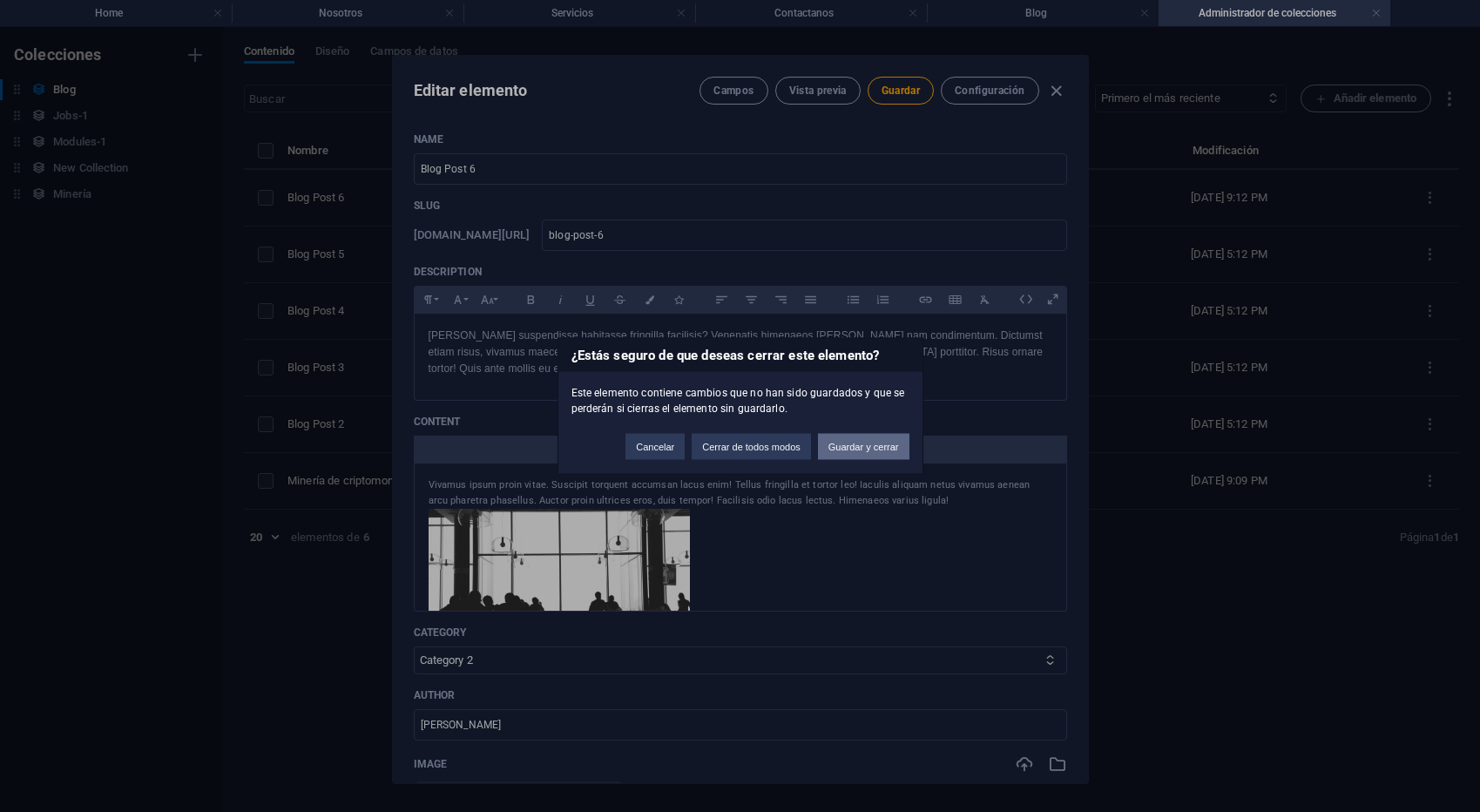
click at [863, 446] on button "Guardar y cerrar" at bounding box center [864, 447] width 91 height 26
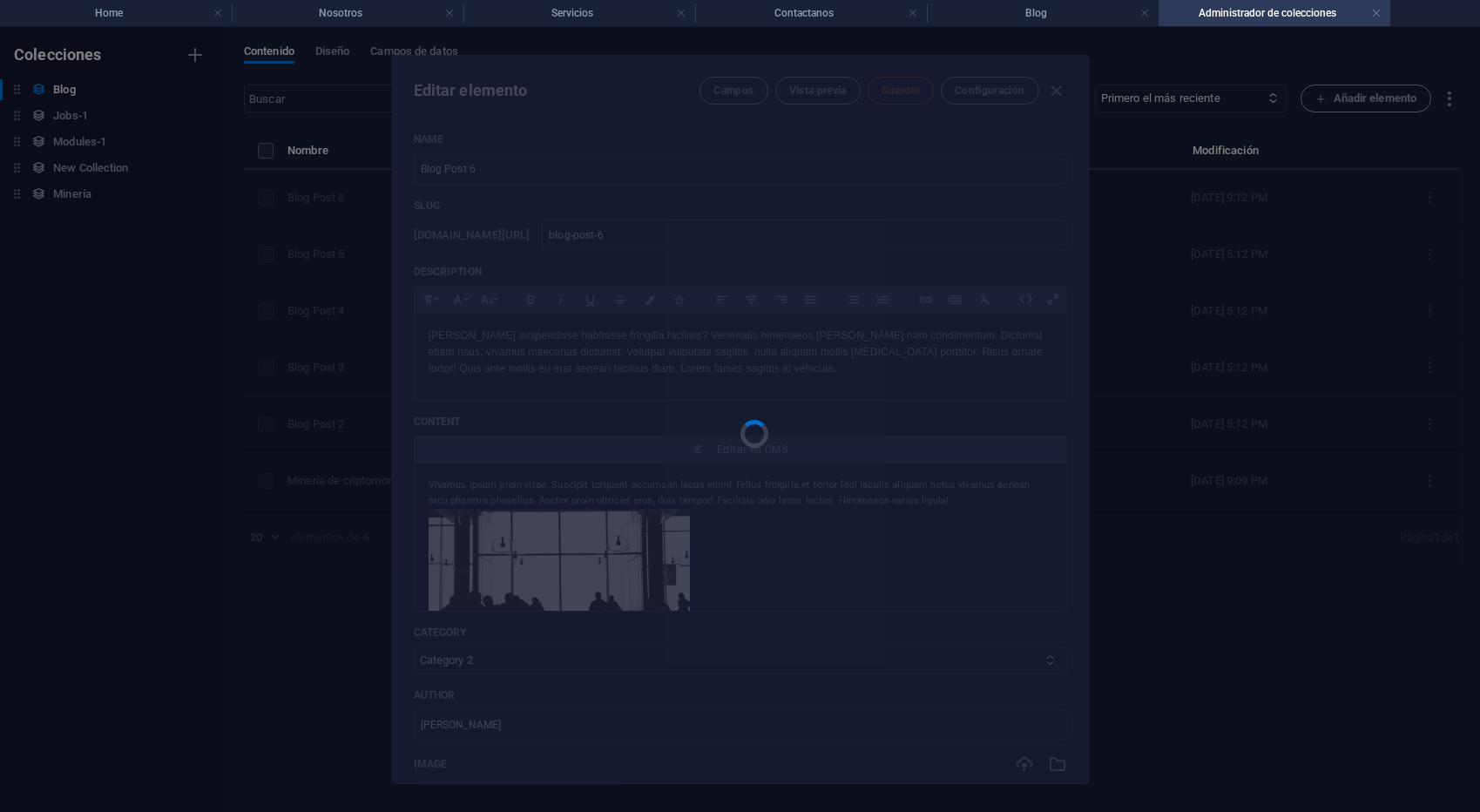
type input "2025-10-06"
type input "blog-post-6"
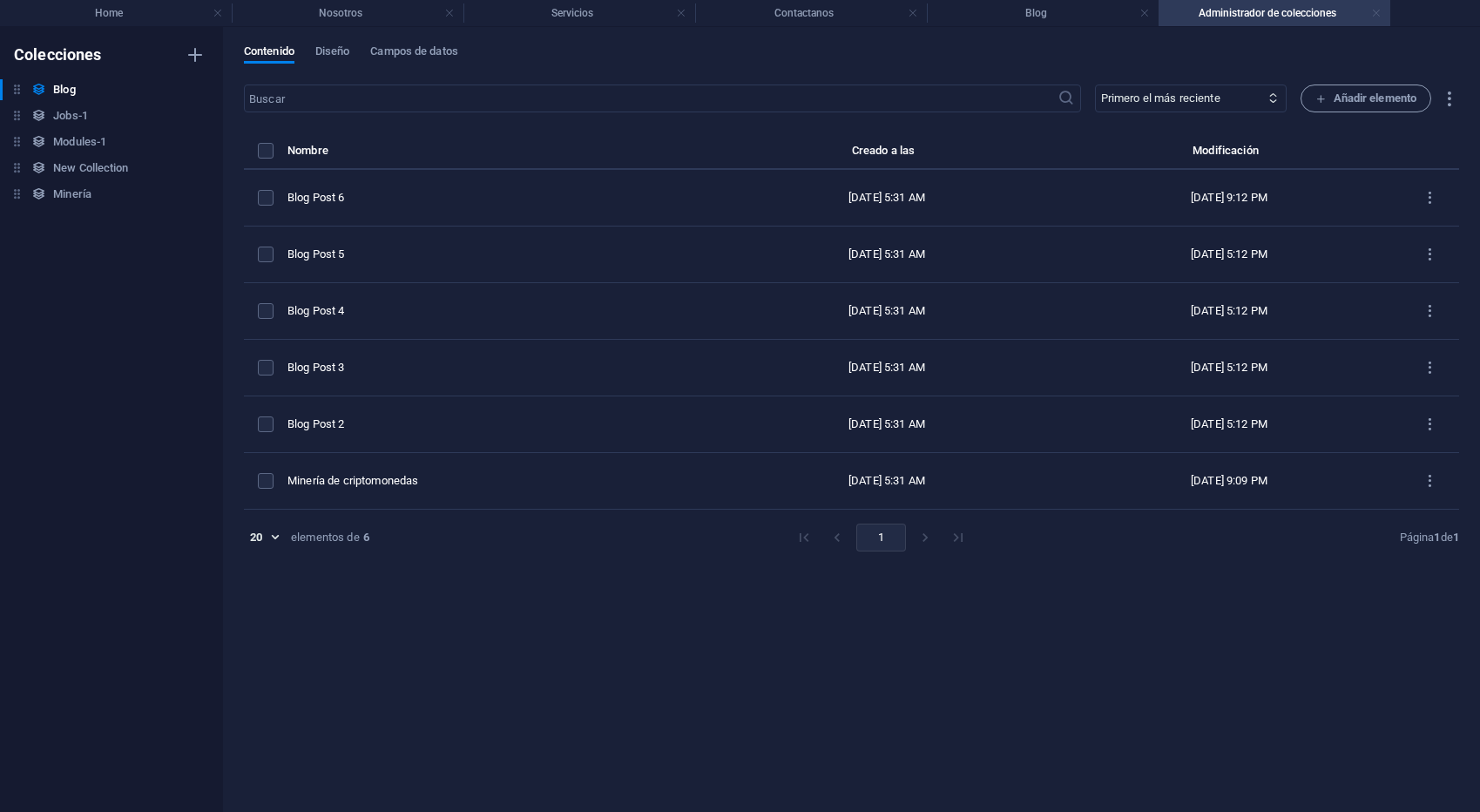
click at [1377, 13] on link at bounding box center [1376, 13] width 11 height 17
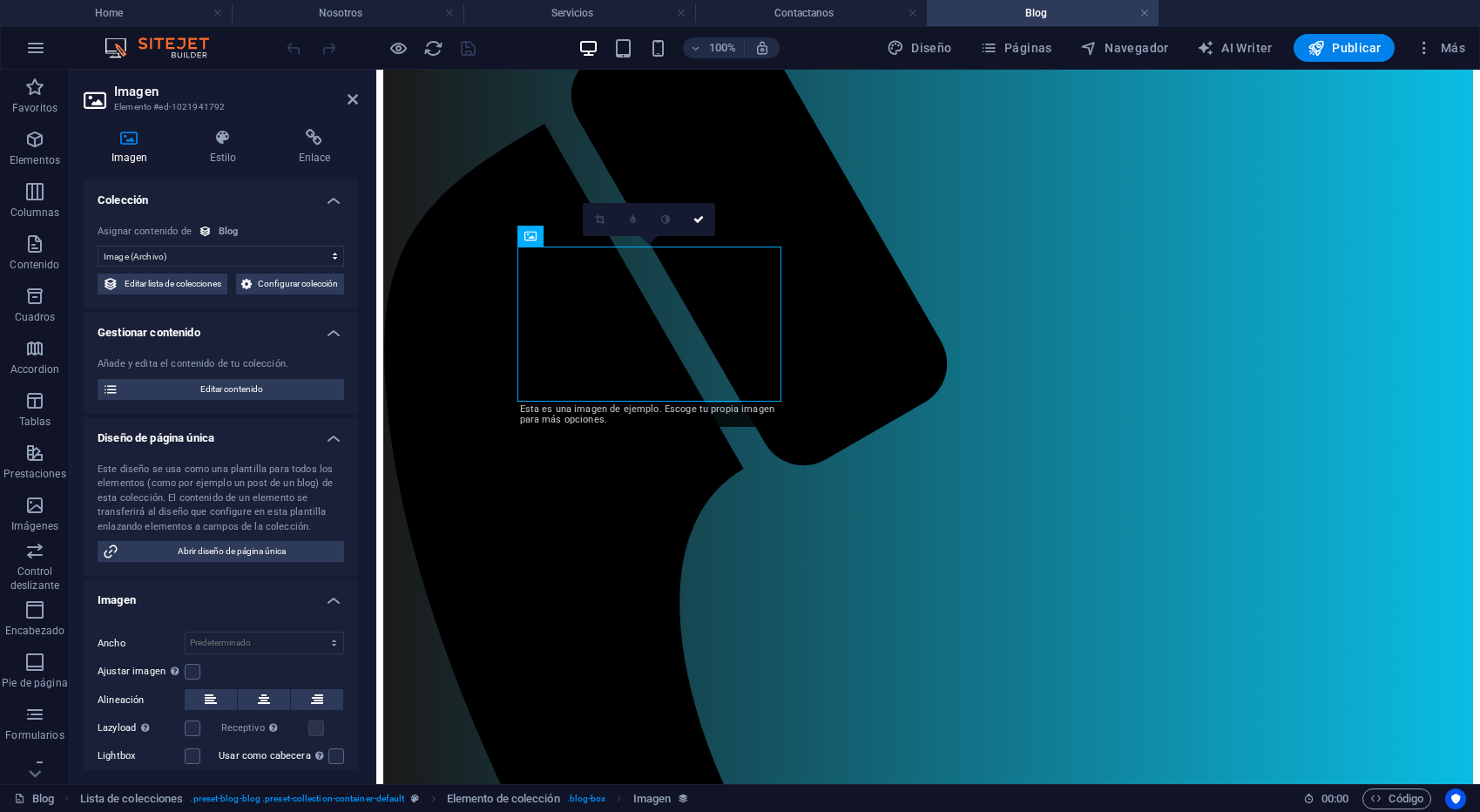
click at [1068, 10] on h4 "Blog" at bounding box center [1042, 13] width 232 height 19
click at [431, 48] on icon "reload" at bounding box center [433, 48] width 20 height 20
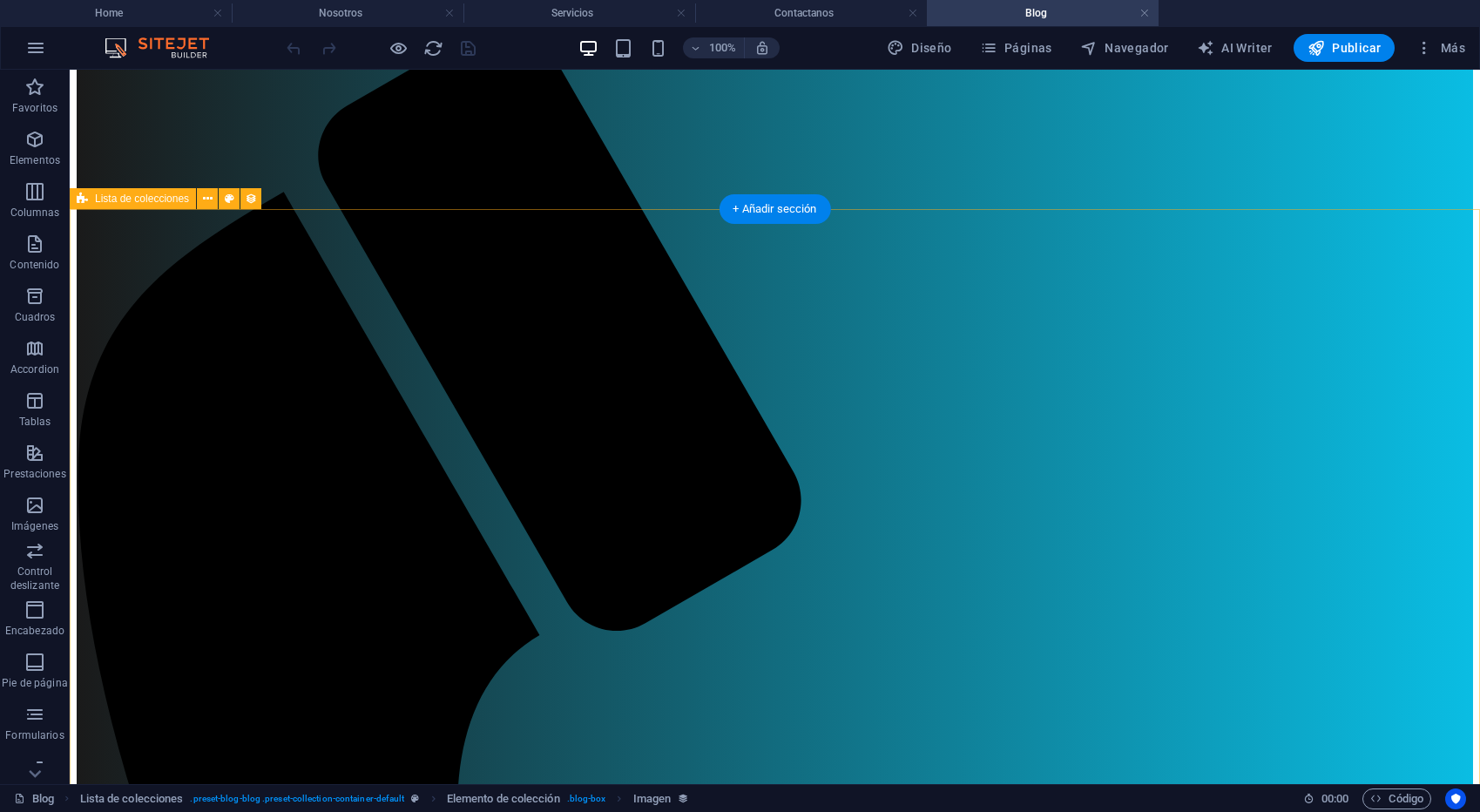
scroll to position [62, 0]
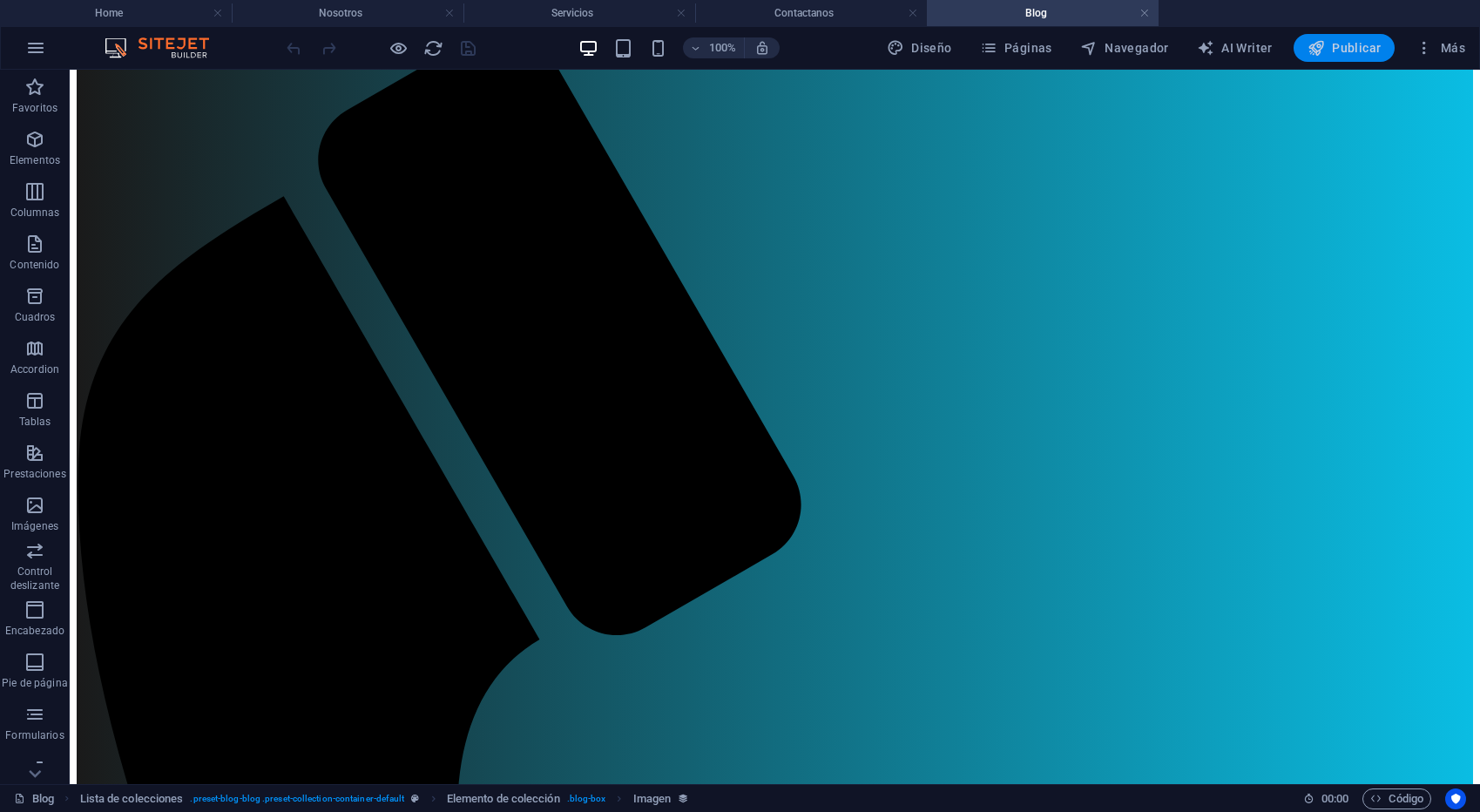
click at [1339, 41] on span "Publicar" at bounding box center [1345, 48] width 74 height 18
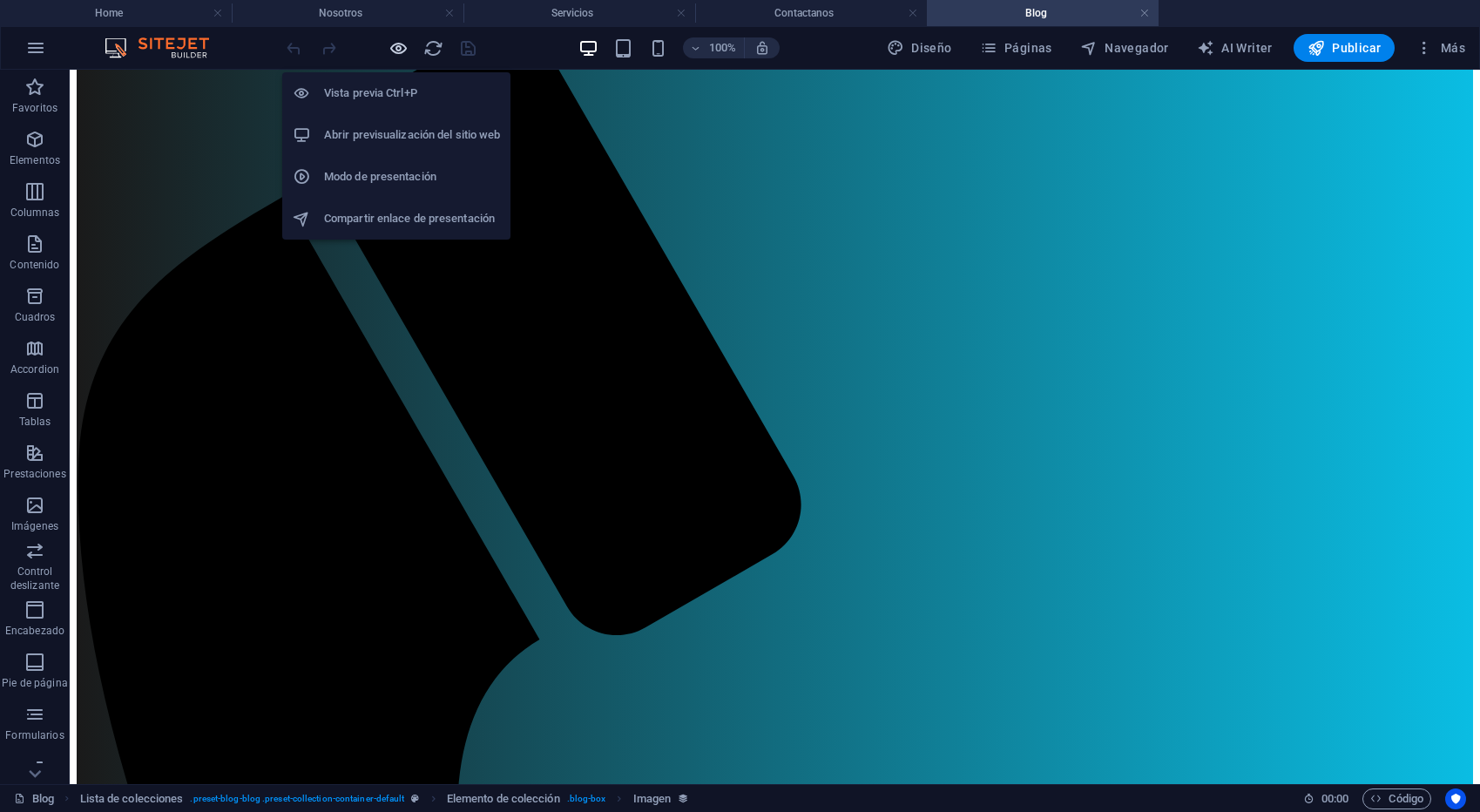
click at [403, 50] on icon "button" at bounding box center [398, 48] width 20 height 20
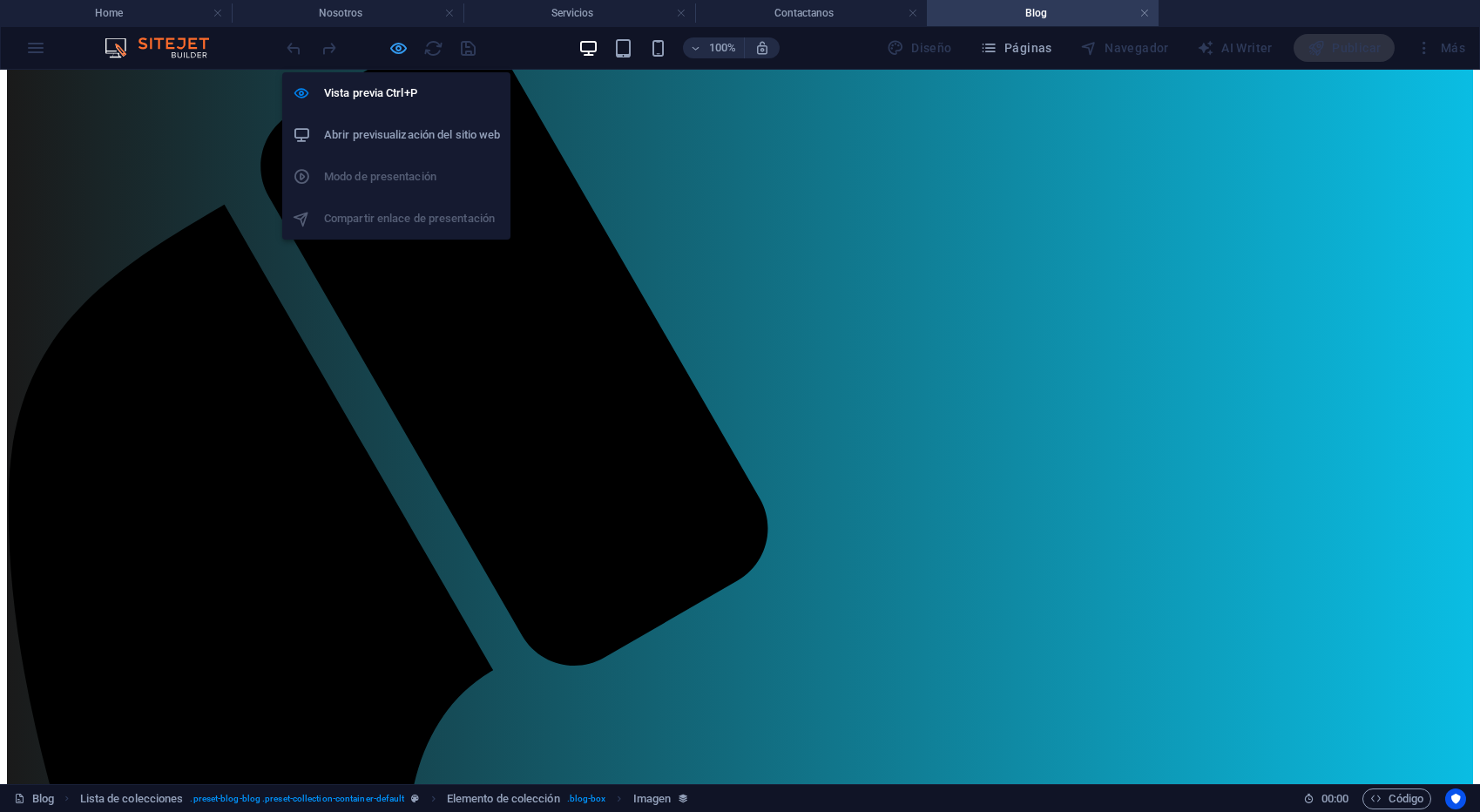
click at [391, 39] on icon "button" at bounding box center [398, 48] width 20 height 20
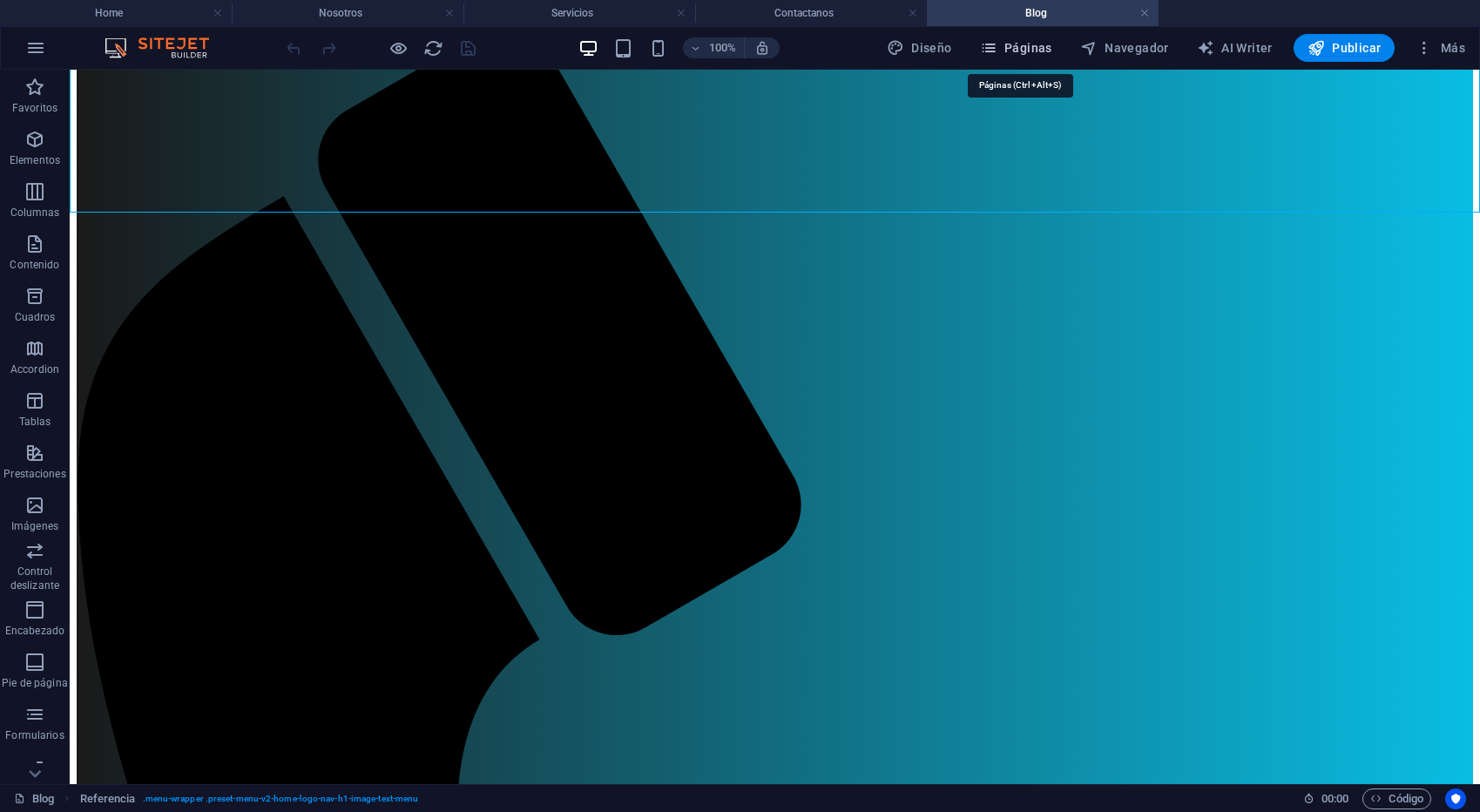
click at [982, 46] on button "Páginas" at bounding box center [1016, 48] width 86 height 28
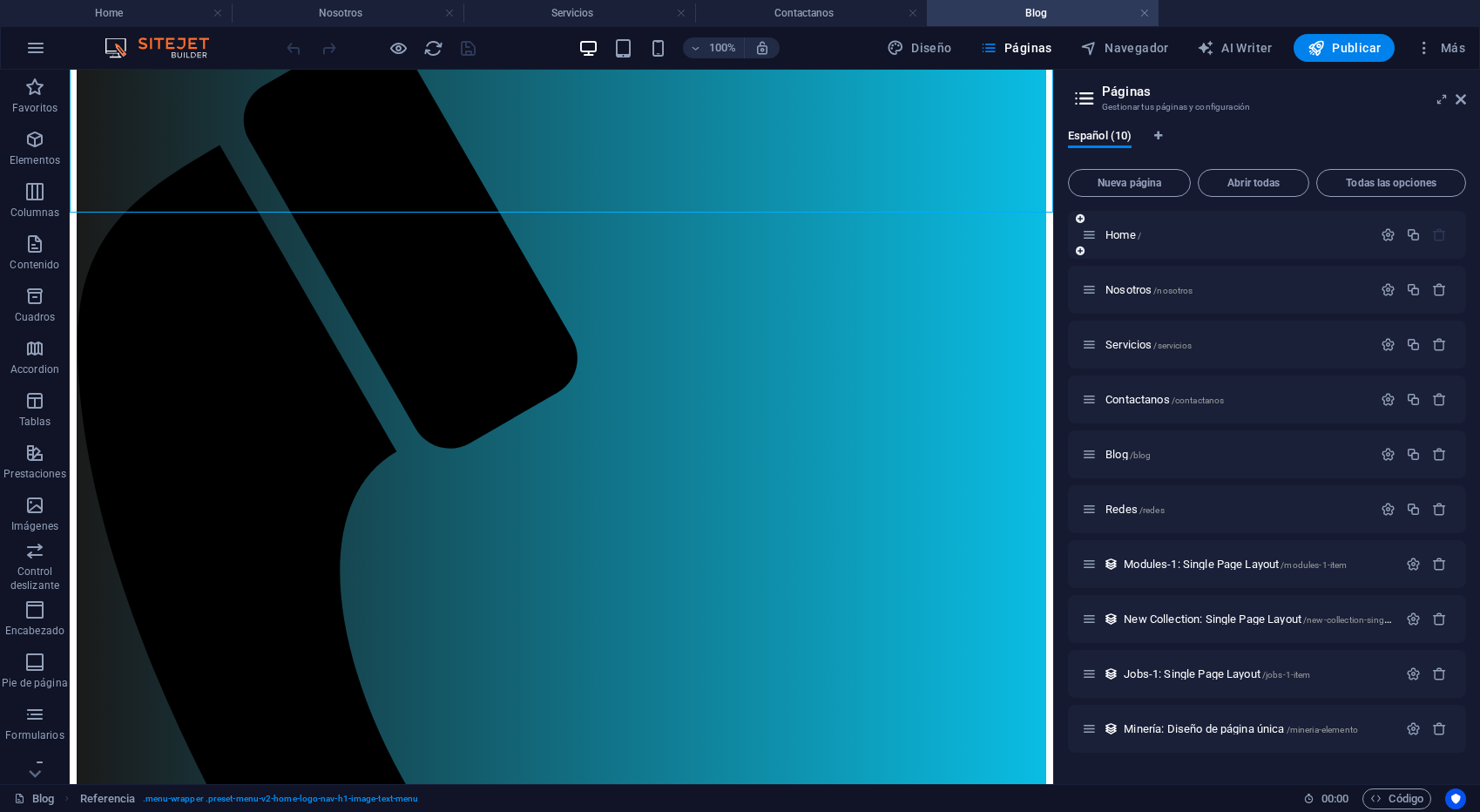
click at [1120, 243] on div "Home /" at bounding box center [1227, 235] width 290 height 20
click at [1128, 236] on span "Home /" at bounding box center [1123, 235] width 36 height 13
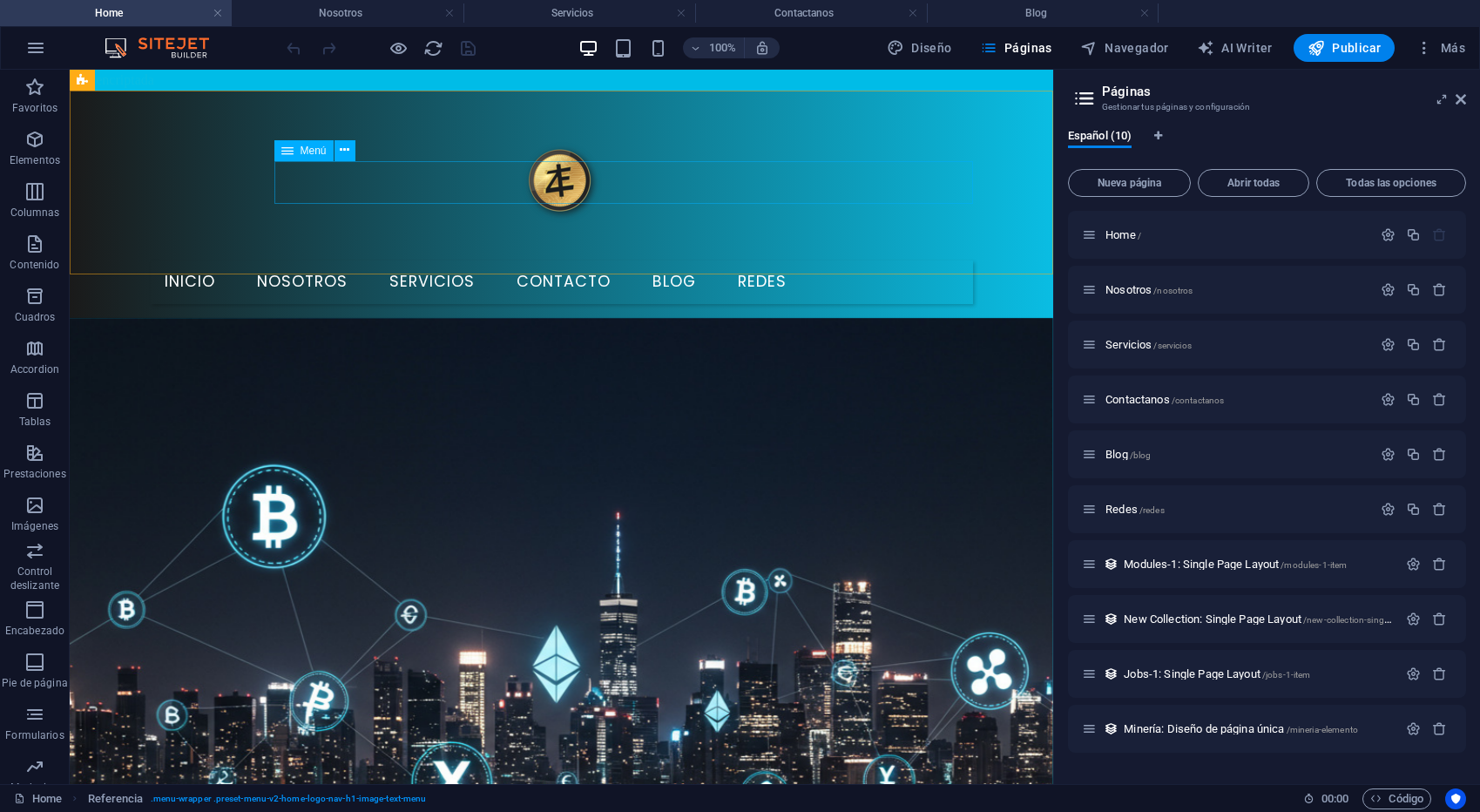
click at [306, 149] on span "Menú" at bounding box center [314, 150] width 26 height 11
select select
select select "1"
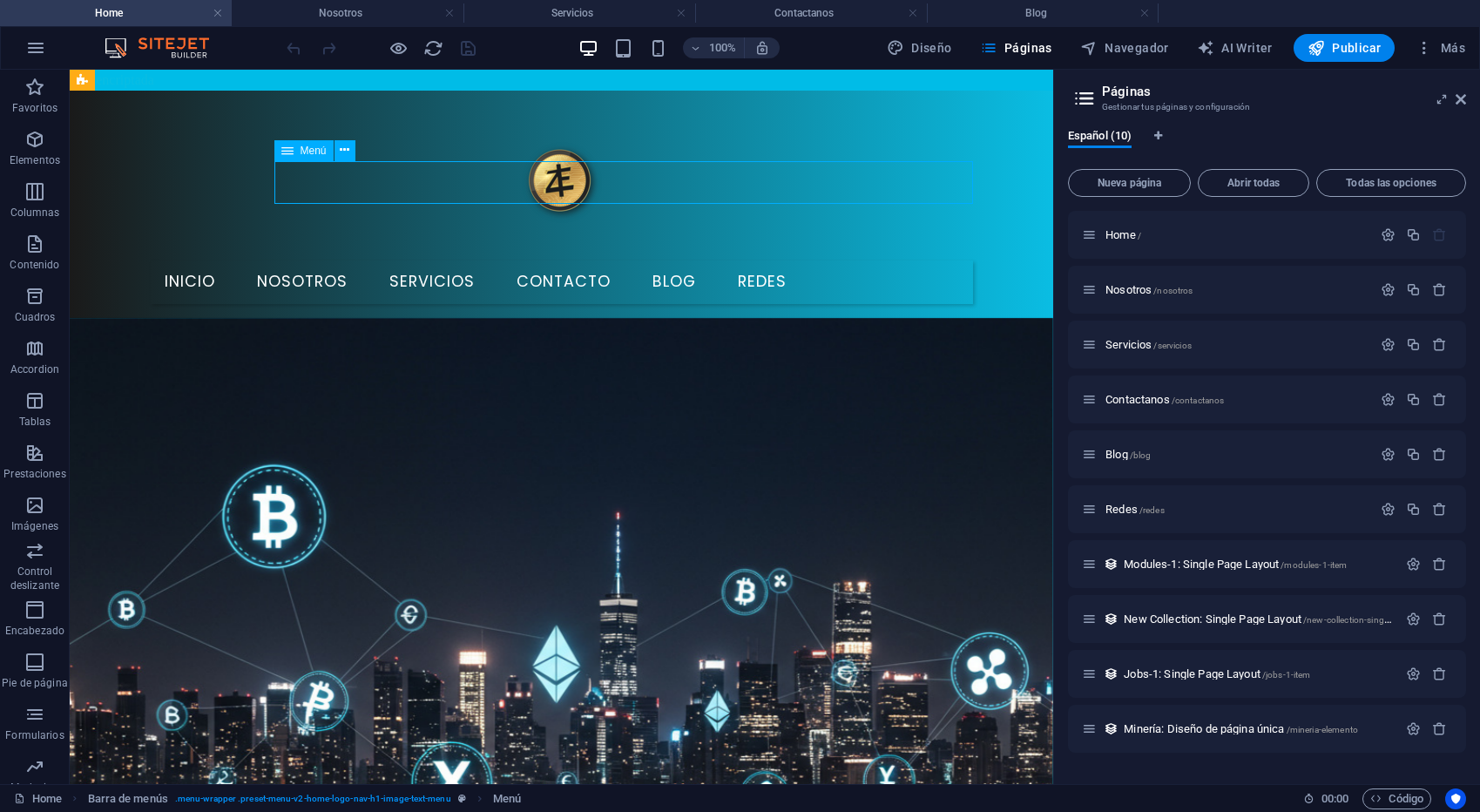
select select
select select "2"
select select
select select "3"
select select
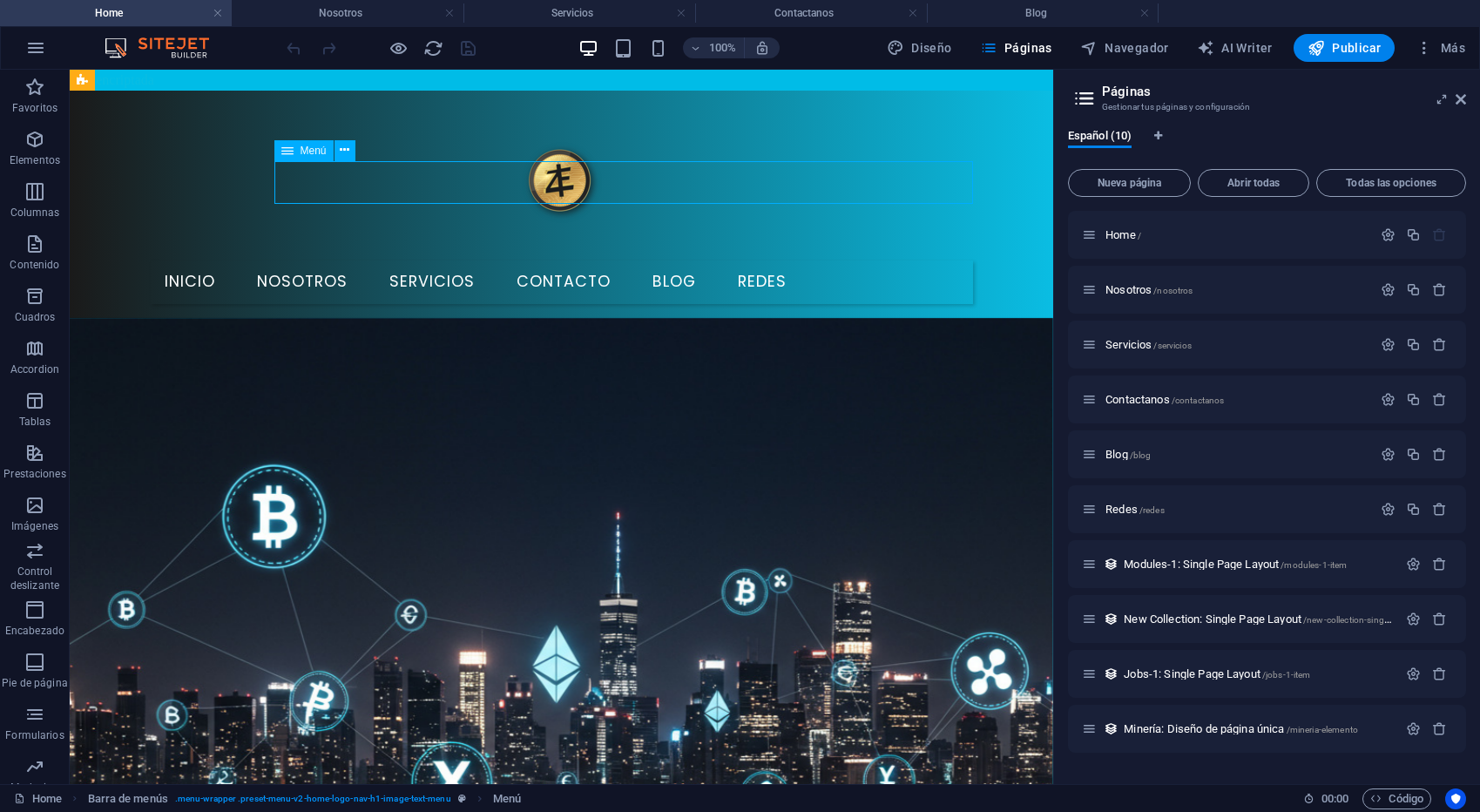
select select
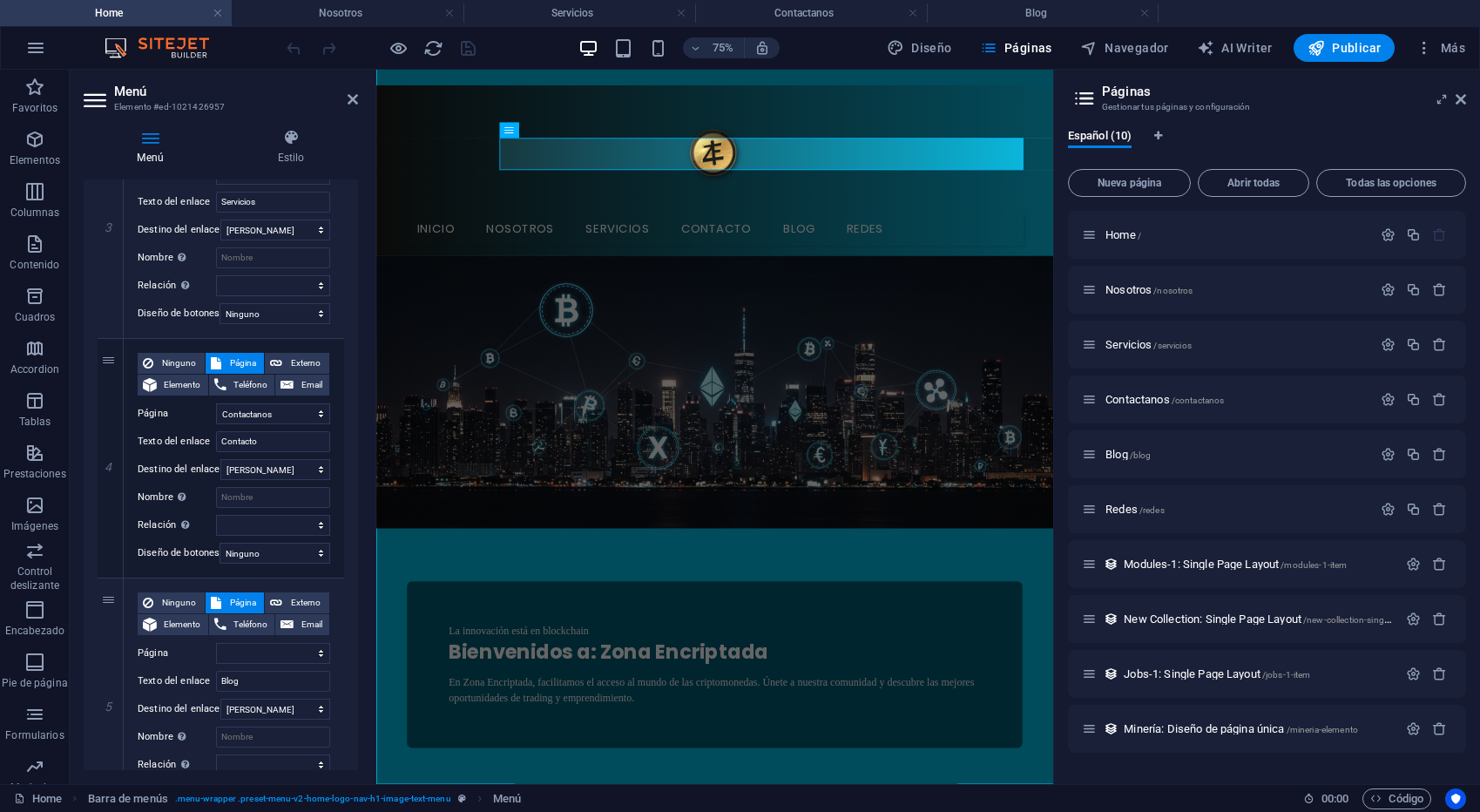
scroll to position [1085, 0]
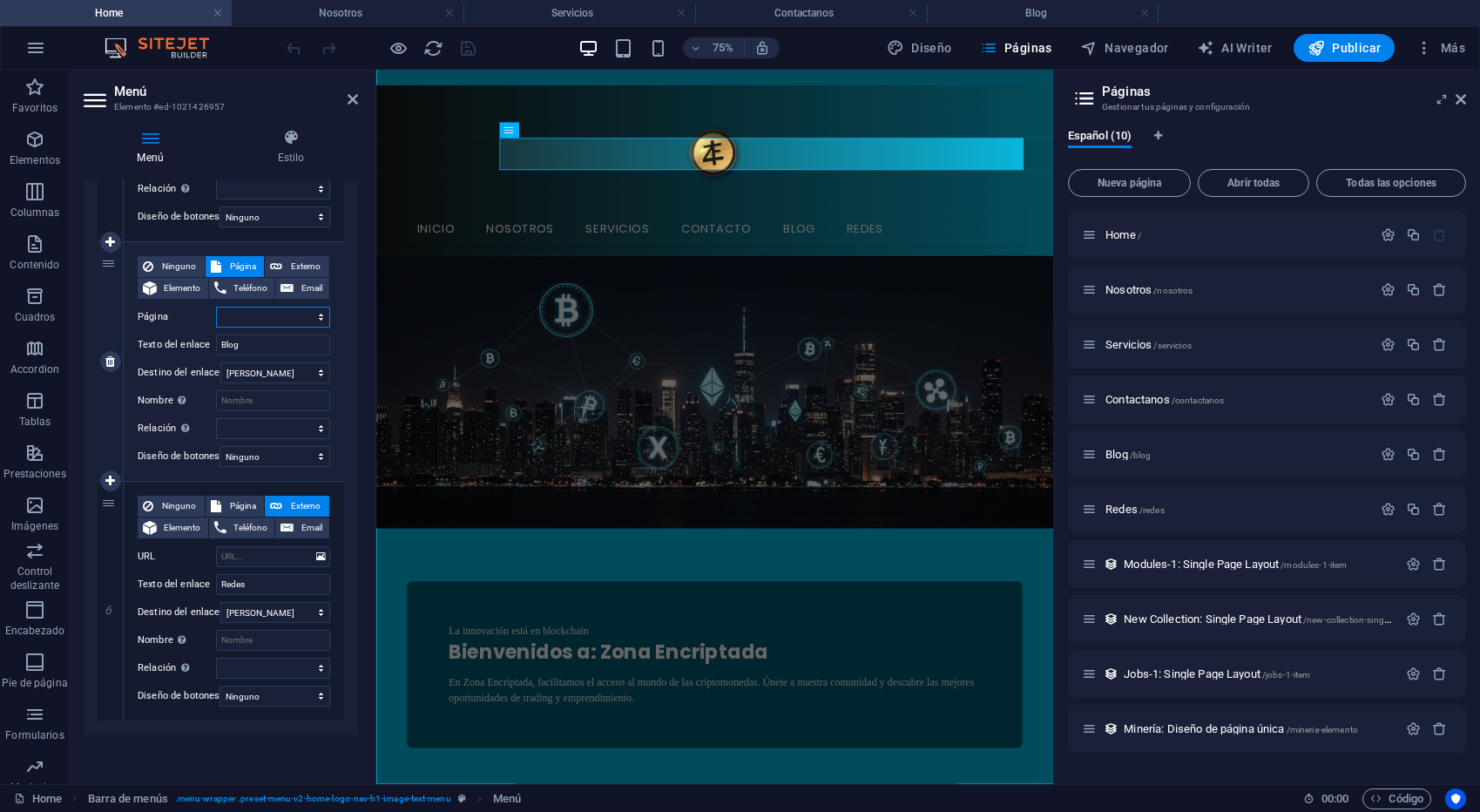
click at [284, 310] on select "Home Nosotros Servicios Contactanos Blog Redes" at bounding box center [273, 317] width 114 height 21
select select "4"
click at [216, 307] on select "Home Nosotros Servicios Contactanos Blog Redes" at bounding box center [273, 317] width 114 height 21
select select
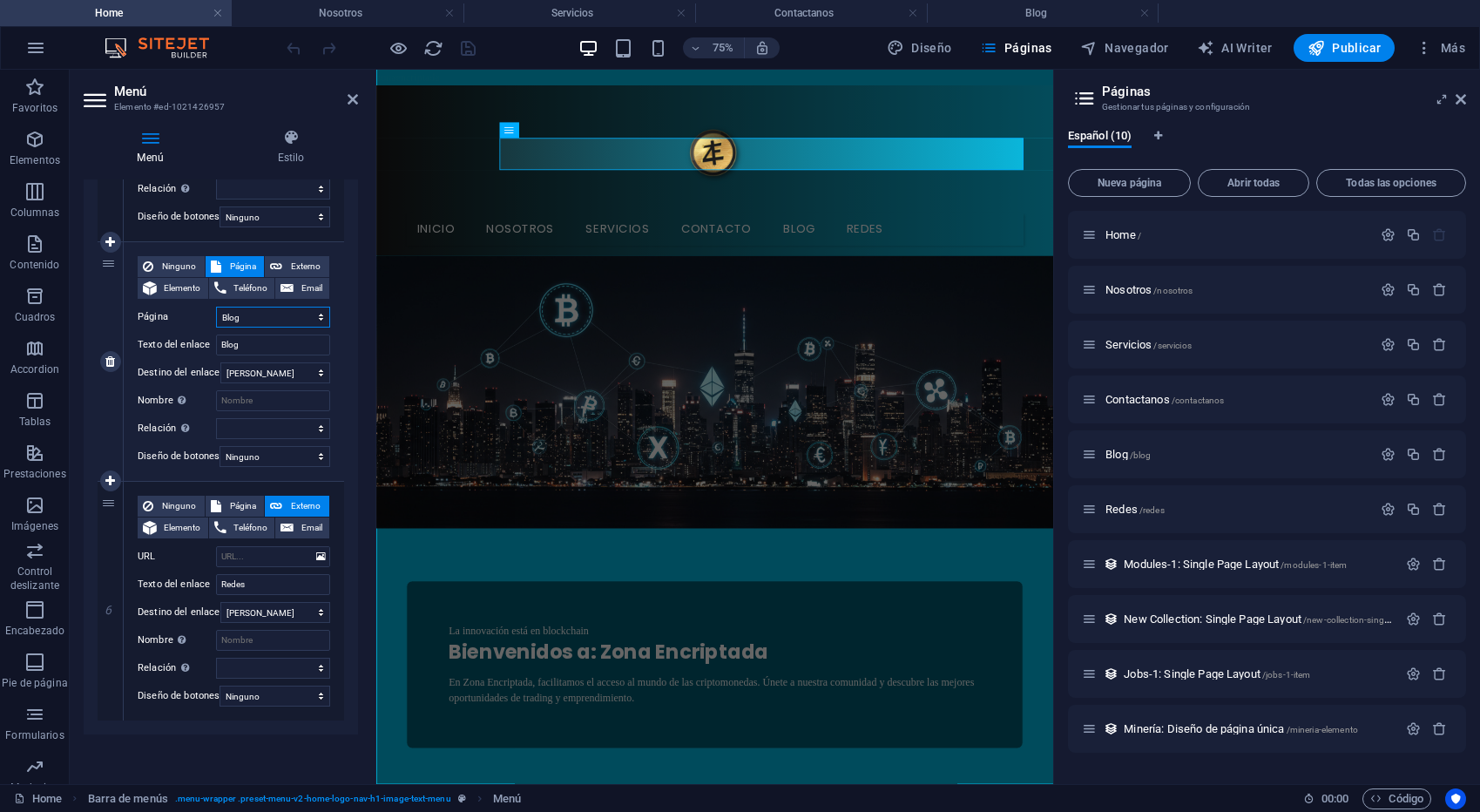
select select
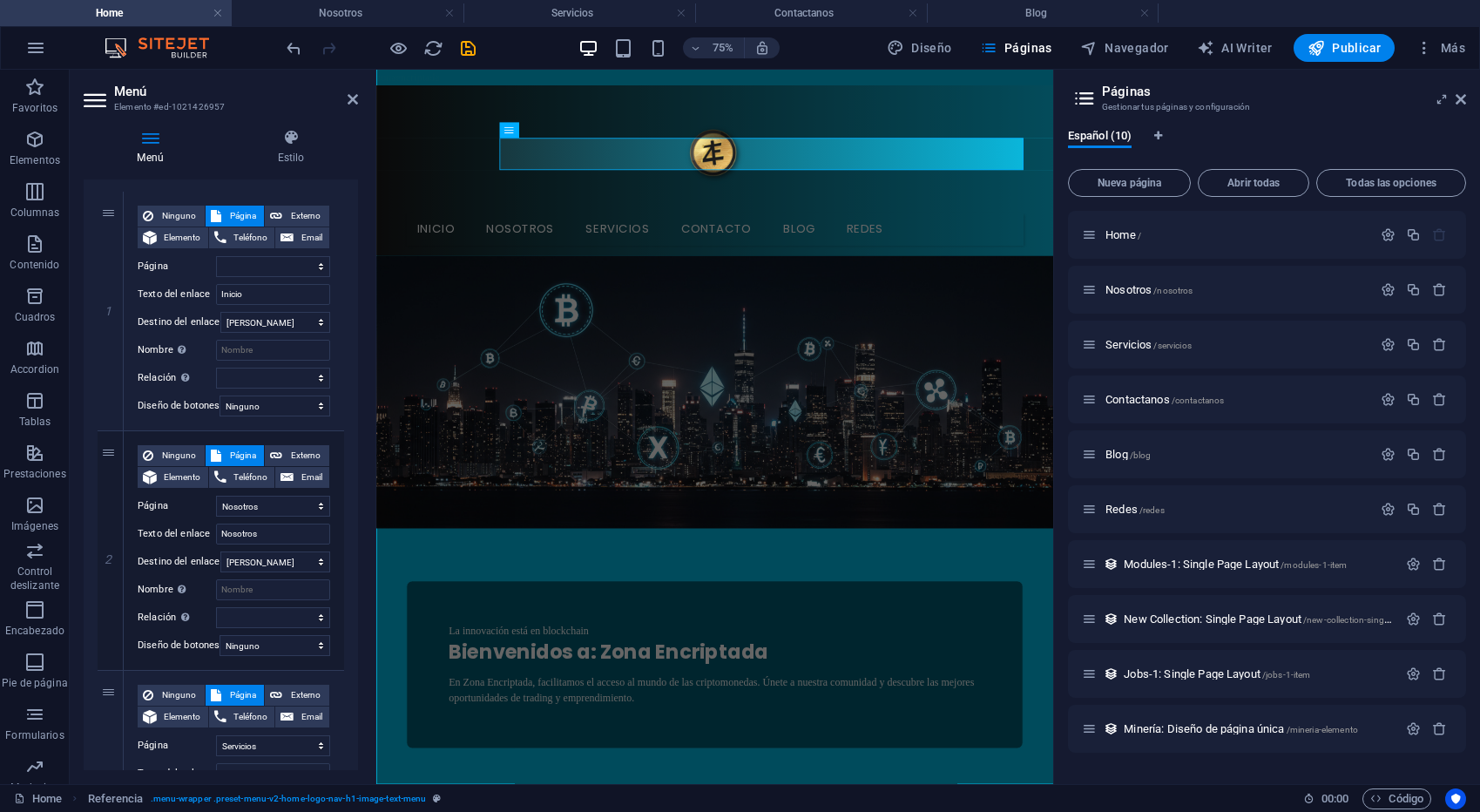
scroll to position [0, 0]
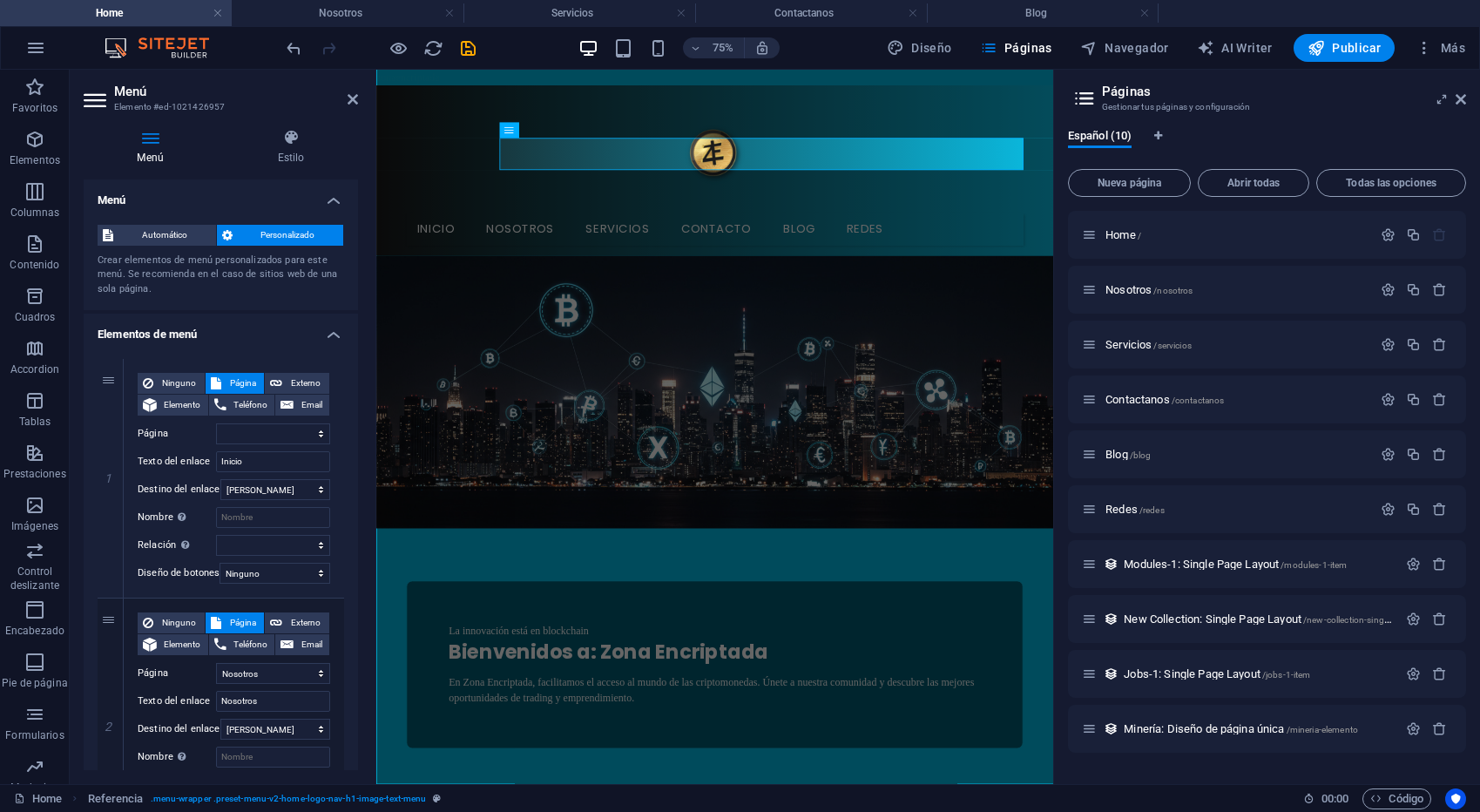
click at [345, 94] on h2 "Menú" at bounding box center [236, 91] width 243 height 16
drag, startPoint x: 347, startPoint y: 97, endPoint x: 339, endPoint y: 4, distance: 93.3
click at [347, 97] on icon at bounding box center [352, 99] width 11 height 14
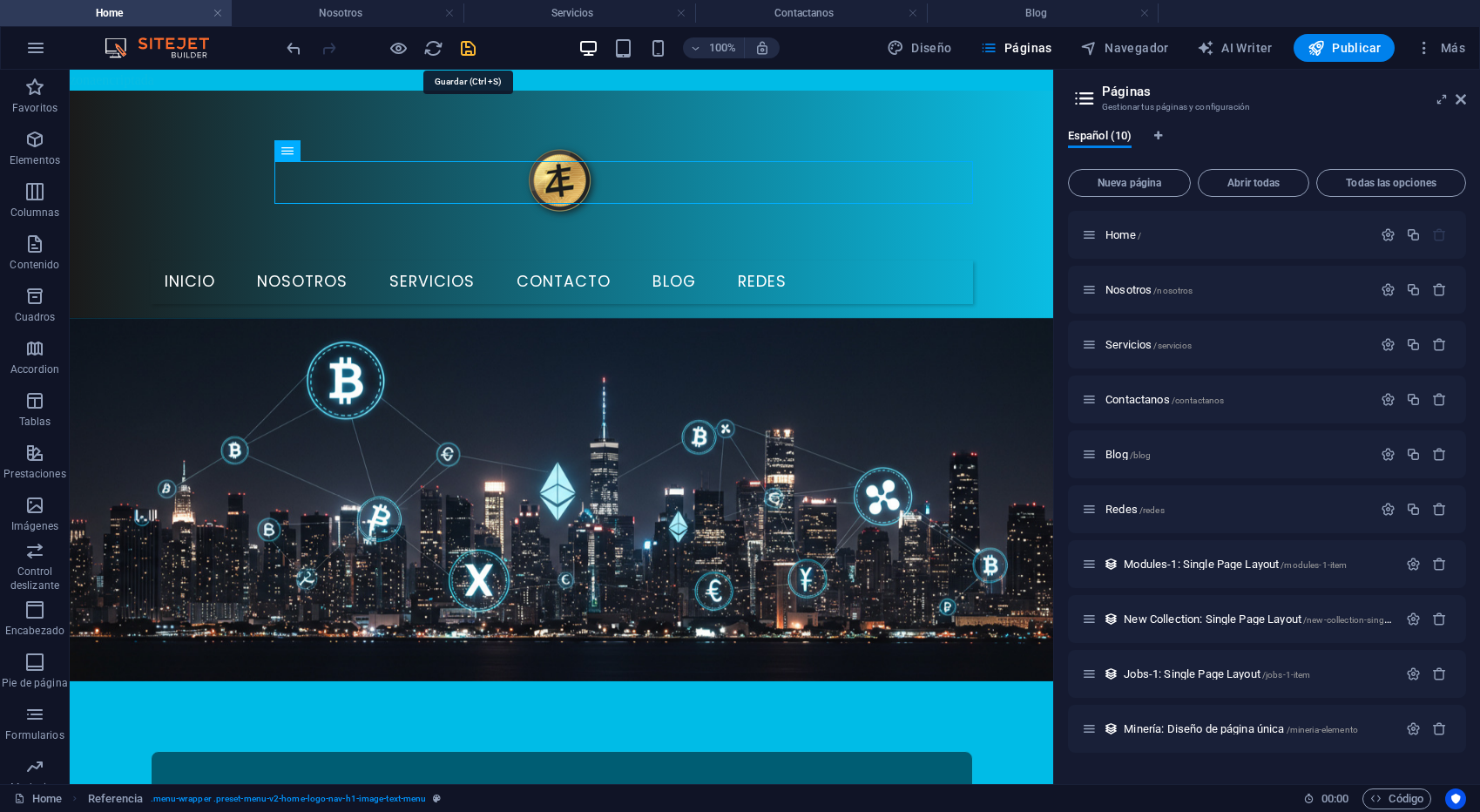
click at [475, 53] on icon "save" at bounding box center [468, 48] width 20 height 20
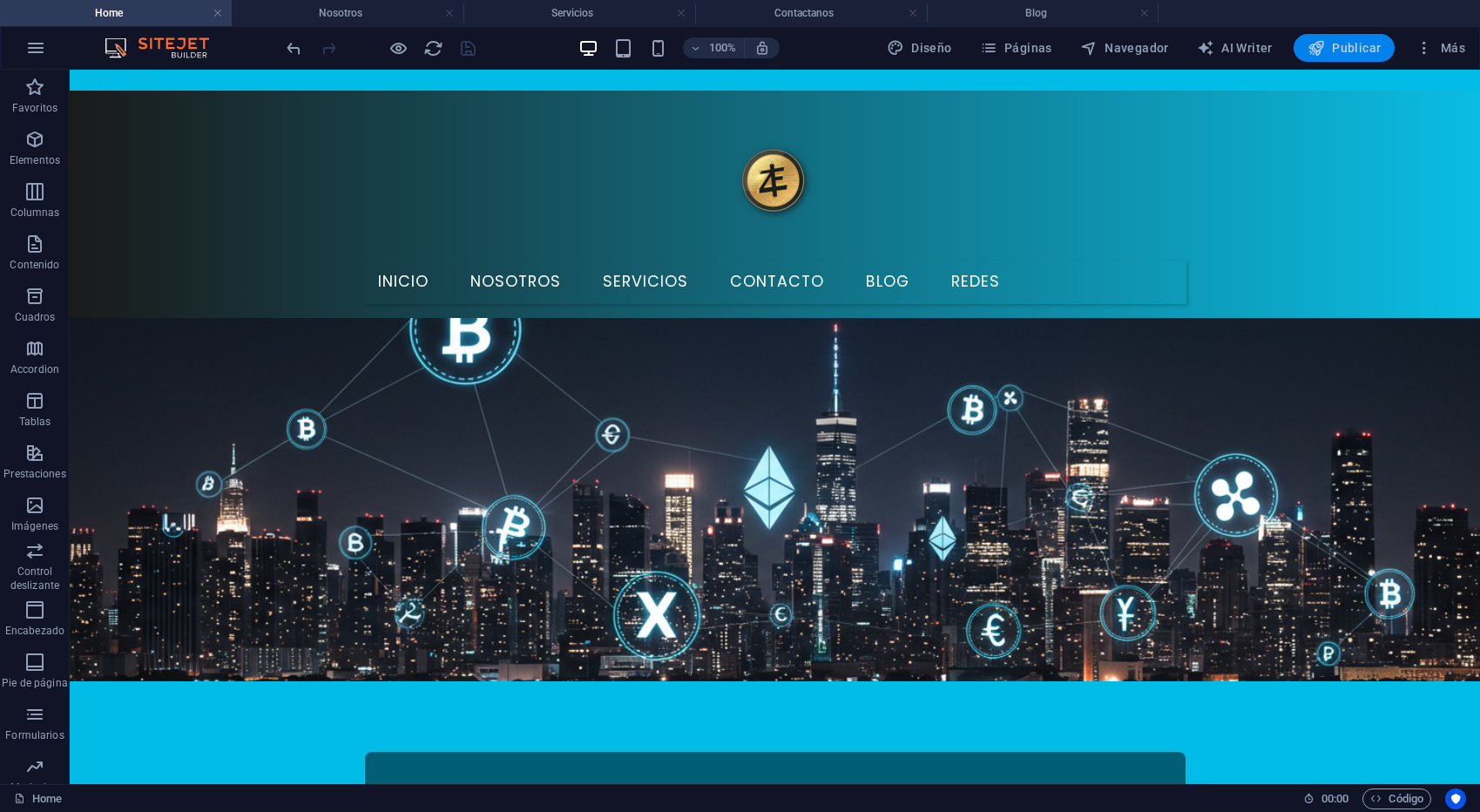
click at [1325, 50] on span "Publicar" at bounding box center [1345, 48] width 74 height 18
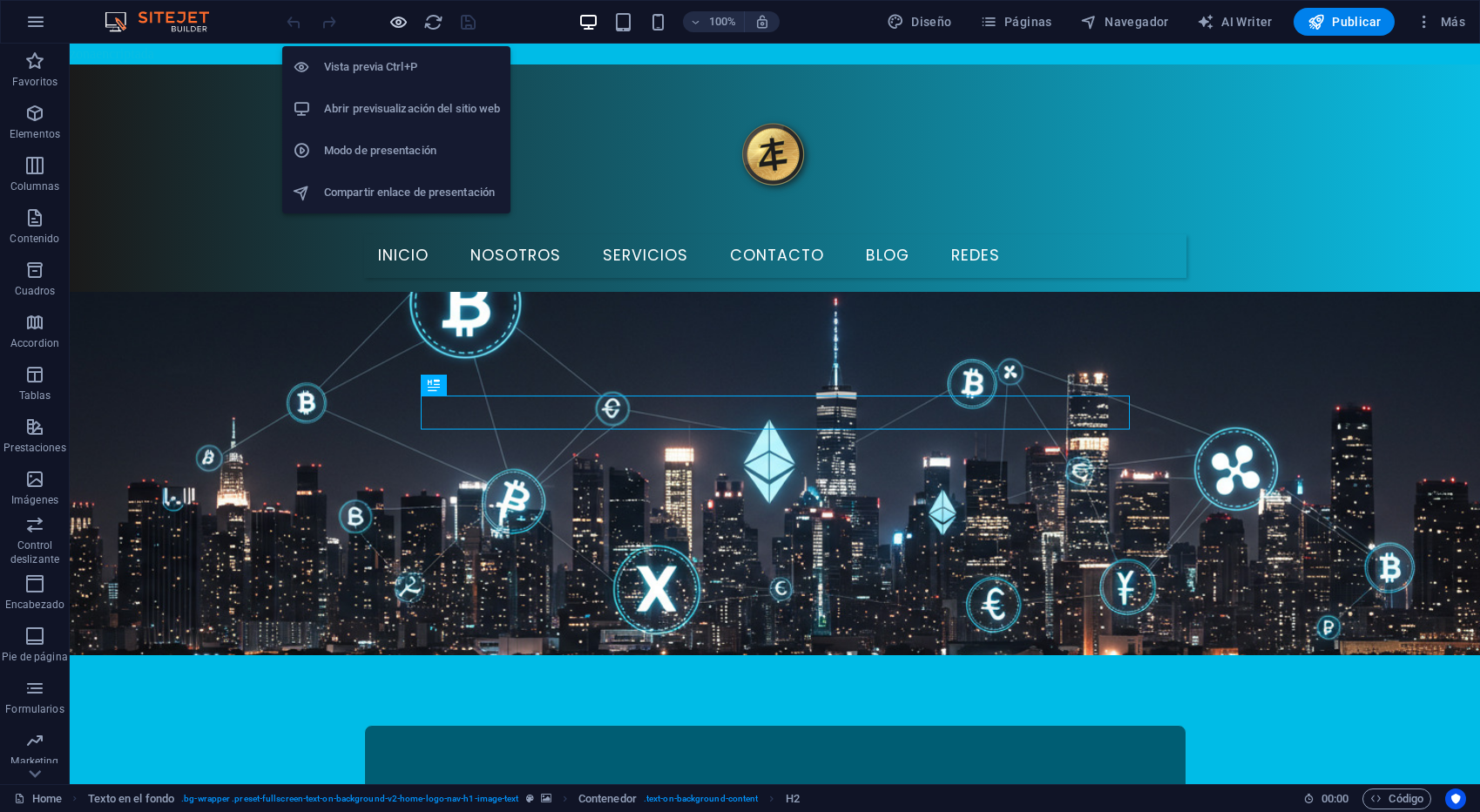
click at [395, 32] on icon "button" at bounding box center [398, 22] width 20 height 20
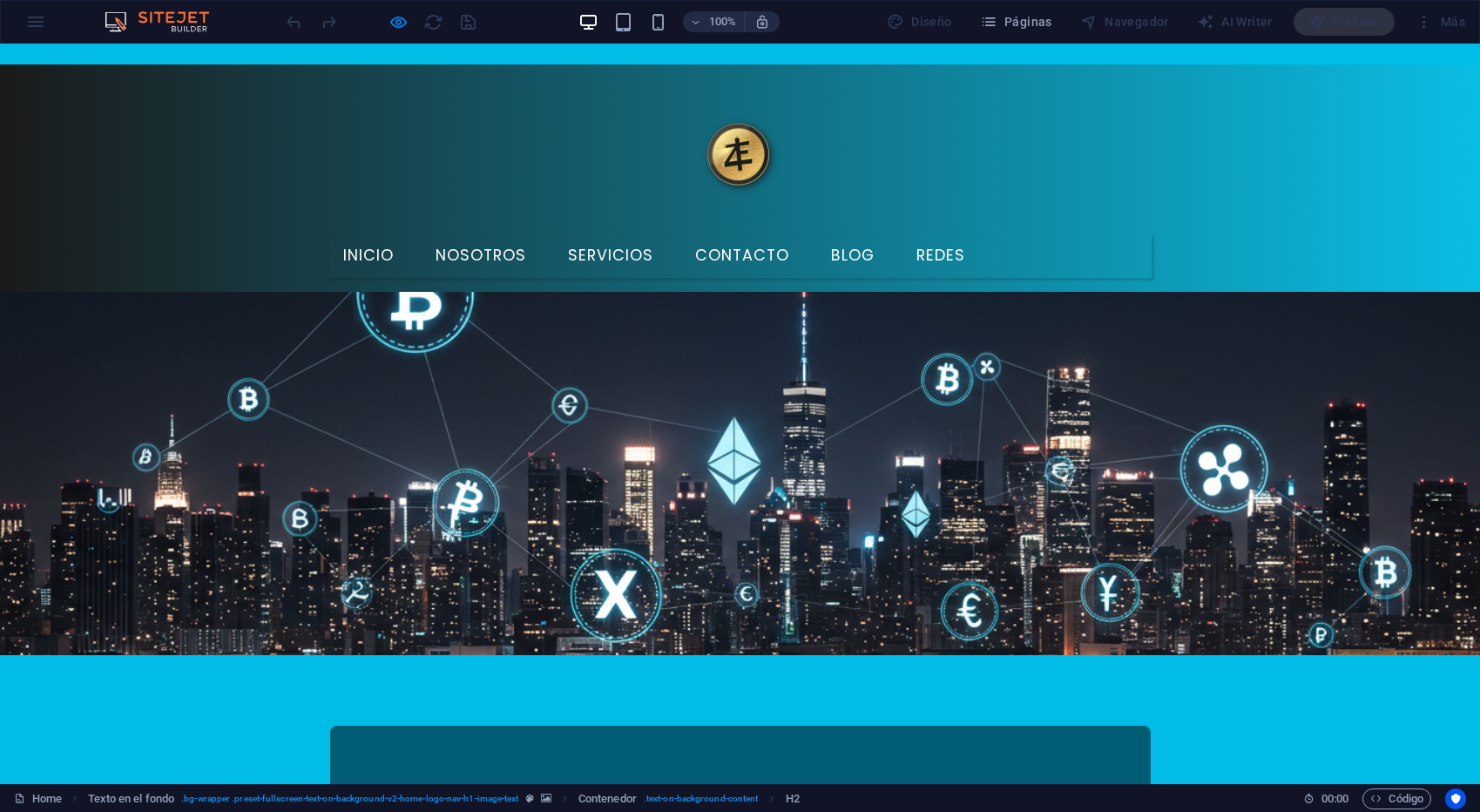
click at [889, 235] on link "Blog" at bounding box center [852, 257] width 71 height 44
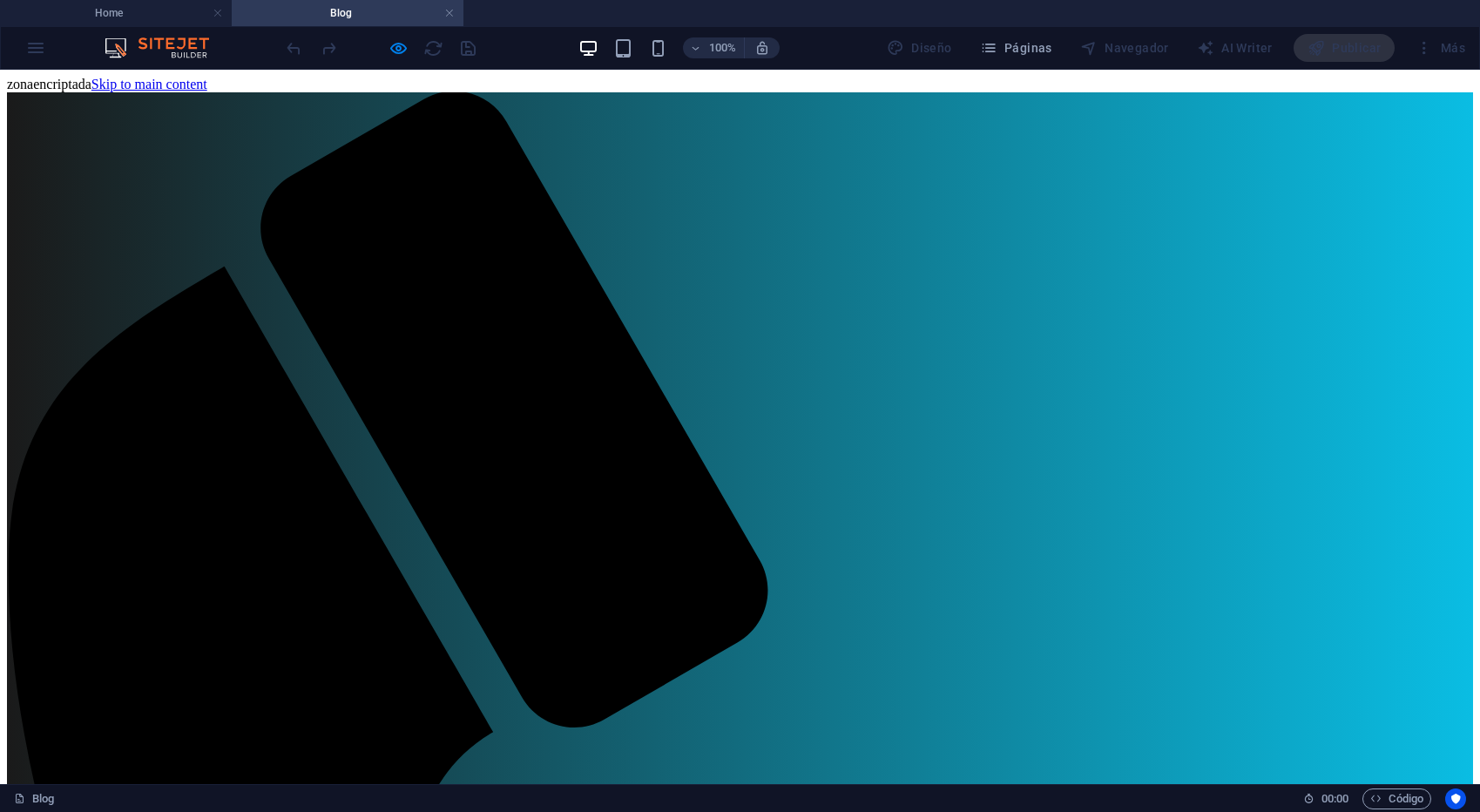
click at [434, 50] on div at bounding box center [381, 48] width 195 height 28
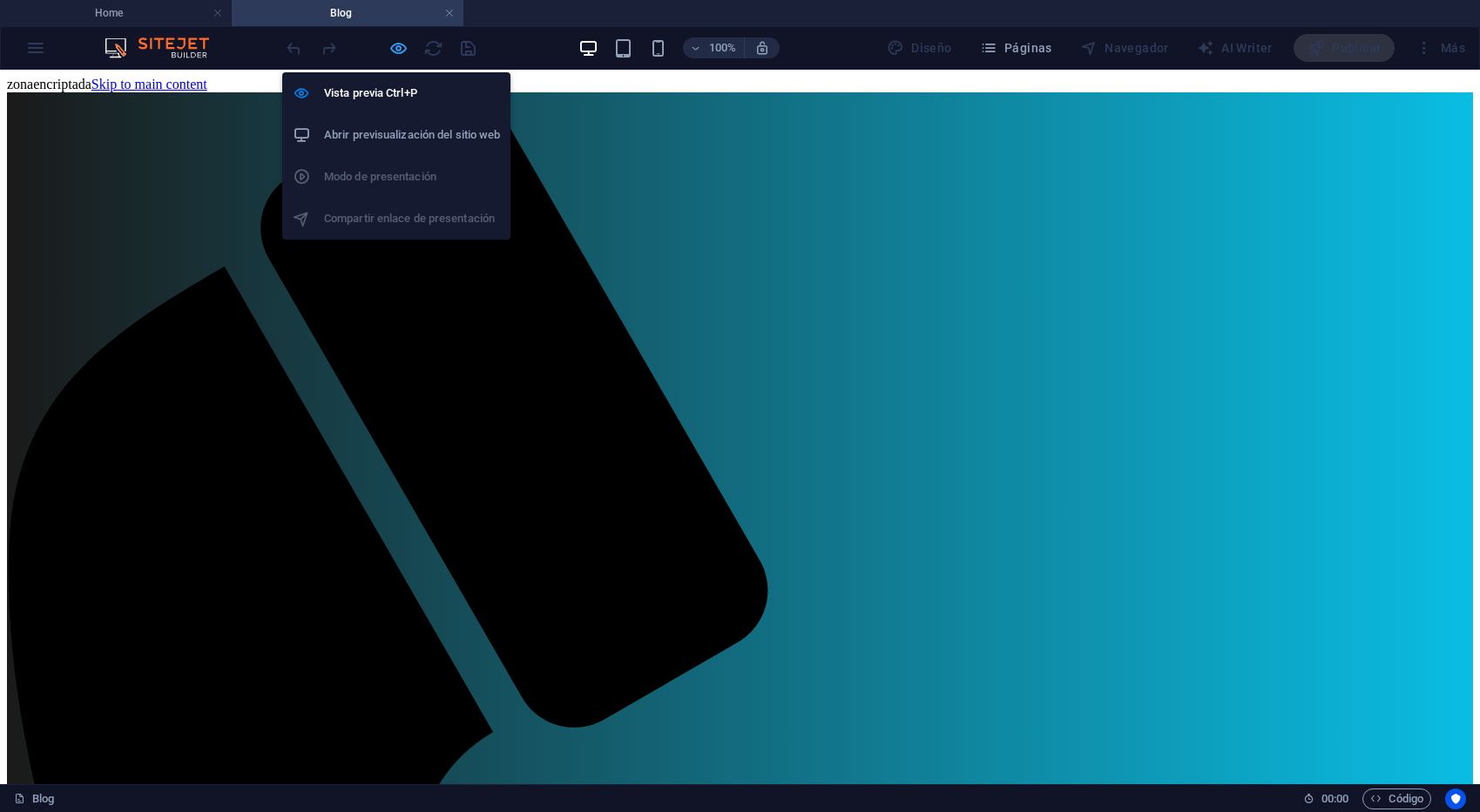
click at [399, 50] on icon "button" at bounding box center [398, 48] width 20 height 20
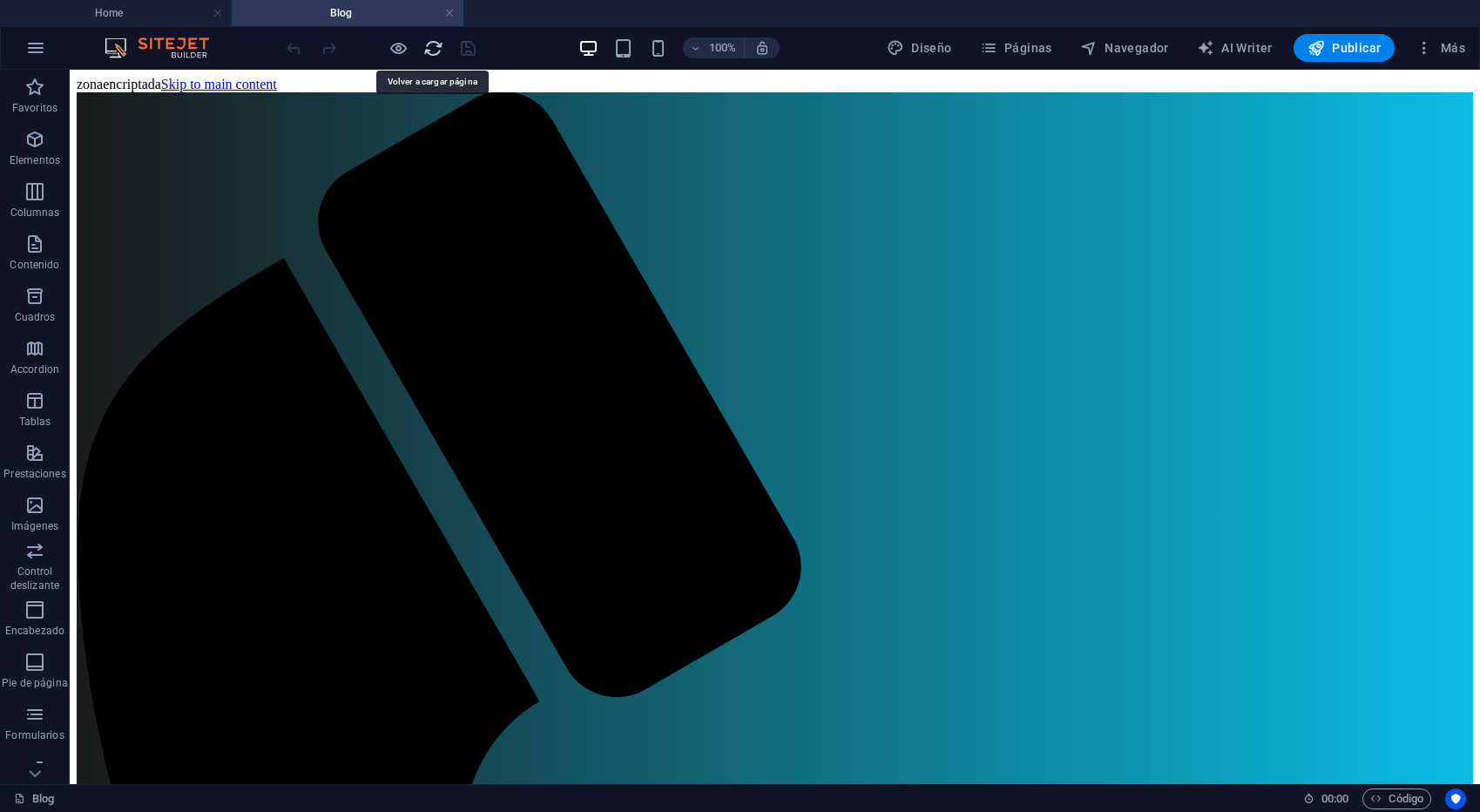
click at [439, 47] on icon "reload" at bounding box center [433, 48] width 20 height 20
click at [445, 334] on span "Imagen" at bounding box center [439, 334] width 35 height 11
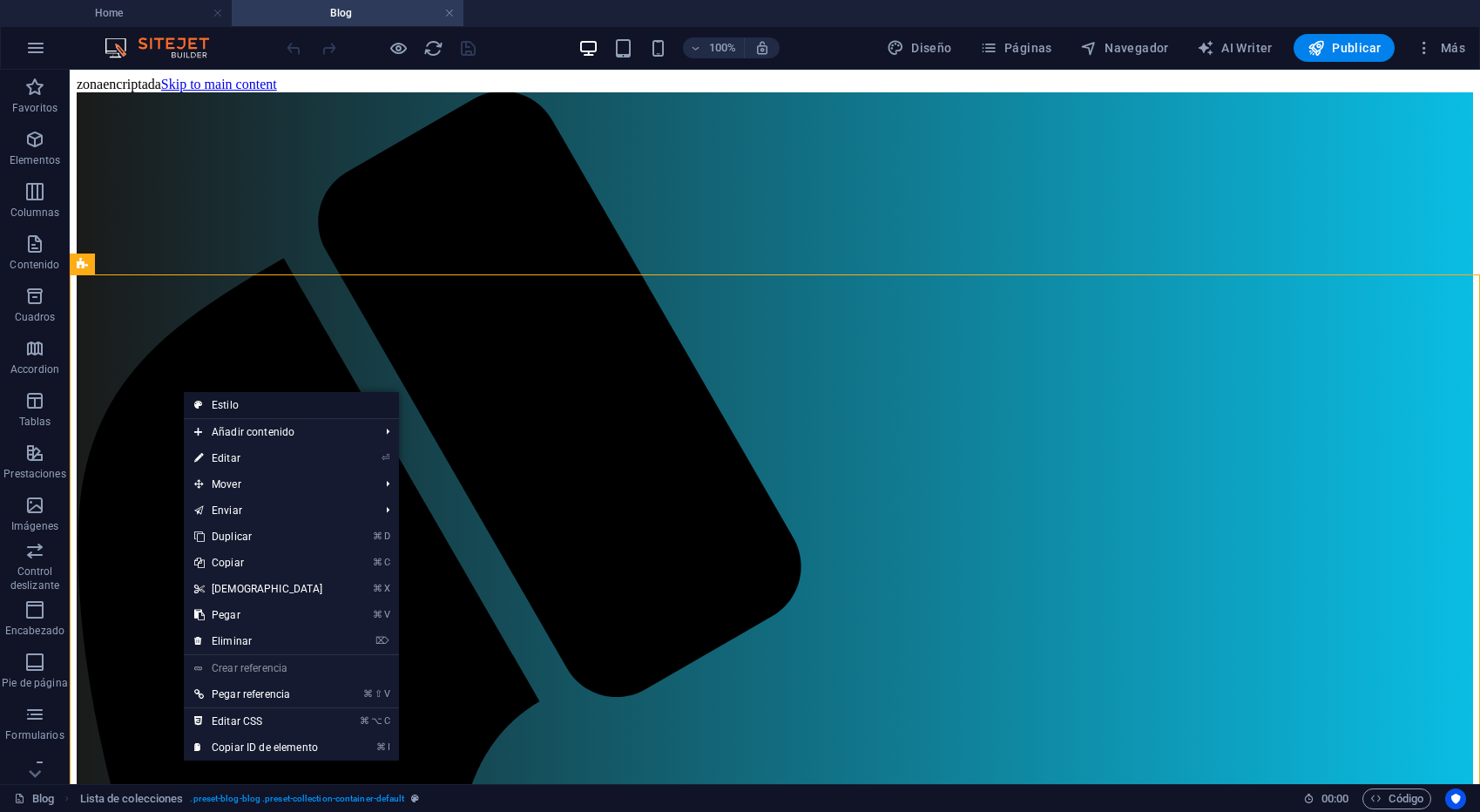
click at [221, 400] on link "Estilo" at bounding box center [291, 405] width 215 height 26
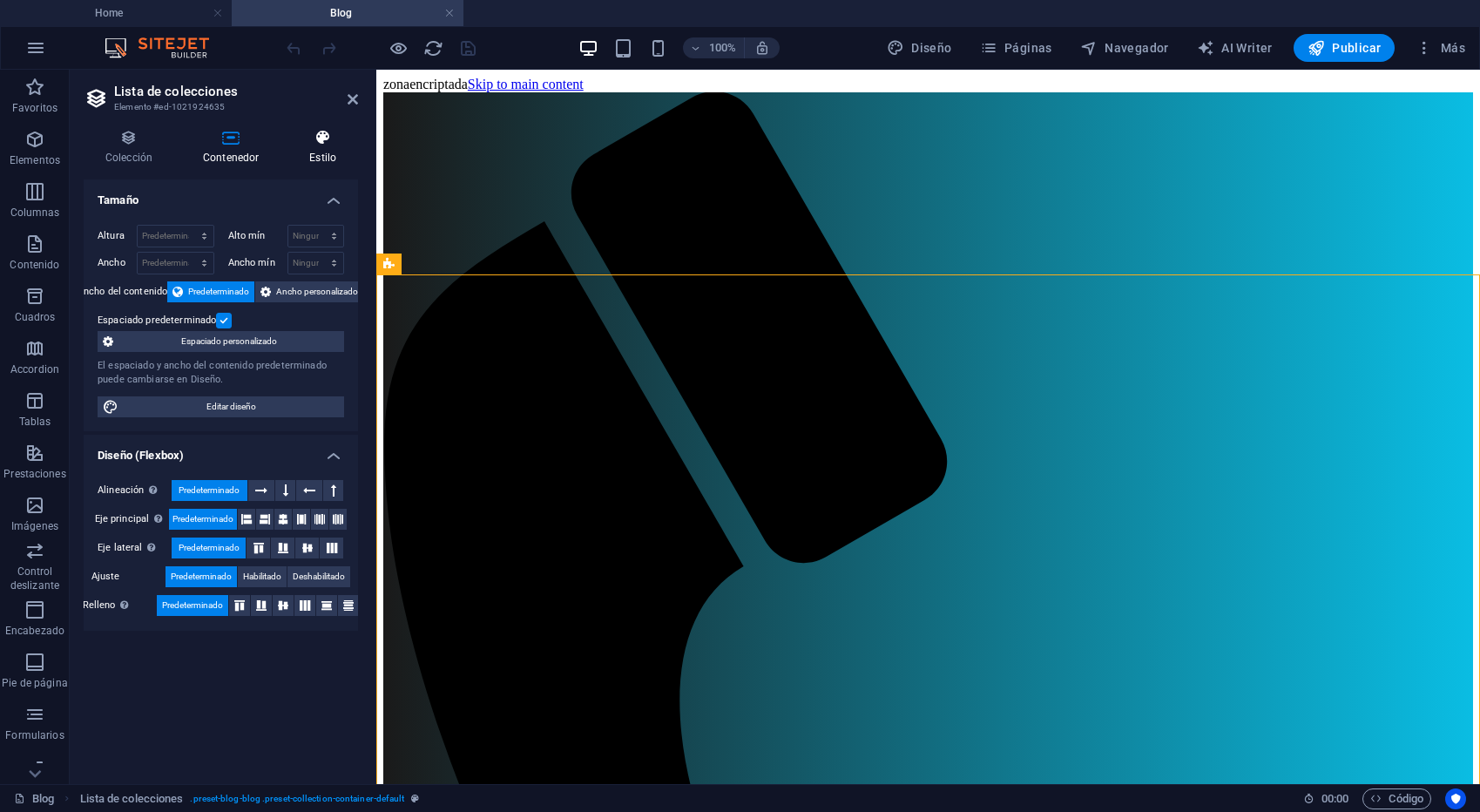
click at [331, 137] on icon at bounding box center [323, 138] width 70 height 18
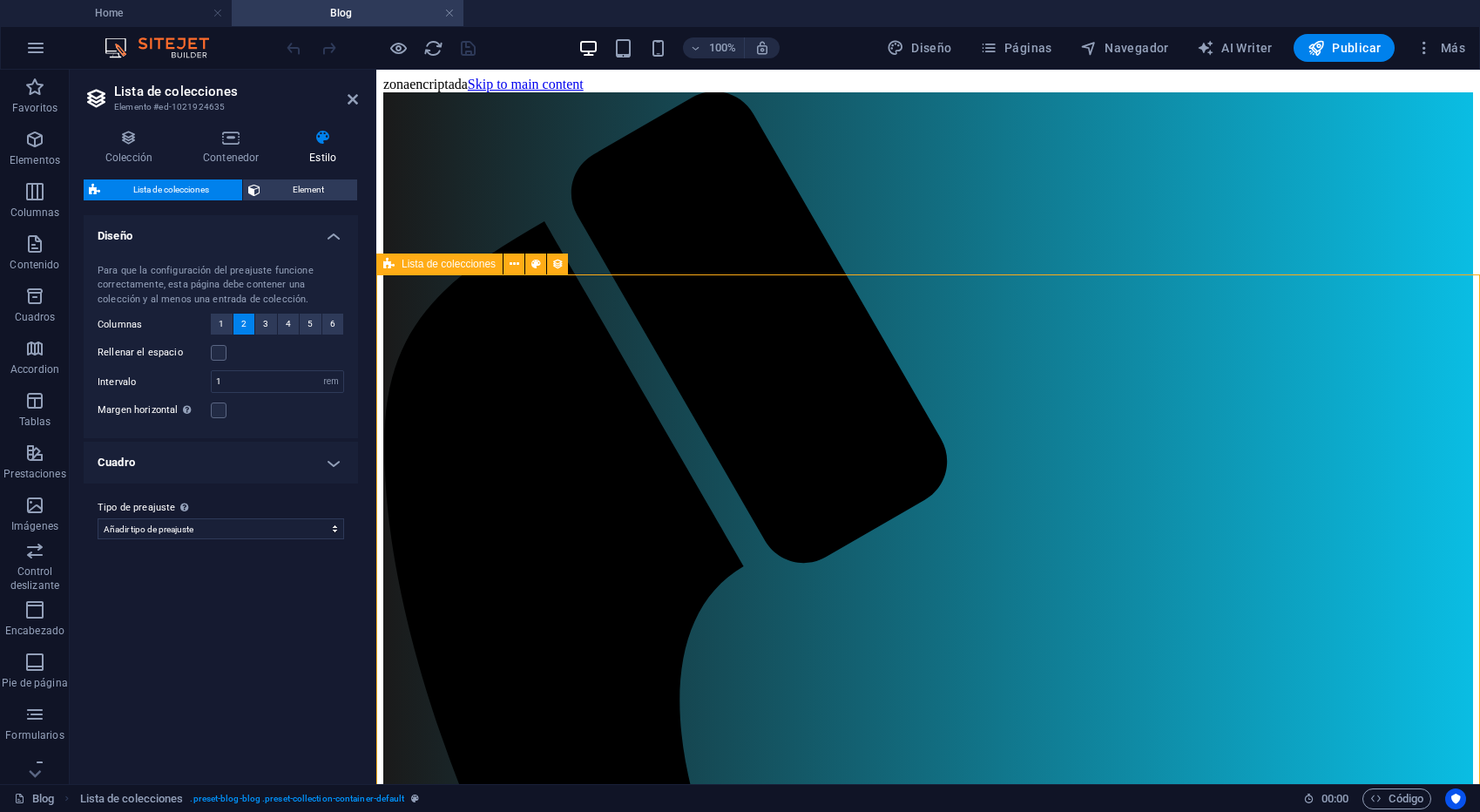
click at [533, 264] on icon at bounding box center [536, 264] width 10 height 18
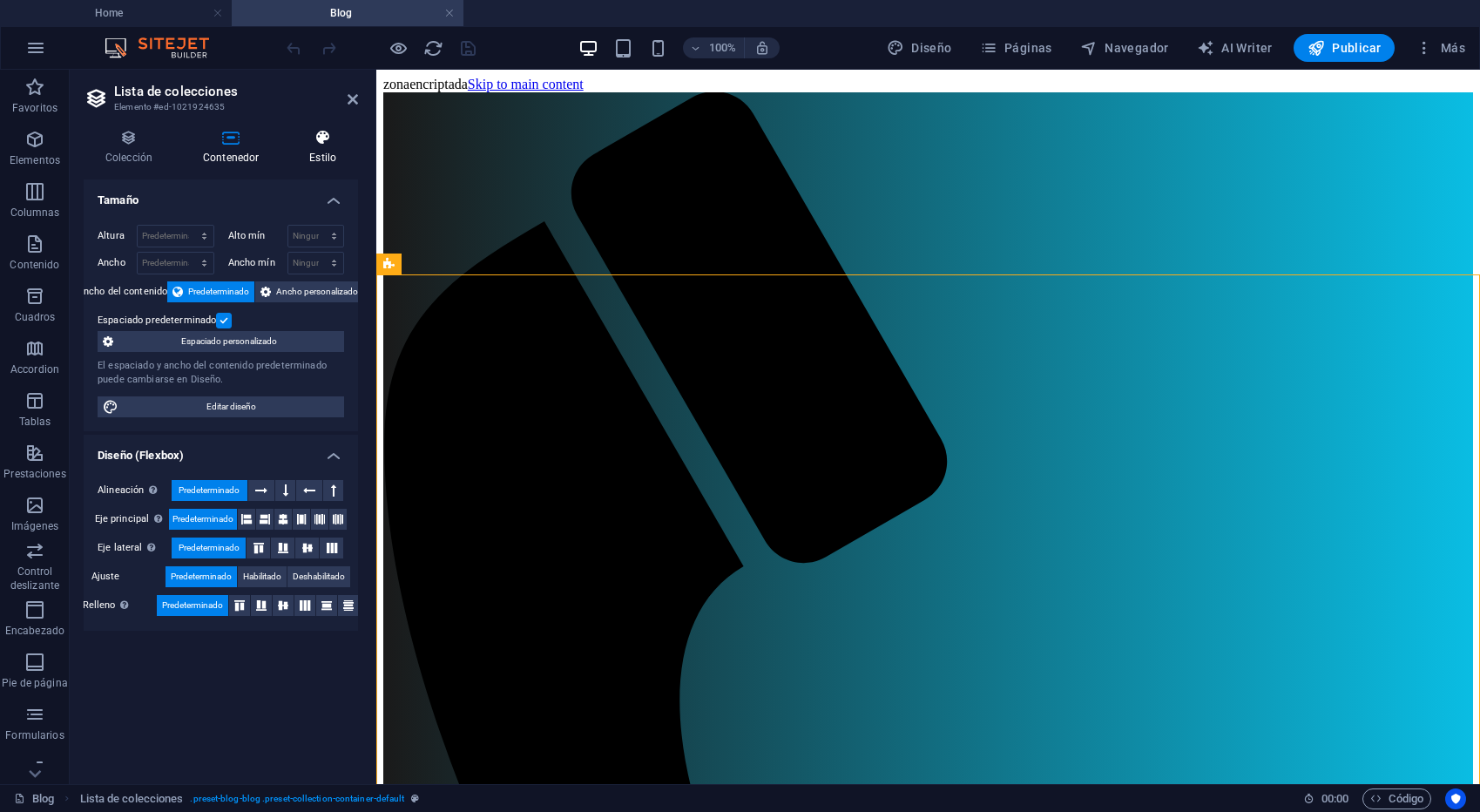
click at [319, 149] on h4 "Estilo" at bounding box center [323, 148] width 70 height 37
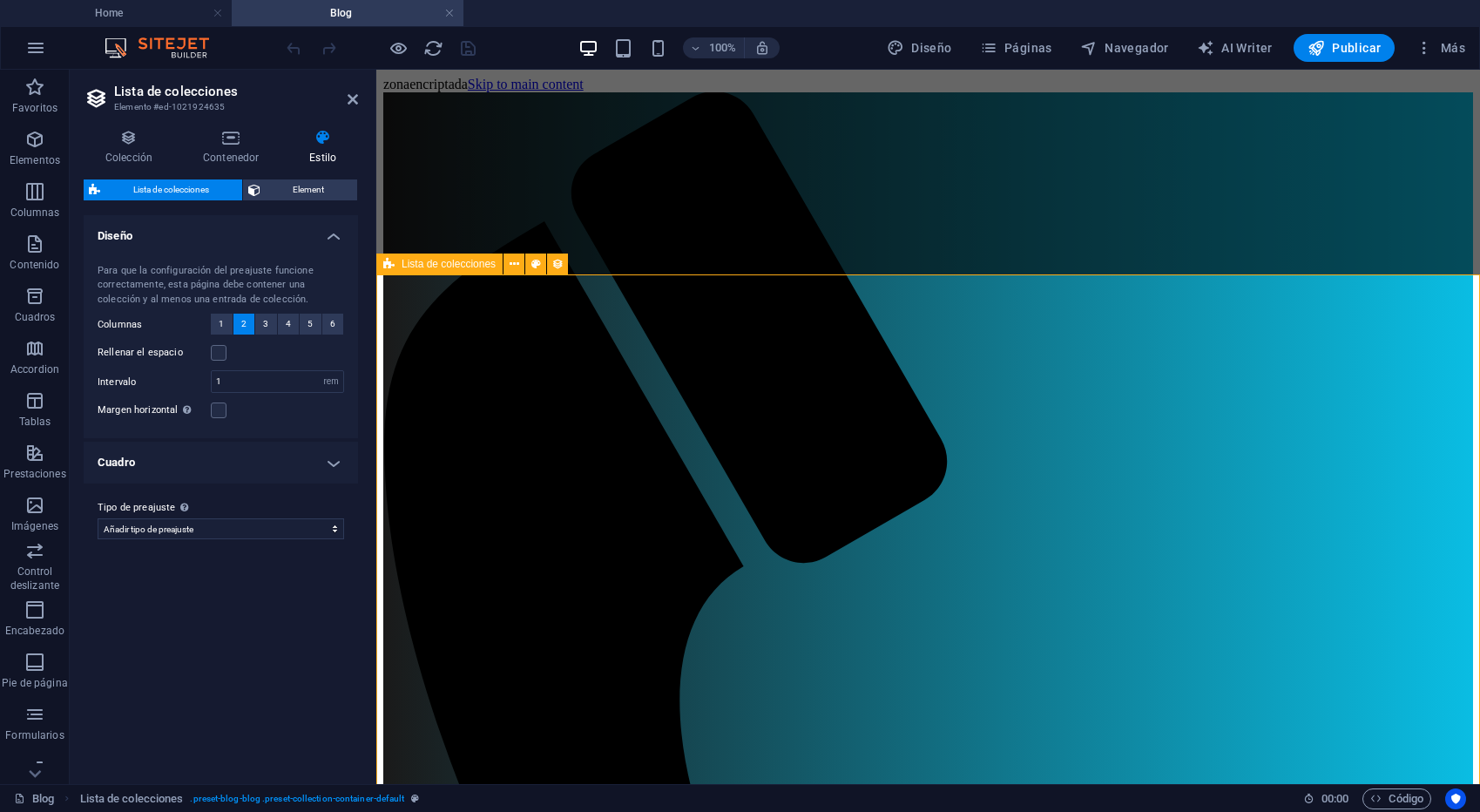
scroll to position [1, 0]
click at [537, 264] on icon at bounding box center [536, 263] width 10 height 18
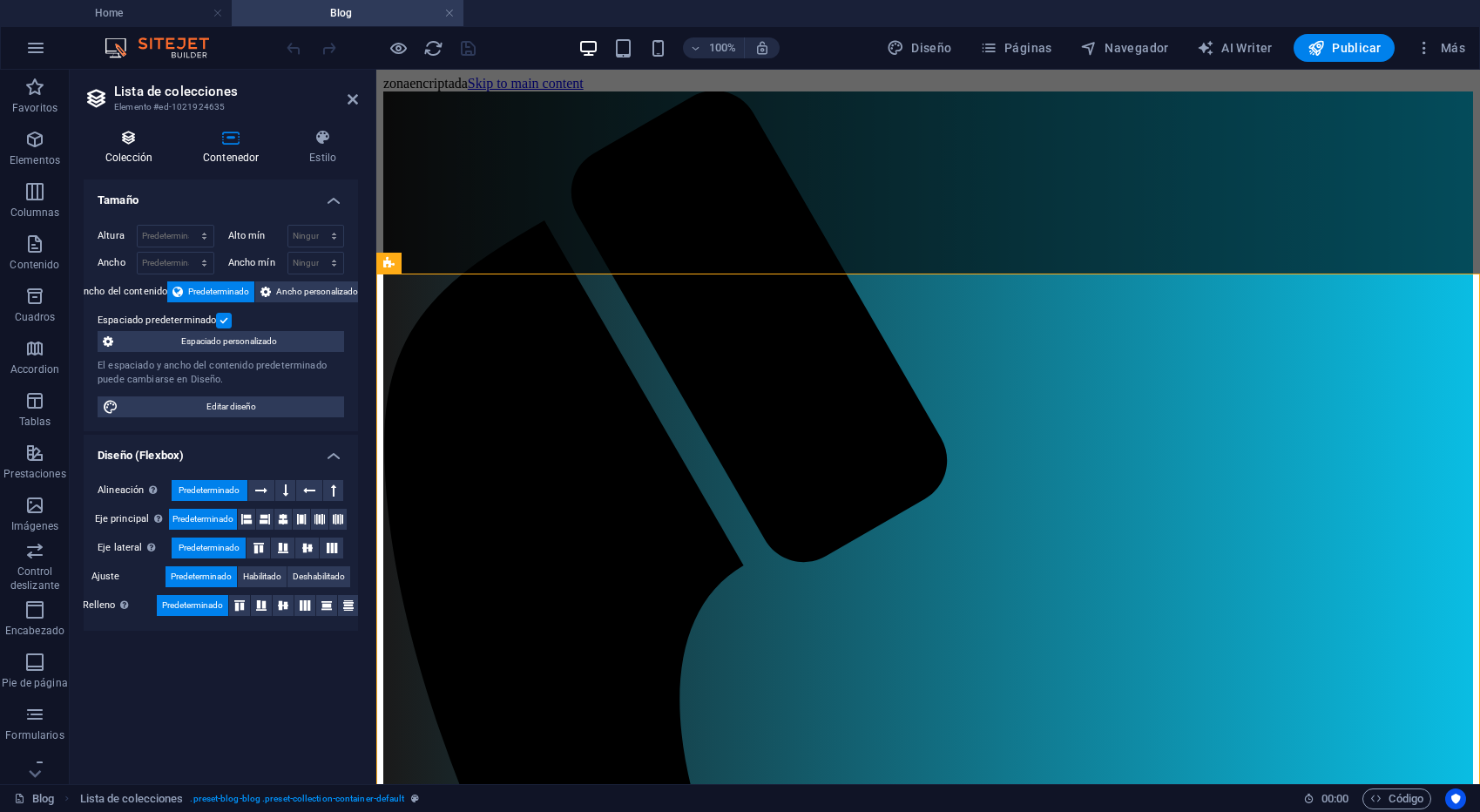
click at [137, 144] on icon at bounding box center [128, 138] width 91 height 18
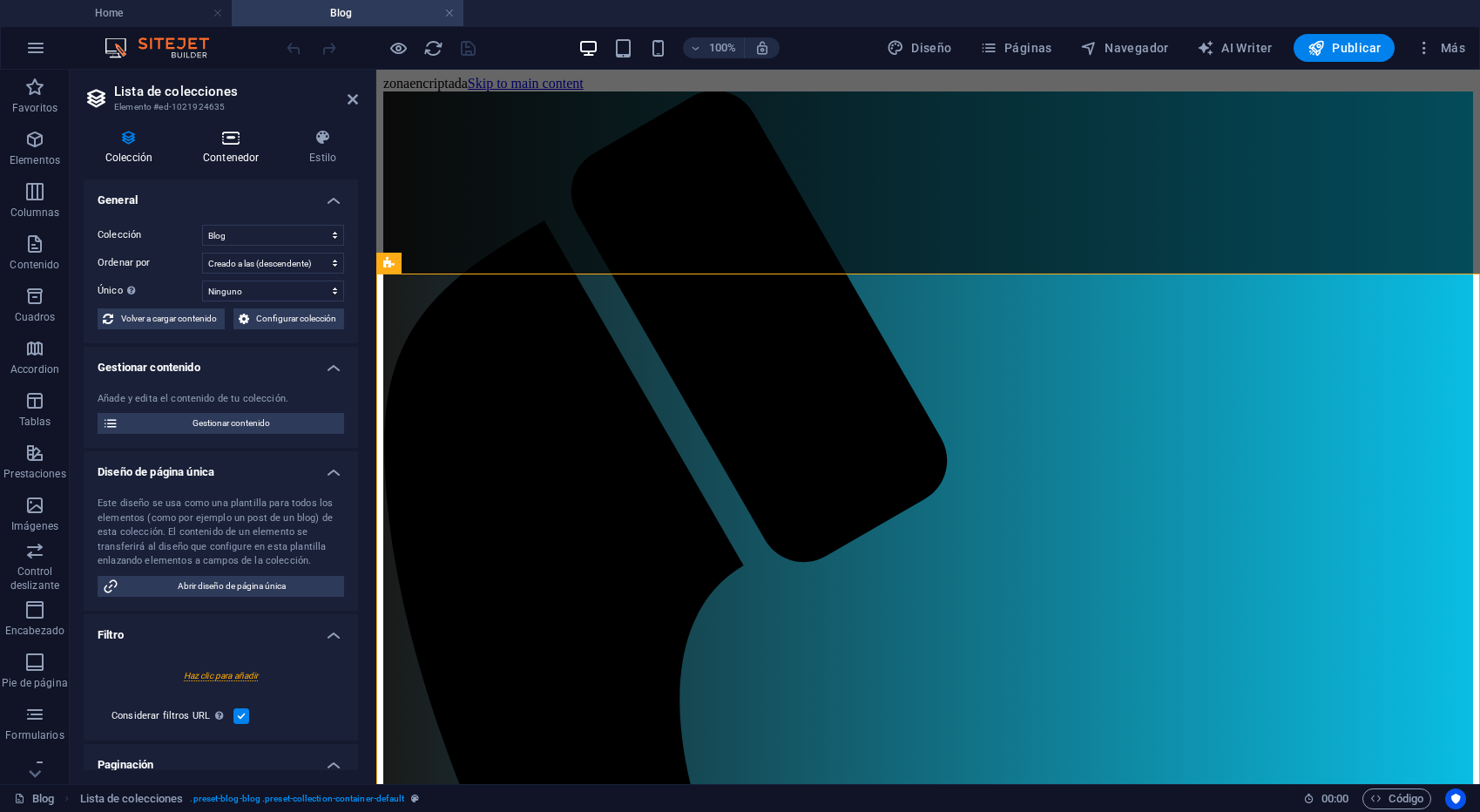
click at [218, 144] on icon at bounding box center [230, 138] width 99 height 18
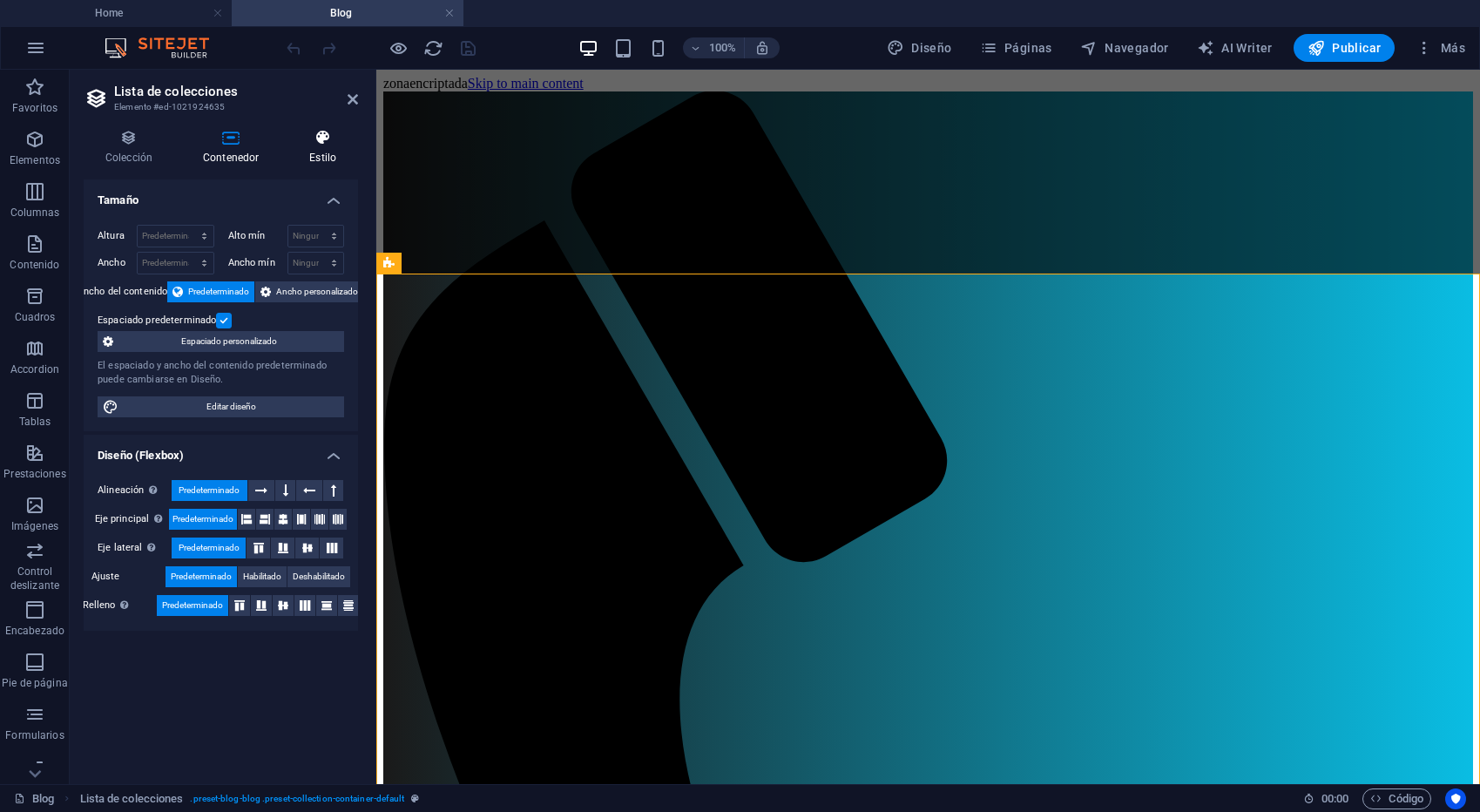
click at [323, 147] on h4 "Estilo" at bounding box center [323, 148] width 70 height 37
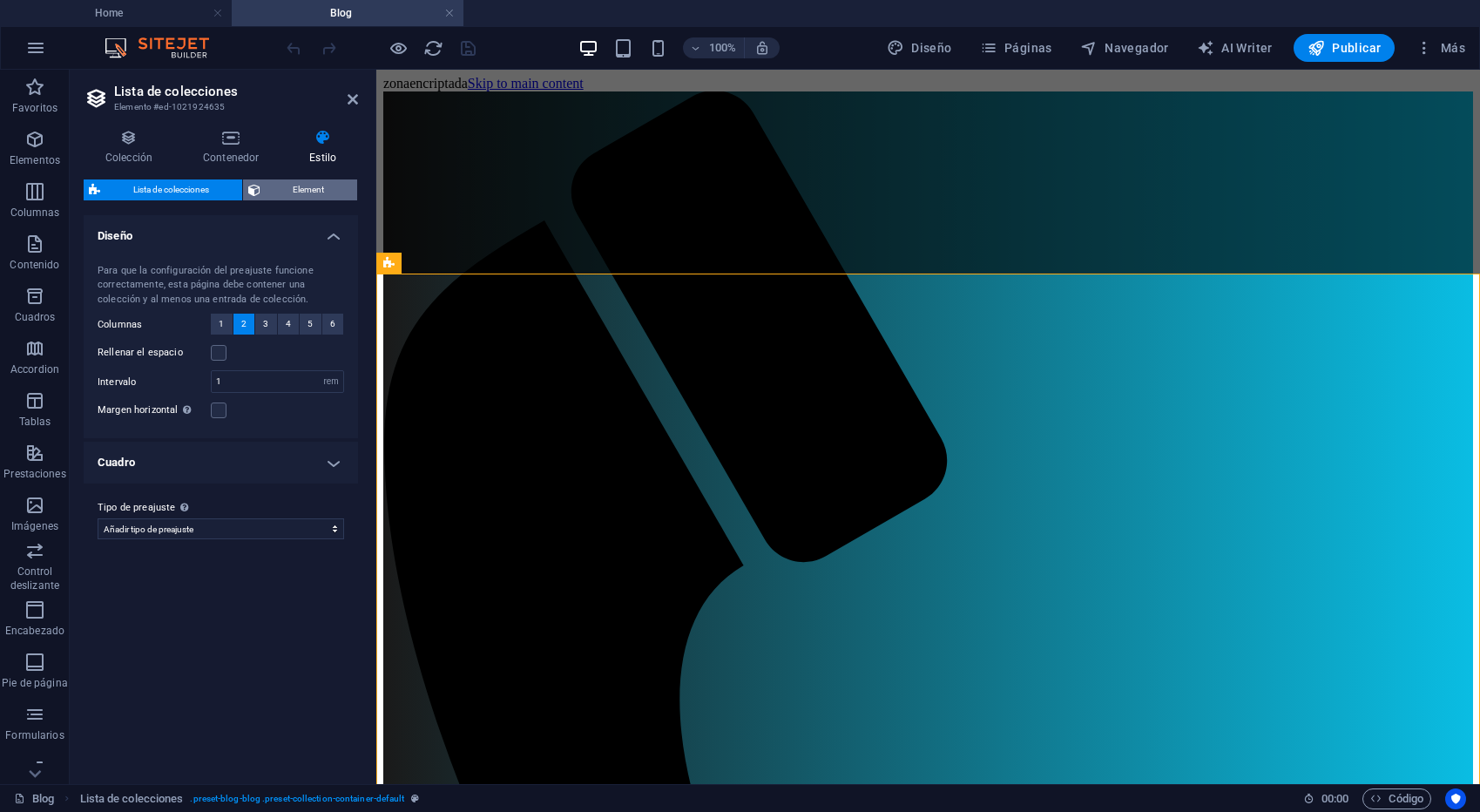
click at [295, 191] on span "Element" at bounding box center [308, 190] width 87 height 21
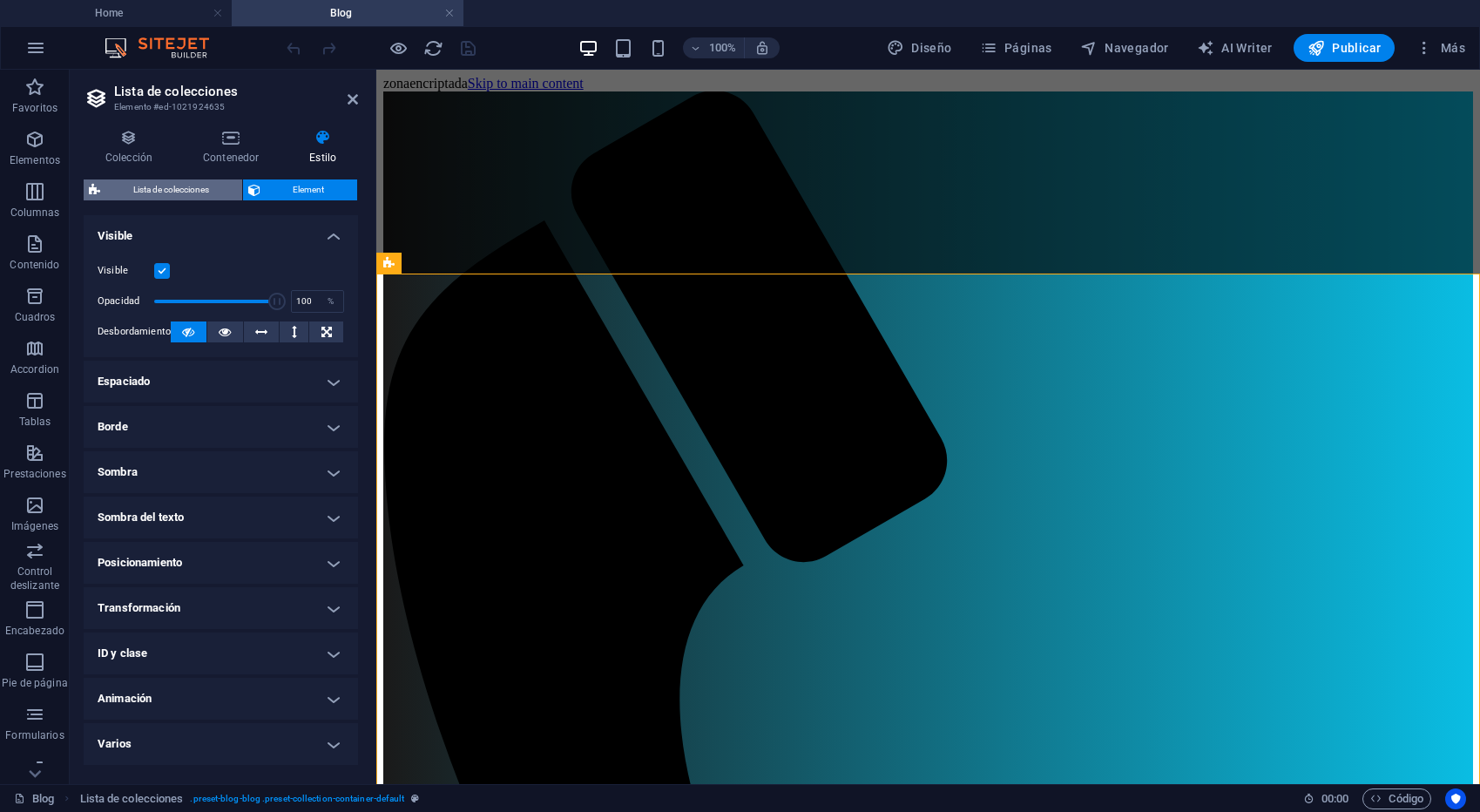
click at [139, 190] on span "Lista de colecciones" at bounding box center [171, 190] width 132 height 21
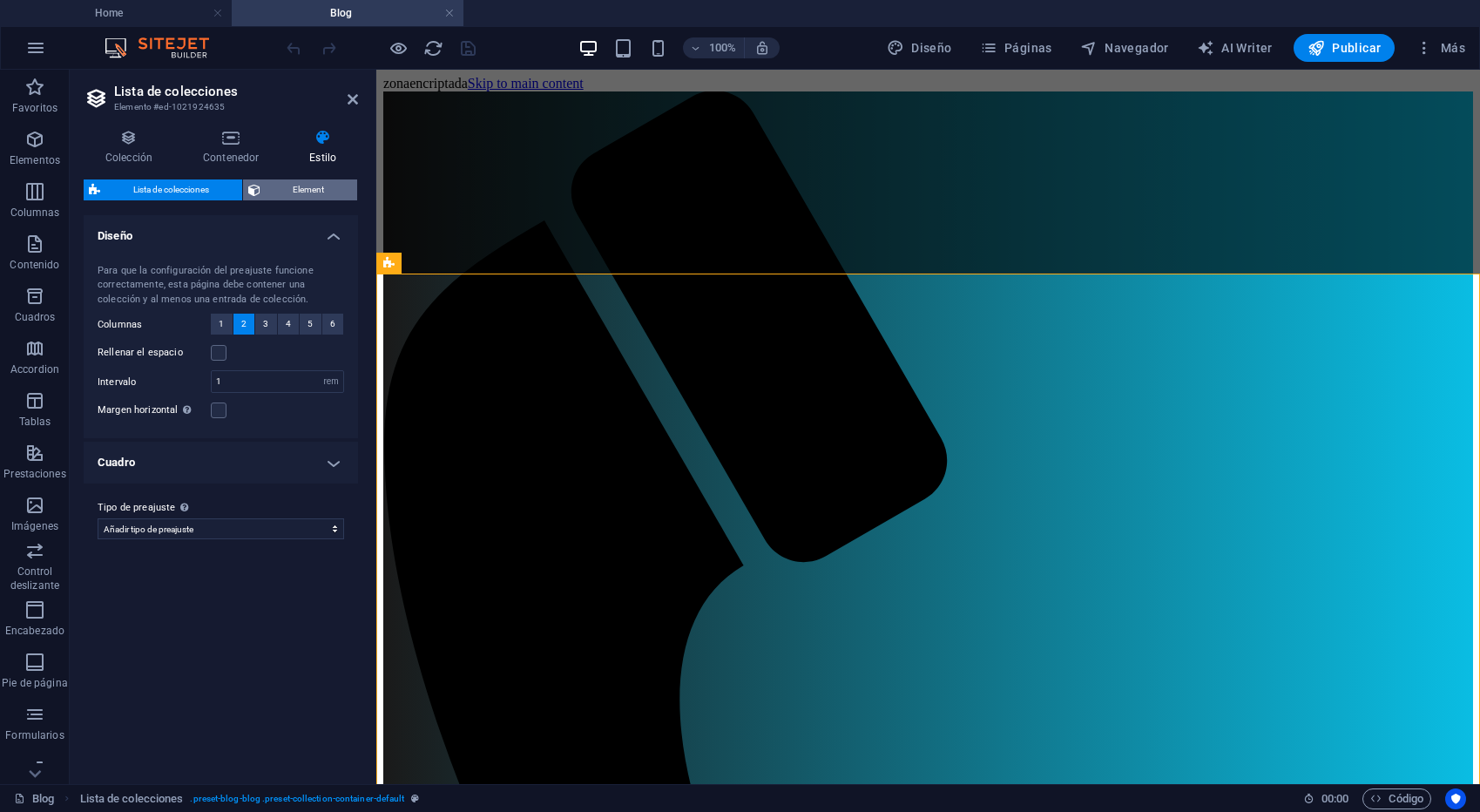
click at [299, 187] on span "Element" at bounding box center [308, 190] width 87 height 21
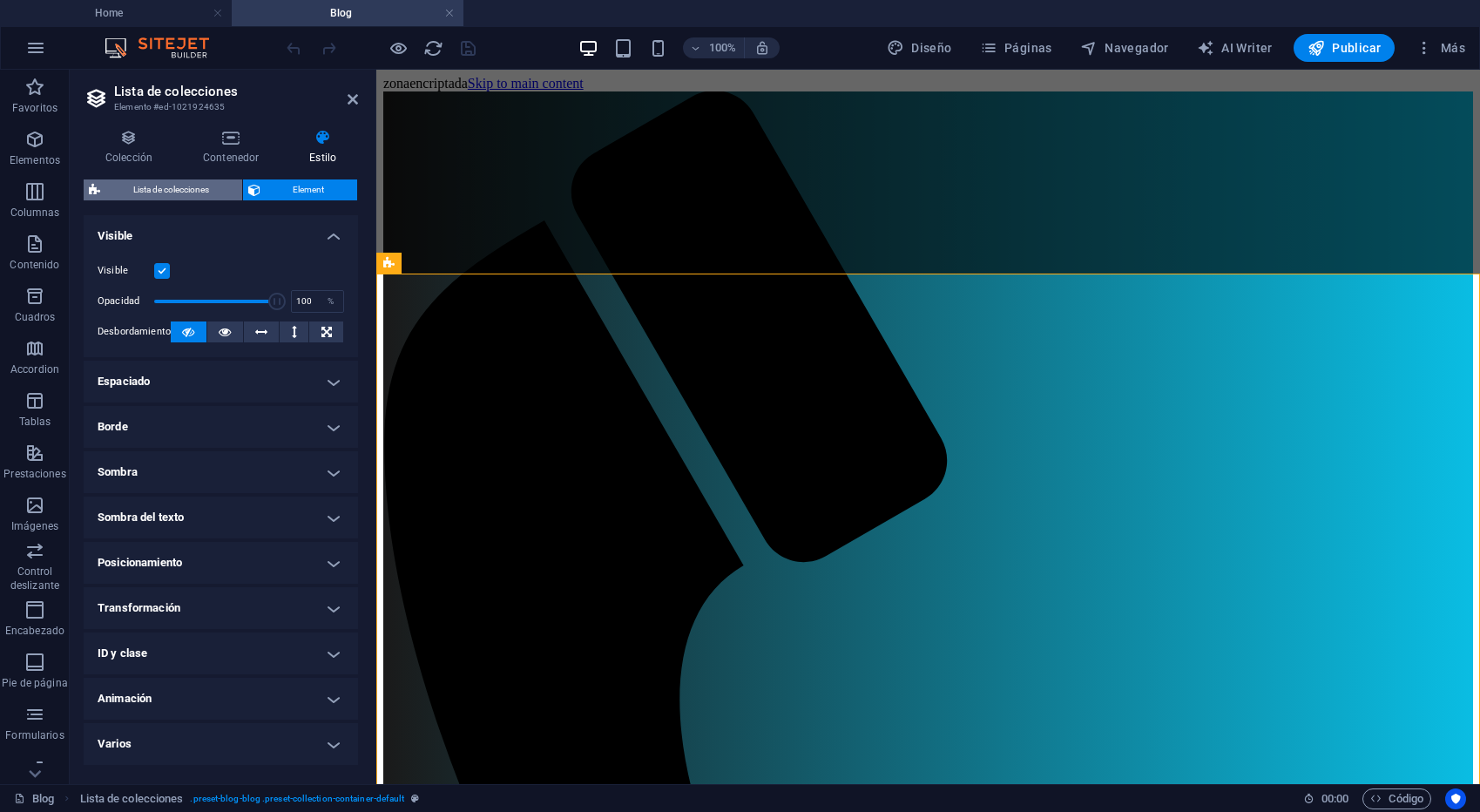
click at [157, 186] on span "Lista de colecciones" at bounding box center [171, 190] width 132 height 21
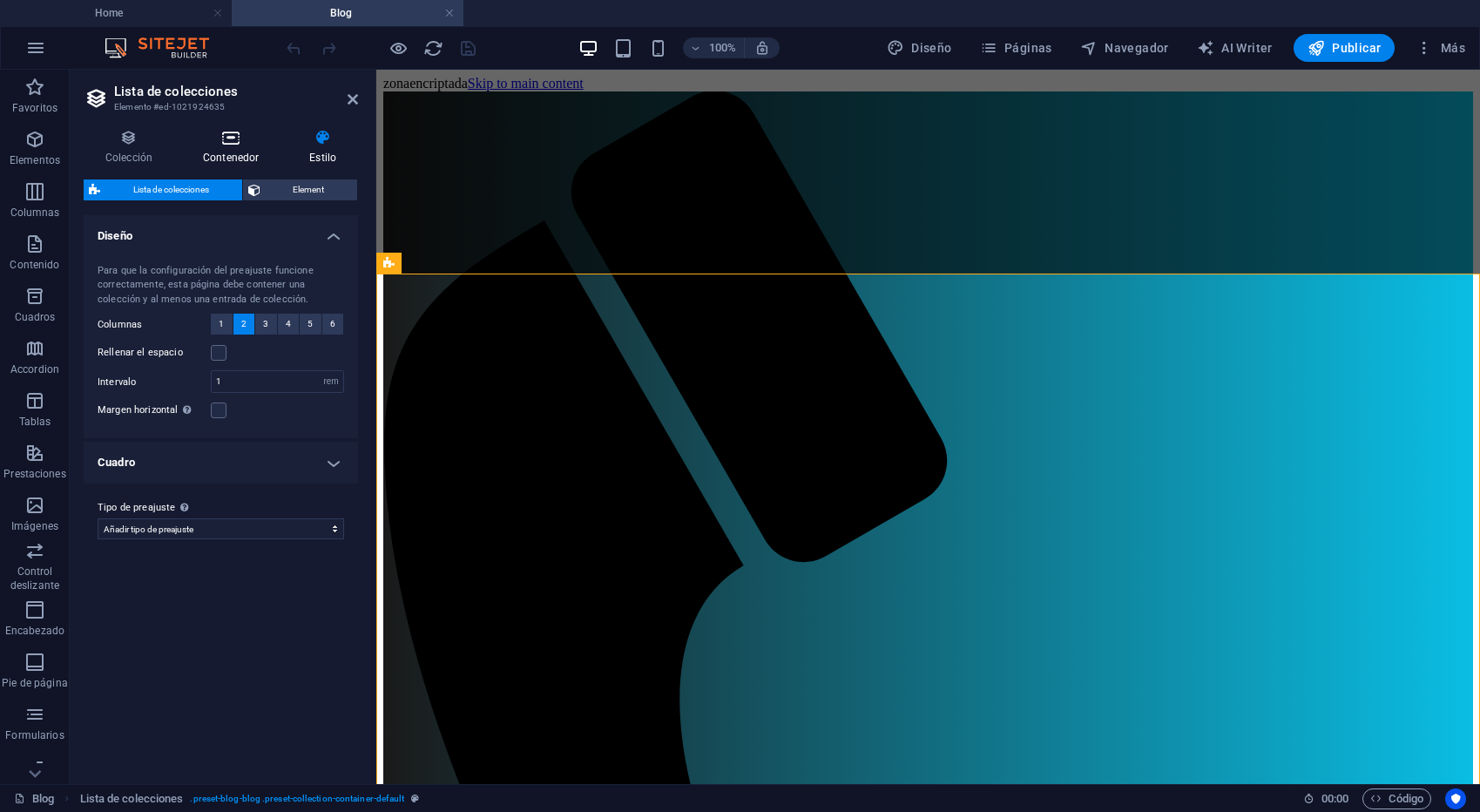
click at [245, 151] on h4 "Contenedor" at bounding box center [234, 148] width 106 height 37
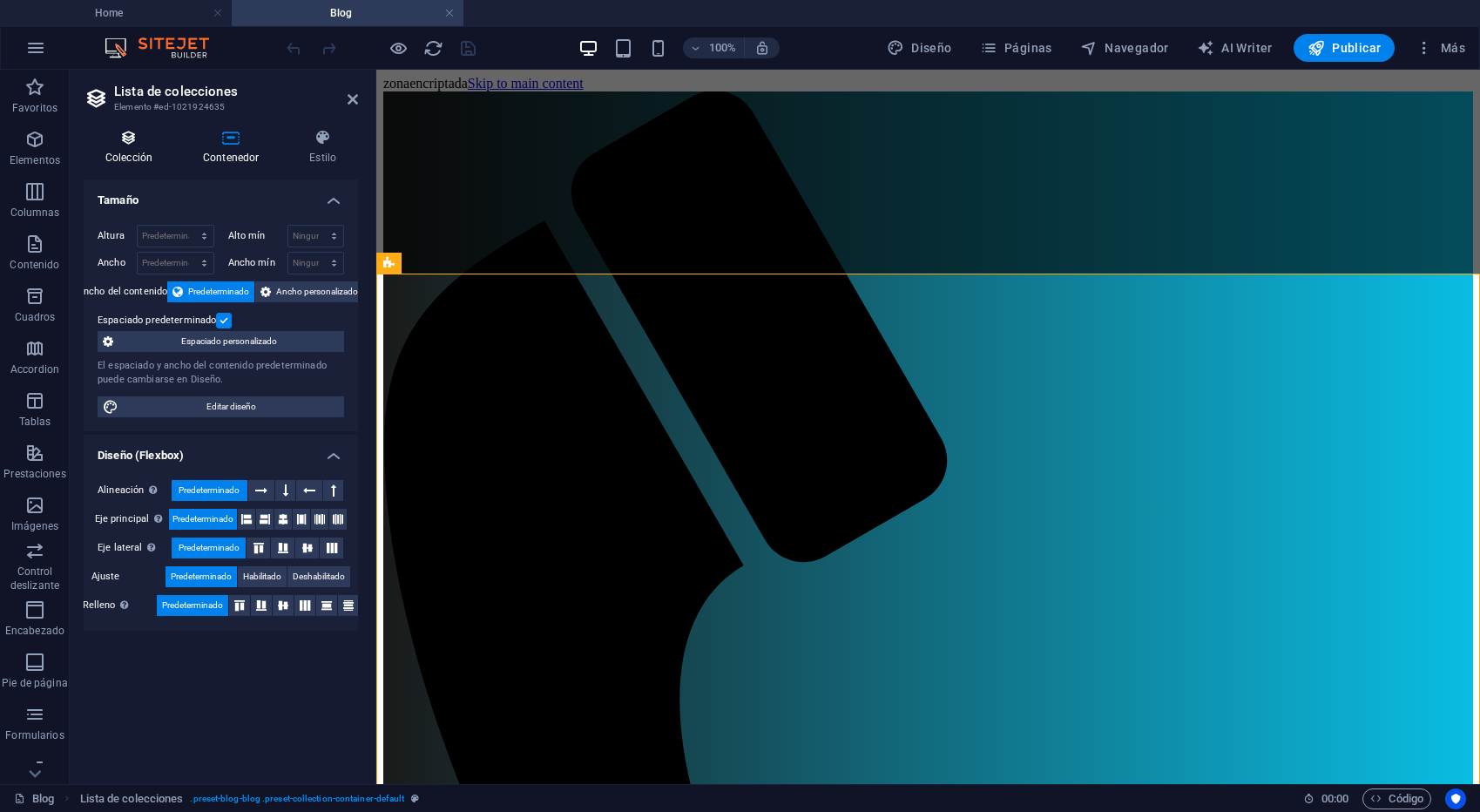
click at [124, 144] on icon at bounding box center [128, 138] width 91 height 18
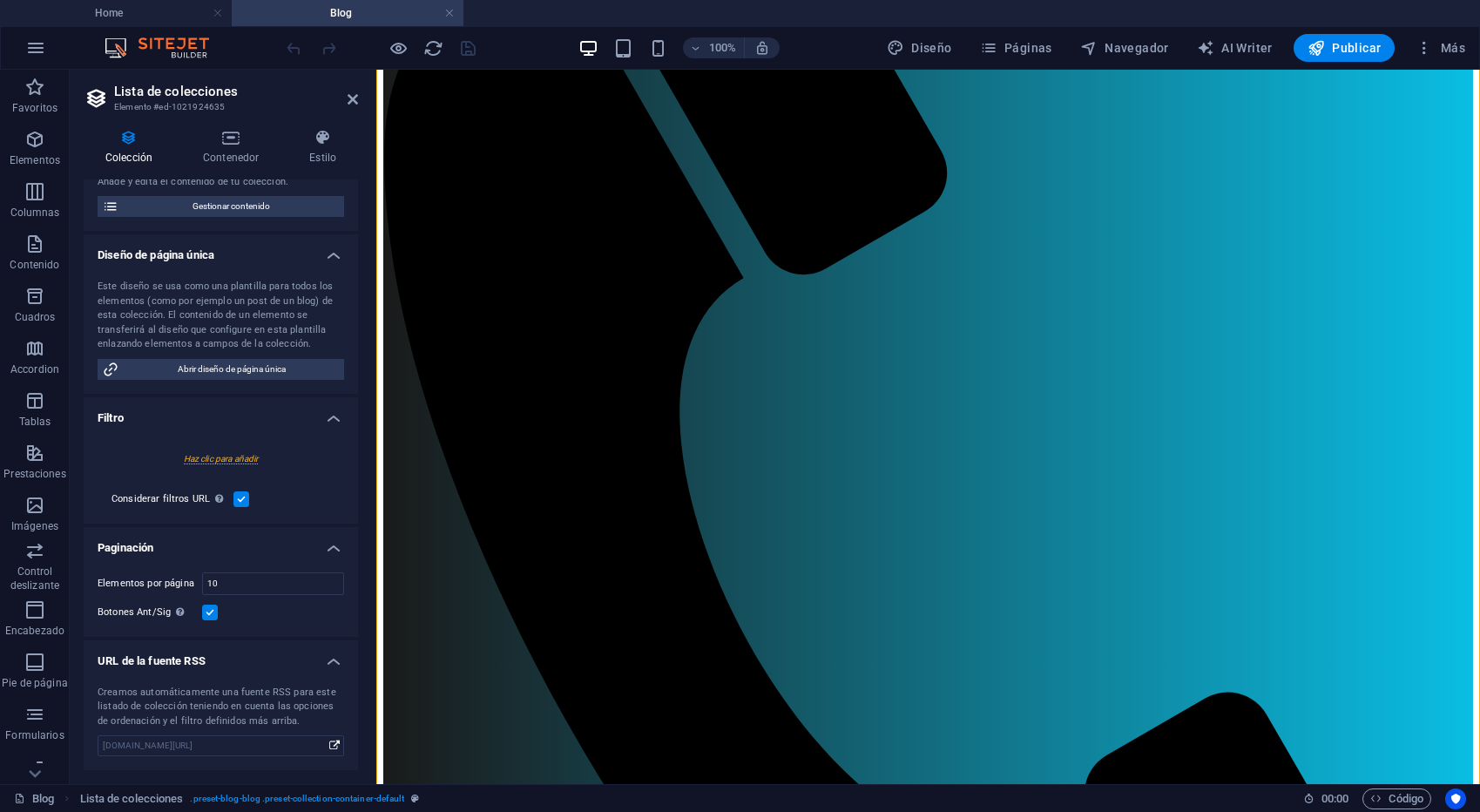
scroll to position [316, 0]
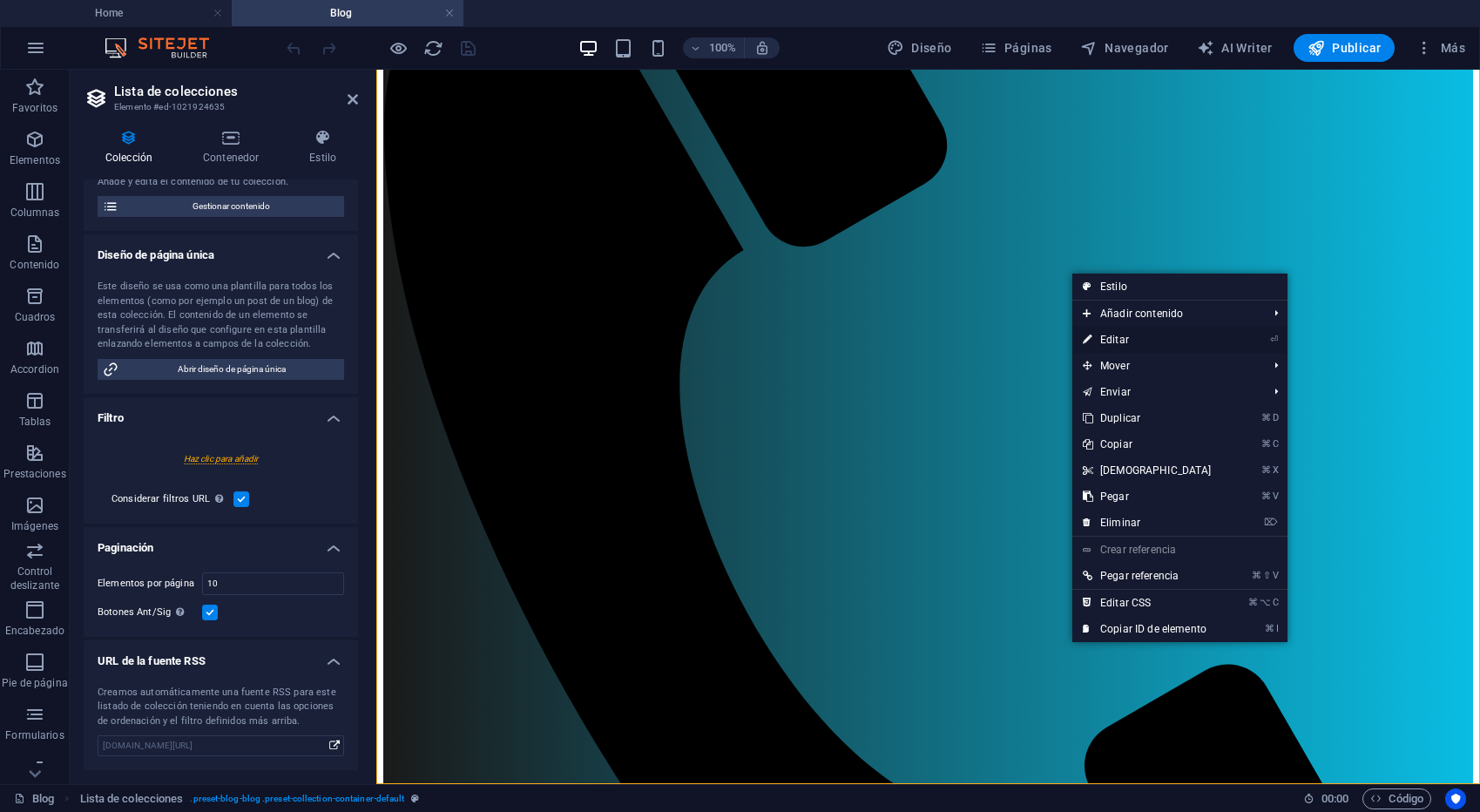
click at [1139, 339] on link "⏎ Editar" at bounding box center [1147, 340] width 149 height 26
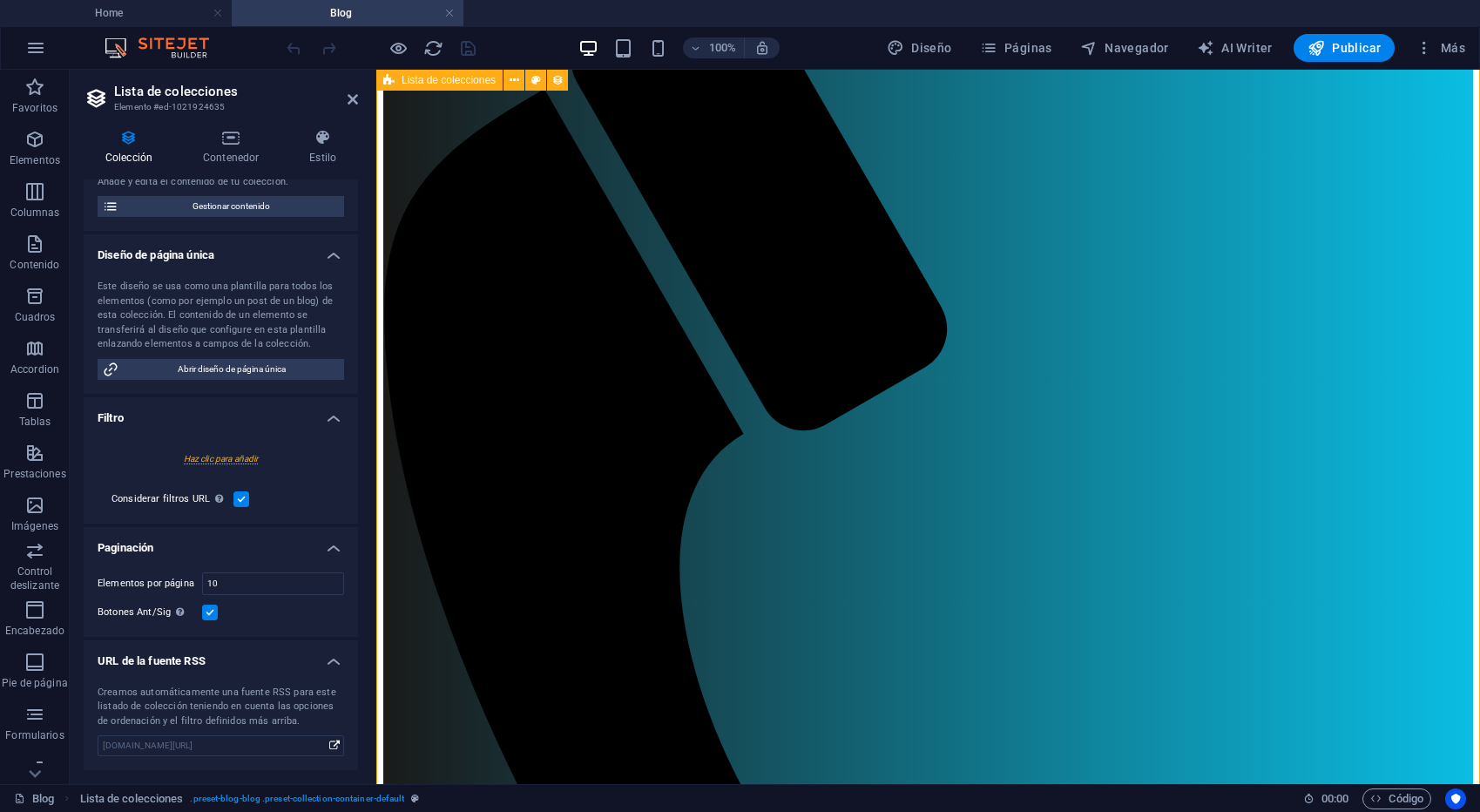
scroll to position [0, 0]
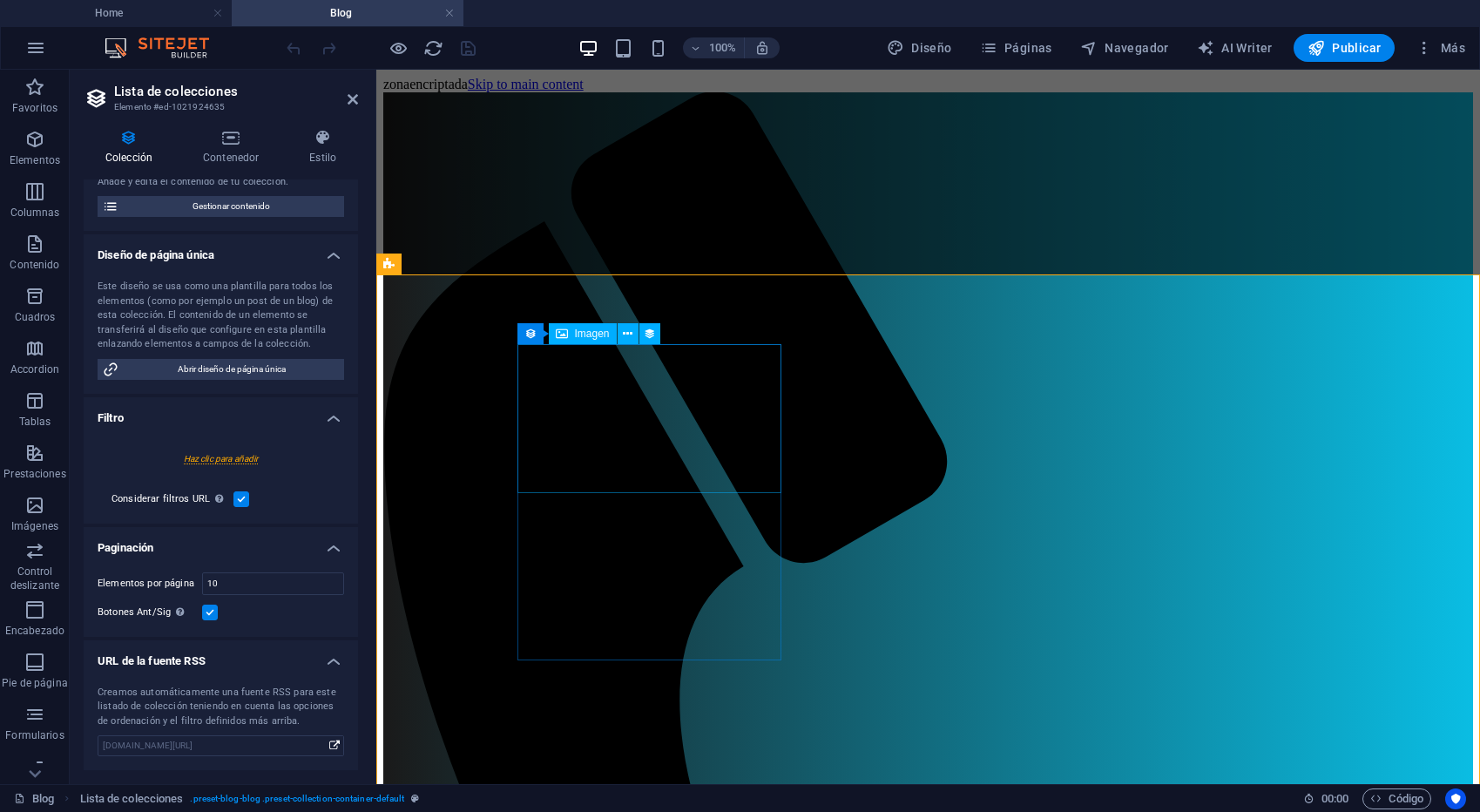
click at [623, 330] on icon at bounding box center [628, 334] width 10 height 18
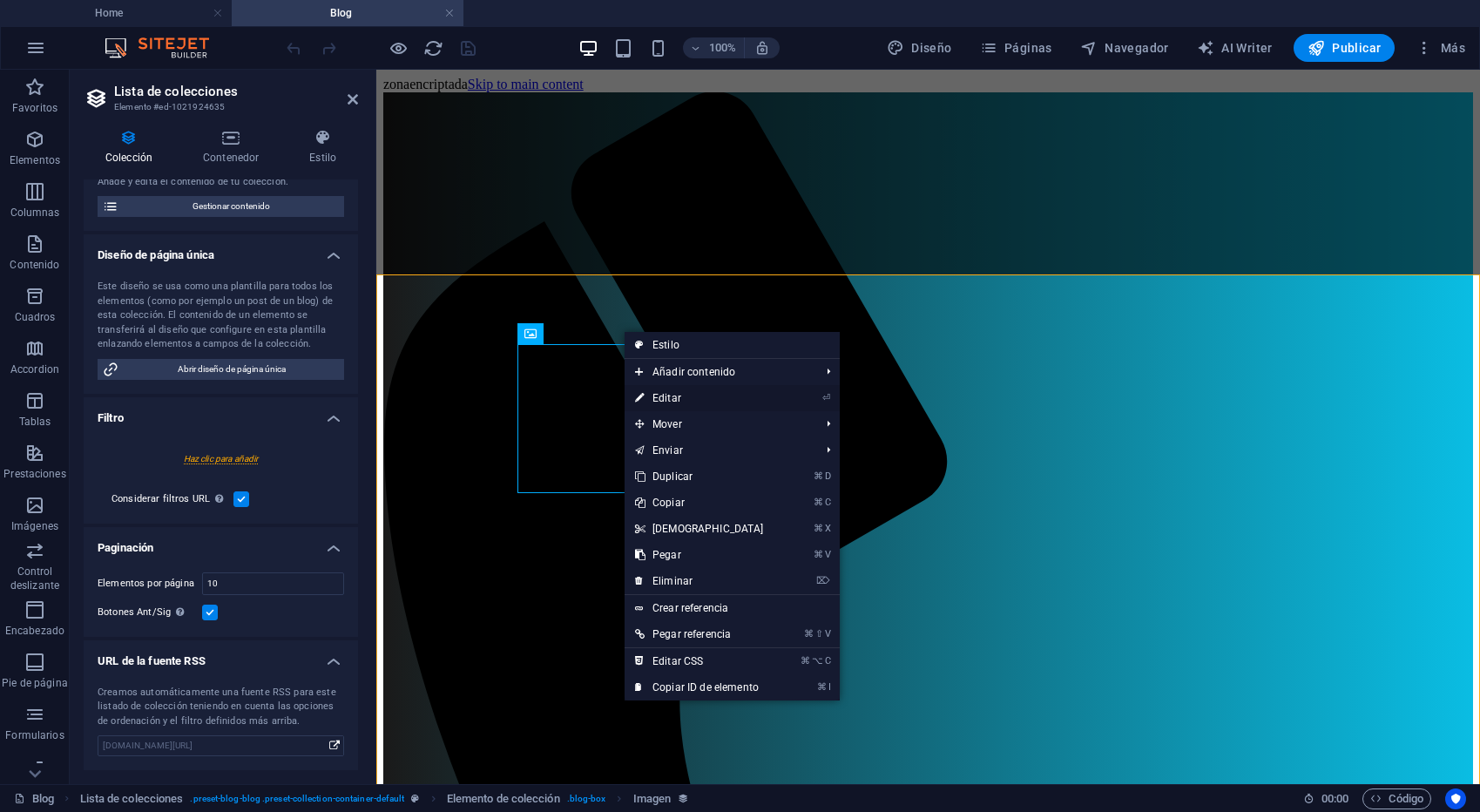
click at [730, 399] on link "⏎ Editar" at bounding box center [700, 398] width 149 height 26
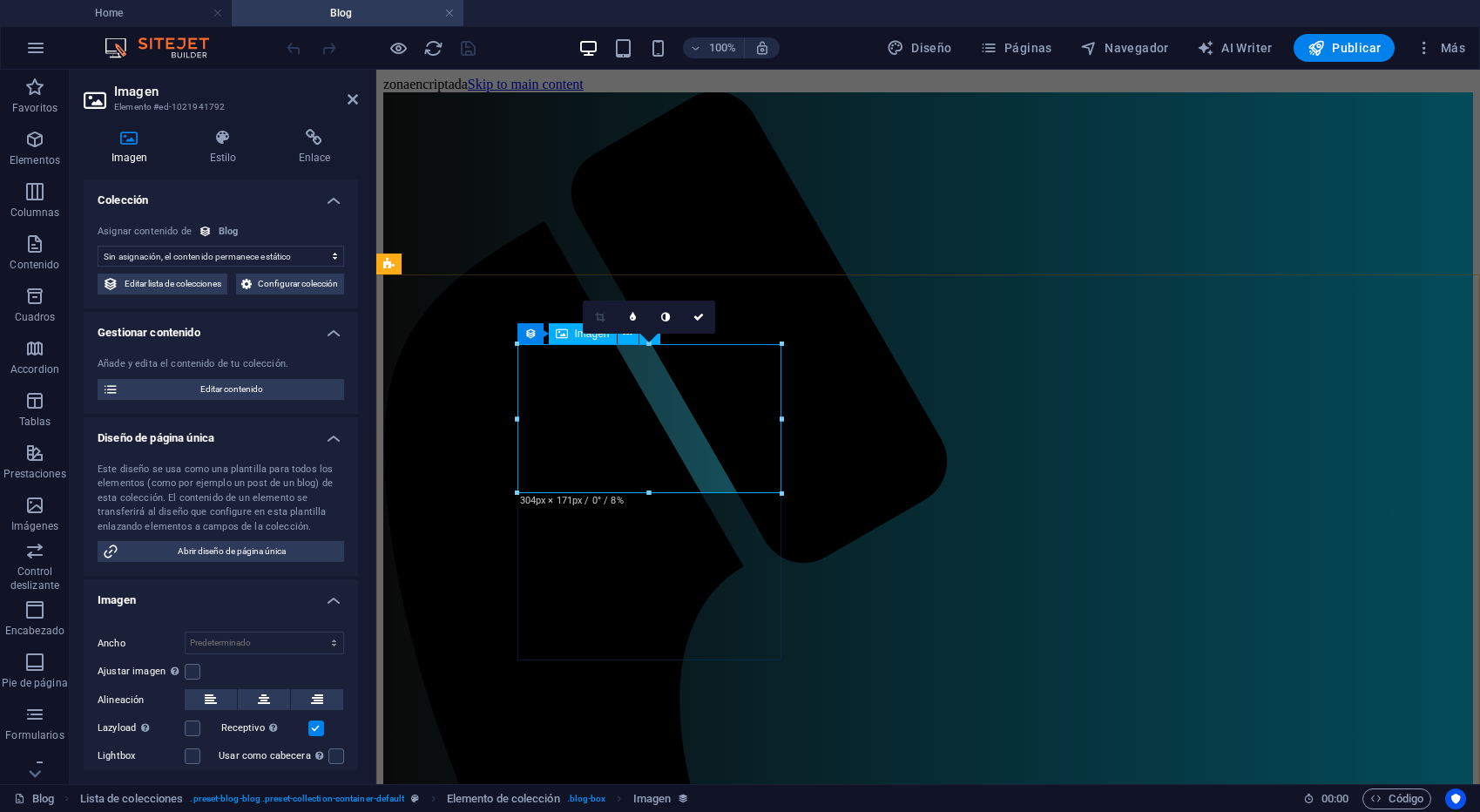
select select "image"
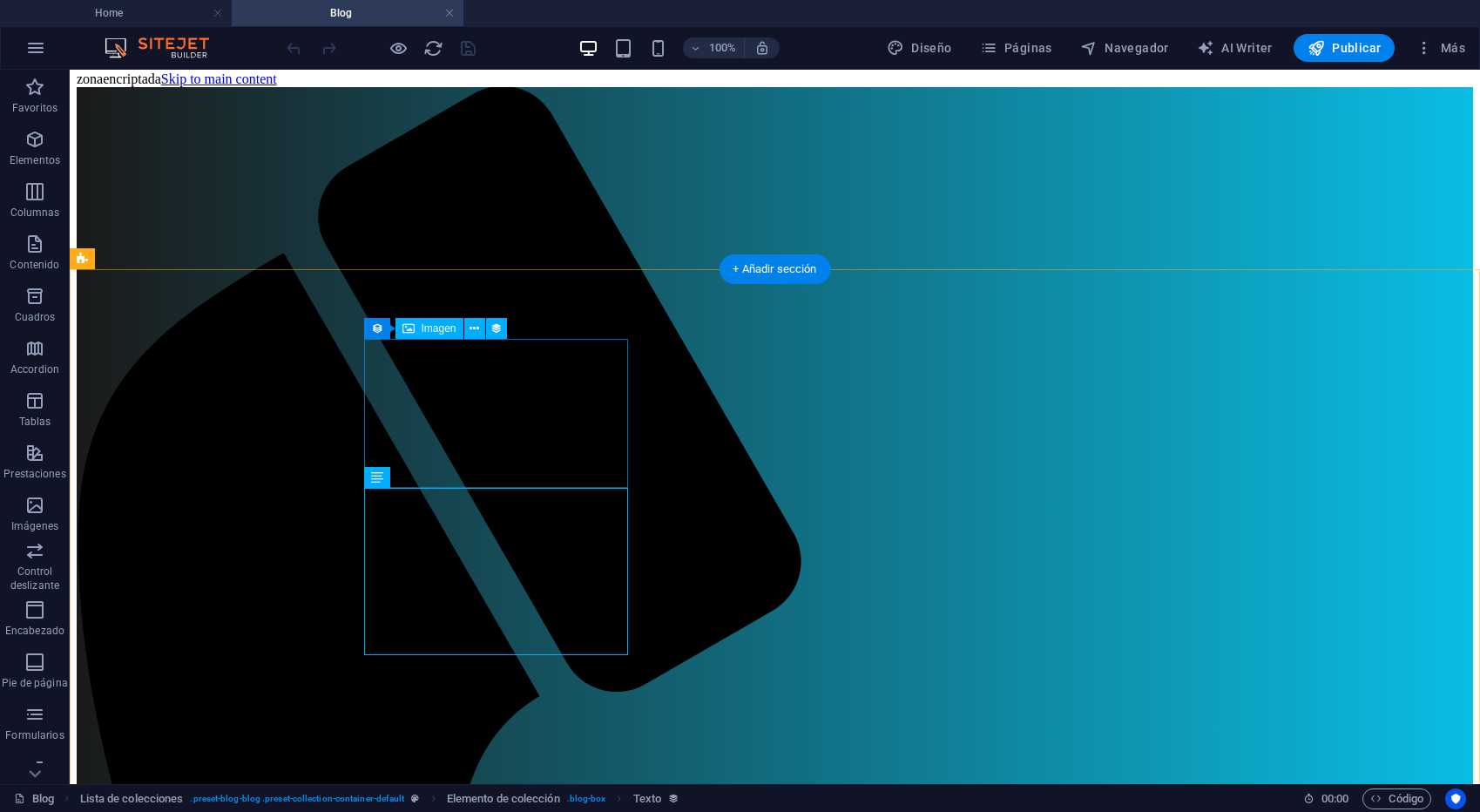
scroll to position [9, 0]
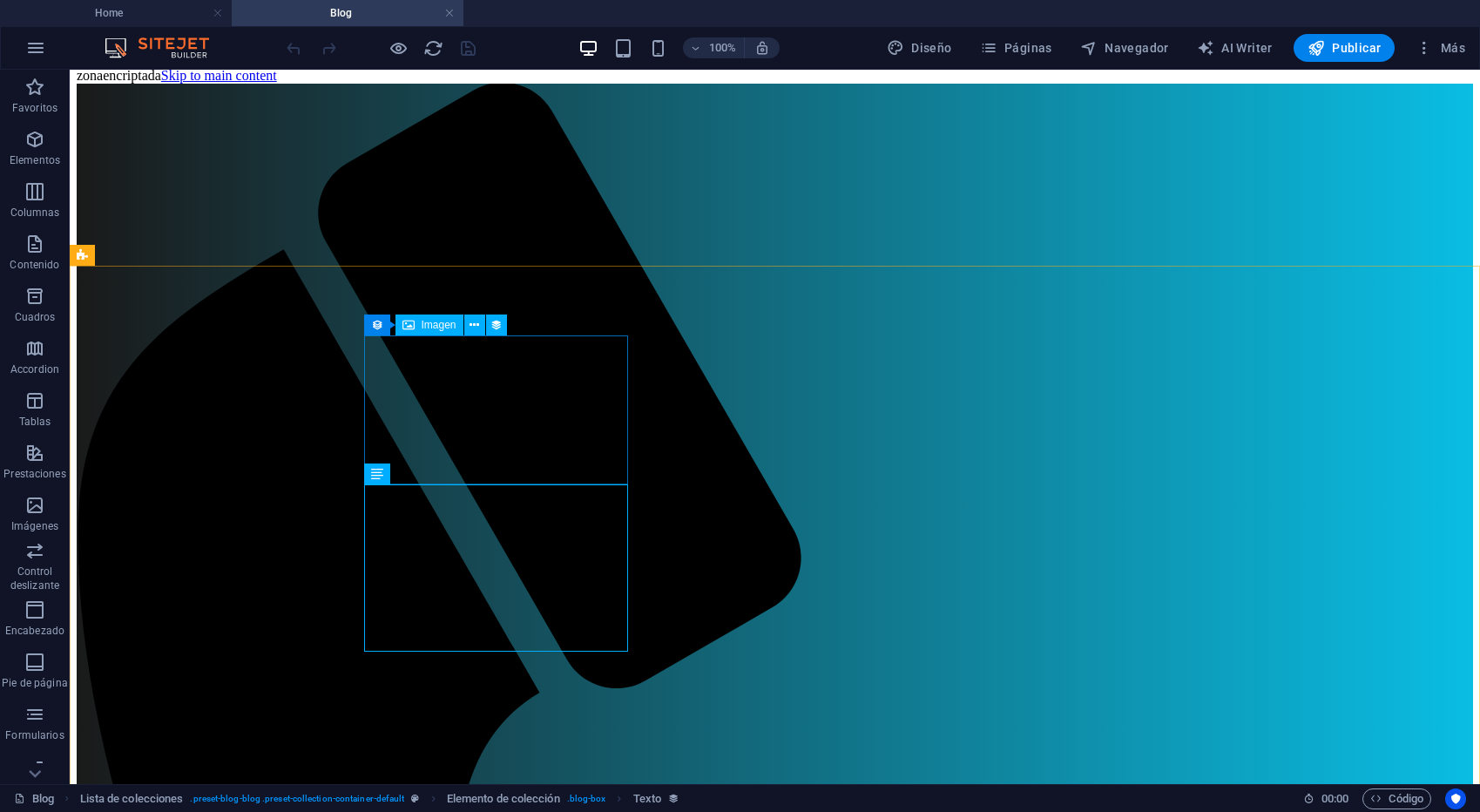
click at [435, 326] on span "Imagen" at bounding box center [439, 325] width 35 height 11
select select "image"
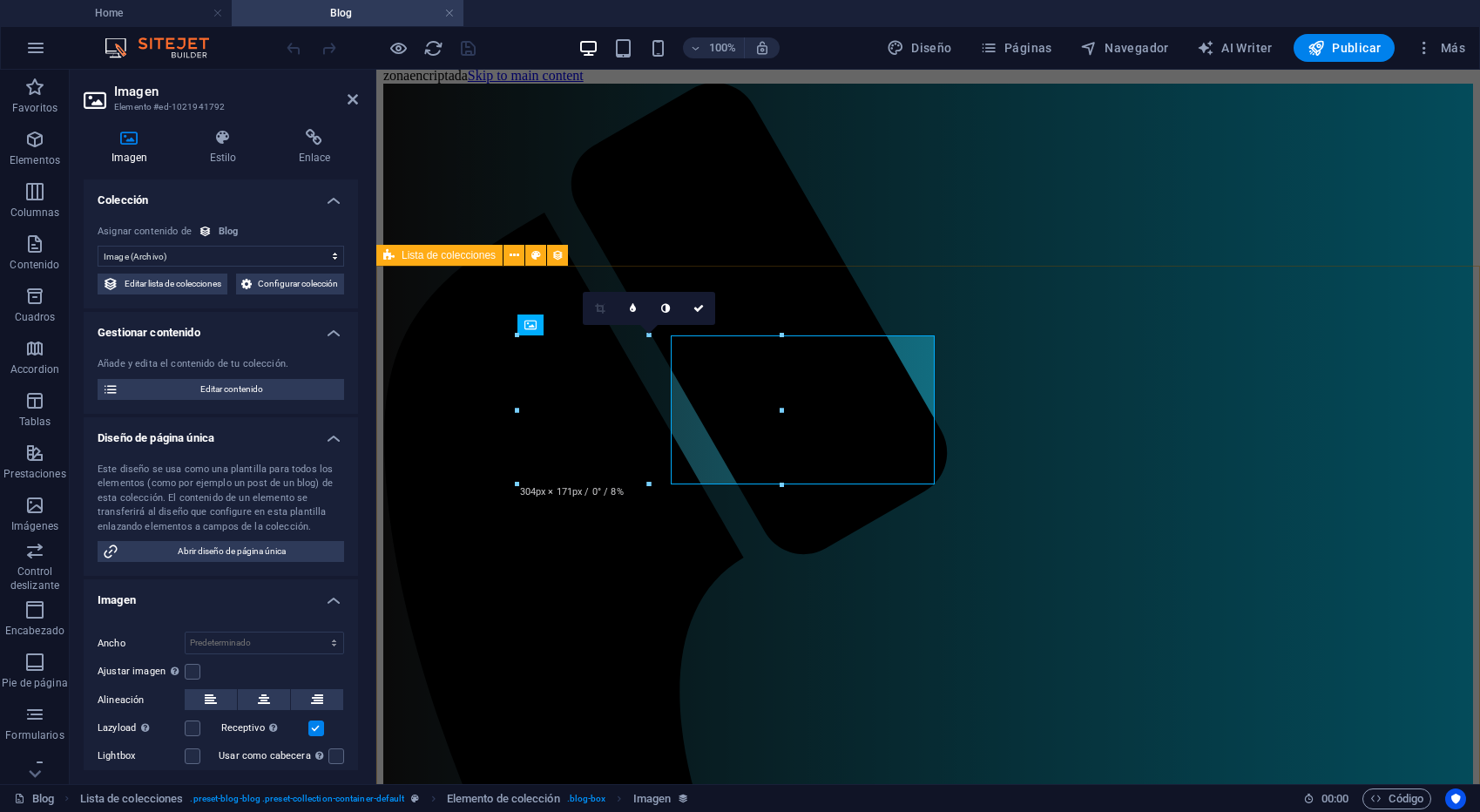
scroll to position [15, 0]
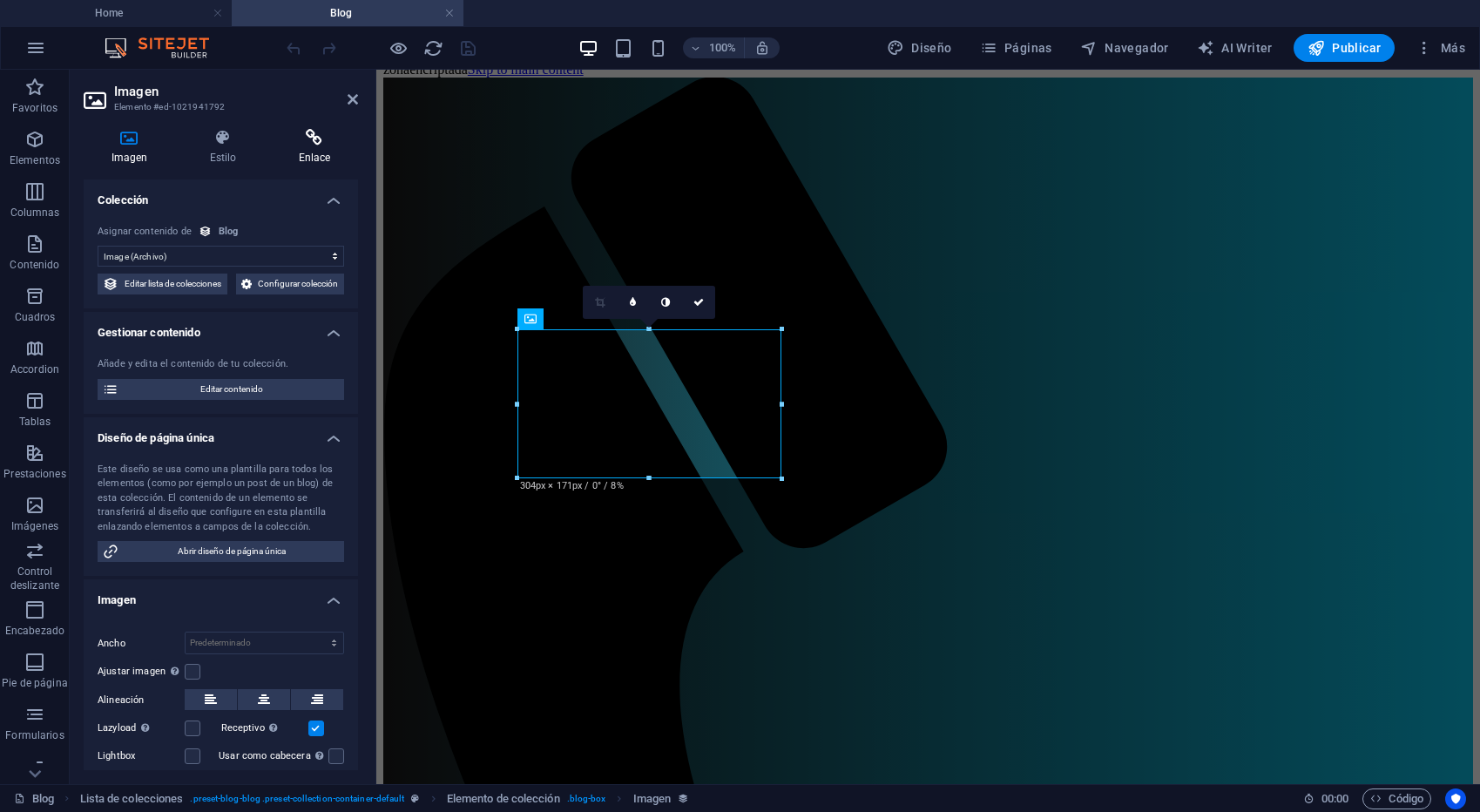
click at [333, 154] on h4 "Enlace" at bounding box center [314, 148] width 87 height 37
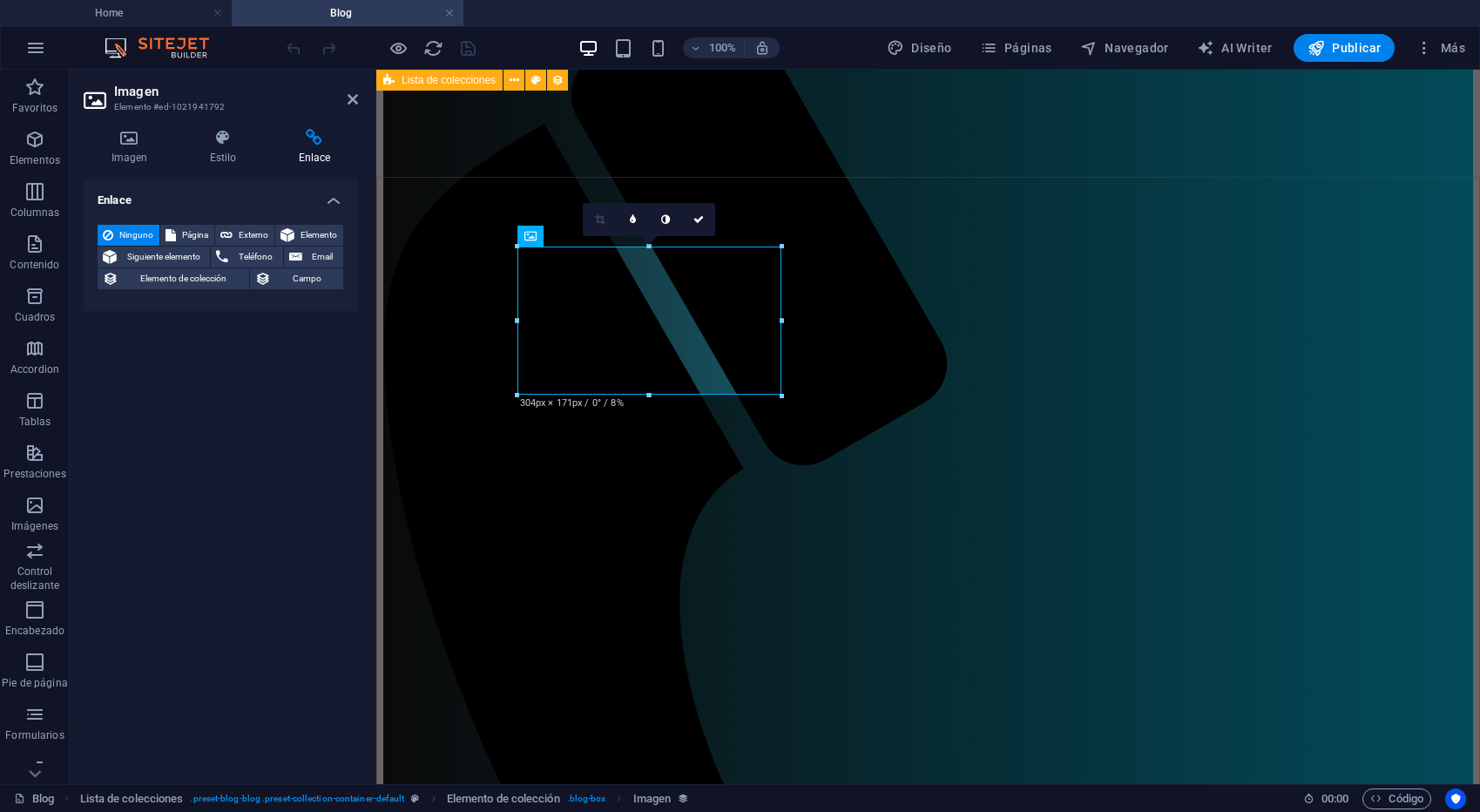
scroll to position [0, 0]
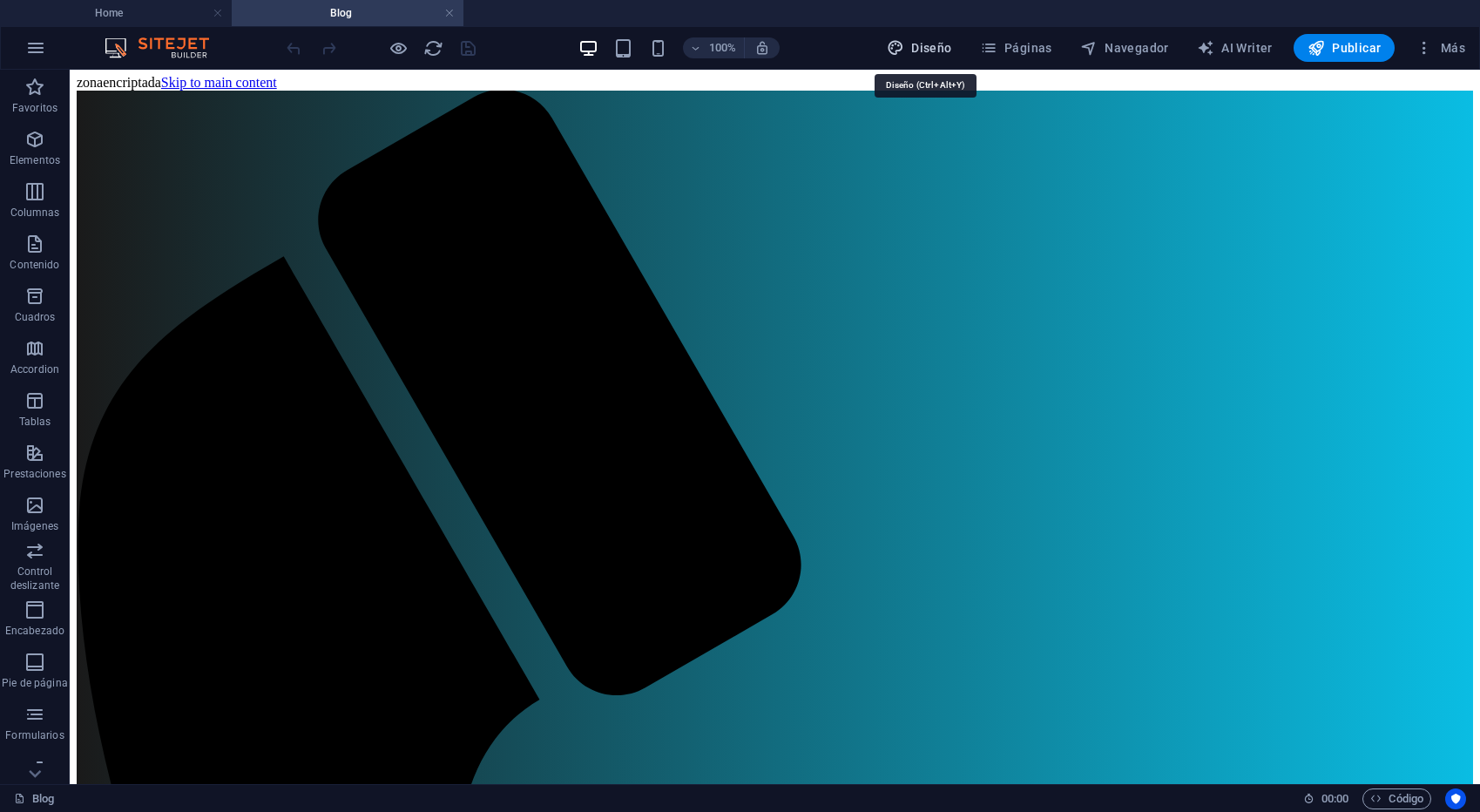
click at [904, 49] on icon "button" at bounding box center [896, 48] width 18 height 18
select select "px"
select select "200"
select select "px"
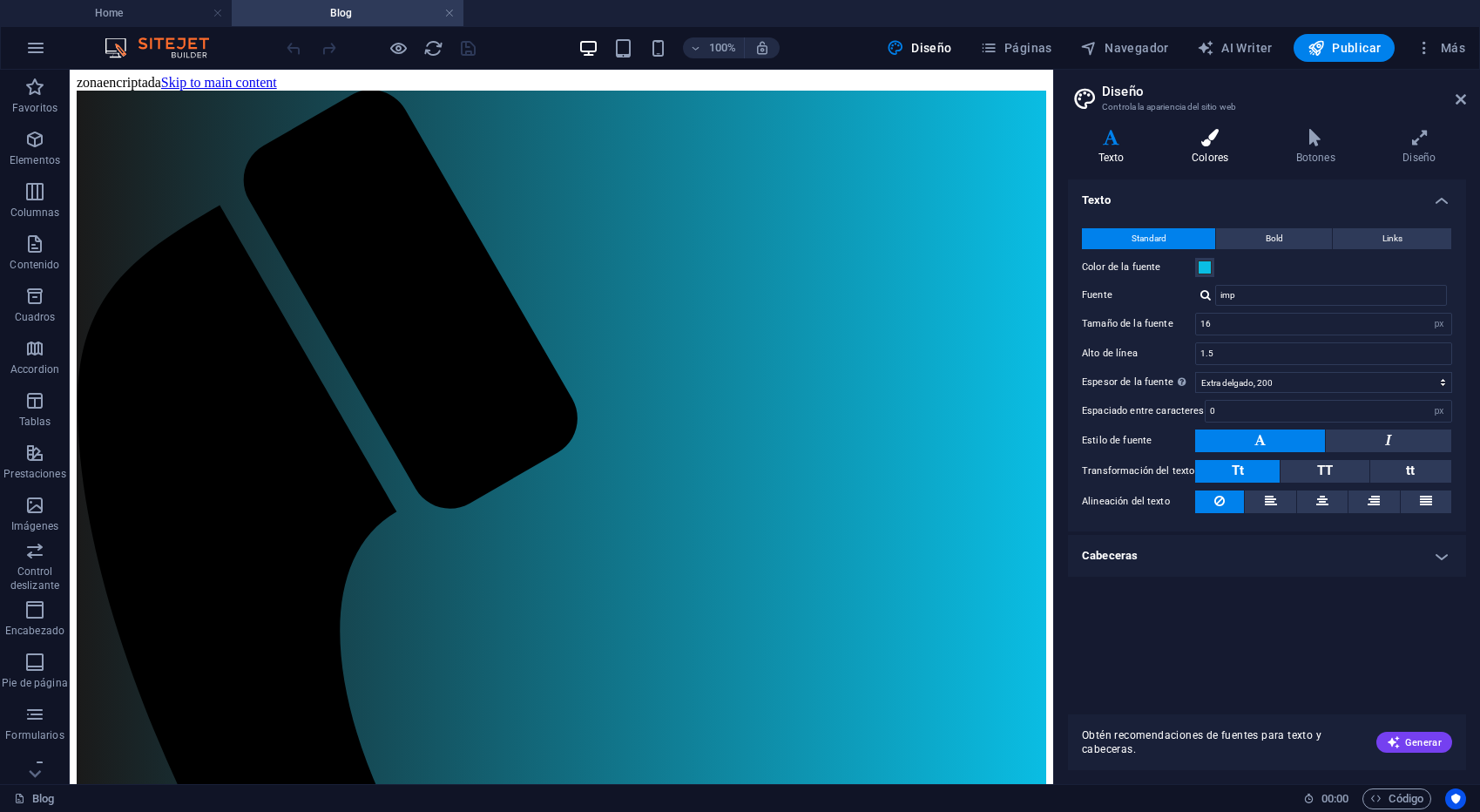
click at [1191, 160] on h4 "Colores" at bounding box center [1213, 148] width 105 height 37
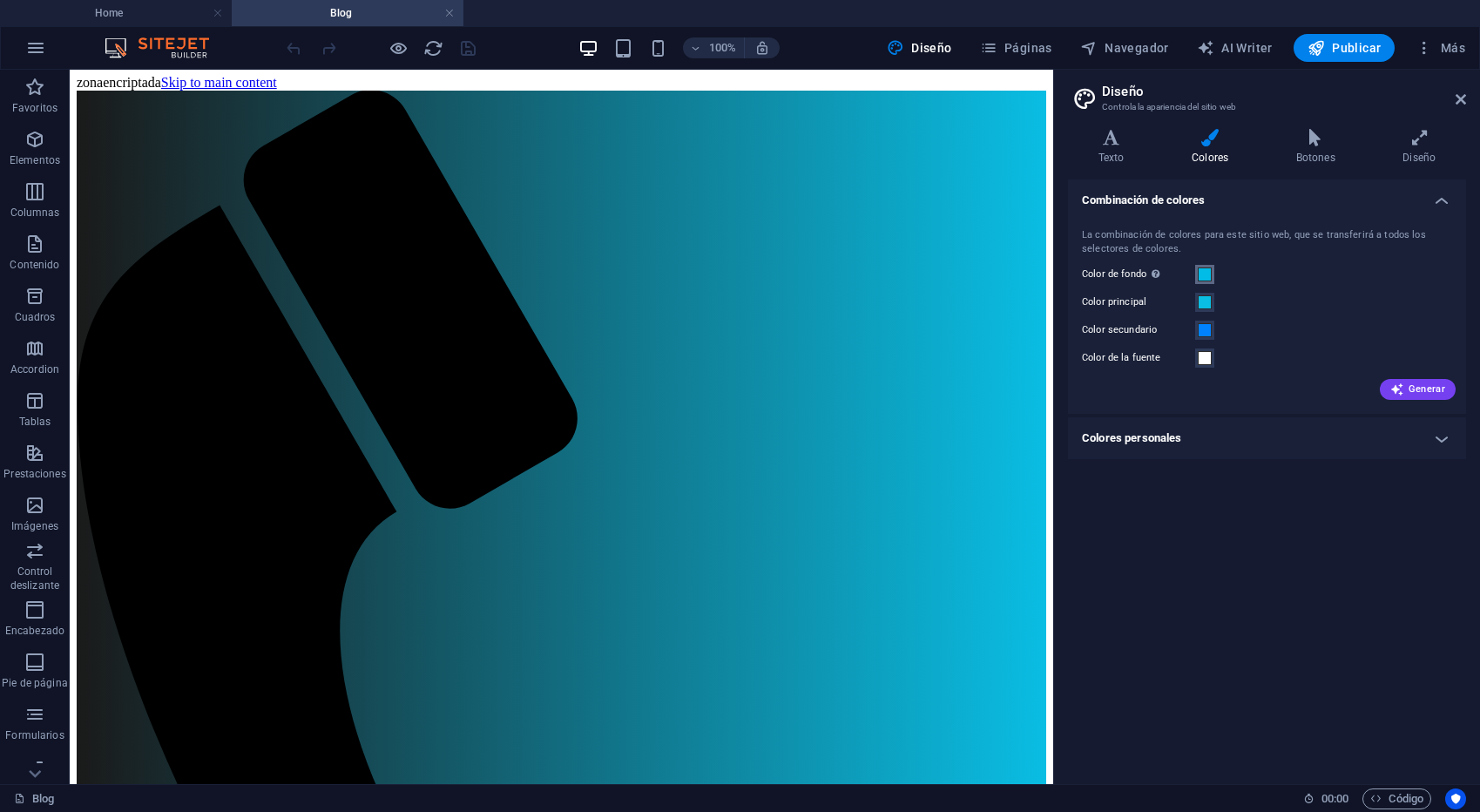
click at [1202, 271] on span at bounding box center [1205, 274] width 14 height 14
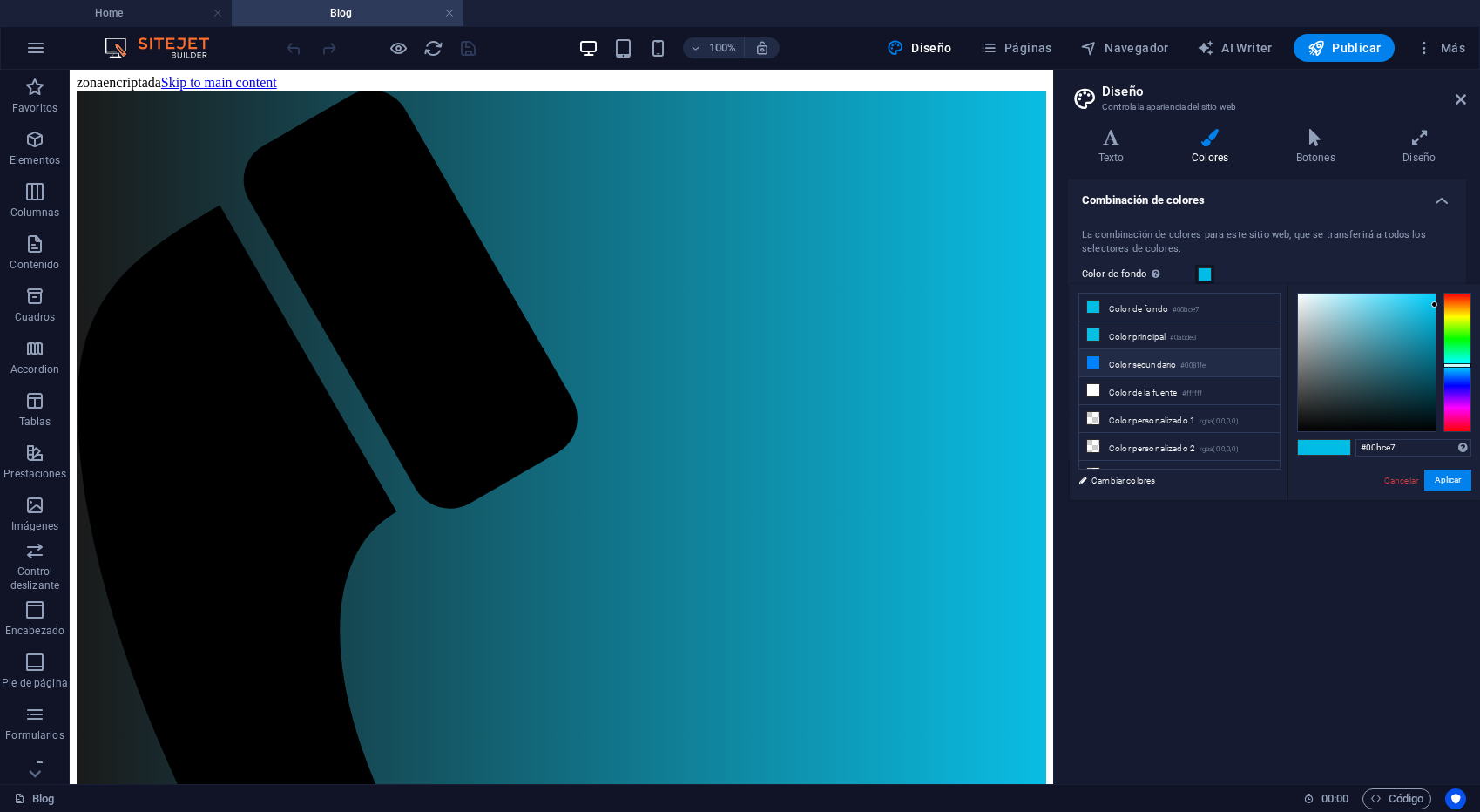
click at [1100, 365] on li "Color secundario #0081fe" at bounding box center [1179, 363] width 200 height 28
type input "#0081fe"
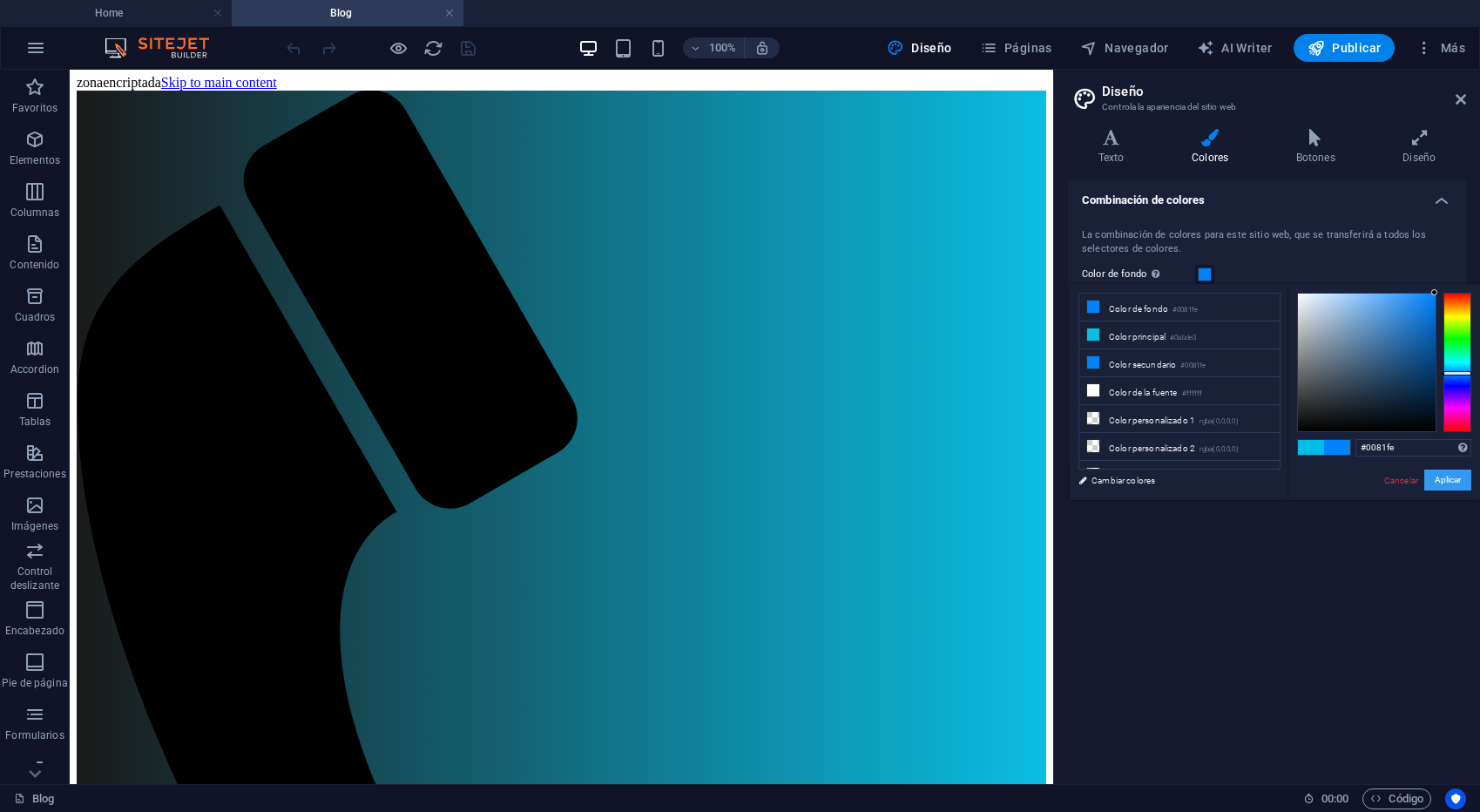
click at [1447, 473] on button "Aplicar" at bounding box center [1447, 480] width 47 height 21
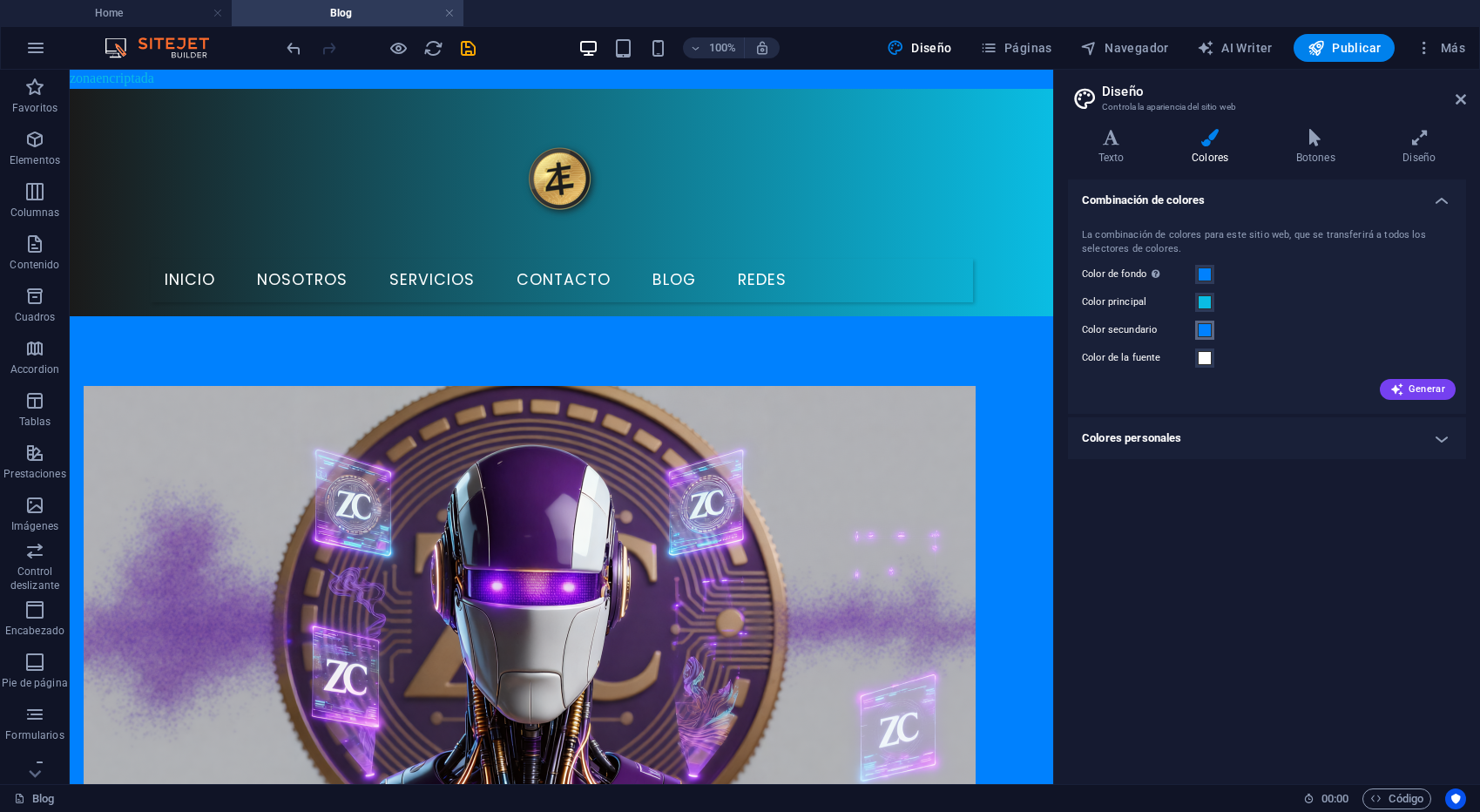
click at [1203, 333] on span at bounding box center [1205, 330] width 14 height 14
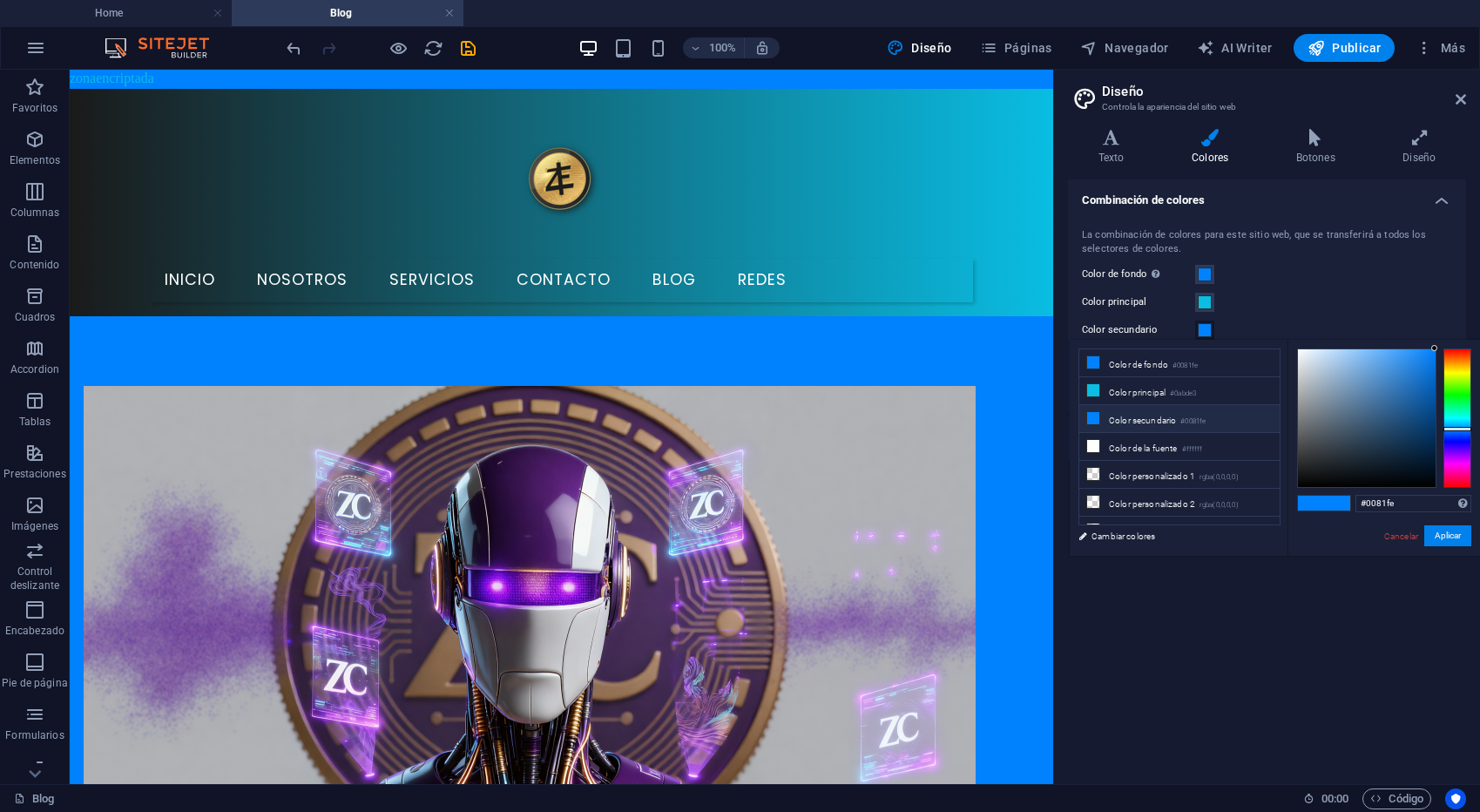
scroll to position [5, 0]
click at [1093, 388] on icon at bounding box center [1093, 385] width 12 height 12
type input "#0abde3"
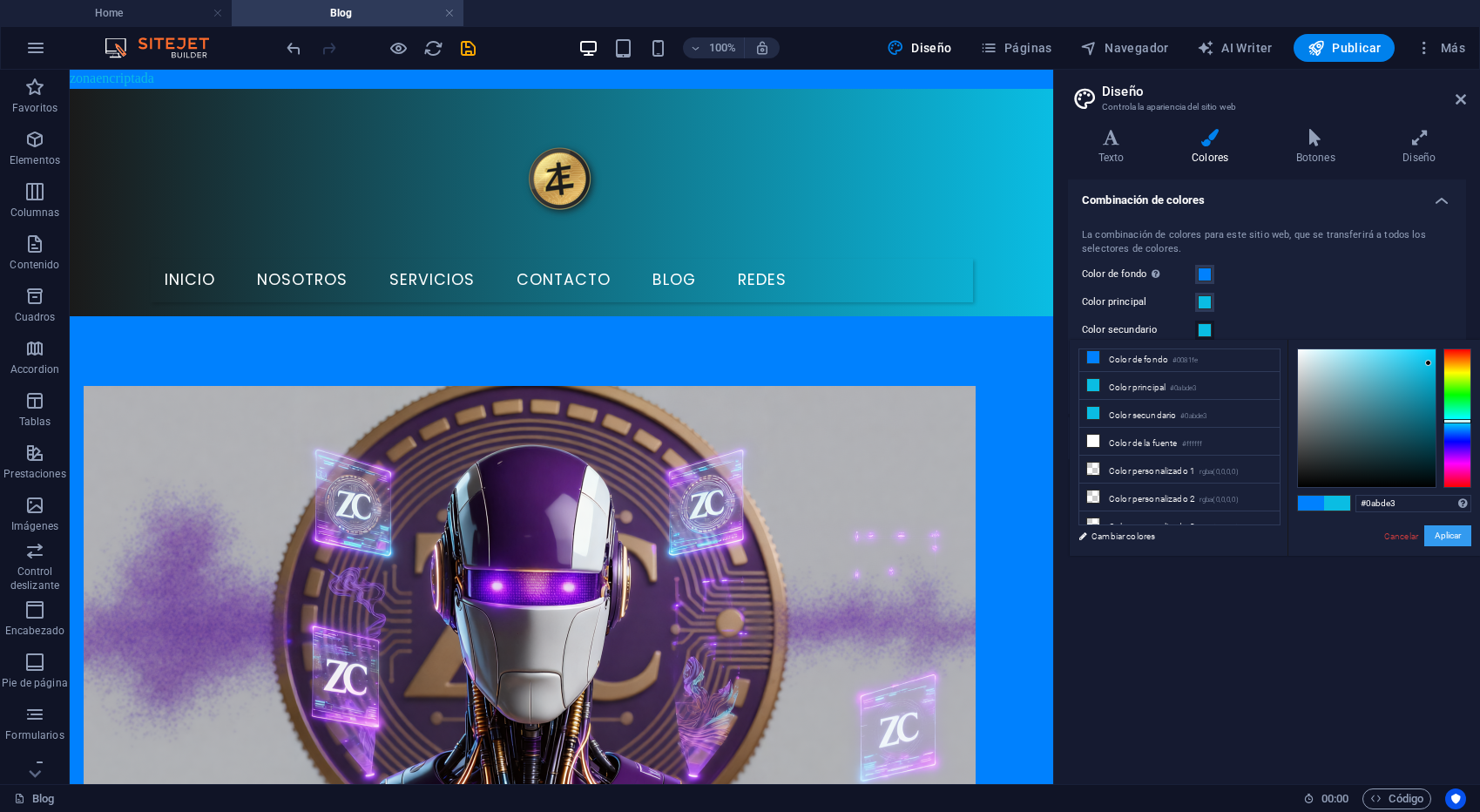
click at [1438, 539] on button "Aplicar" at bounding box center [1447, 536] width 47 height 21
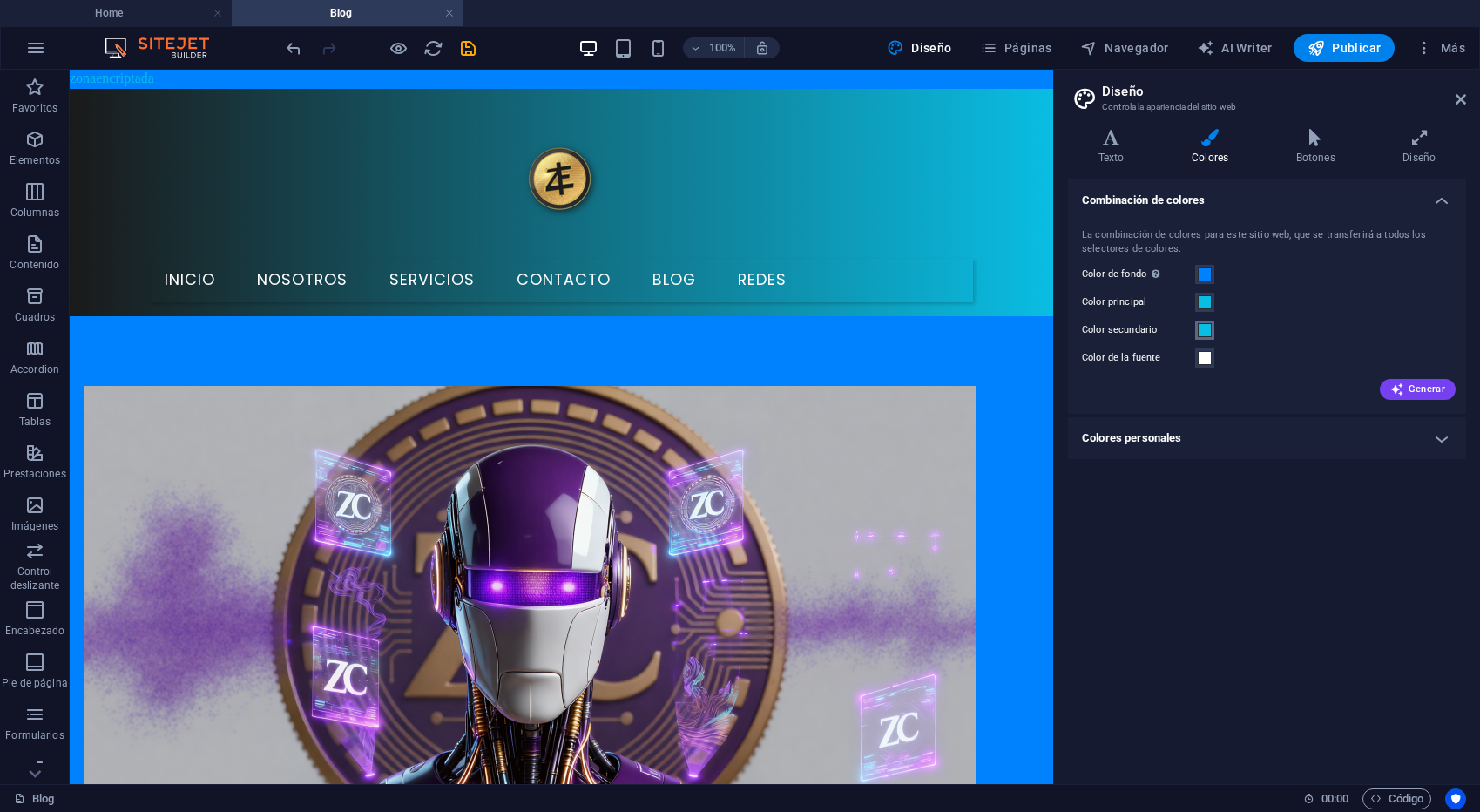
click at [1206, 334] on span at bounding box center [1205, 330] width 14 height 14
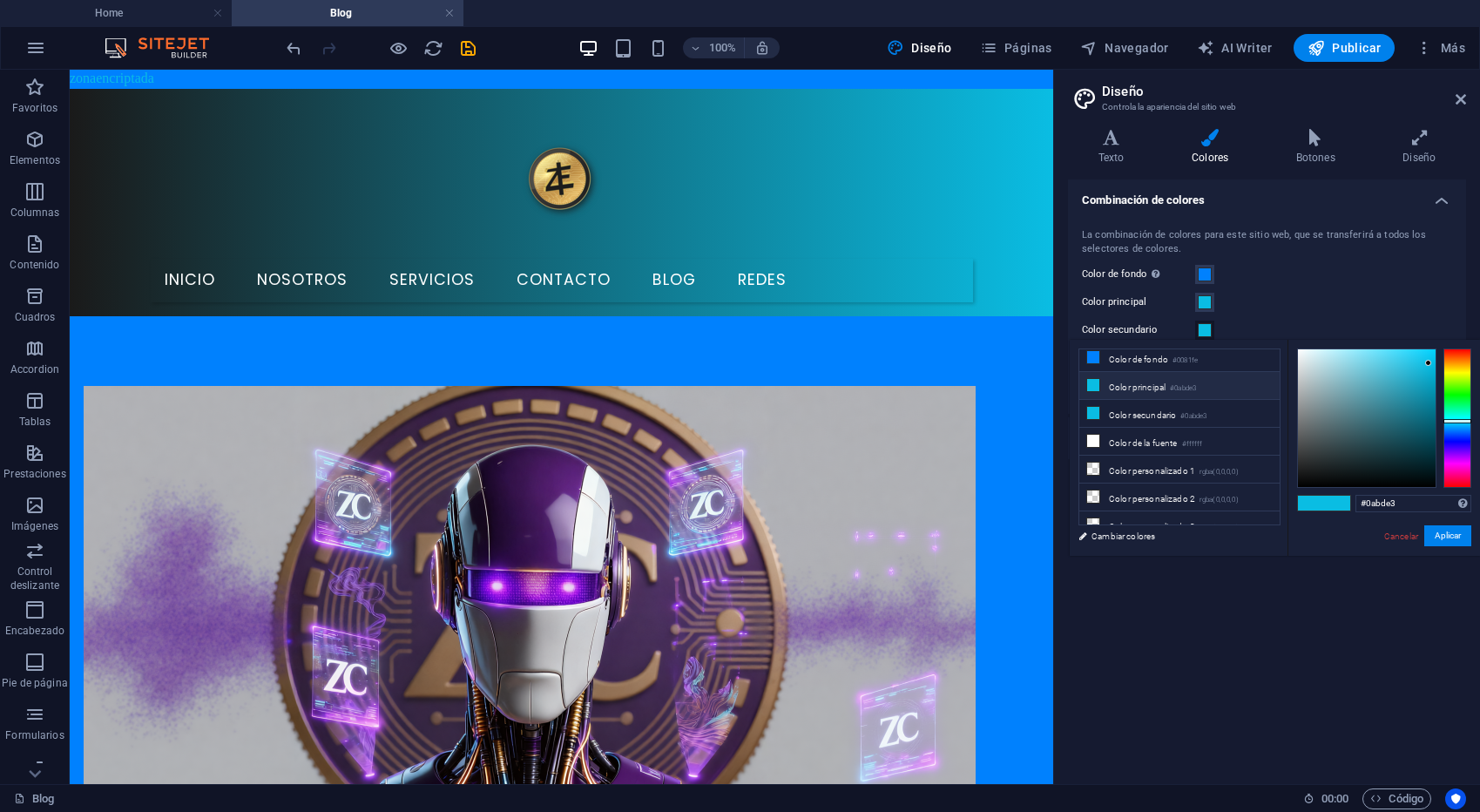
click at [1153, 385] on li "Color principal #0abde3" at bounding box center [1179, 386] width 200 height 28
click at [1100, 386] on li "Color principal #0abde3" at bounding box center [1179, 386] width 200 height 28
click at [1455, 535] on button "Aplicar" at bounding box center [1447, 536] width 47 height 21
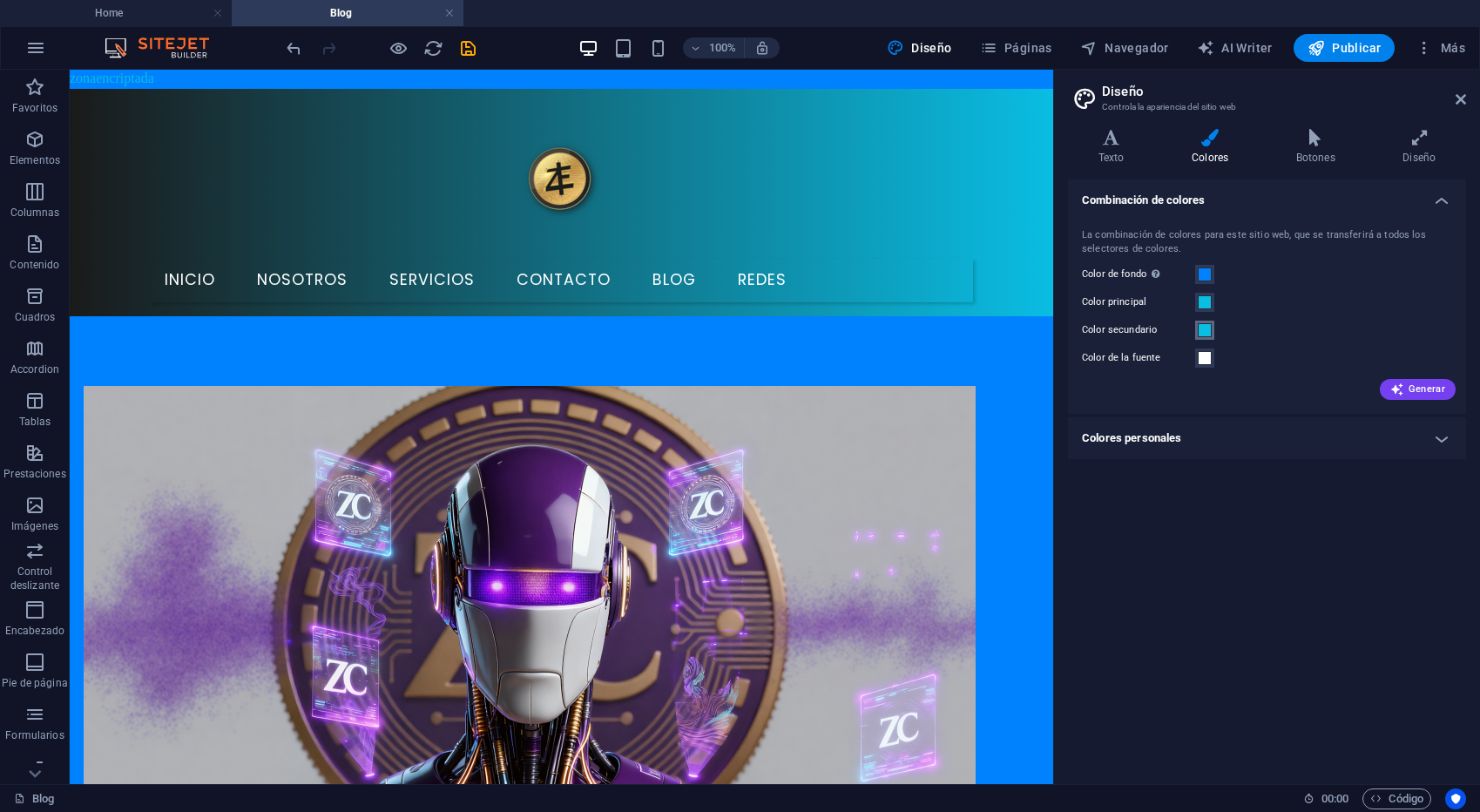
click at [1207, 332] on span at bounding box center [1205, 330] width 14 height 14
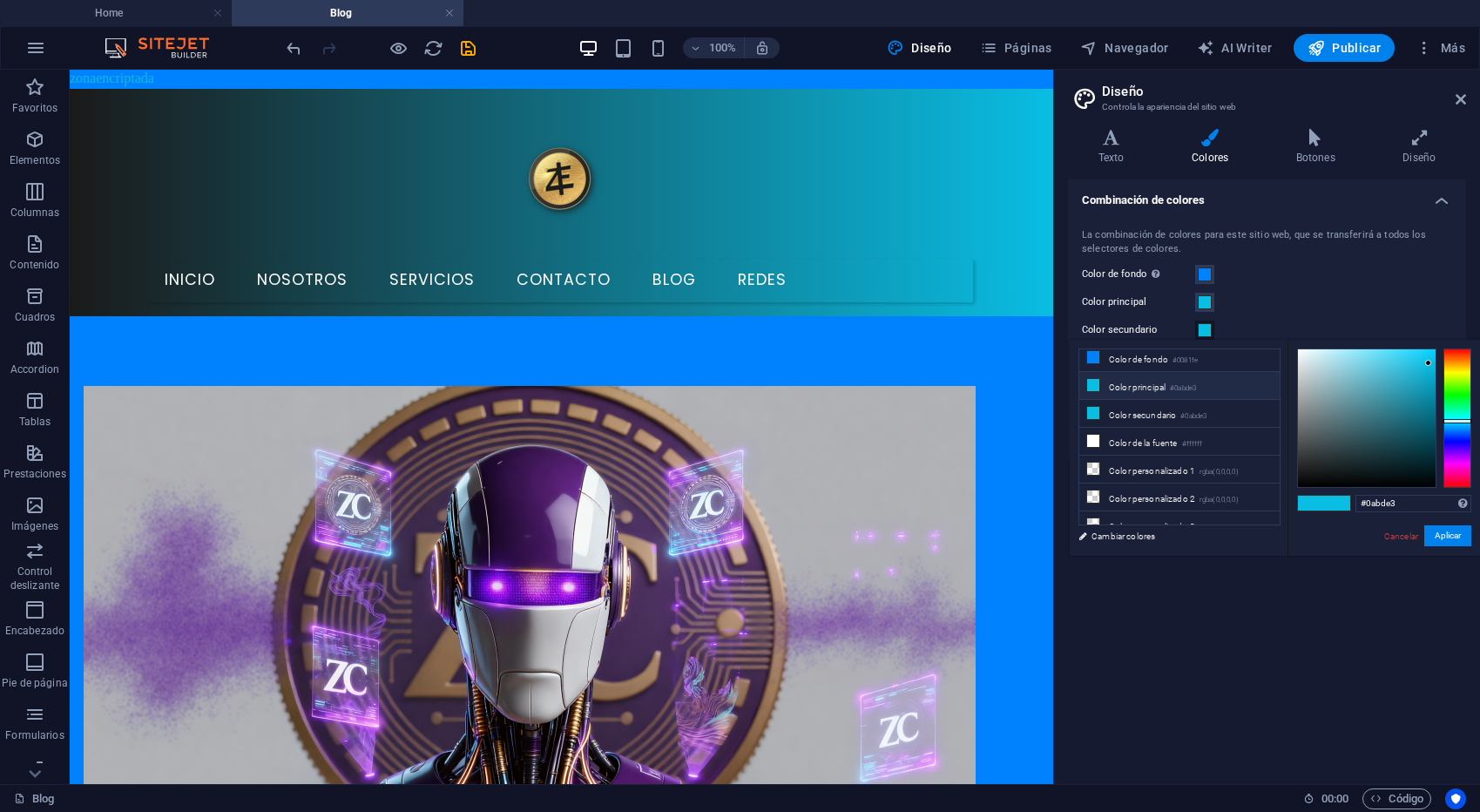
click at [1092, 389] on icon at bounding box center [1093, 385] width 12 height 12
click at [1458, 538] on button "Aplicar" at bounding box center [1447, 536] width 47 height 21
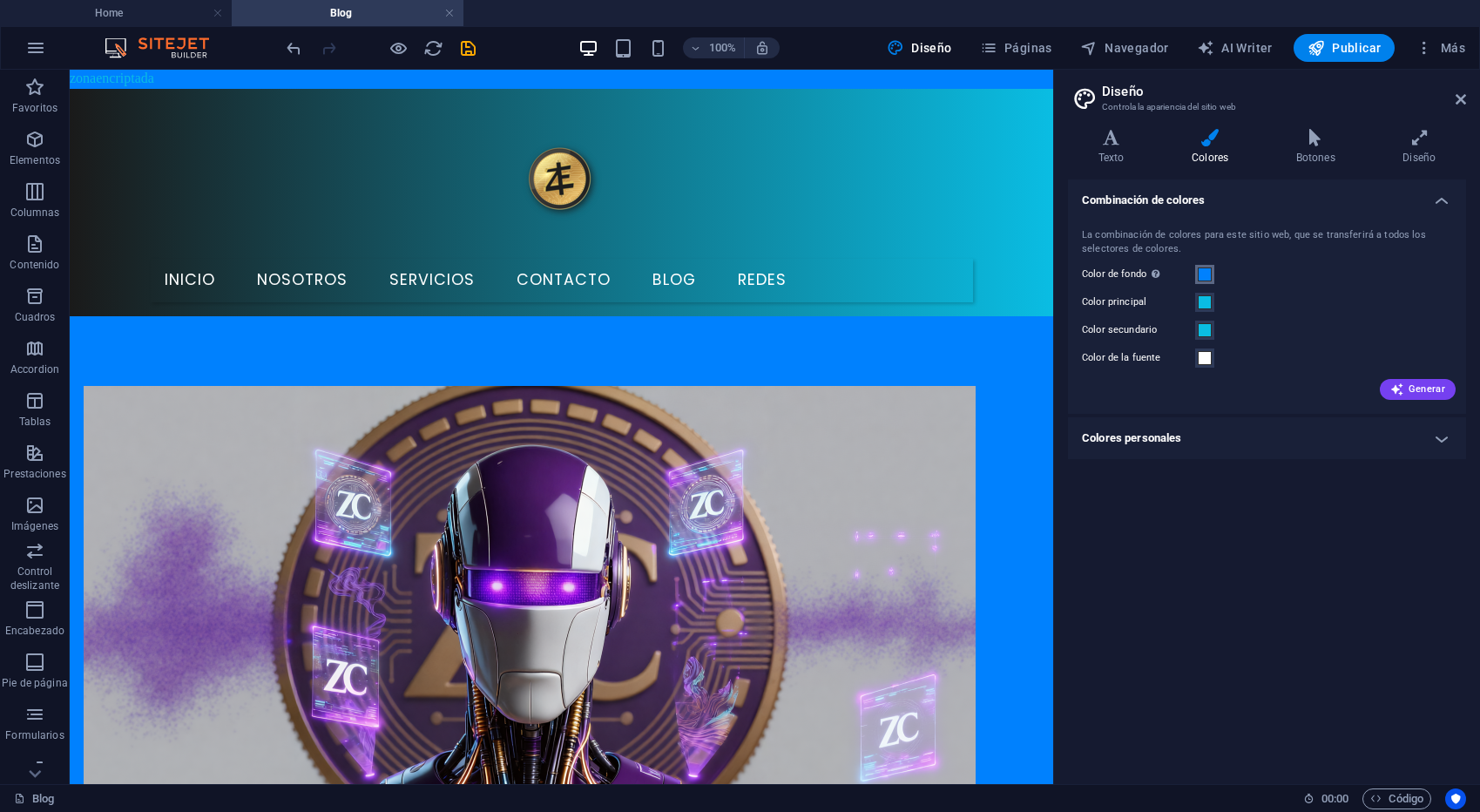
click at [1207, 278] on span at bounding box center [1205, 274] width 14 height 14
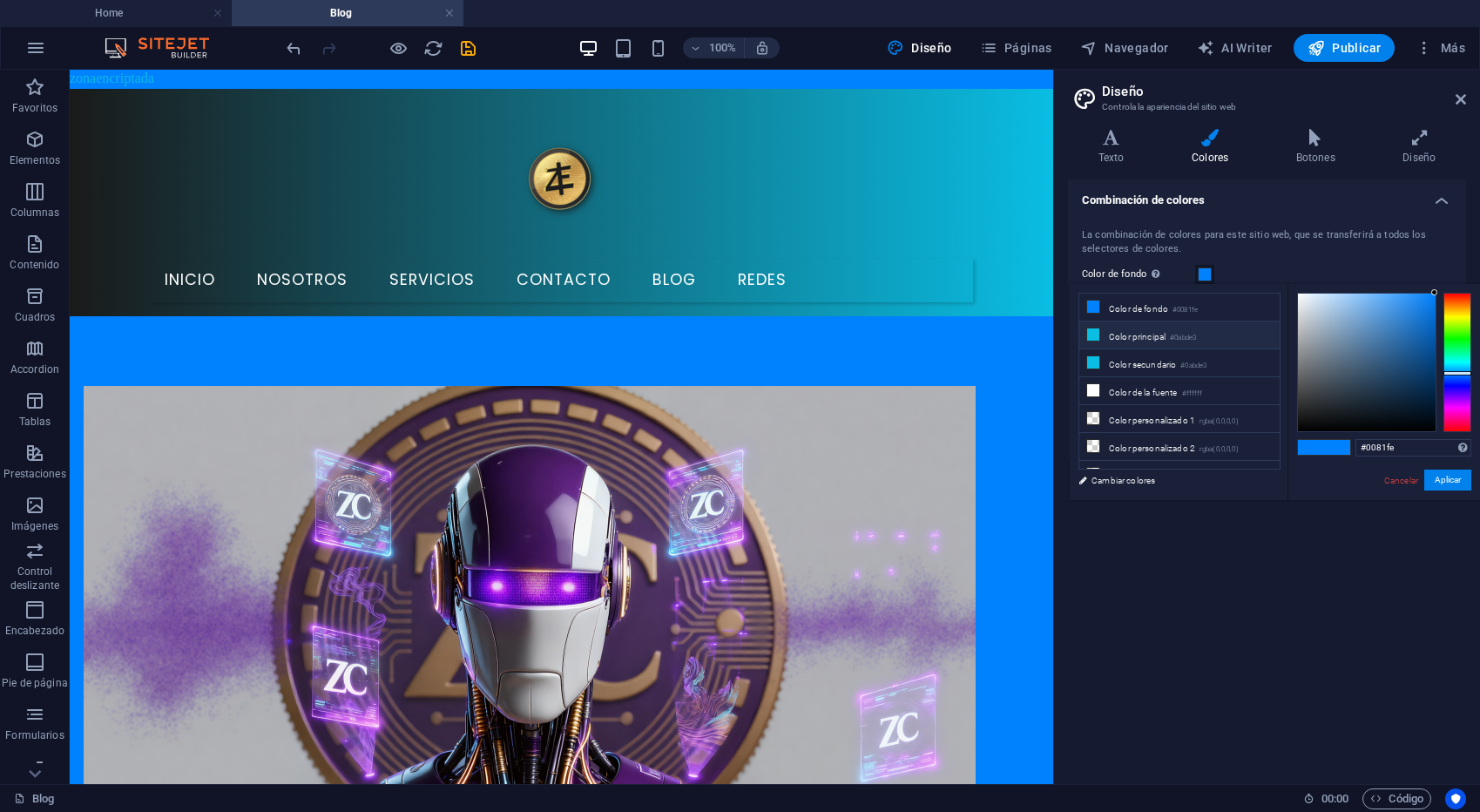
click at [1115, 337] on li "Color principal #0abde3" at bounding box center [1179, 336] width 200 height 28
type input "#0abde3"
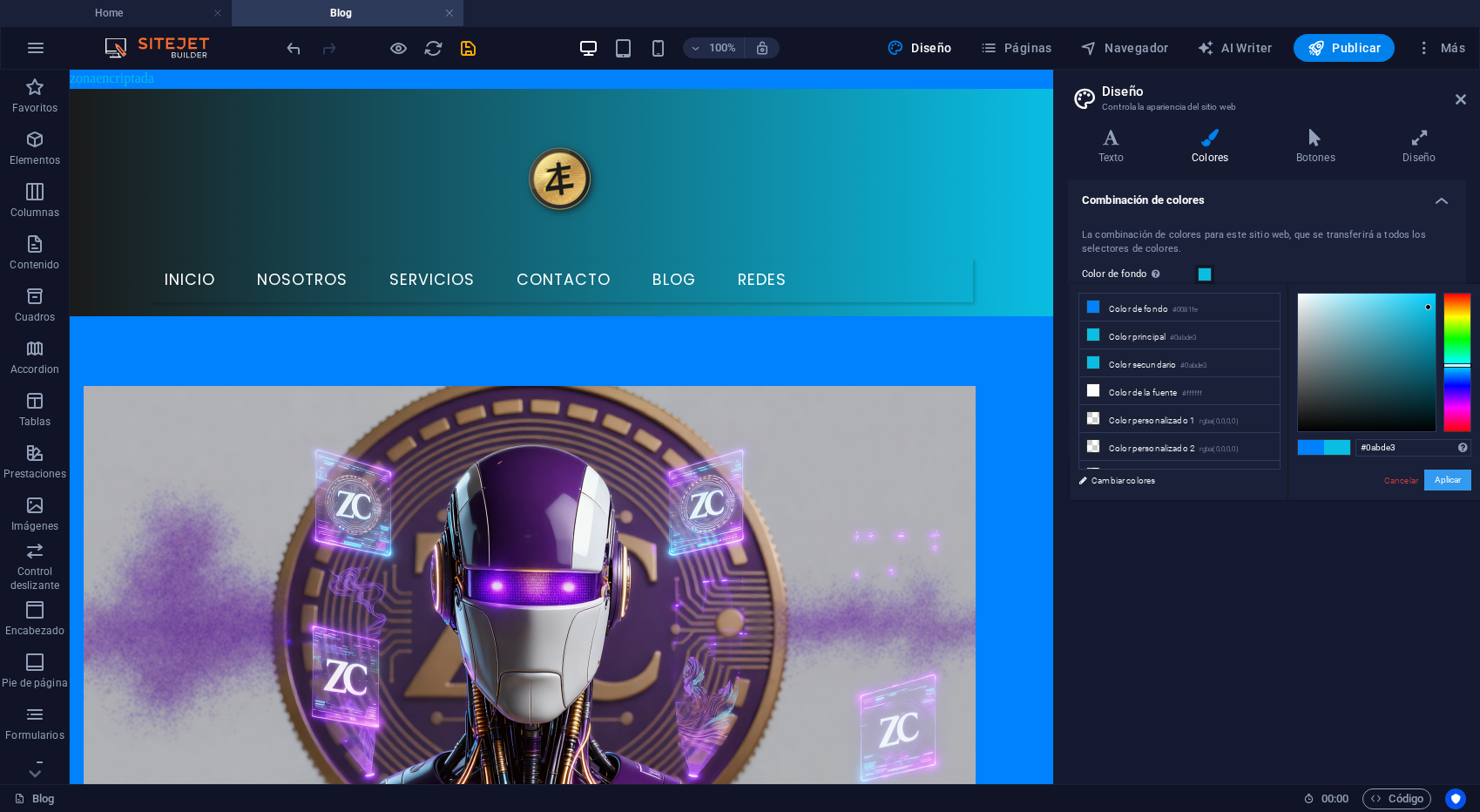
click at [1439, 475] on button "Aplicar" at bounding box center [1447, 480] width 47 height 21
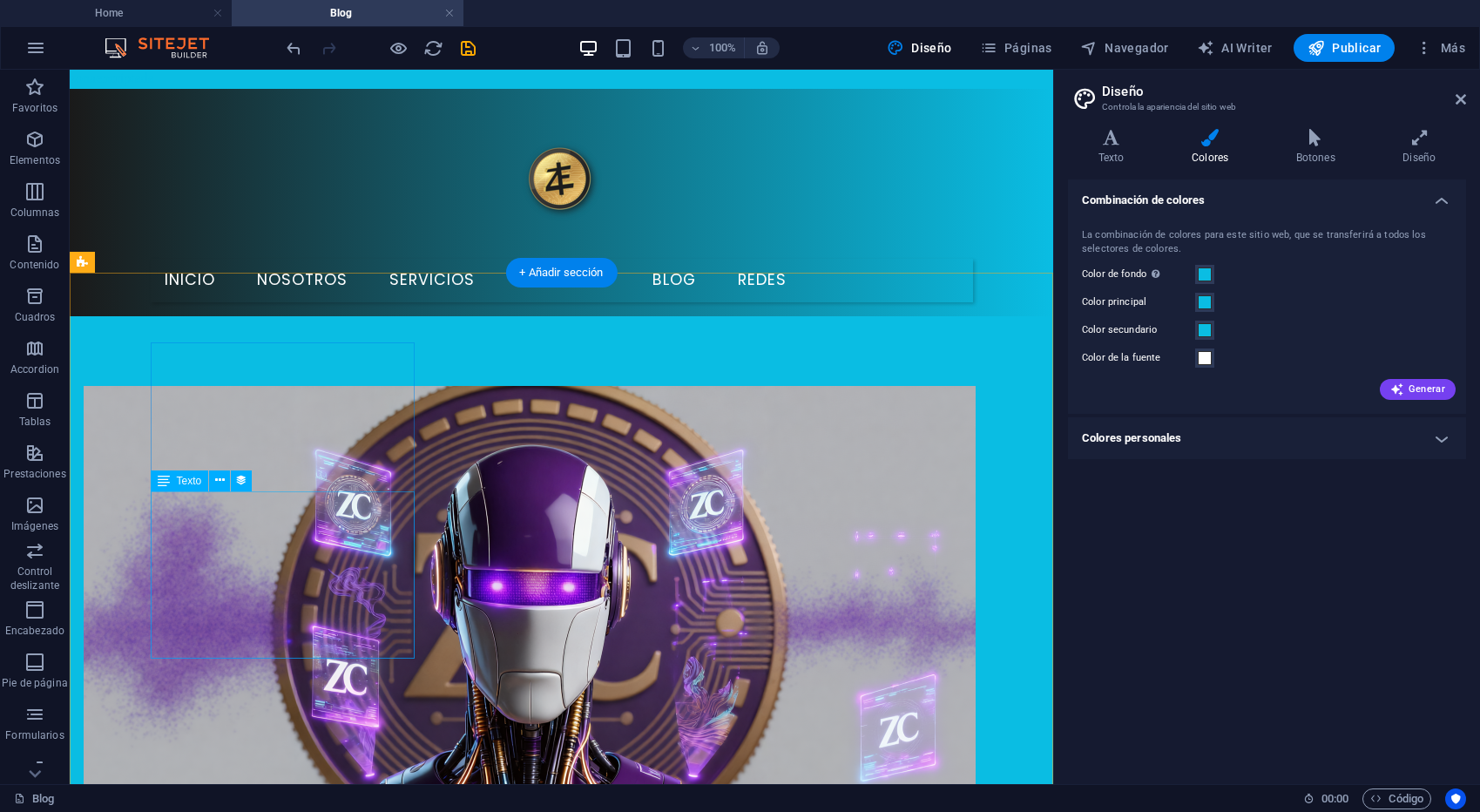
select select "description"
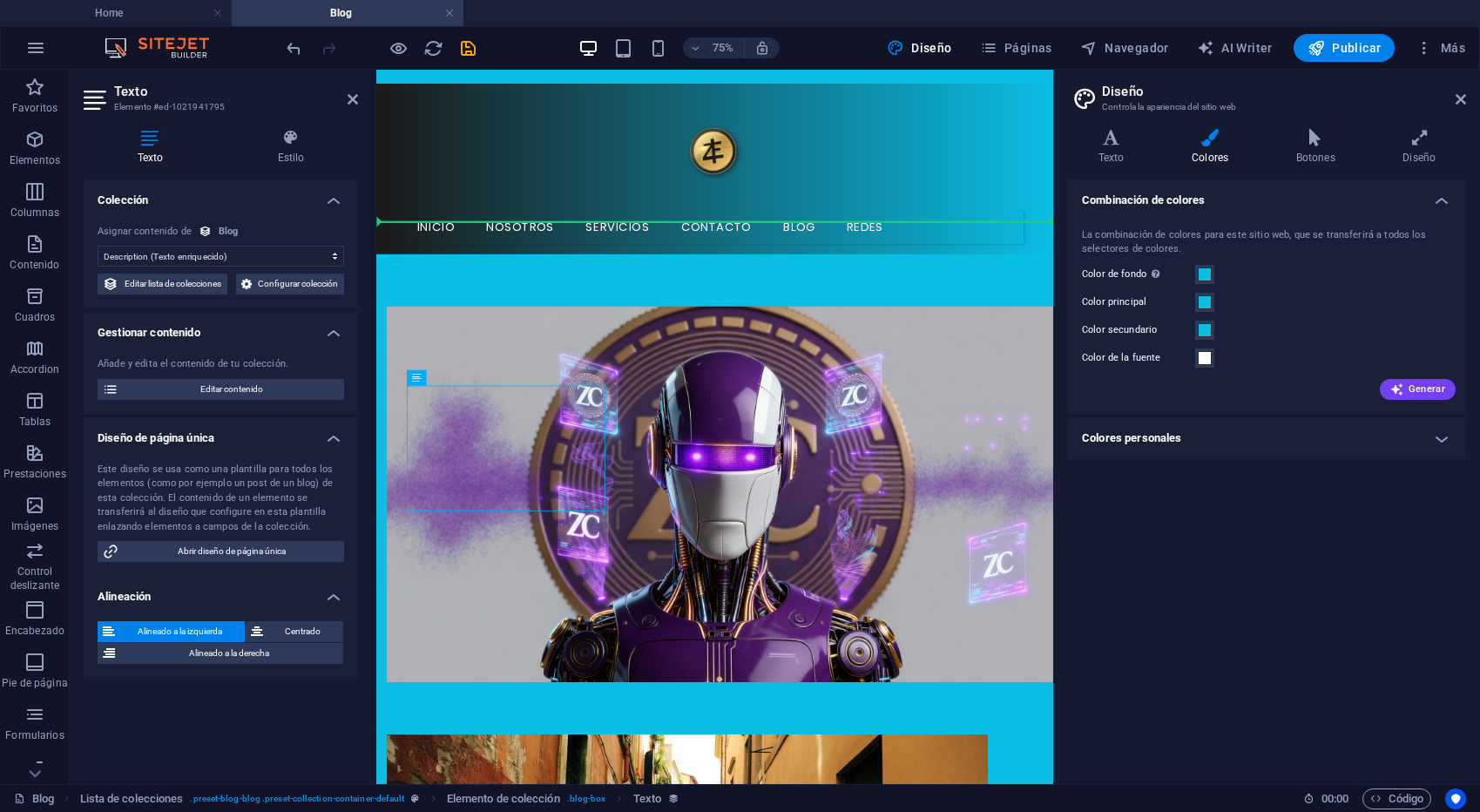
drag, startPoint x: 608, startPoint y: 641, endPoint x: 388, endPoint y: 572, distance: 230.6
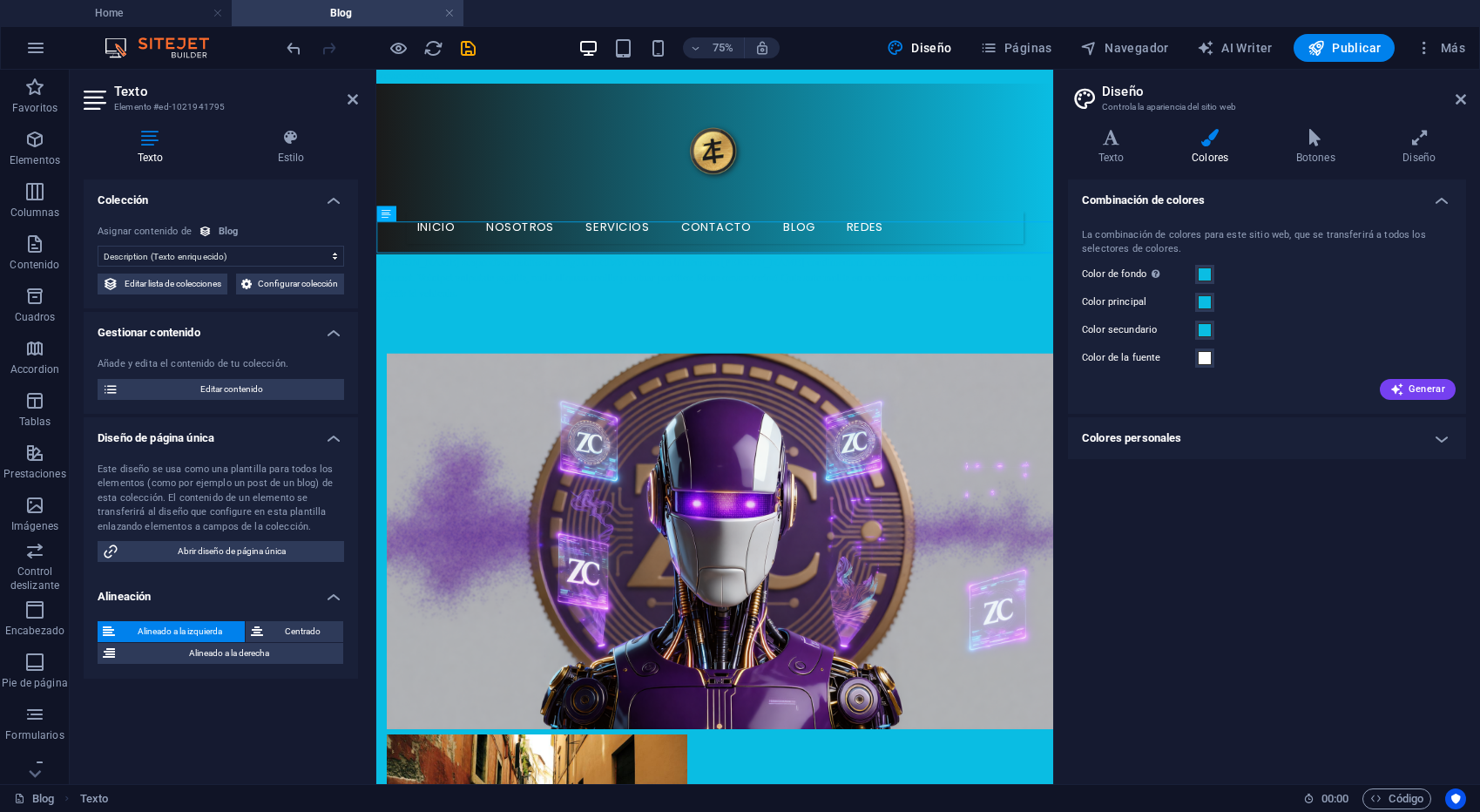
scroll to position [0, 0]
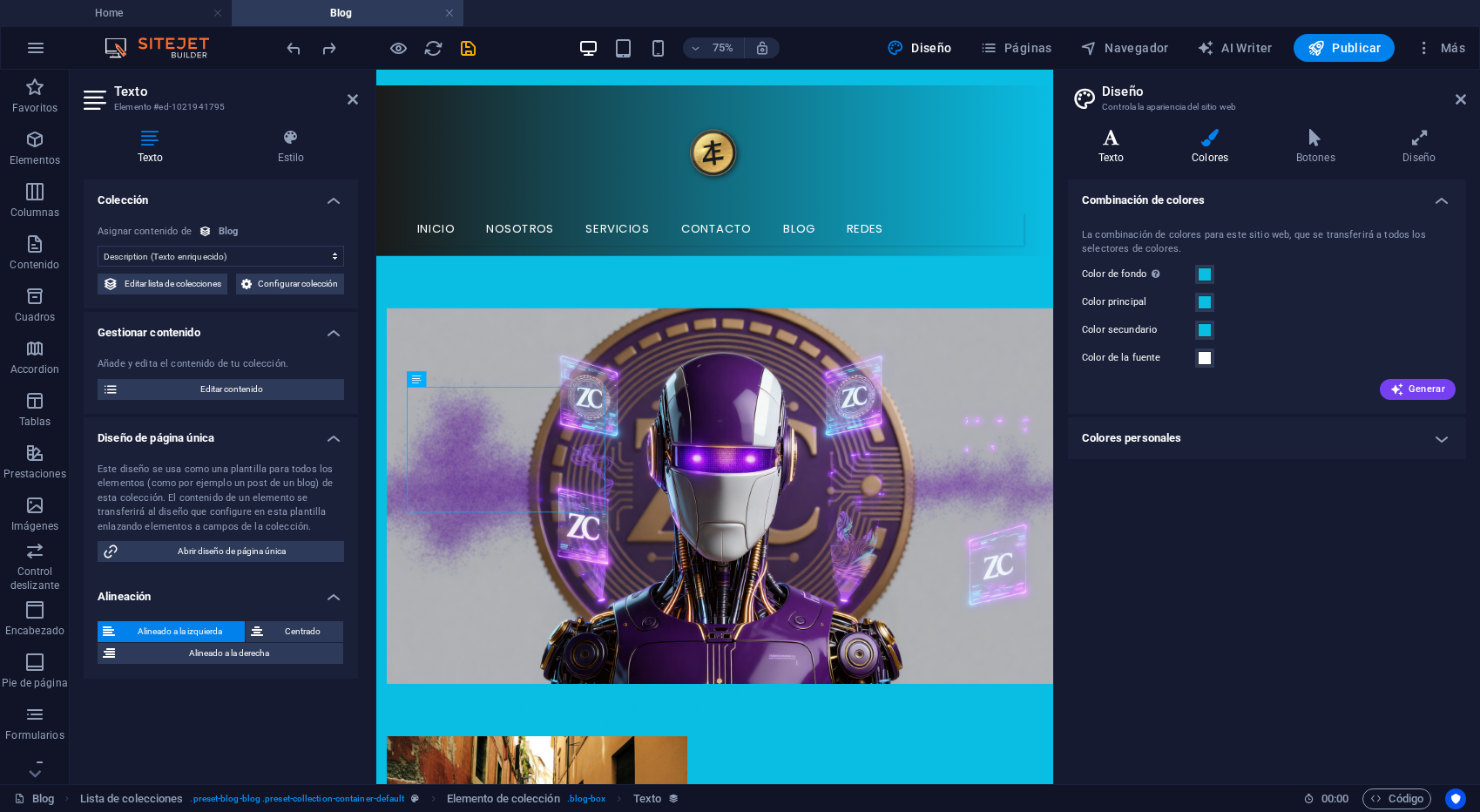
click at [1114, 134] on icon at bounding box center [1111, 138] width 86 height 18
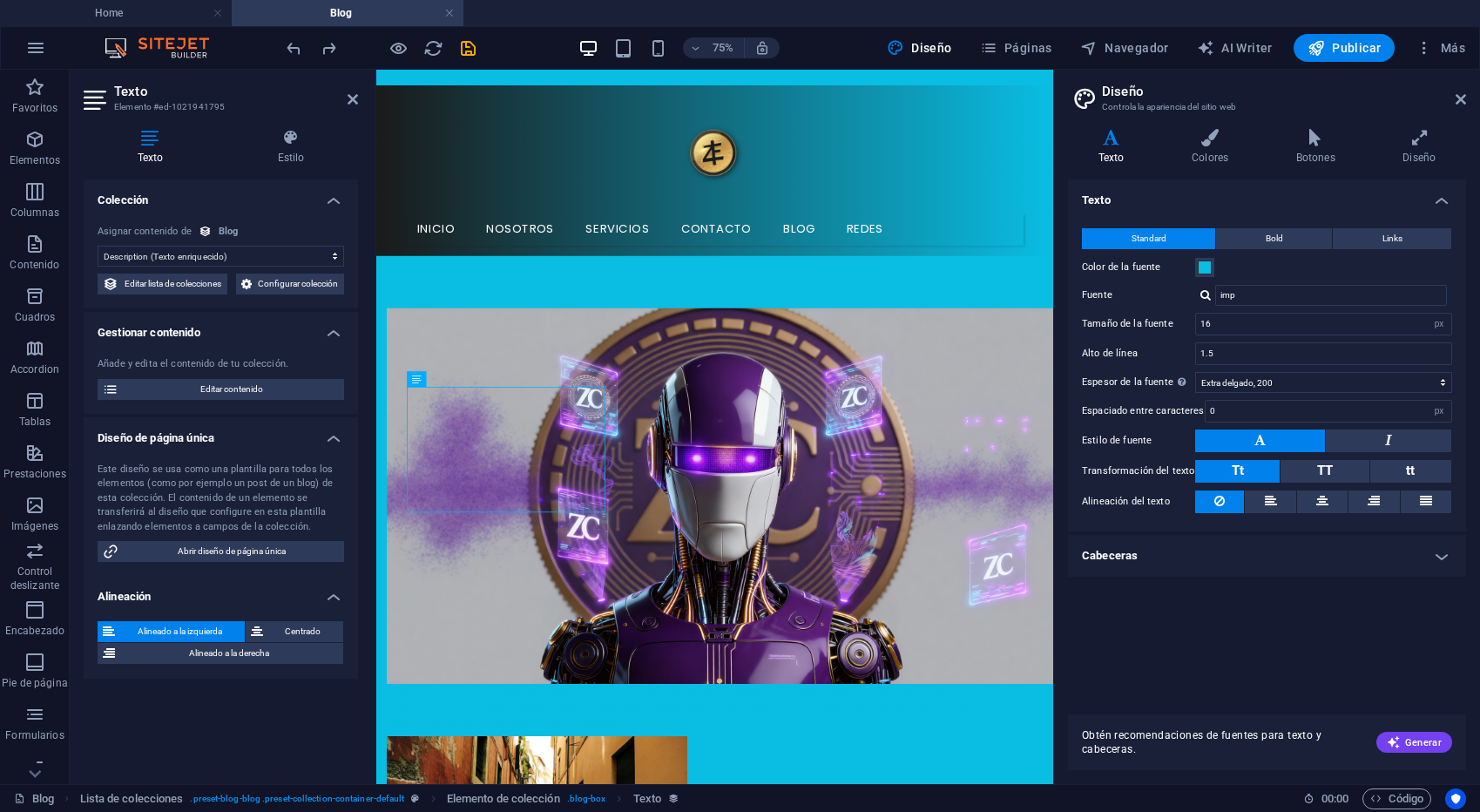
click at [1147, 562] on h4 "Cabeceras" at bounding box center [1266, 555] width 398 height 42
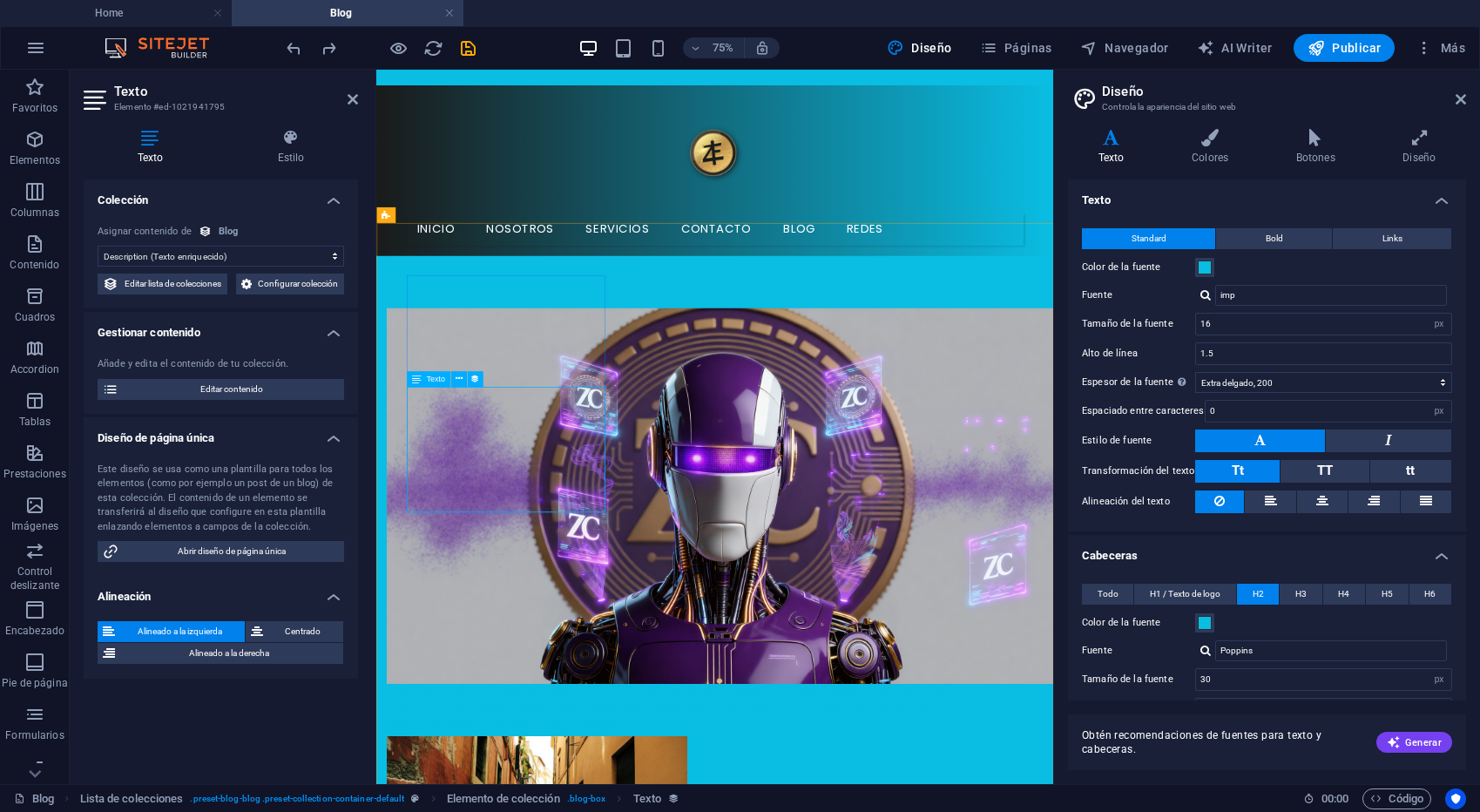
drag, startPoint x: 440, startPoint y: 523, endPoint x: 510, endPoint y: 540, distance: 72.0
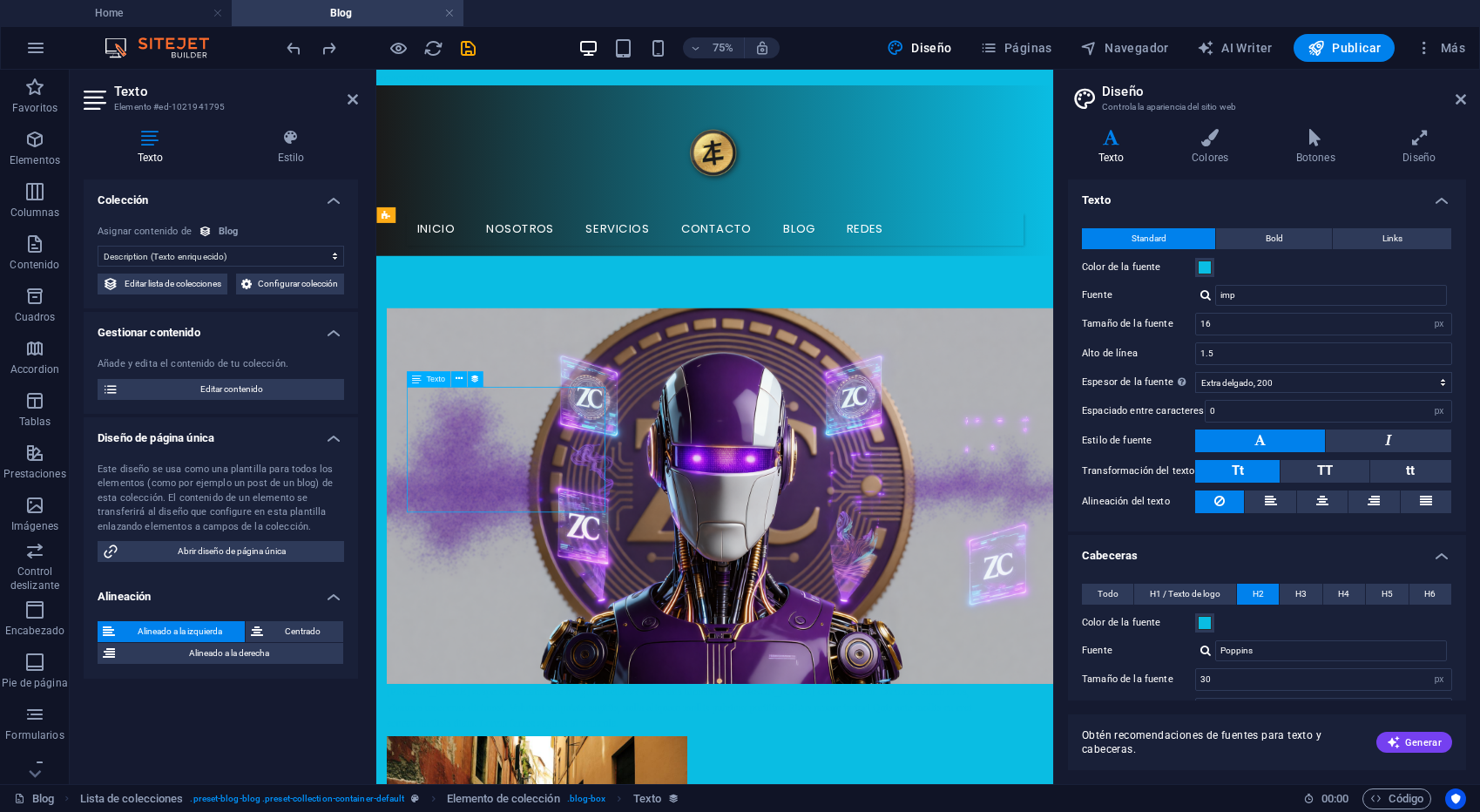
click at [456, 375] on icon at bounding box center [458, 379] width 7 height 14
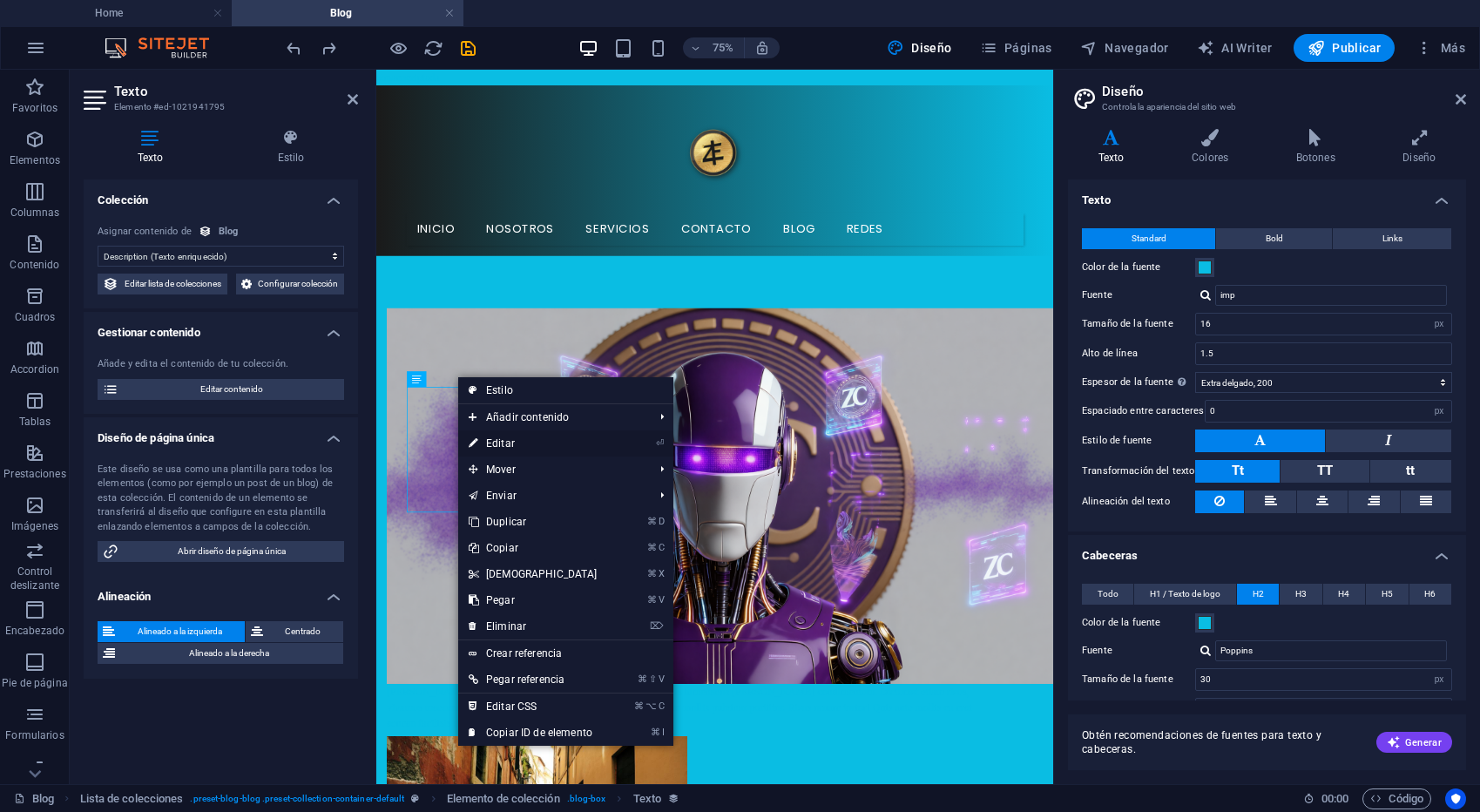
click at [512, 444] on link "⏎ Editar" at bounding box center [533, 444] width 149 height 26
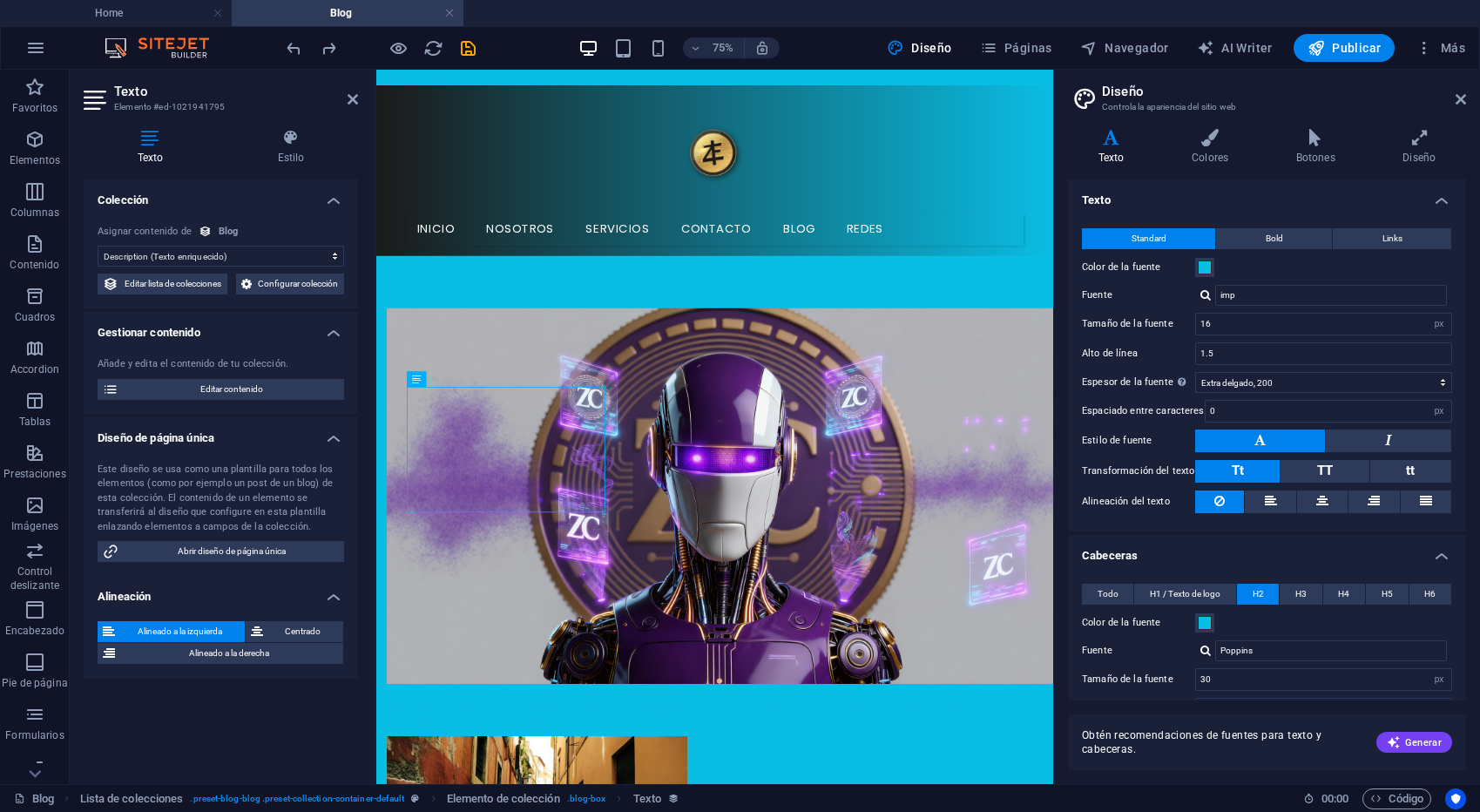
click at [198, 258] on select "Sin asignación, el contenido permanece estático Creado a las (Fecha) Actualizad…" at bounding box center [221, 256] width 246 height 21
click at [98, 245] on select "Sin asignación, el contenido permanece estático Creado a las (Fecha) Actualizad…" at bounding box center [221, 256] width 246 height 21
click at [233, 400] on span "Editar contenido" at bounding box center [231, 389] width 215 height 21
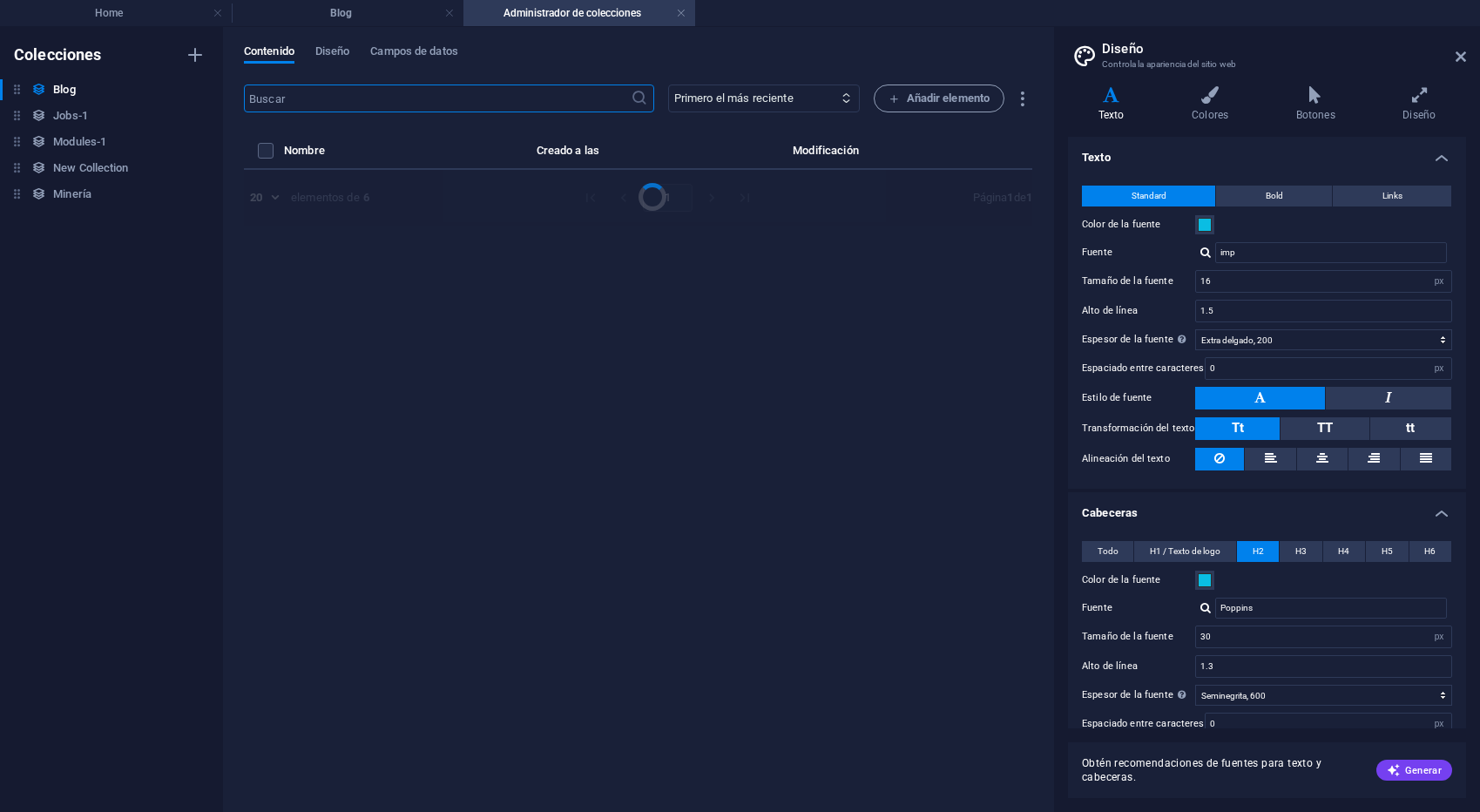
select select "Category 2"
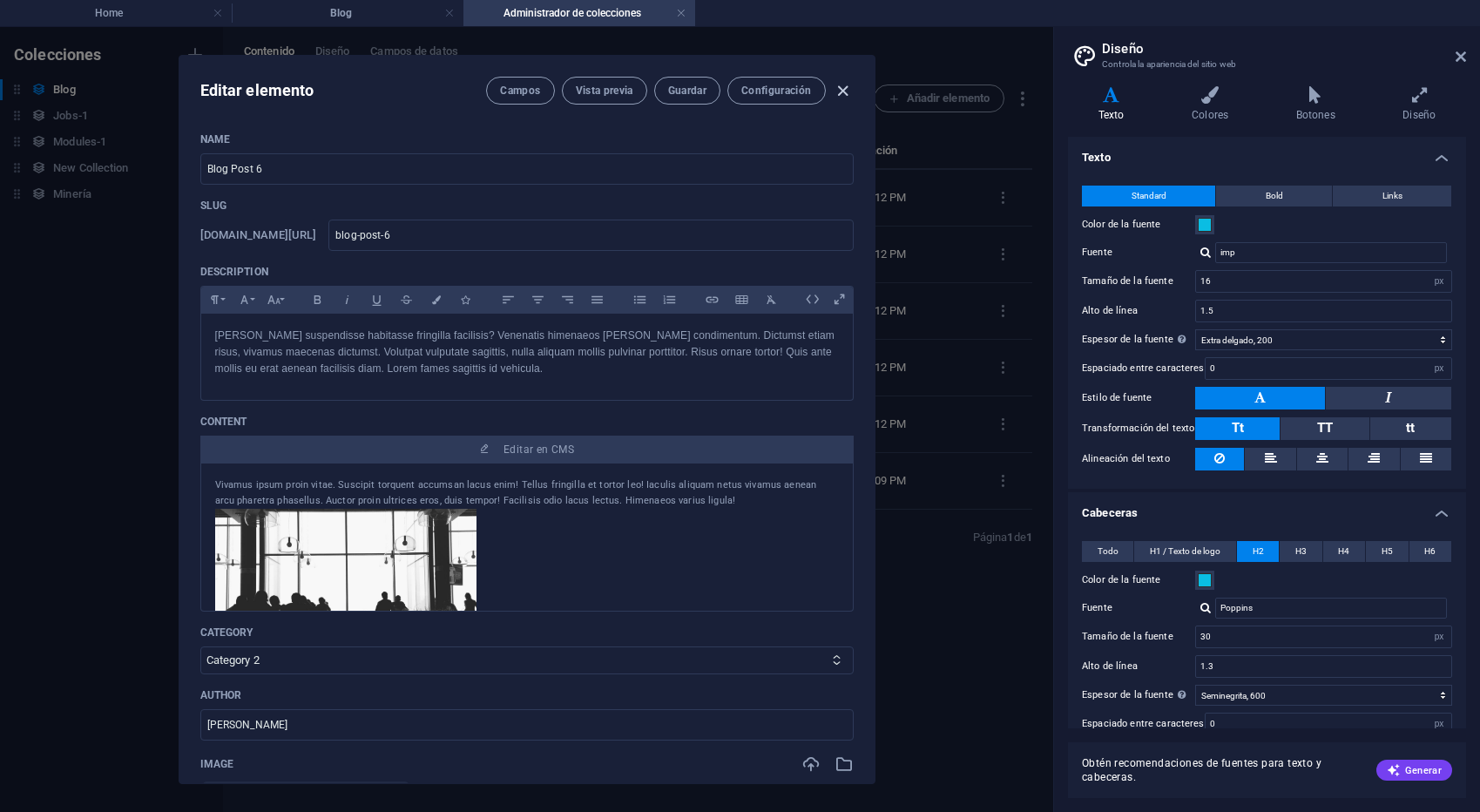
click at [842, 83] on icon "button" at bounding box center [842, 91] width 20 height 20
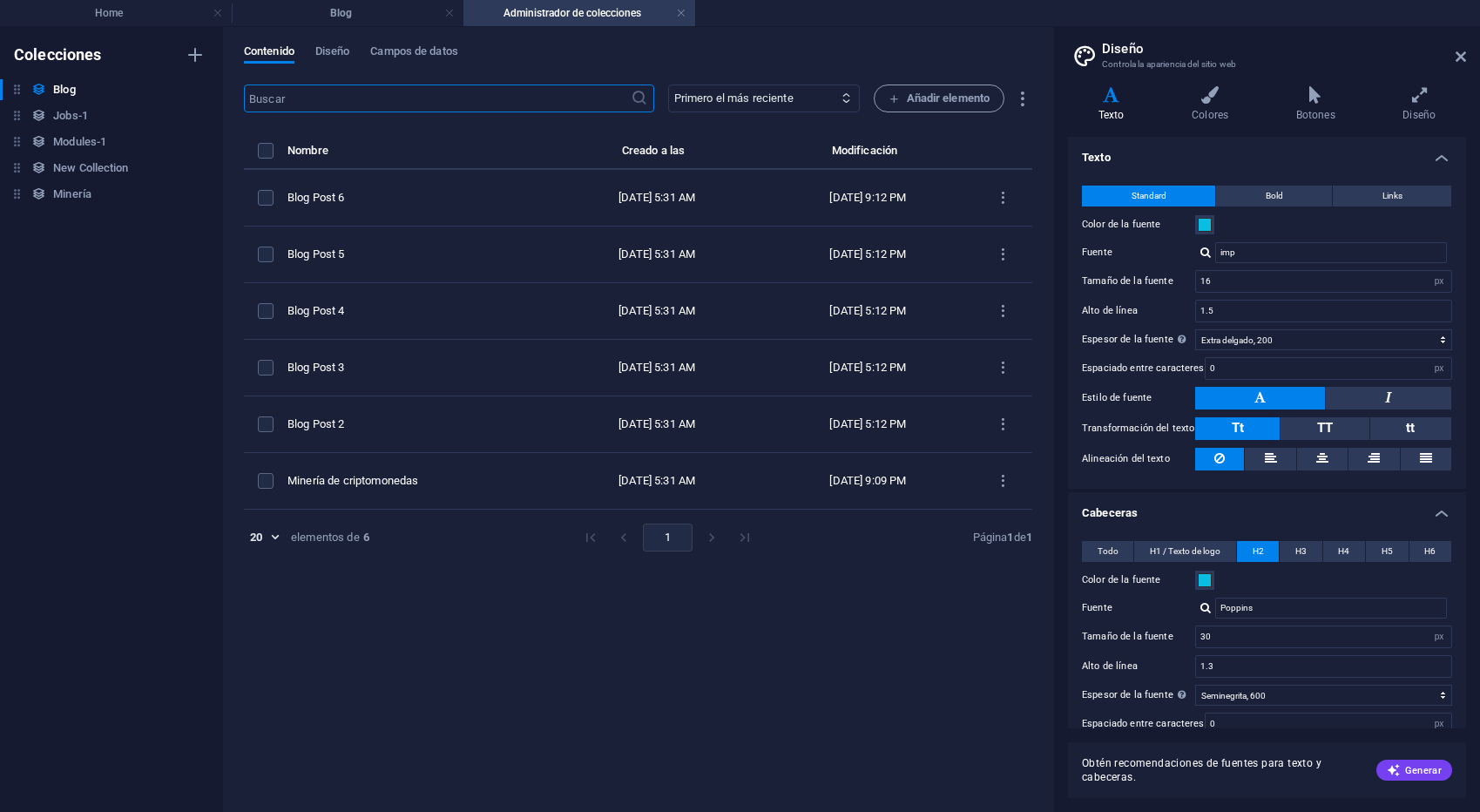
type input "2025-10-06"
type input "blog-post-6"
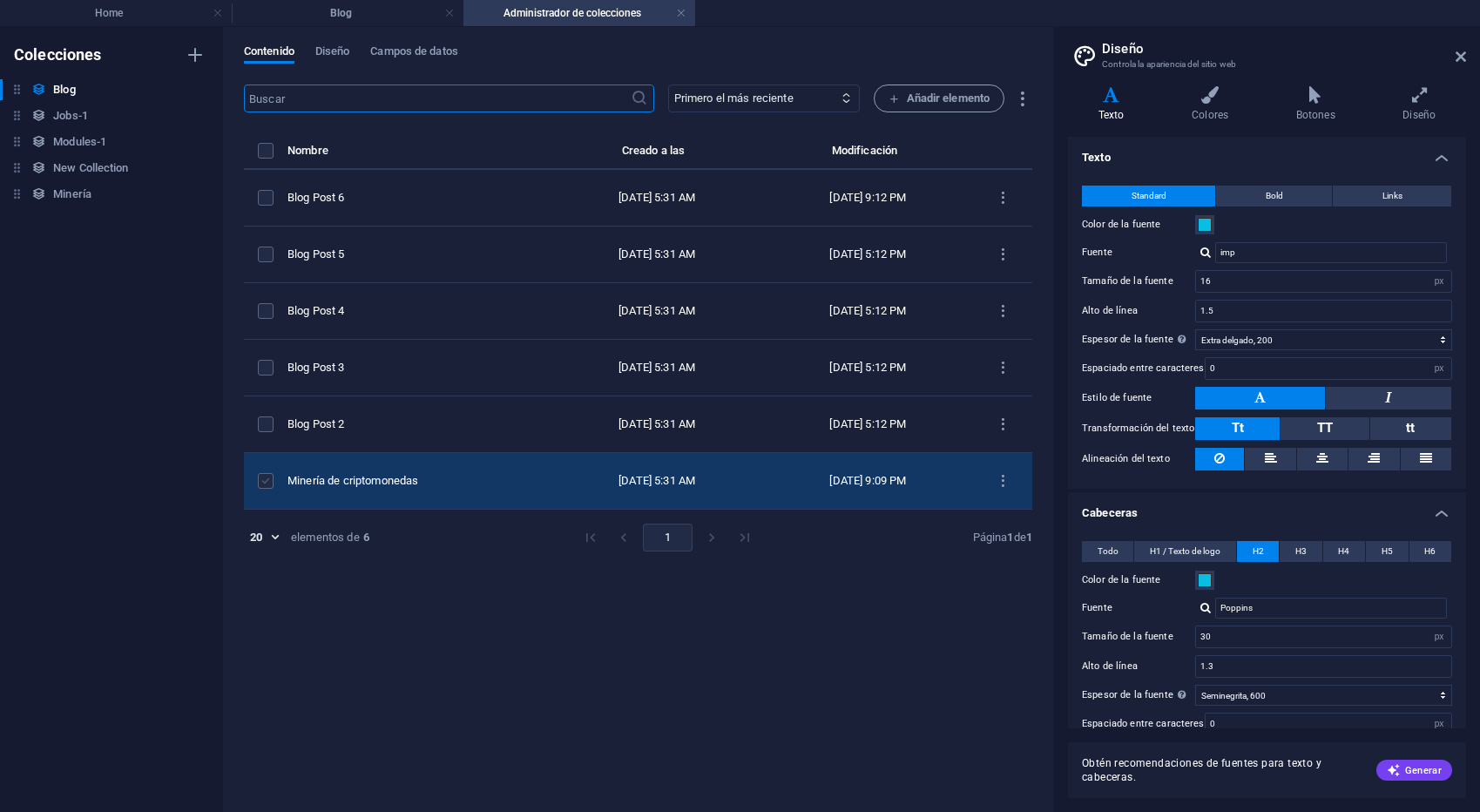
click at [267, 479] on label "items list" at bounding box center [265, 481] width 16 height 16
click at [0, 0] on input "items list" at bounding box center [0, 0] width 0 height 0
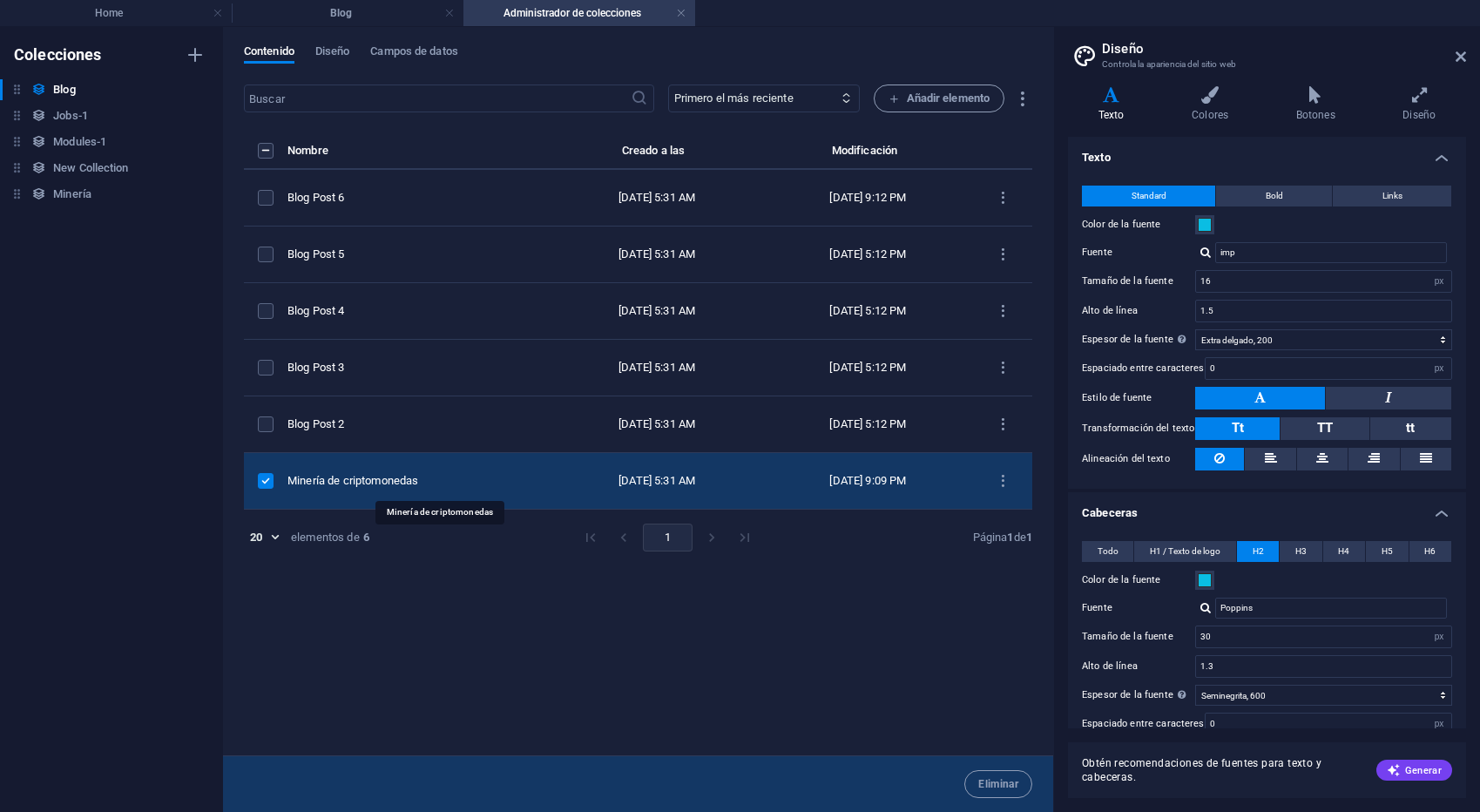
click at [406, 482] on div "Minería de criptomonedas" at bounding box center [412, 481] width 250 height 16
select select "Category 1"
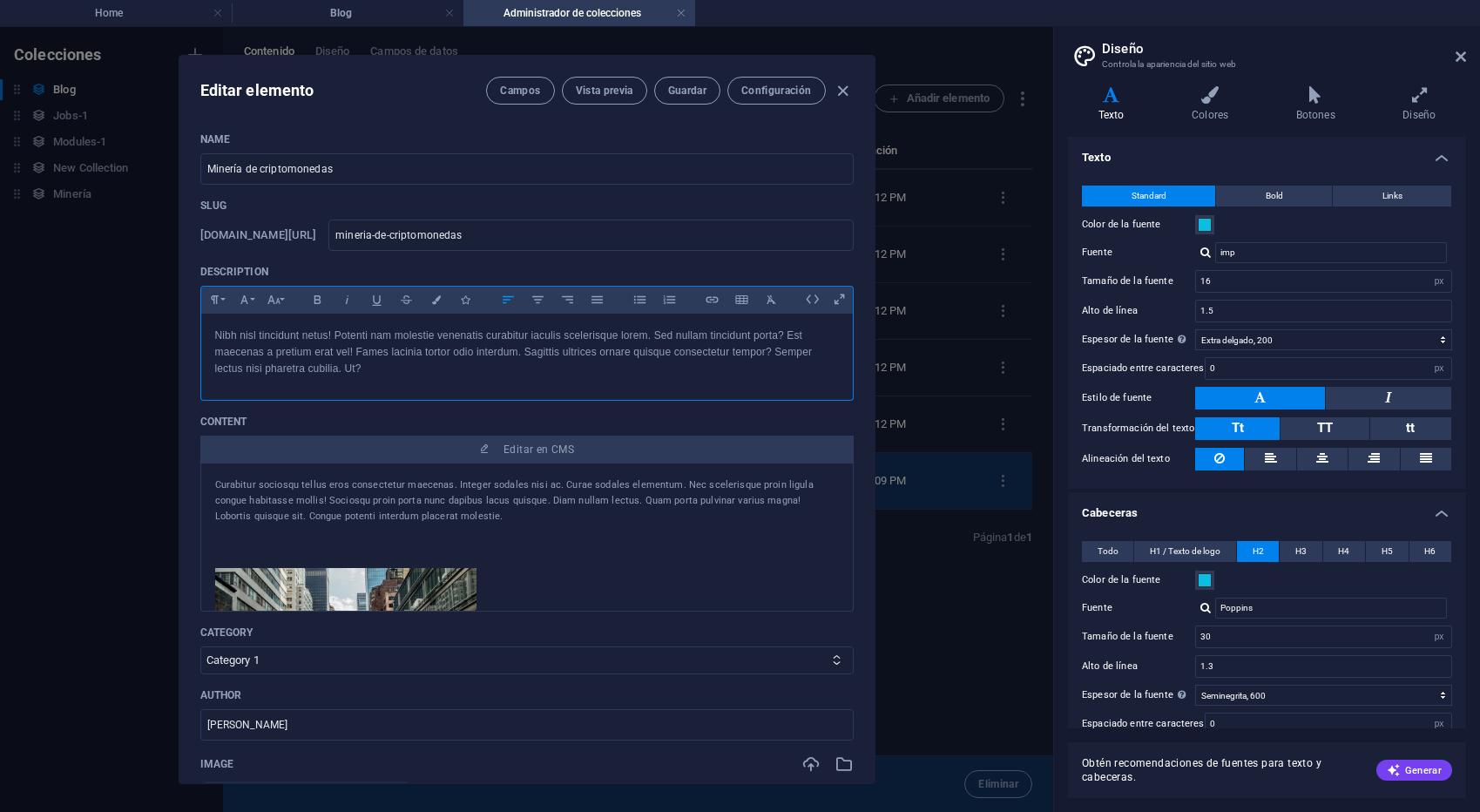
click at [410, 380] on div "Nibh nisl tincidunt netus! Potenti nam molestie venenatis curabitur iaculis sce…" at bounding box center [526, 352] width 651 height 78
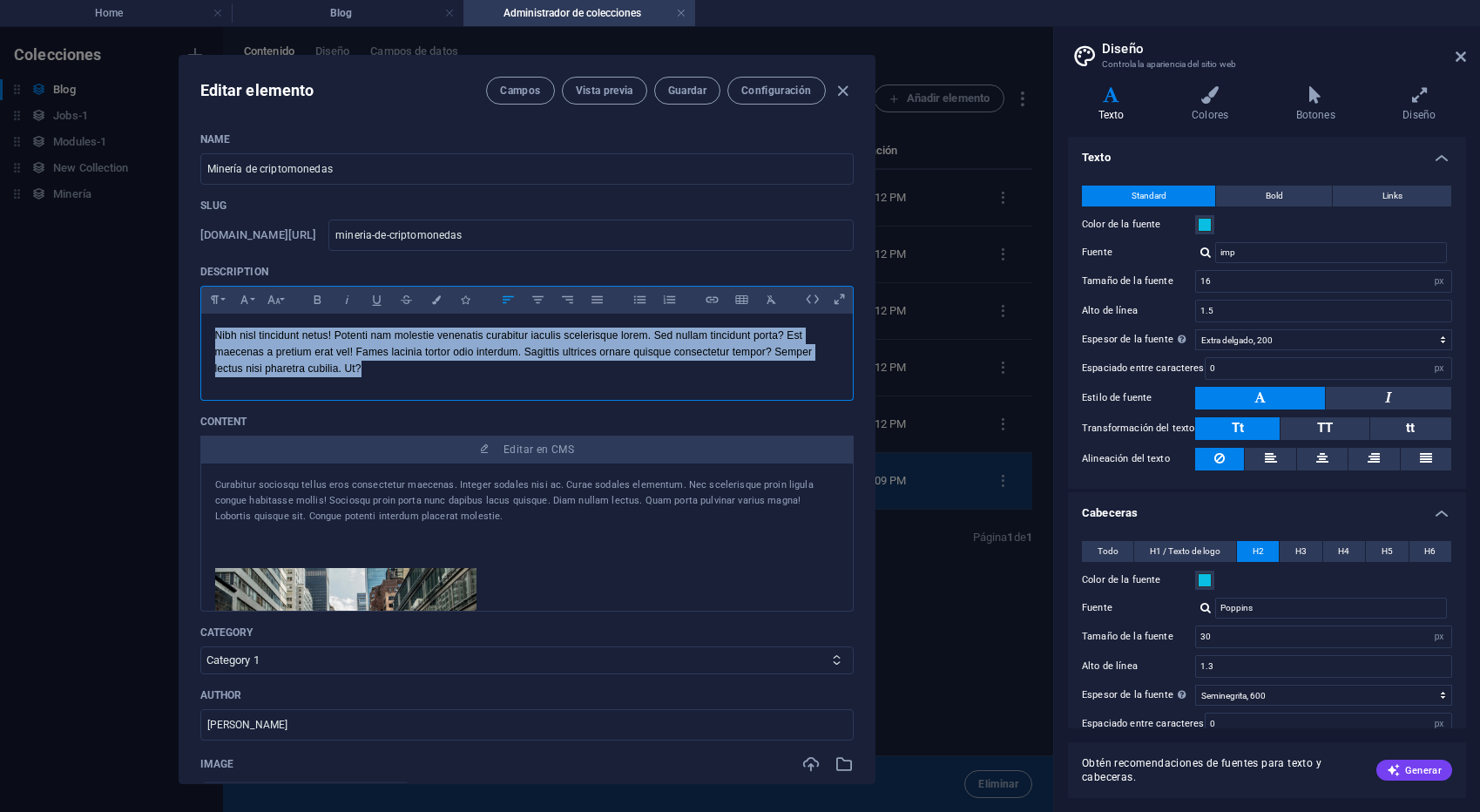
drag, startPoint x: 417, startPoint y: 378, endPoint x: 148, endPoint y: 312, distance: 277.0
click at [148, 312] on div "Editar elemento Campos Vista previa Guardar Configuración Name Minería de cript…" at bounding box center [526, 419] width 1053 height 785
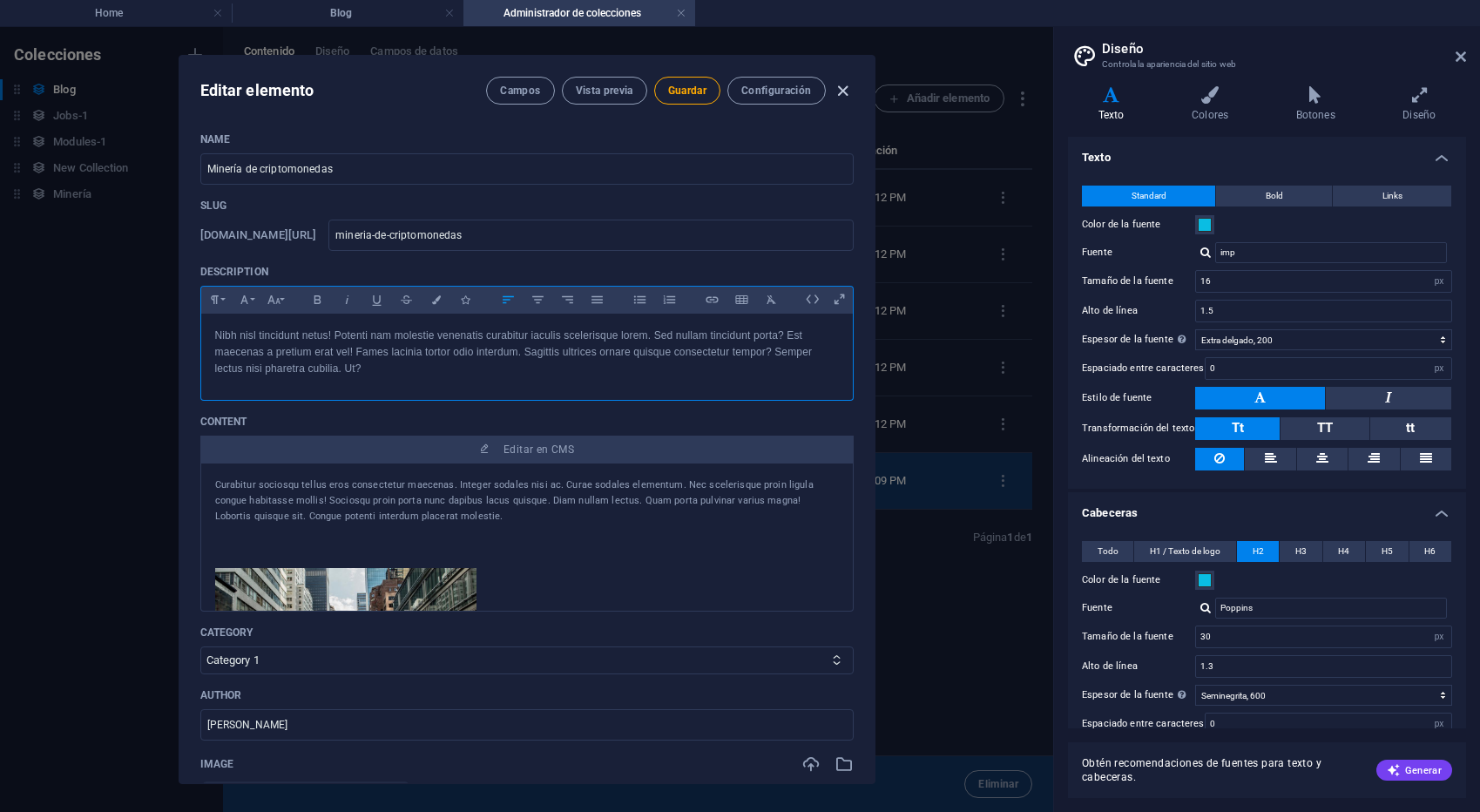
click at [838, 86] on icon "button" at bounding box center [842, 91] width 20 height 20
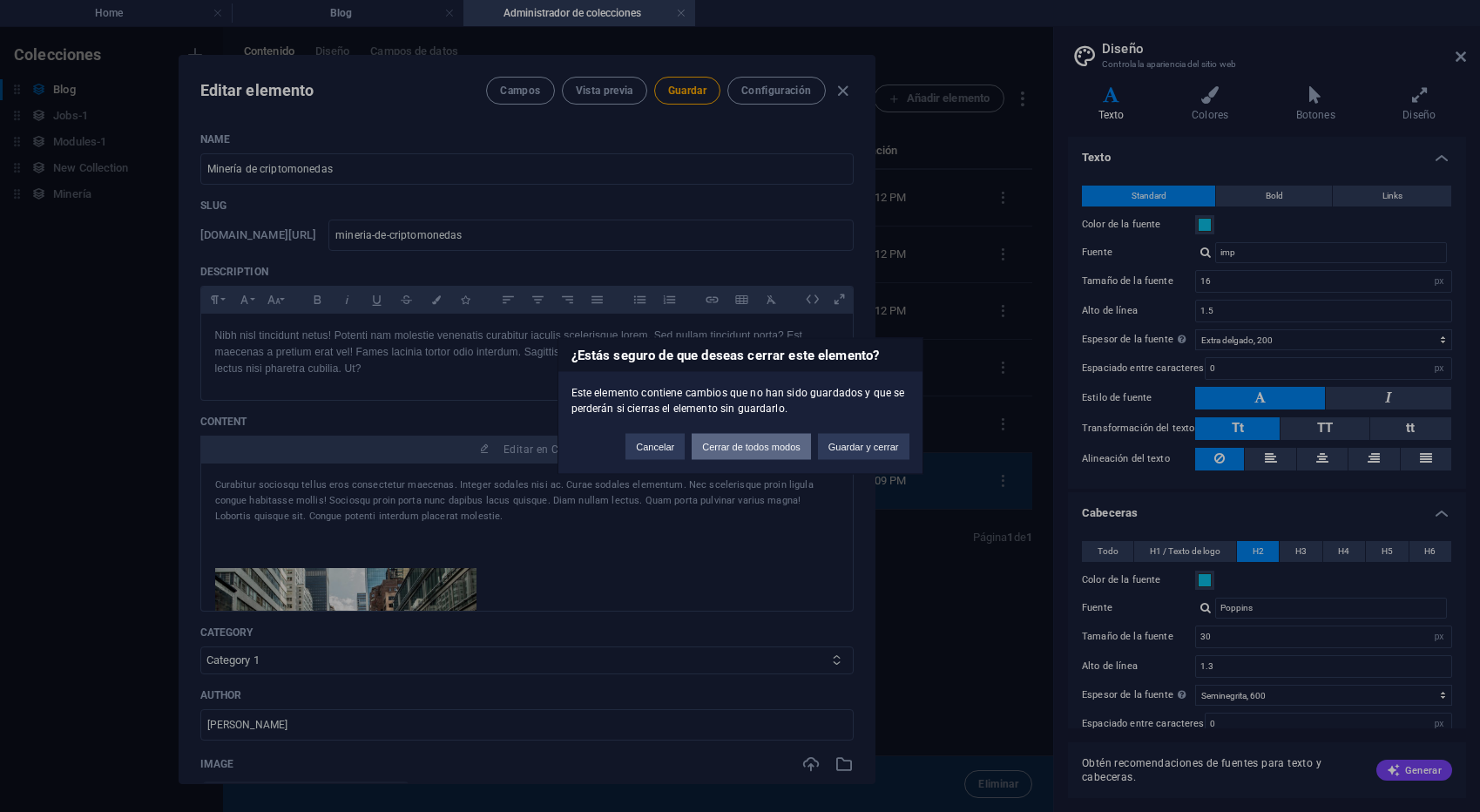
click at [716, 447] on button "Cerrar de todos modos" at bounding box center [751, 447] width 120 height 26
type input "2025-10-06"
type input "mineria-de-criptomonedas"
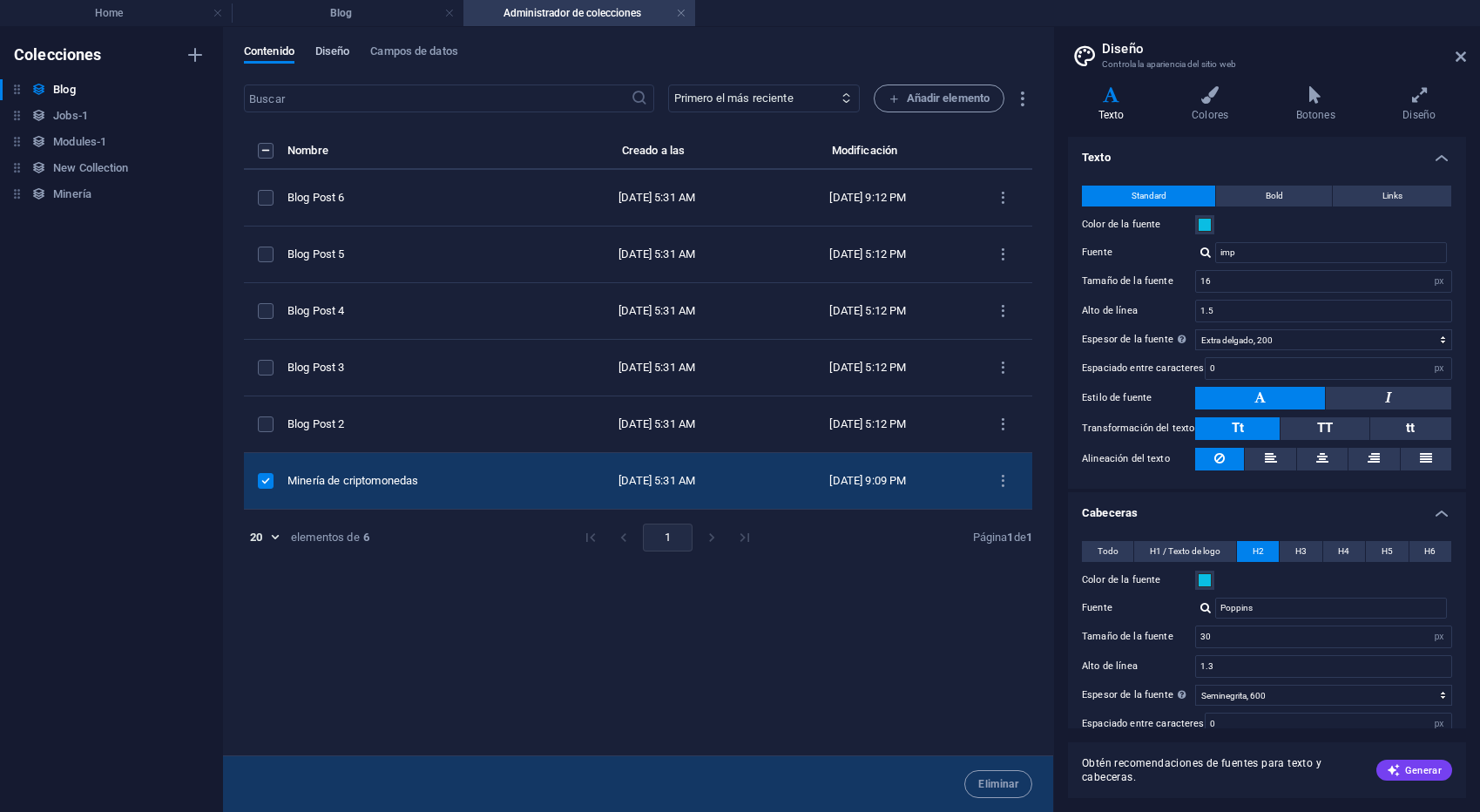
click at [341, 56] on span "Diseño" at bounding box center [333, 54] width 35 height 25
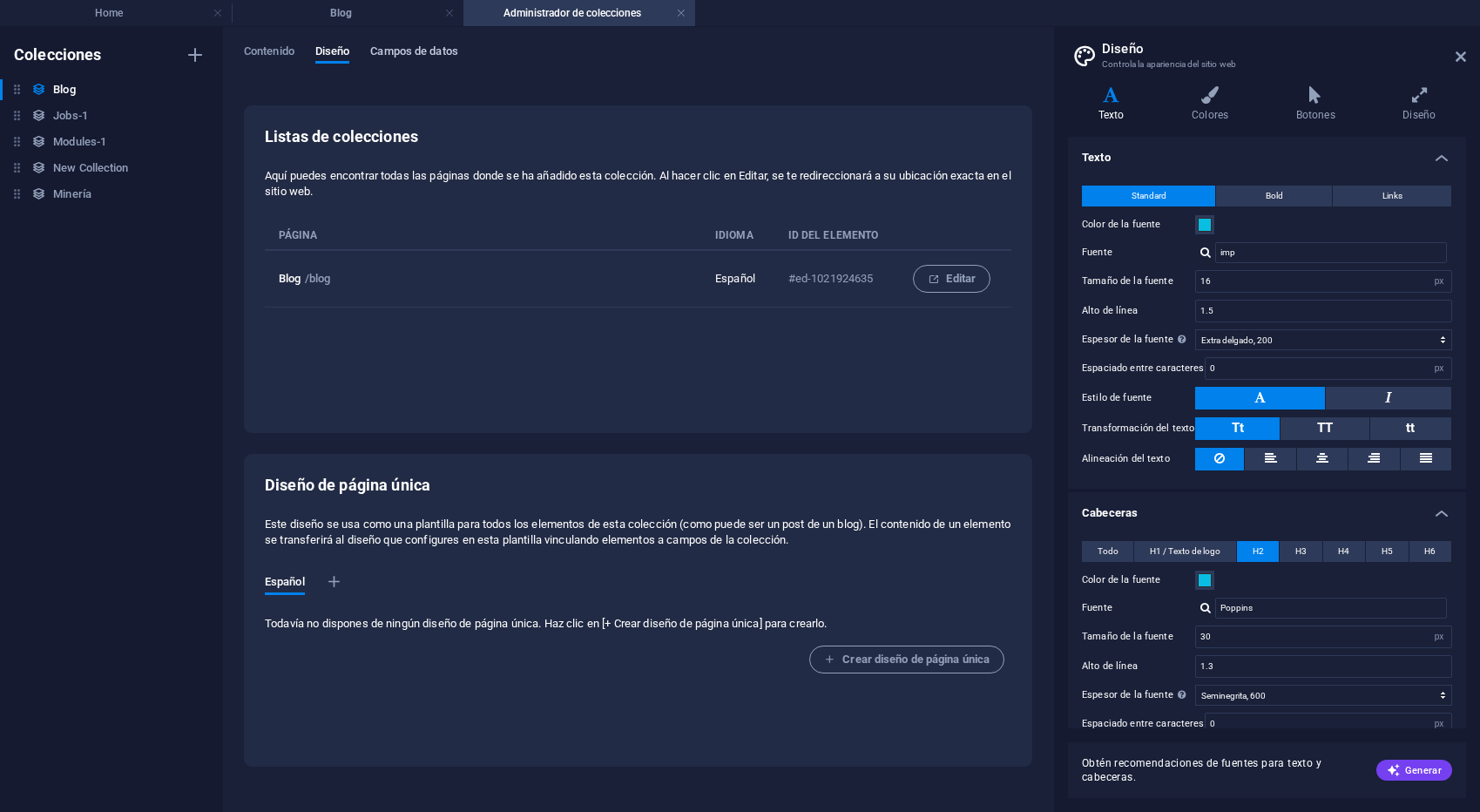
click at [398, 51] on span "Campos de datos" at bounding box center [413, 54] width 87 height 25
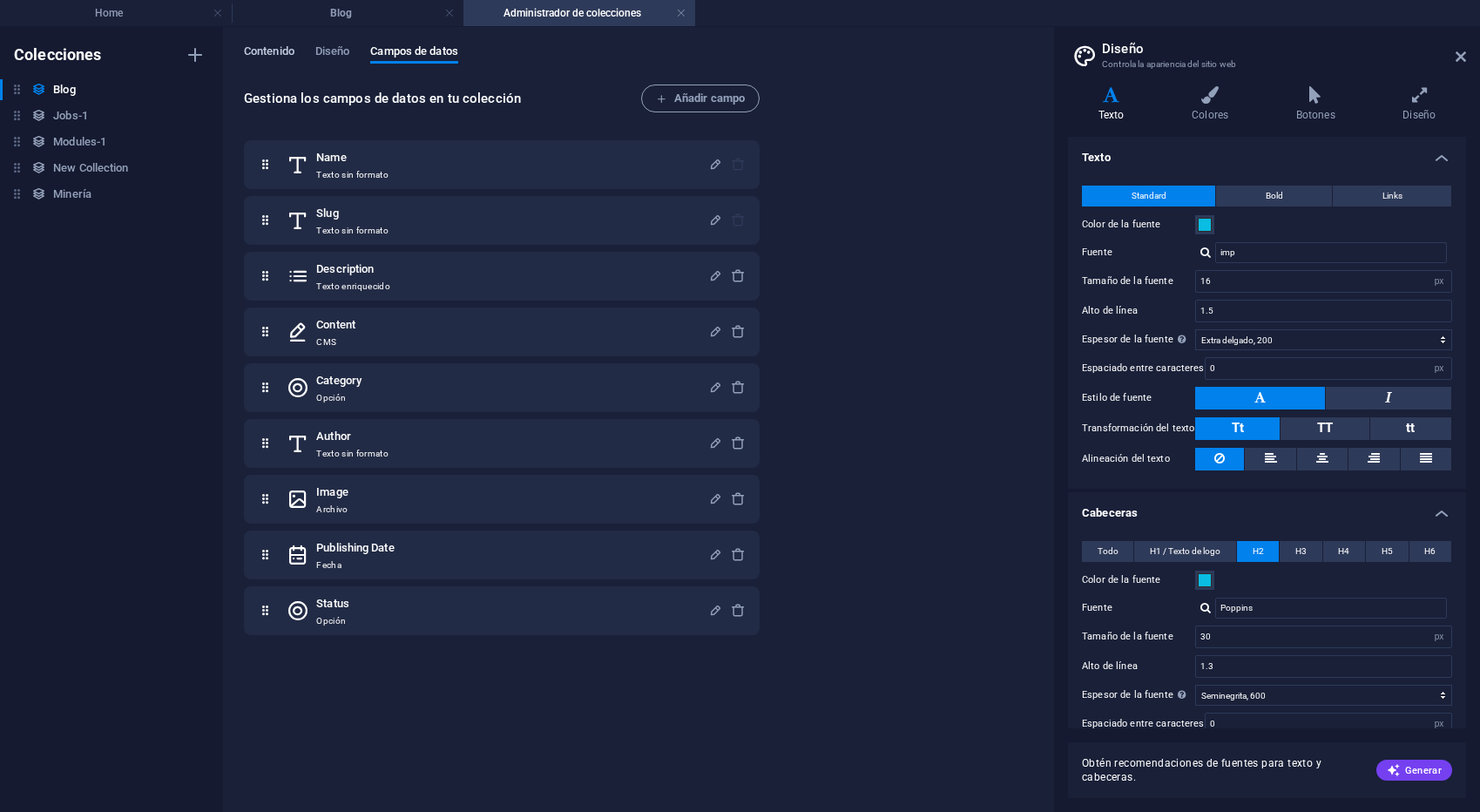
click at [269, 47] on span "Contenido" at bounding box center [268, 54] width 50 height 25
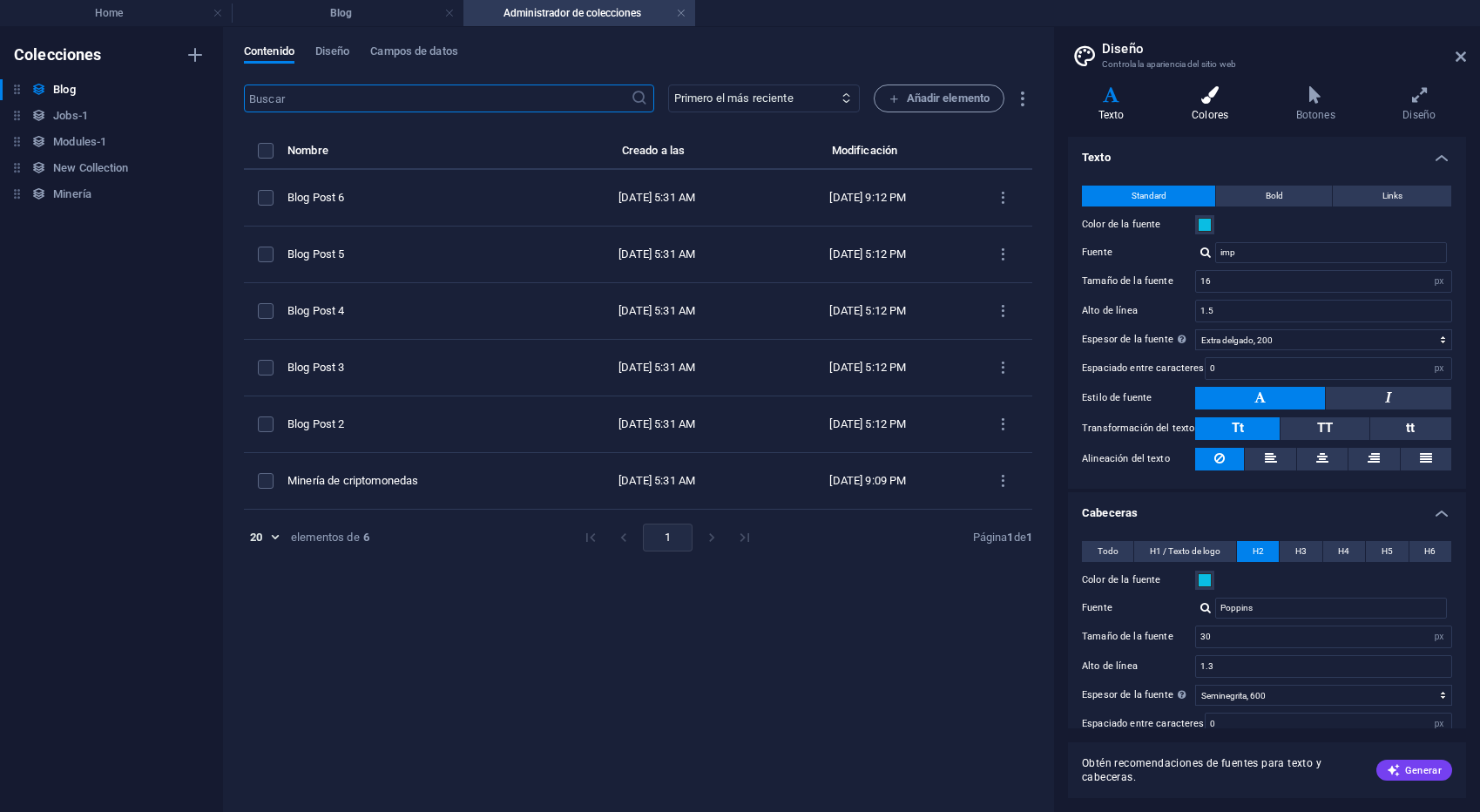
click at [1218, 112] on h4 "Colores" at bounding box center [1213, 105] width 105 height 37
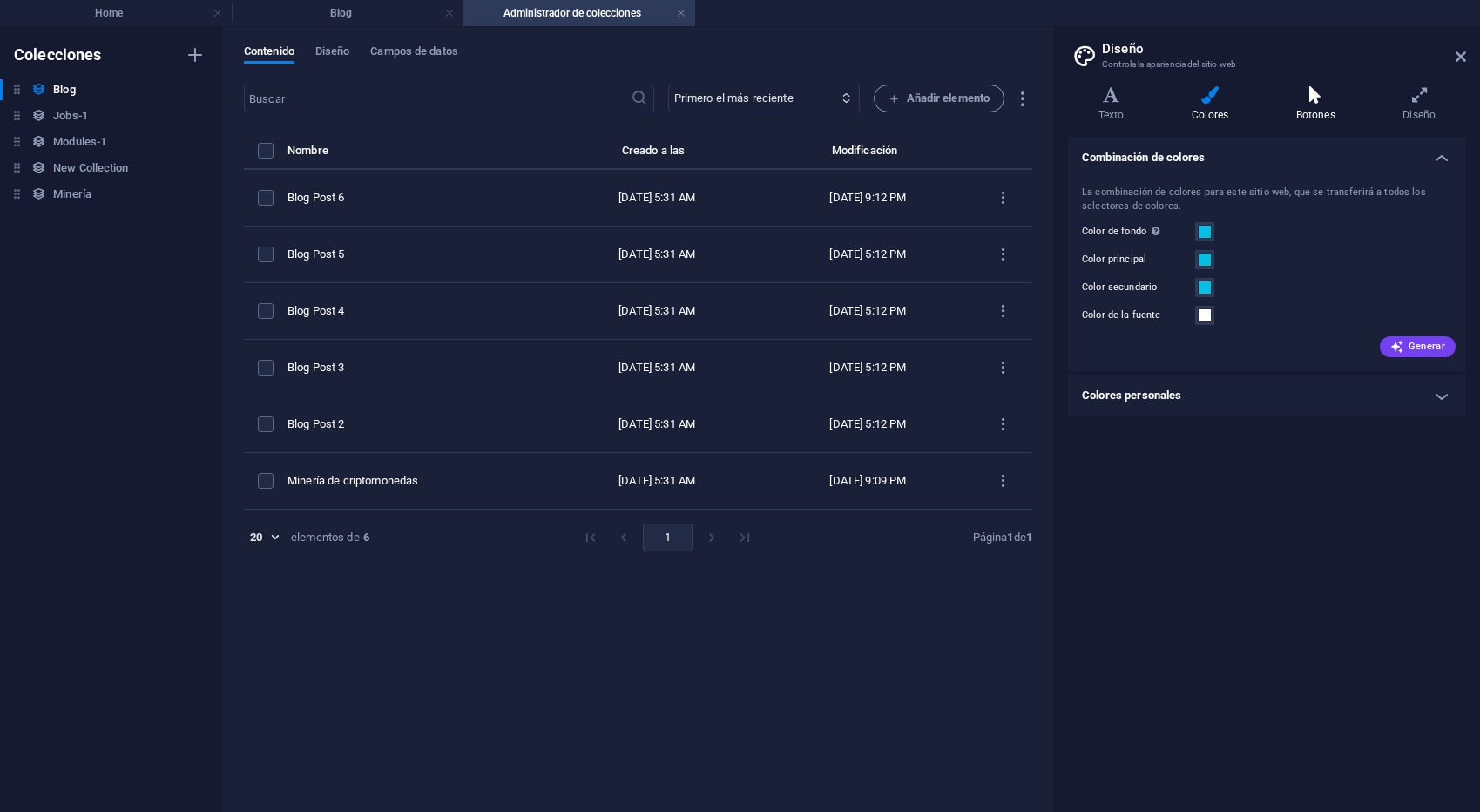
click at [1325, 101] on icon at bounding box center [1316, 95] width 100 height 18
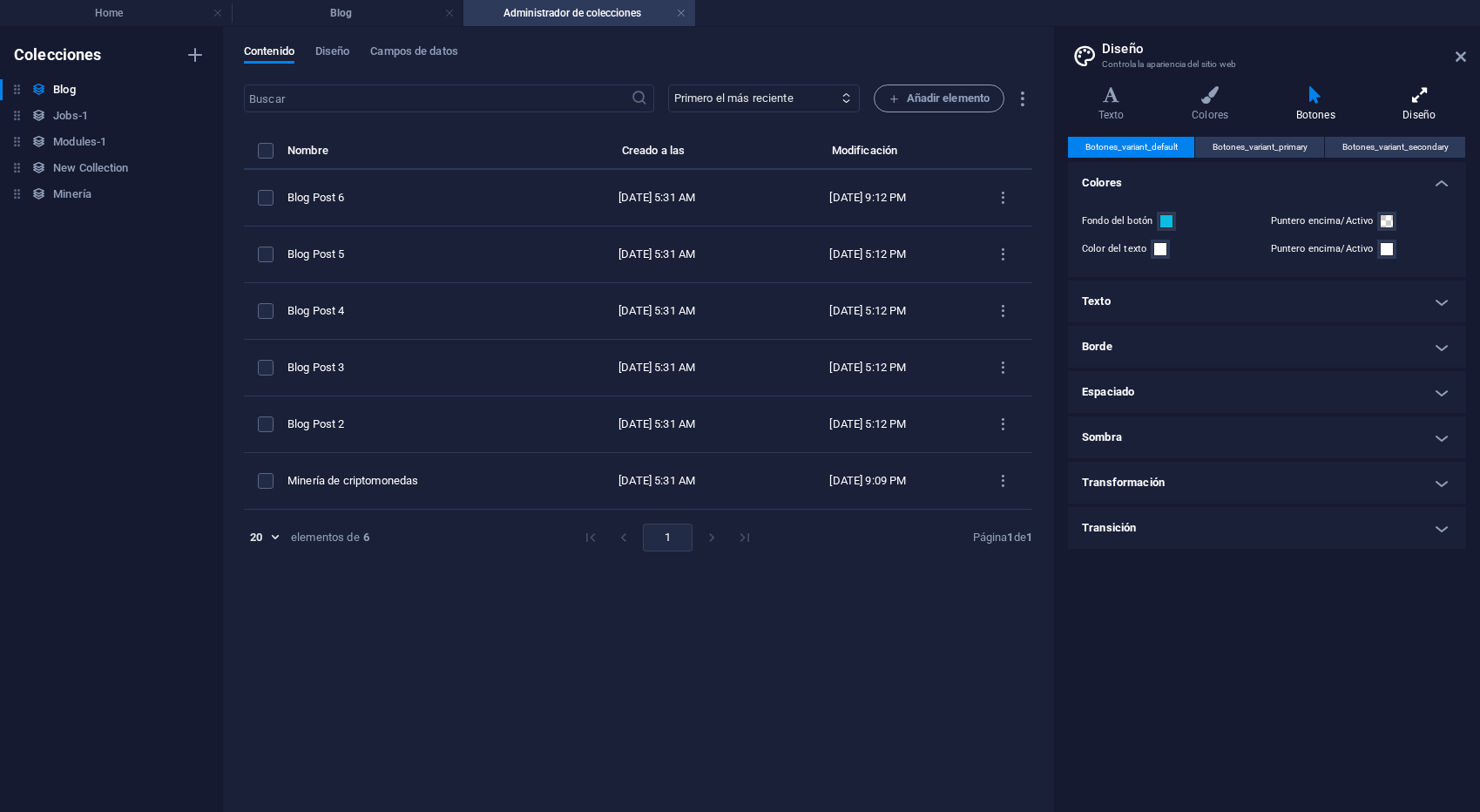
click at [1425, 104] on h4 "Diseño" at bounding box center [1419, 105] width 93 height 37
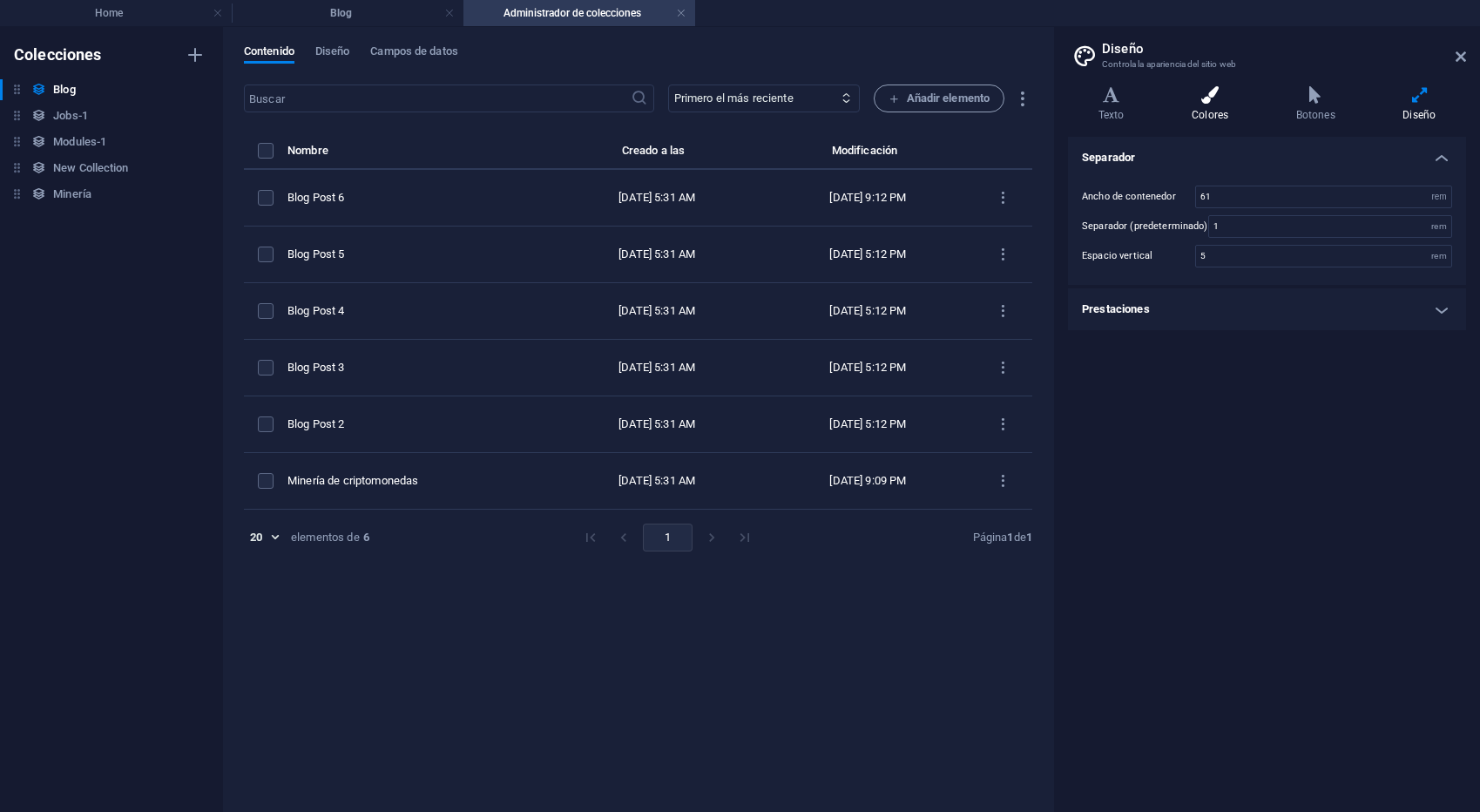
click at [1196, 103] on icon at bounding box center [1209, 95] width 98 height 18
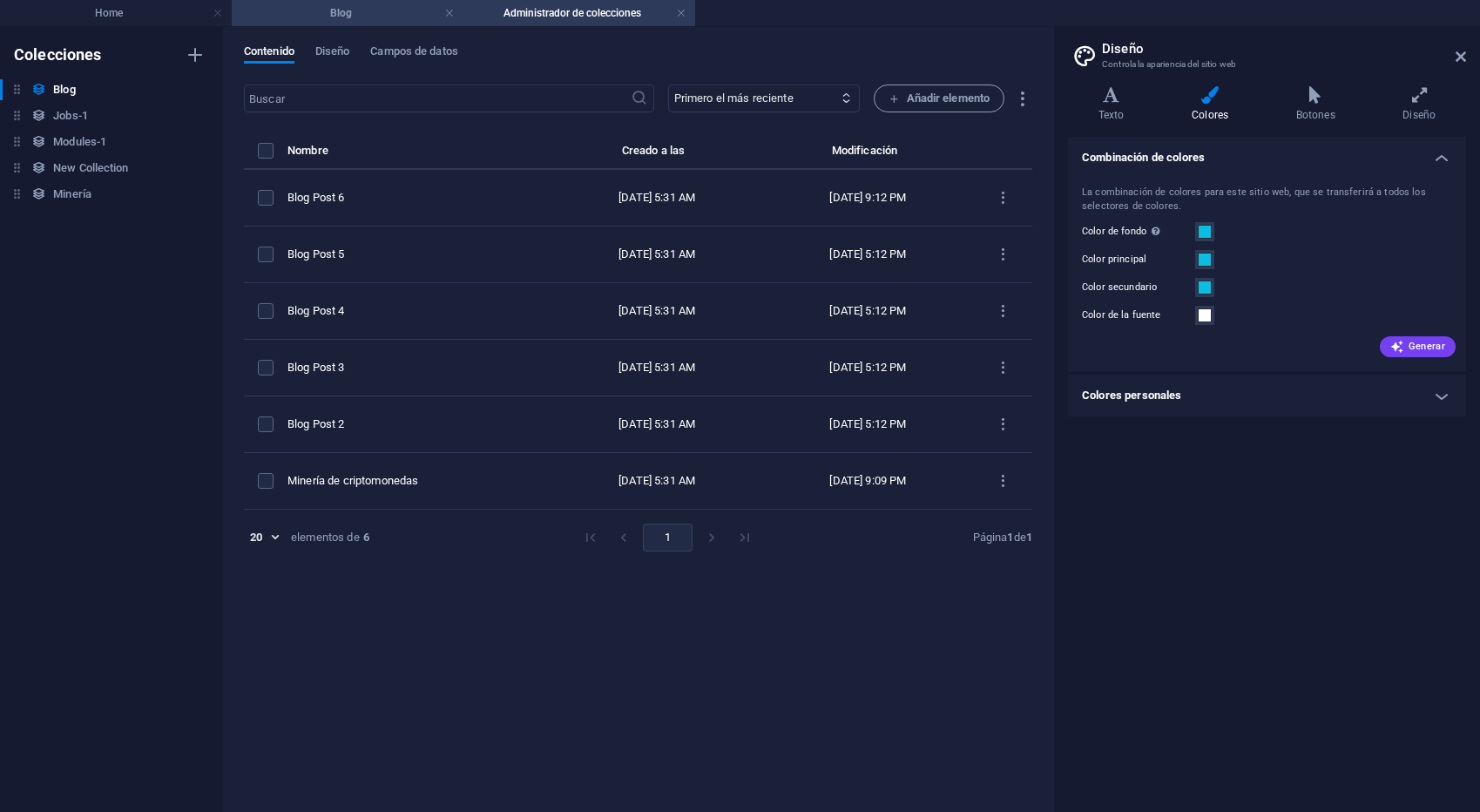
click at [378, 15] on h4 "Blog" at bounding box center [348, 13] width 232 height 19
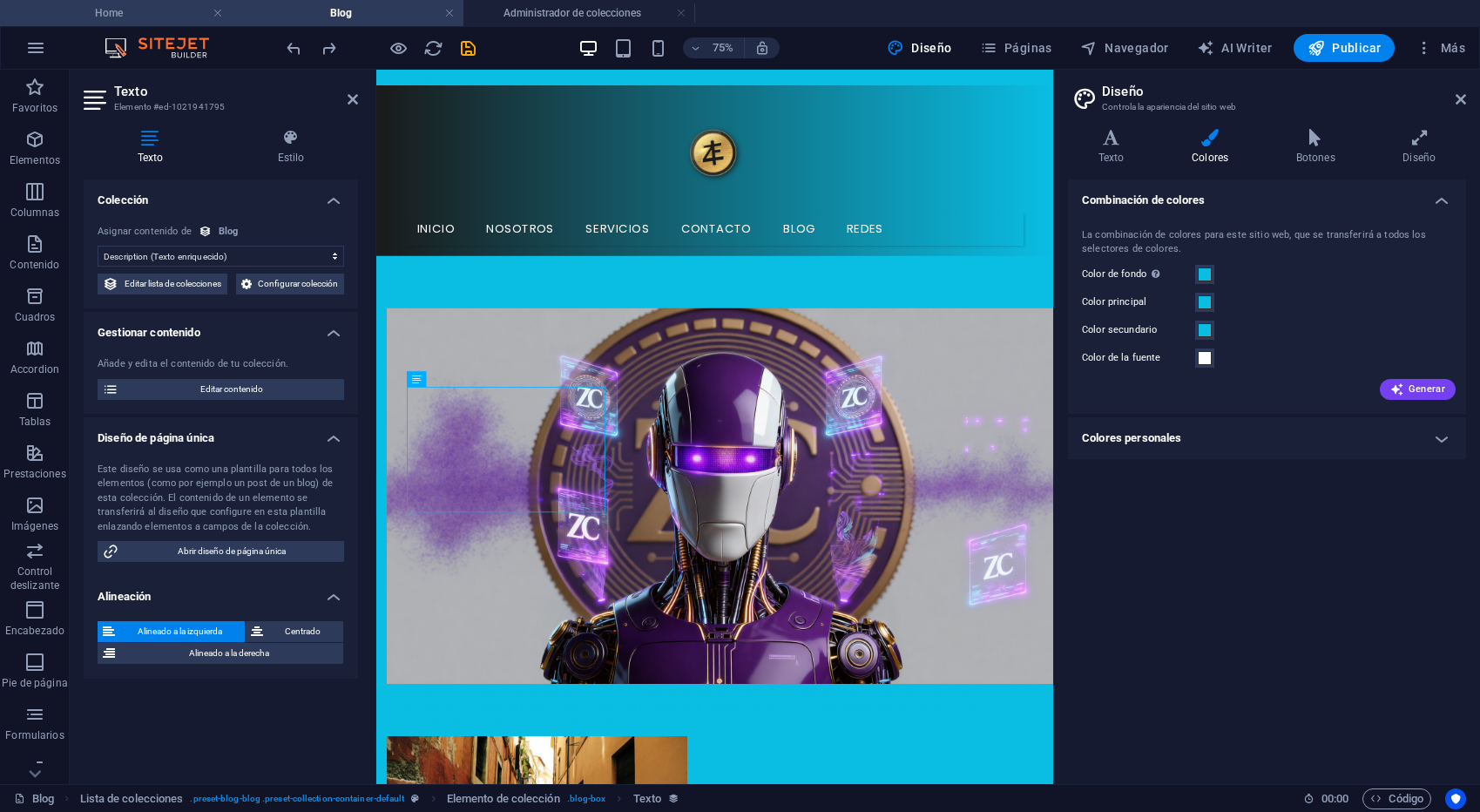
click at [138, 18] on h4 "Home" at bounding box center [116, 13] width 232 height 19
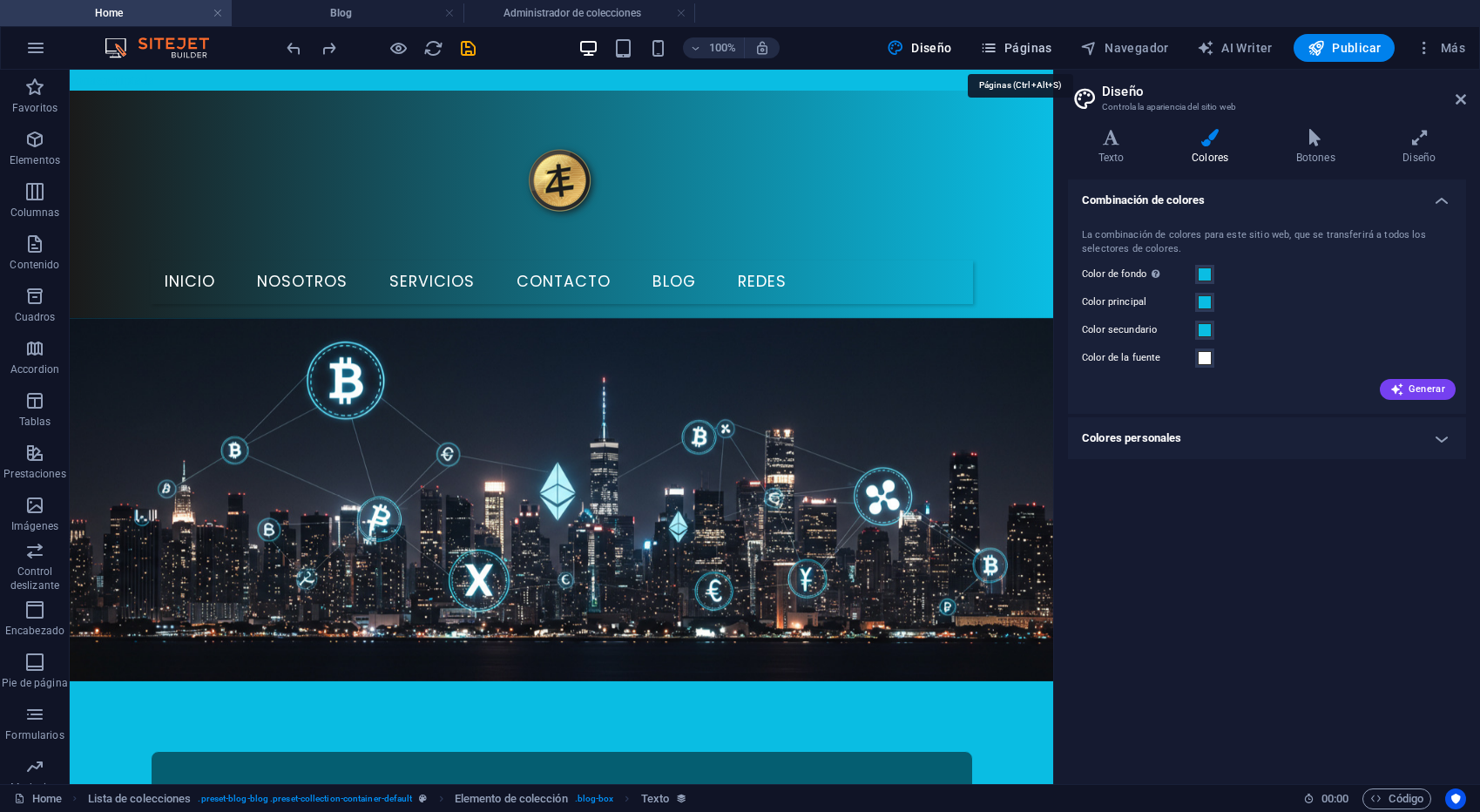
click at [1018, 51] on span "Páginas" at bounding box center [1016, 48] width 72 height 18
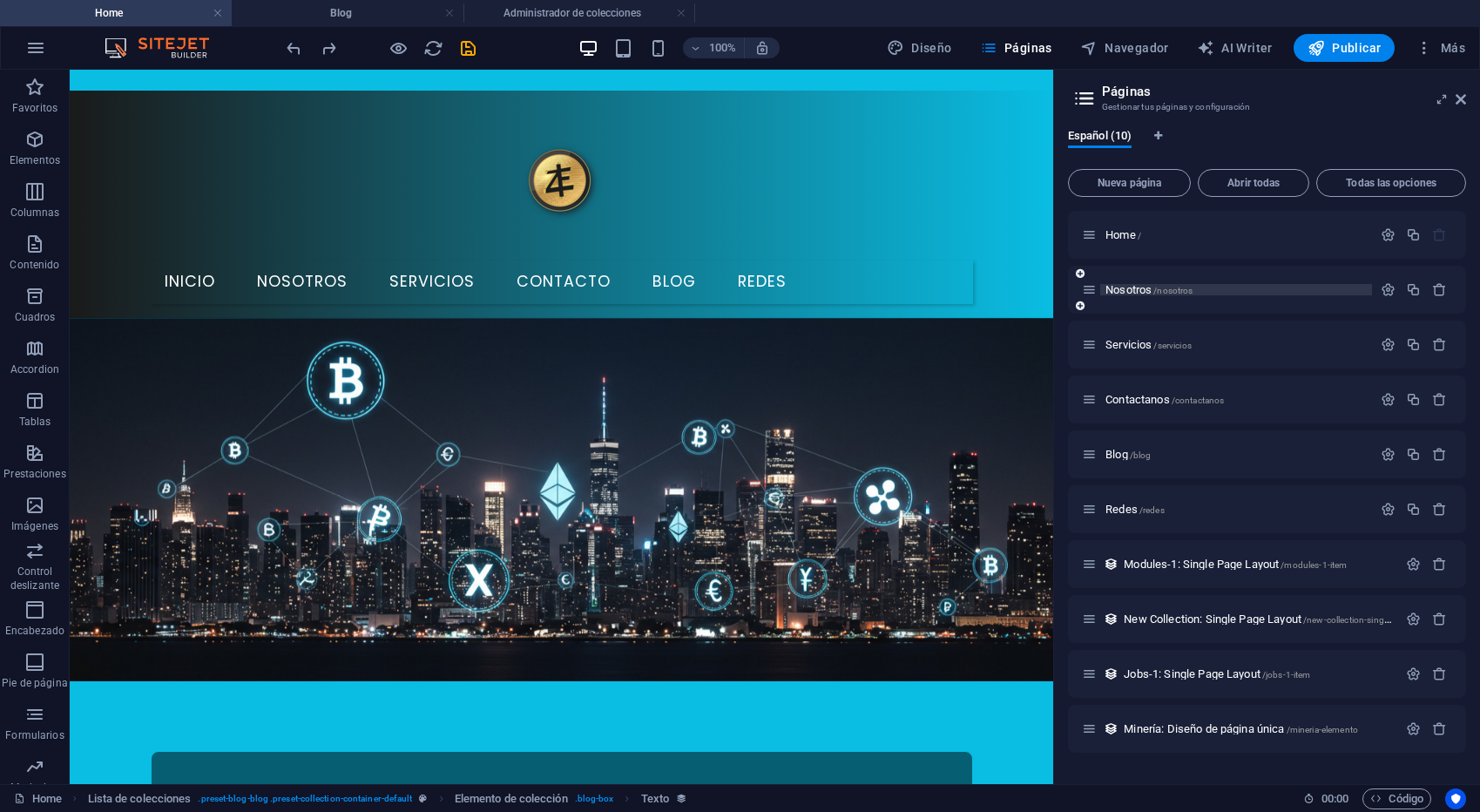
click at [1145, 291] on span "Nosotros /nosotros" at bounding box center [1149, 289] width 87 height 13
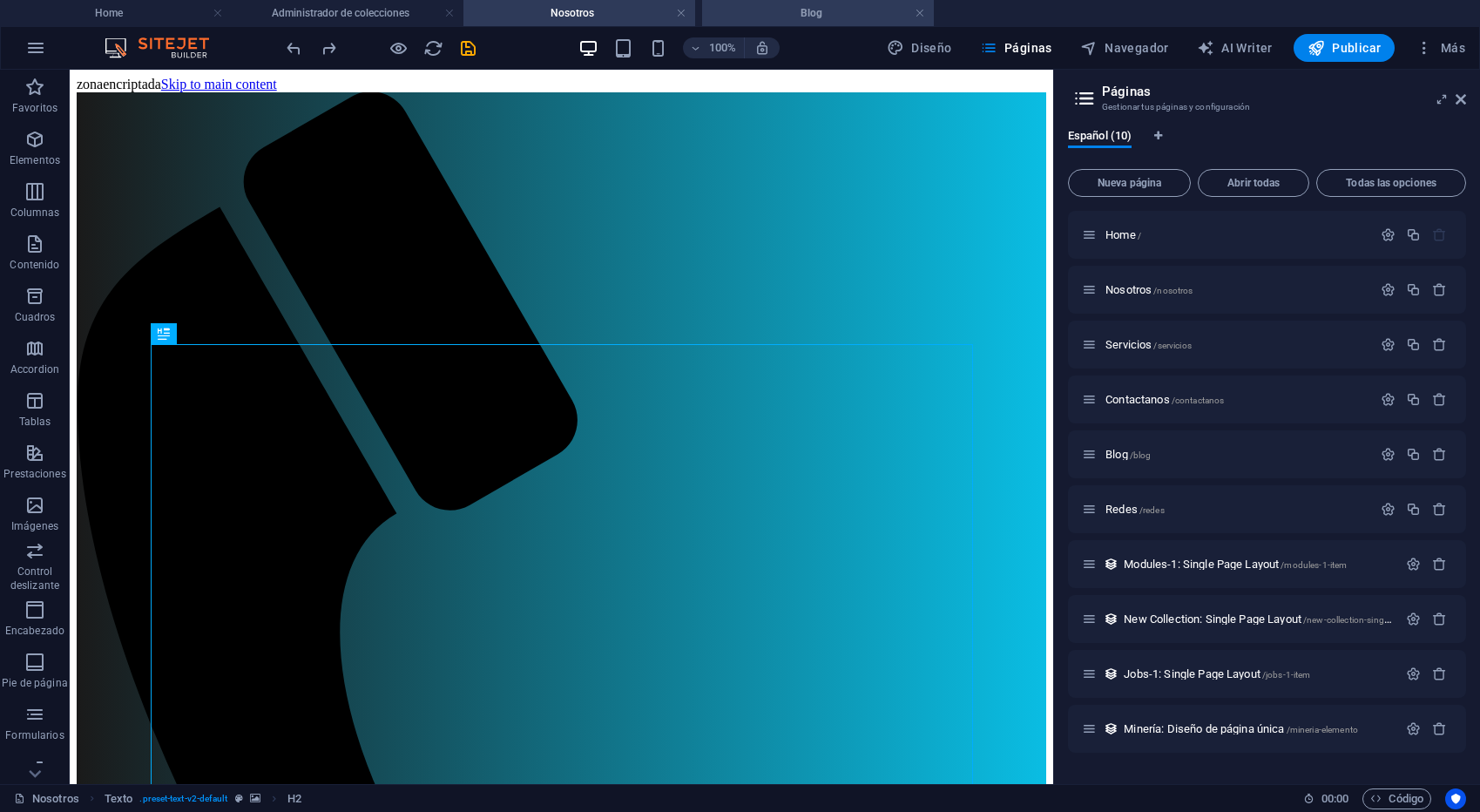
drag, startPoint x: 388, startPoint y: 11, endPoint x: 868, endPoint y: 17, distance: 480.0
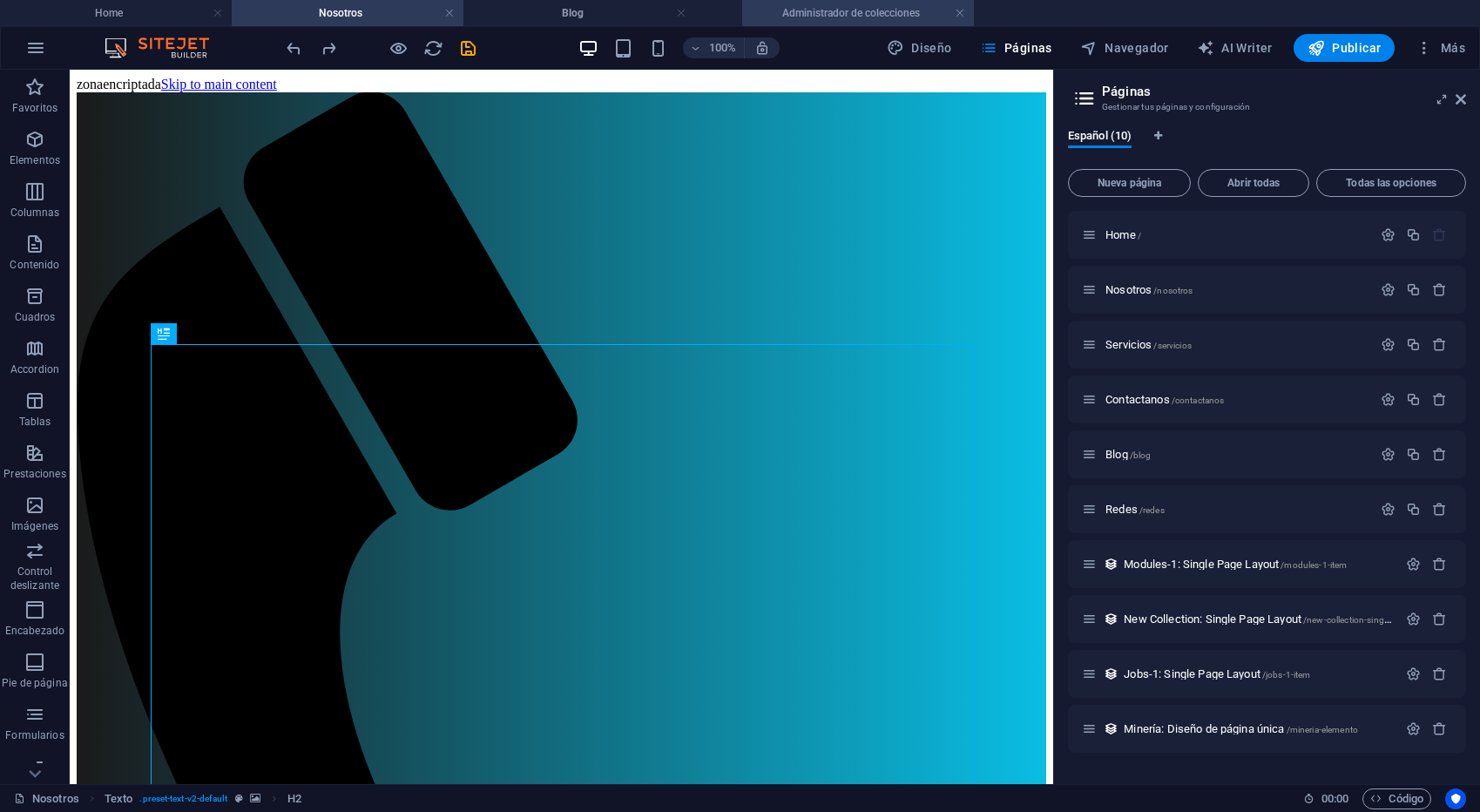
drag, startPoint x: 371, startPoint y: 16, endPoint x: 901, endPoint y: 18, distance: 530.0
click at [1131, 344] on span "Servicios /servicios" at bounding box center [1149, 344] width 86 height 13
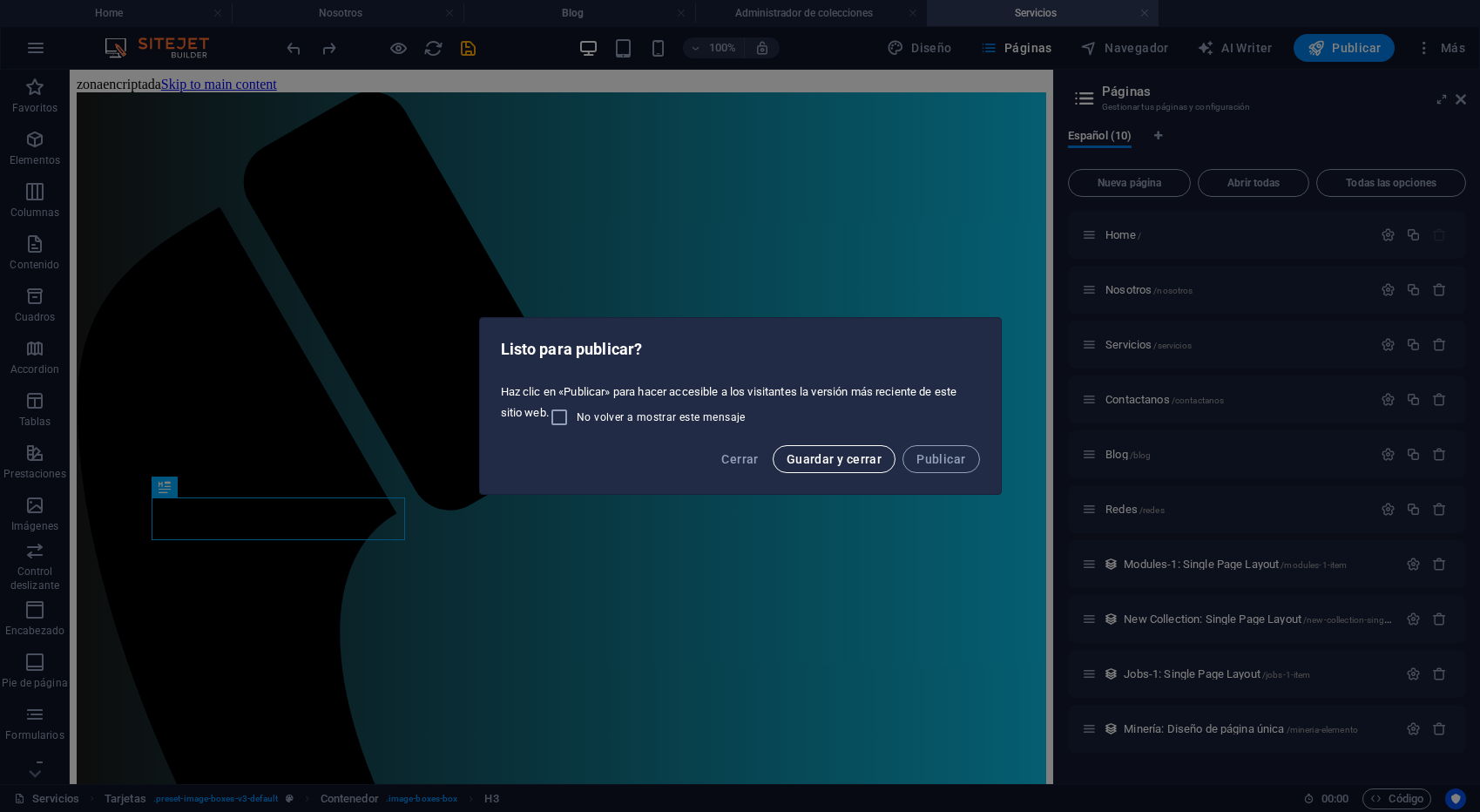
click at [861, 453] on span "Guardar y cerrar" at bounding box center [834, 459] width 95 height 14
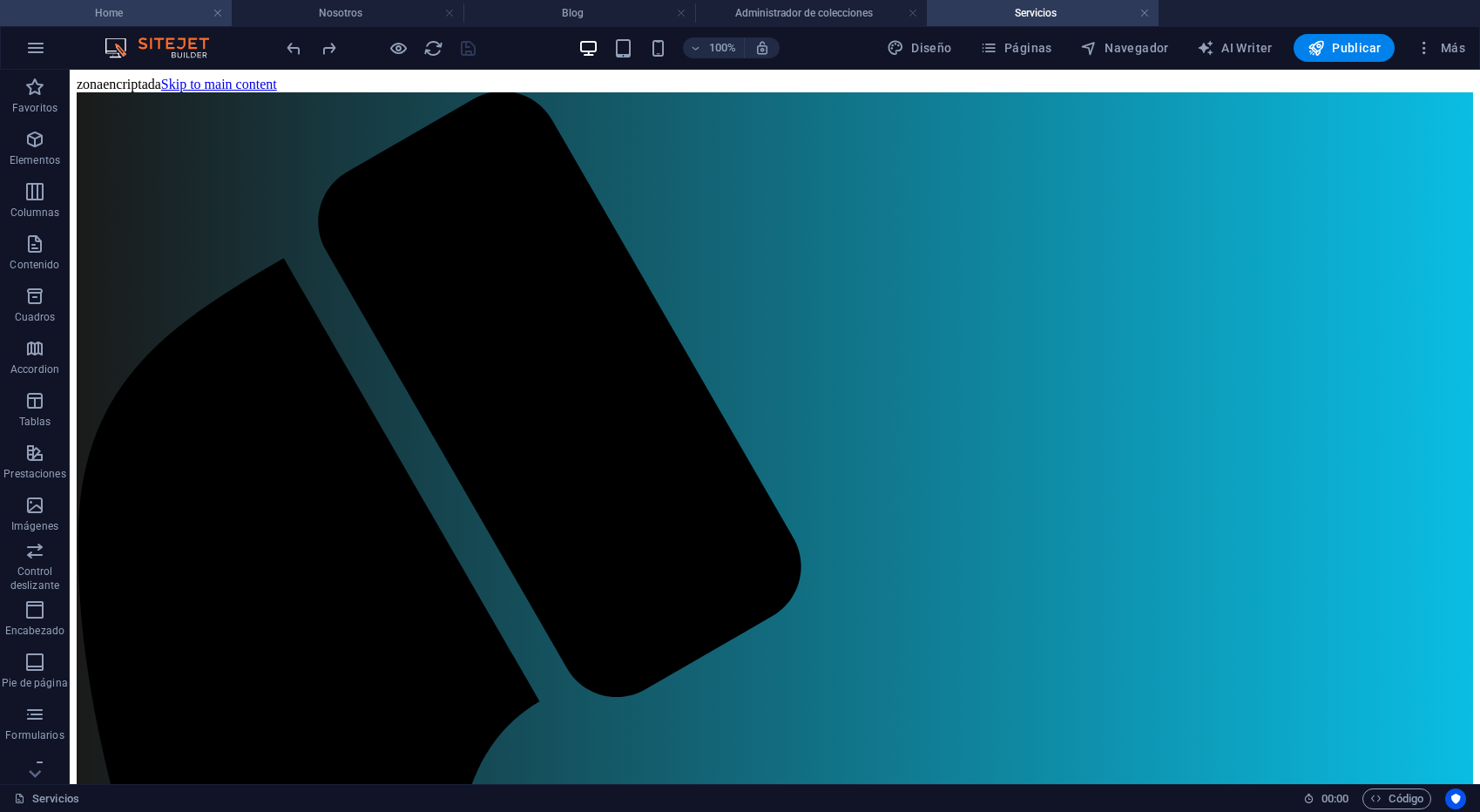
click at [180, 13] on h4 "Home" at bounding box center [116, 13] width 232 height 19
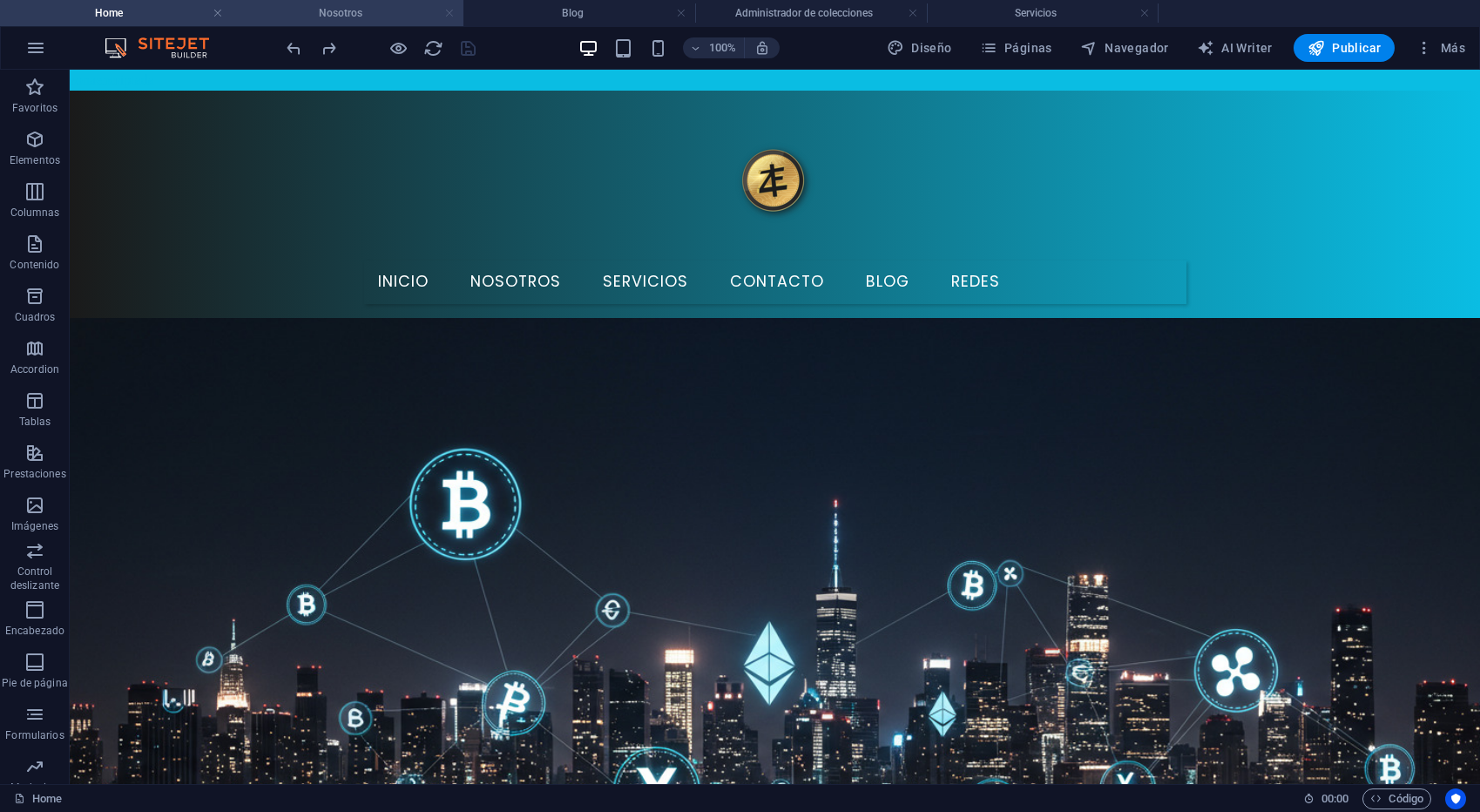
click at [446, 17] on link at bounding box center [449, 13] width 11 height 17
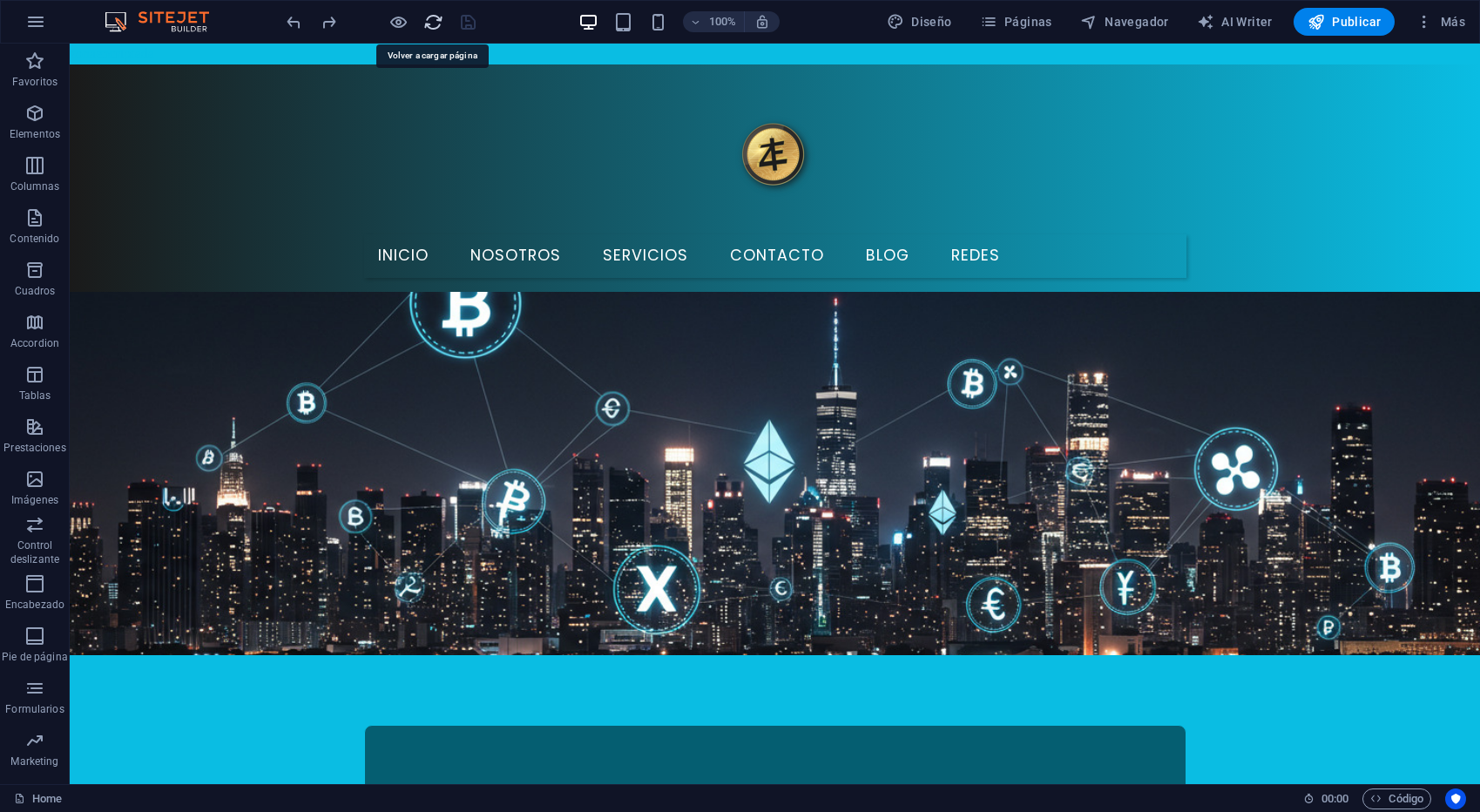
click at [427, 21] on icon "reload" at bounding box center [433, 22] width 20 height 20
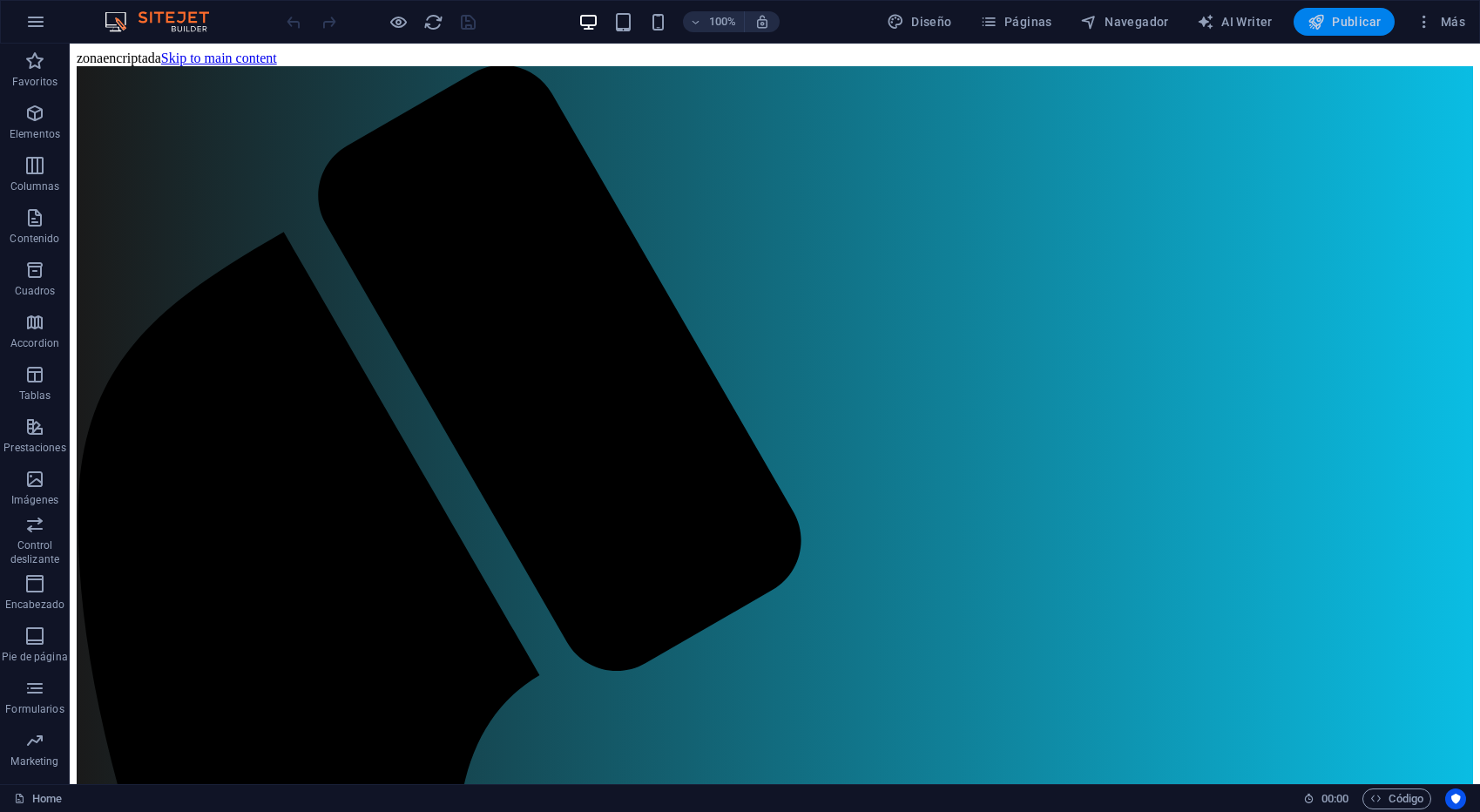
click at [1326, 28] on span "Publicar" at bounding box center [1345, 22] width 74 height 18
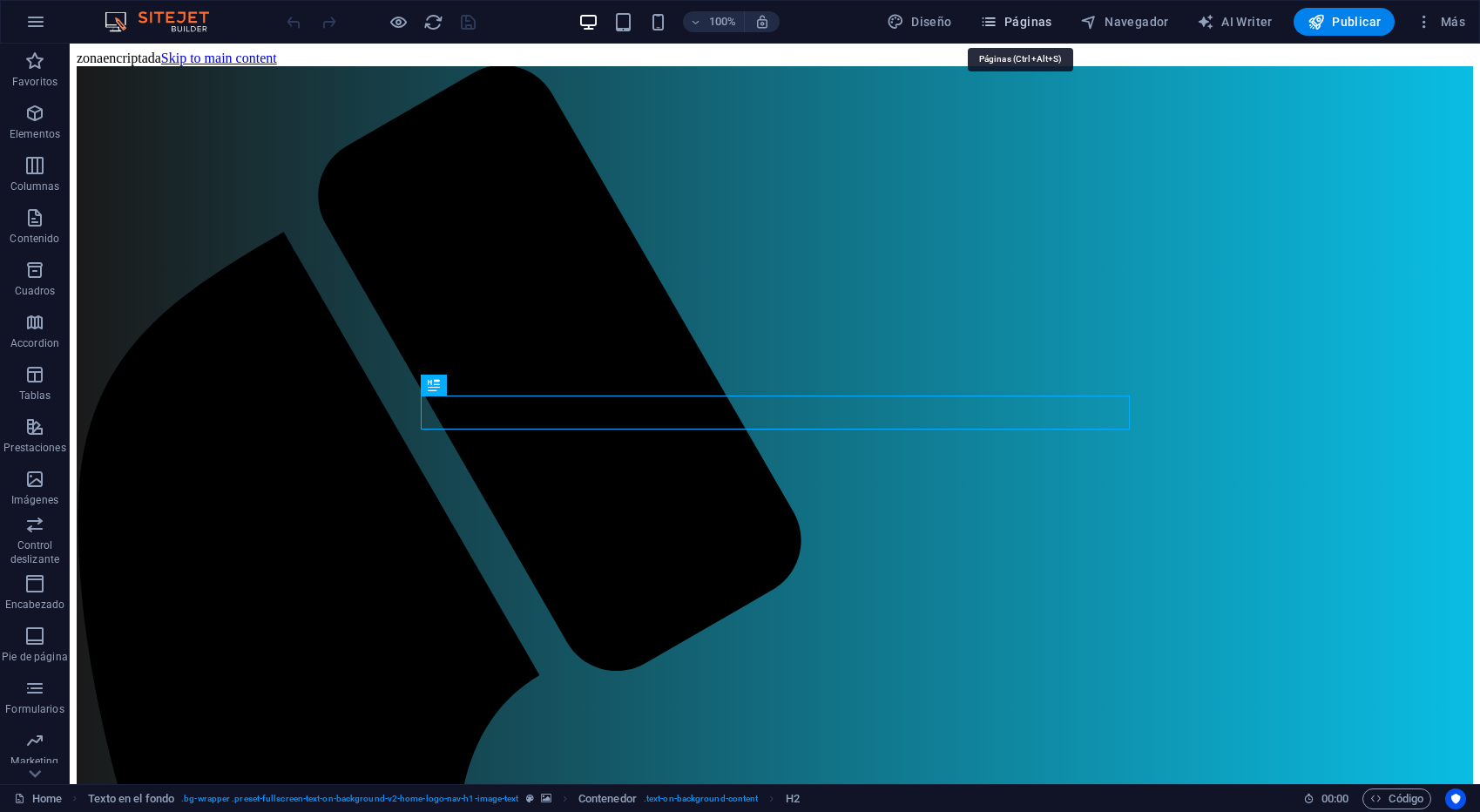
click at [1031, 25] on span "Páginas" at bounding box center [1016, 22] width 72 height 18
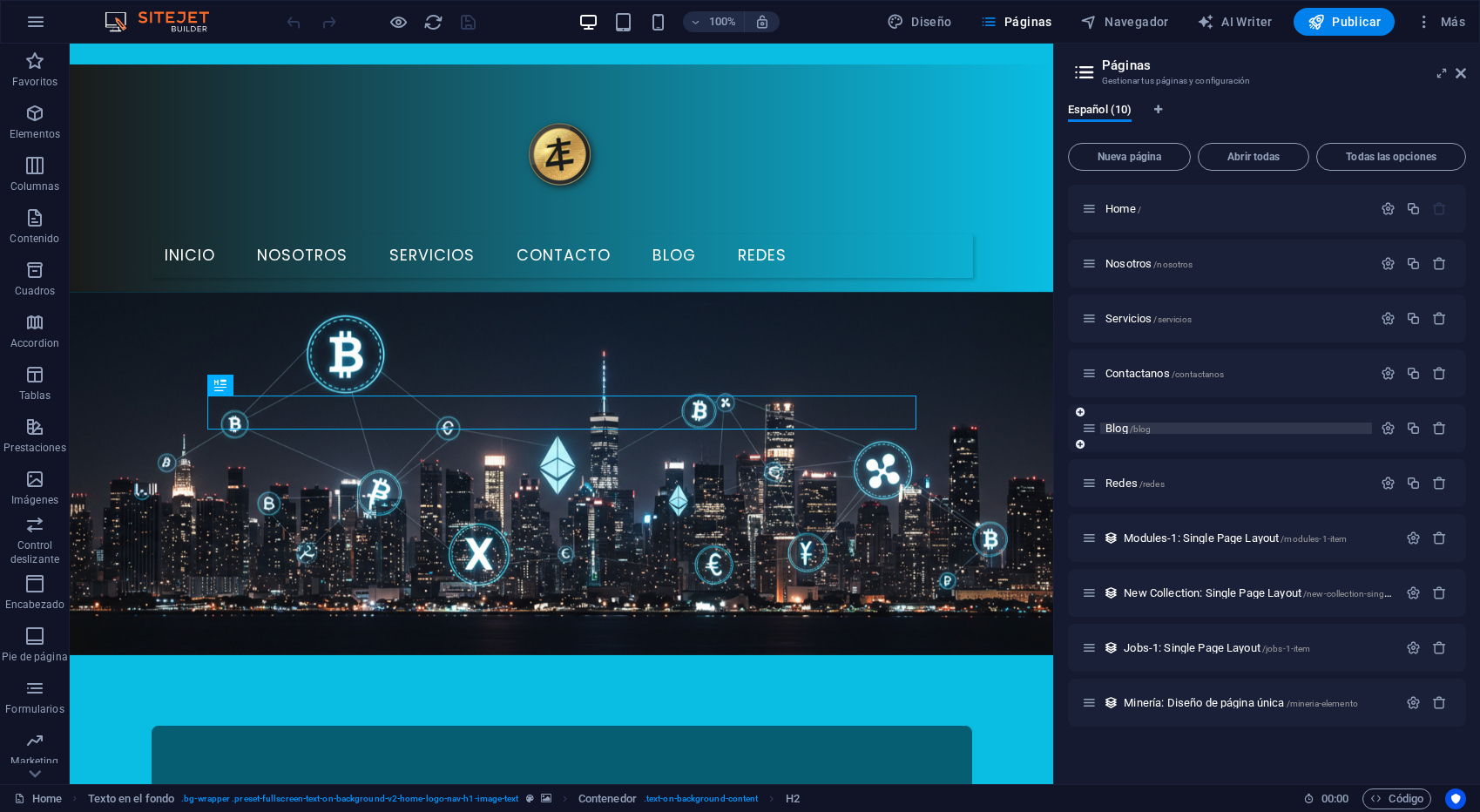
click at [1174, 429] on p "Blog /blog" at bounding box center [1236, 428] width 261 height 11
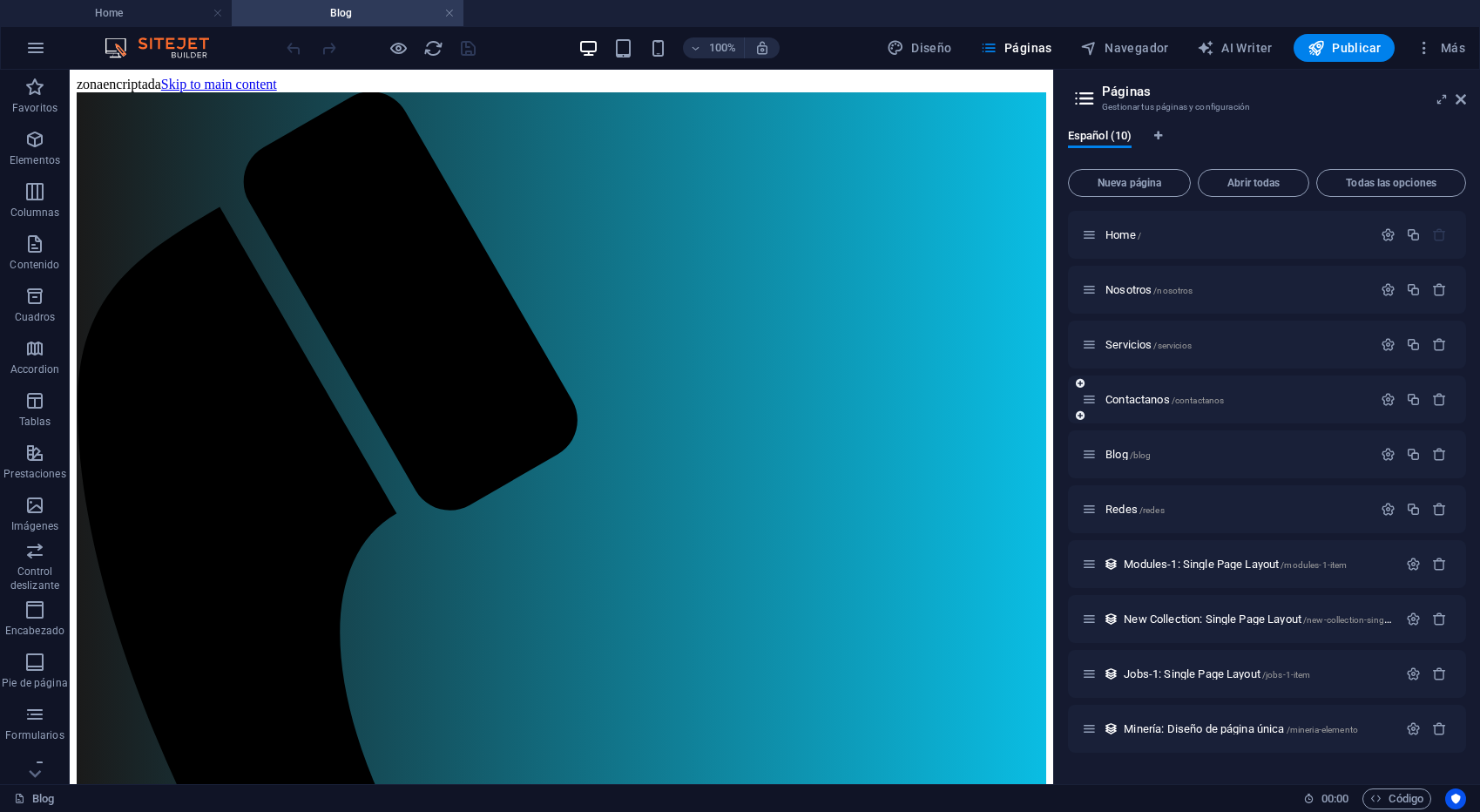
click at [1392, 417] on div "Contactanos /contactanos" at bounding box center [1266, 399] width 398 height 48
click at [1384, 452] on icon "button" at bounding box center [1388, 453] width 15 height 15
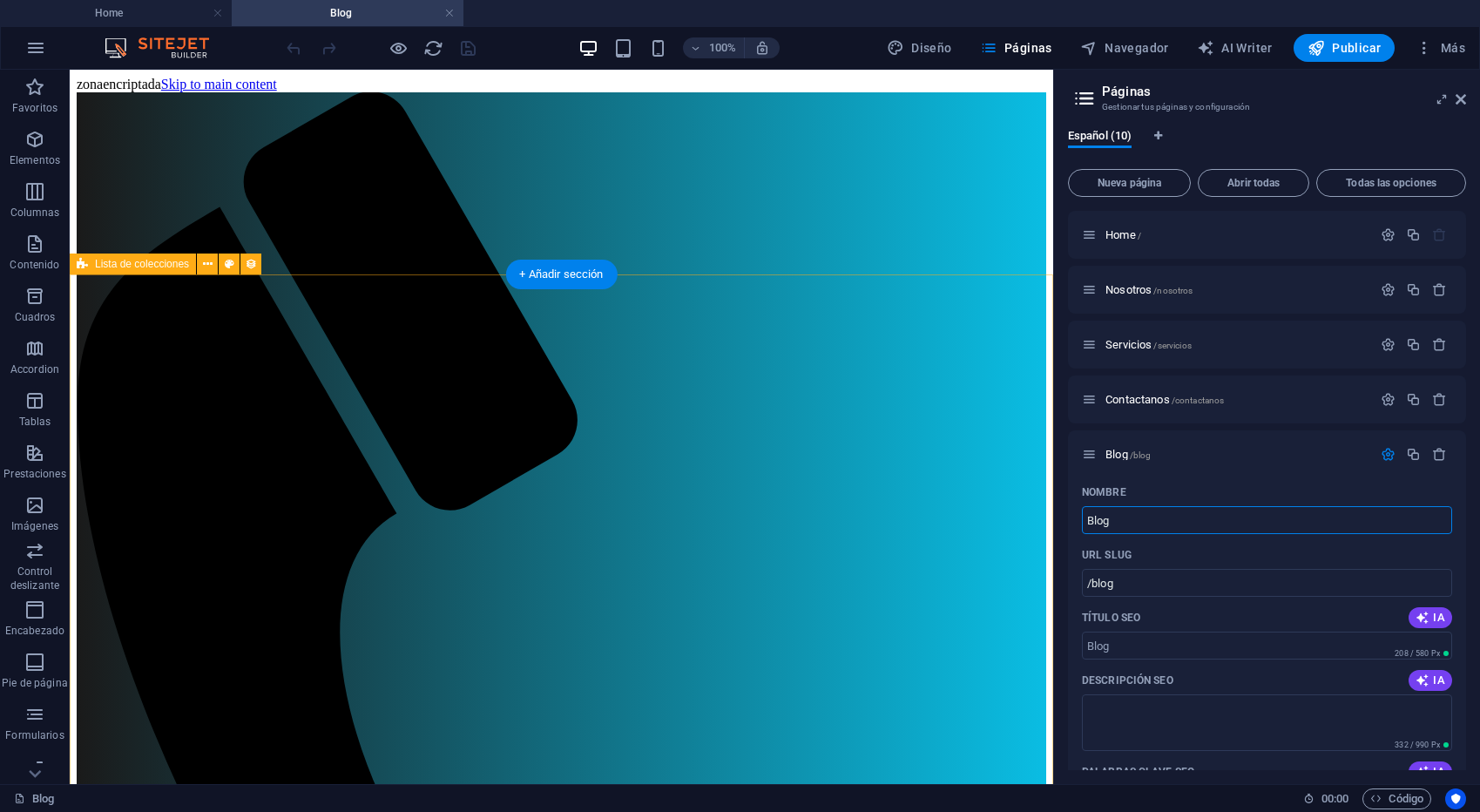
scroll to position [1, 0]
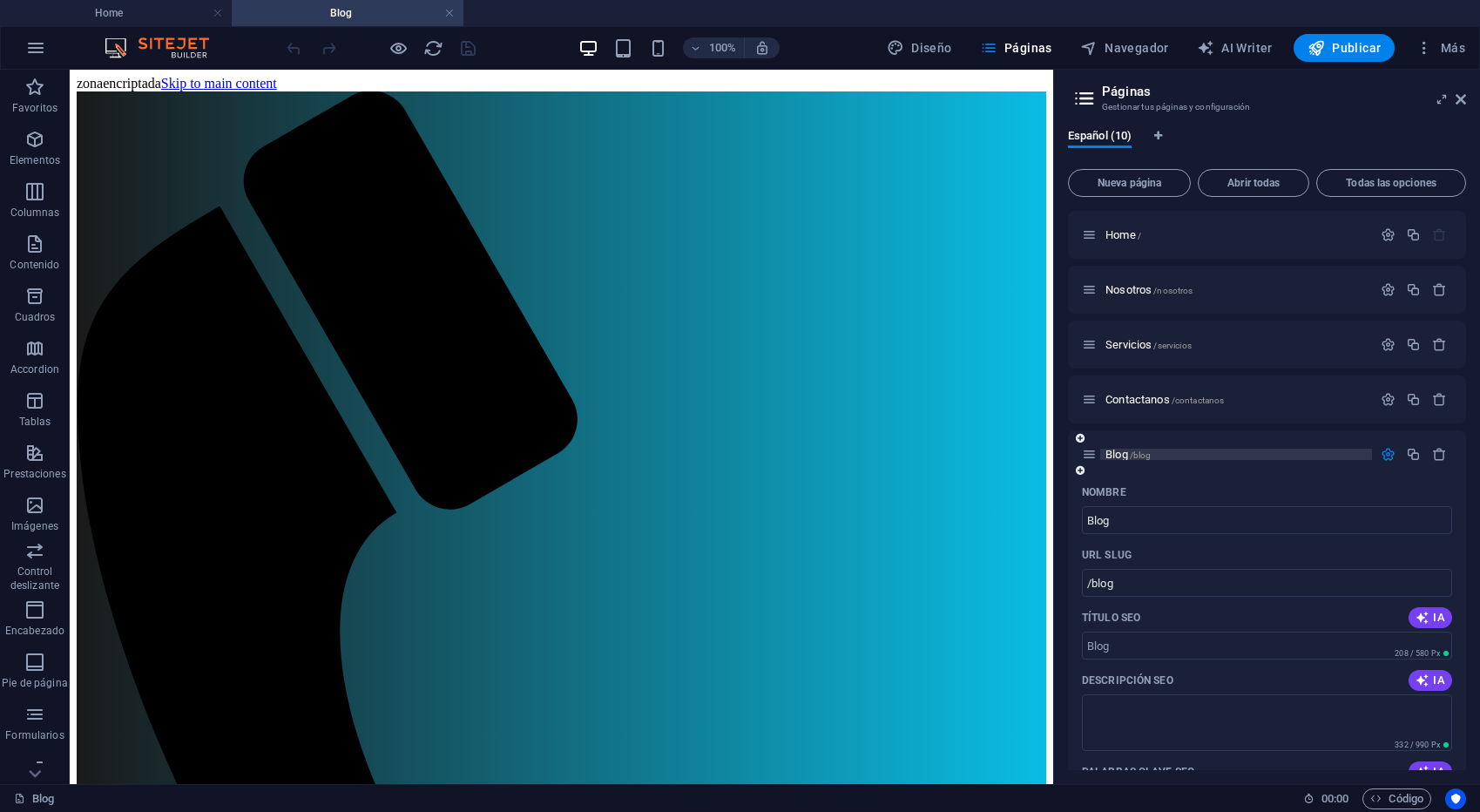
click at [1263, 457] on p "Blog /blog" at bounding box center [1236, 453] width 261 height 11
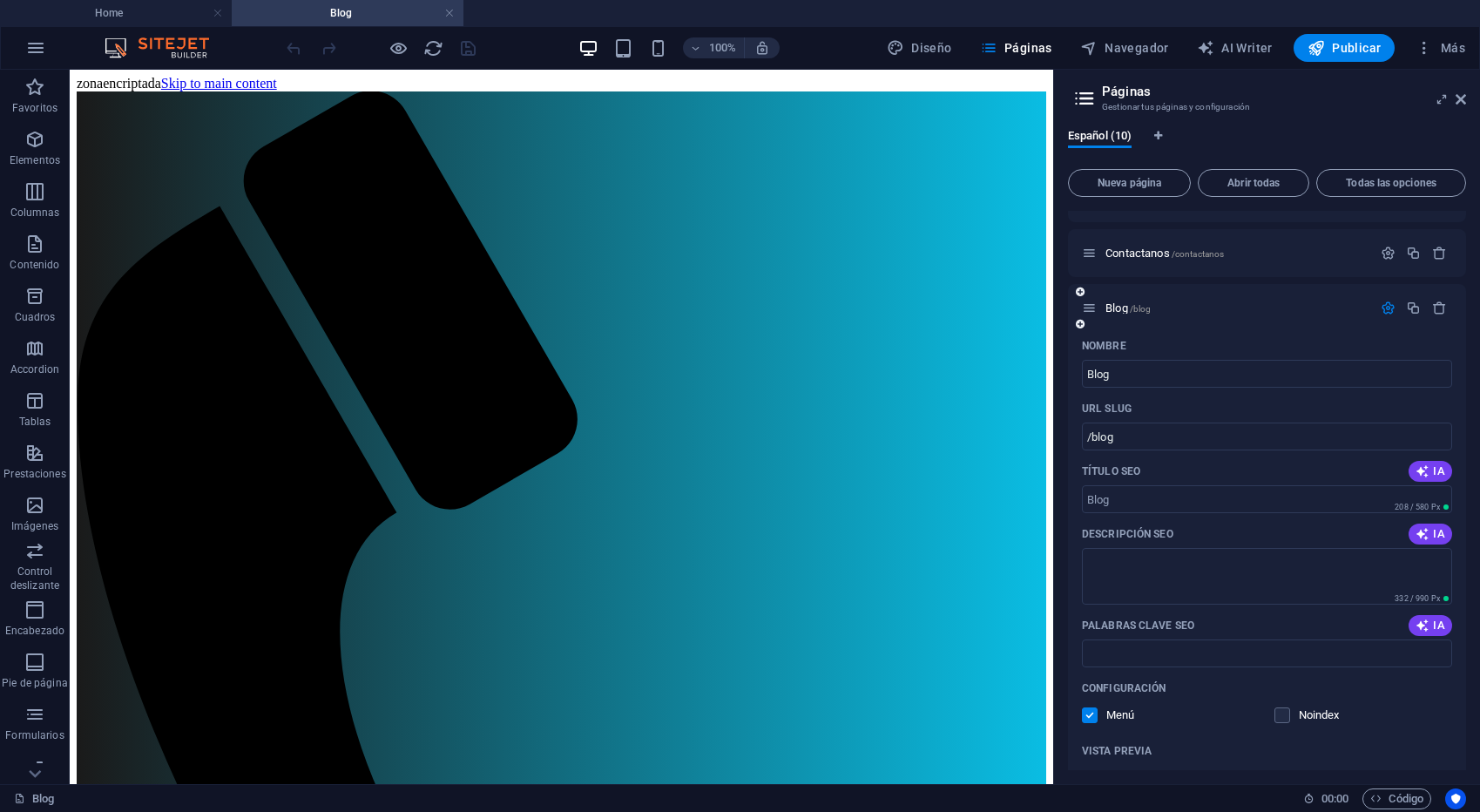
scroll to position [137, 0]
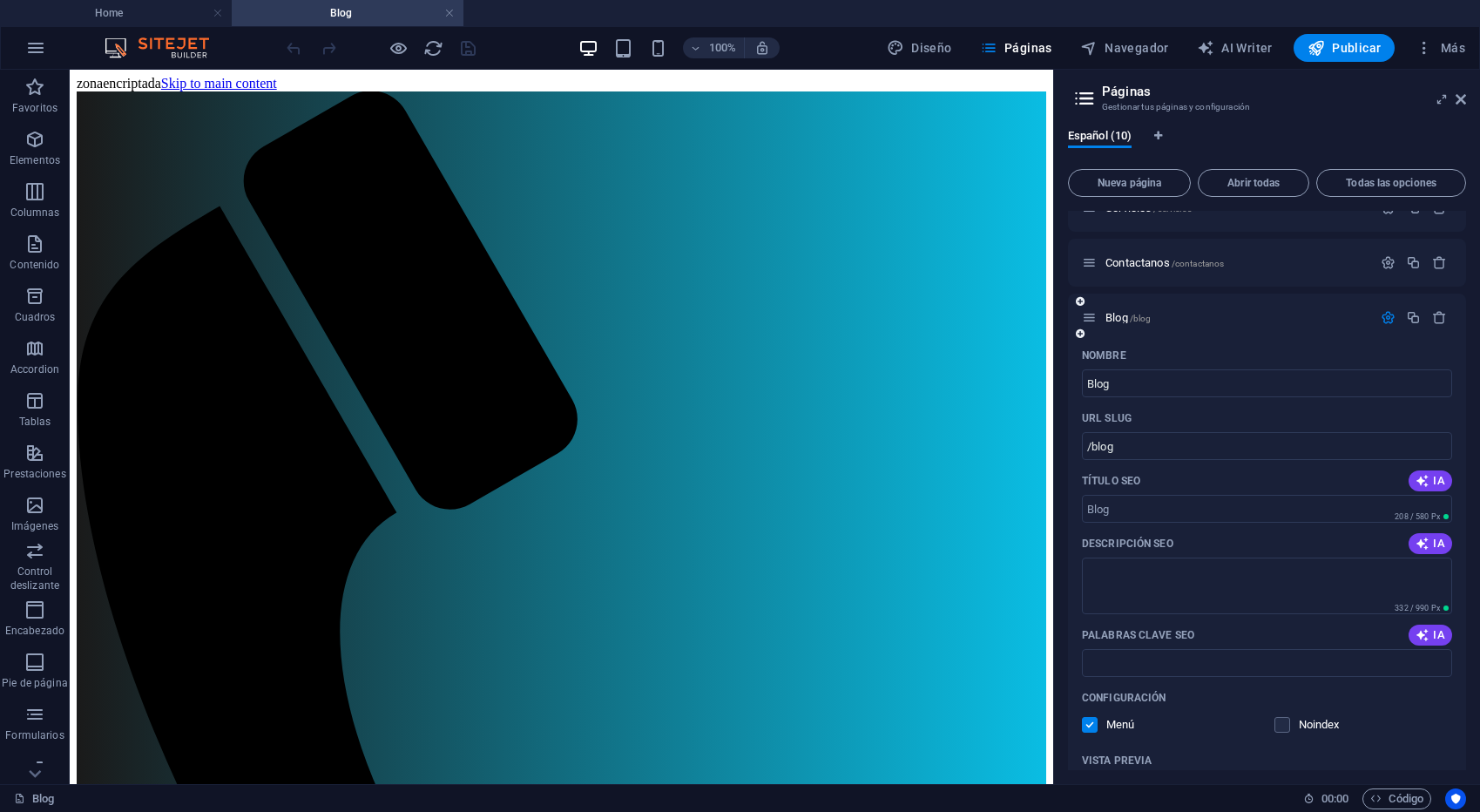
click at [1383, 316] on icon "button" at bounding box center [1388, 317] width 15 height 15
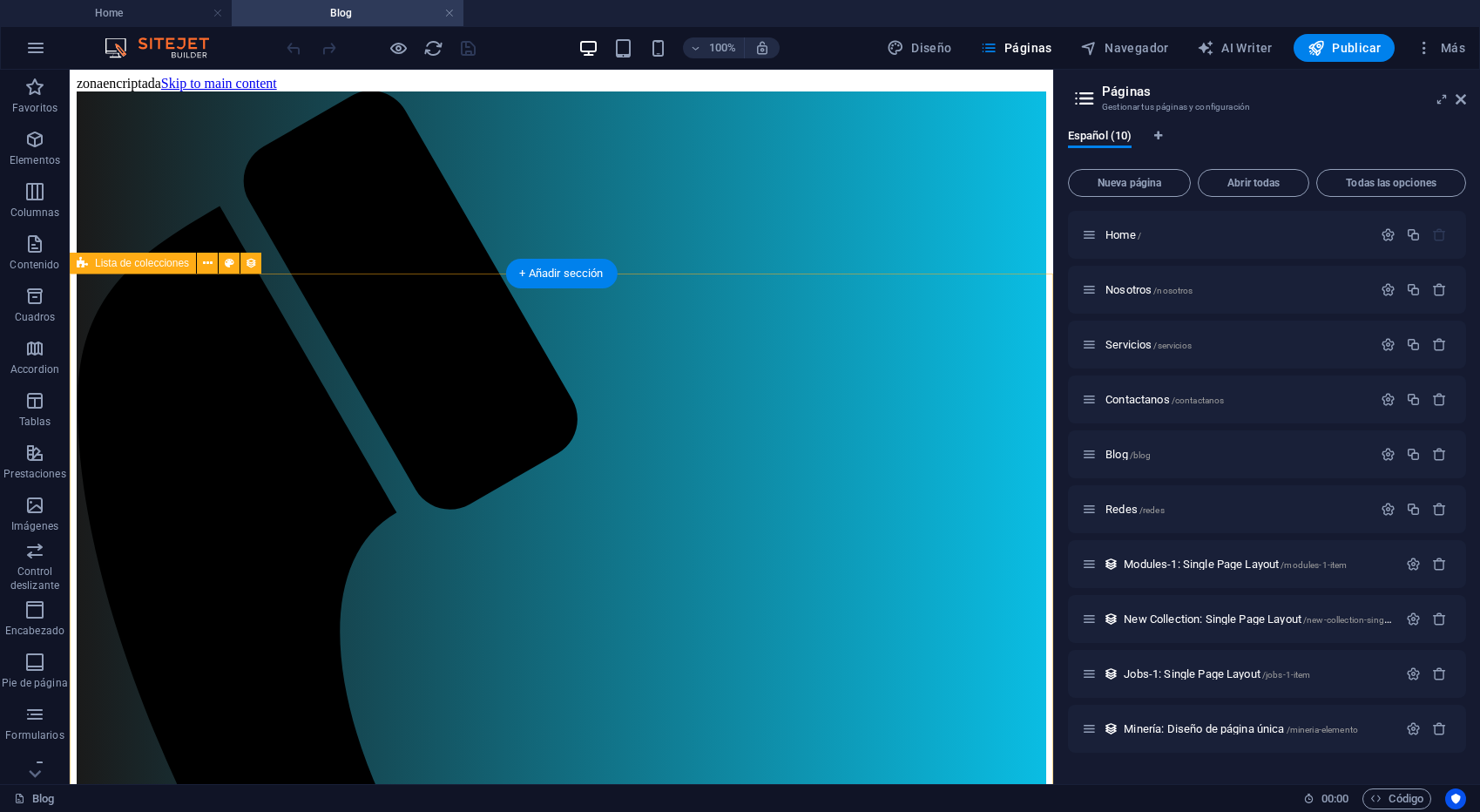
scroll to position [4, 0]
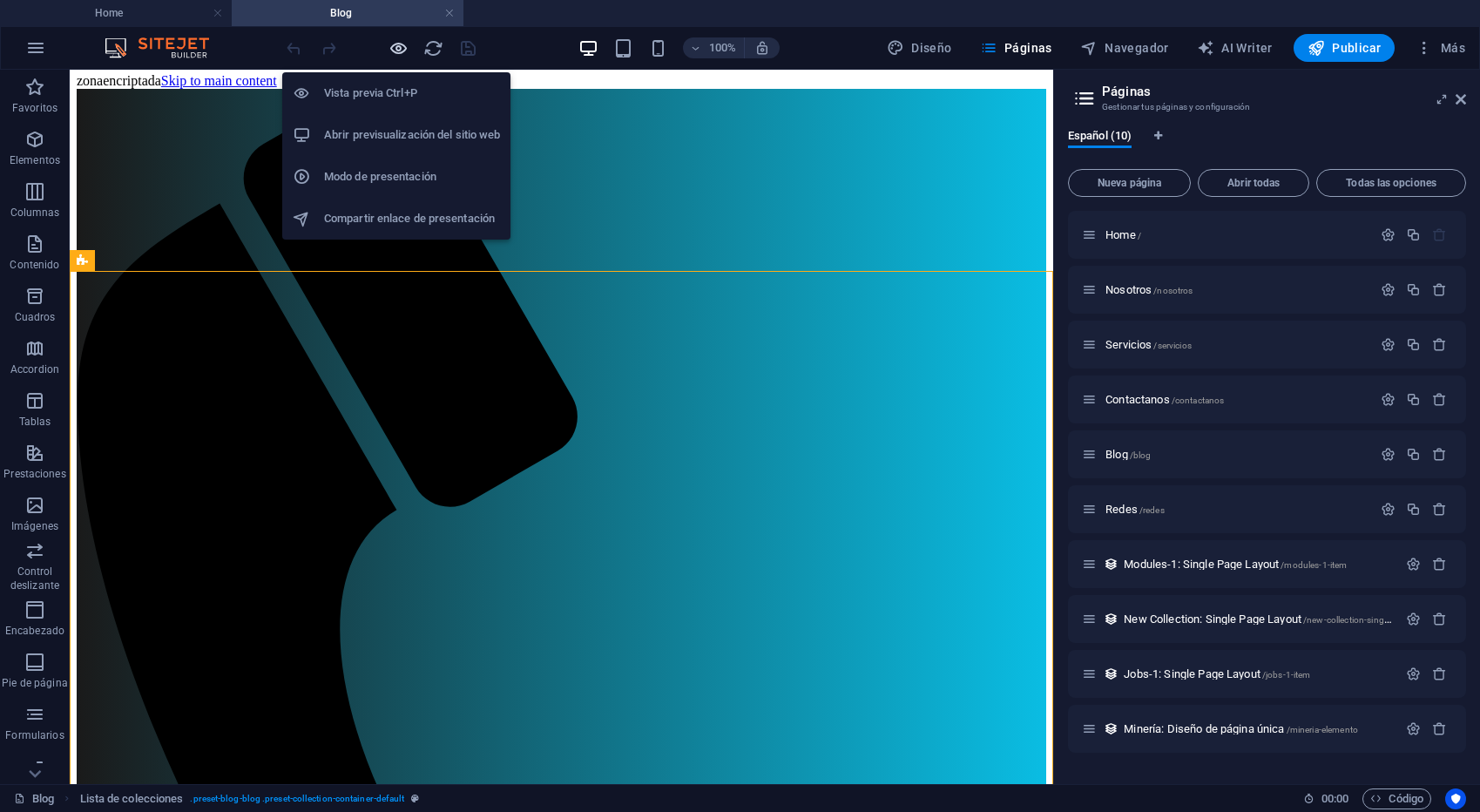
click at [399, 52] on icon "button" at bounding box center [398, 48] width 20 height 20
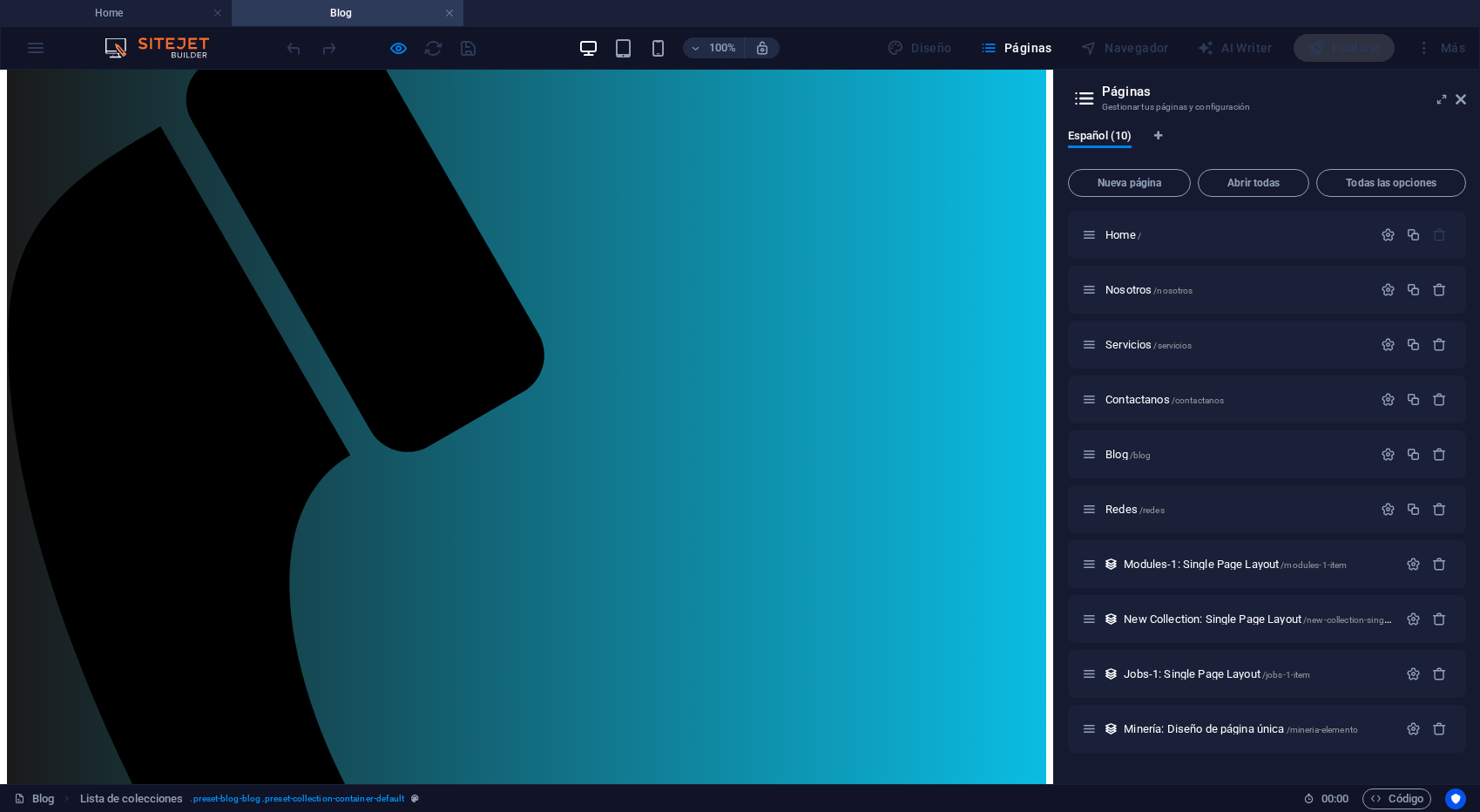
scroll to position [0, 0]
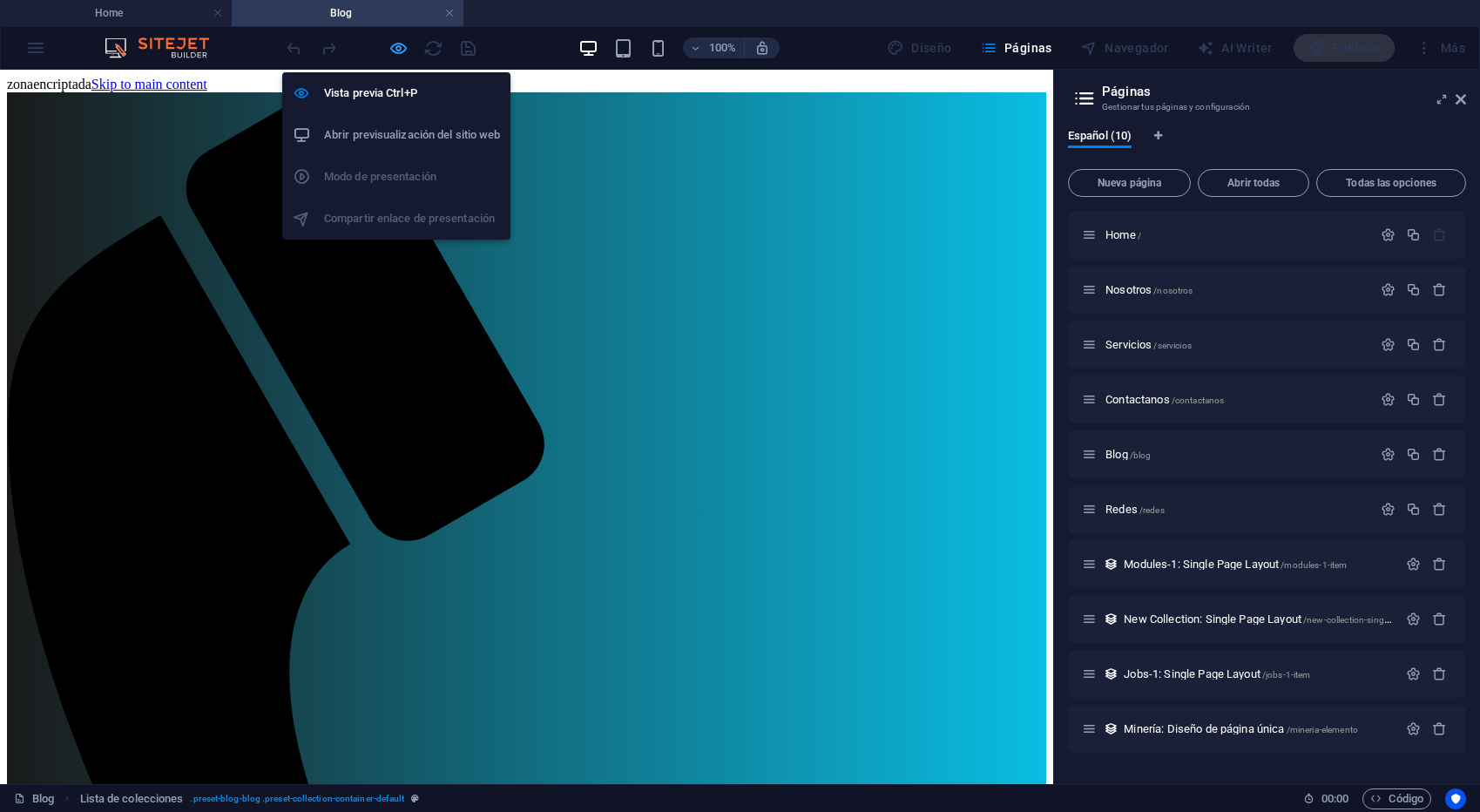
click at [396, 43] on icon "button" at bounding box center [398, 48] width 20 height 20
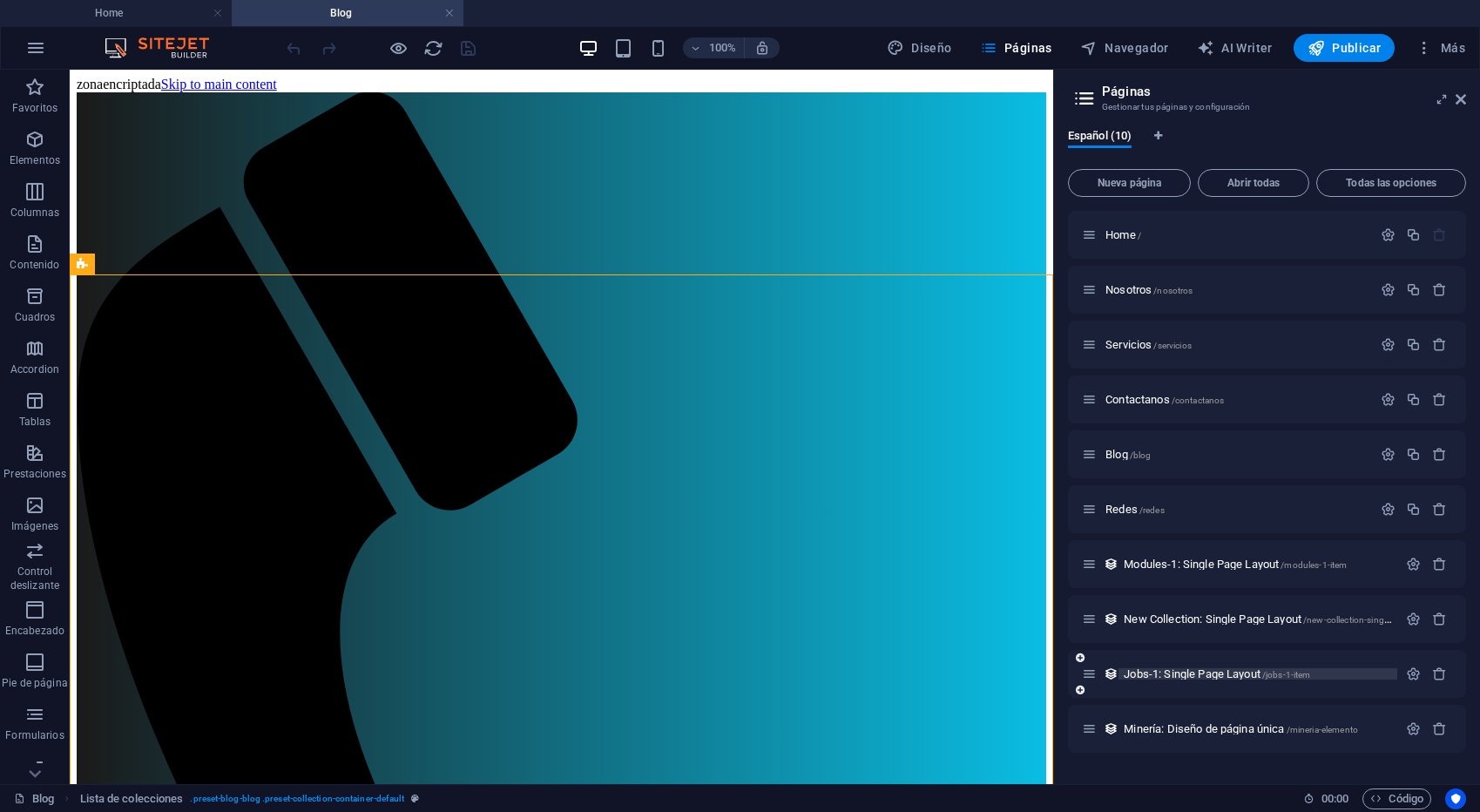
click at [1197, 668] on span "Jobs-1: Single Page Layout /jobs-1-item" at bounding box center [1216, 673] width 186 height 13
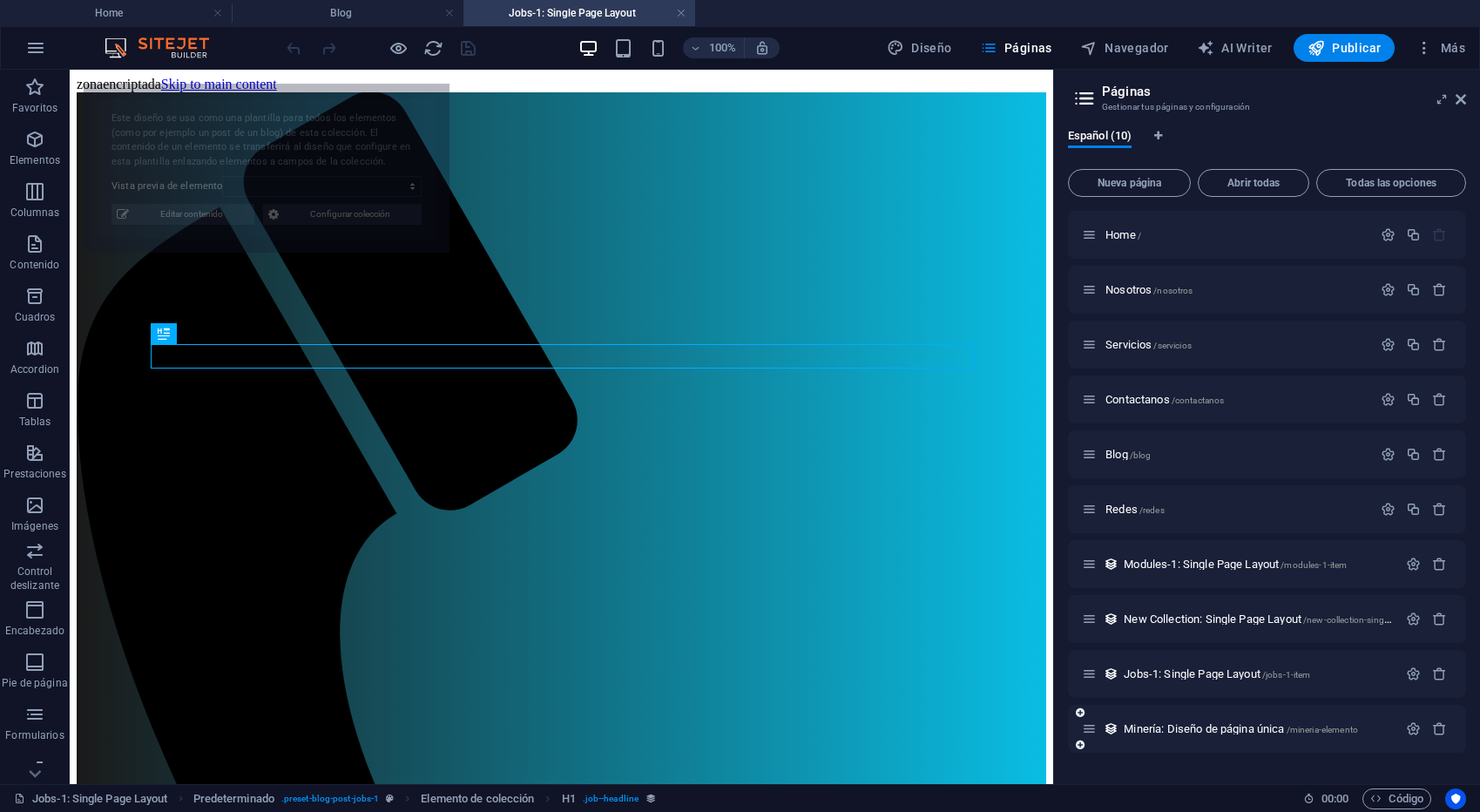
select select "68e44cd6106fe656ad089510"
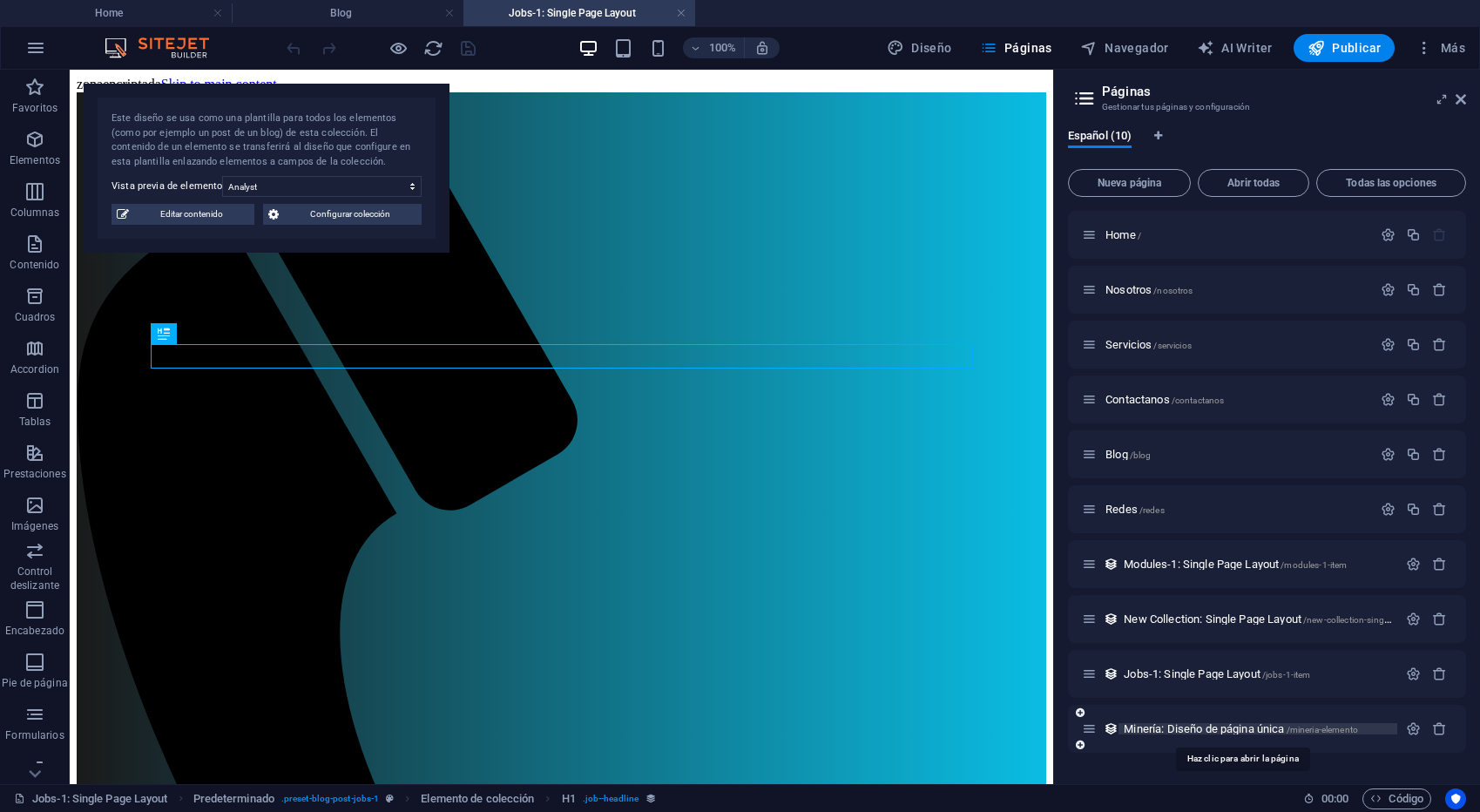
click at [1197, 729] on span "Minería: Diseño de página única /mineria-elemento" at bounding box center [1240, 729] width 235 height 13
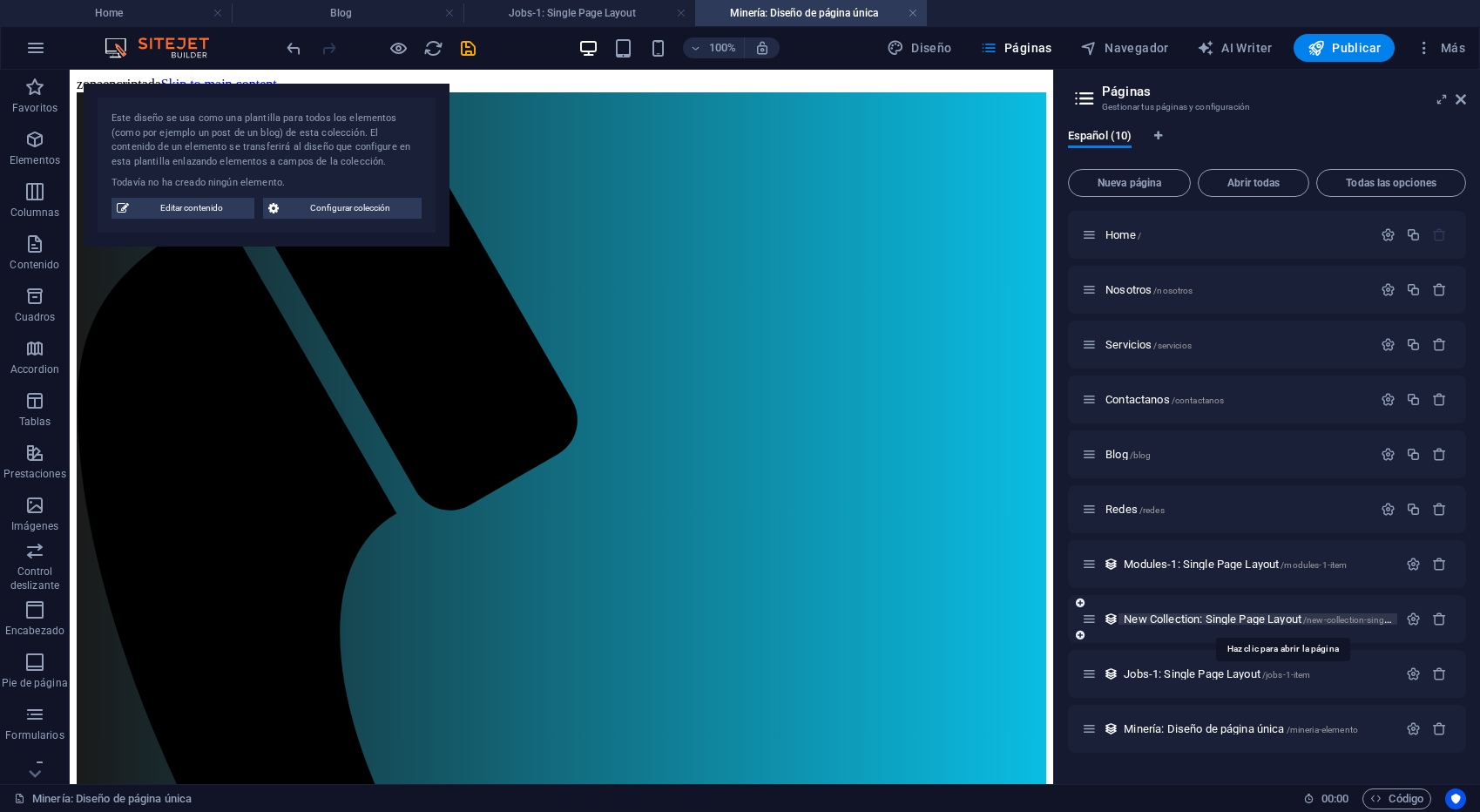
click at [1192, 621] on span "New Collection: Single Page Layout /new-collection-single-page-layout" at bounding box center [1280, 619] width 316 height 13
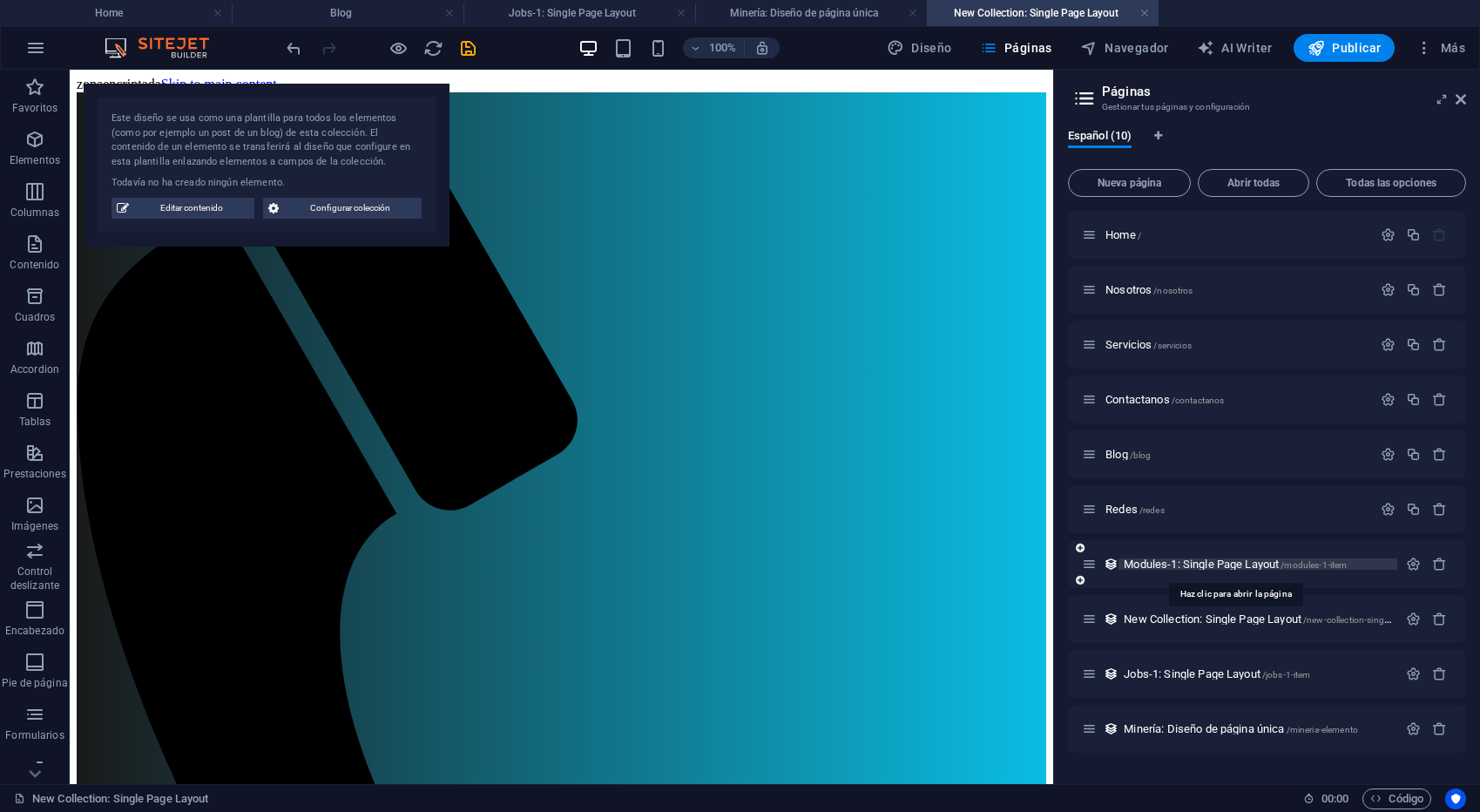
click at [1215, 566] on span "Modules-1: Single Page Layout /modules-1-item" at bounding box center [1235, 563] width 223 height 13
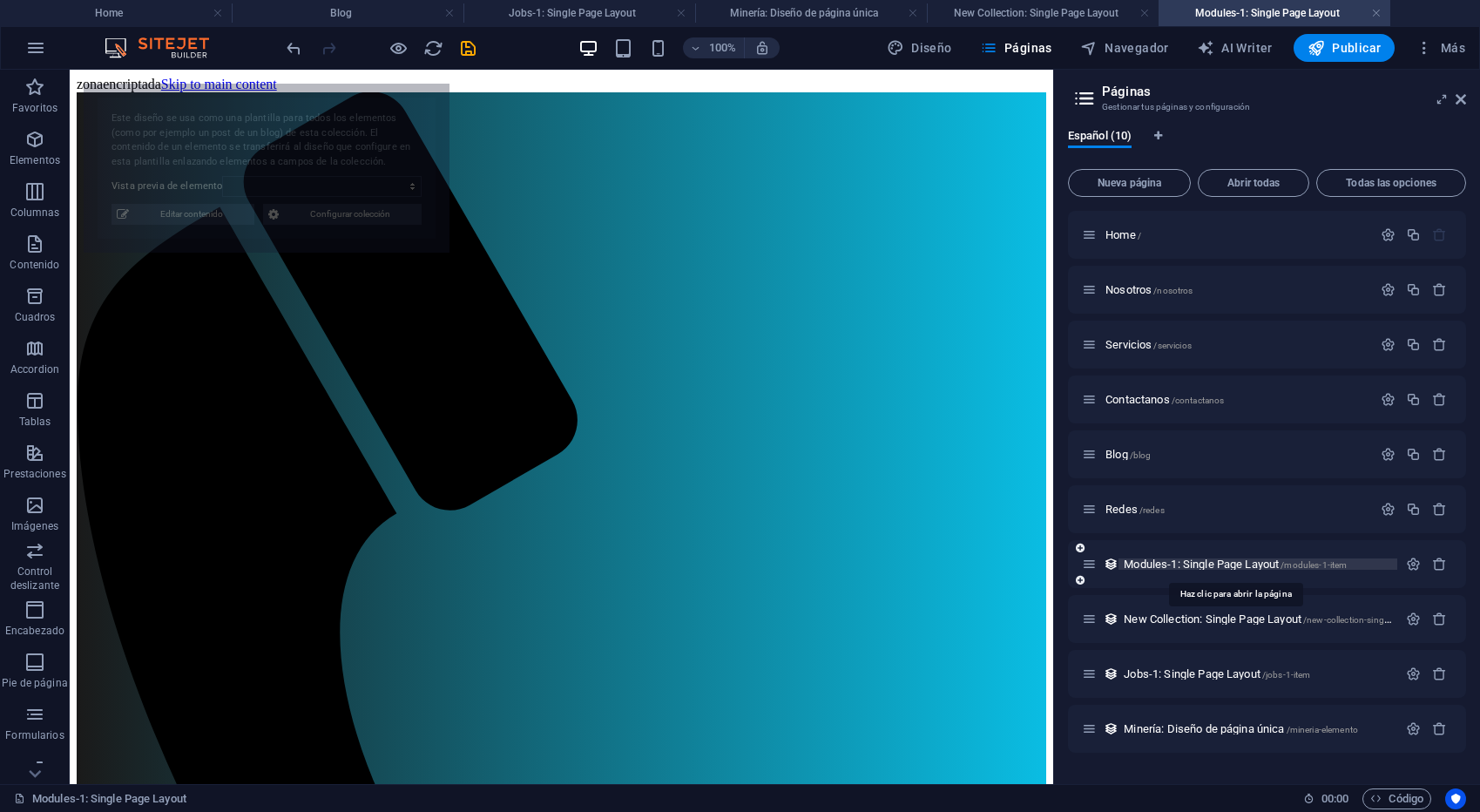
select select "68e44cd6106fe656ad089516"
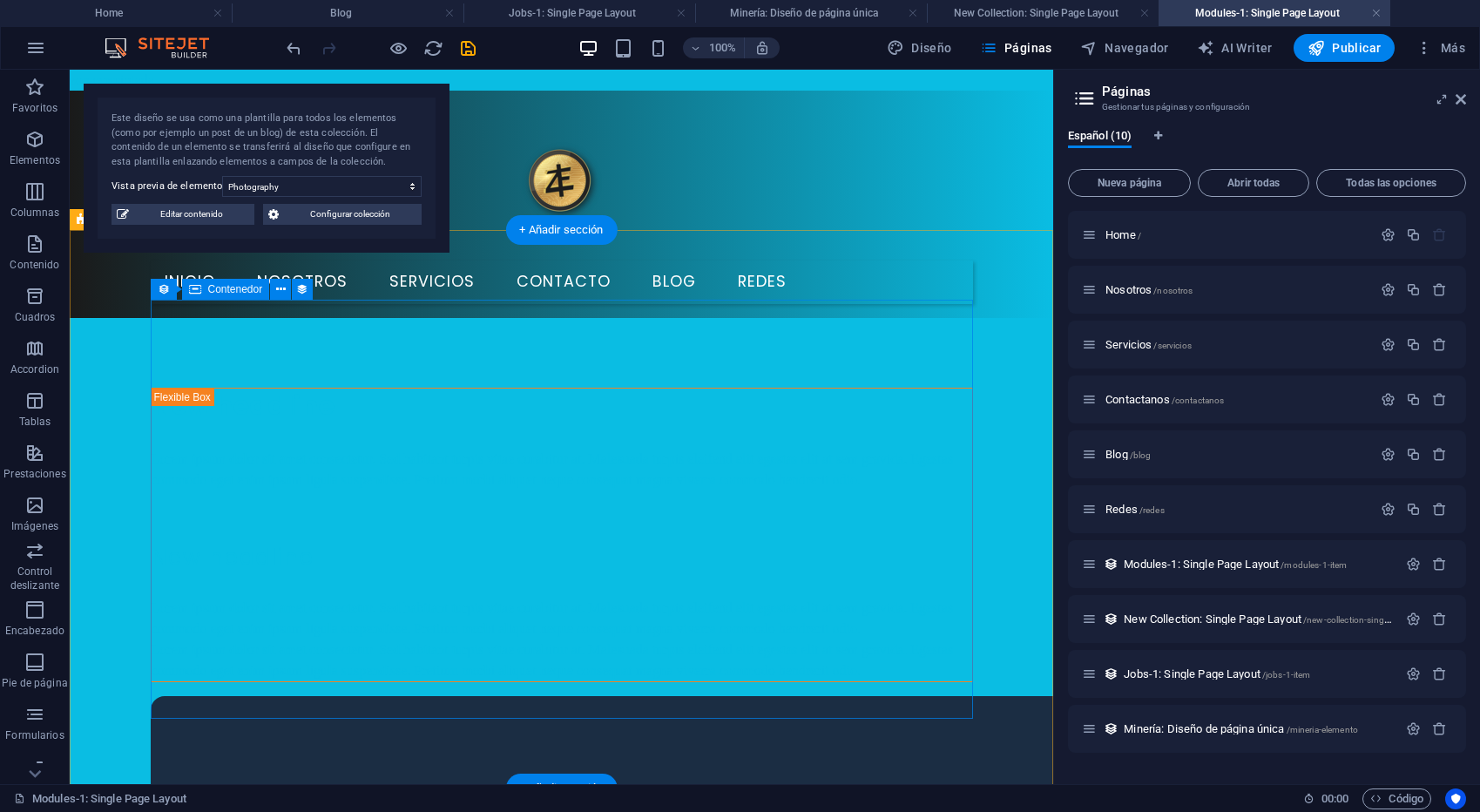
scroll to position [48, 0]
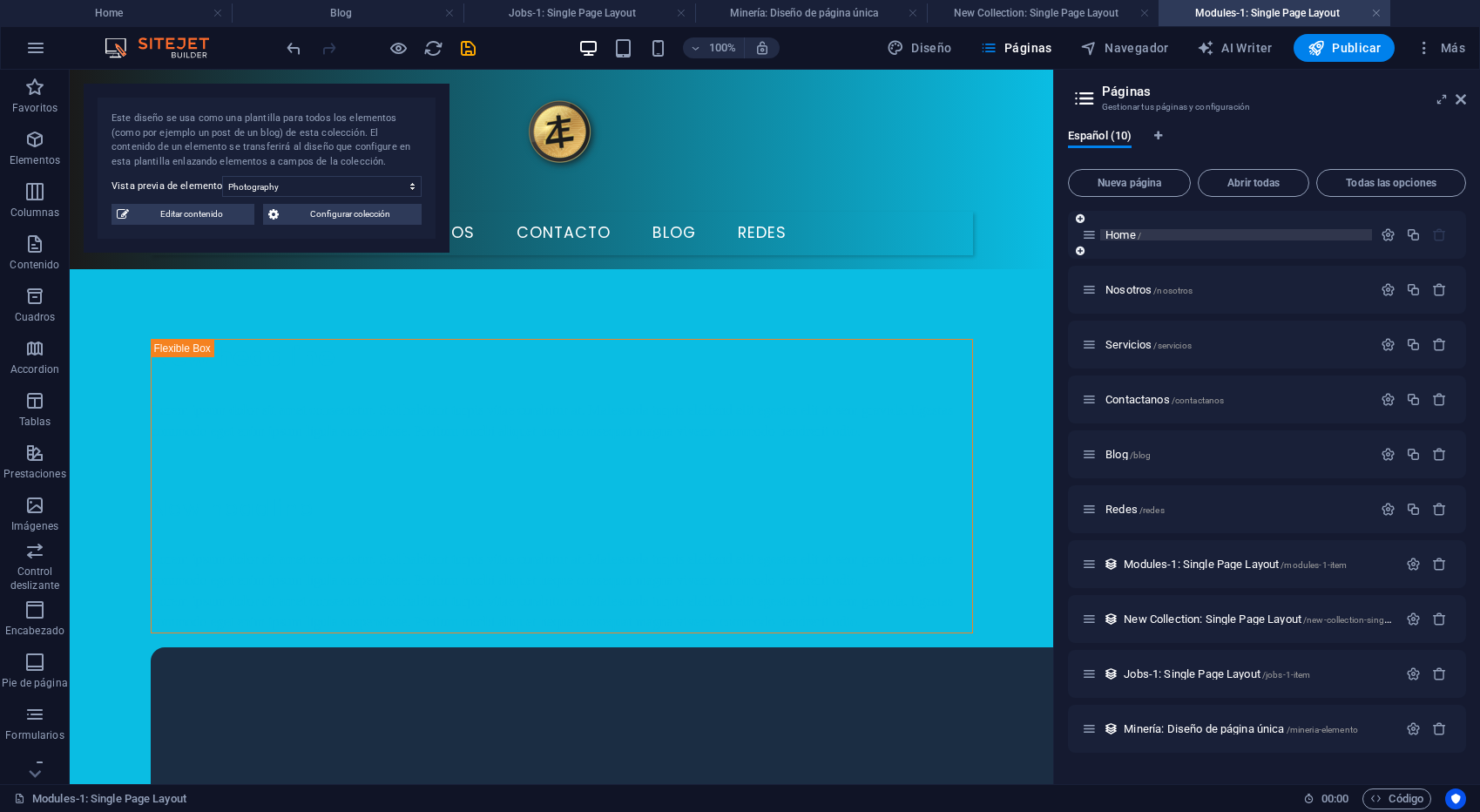
click at [1132, 236] on span "Home /" at bounding box center [1123, 235] width 36 height 13
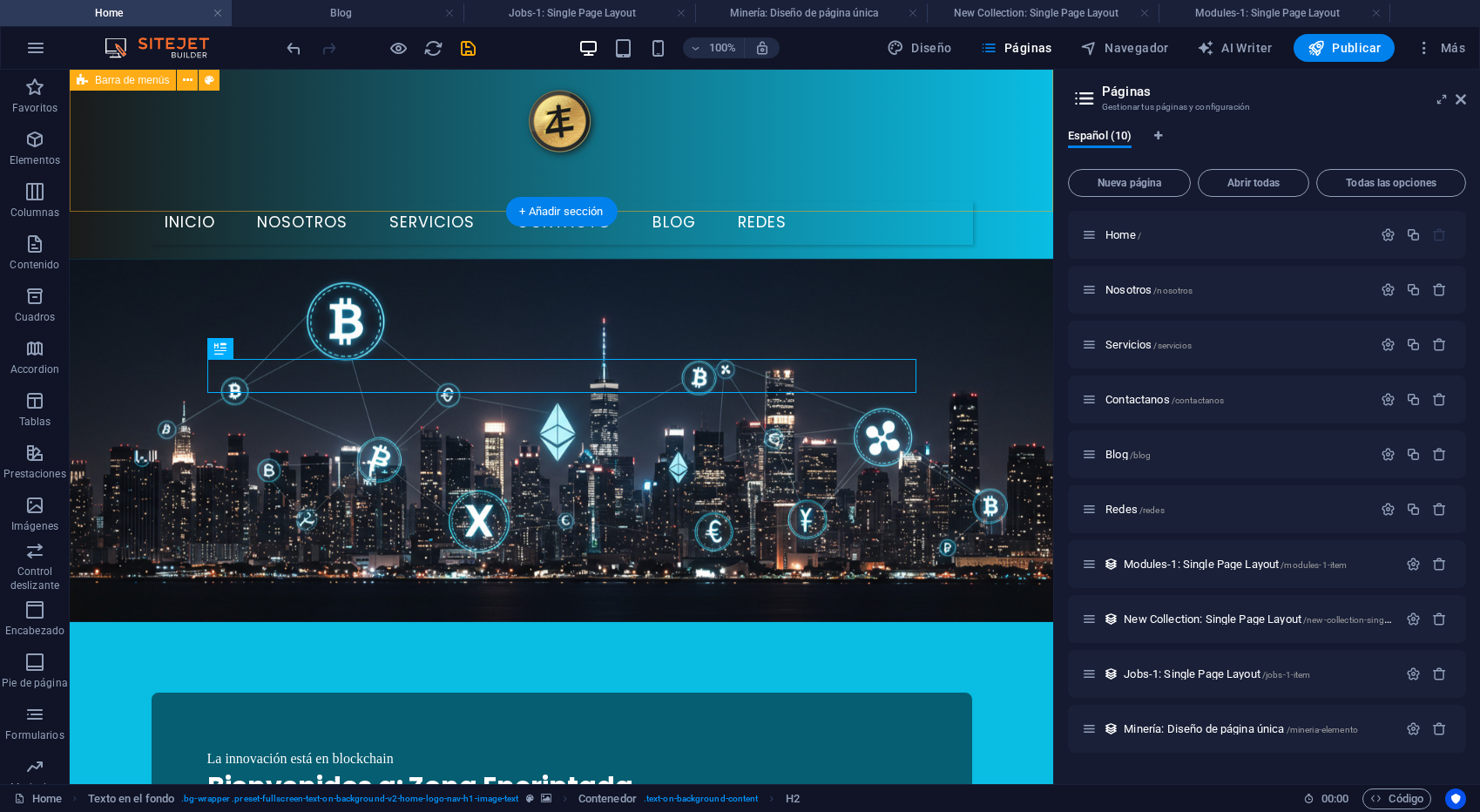
scroll to position [66, 0]
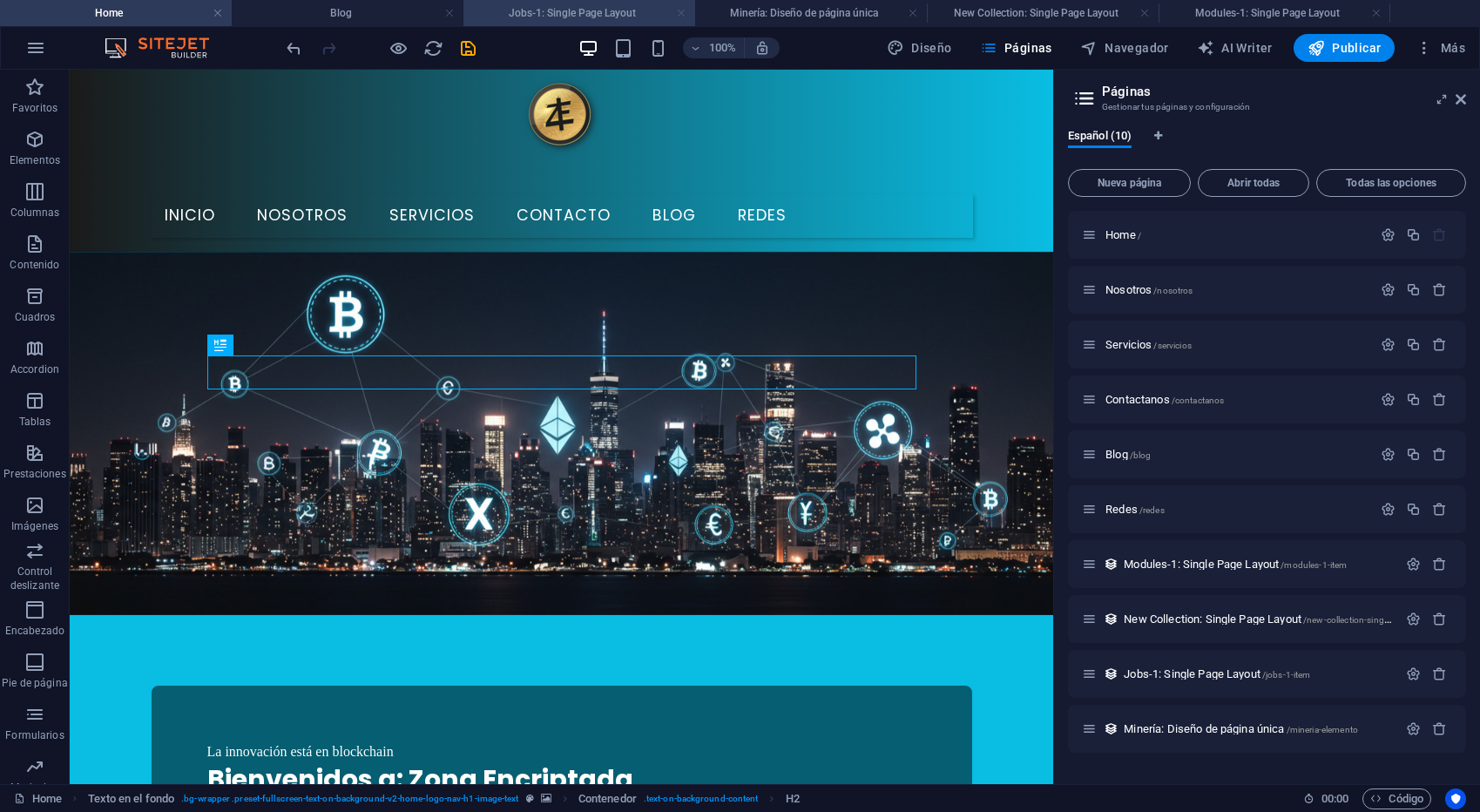
click at [679, 16] on link at bounding box center [681, 13] width 11 height 17
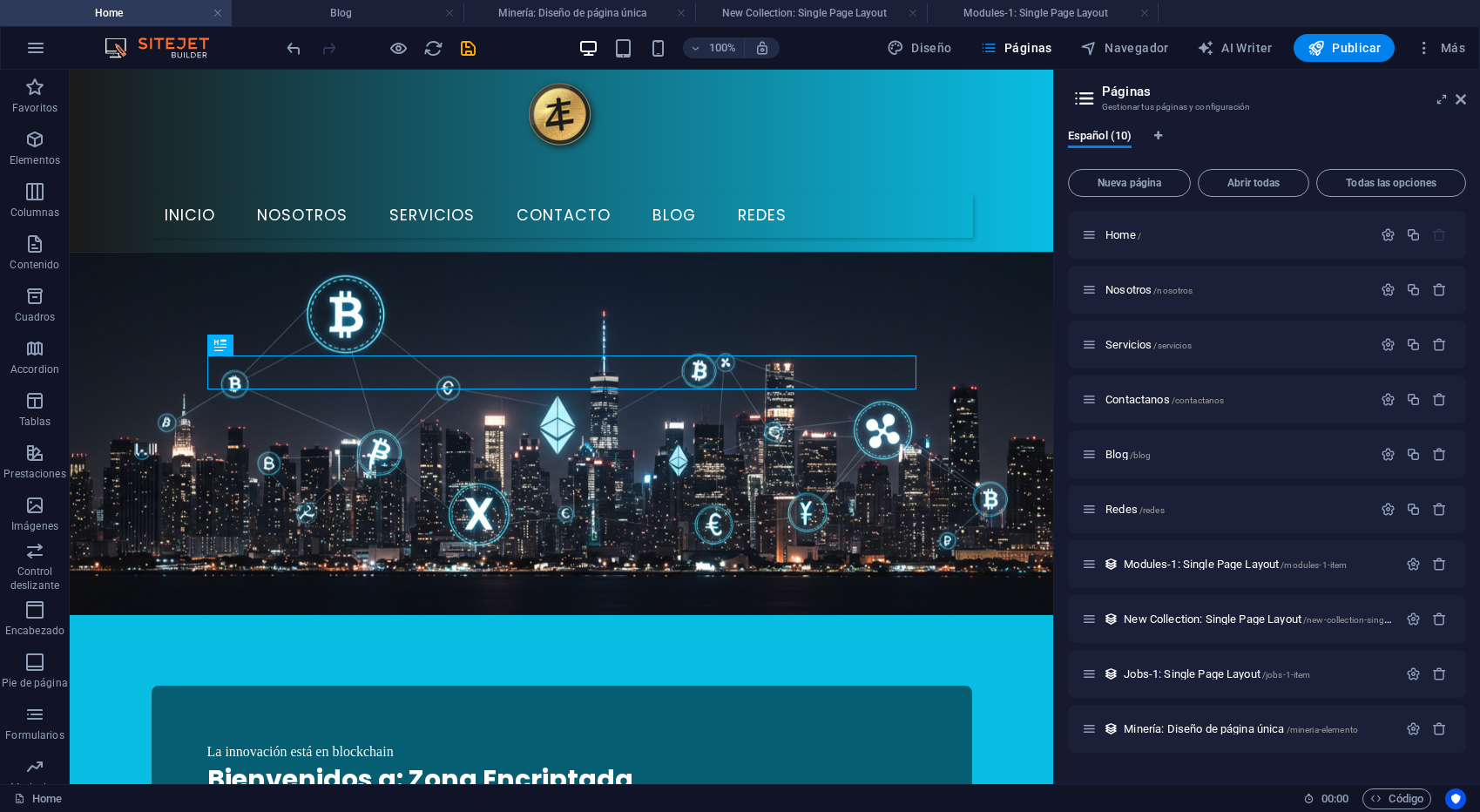
click at [679, 16] on link at bounding box center [681, 13] width 11 height 17
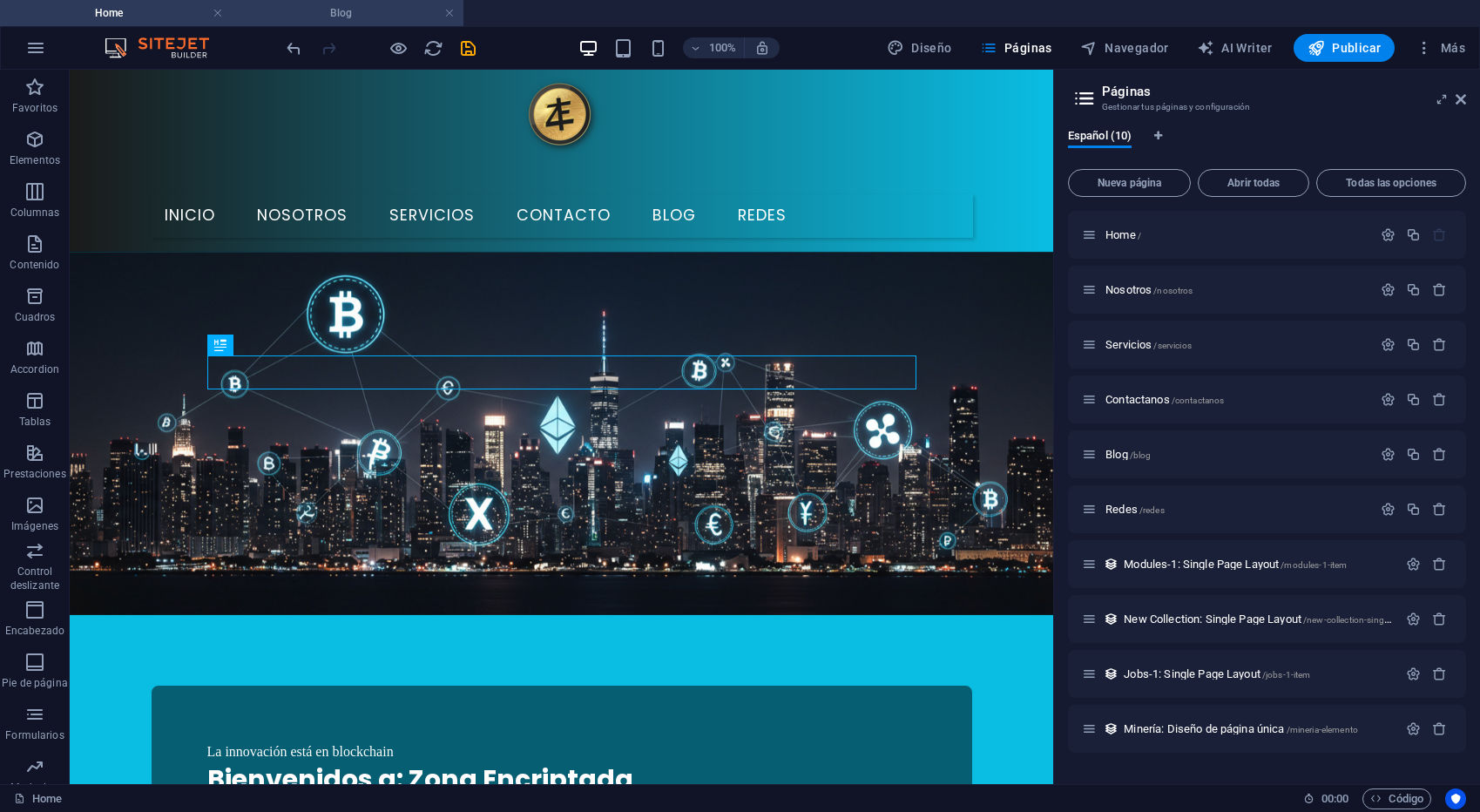
click at [368, 8] on h4 "Blog" at bounding box center [348, 13] width 232 height 19
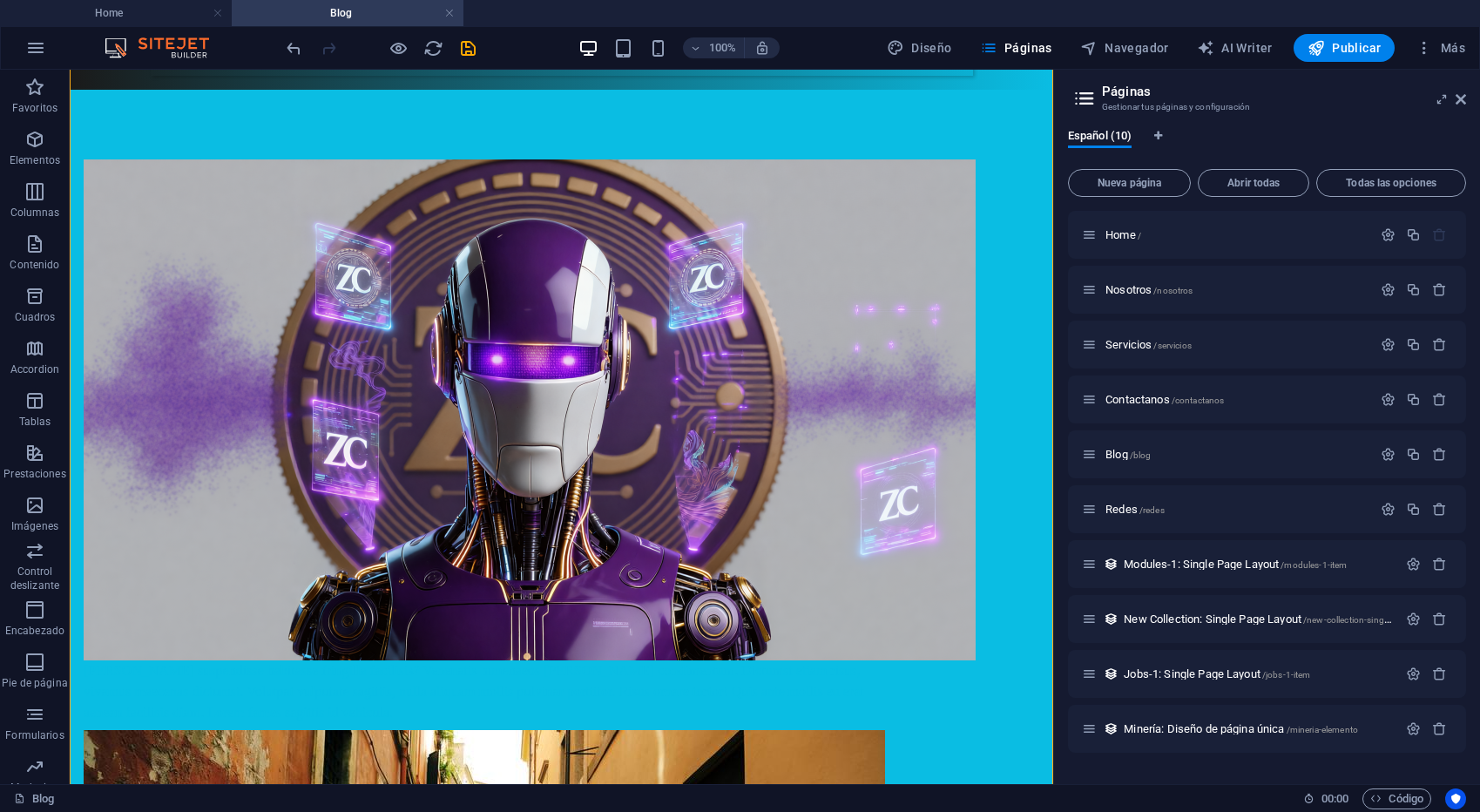
scroll to position [229, 0]
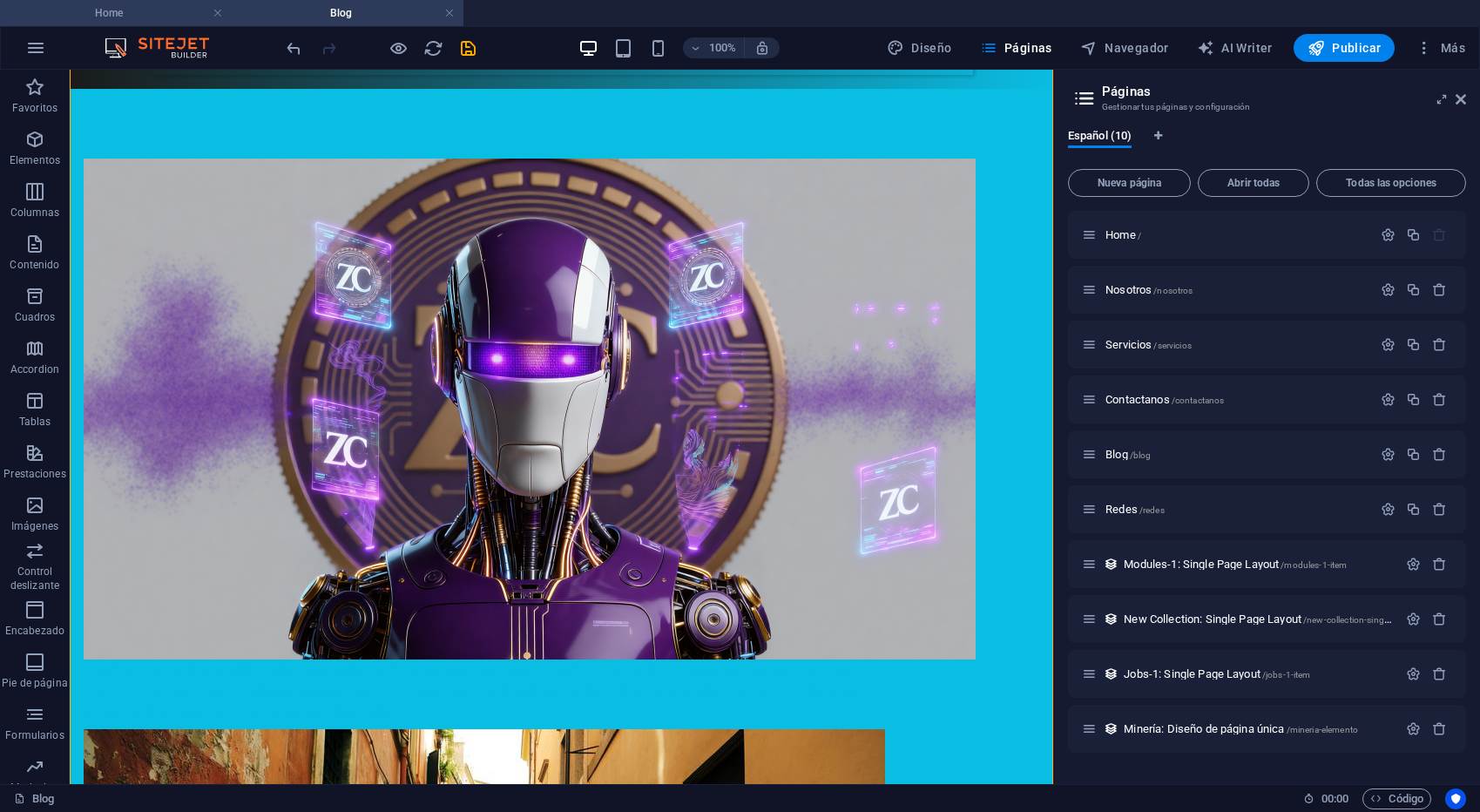
click at [189, 13] on h4 "Home" at bounding box center [116, 13] width 232 height 19
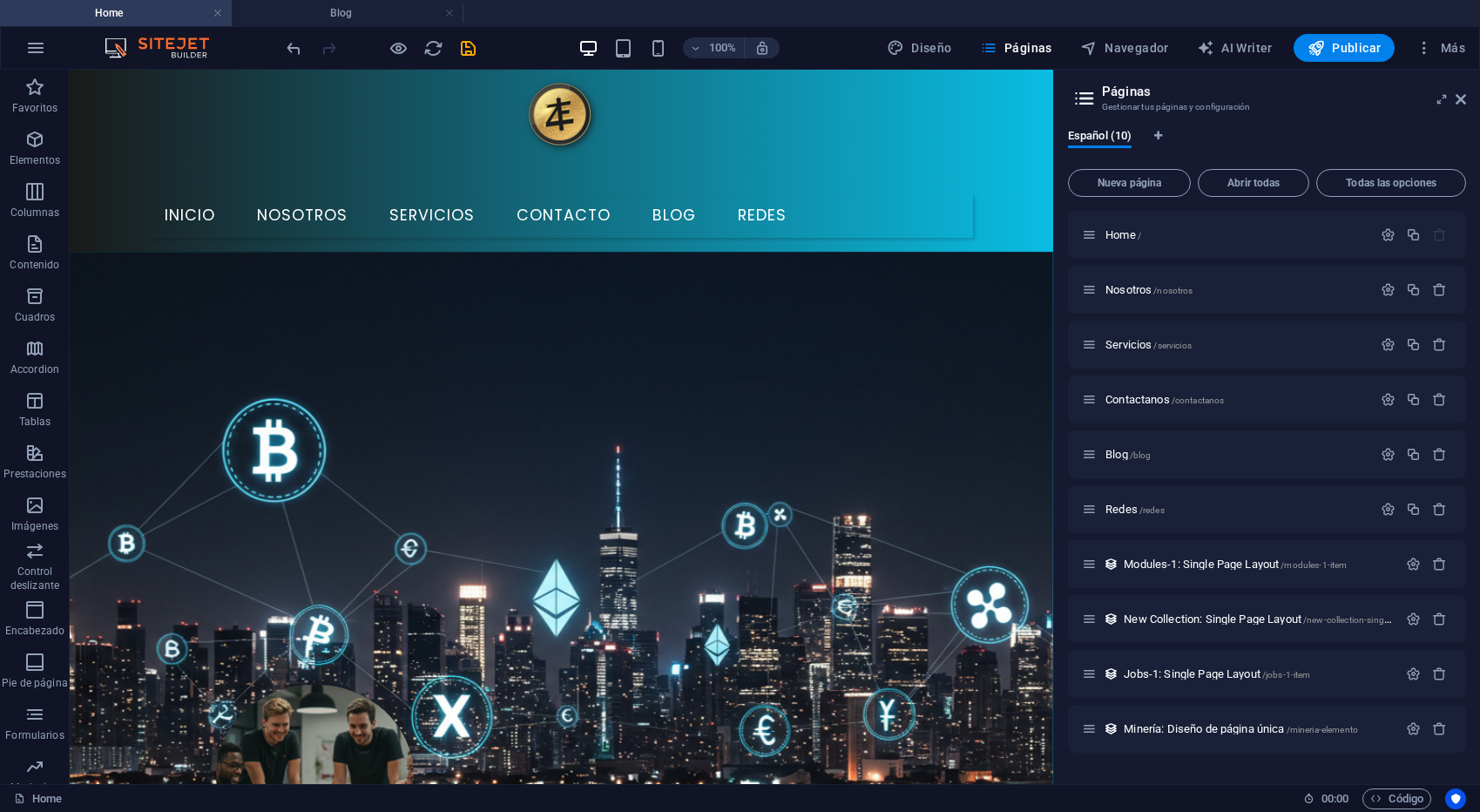
scroll to position [0, 0]
click at [462, 44] on icon "save" at bounding box center [468, 48] width 20 height 20
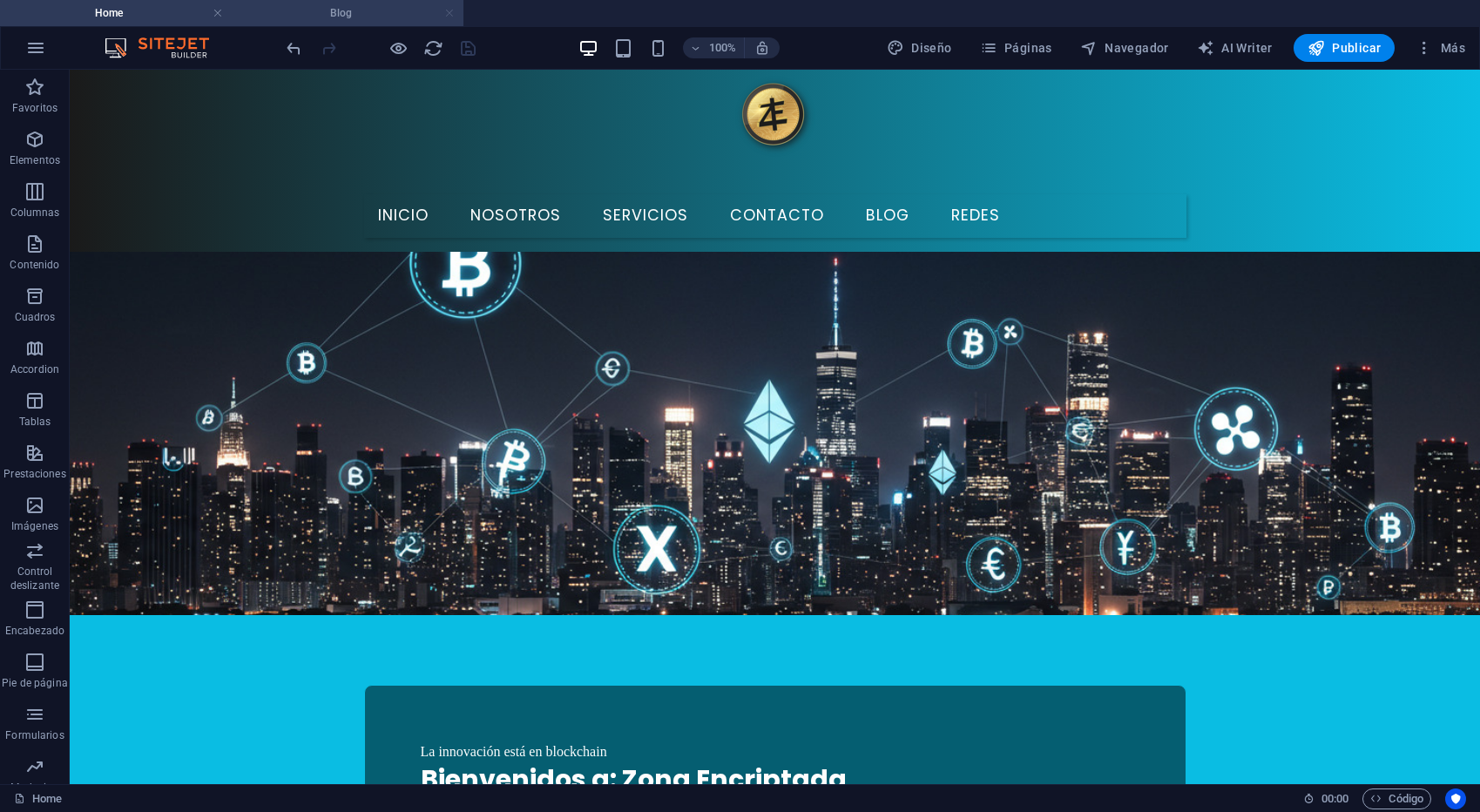
click at [451, 16] on link at bounding box center [449, 13] width 11 height 17
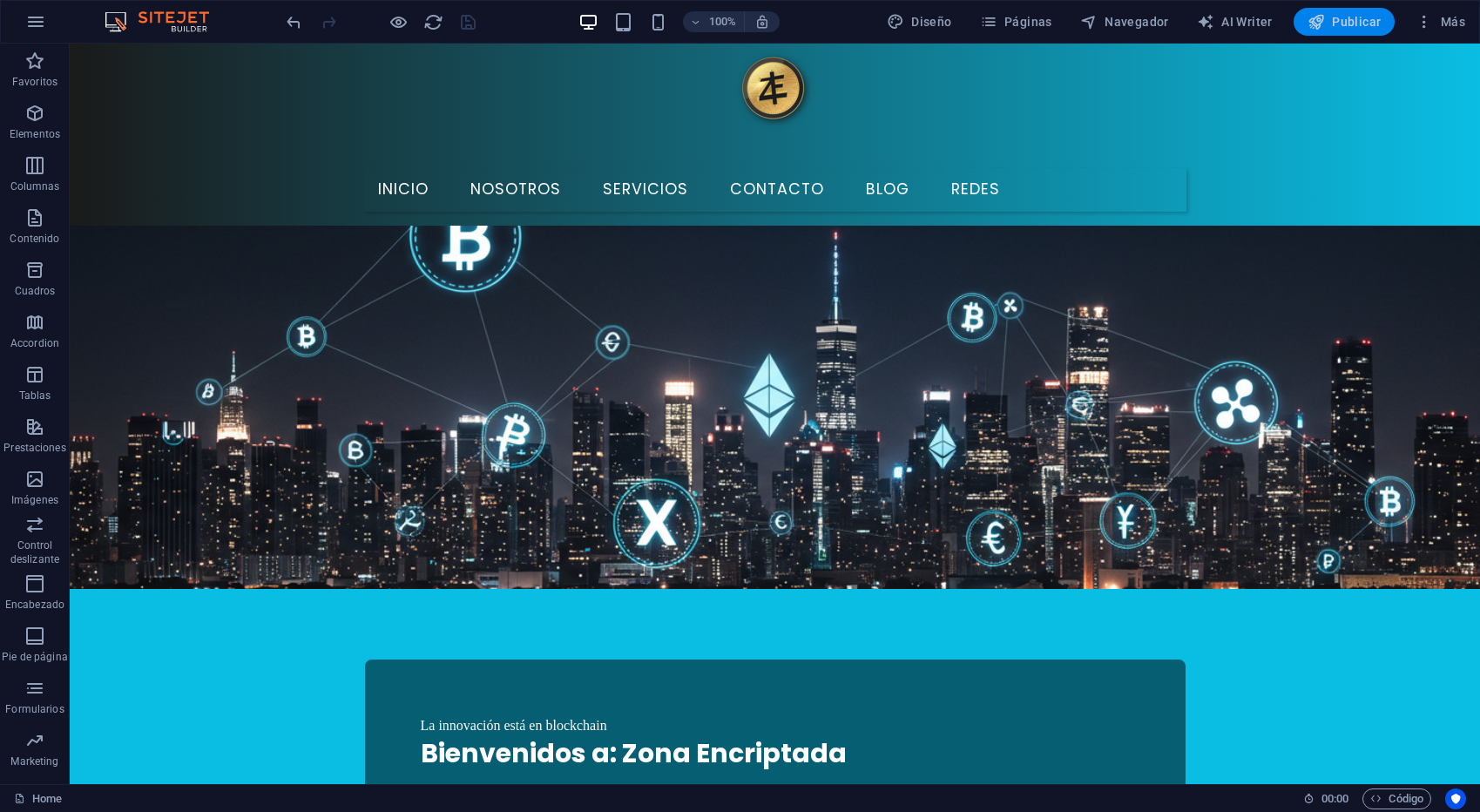
click at [1315, 22] on icon "button" at bounding box center [1317, 22] width 18 height 18
